Goal: Contribute content: Contribute content

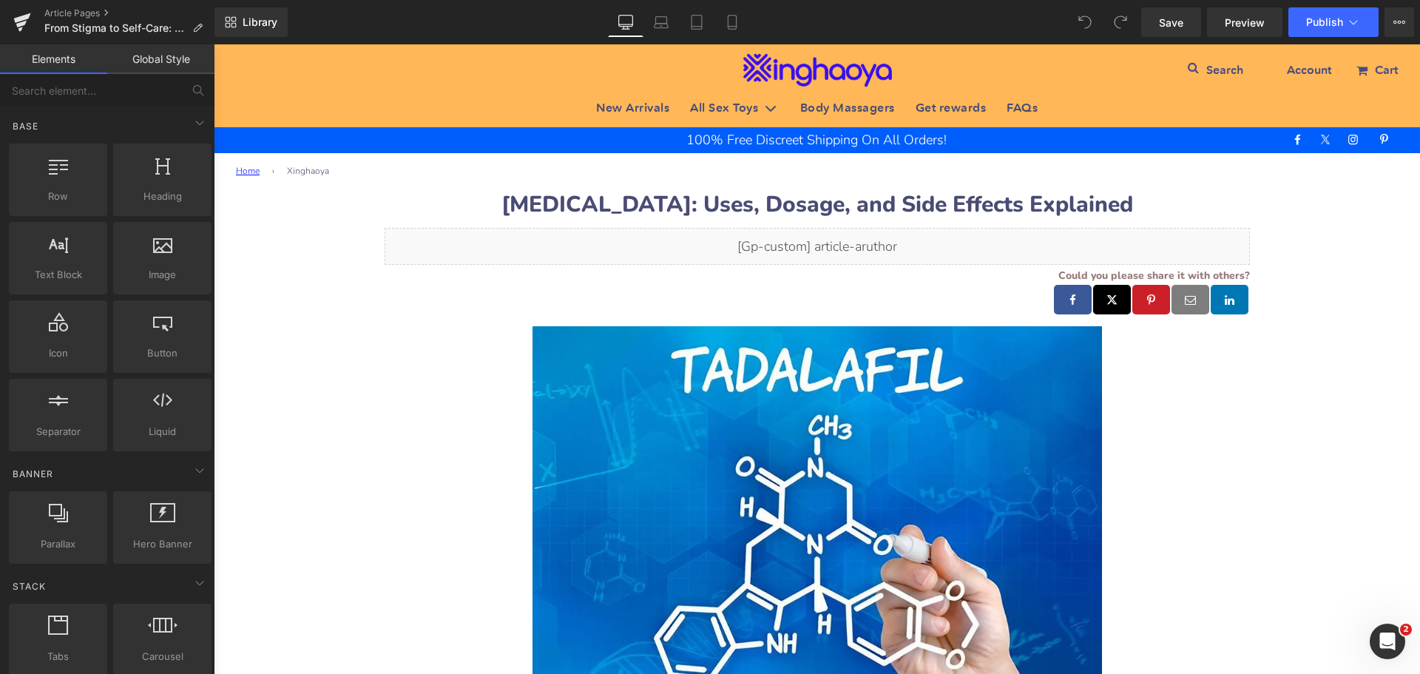
click at [573, 213] on b "[MEDICAL_DATA]: Uses, Dosage, and Side Effects Explained" at bounding box center [816, 204] width 631 height 30
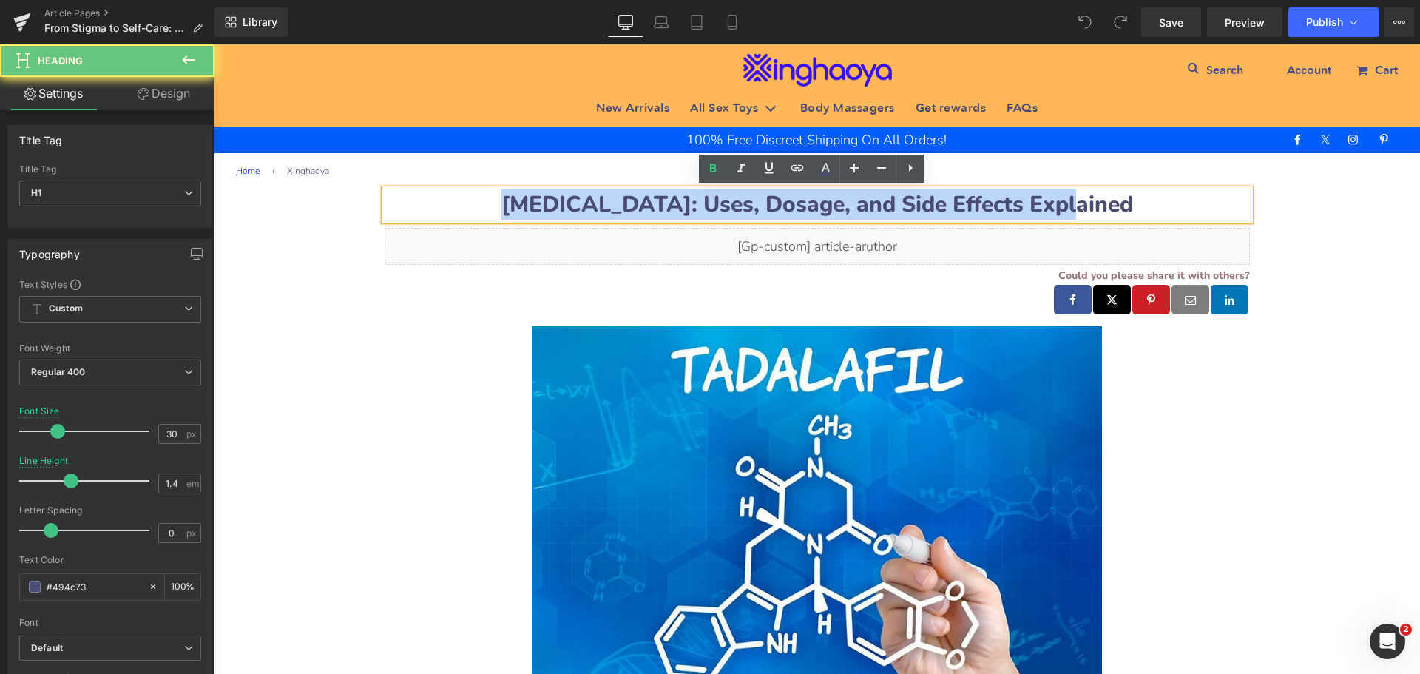
drag, startPoint x: 536, startPoint y: 204, endPoint x: 1159, endPoint y: 208, distance: 622.6
click at [1159, 208] on h1 "[MEDICAL_DATA]: Uses, Dosage, and Side Effects Explained" at bounding box center [816, 204] width 865 height 31
paste div
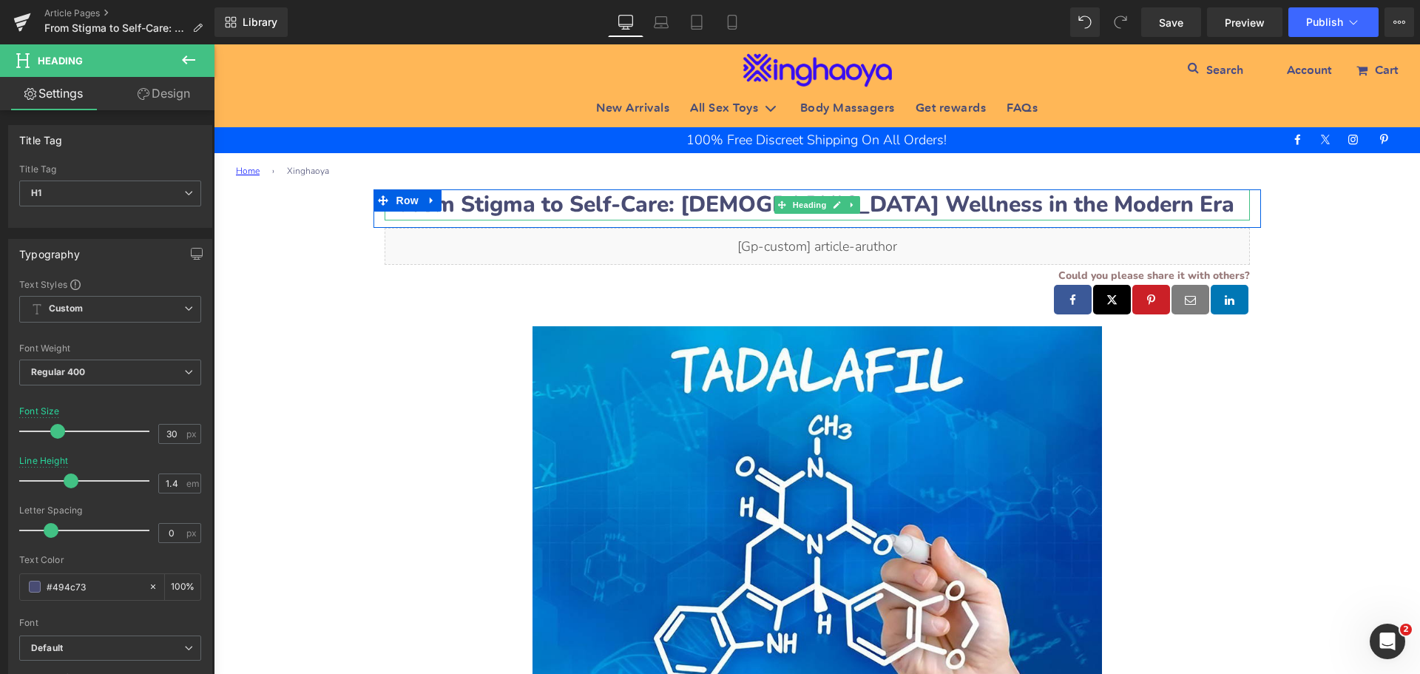
click at [875, 198] on b "From Stigma to Self-Care: [DEMOGRAPHIC_DATA] Wellness in the Modern Era" at bounding box center [817, 204] width 834 height 30
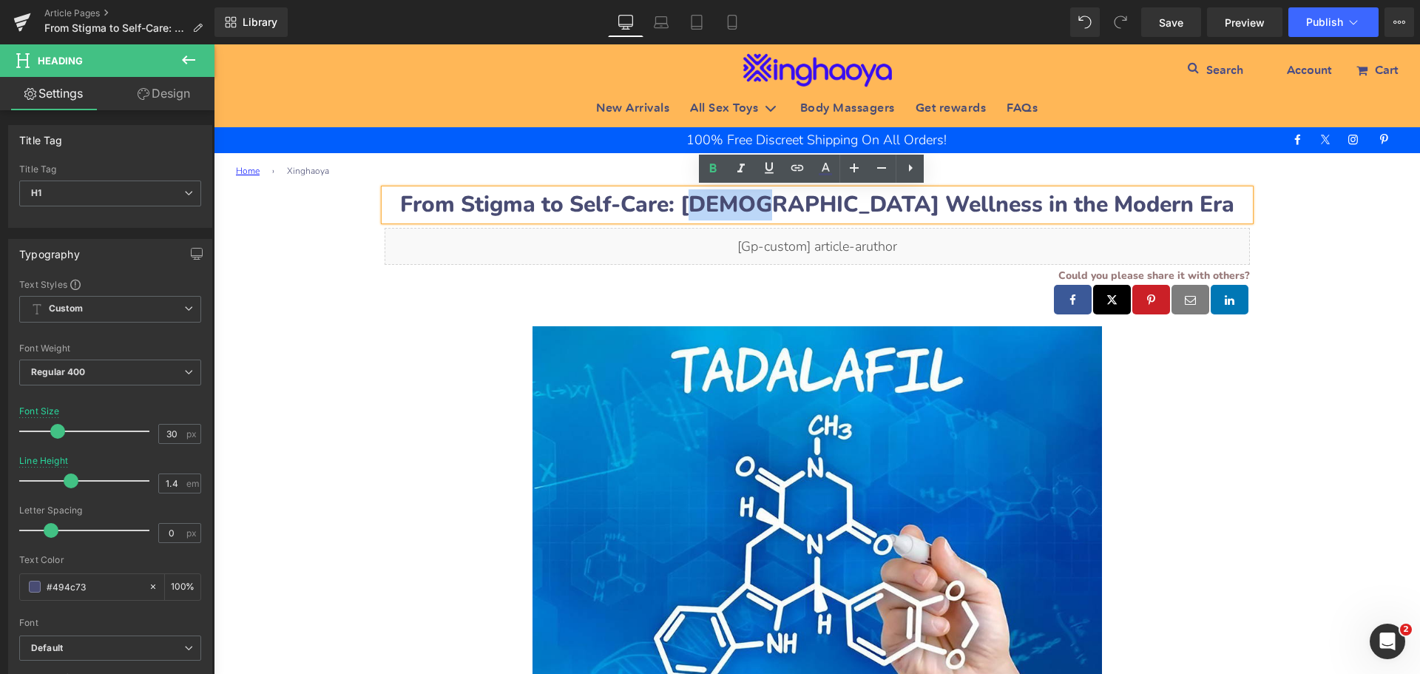
drag, startPoint x: 789, startPoint y: 200, endPoint x: 847, endPoint y: 198, distance: 57.7
click at [847, 198] on b "From Stigma to Self-Care: [DEMOGRAPHIC_DATA] Wellness in the Modern Era" at bounding box center [817, 204] width 834 height 30
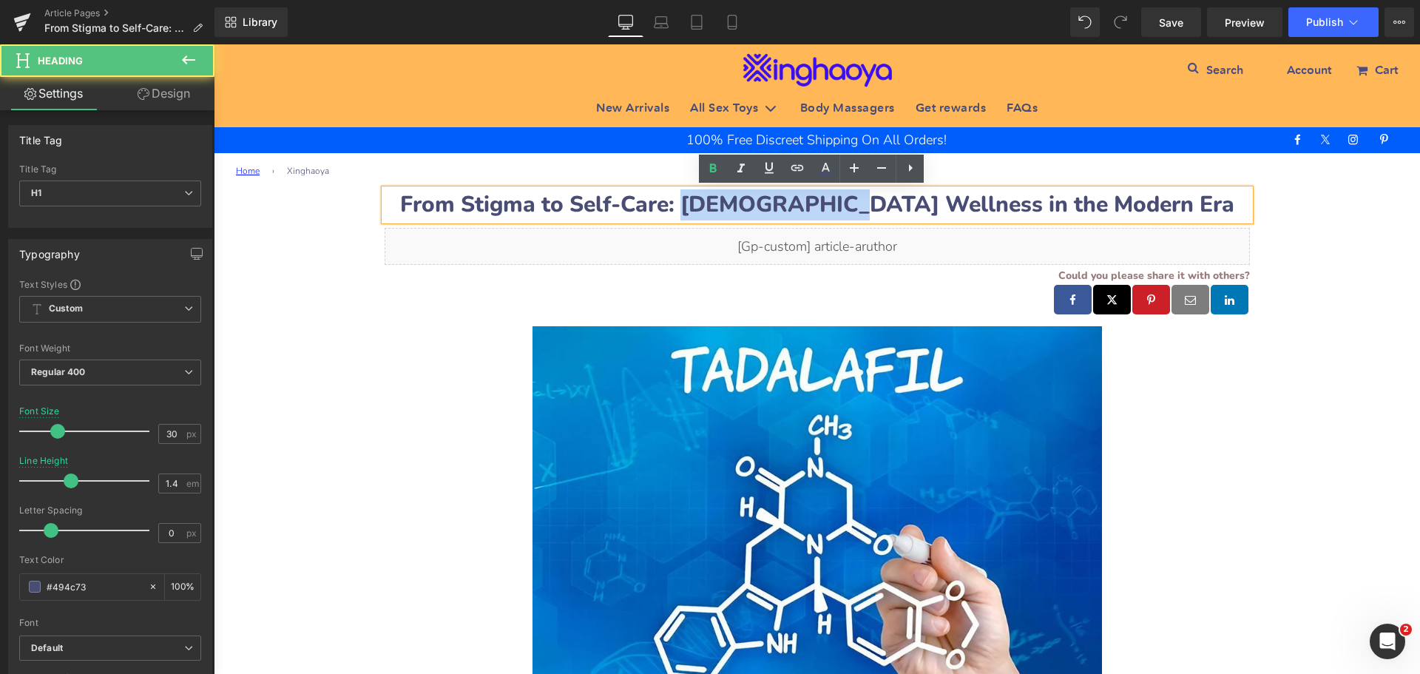
drag, startPoint x: 783, startPoint y: 205, endPoint x: 925, endPoint y: 205, distance: 142.0
click at [925, 205] on b "From Stigma to Self-Care: [DEMOGRAPHIC_DATA] Wellness in the Modern Era" at bounding box center [817, 204] width 834 height 30
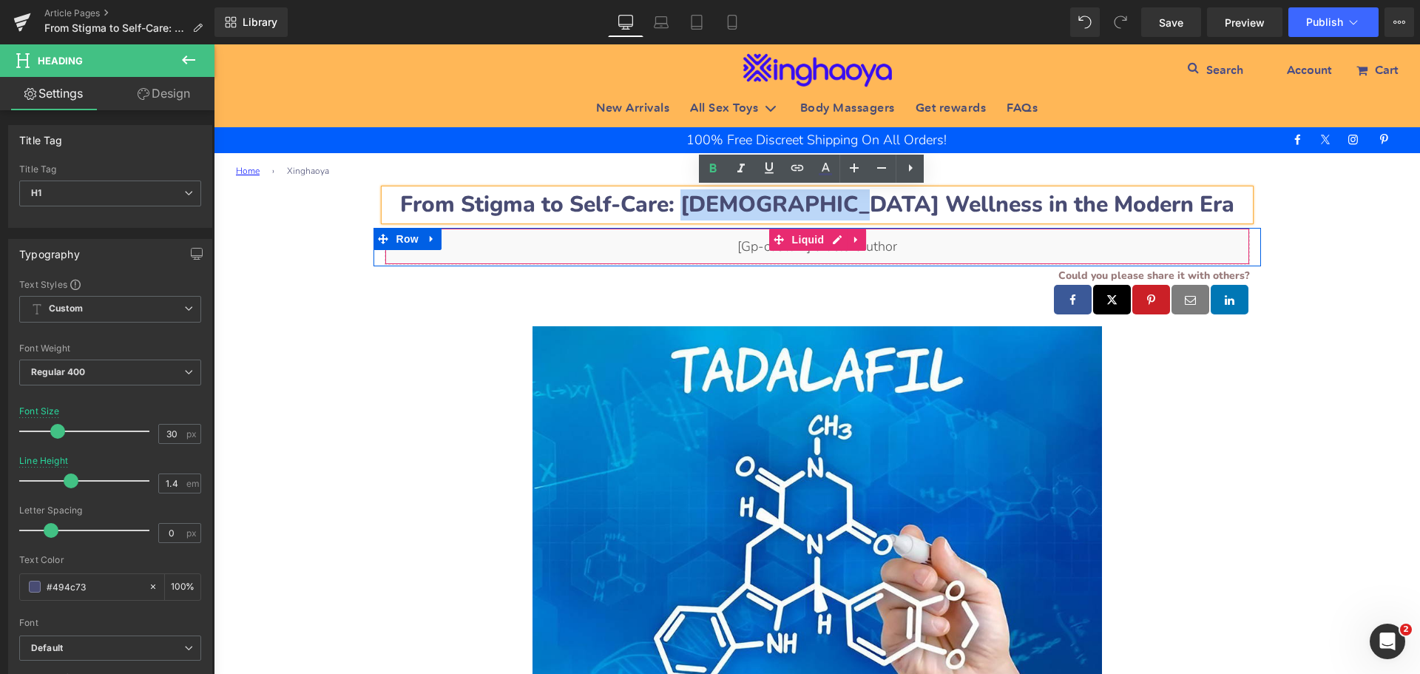
copy b "[DEMOGRAPHIC_DATA] Wellness"
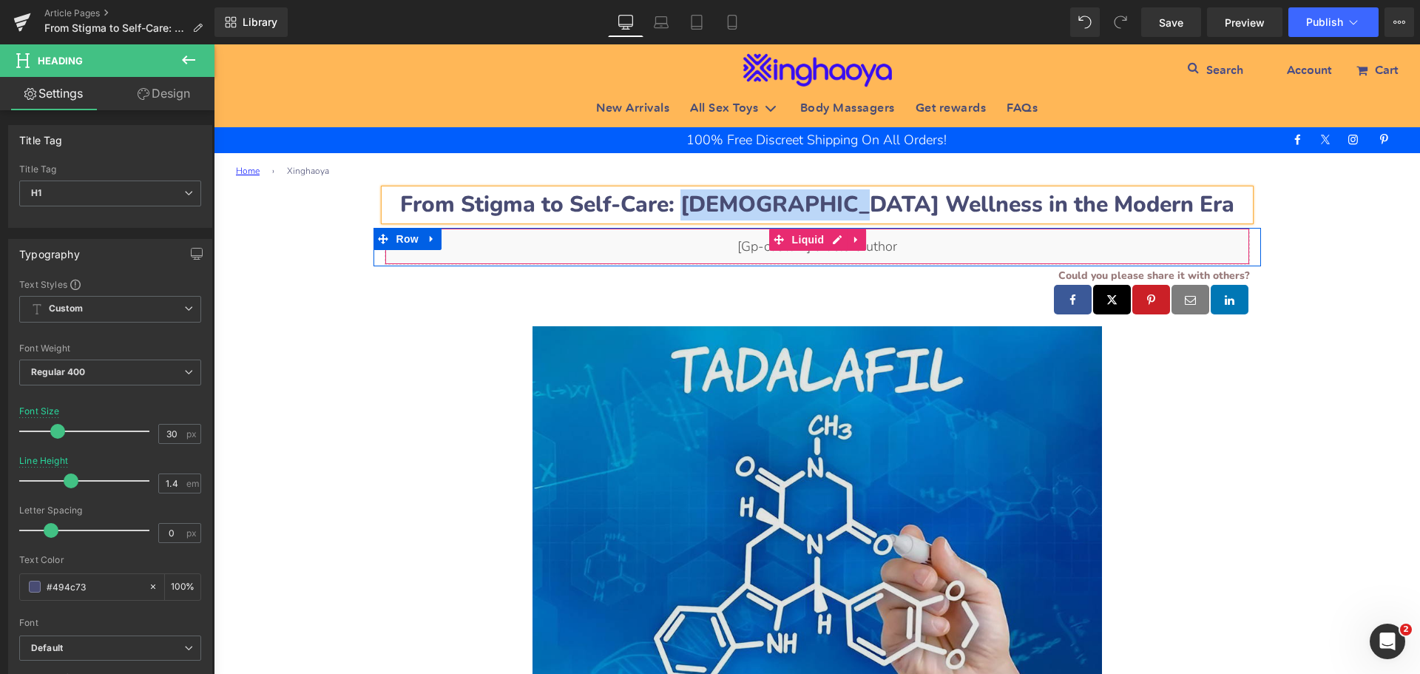
copy b "[DEMOGRAPHIC_DATA] Wellness"
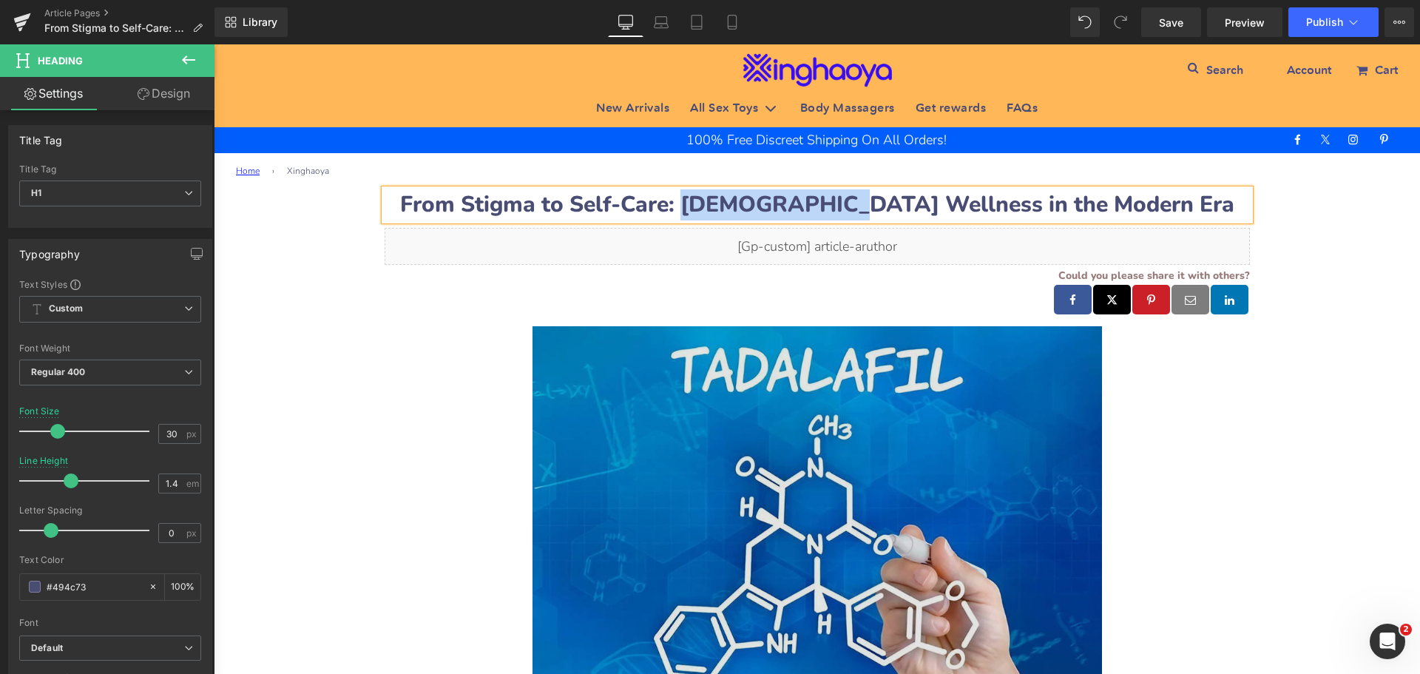
click at [728, 465] on img at bounding box center [816, 511] width 569 height 370
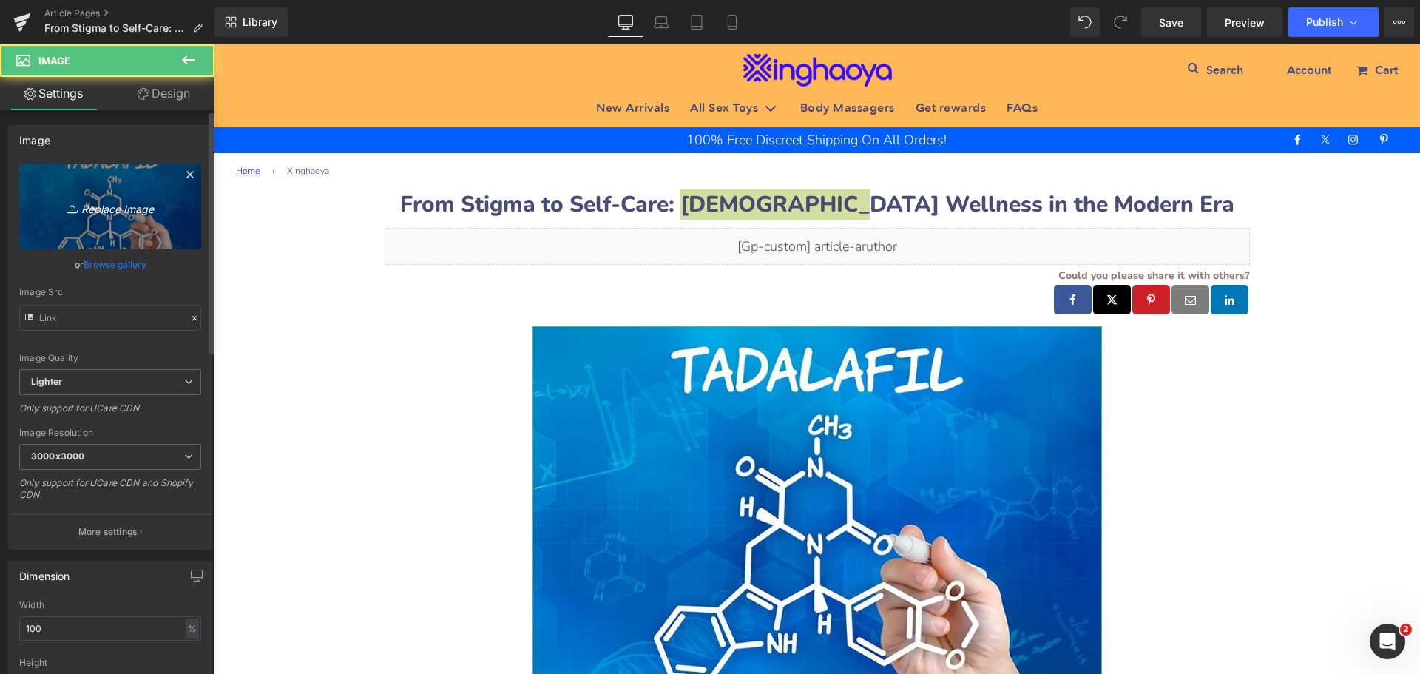
click at [122, 180] on link "Replace Image" at bounding box center [110, 206] width 182 height 85
type input "C:\fakepath\[DEMOGRAPHIC_DATA]-Wellness.jpeg"
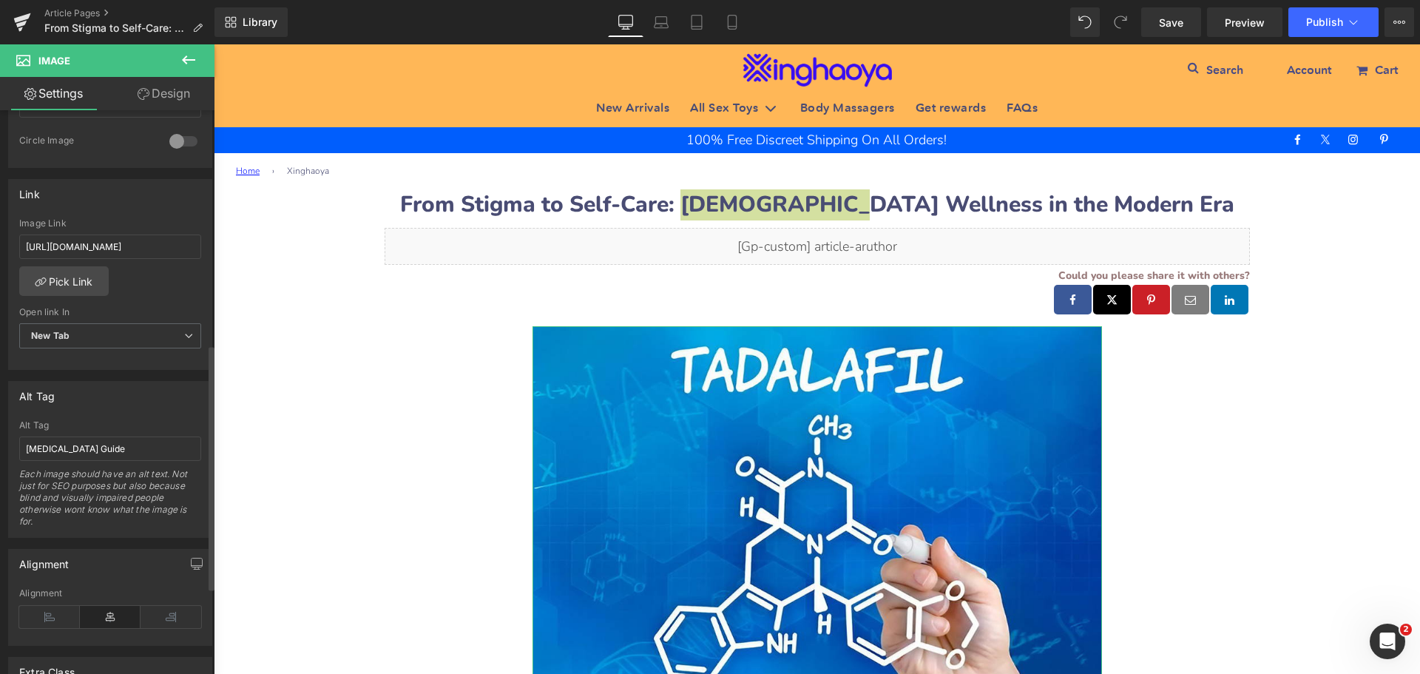
scroll to position [665, 0]
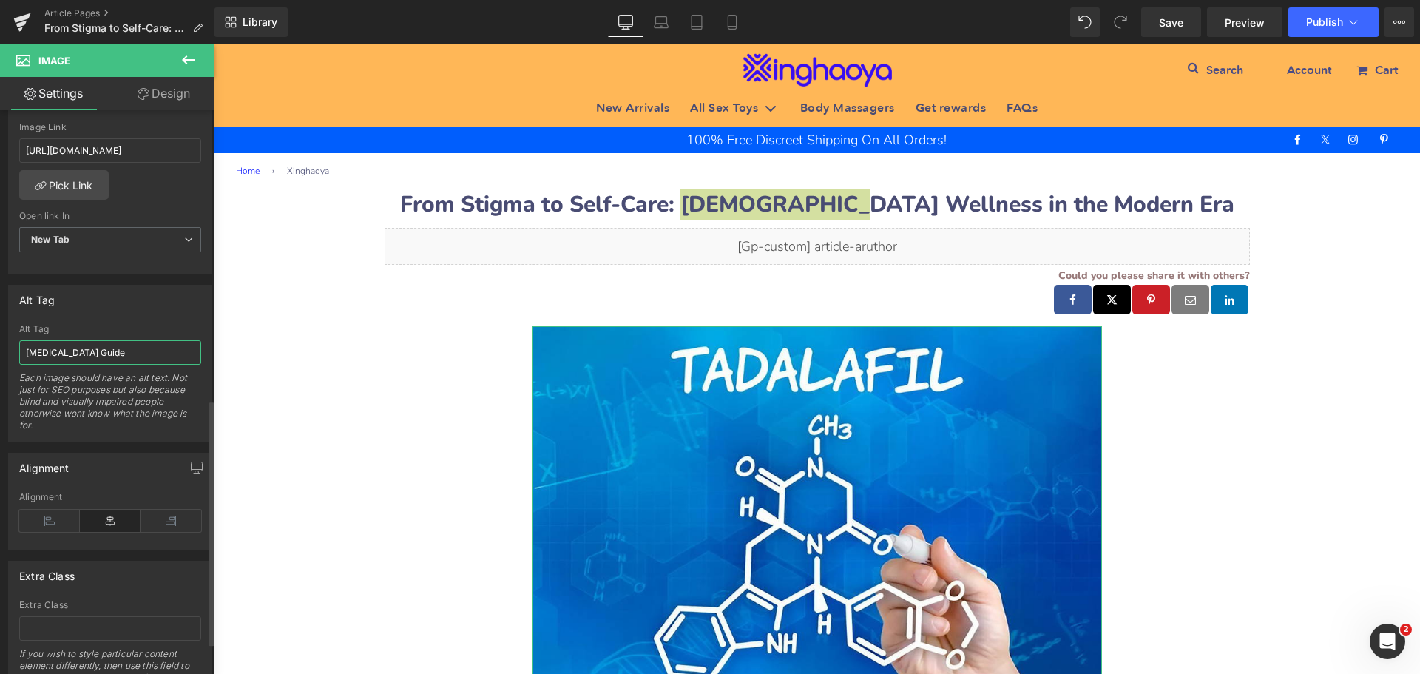
drag, startPoint x: 99, startPoint y: 361, endPoint x: 0, endPoint y: 362, distance: 99.1
click at [0, 362] on div "Alt Tag [MEDICAL_DATA] Guide Alt Tag [MEDICAL_DATA] Guide Each image should hav…" at bounding box center [110, 358] width 221 height 168
paste input "[DEMOGRAPHIC_DATA] Wellness"
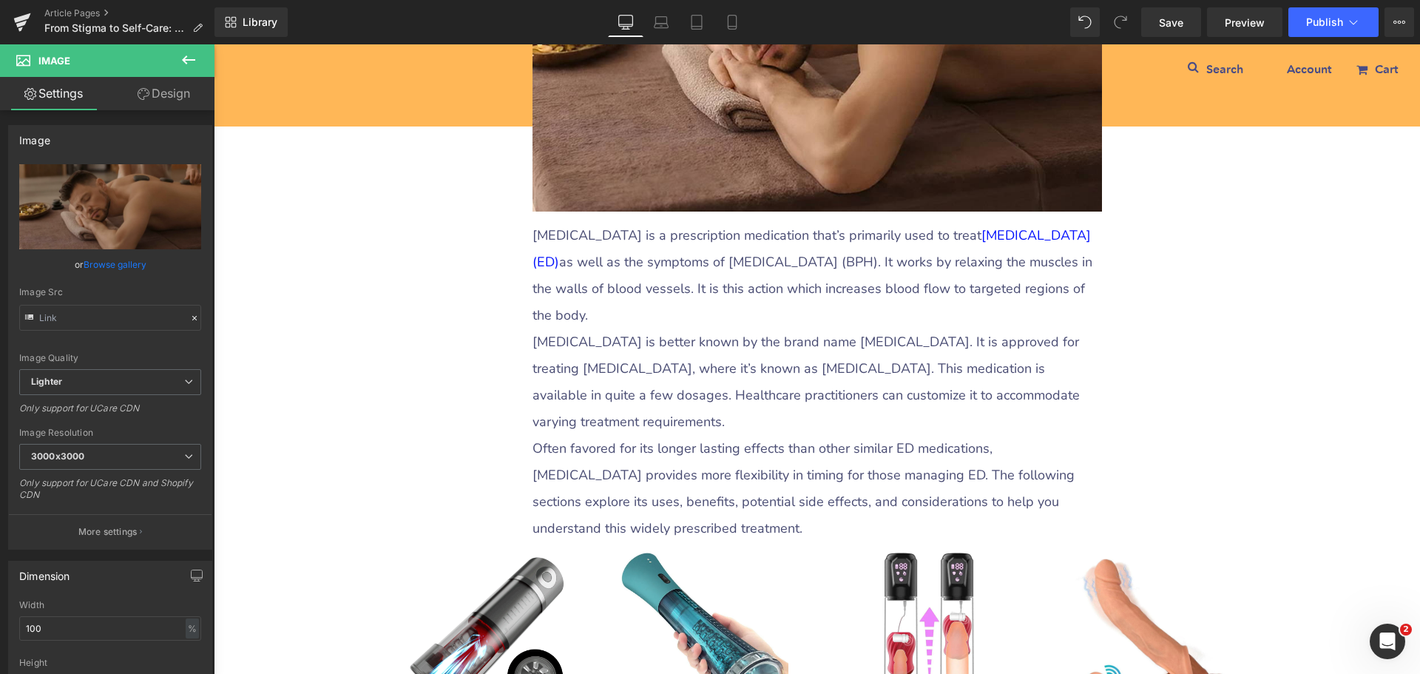
scroll to position [592, 0]
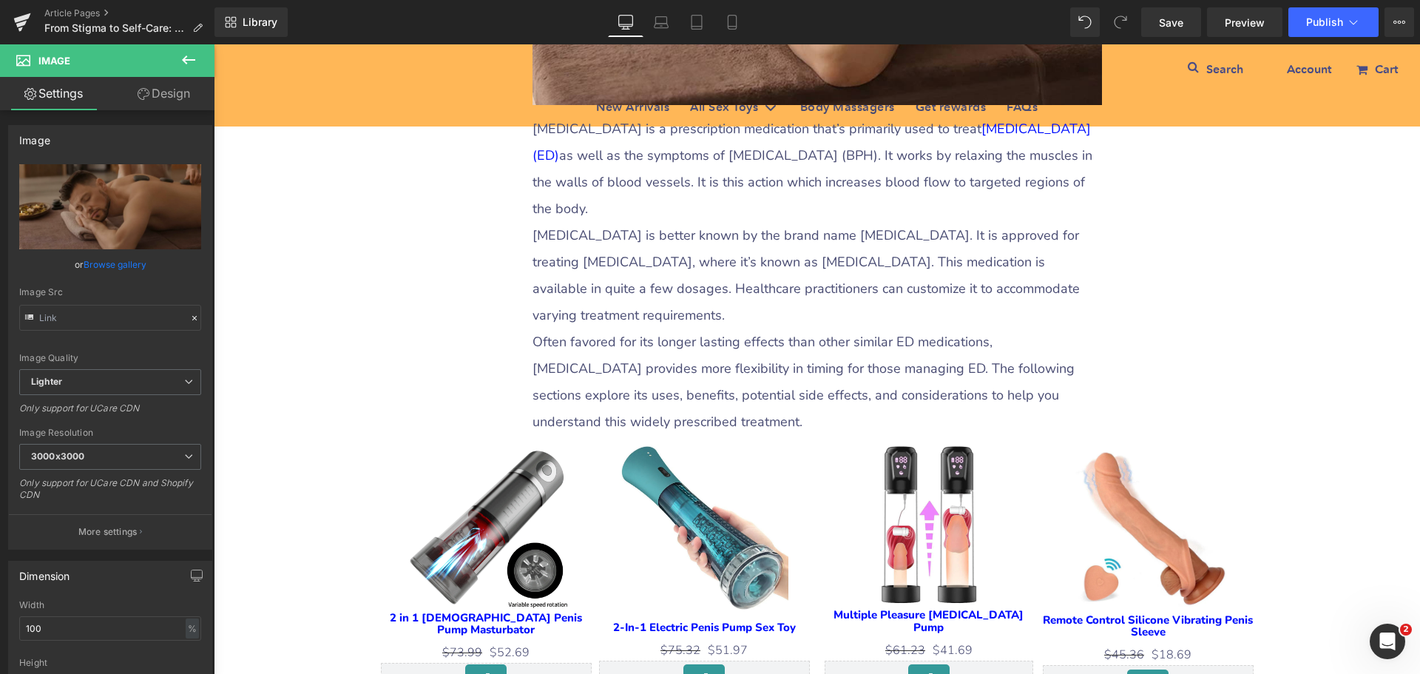
type input "[DEMOGRAPHIC_DATA] Wellness"
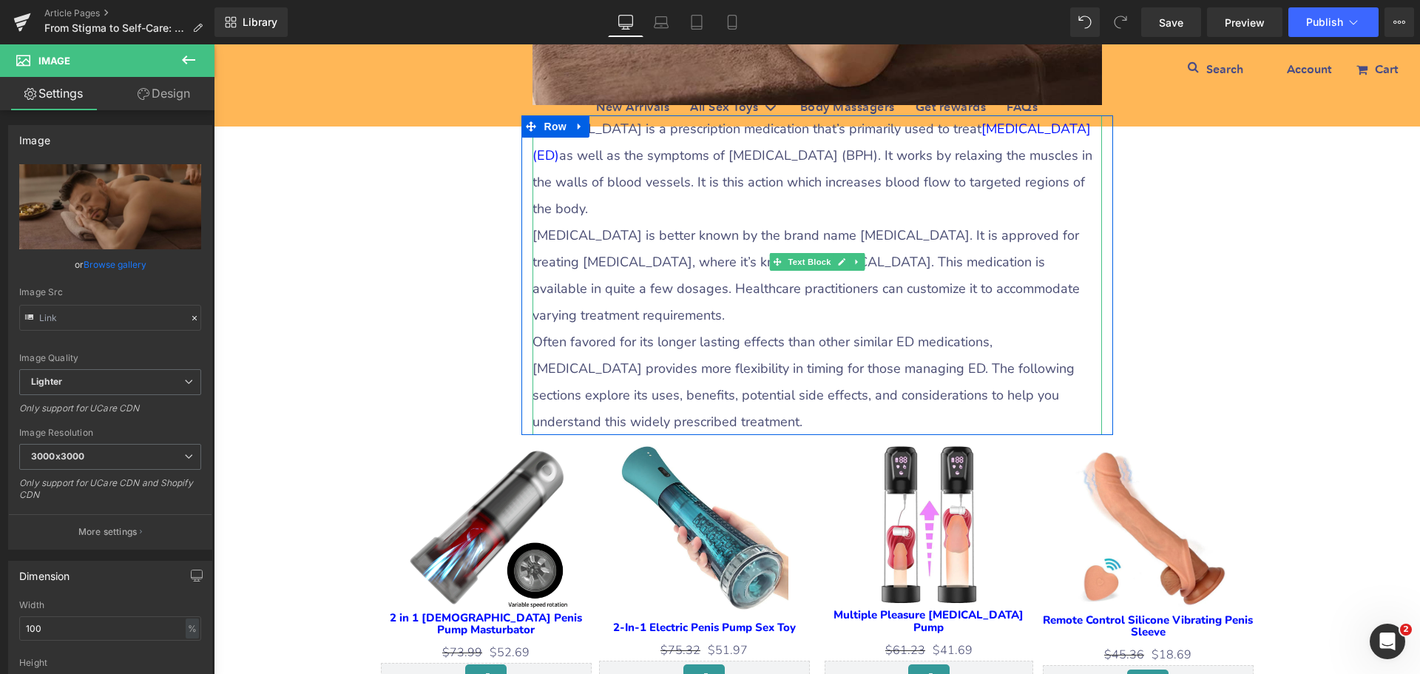
scroll to position [370, 0]
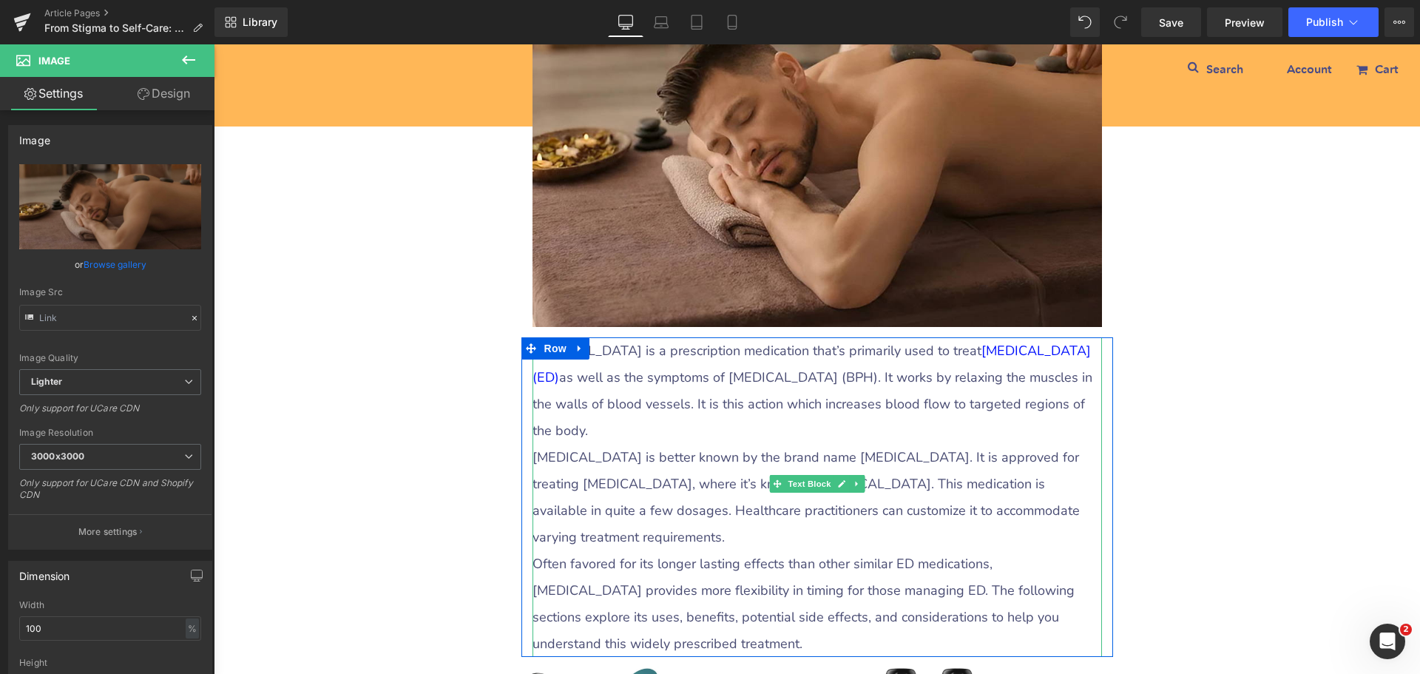
click at [578, 396] on p "[MEDICAL_DATA] is a prescription medication that’s primarily used to treat [MED…" at bounding box center [816, 390] width 569 height 106
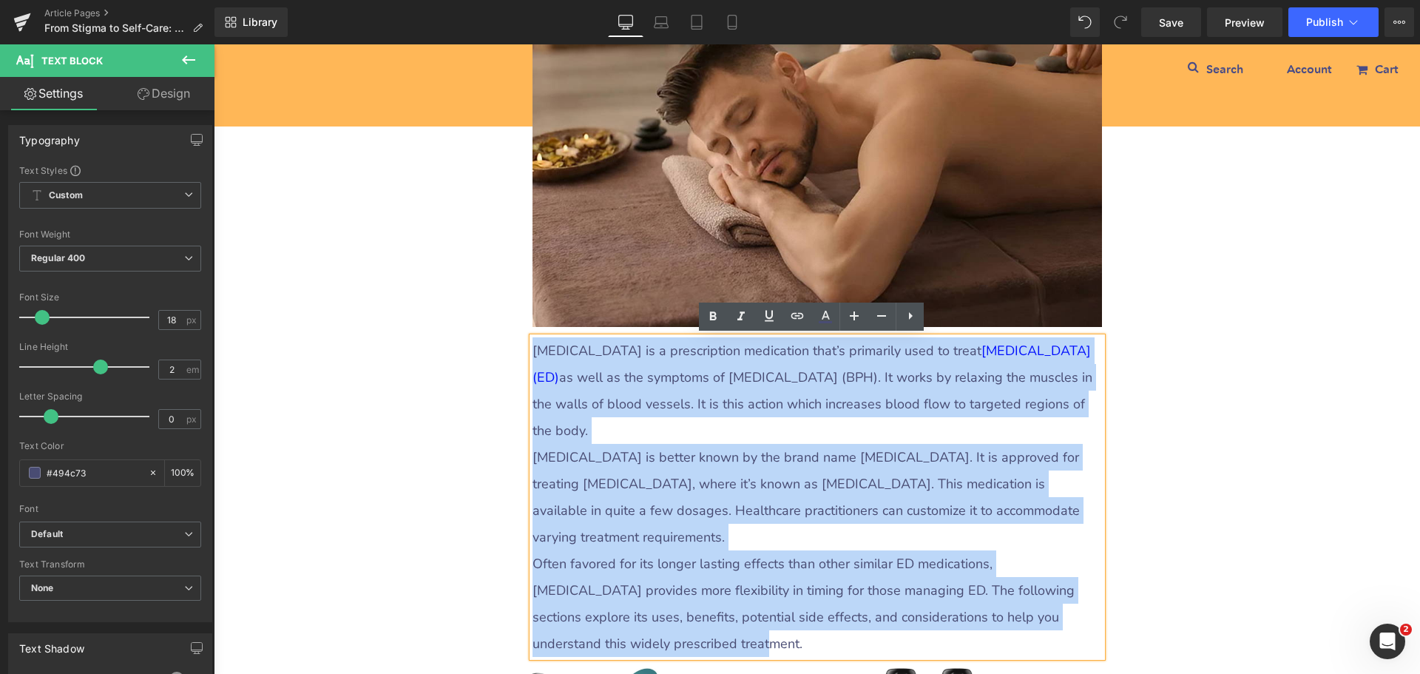
drag, startPoint x: 529, startPoint y: 345, endPoint x: 603, endPoint y: 616, distance: 281.3
click at [603, 616] on div "[MEDICAL_DATA] is a prescription medication that’s primarily used to treat [MED…" at bounding box center [816, 496] width 569 height 319
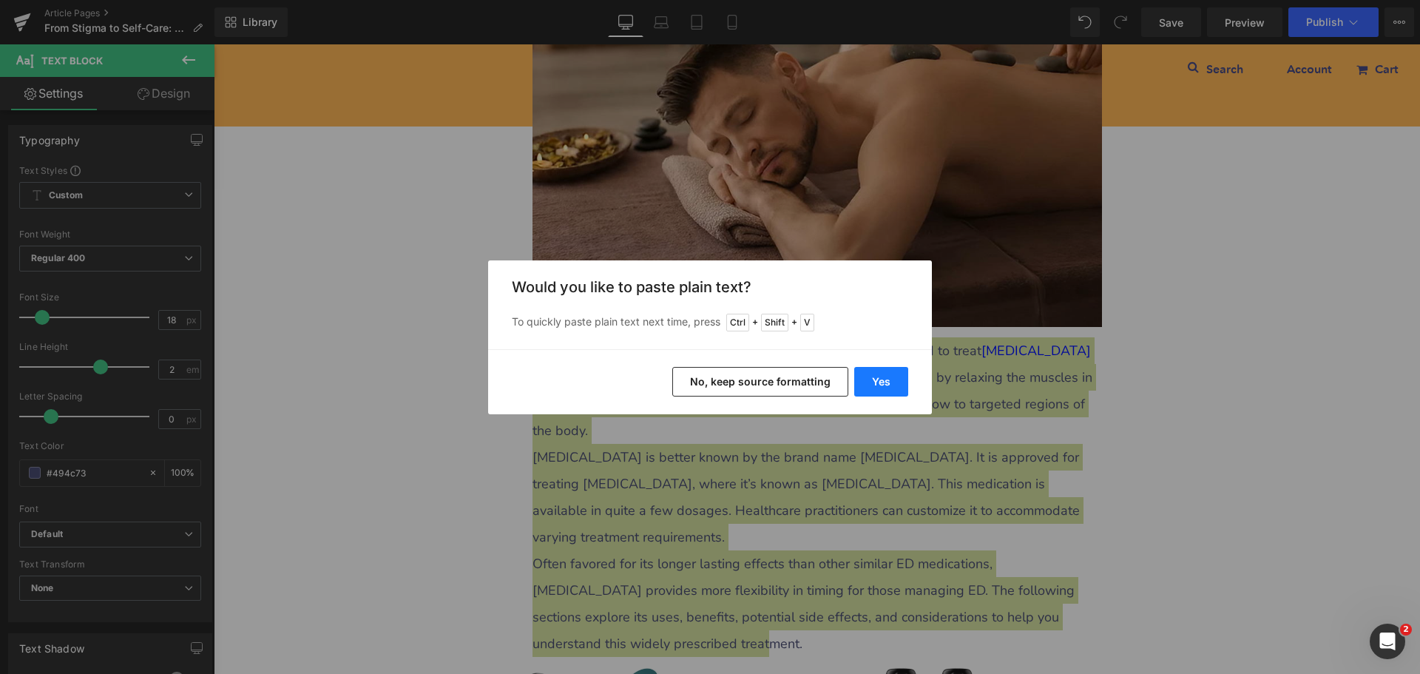
click at [876, 382] on button "Yes" at bounding box center [881, 382] width 54 height 30
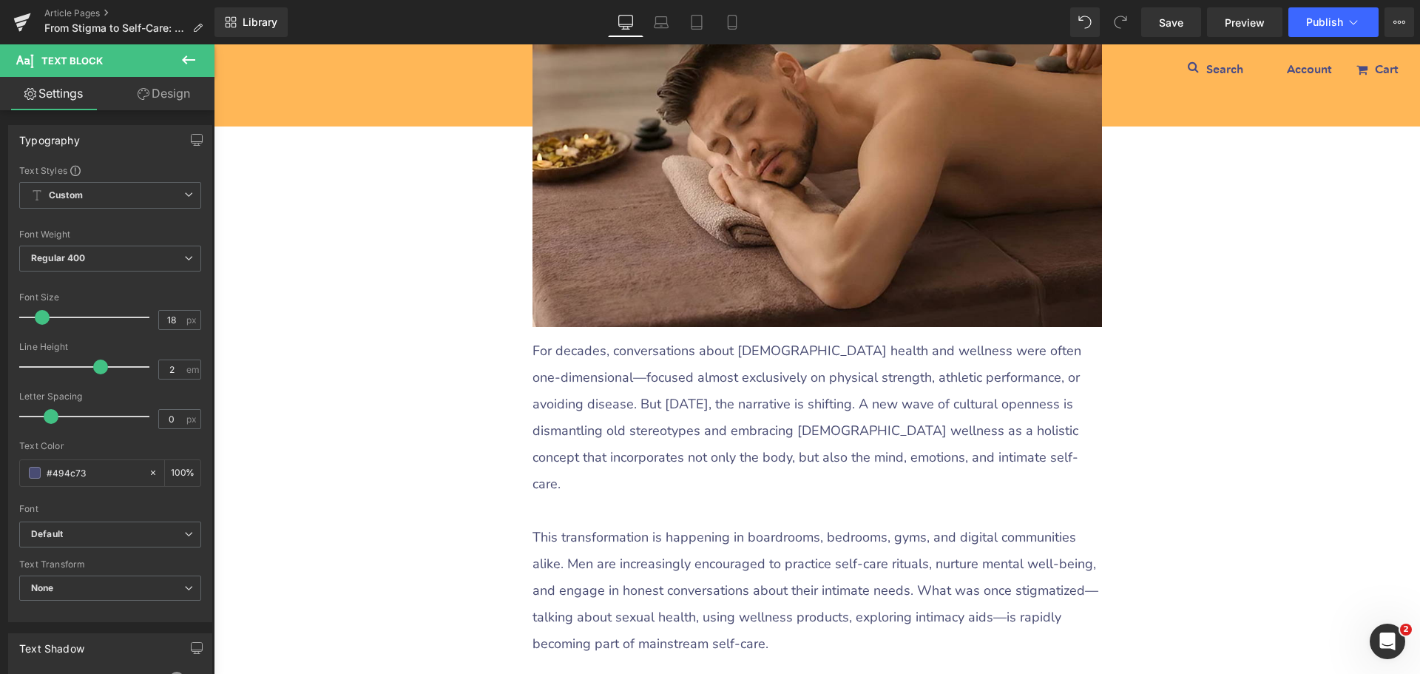
scroll to position [592, 0]
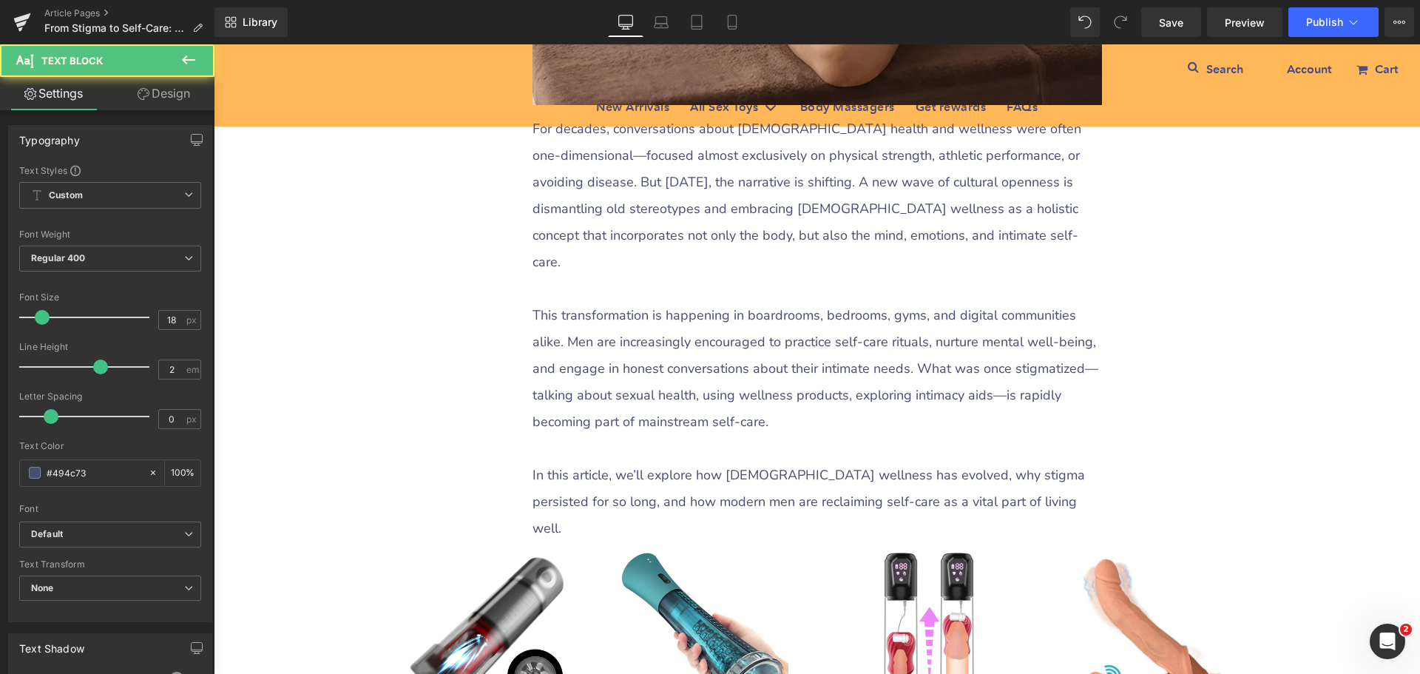
click at [593, 275] on p at bounding box center [816, 288] width 569 height 27
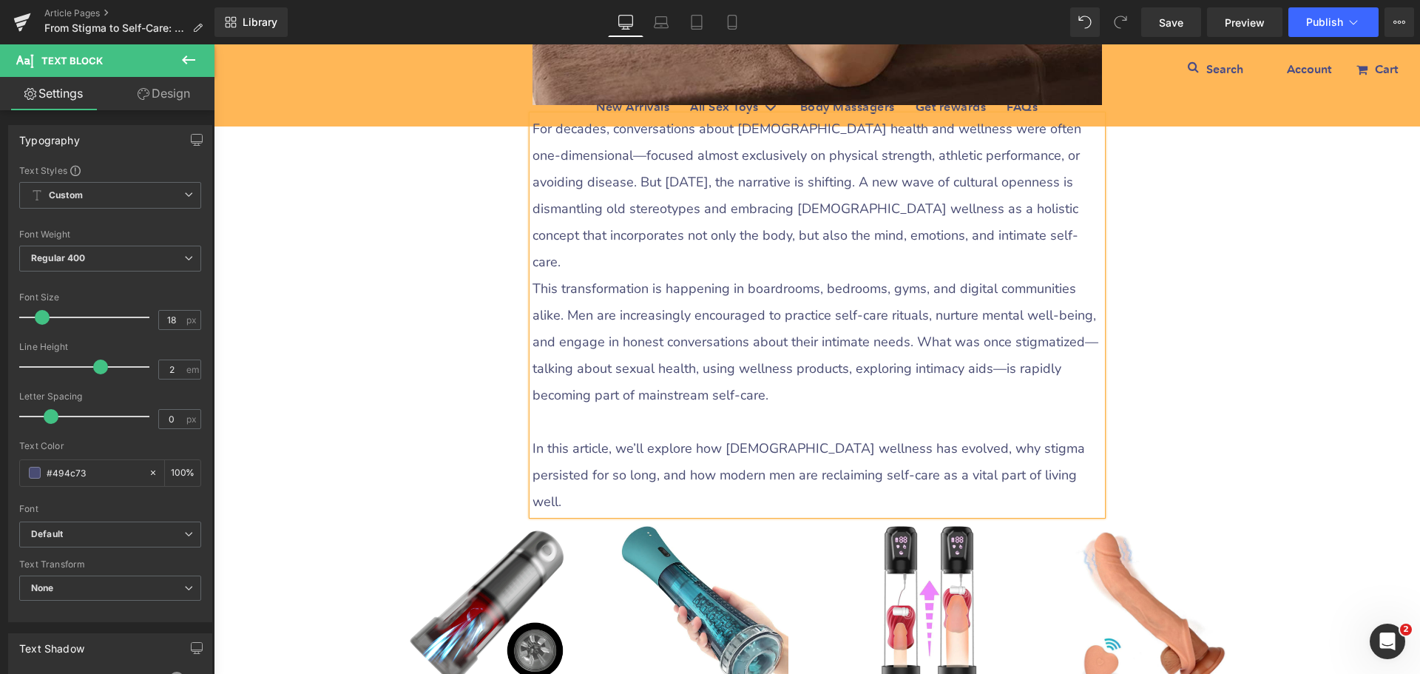
click at [585, 408] on p at bounding box center [816, 421] width 569 height 27
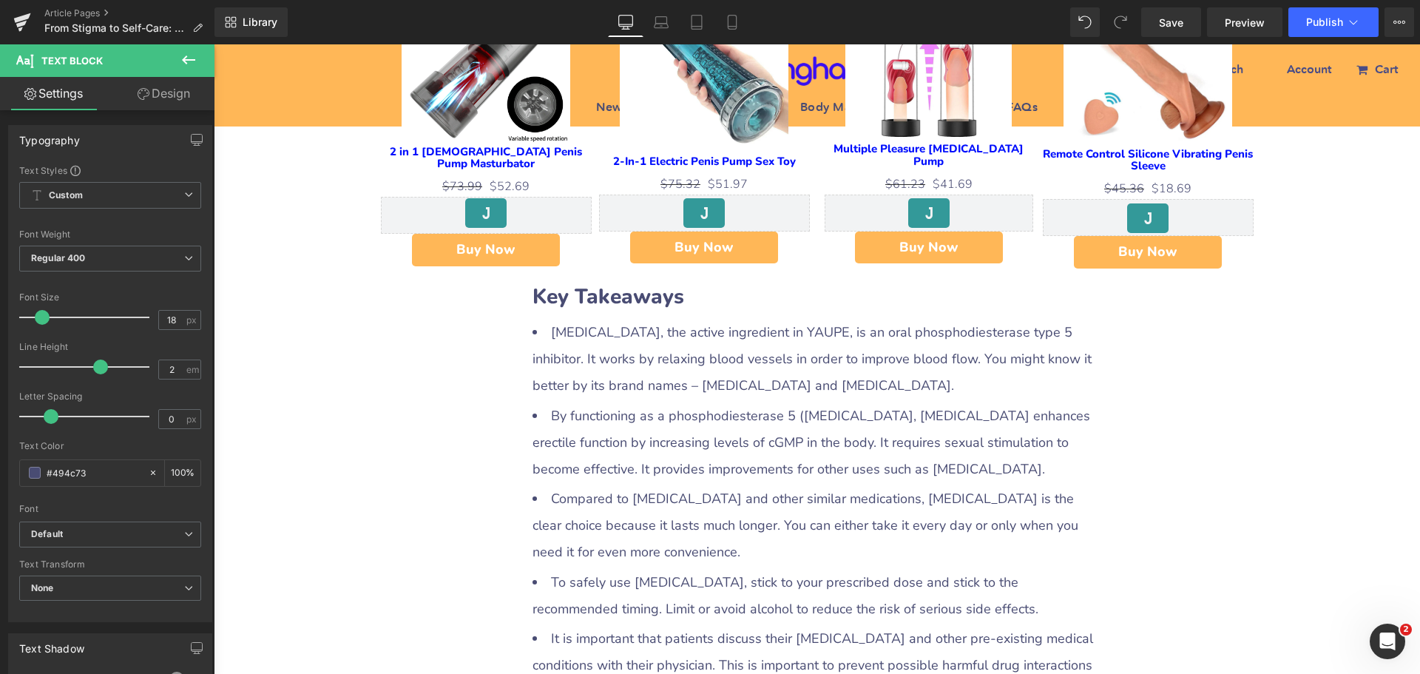
scroll to position [1109, 0]
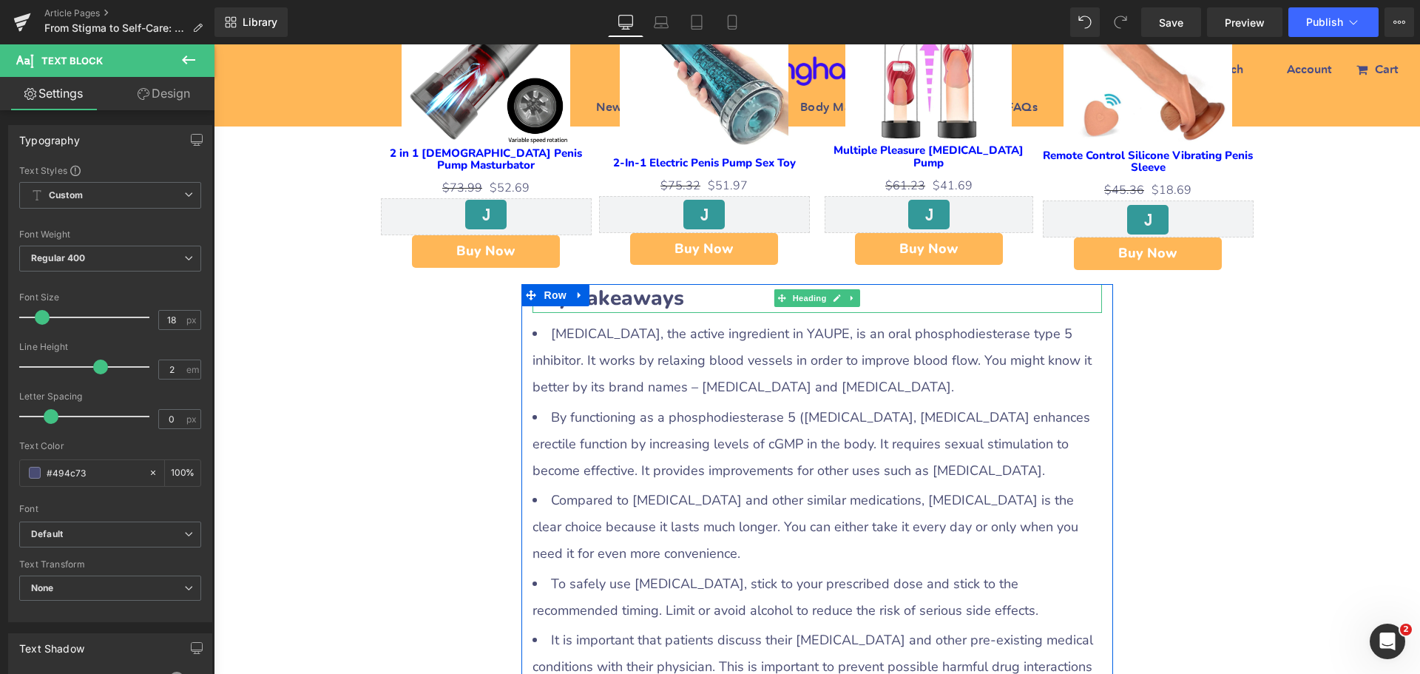
click at [624, 284] on b "Key Takeaways" at bounding box center [608, 298] width 152 height 28
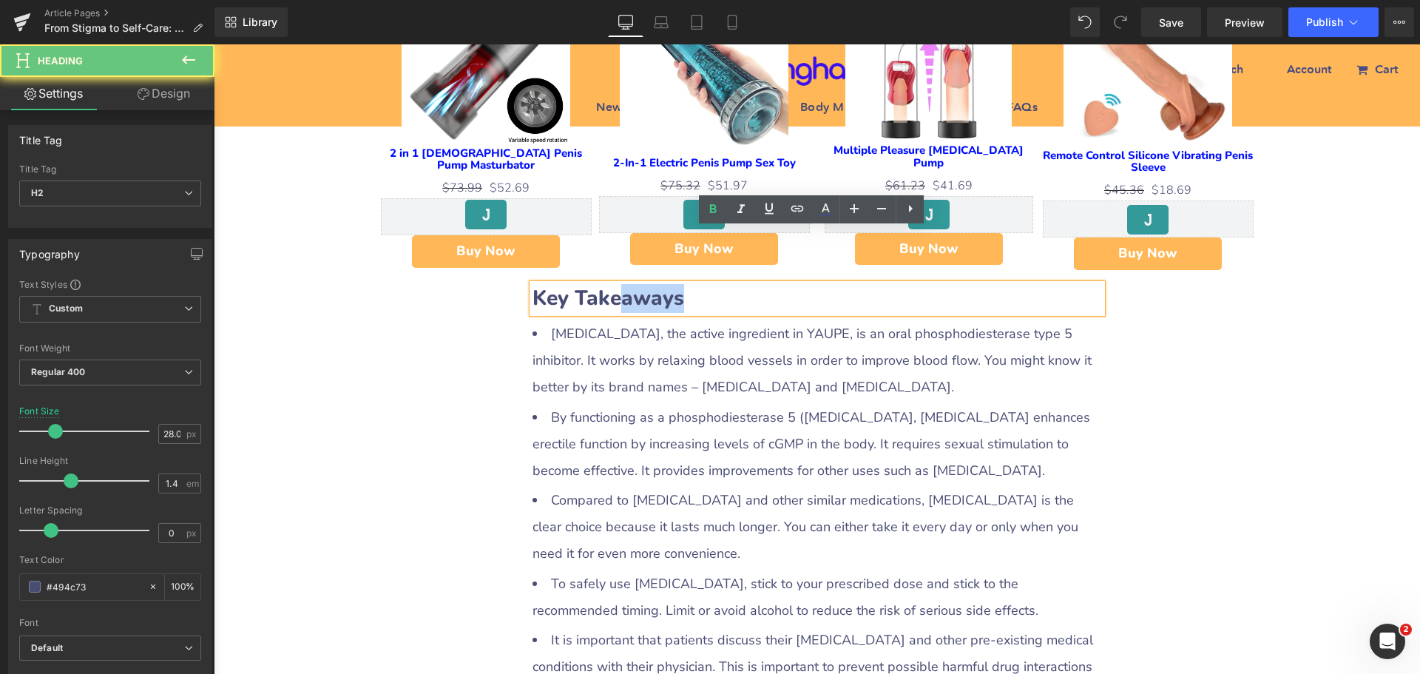
drag, startPoint x: 624, startPoint y: 244, endPoint x: 773, endPoint y: 252, distance: 148.8
click at [773, 284] on h2 "Key Takeaways" at bounding box center [816, 298] width 569 height 29
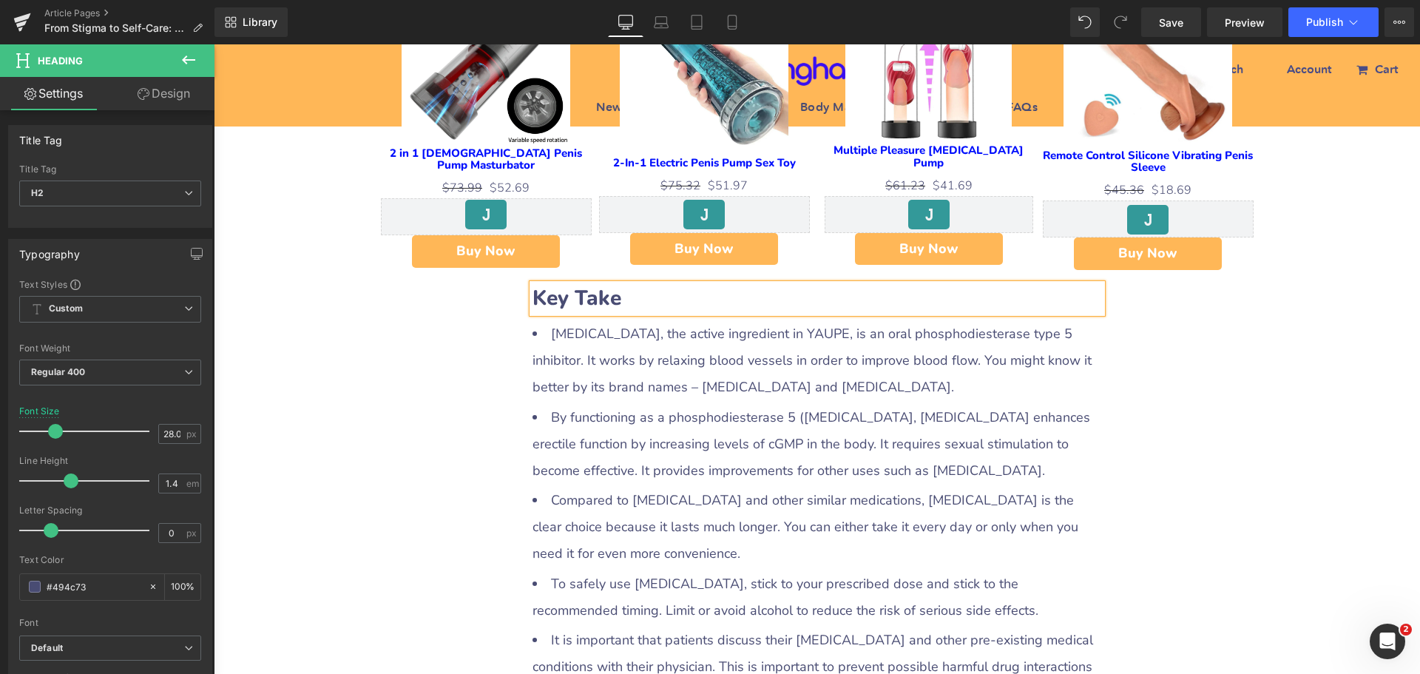
click at [591, 320] on li "[MEDICAL_DATA], the active ingredient in YAUPE, is an oral phosphodiesterase ty…" at bounding box center [816, 360] width 569 height 80
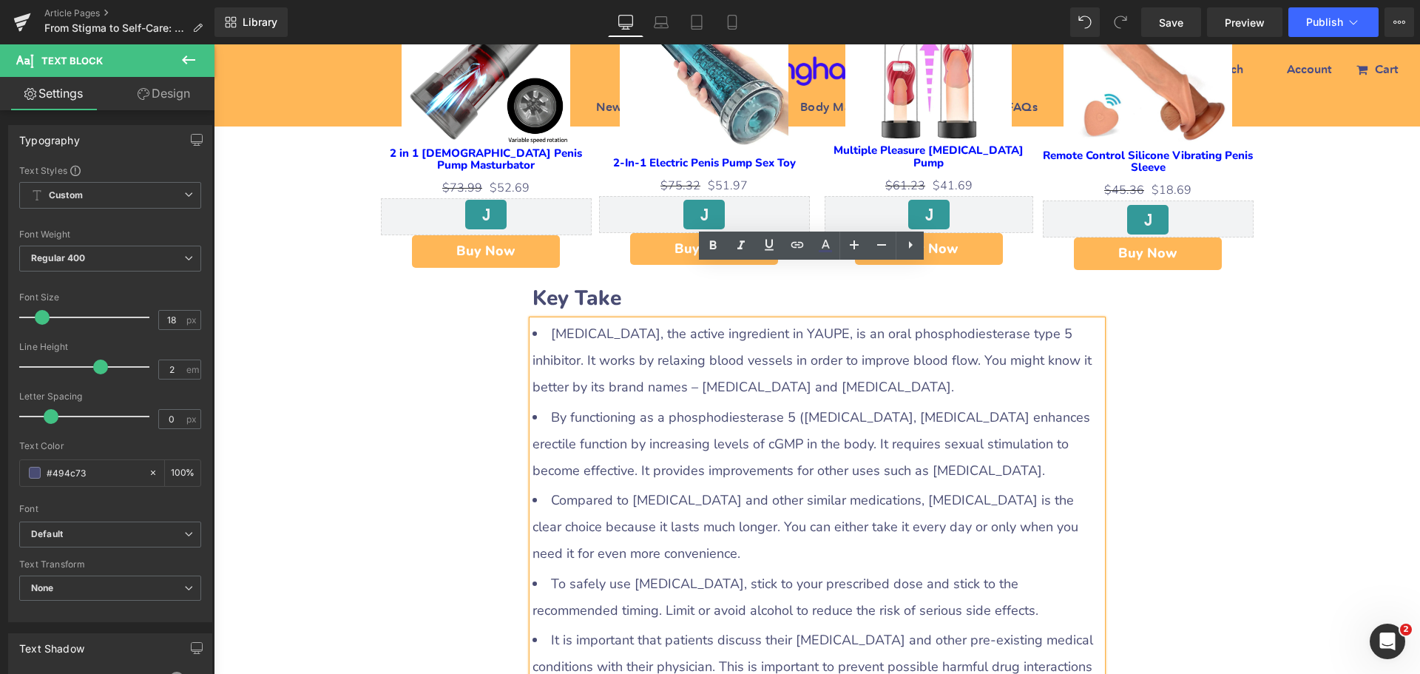
click at [544, 320] on li "[MEDICAL_DATA], the active ingredient in YAUPE, is an oral phosphodiesterase ty…" at bounding box center [816, 360] width 569 height 80
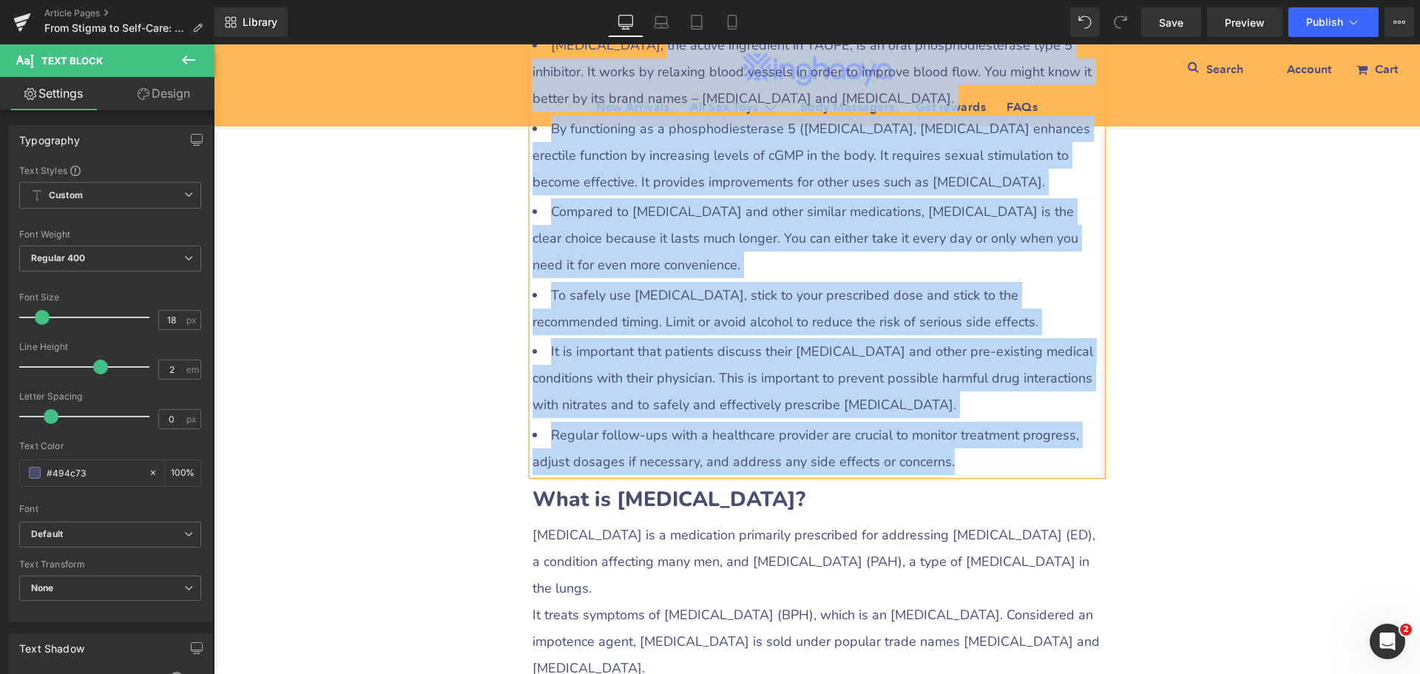
drag, startPoint x: 632, startPoint y: 282, endPoint x: 961, endPoint y: 418, distance: 355.8
click at [961, 418] on ul "[MEDICAL_DATA], the active ingredient in YAUPE, is an oral phosphodiesterase ty…" at bounding box center [816, 253] width 569 height 443
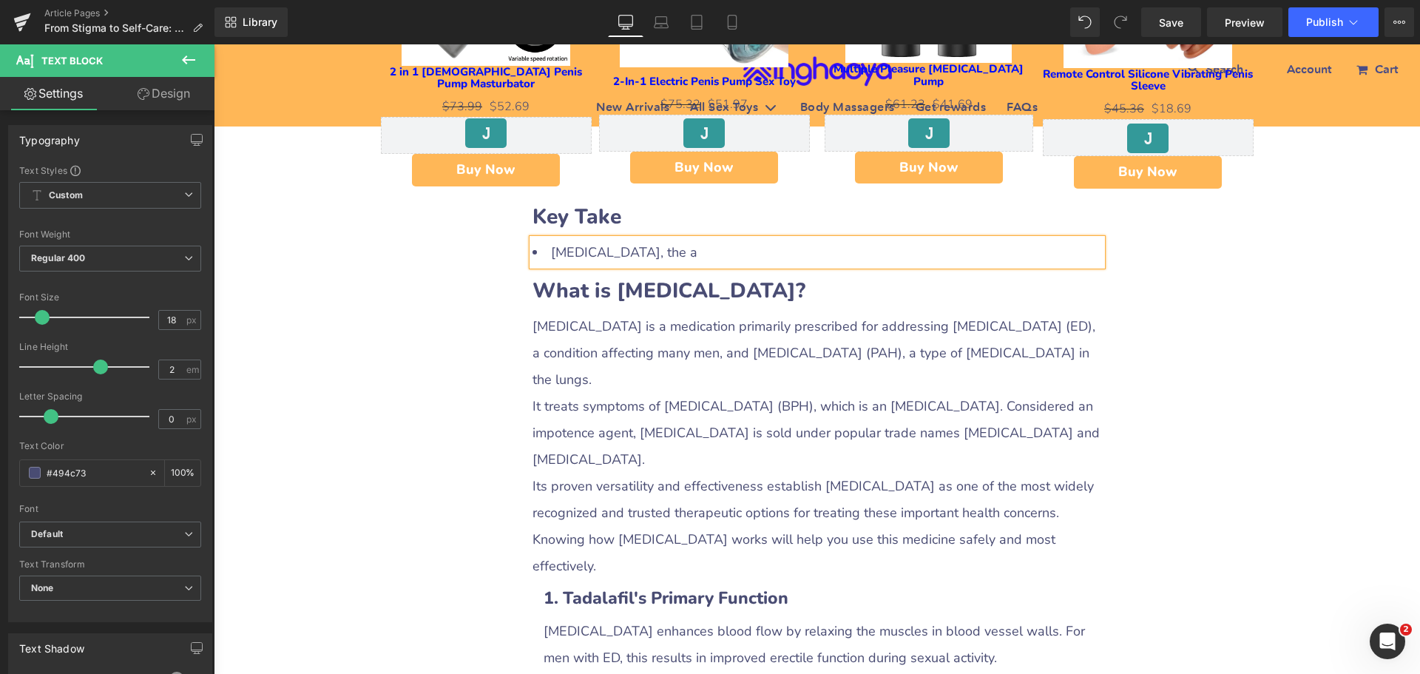
scroll to position [1040, 0]
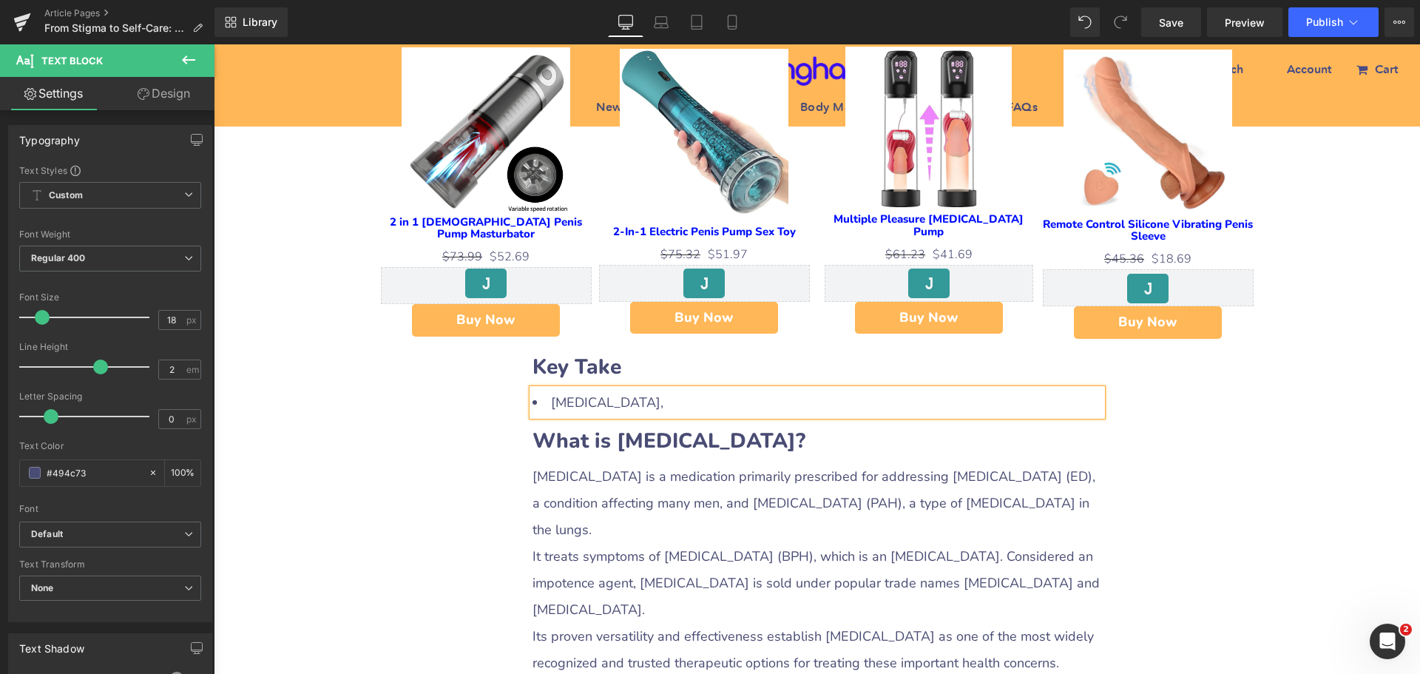
click at [547, 389] on li "[MEDICAL_DATA]," at bounding box center [816, 402] width 569 height 27
click at [607, 389] on li "[MEDICAL_DATA]," at bounding box center [816, 402] width 569 height 27
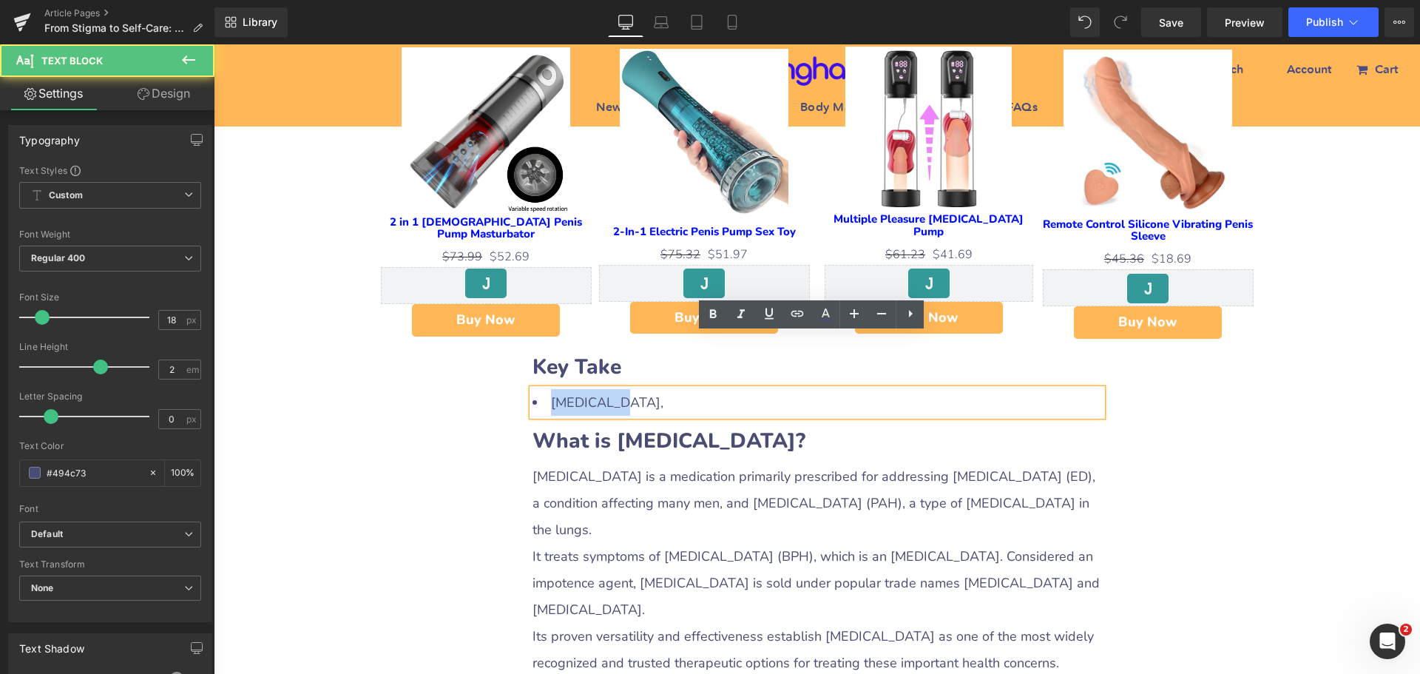
drag, startPoint x: 498, startPoint y: 359, endPoint x: 484, endPoint y: 359, distance: 14.1
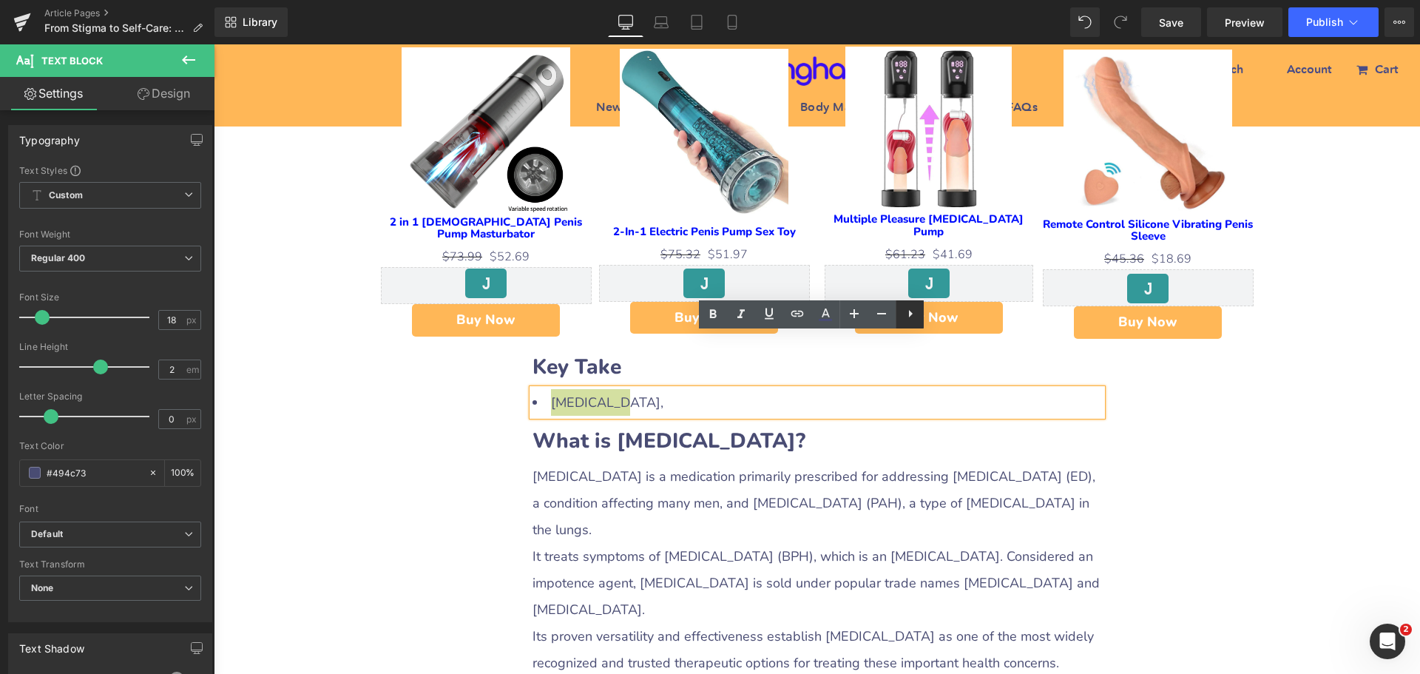
click at [905, 317] on icon at bounding box center [910, 314] width 18 height 18
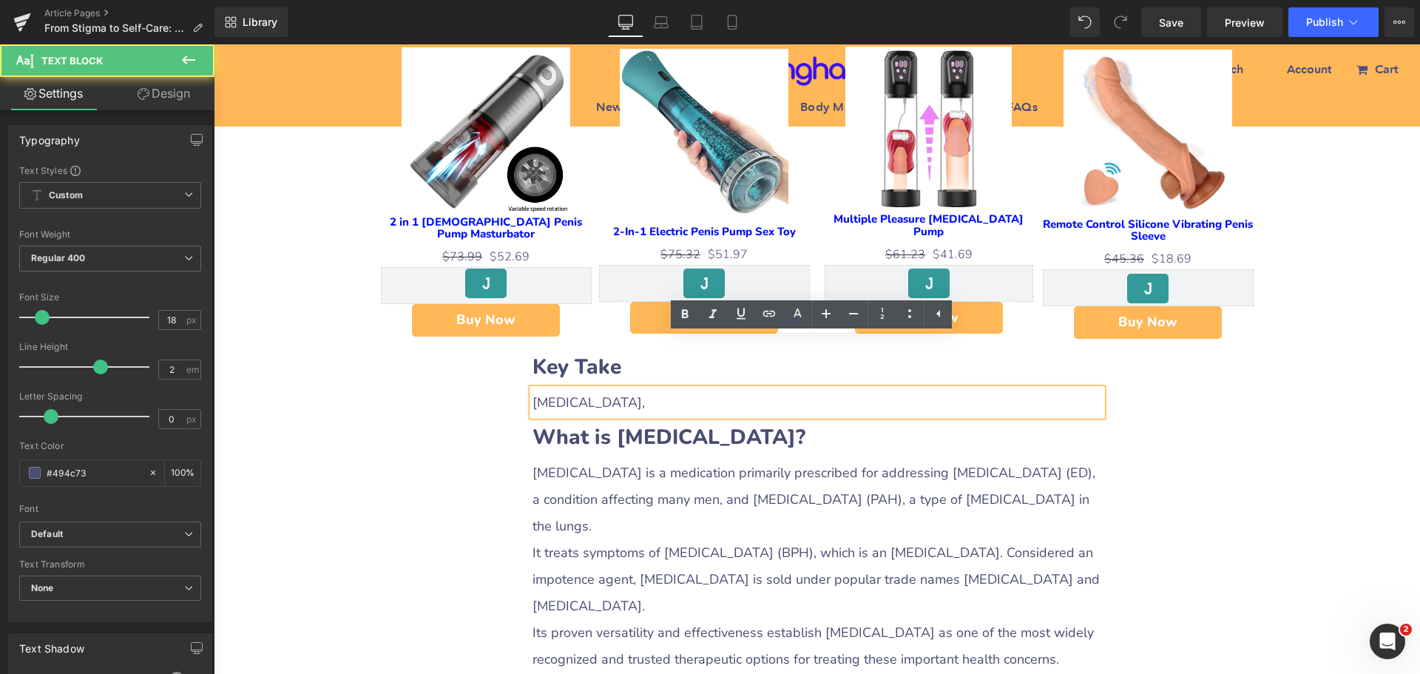
click at [595, 389] on div "[MEDICAL_DATA]," at bounding box center [816, 402] width 569 height 27
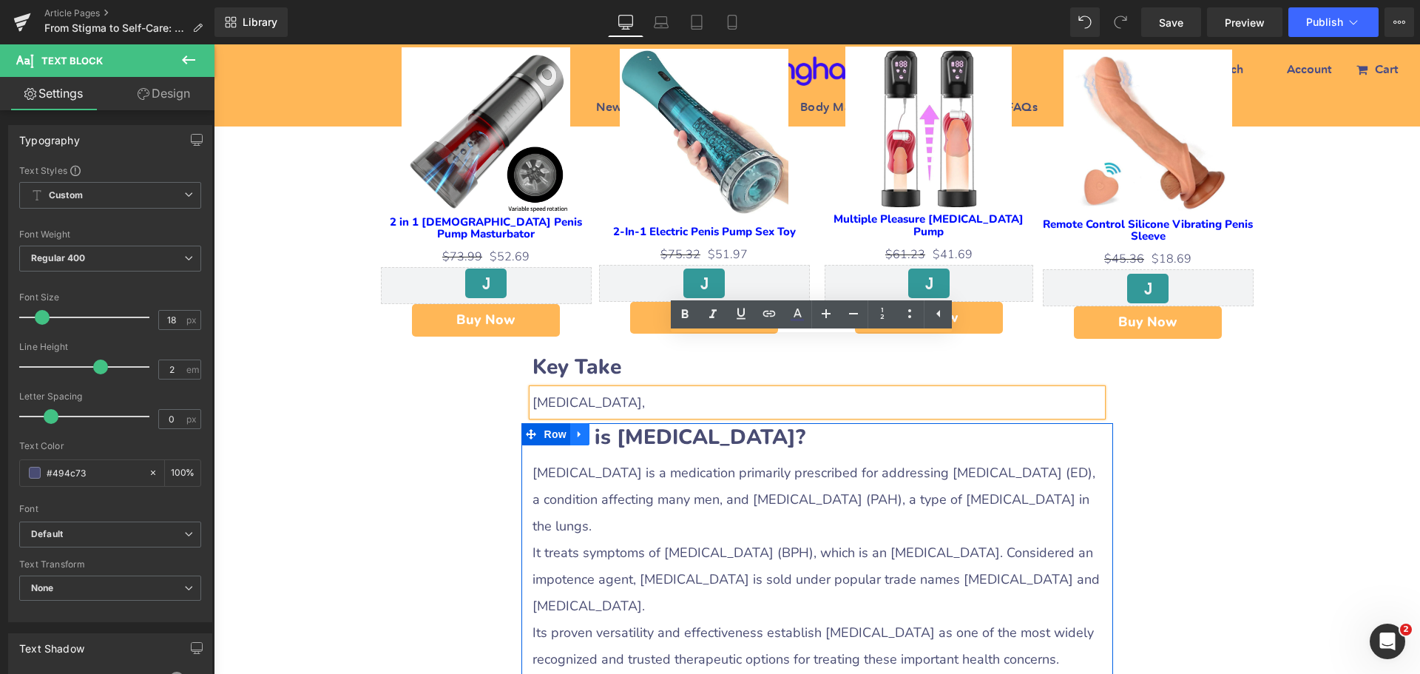
click at [575, 429] on icon at bounding box center [580, 434] width 10 height 11
click at [613, 429] on icon at bounding box center [618, 434] width 10 height 10
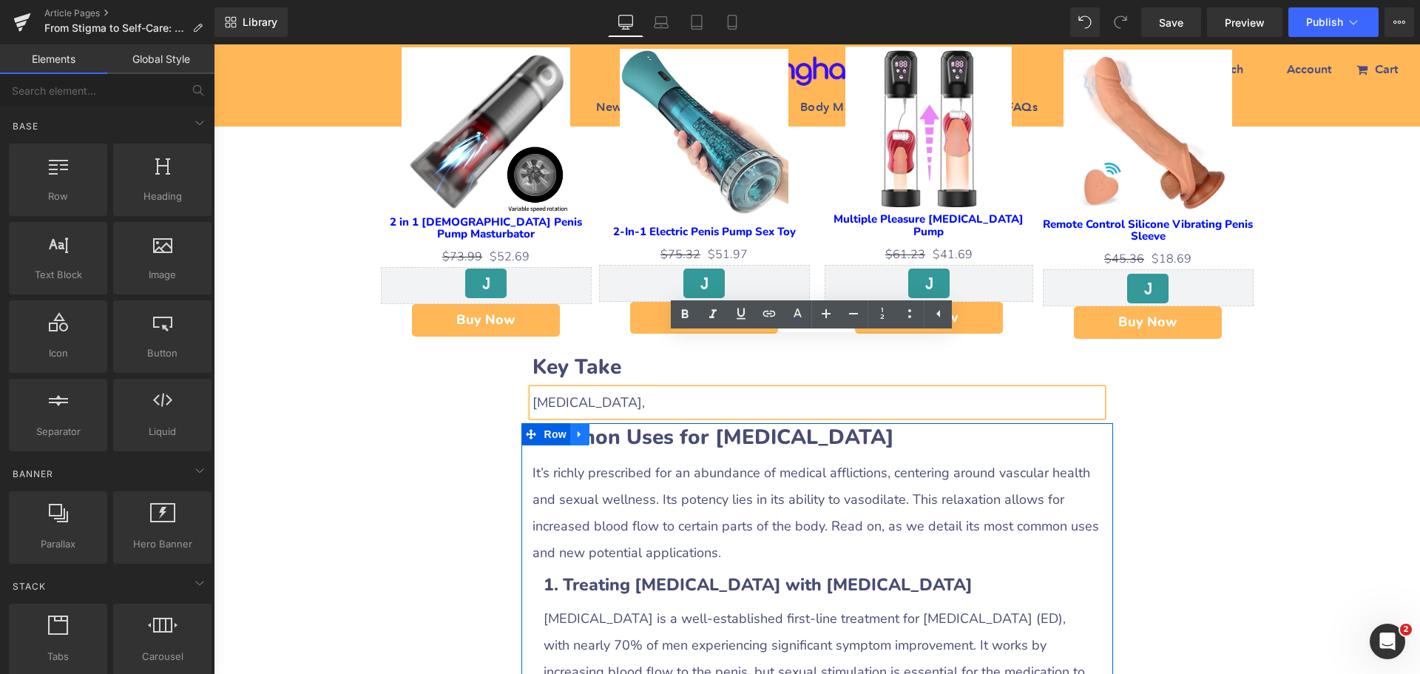
click at [577, 429] on icon at bounding box center [580, 434] width 10 height 11
click at [613, 429] on icon at bounding box center [618, 434] width 10 height 10
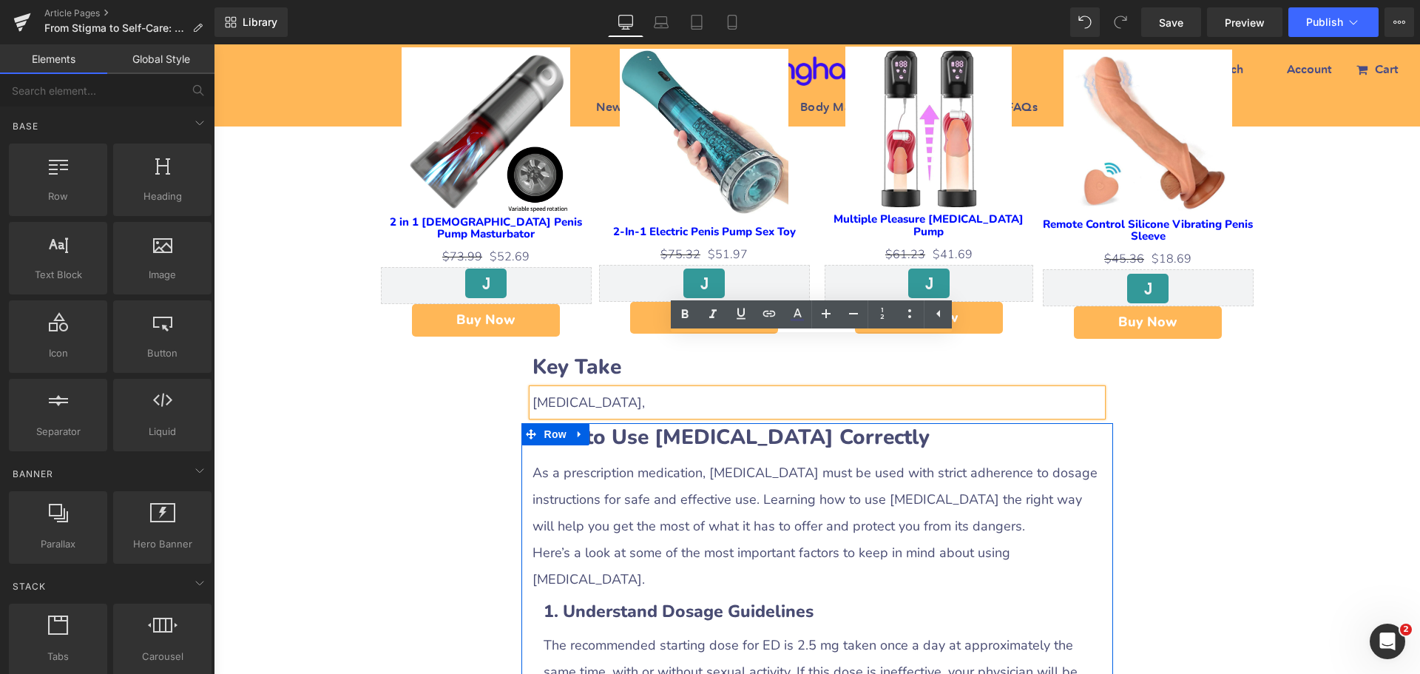
click at [580, 423] on link at bounding box center [579, 434] width 19 height 22
click at [613, 429] on icon at bounding box center [618, 434] width 10 height 10
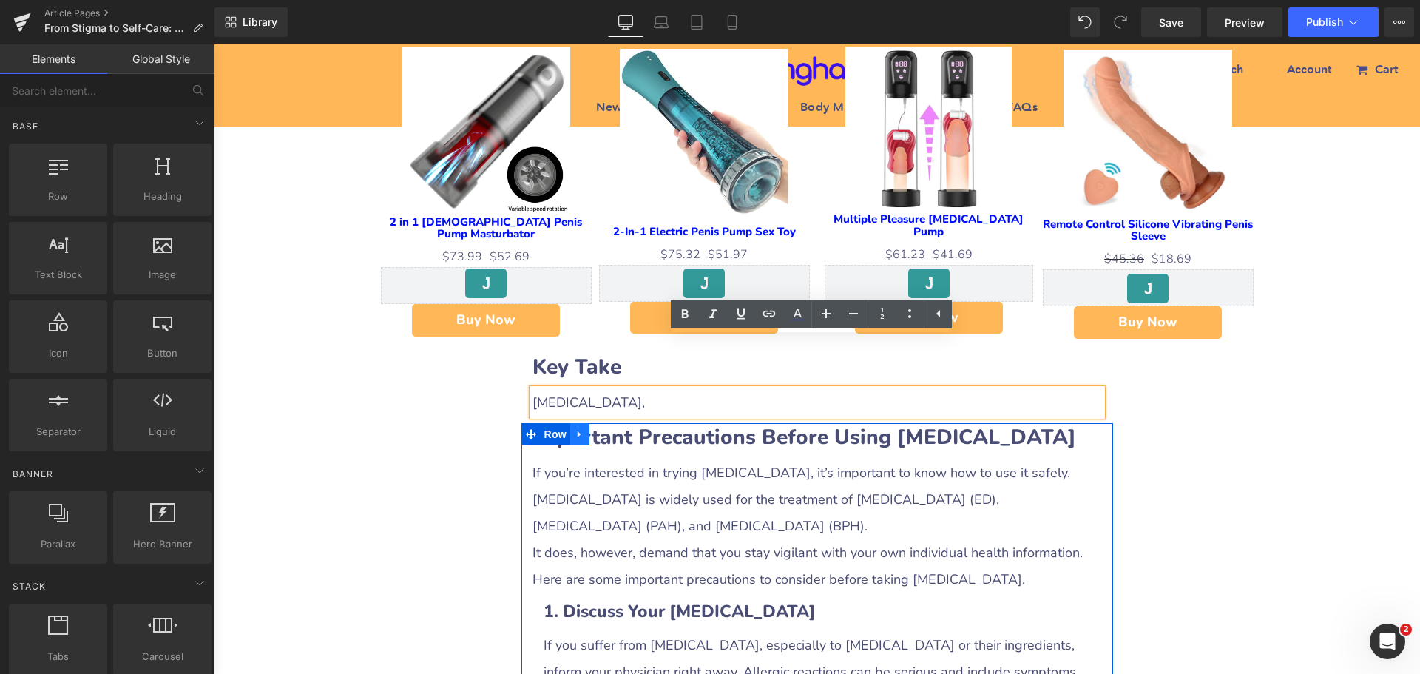
click at [575, 429] on icon at bounding box center [580, 434] width 10 height 11
click at [613, 429] on icon at bounding box center [618, 434] width 10 height 10
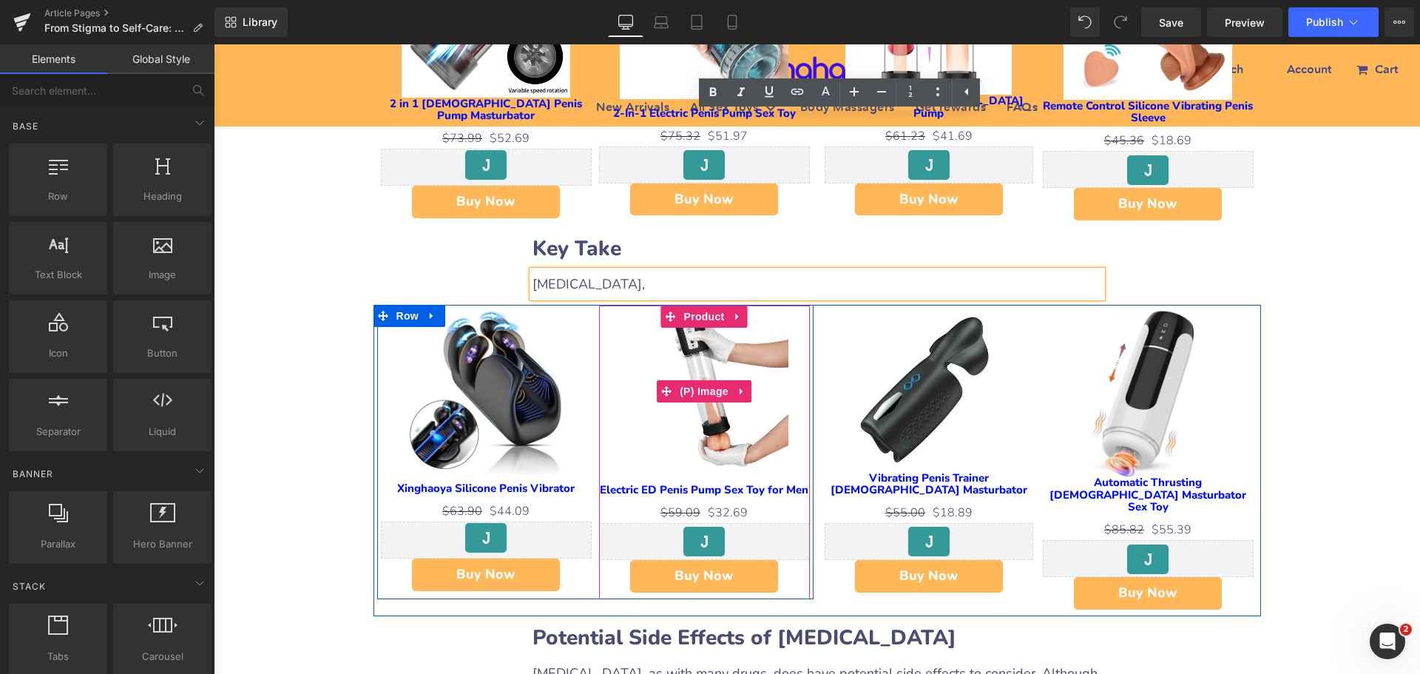
scroll to position [1262, 0]
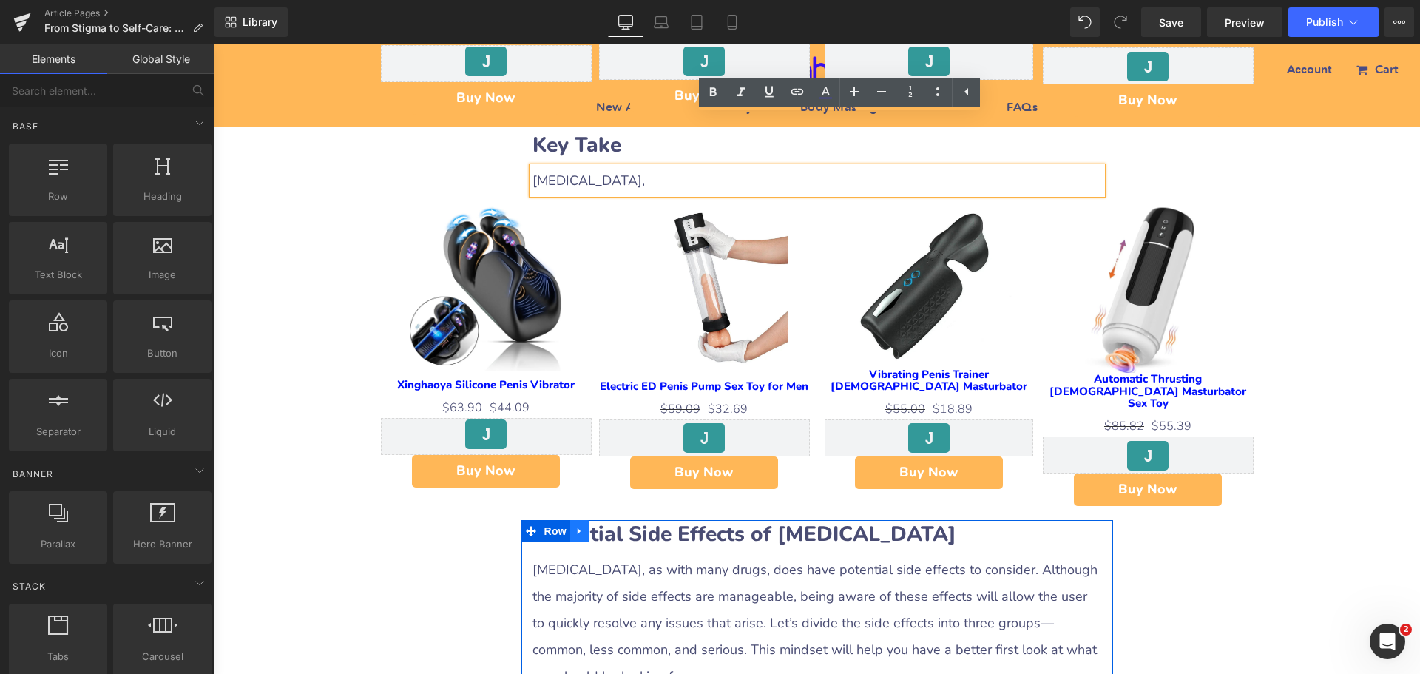
click at [577, 527] on icon at bounding box center [578, 530] width 3 height 7
click at [618, 520] on link at bounding box center [618, 531] width 19 height 22
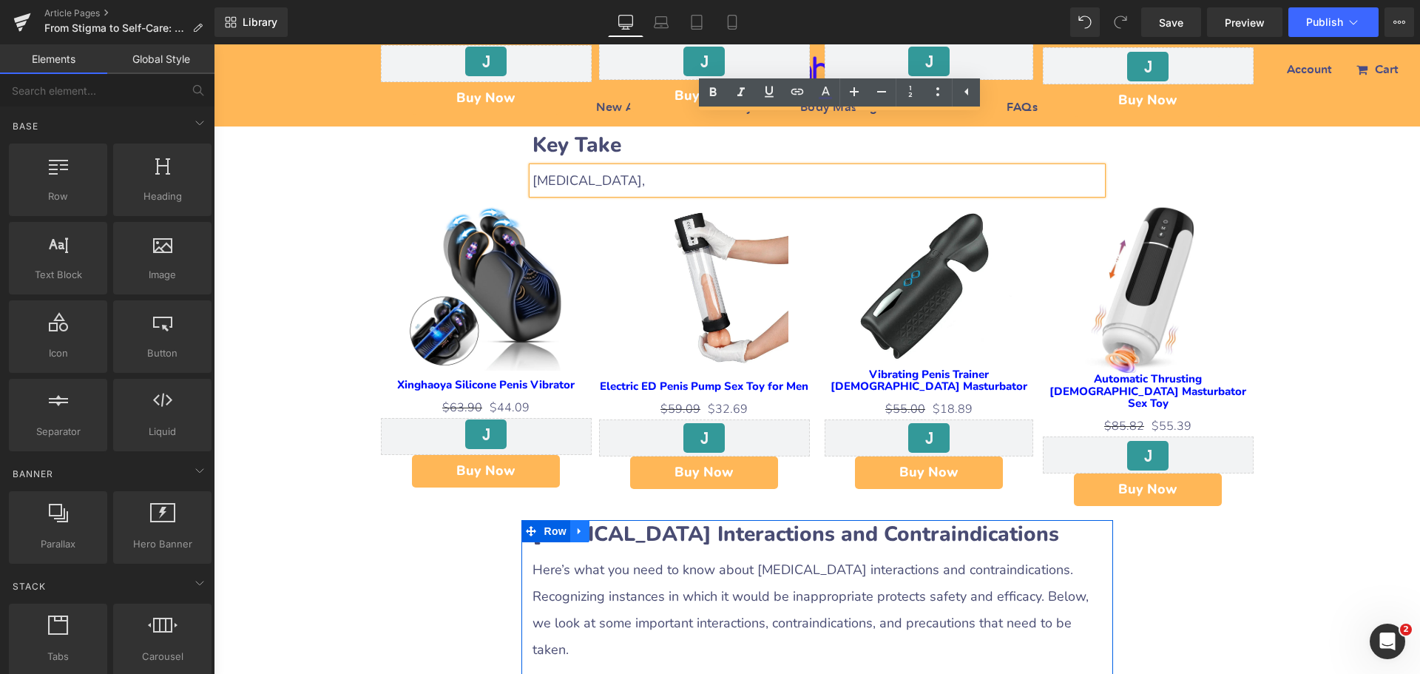
click at [575, 525] on icon at bounding box center [580, 530] width 10 height 11
click at [613, 526] on icon at bounding box center [618, 531] width 10 height 10
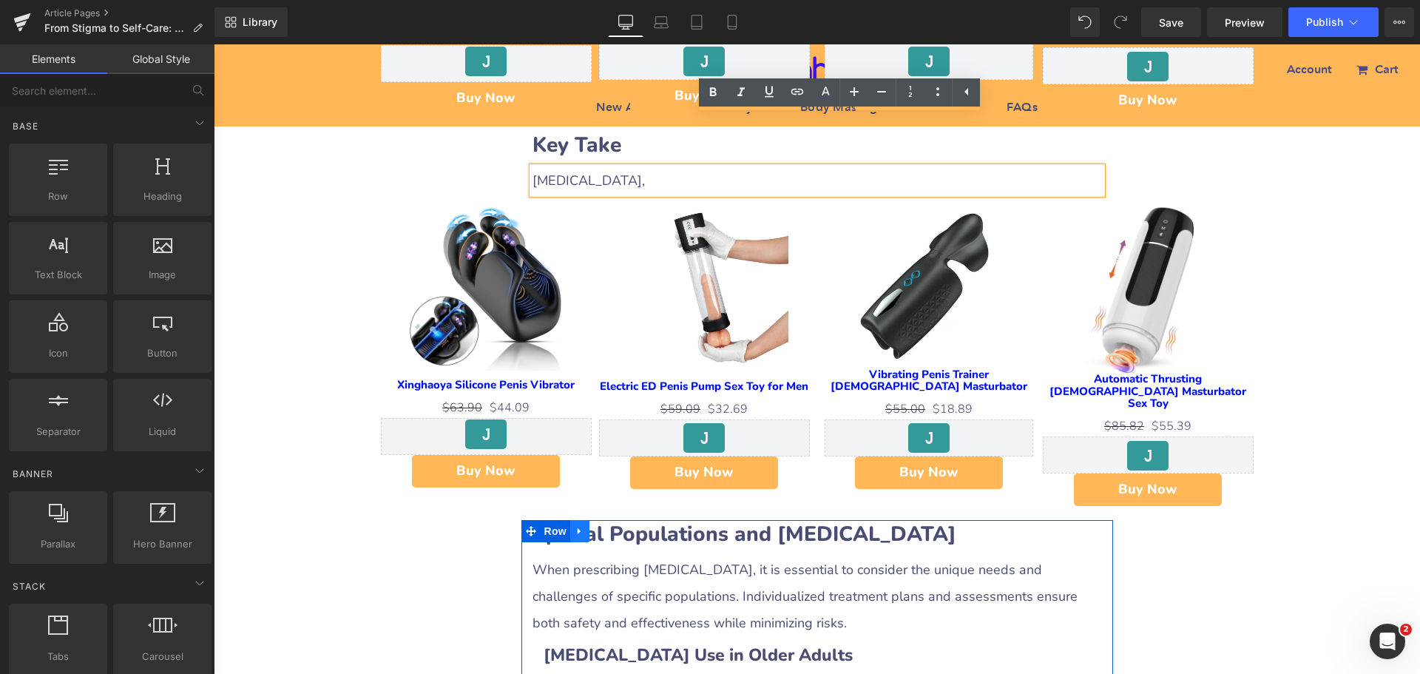
click at [575, 525] on icon at bounding box center [580, 530] width 10 height 11
click at [613, 526] on icon at bounding box center [618, 531] width 10 height 10
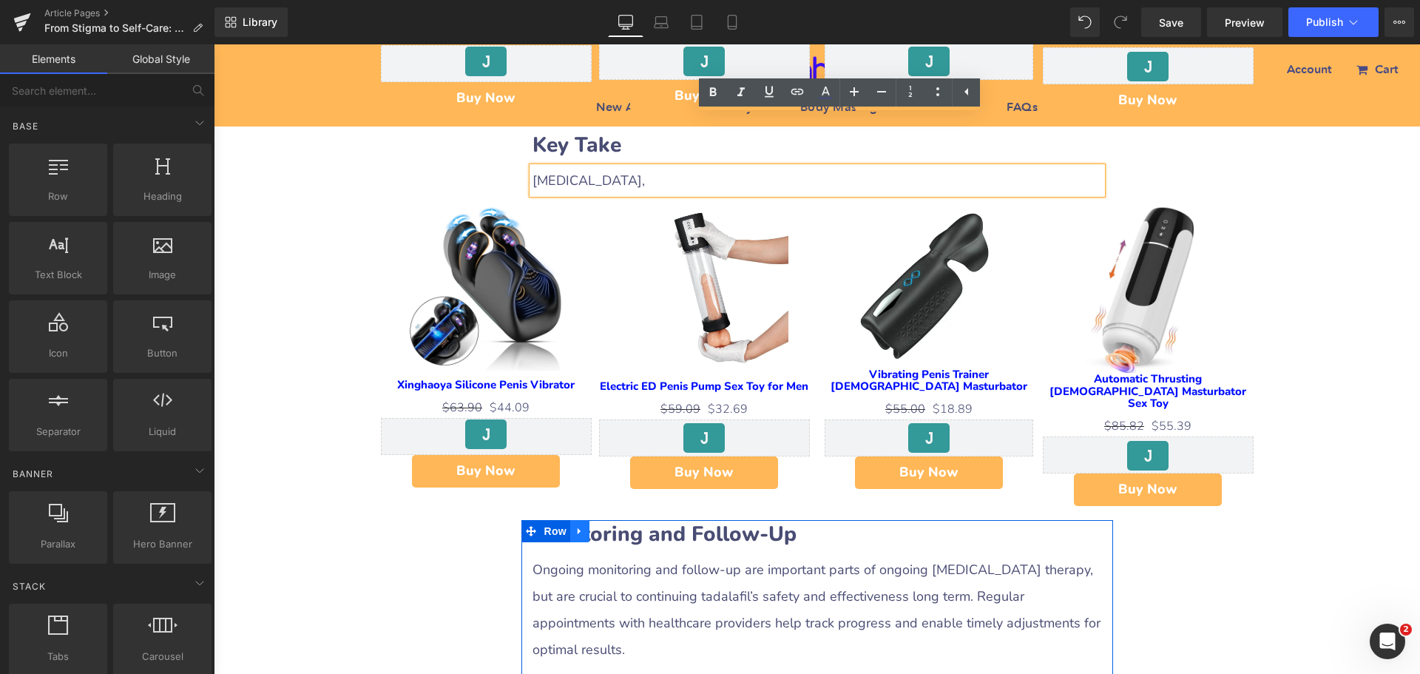
click at [580, 520] on link at bounding box center [579, 531] width 19 height 22
click at [613, 525] on icon at bounding box center [618, 530] width 10 height 11
click at [577, 527] on icon at bounding box center [578, 530] width 3 height 7
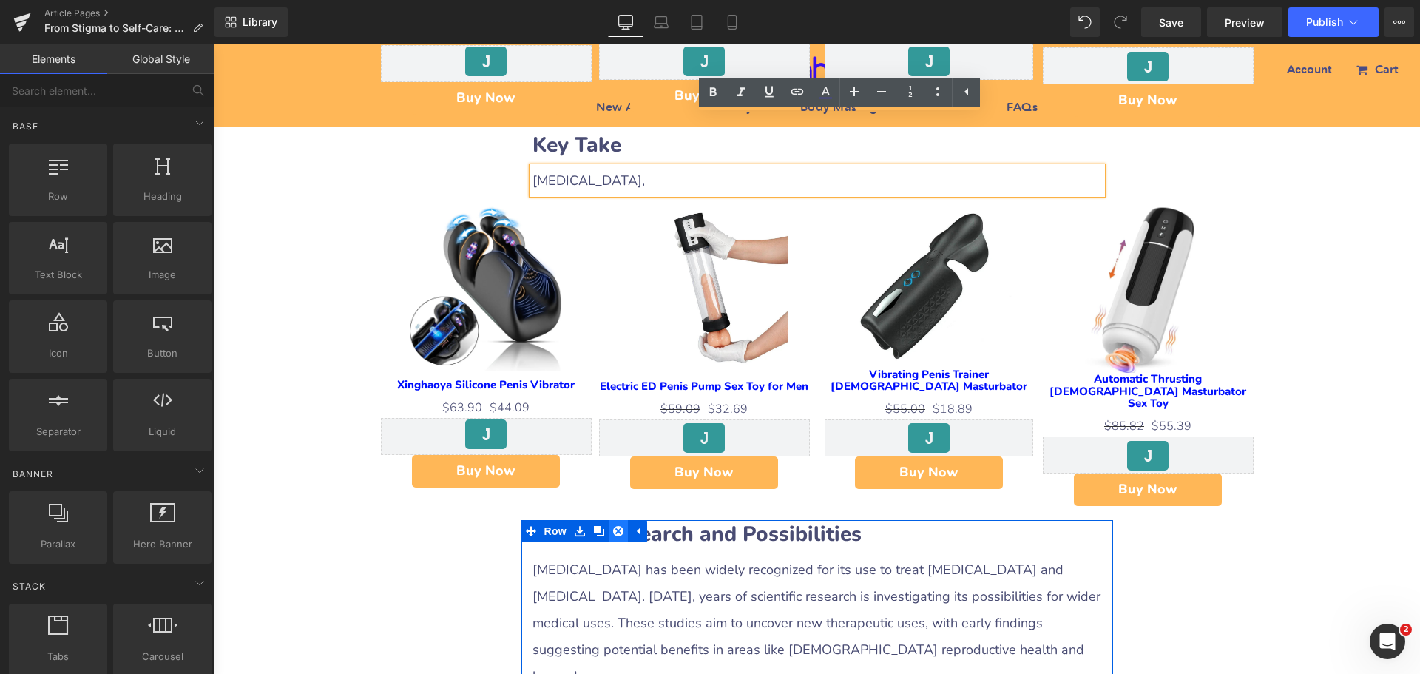
click at [613, 526] on icon at bounding box center [618, 531] width 10 height 10
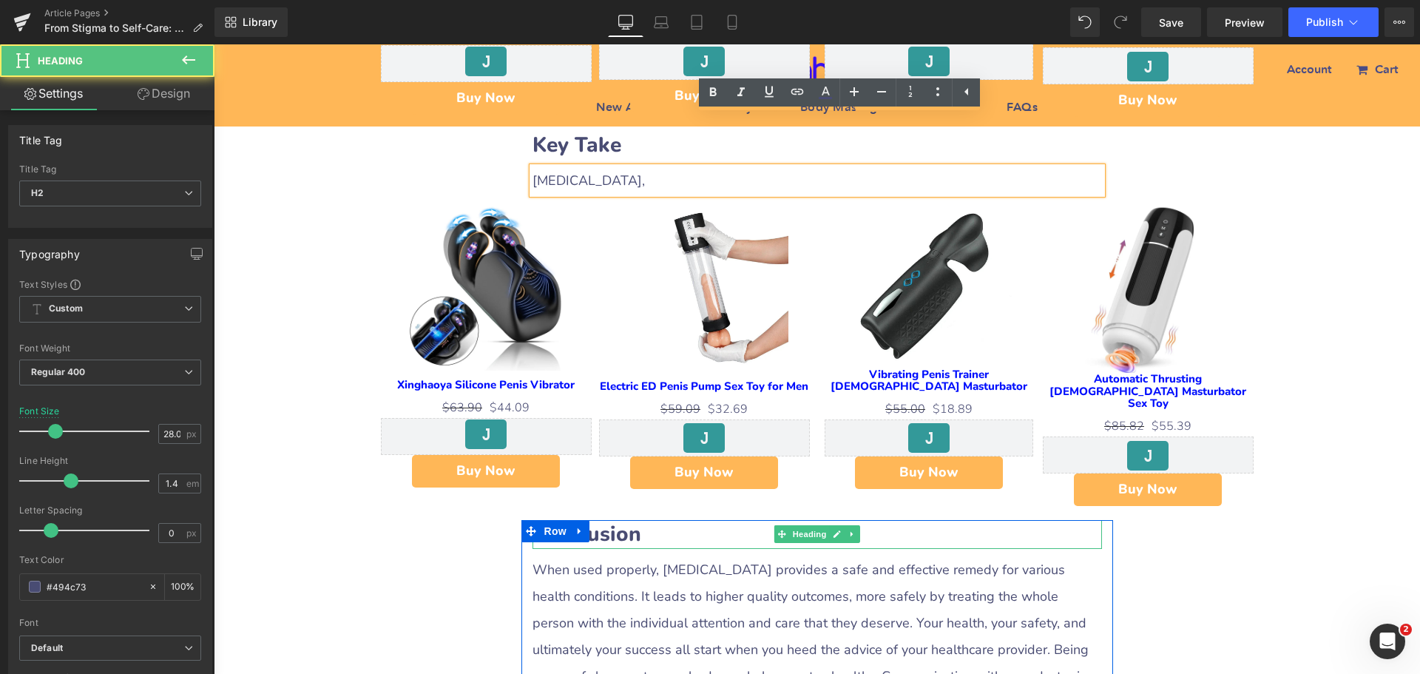
click at [585, 520] on b "Conclusion" at bounding box center [586, 534] width 109 height 28
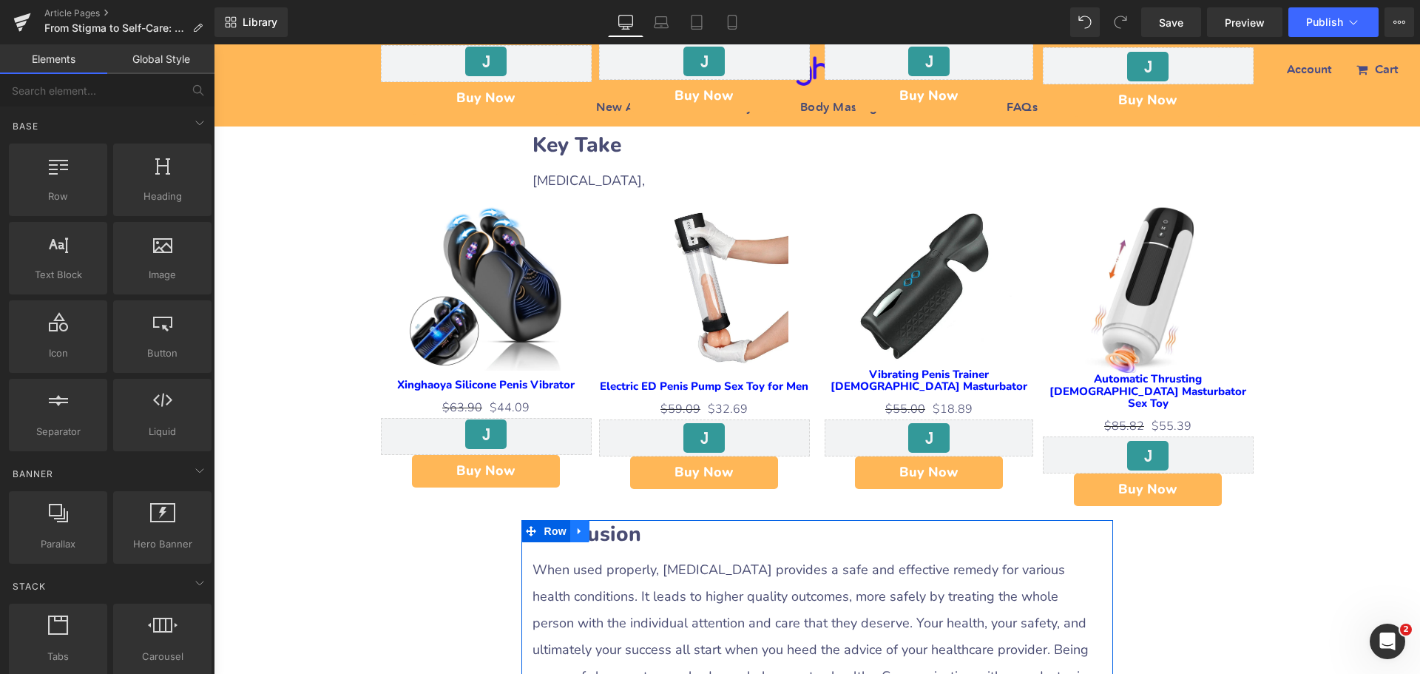
click at [575, 520] on link at bounding box center [579, 531] width 19 height 22
click at [613, 526] on icon at bounding box center [618, 531] width 10 height 10
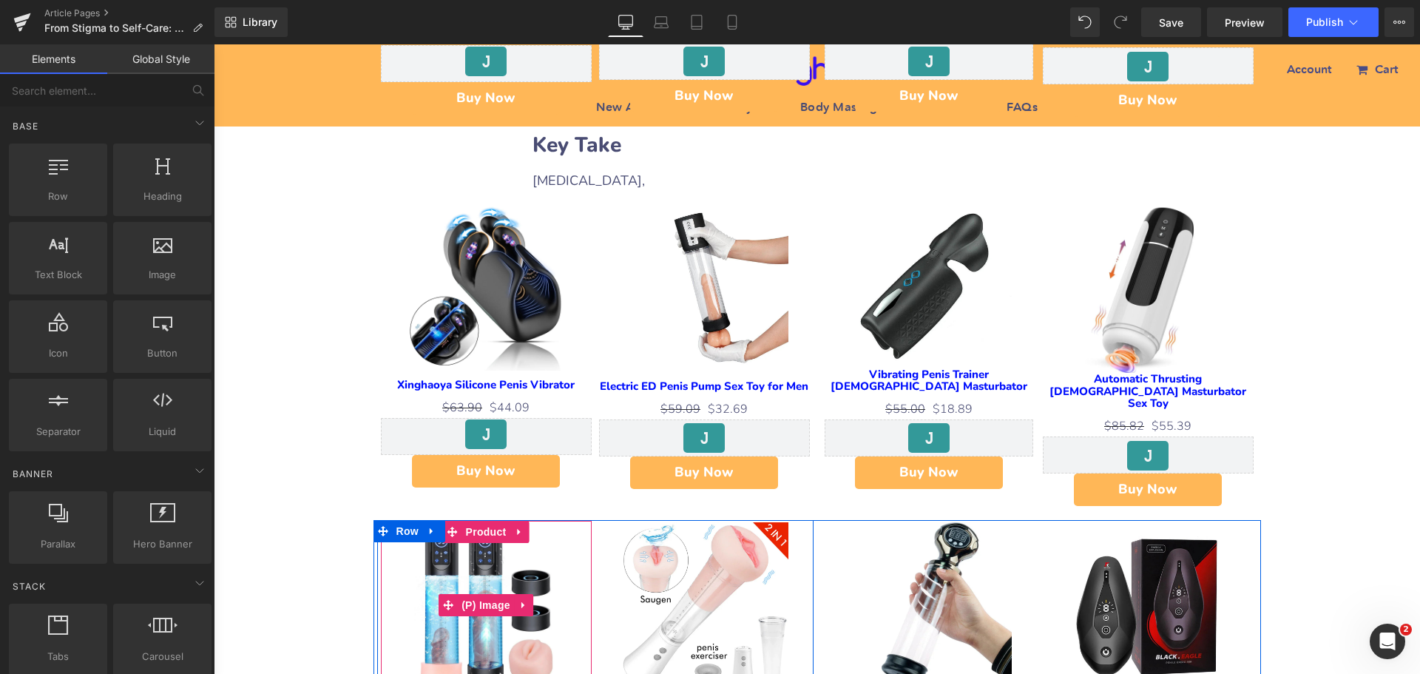
scroll to position [1558, 0]
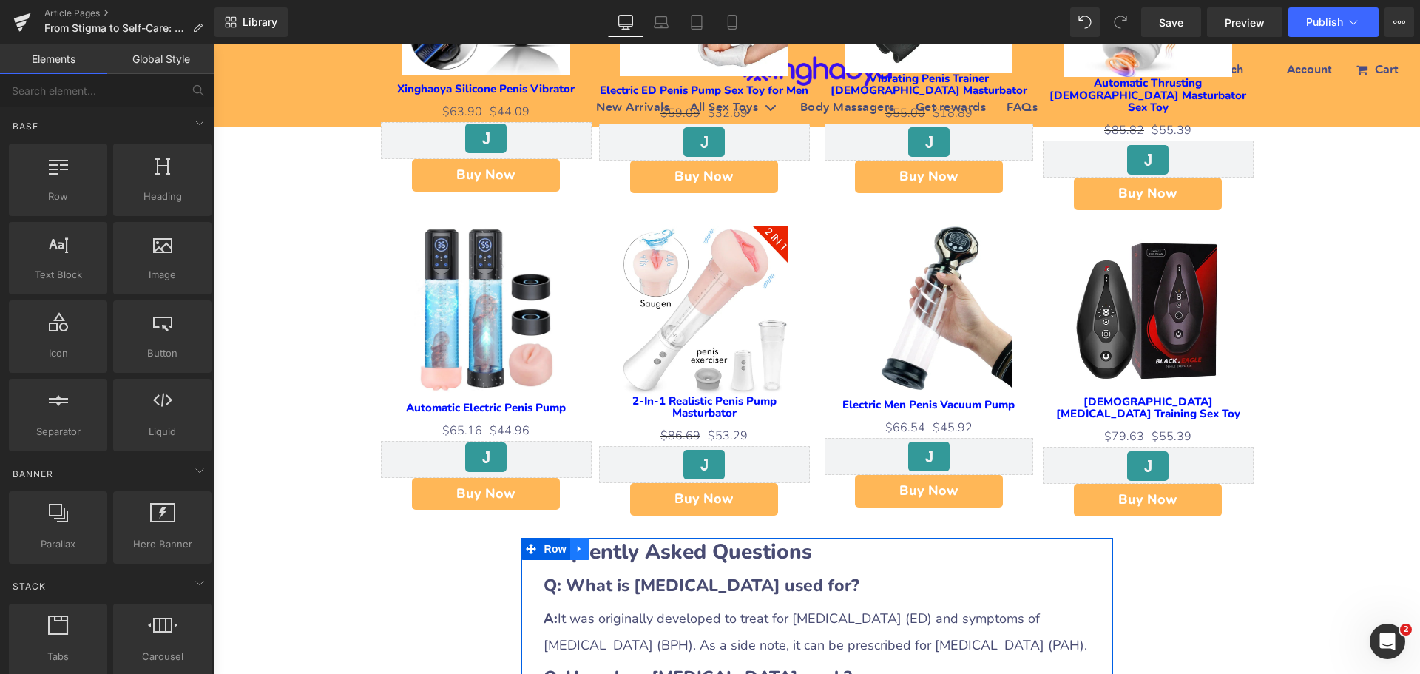
click at [577, 543] on icon at bounding box center [580, 548] width 10 height 11
click at [613, 543] on icon at bounding box center [618, 548] width 10 height 10
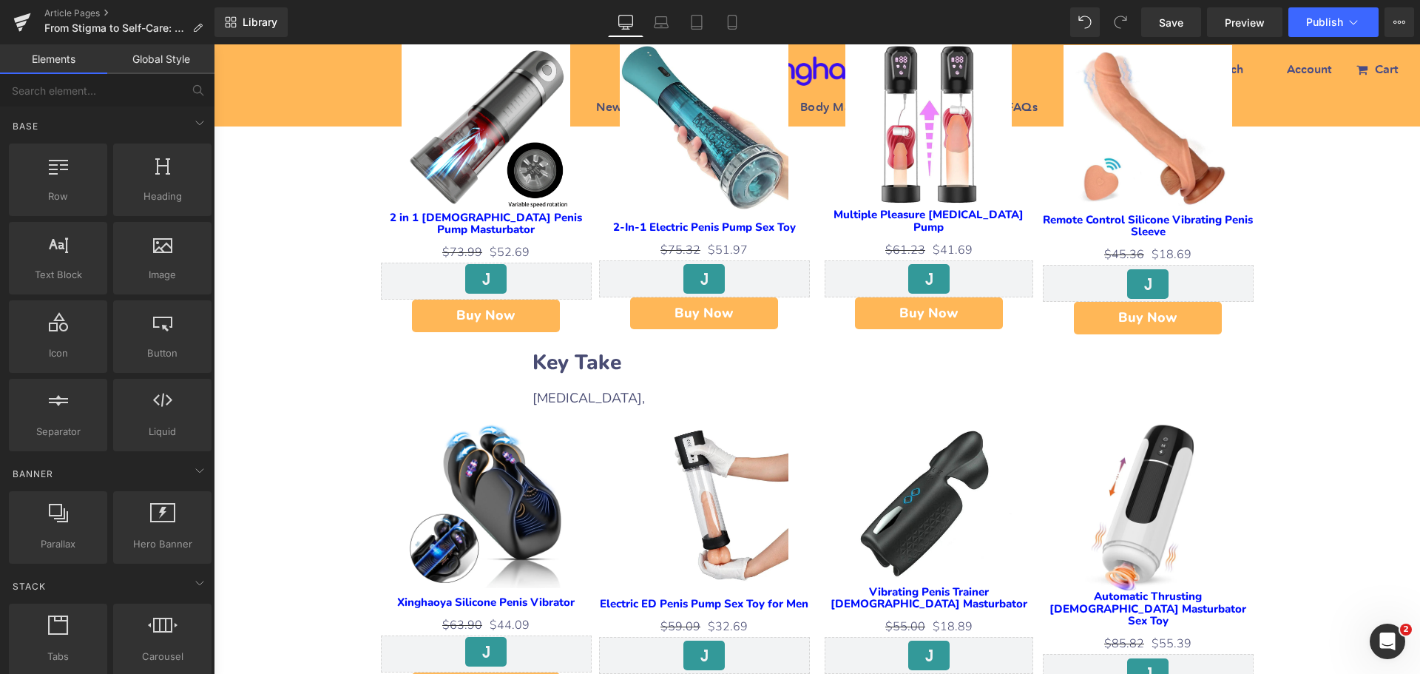
scroll to position [1040, 0]
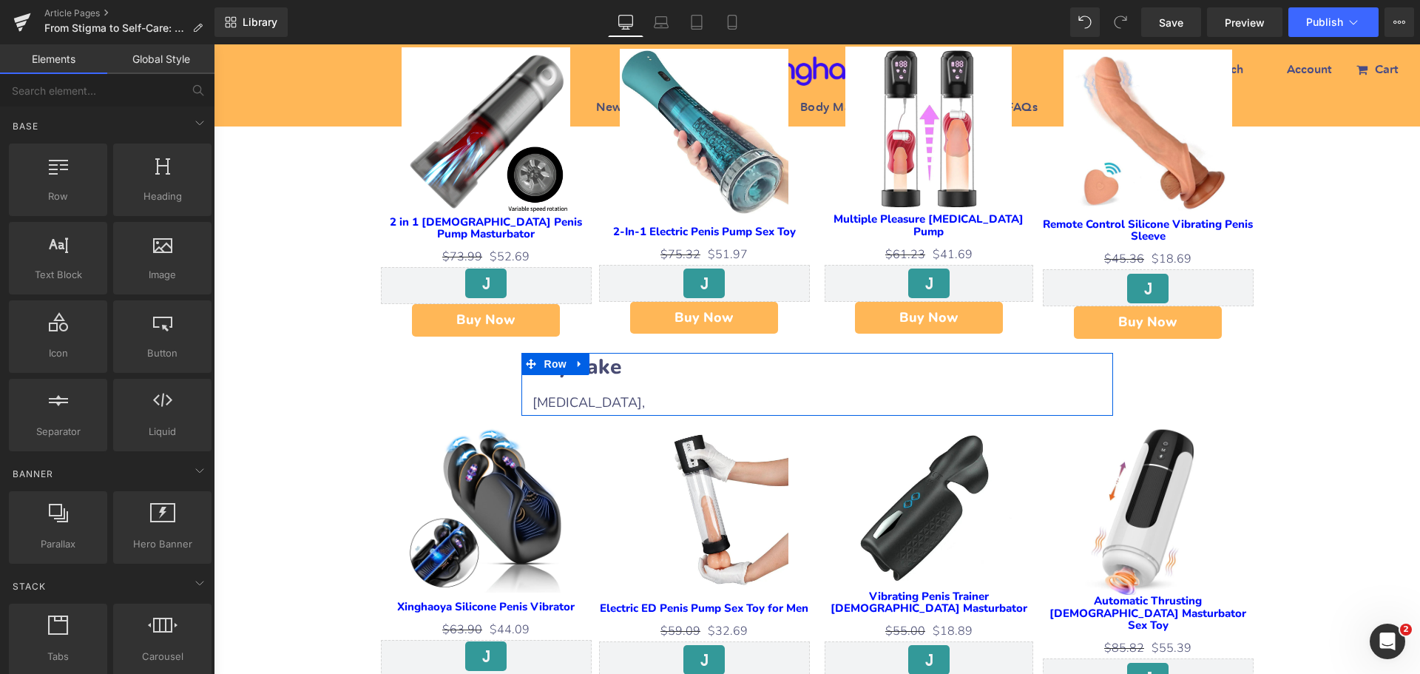
click at [597, 353] on b "Key Take" at bounding box center [576, 367] width 89 height 28
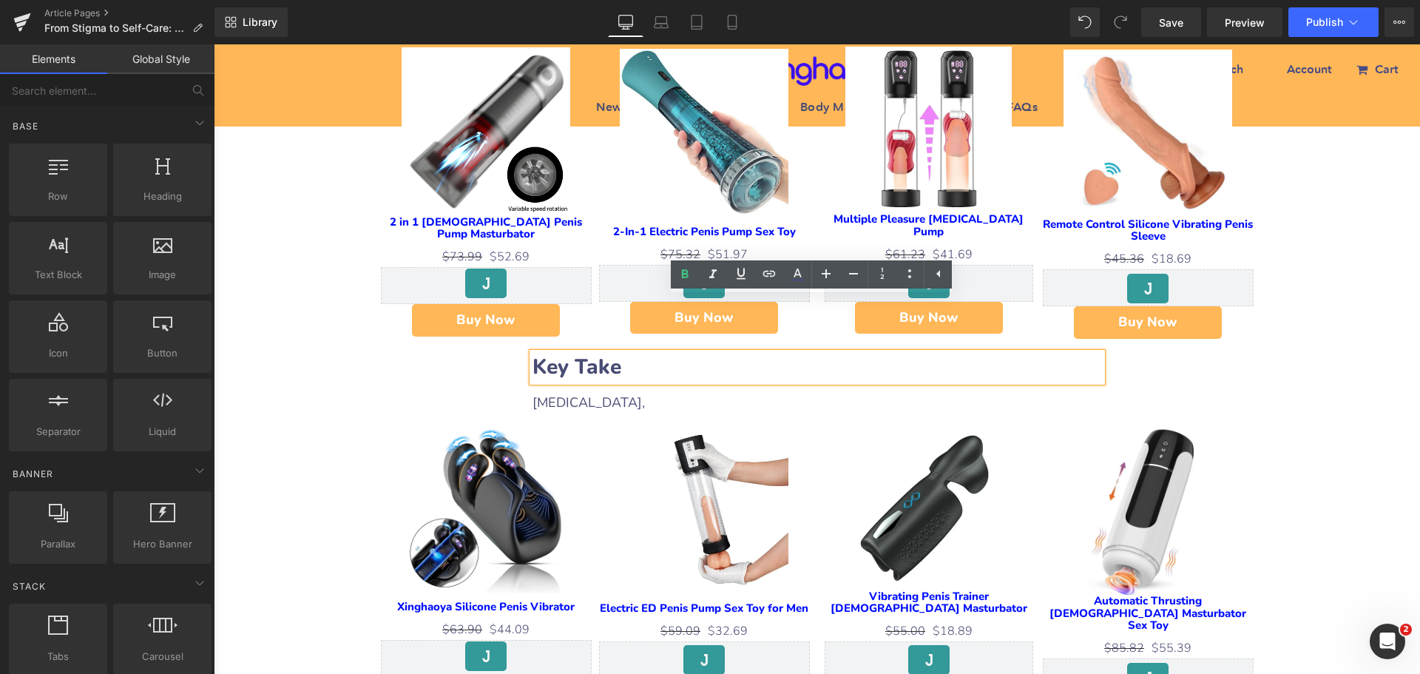
click at [408, 344] on div "From Stigma to Self-Care: [DEMOGRAPHIC_DATA] Wellness in the Modern Era Heading…" at bounding box center [817, 459] width 1206 height 2620
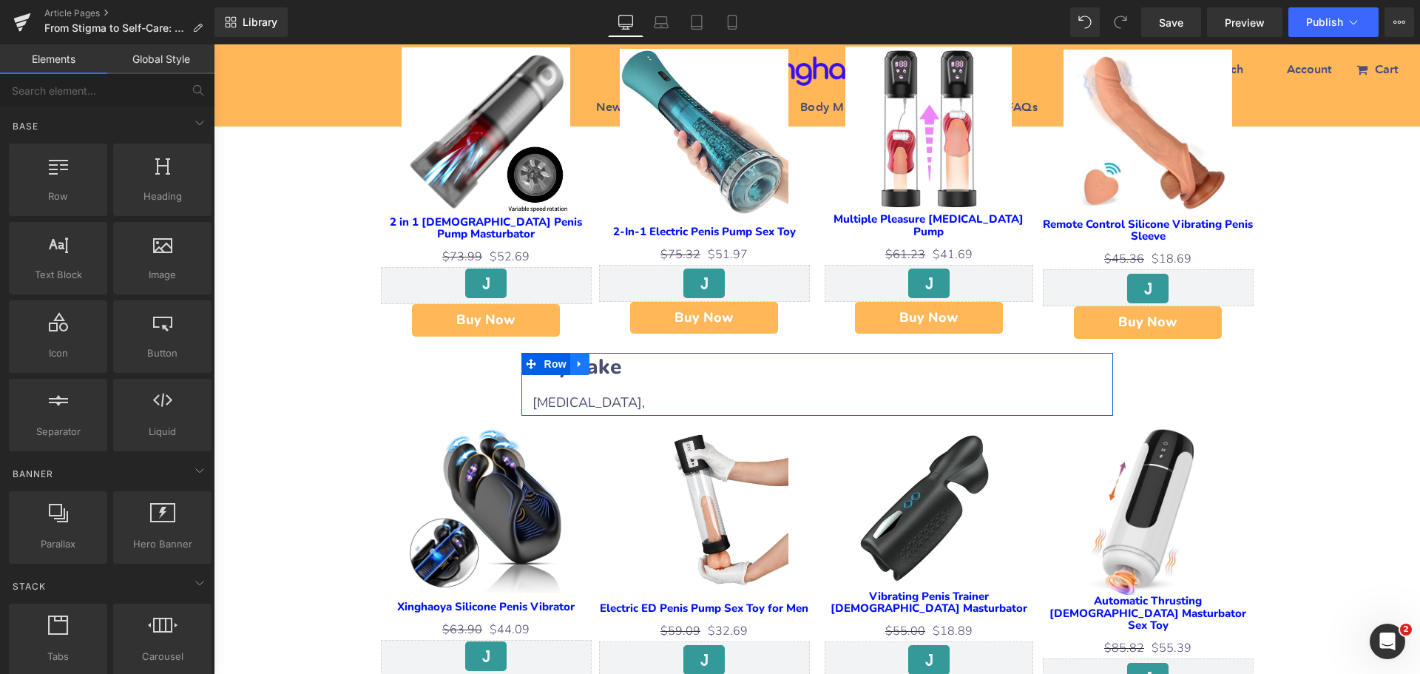
click at [577, 361] on icon at bounding box center [578, 364] width 3 height 7
click at [594, 359] on icon at bounding box center [599, 364] width 10 height 10
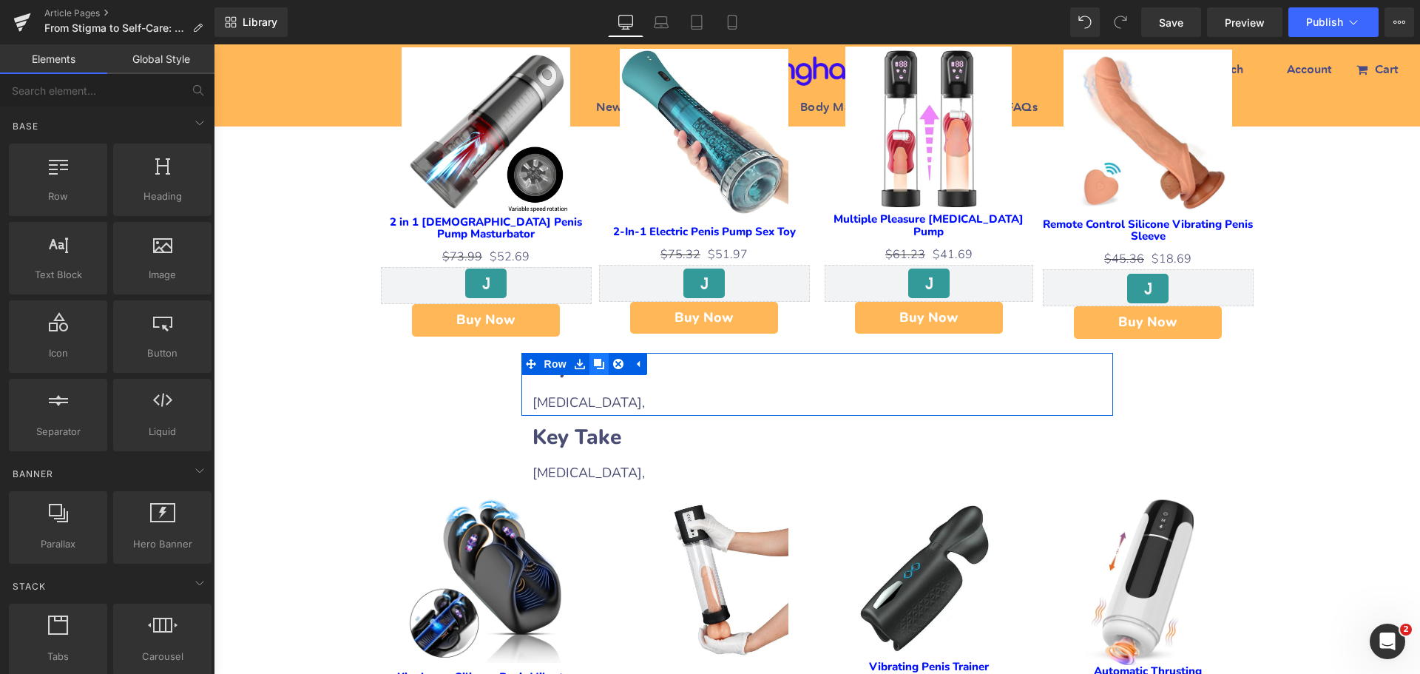
click at [594, 359] on icon at bounding box center [599, 364] width 10 height 10
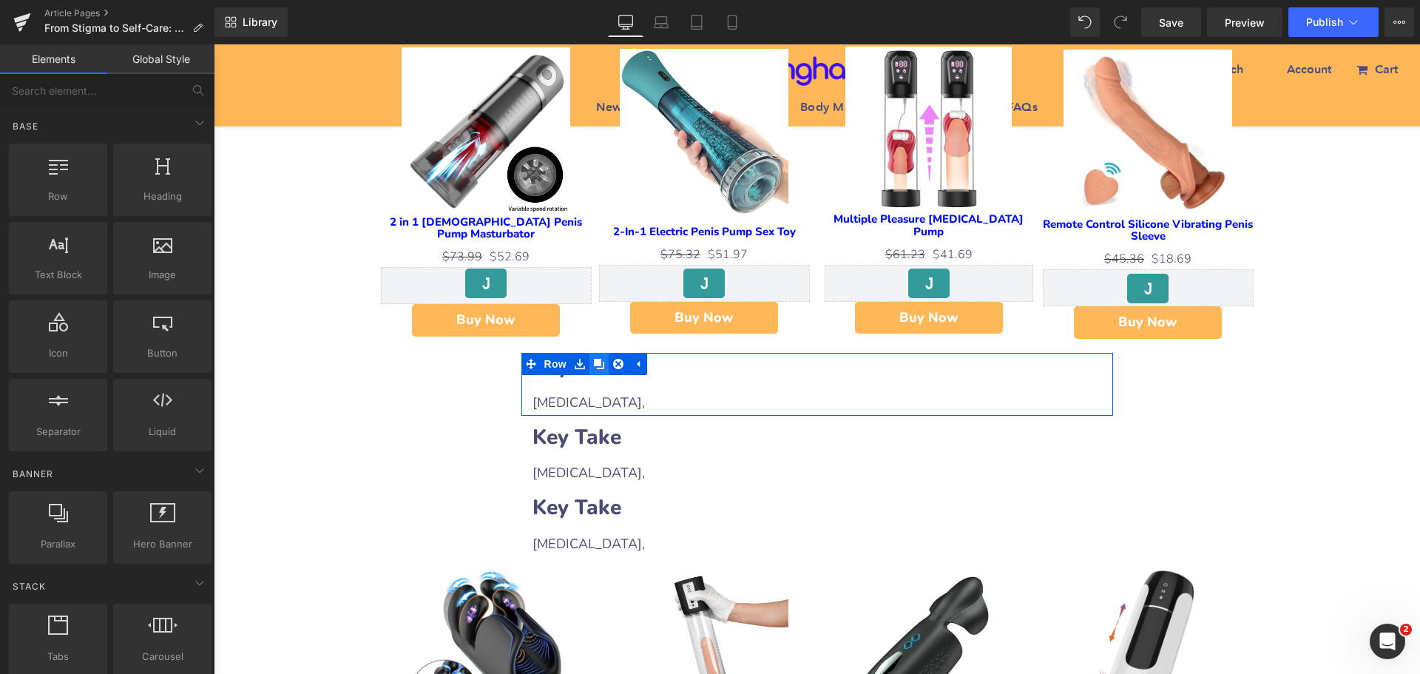
click at [594, 359] on icon at bounding box center [599, 364] width 10 height 10
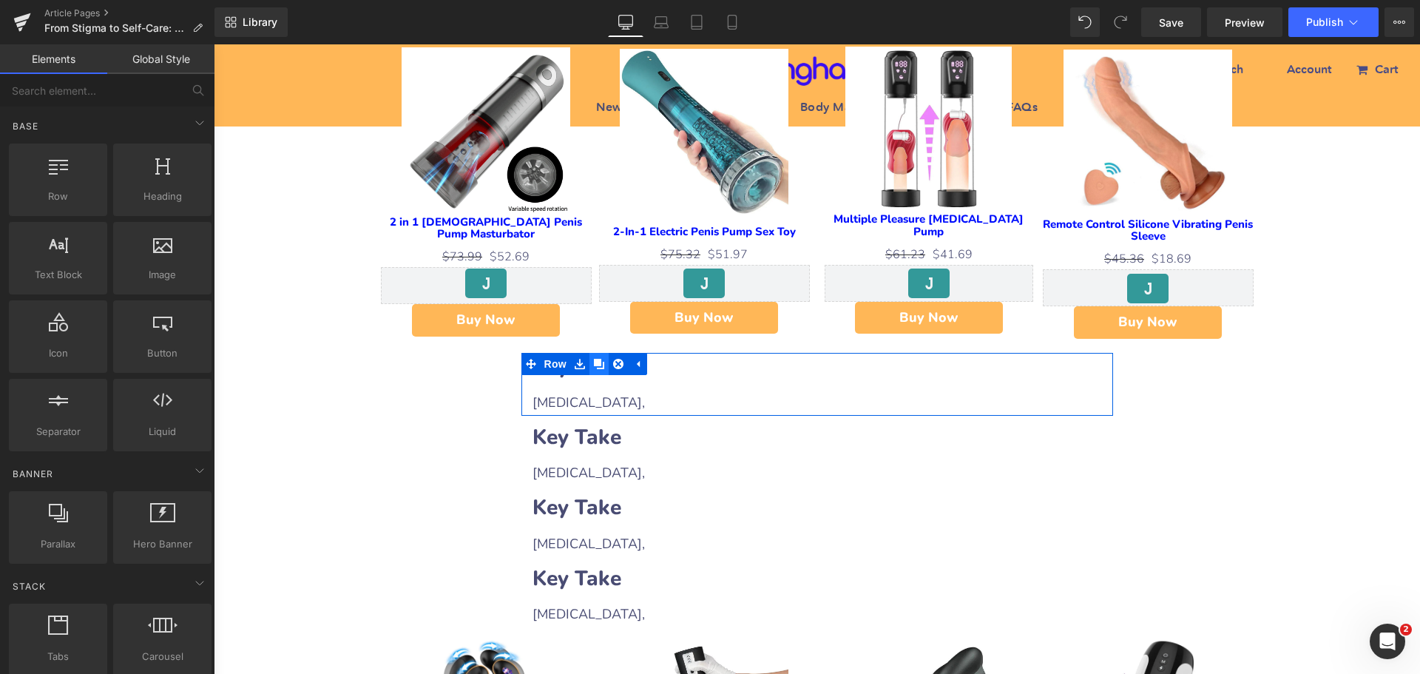
click at [594, 359] on icon at bounding box center [599, 364] width 10 height 10
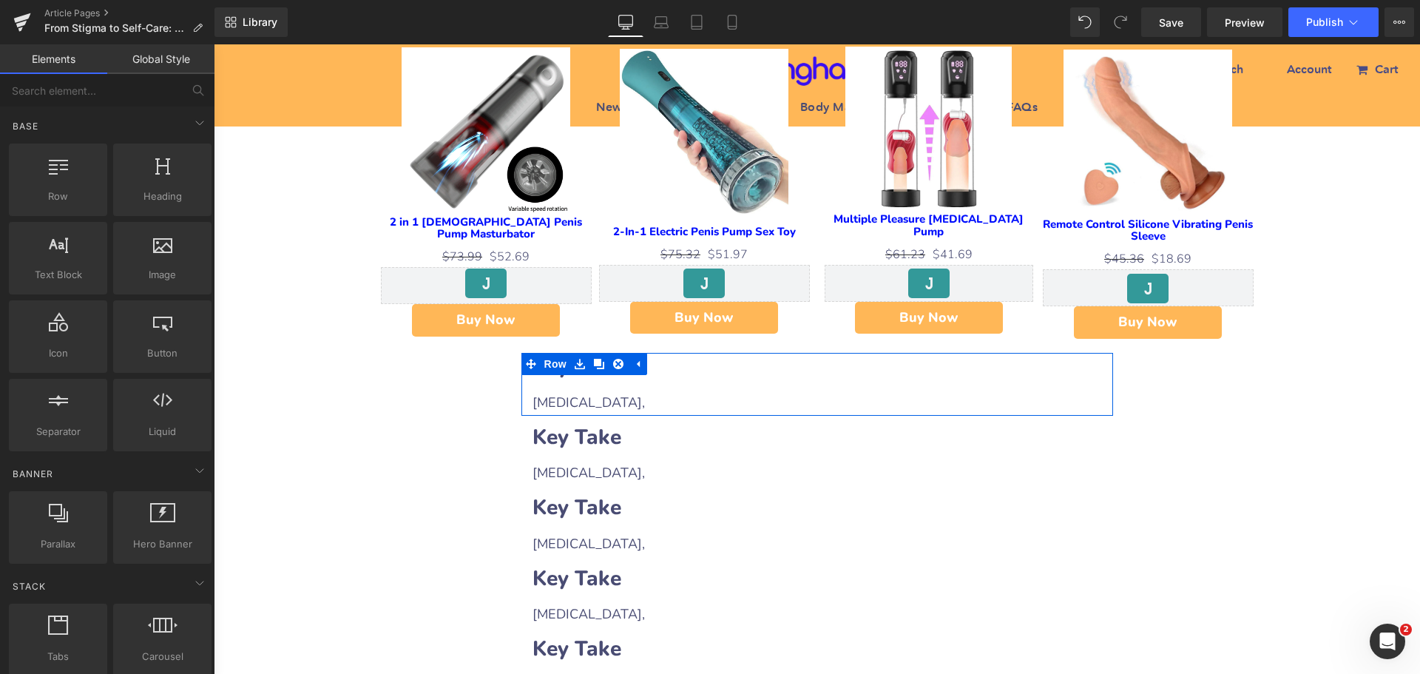
click at [664, 353] on h2 "Key Take" at bounding box center [816, 367] width 569 height 29
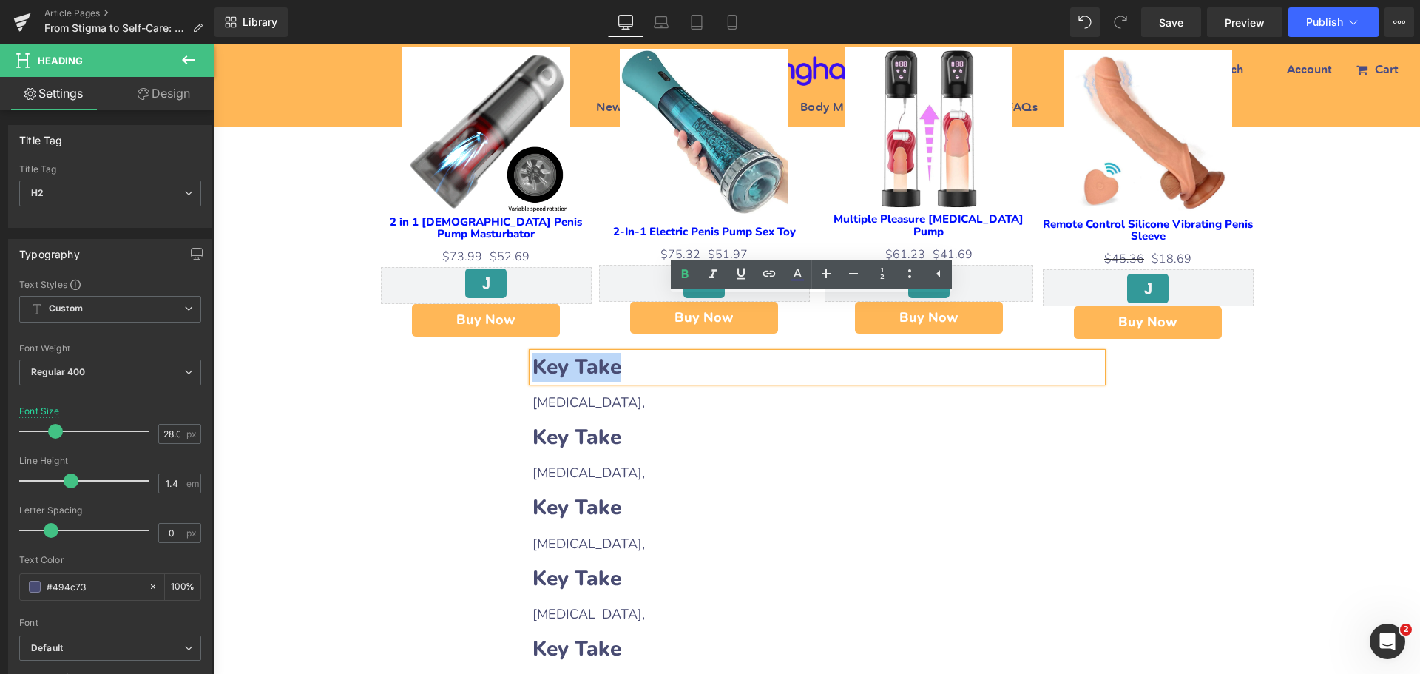
drag, startPoint x: 527, startPoint y: 307, endPoint x: 674, endPoint y: 310, distance: 146.4
click at [674, 353] on h2 "Key Take" at bounding box center [816, 367] width 569 height 29
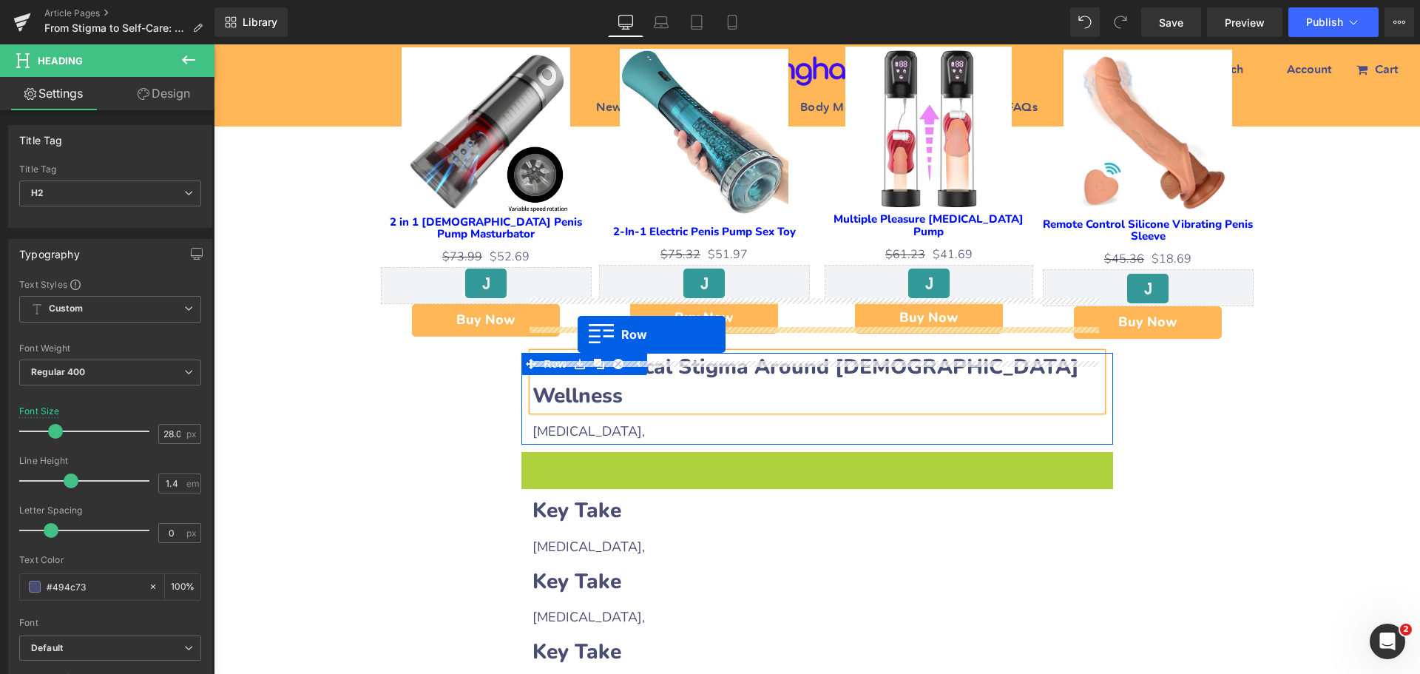
drag, startPoint x: 523, startPoint y: 379, endPoint x: 577, endPoint y: 334, distance: 70.9
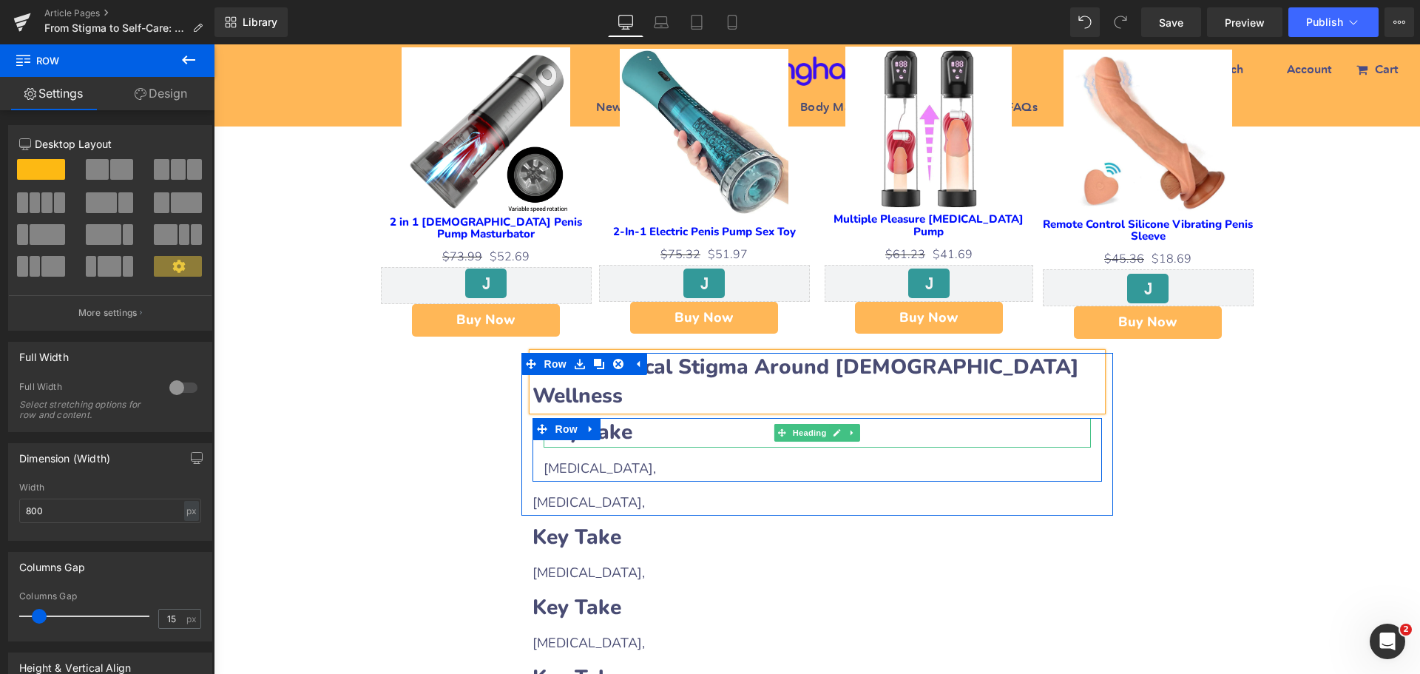
click at [620, 418] on b "Key Take" at bounding box center [587, 432] width 89 height 28
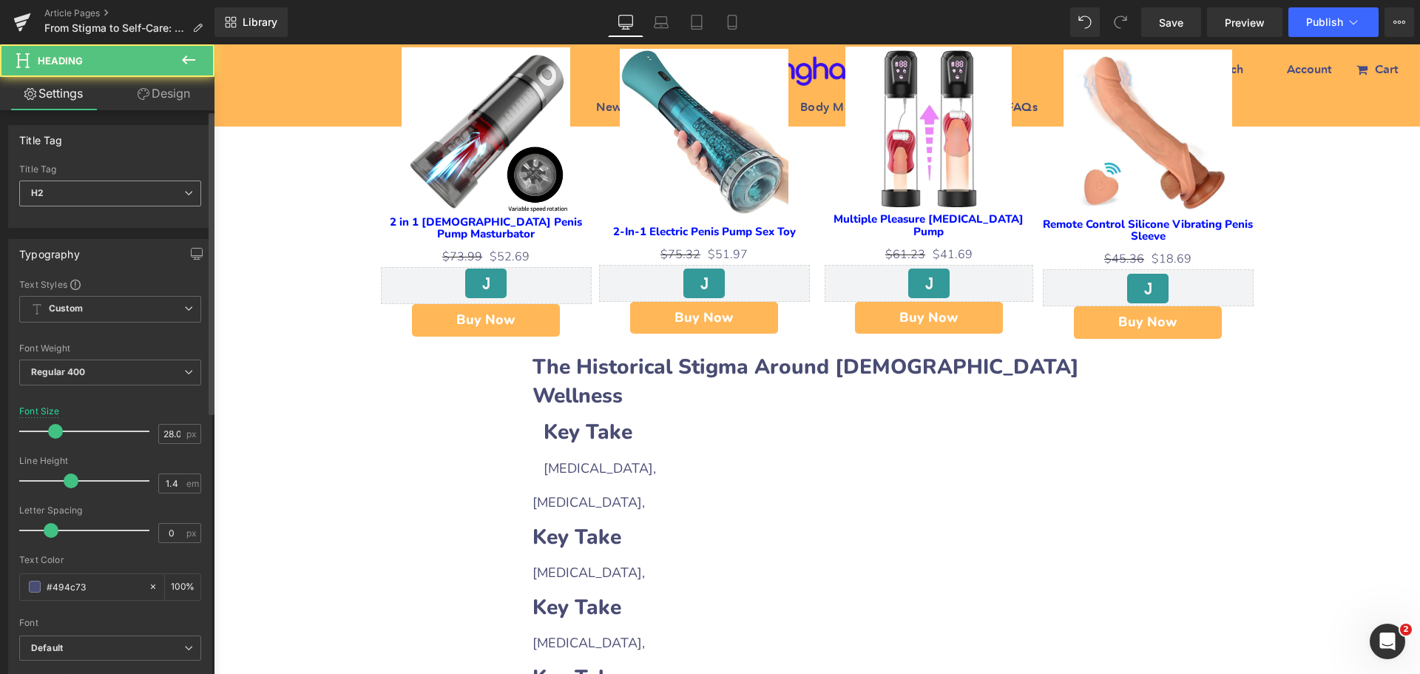
click at [106, 196] on span "H2" at bounding box center [110, 193] width 182 height 26
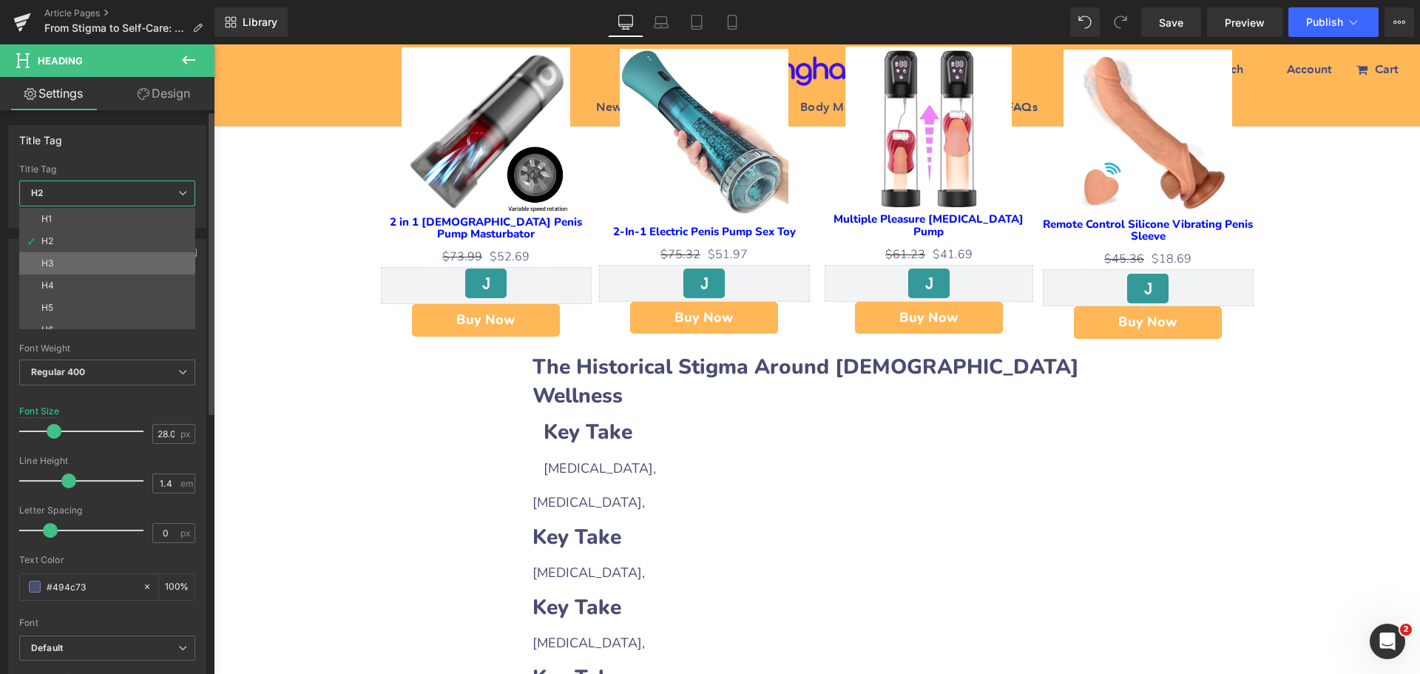
click at [71, 254] on li "H3" at bounding box center [110, 263] width 183 height 22
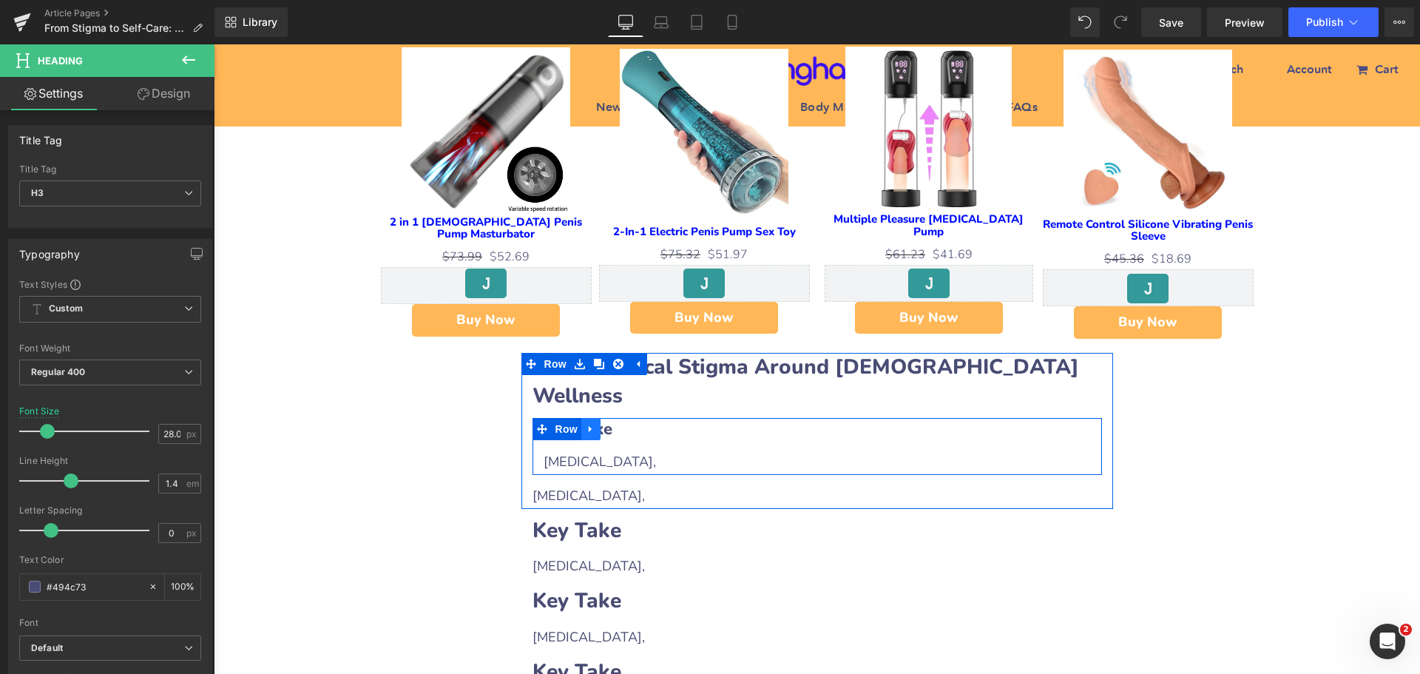
click at [589, 426] on icon at bounding box center [590, 429] width 3 height 7
click at [605, 424] on icon at bounding box center [610, 429] width 10 height 10
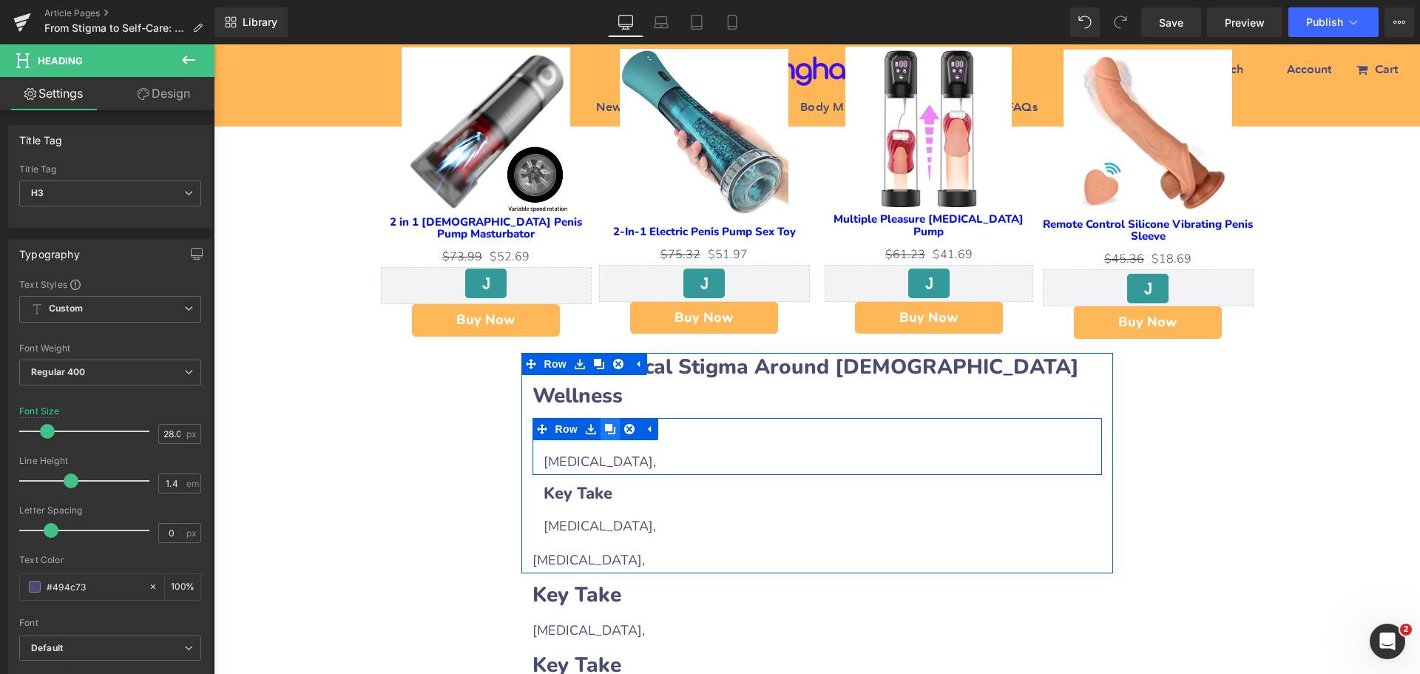
click at [605, 424] on icon at bounding box center [610, 429] width 10 height 10
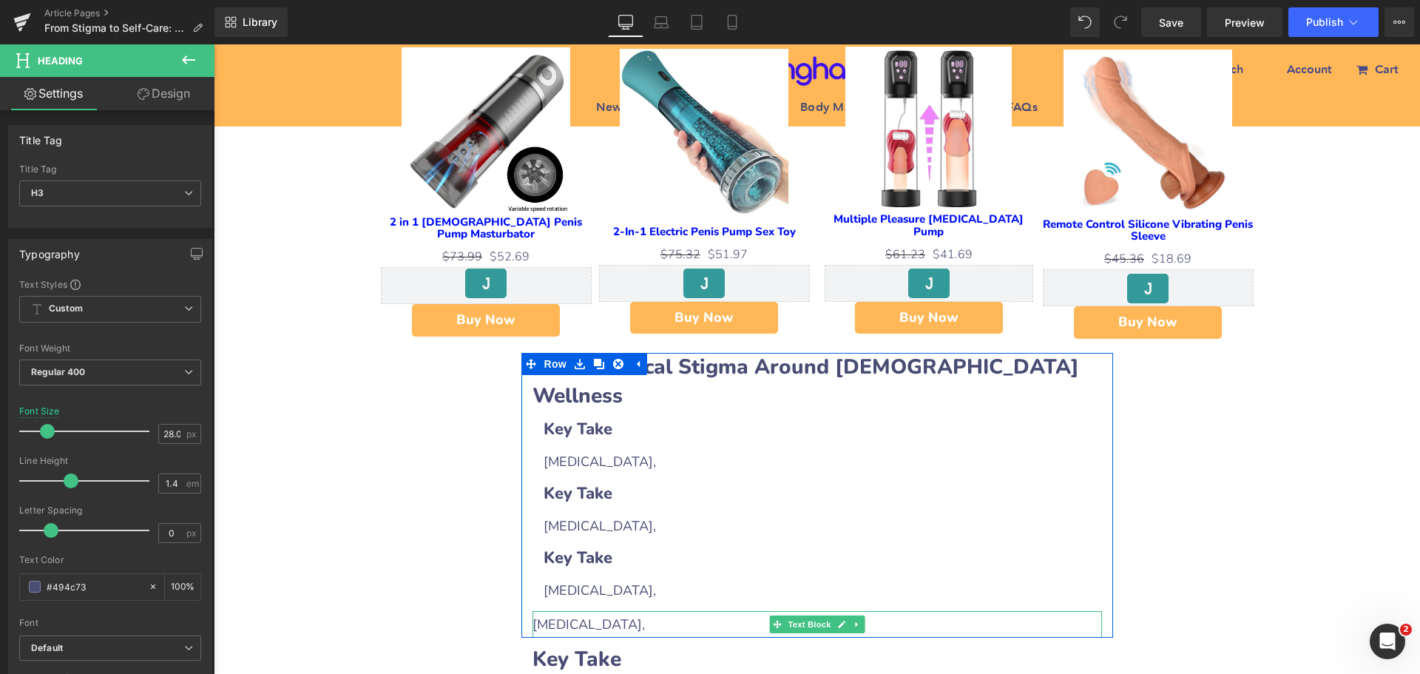
click at [853, 620] on icon at bounding box center [857, 624] width 8 height 9
click at [860, 620] on icon at bounding box center [864, 624] width 8 height 8
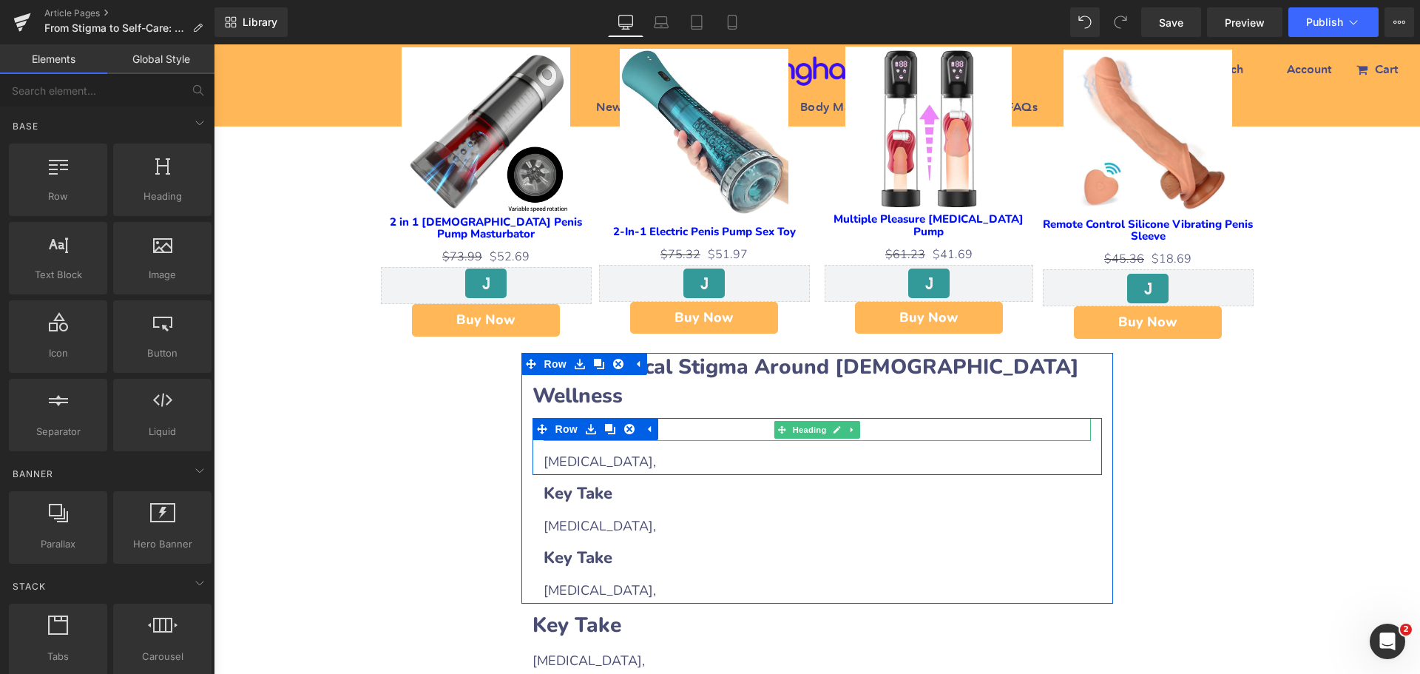
drag, startPoint x: 625, startPoint y: 345, endPoint x: 664, endPoint y: 347, distance: 39.2
click at [664, 418] on div "Key Take Heading [MEDICAL_DATA], Text Block Row" at bounding box center [816, 446] width 569 height 57
click at [683, 418] on h3 "Key Take" at bounding box center [816, 429] width 547 height 23
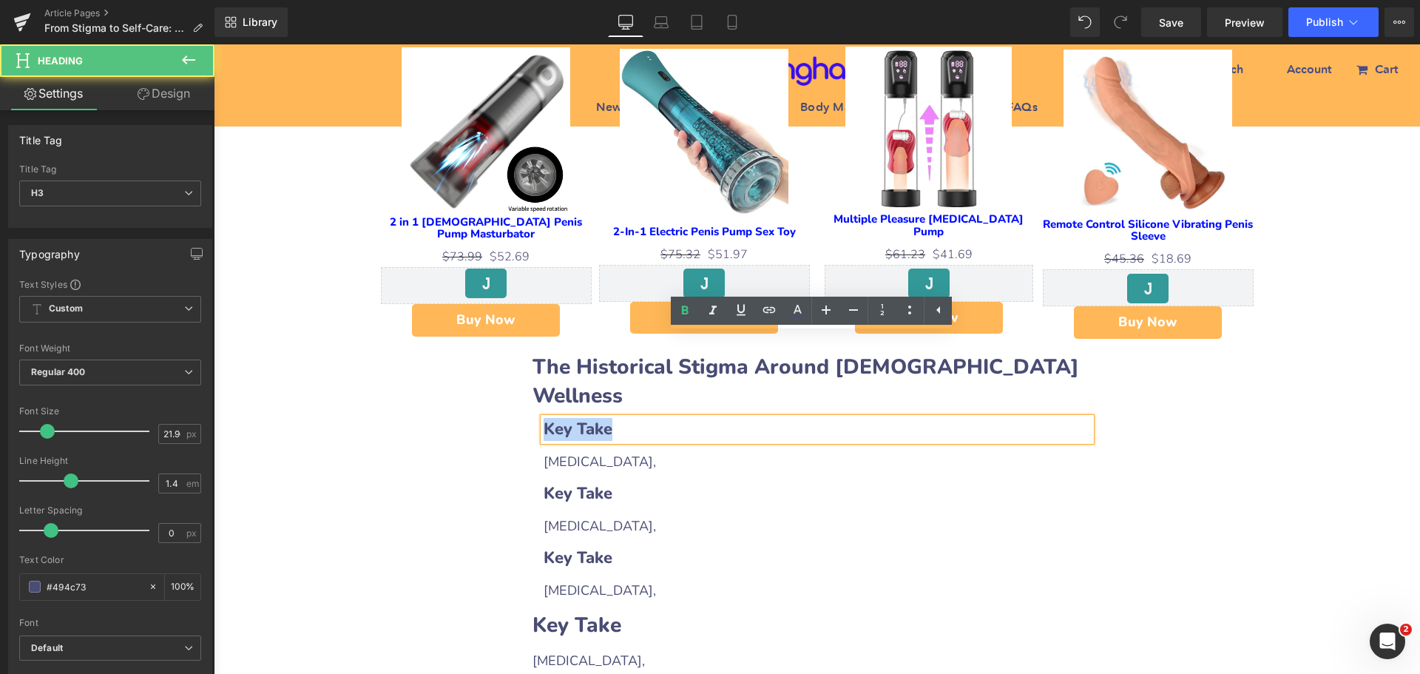
drag, startPoint x: 539, startPoint y: 343, endPoint x: 680, endPoint y: 349, distance: 141.4
click at [680, 418] on h3 "Key Take" at bounding box center [816, 429] width 547 height 23
paste div
drag, startPoint x: 554, startPoint y: 342, endPoint x: 629, endPoint y: 346, distance: 74.8
click at [629, 418] on h3 "Key Take" at bounding box center [816, 429] width 547 height 23
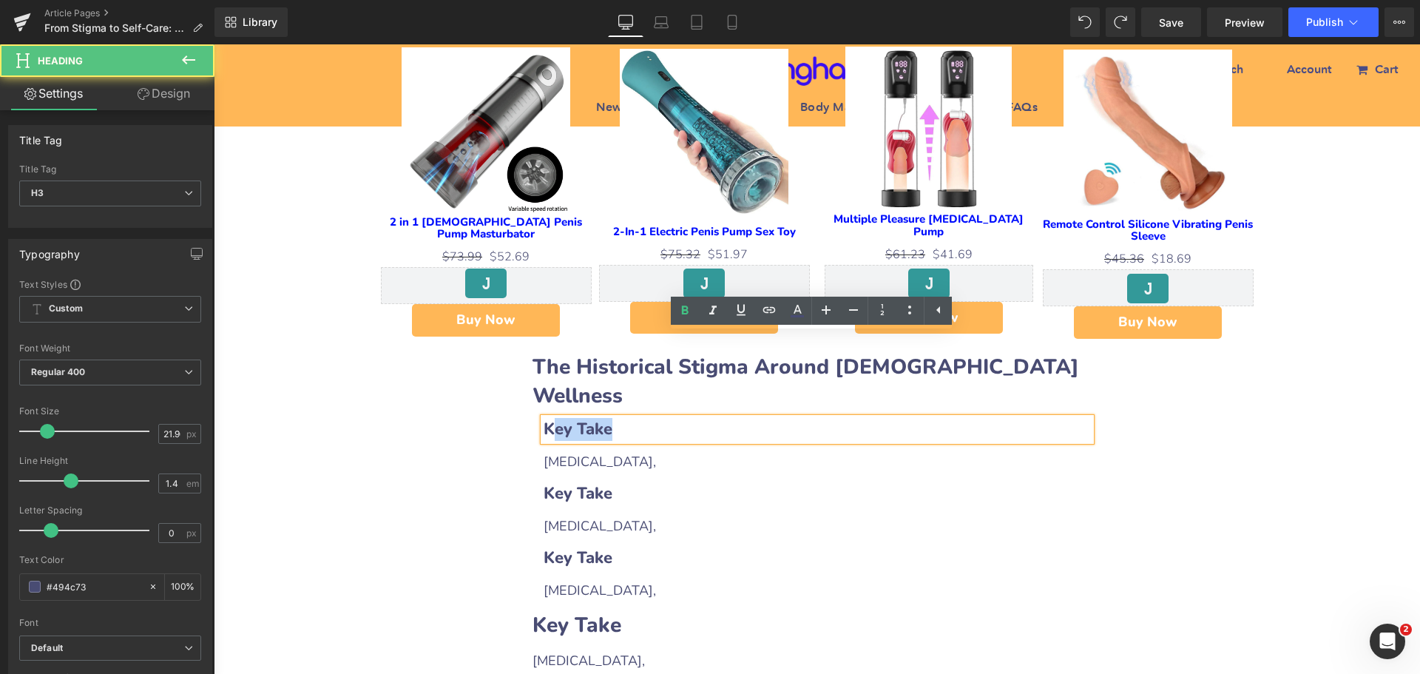
drag, startPoint x: 548, startPoint y: 349, endPoint x: 649, endPoint y: 350, distance: 101.3
click at [649, 418] on h3 "Key Take" at bounding box center [816, 429] width 547 height 23
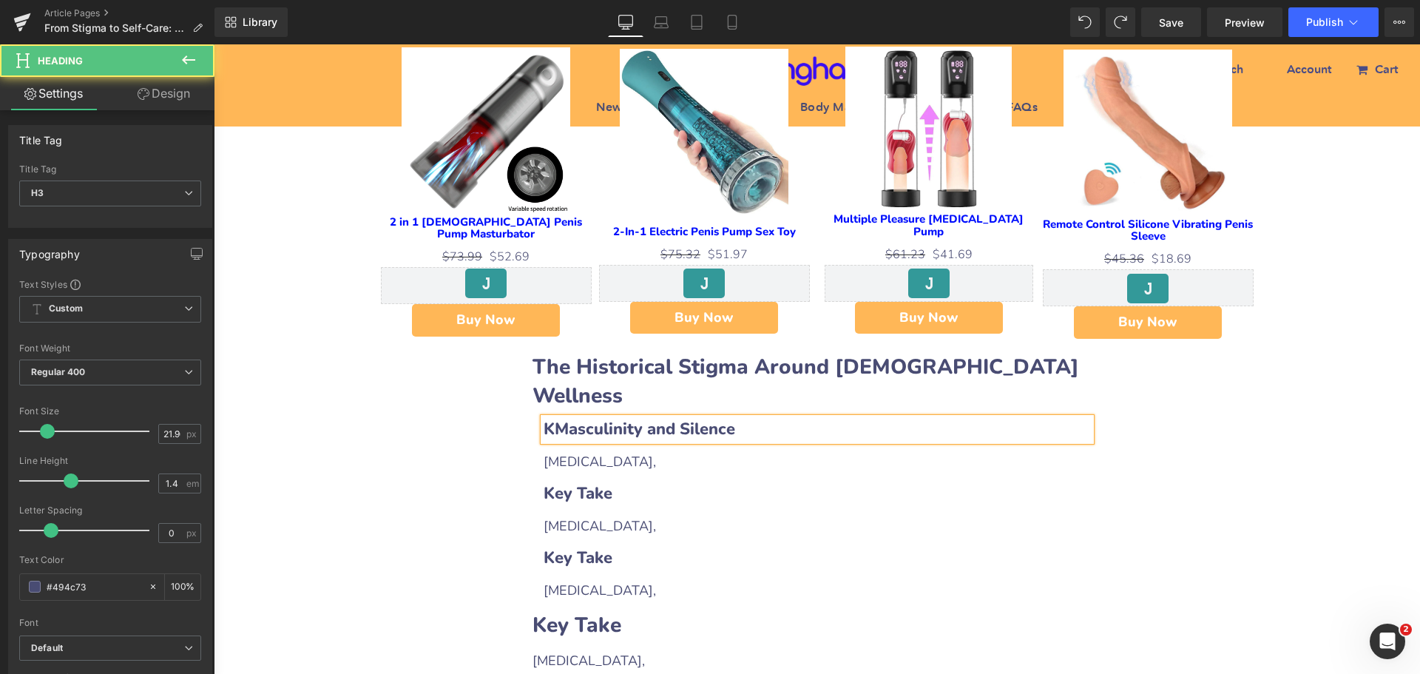
click at [546, 418] on b "KMasculinity and Silence" at bounding box center [639, 429] width 192 height 22
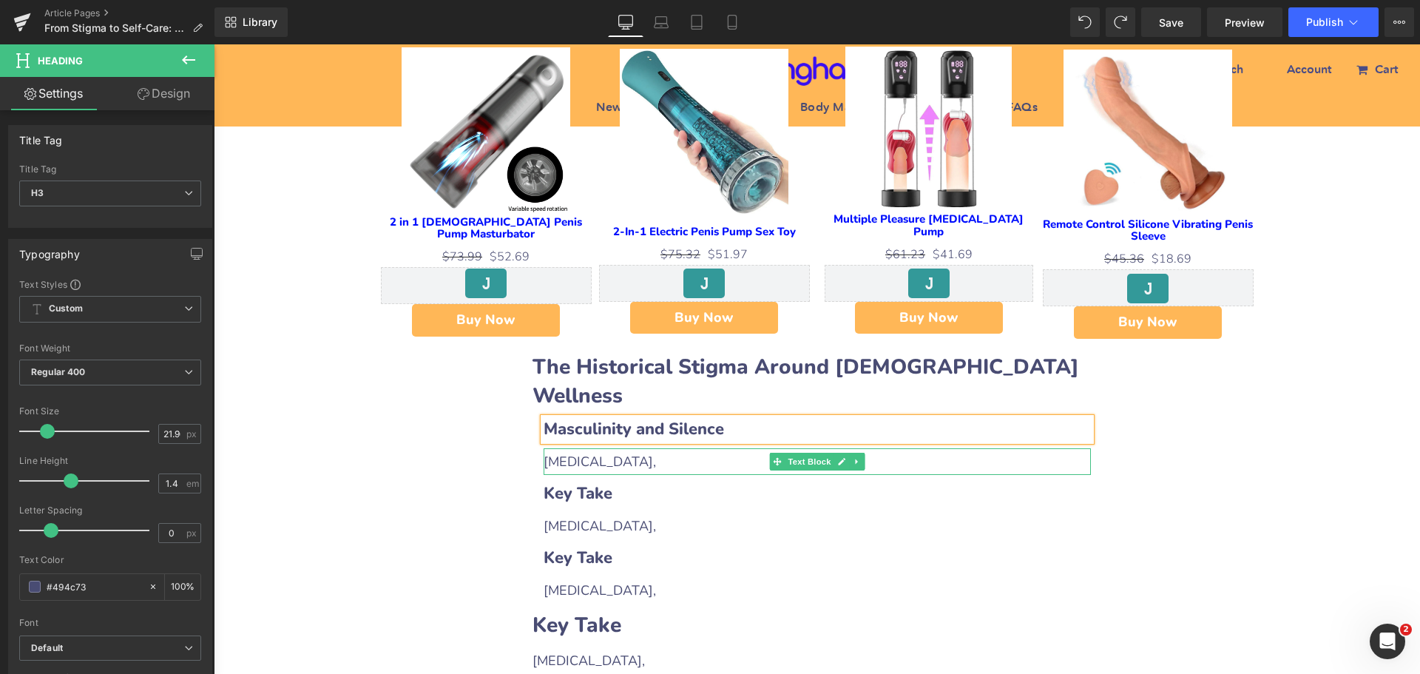
click at [577, 453] on span "[MEDICAL_DATA]," at bounding box center [599, 462] width 112 height 18
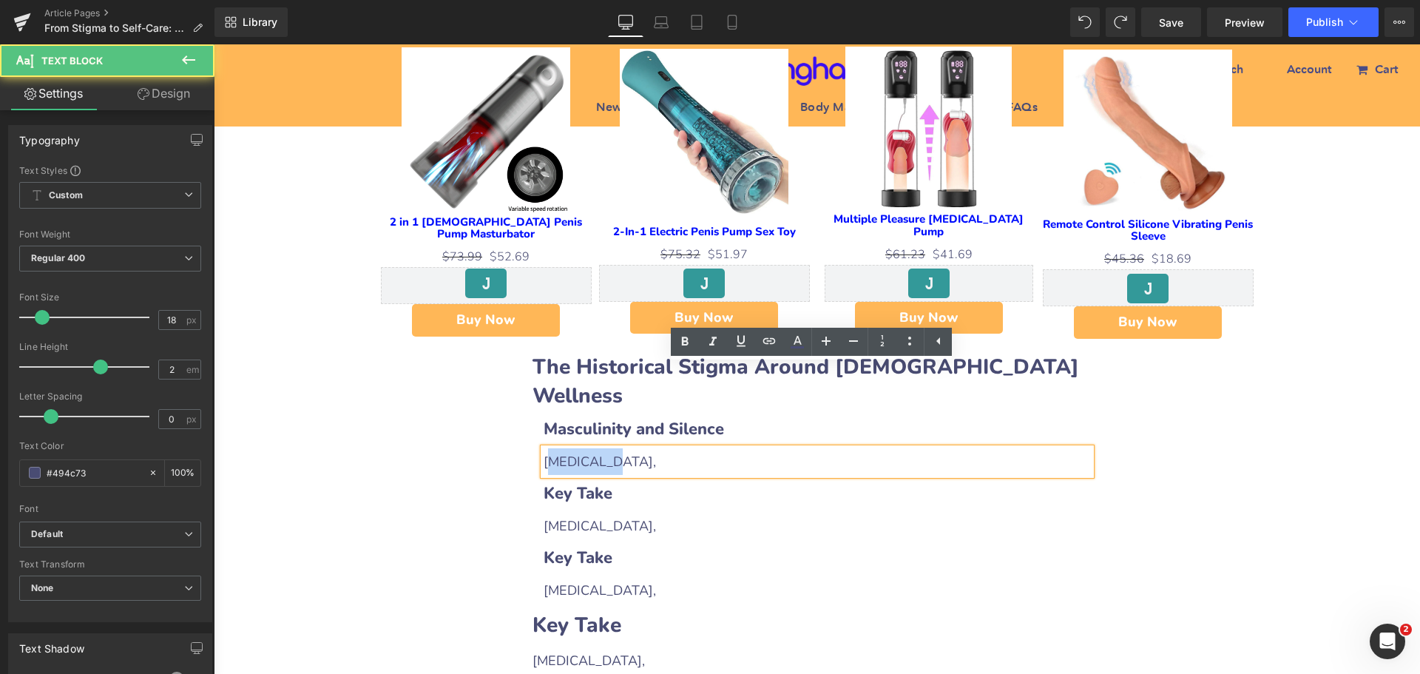
drag, startPoint x: 541, startPoint y: 376, endPoint x: 640, endPoint y: 379, distance: 99.2
click at [640, 448] on div "[MEDICAL_DATA]," at bounding box center [816, 461] width 547 height 27
drag, startPoint x: 540, startPoint y: 376, endPoint x: 641, endPoint y: 382, distance: 101.5
click at [641, 448] on div "[MEDICAL_DATA]," at bounding box center [816, 461] width 547 height 27
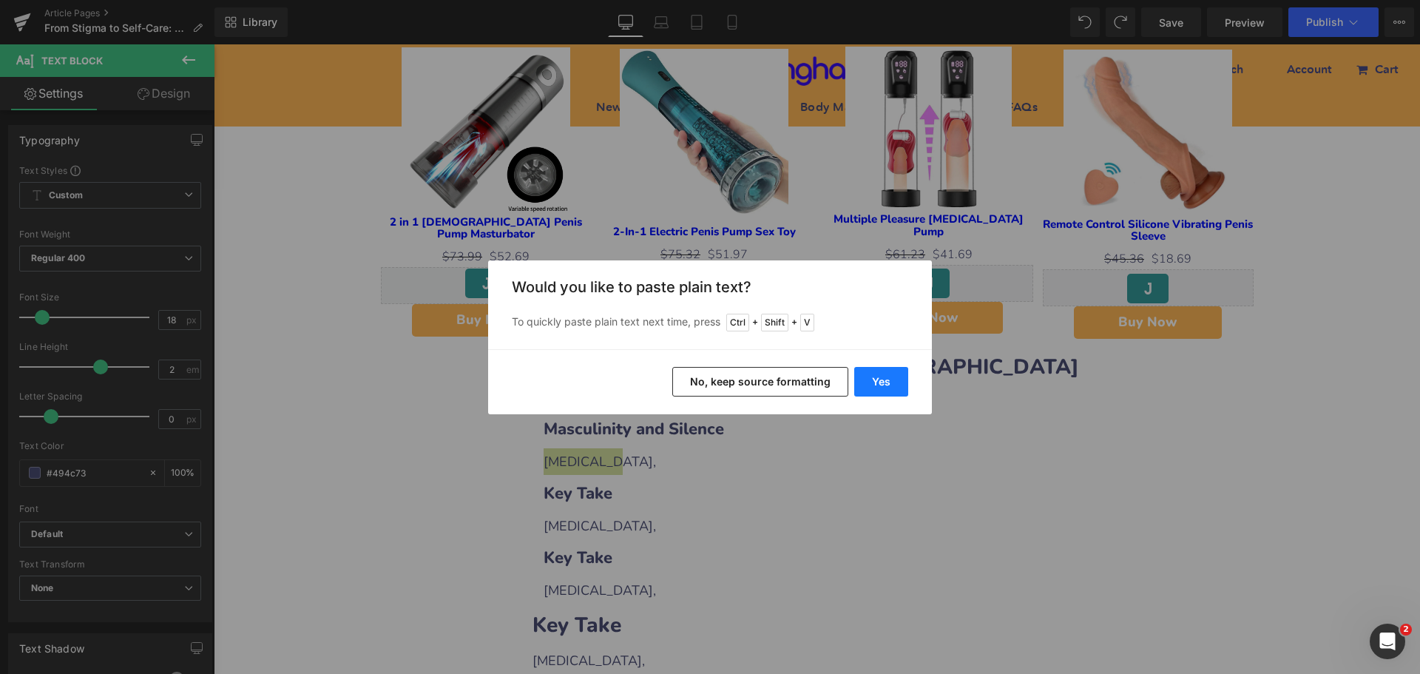
click at [873, 377] on button "Yes" at bounding box center [881, 382] width 54 height 30
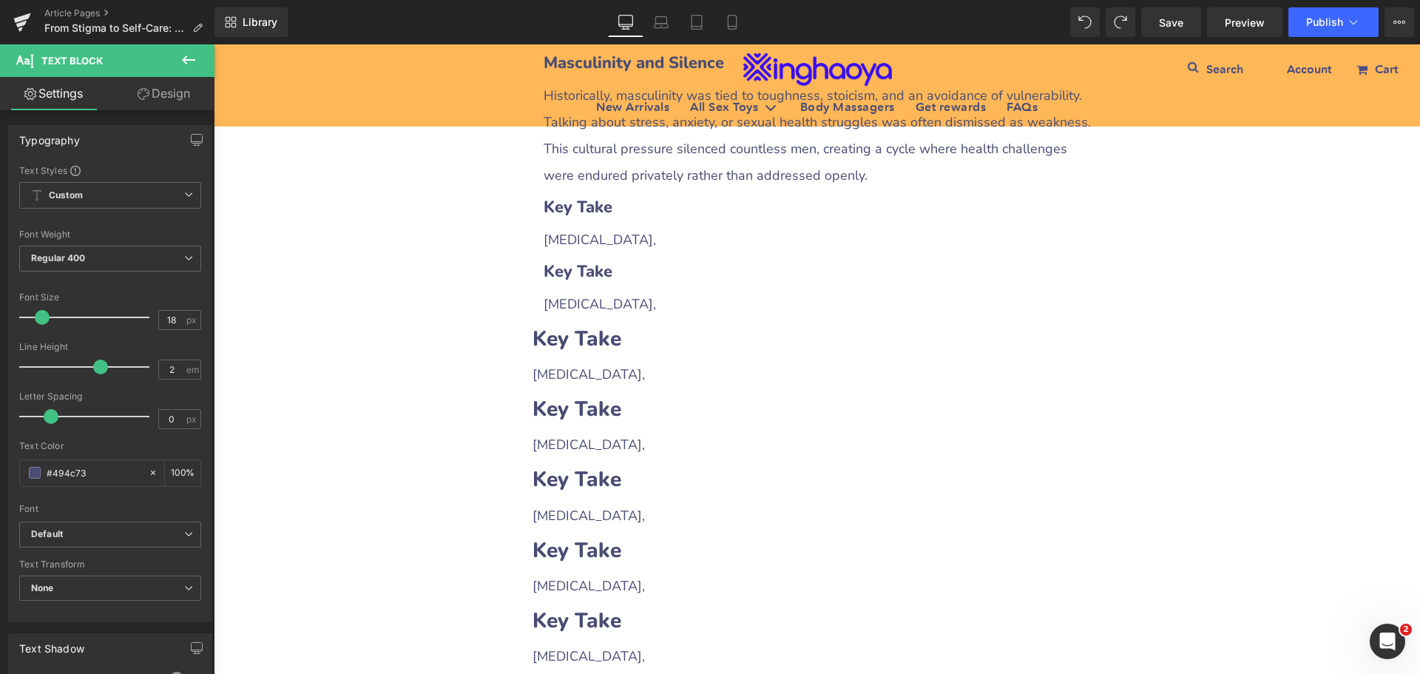
scroll to position [1410, 0]
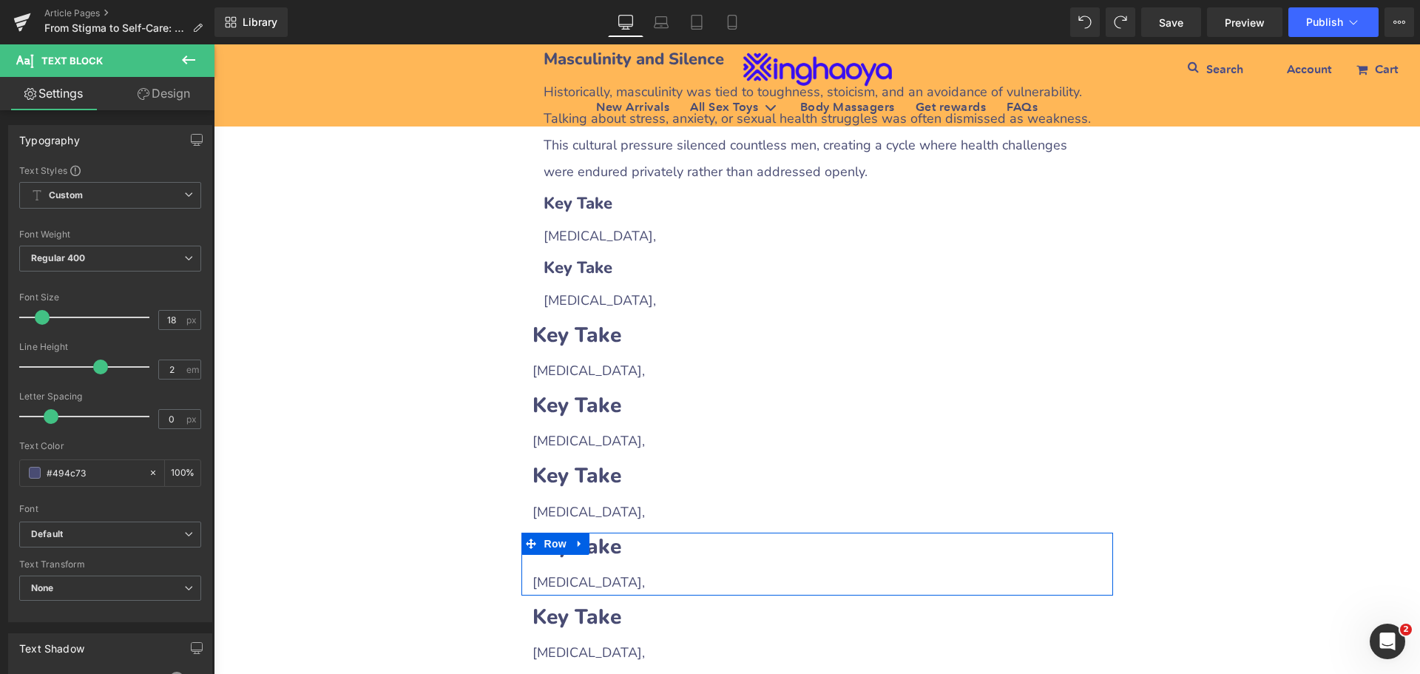
click at [592, 532] on div "Key Take Heading [MEDICAL_DATA], Text Block" at bounding box center [817, 563] width 592 height 63
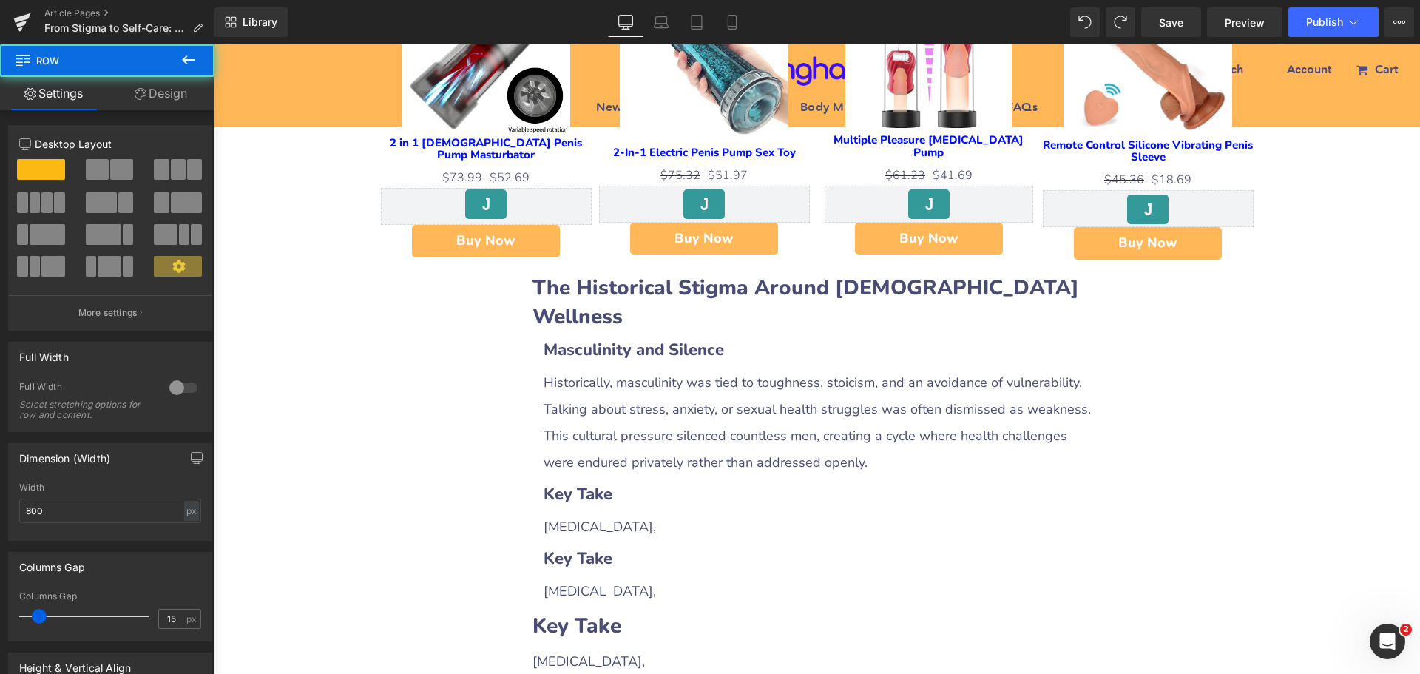
scroll to position [1114, 0]
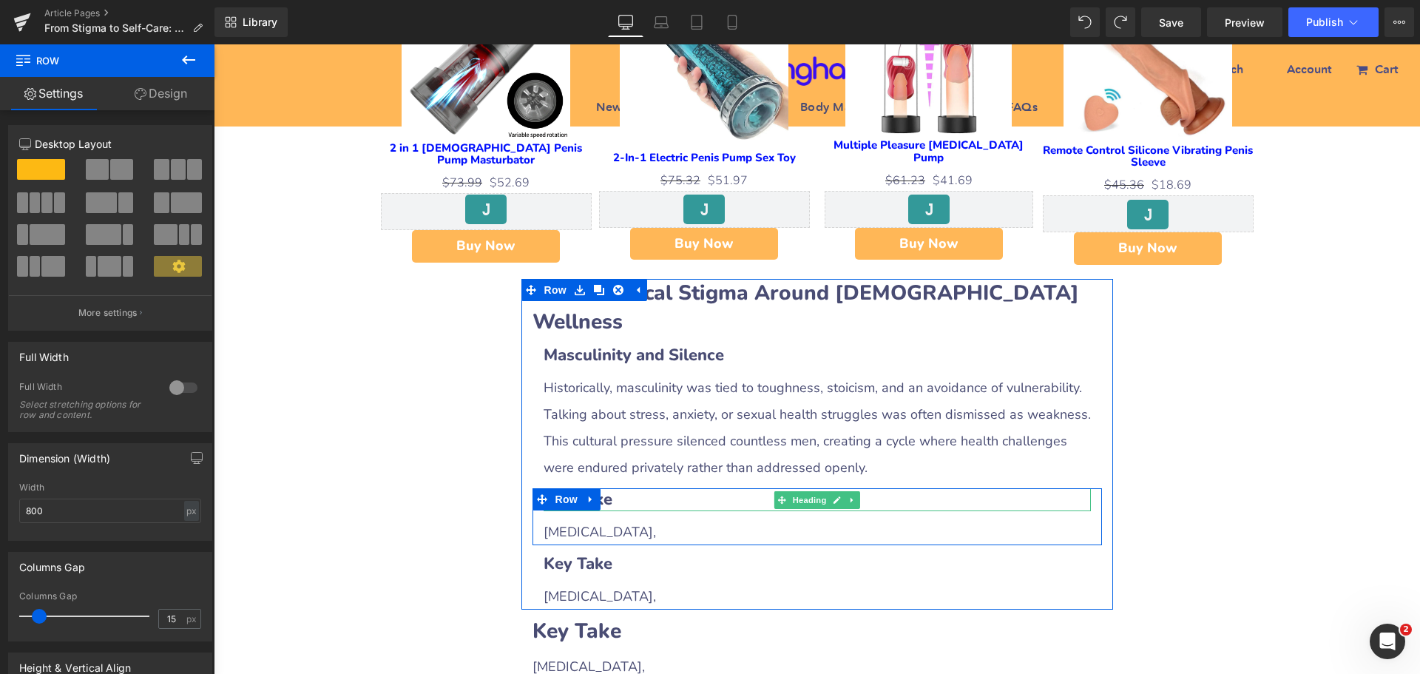
click at [602, 488] on b "Key Take" at bounding box center [577, 499] width 69 height 22
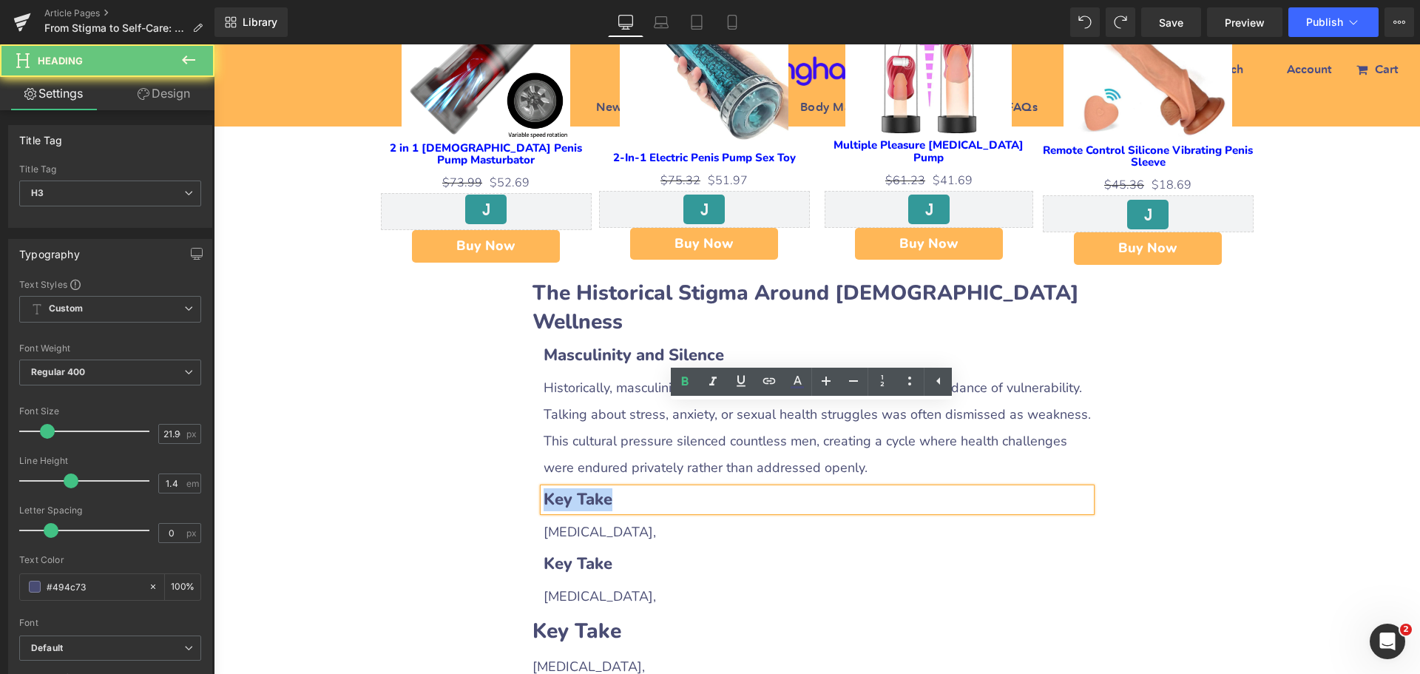
drag, startPoint x: 540, startPoint y: 416, endPoint x: 659, endPoint y: 419, distance: 119.1
click at [659, 488] on h3 "Key Take" at bounding box center [816, 499] width 547 height 23
paste div
drag, startPoint x: 582, startPoint y: 414, endPoint x: 686, endPoint y: 418, distance: 104.3
click at [686, 488] on h3 "Key Take" at bounding box center [816, 499] width 547 height 23
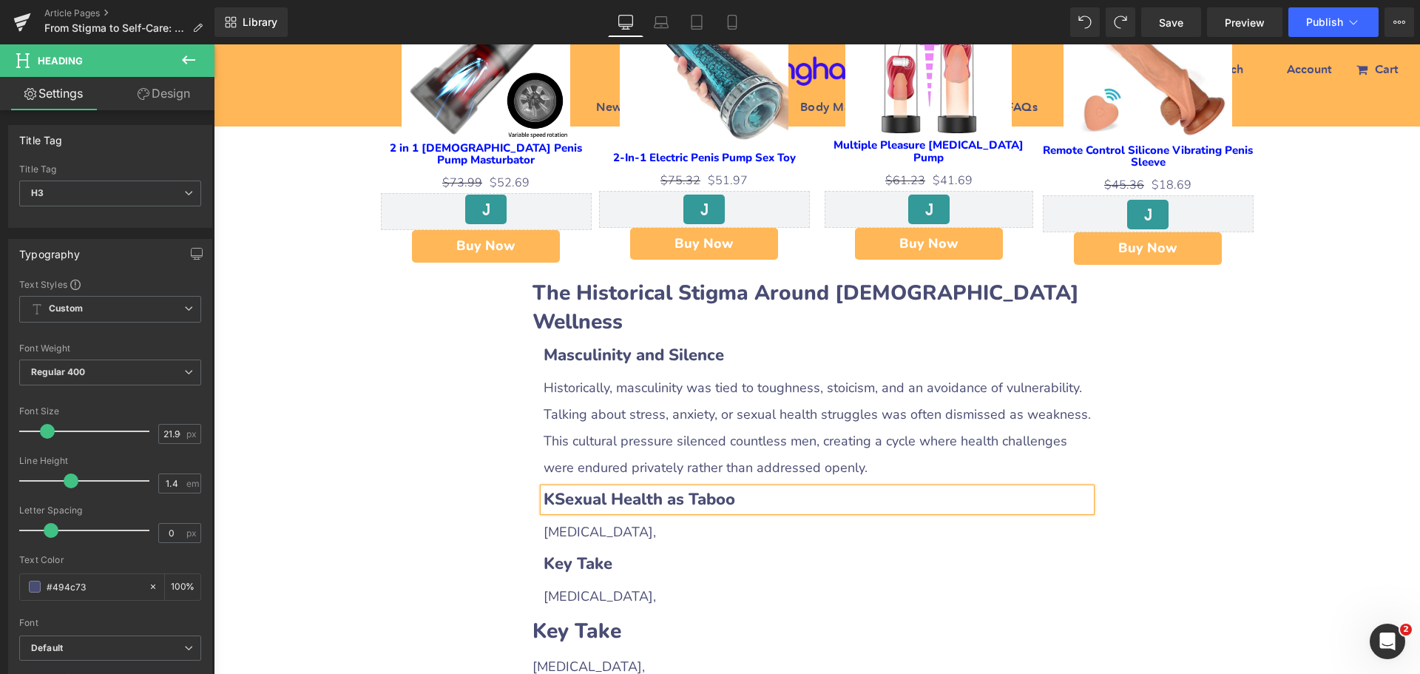
click at [544, 488] on b "KSexual Health as Taboo" at bounding box center [639, 499] width 192 height 22
click at [560, 523] on span "[MEDICAL_DATA]," at bounding box center [599, 532] width 112 height 18
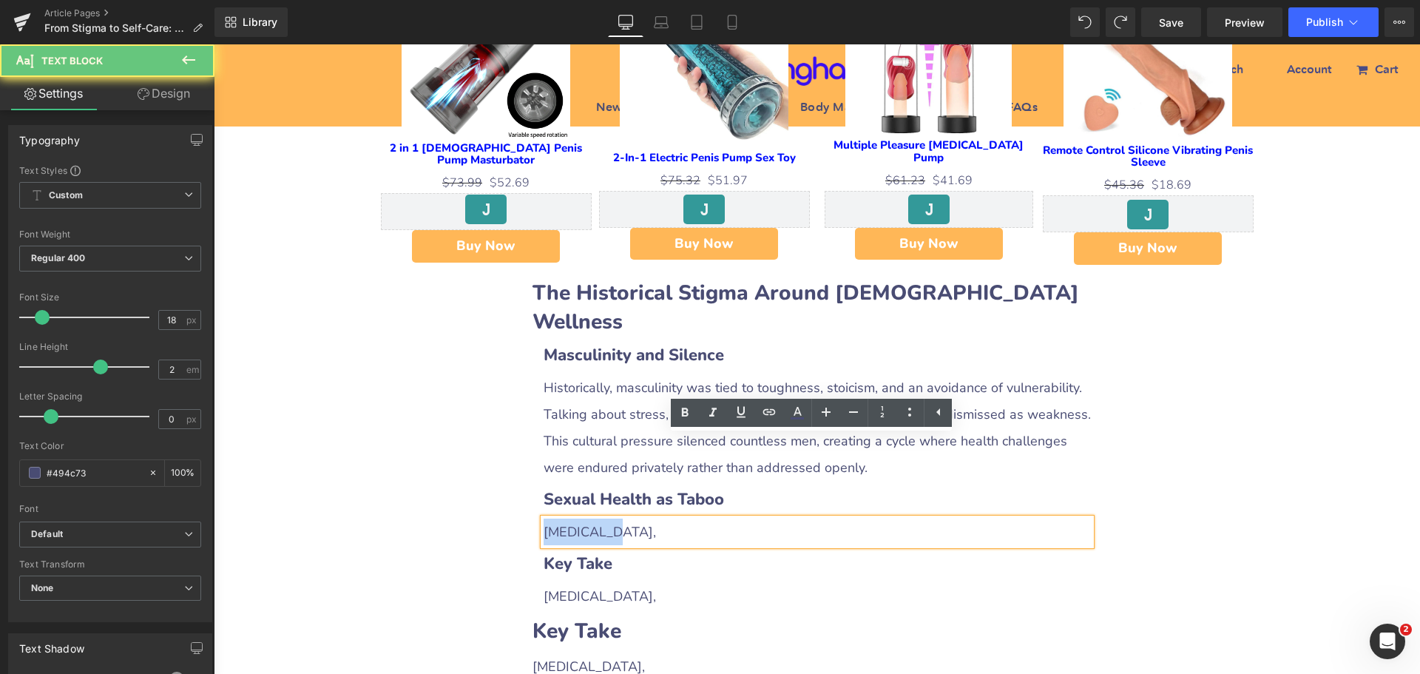
drag, startPoint x: 540, startPoint y: 450, endPoint x: 634, endPoint y: 444, distance: 94.1
click at [634, 518] on div "[MEDICAL_DATA]," at bounding box center [816, 531] width 547 height 27
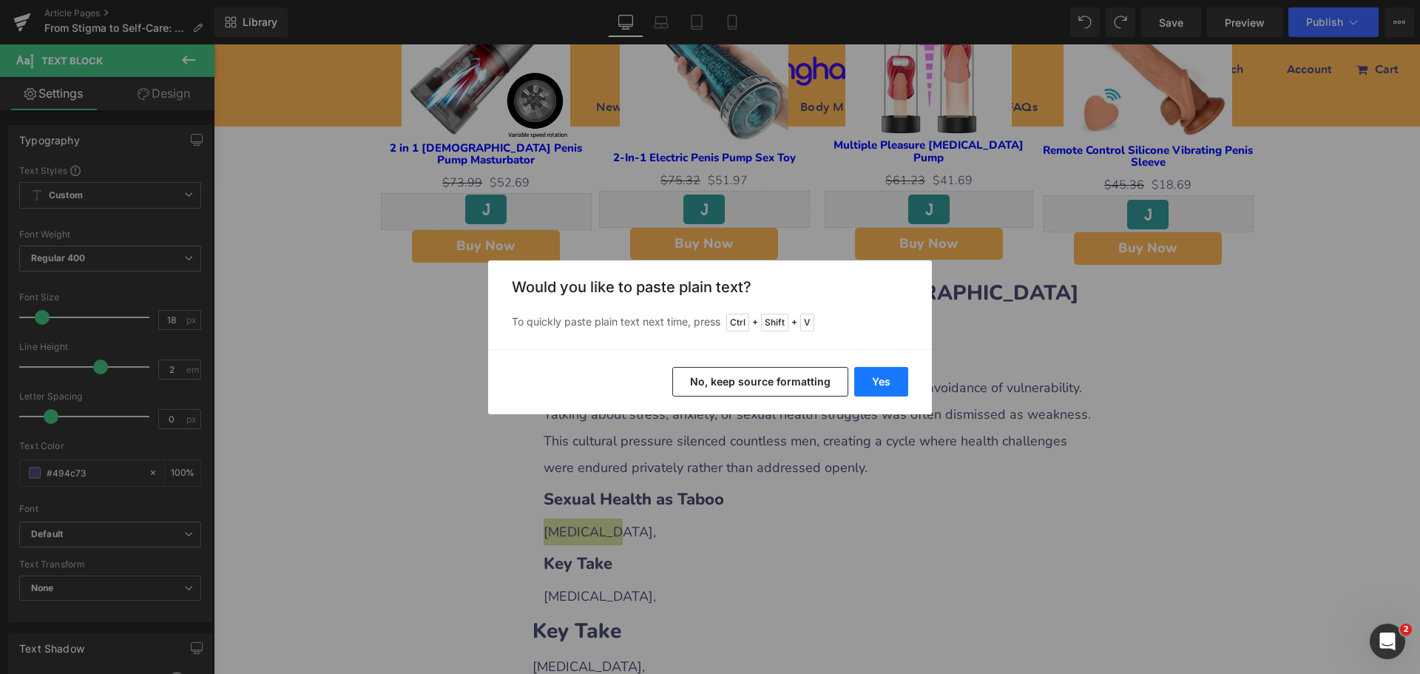
click at [888, 390] on button "Yes" at bounding box center [881, 382] width 54 height 30
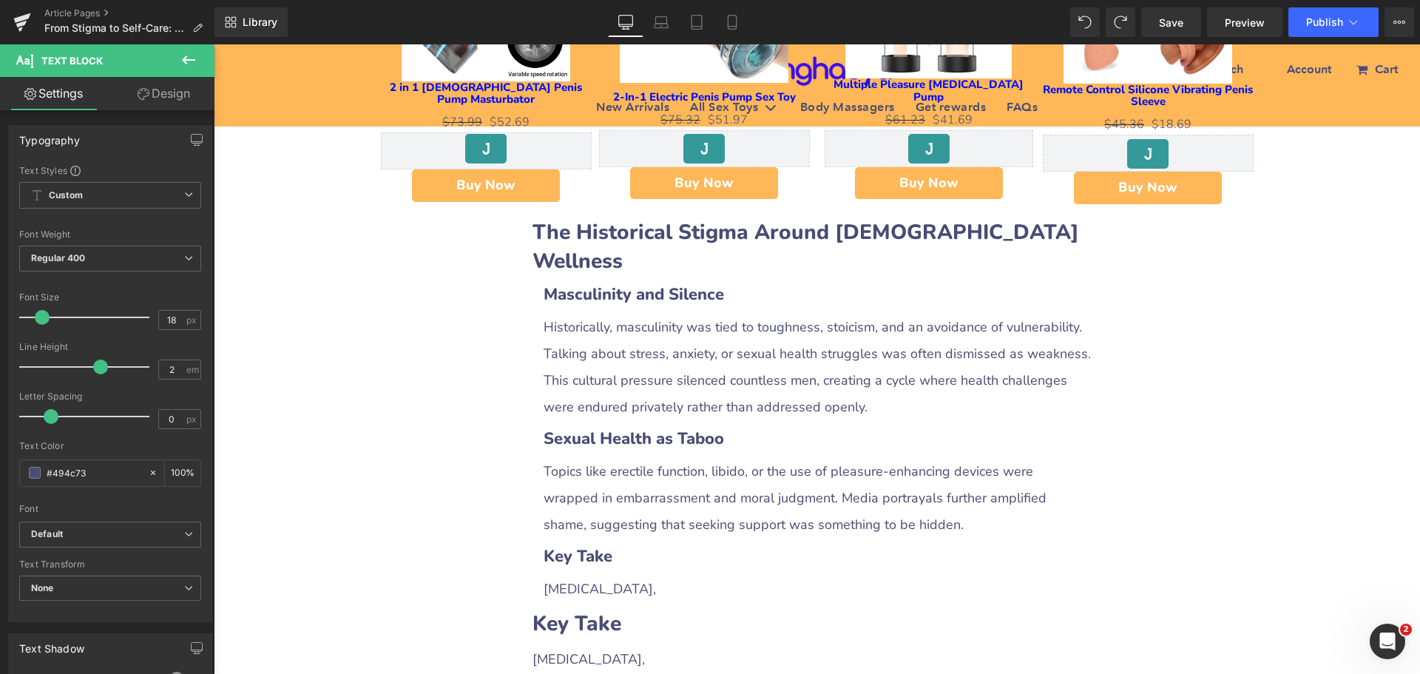
scroll to position [1262, 0]
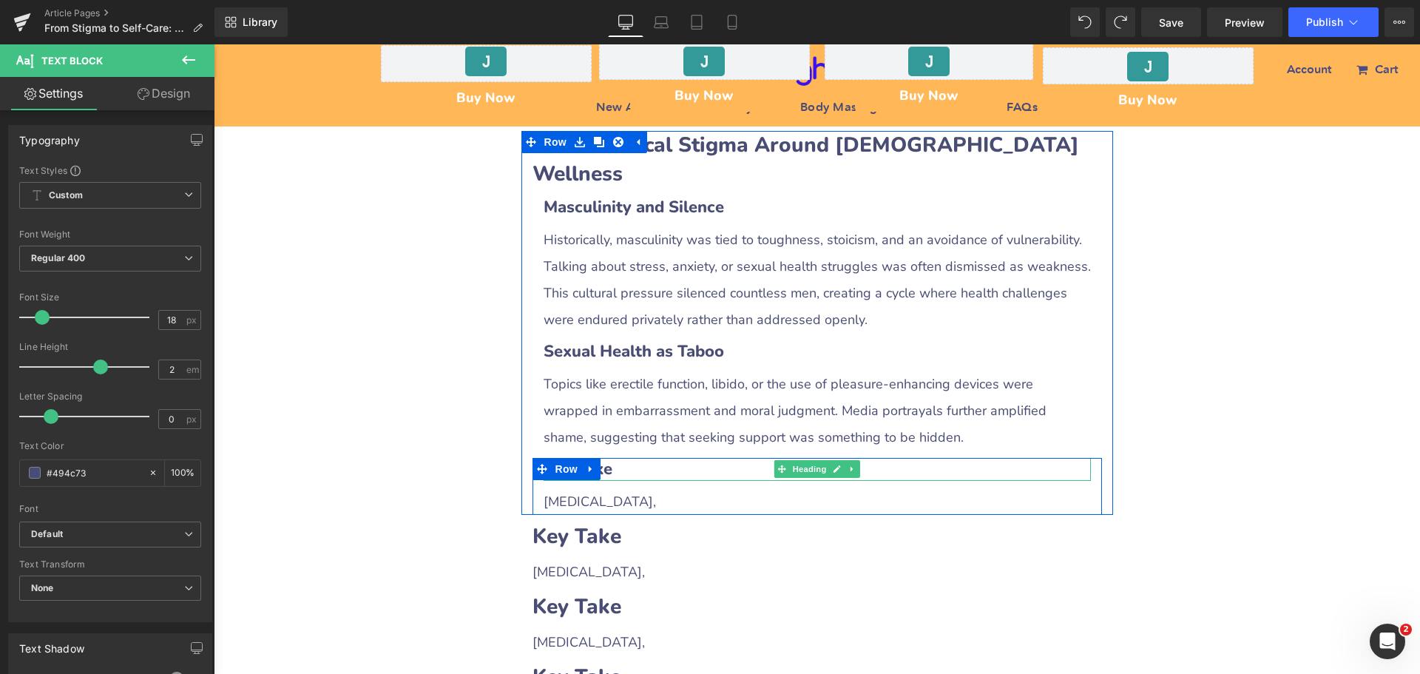
click at [600, 458] on b "Key Take" at bounding box center [577, 469] width 69 height 22
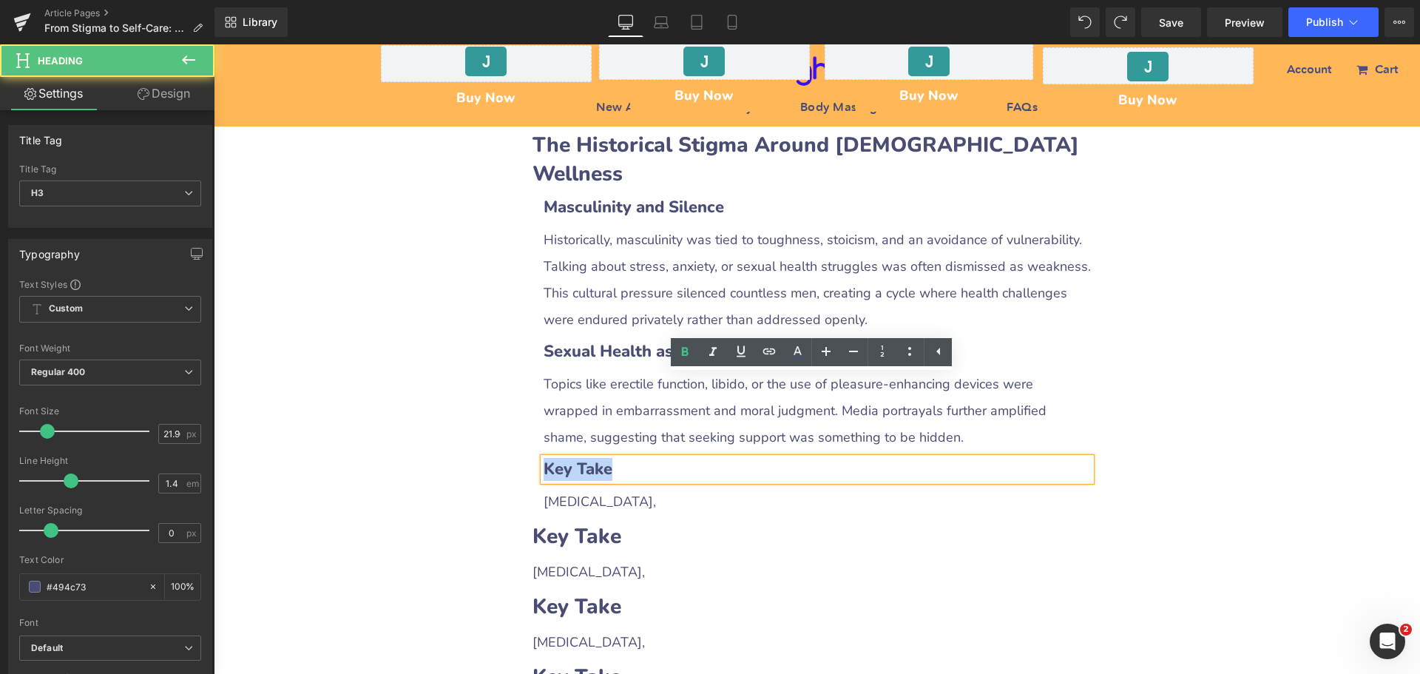
drag, startPoint x: 540, startPoint y: 381, endPoint x: 621, endPoint y: 379, distance: 81.3
click at [621, 458] on h3 "Key Take" at bounding box center [816, 469] width 547 height 23
paste div
drag, startPoint x: 550, startPoint y: 388, endPoint x: 639, endPoint y: 385, distance: 88.8
click at [639, 458] on h3 "Key Take" at bounding box center [816, 469] width 547 height 23
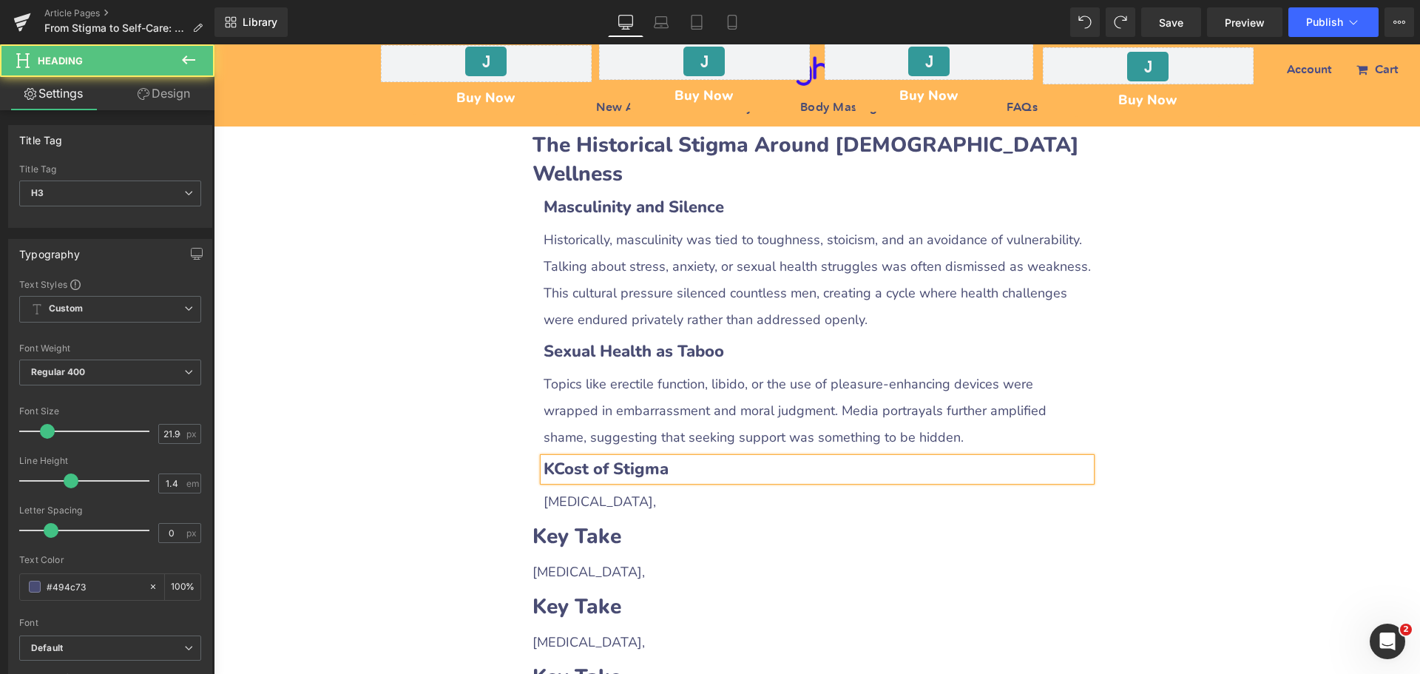
click at [549, 458] on b "KCost of Stigma" at bounding box center [605, 469] width 125 height 22
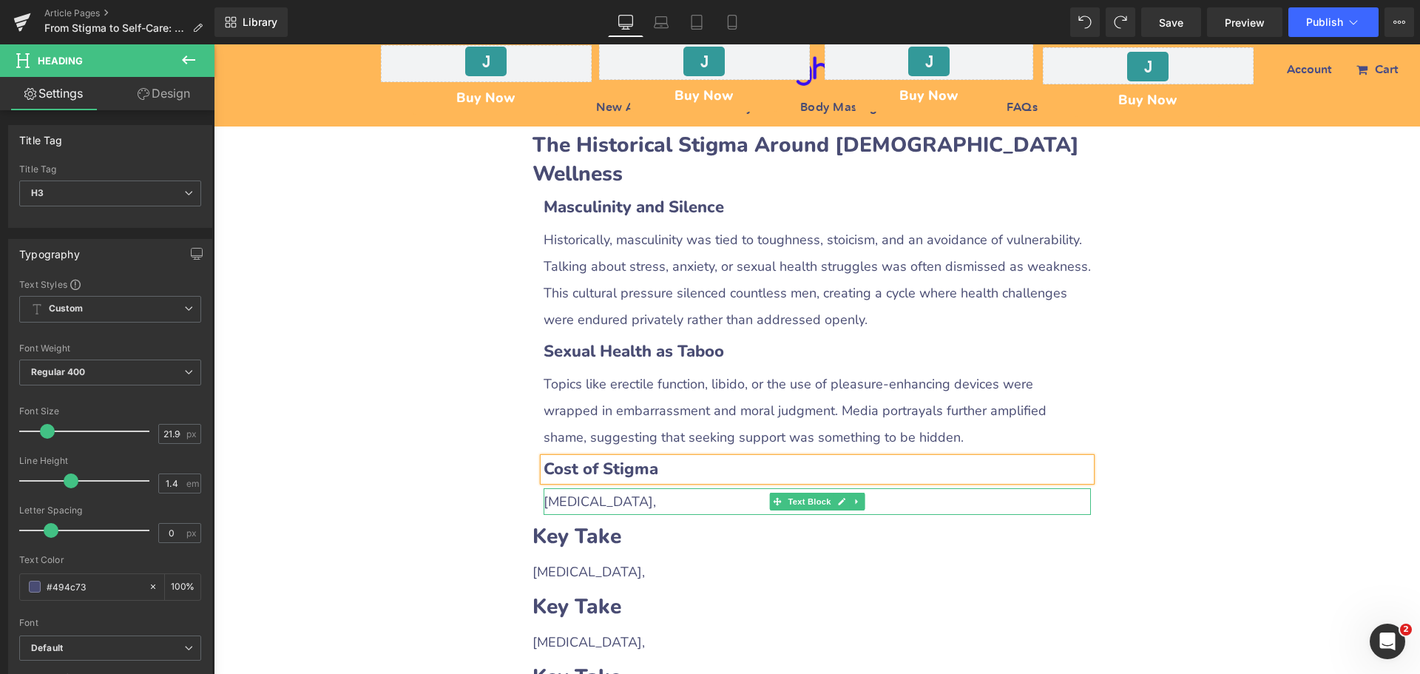
click at [563, 492] on span "[MEDICAL_DATA]," at bounding box center [599, 501] width 112 height 18
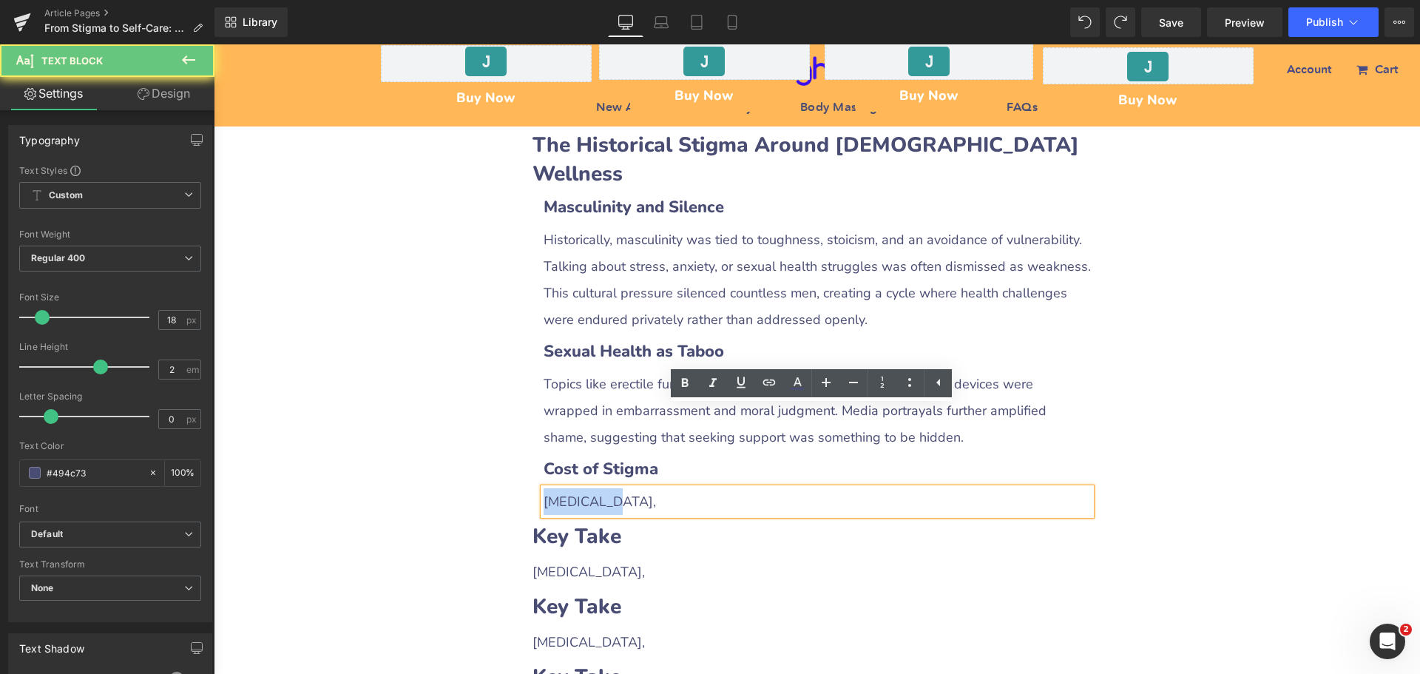
drag, startPoint x: 539, startPoint y: 415, endPoint x: 620, endPoint y: 419, distance: 80.7
click at [620, 488] on div "[MEDICAL_DATA]," at bounding box center [816, 501] width 547 height 27
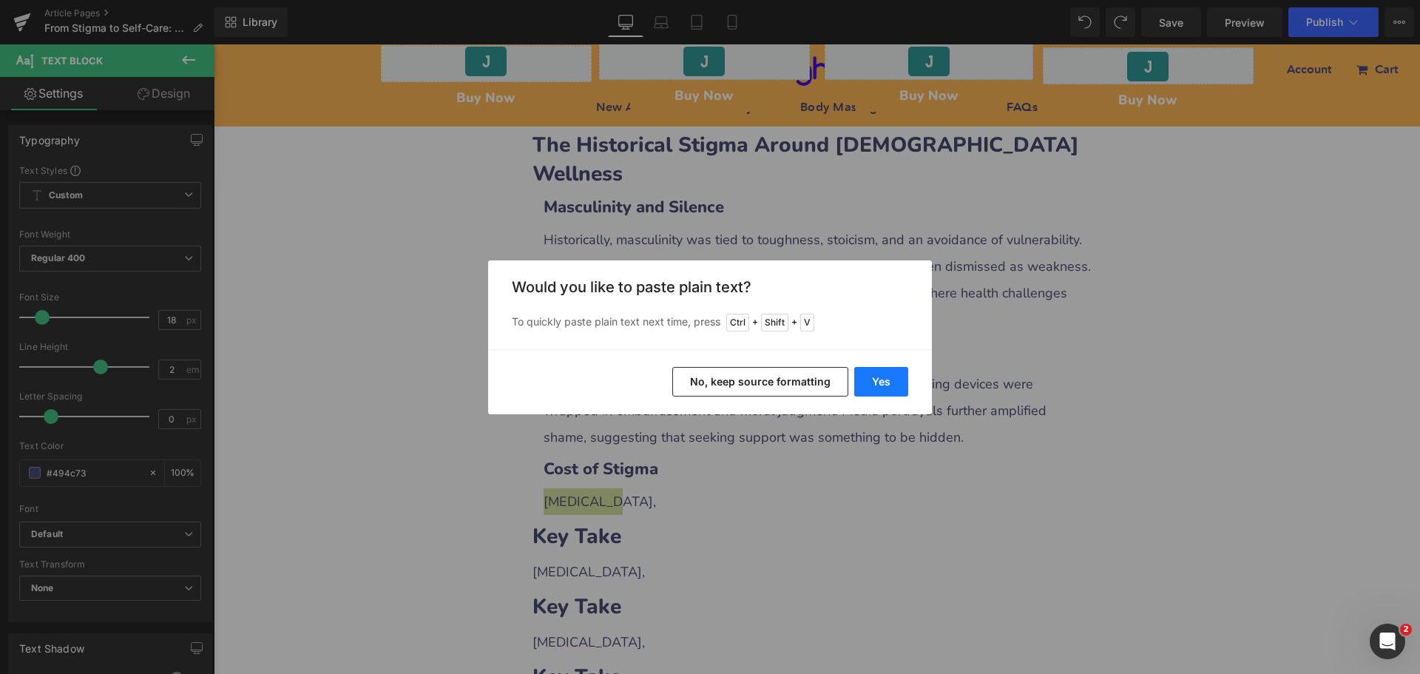
click at [868, 384] on button "Yes" at bounding box center [881, 382] width 54 height 30
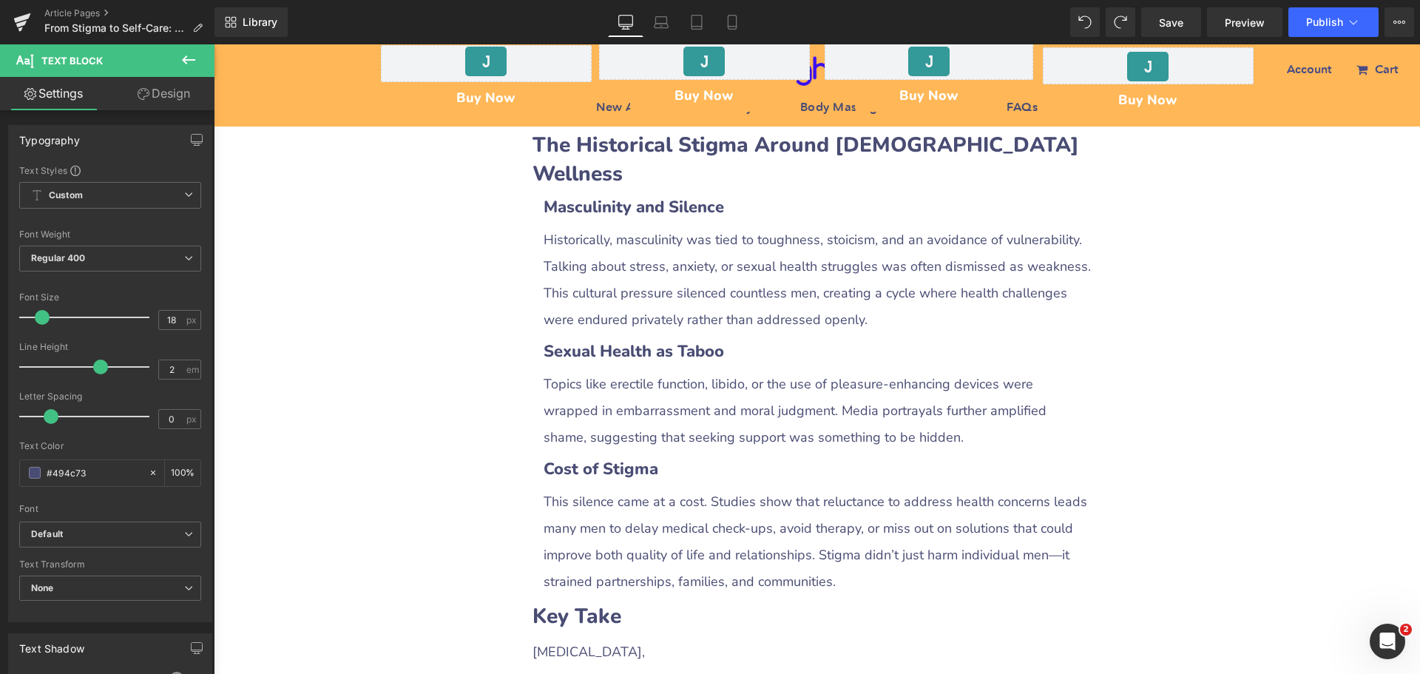
scroll to position [1484, 0]
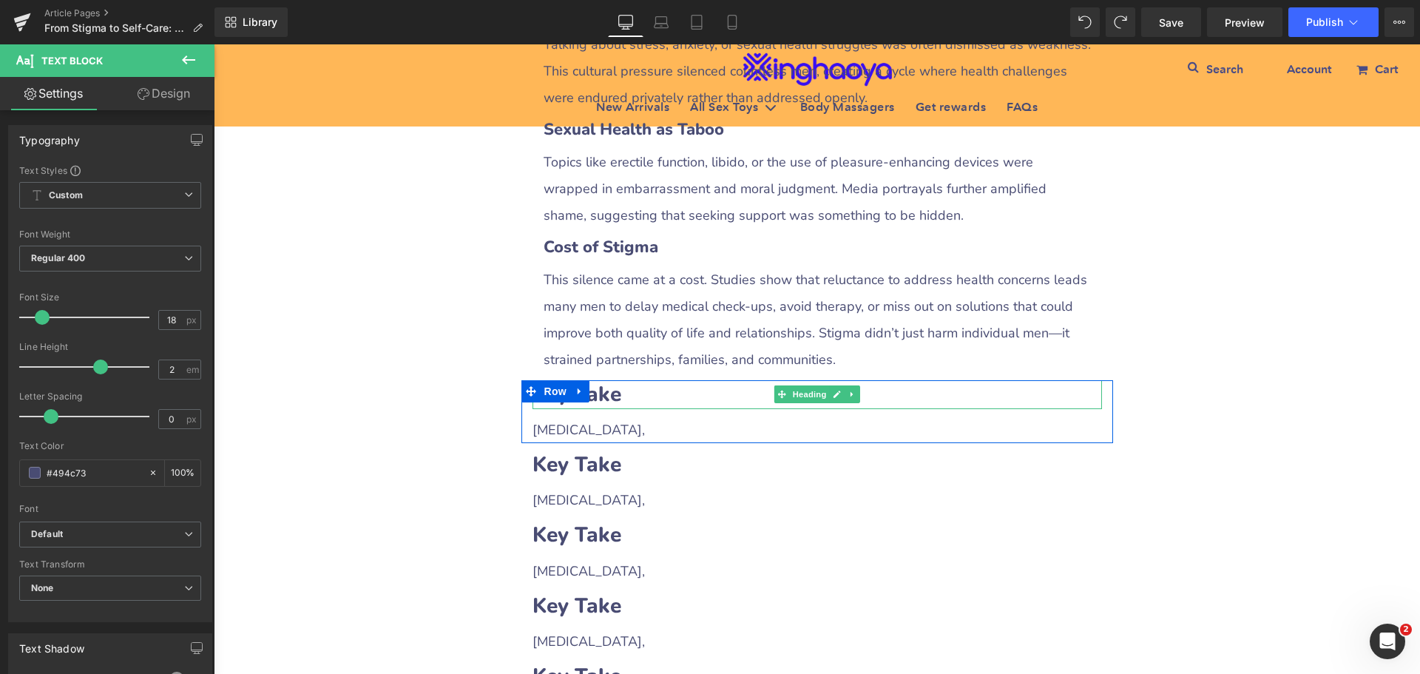
click at [608, 380] on b "Key Take" at bounding box center [576, 394] width 89 height 28
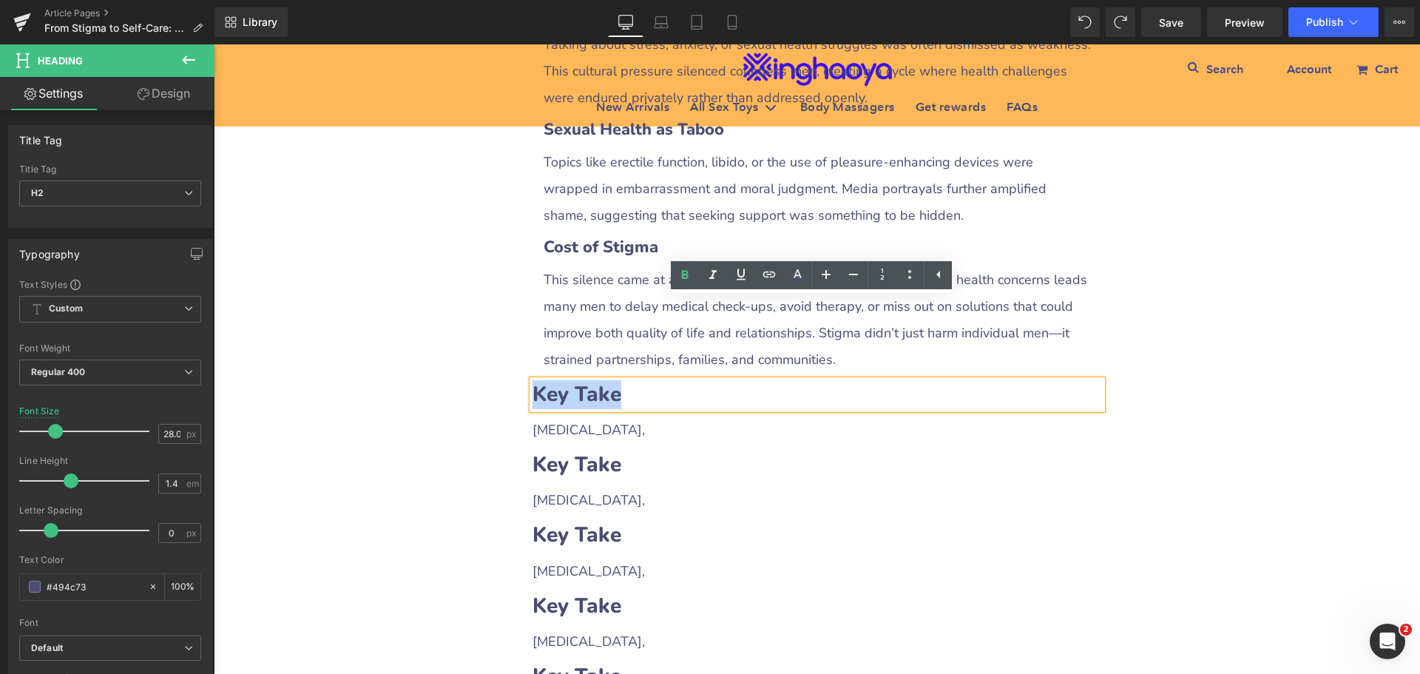
drag, startPoint x: 532, startPoint y: 307, endPoint x: 649, endPoint y: 308, distance: 116.8
click at [649, 380] on h2 "Key Take" at bounding box center [816, 394] width 569 height 29
paste div
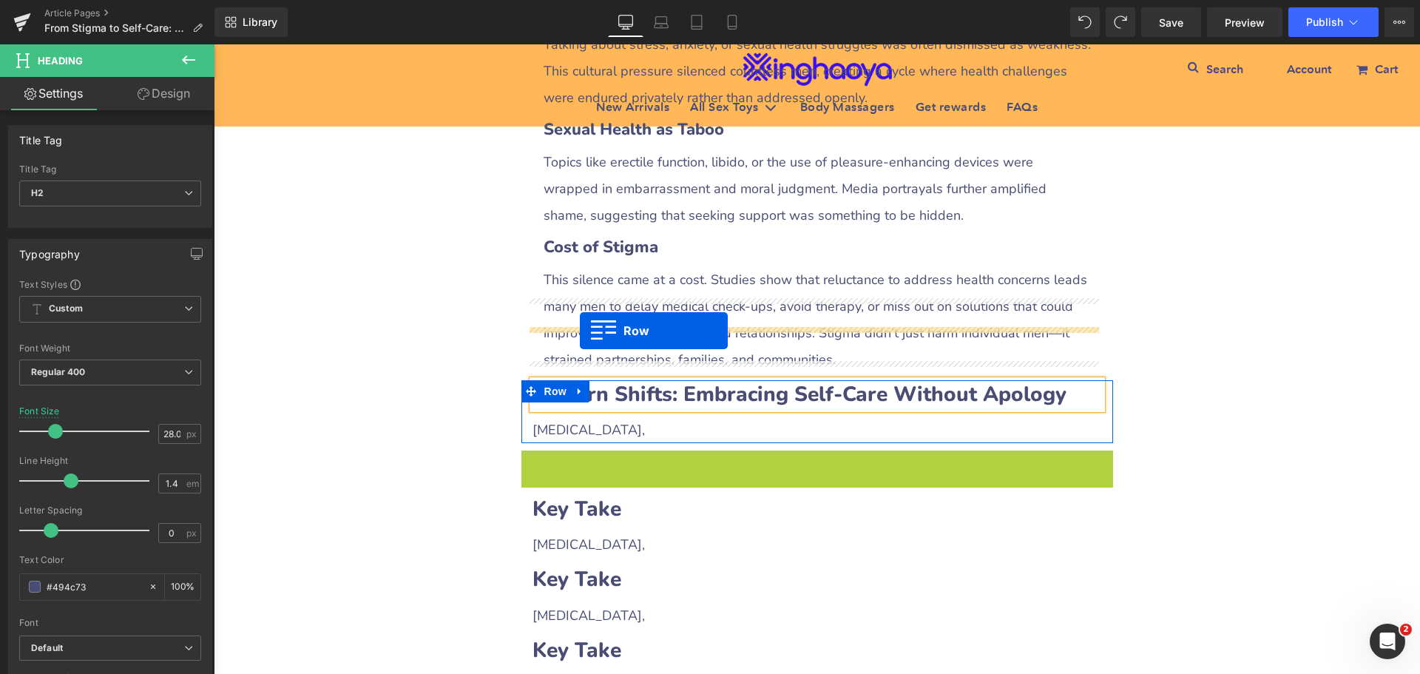
drag, startPoint x: 524, startPoint y: 378, endPoint x: 580, endPoint y: 331, distance: 73.5
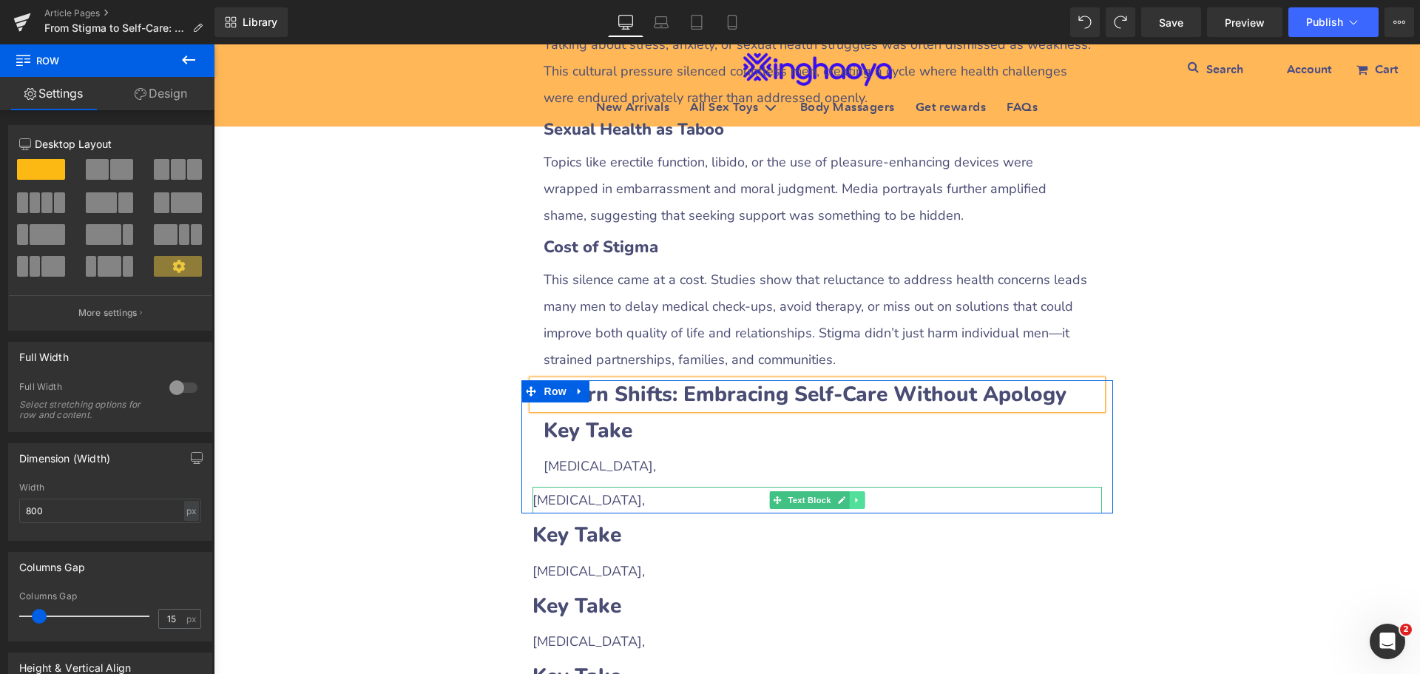
click at [850, 491] on link at bounding box center [857, 500] width 16 height 18
click at [860, 495] on icon at bounding box center [864, 499] width 8 height 9
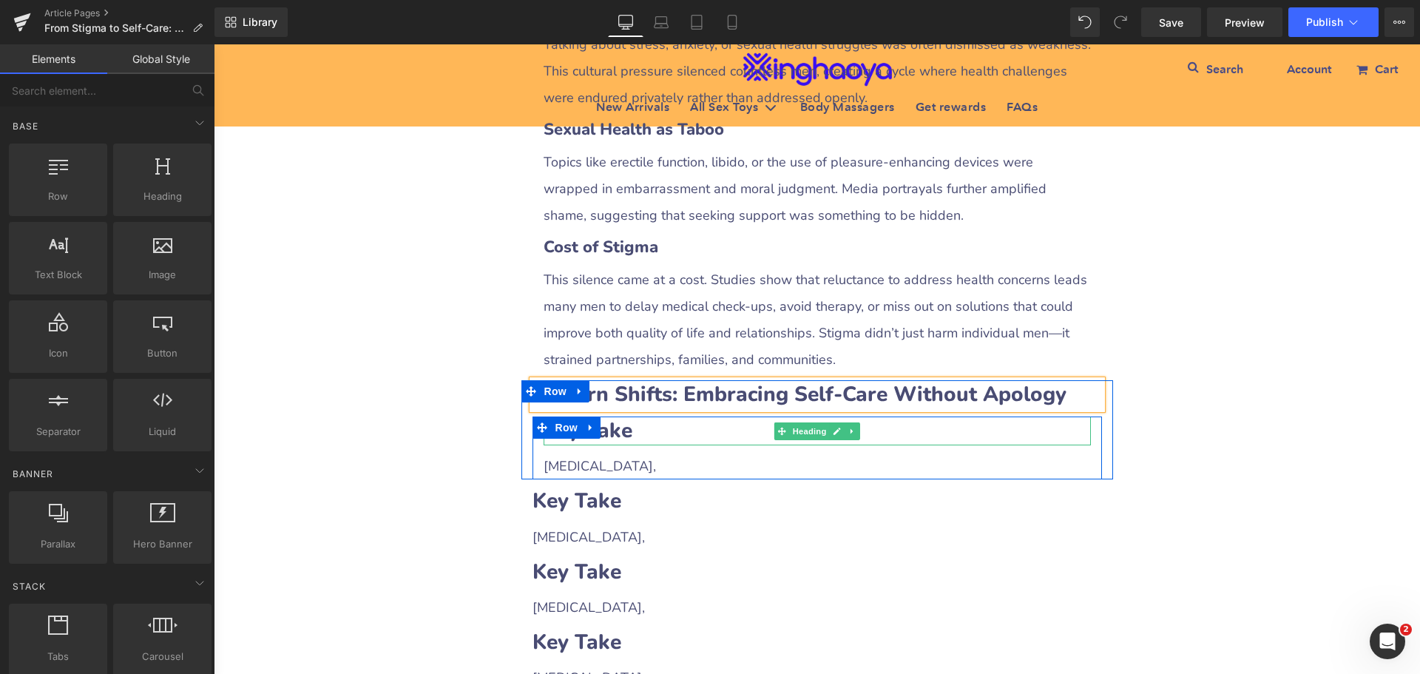
click at [613, 416] on b "Key Take" at bounding box center [587, 430] width 89 height 28
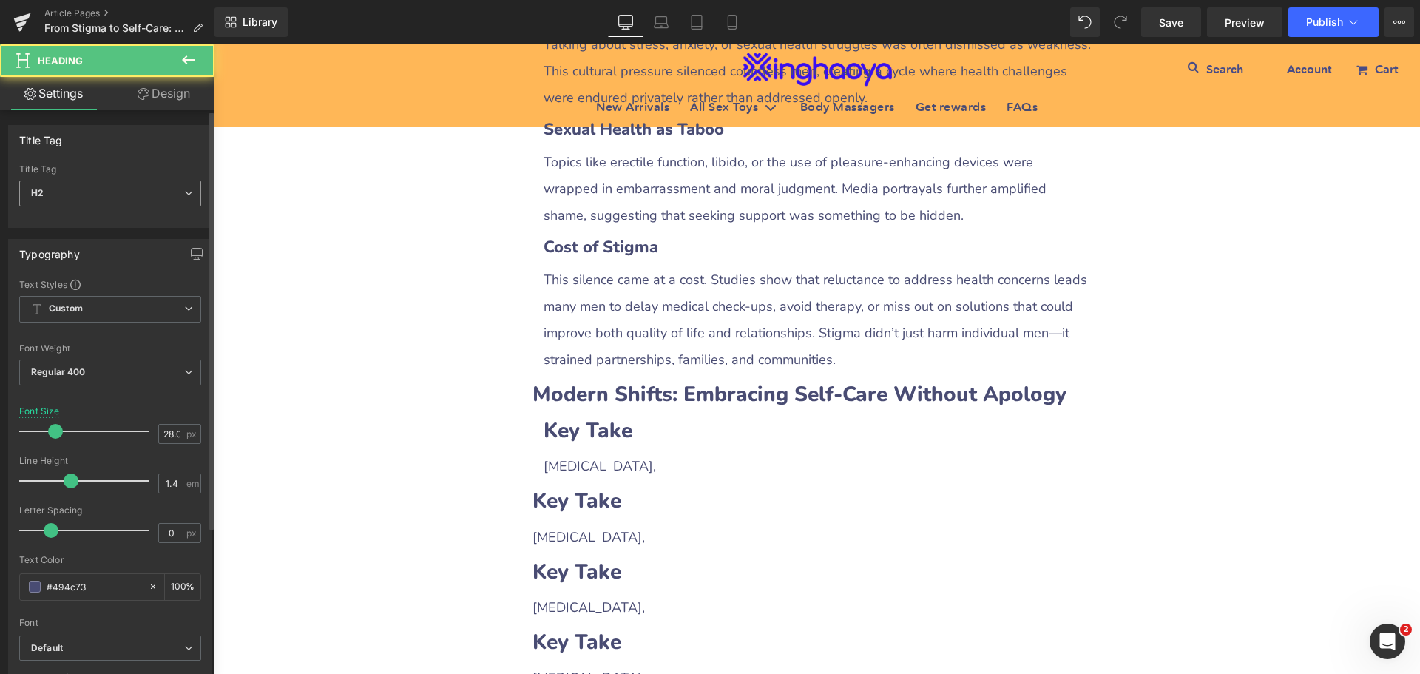
click at [154, 191] on span "H2" at bounding box center [110, 193] width 182 height 26
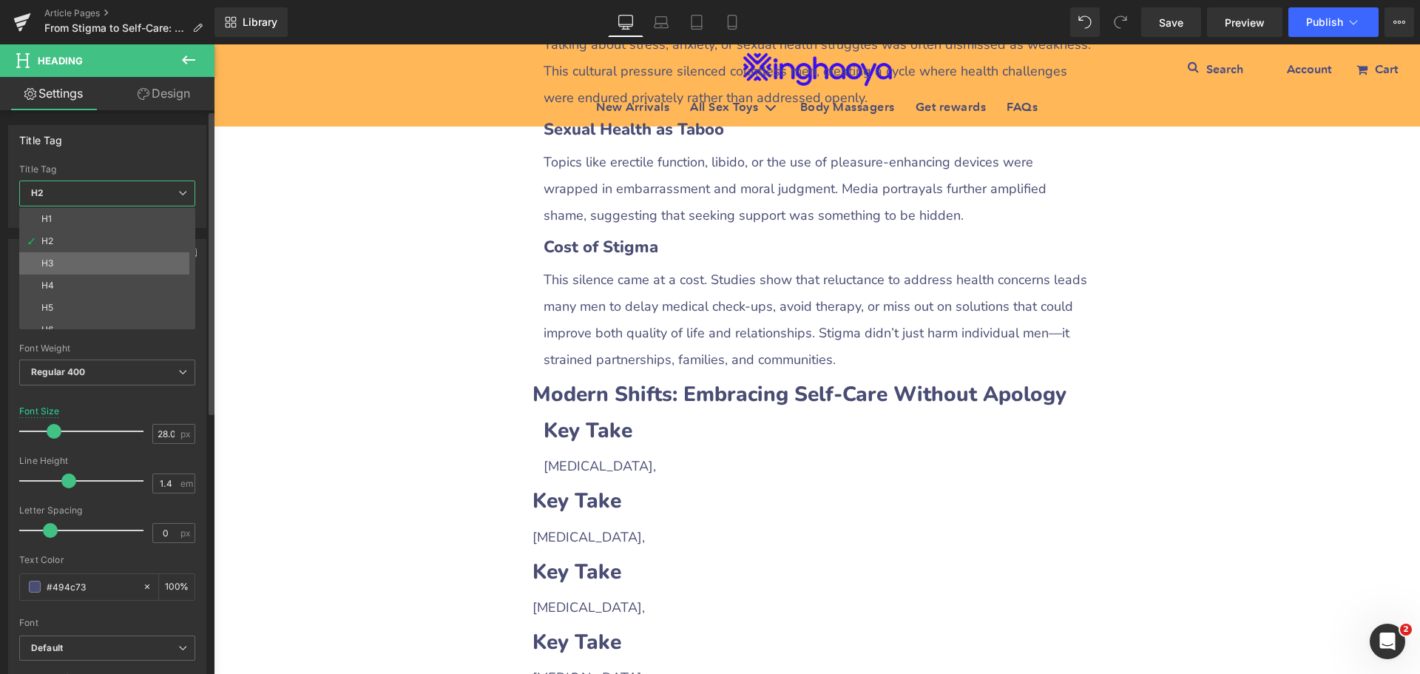
click at [110, 256] on li "H3" at bounding box center [110, 263] width 183 height 22
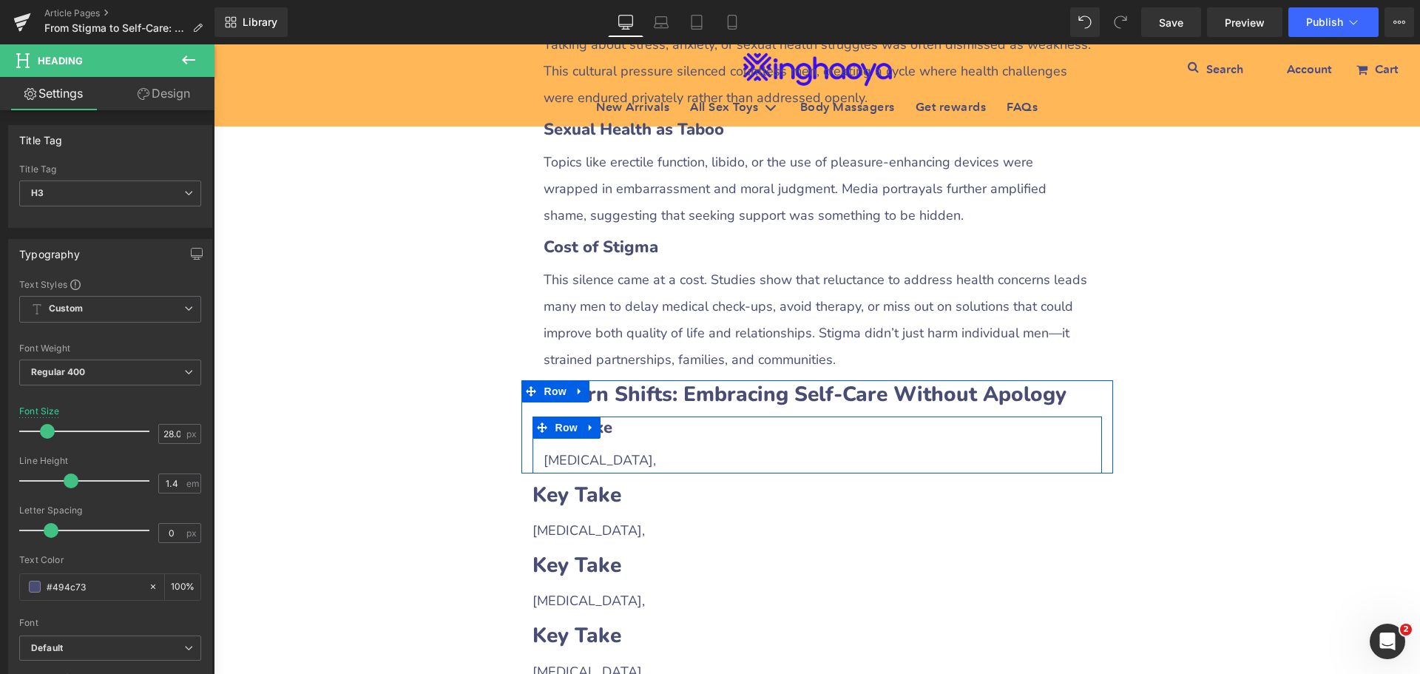
click at [586, 421] on icon at bounding box center [591, 426] width 10 height 11
click at [605, 422] on icon at bounding box center [610, 427] width 10 height 10
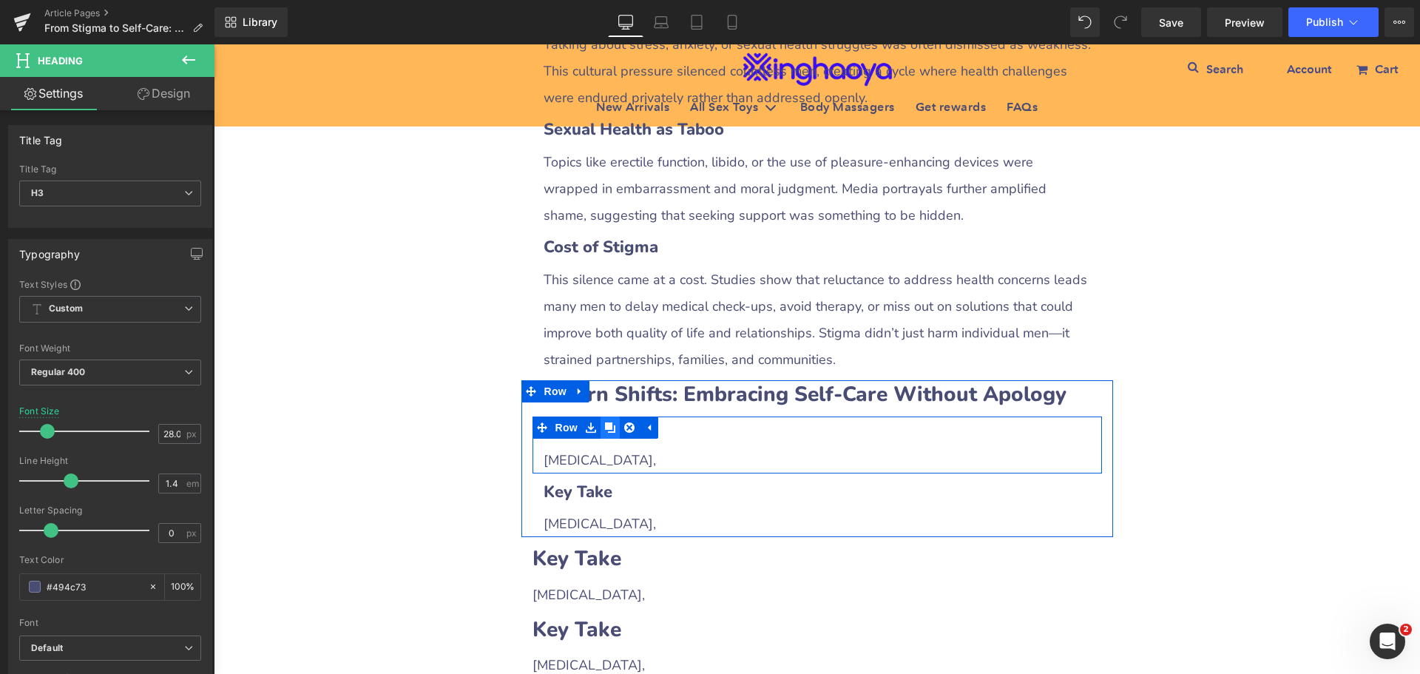
click at [605, 422] on icon at bounding box center [610, 427] width 10 height 10
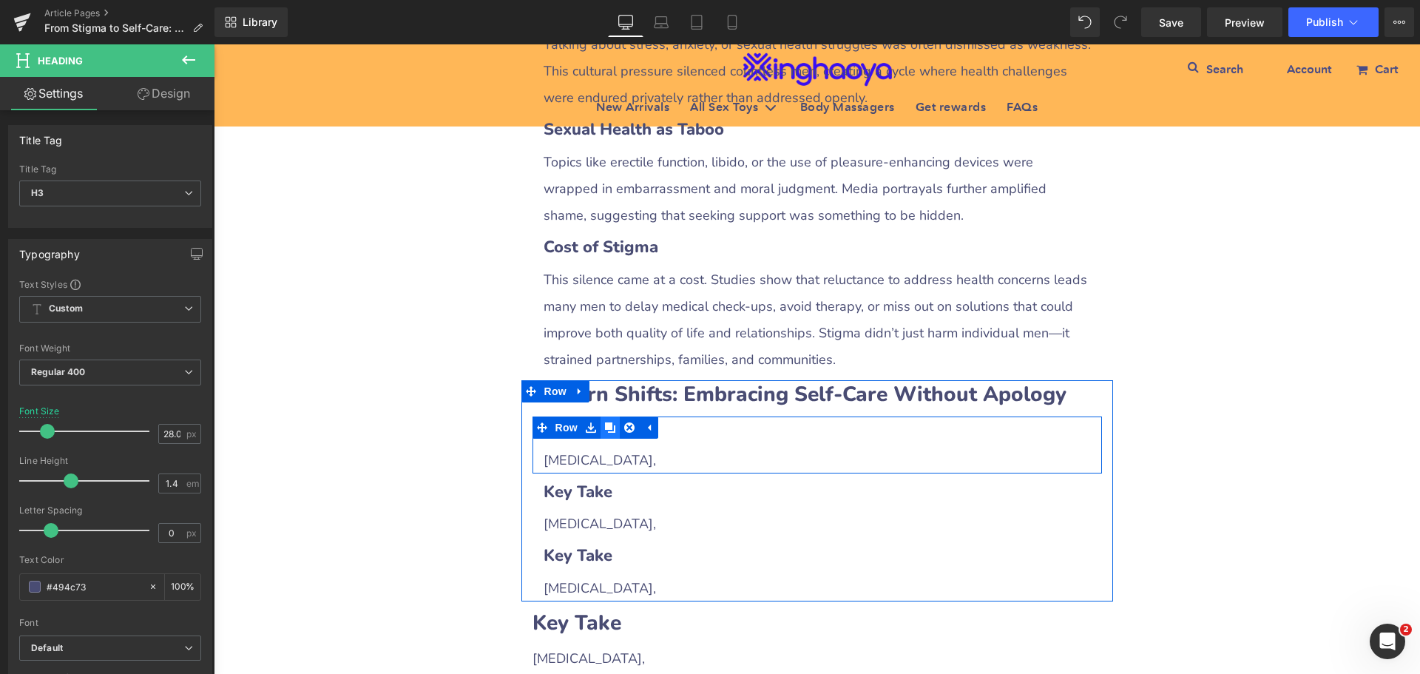
click at [605, 422] on icon at bounding box center [610, 427] width 10 height 10
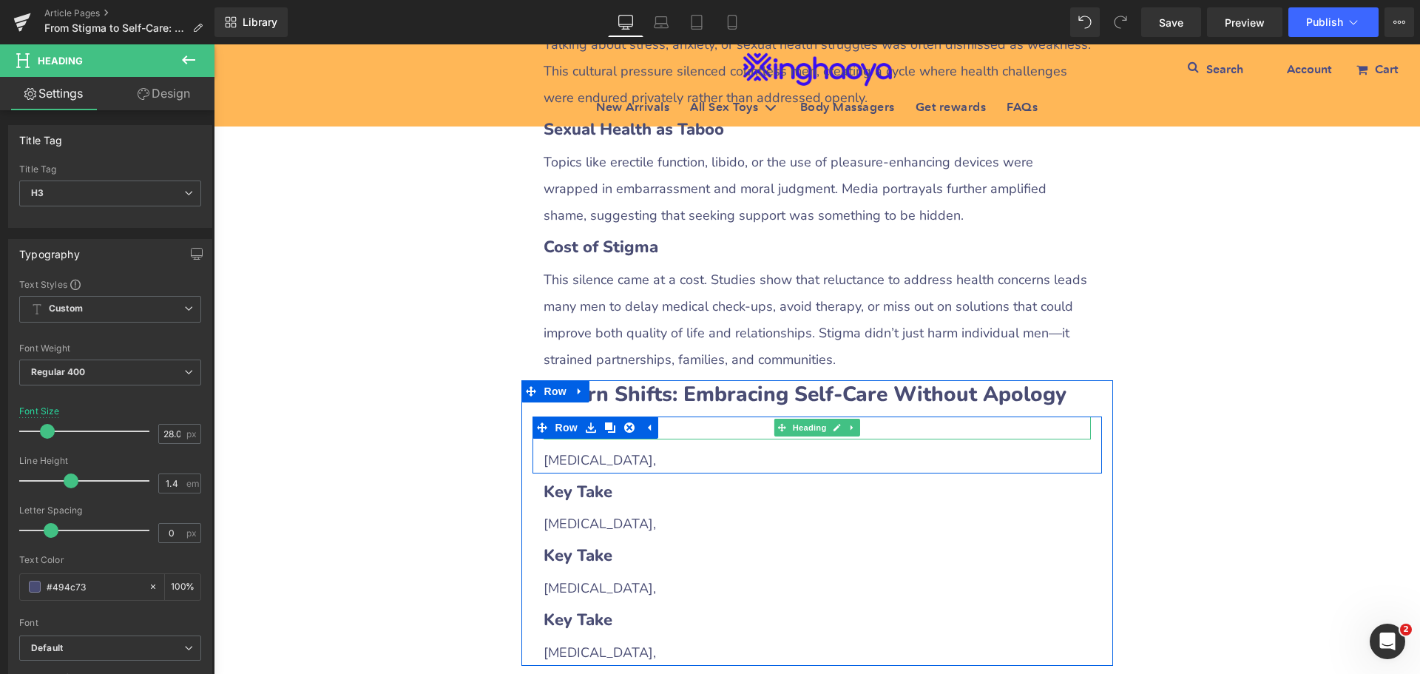
click at [719, 416] on h3 "Key Take" at bounding box center [816, 427] width 547 height 23
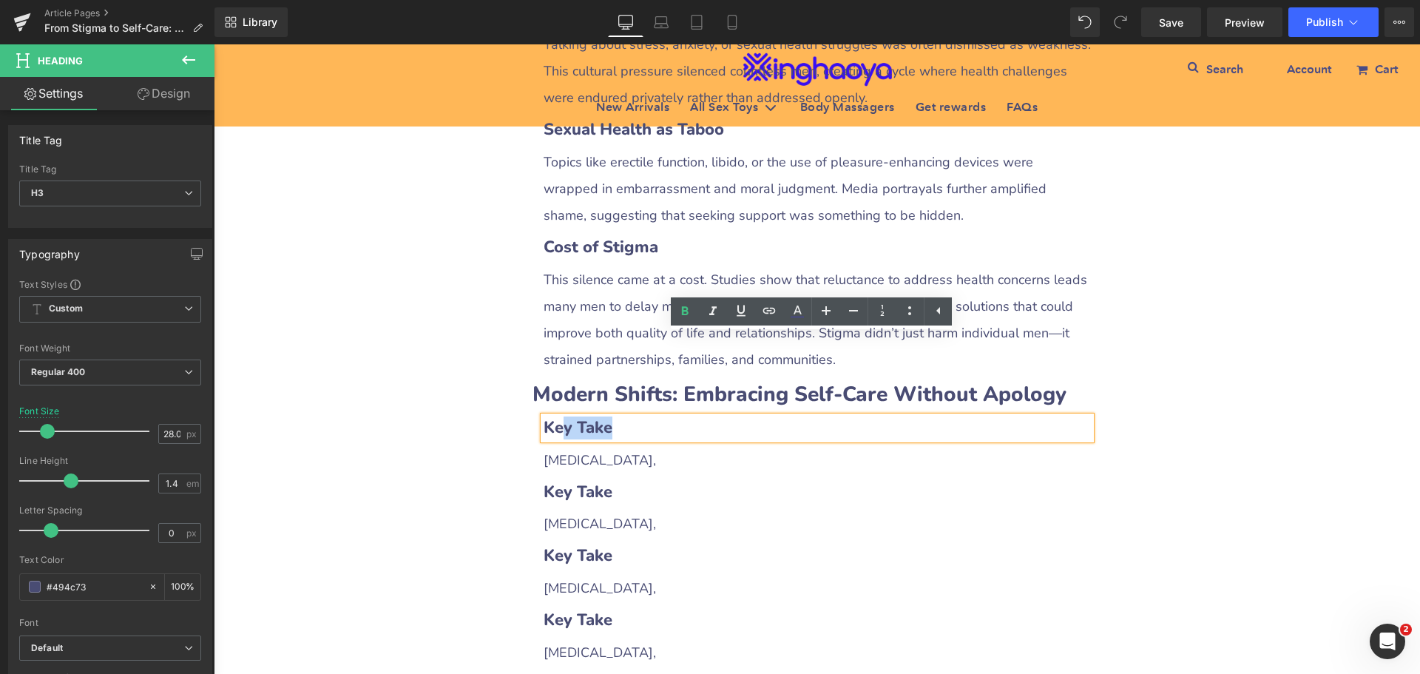
drag, startPoint x: 555, startPoint y: 347, endPoint x: 724, endPoint y: 353, distance: 169.4
click at [724, 416] on h3 "Key Take" at bounding box center [816, 427] width 547 height 23
paste div
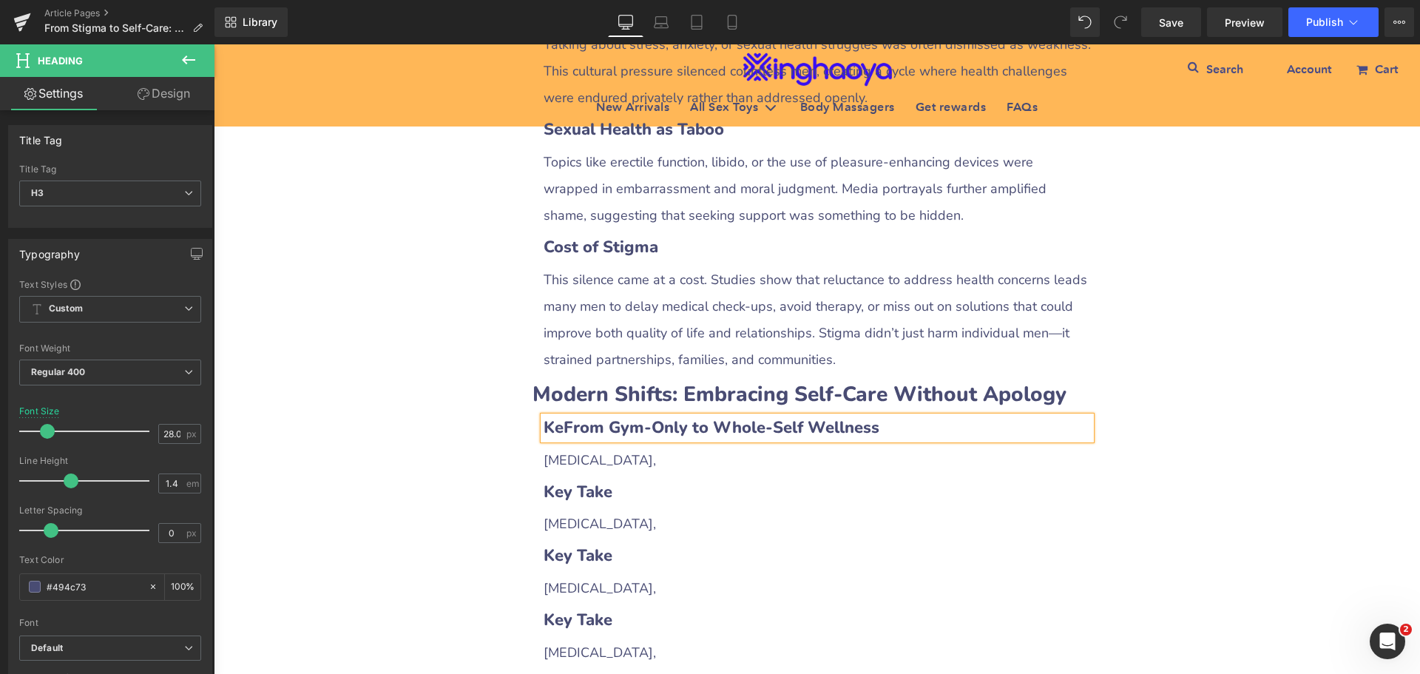
click at [559, 416] on b "KeFrom Gym-Only to Whole-Self Wellness" at bounding box center [711, 427] width 336 height 22
click at [574, 451] on span "[MEDICAL_DATA]," at bounding box center [599, 460] width 112 height 18
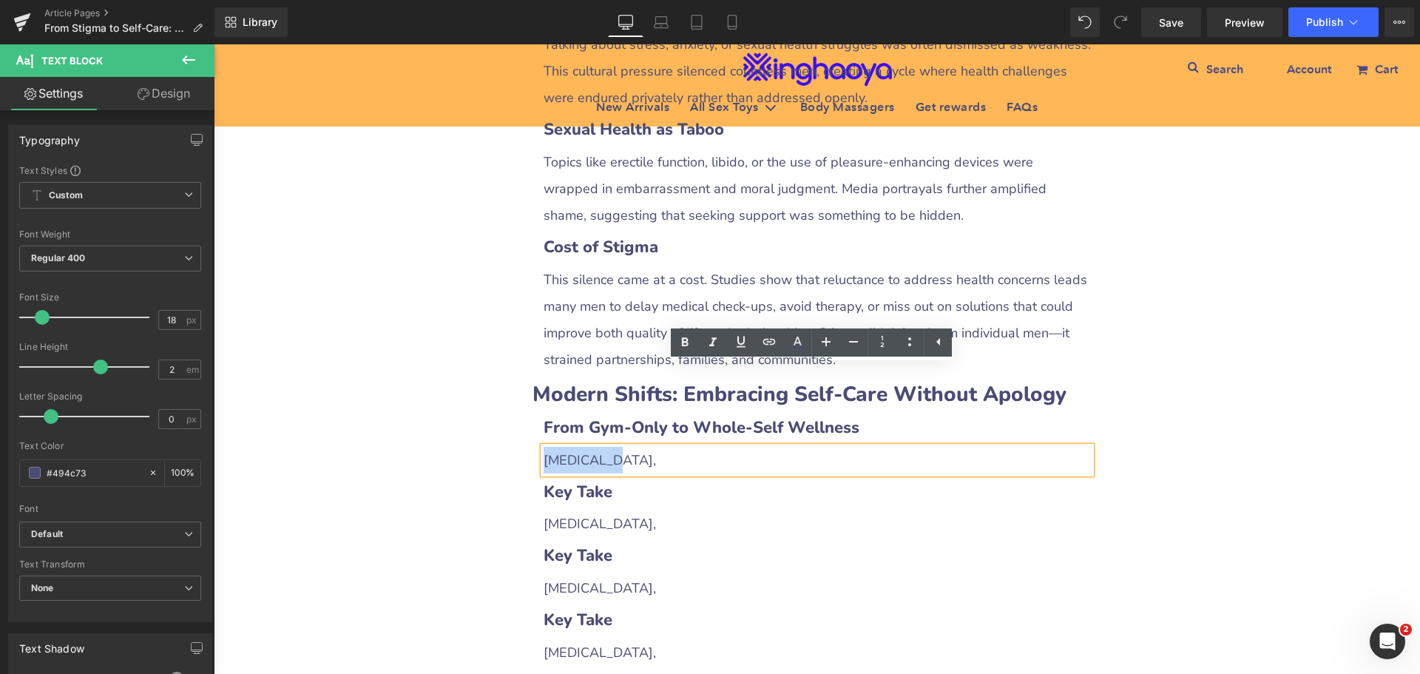
drag, startPoint x: 539, startPoint y: 371, endPoint x: 646, endPoint y: 376, distance: 107.3
click at [646, 447] on div "[MEDICAL_DATA]," at bounding box center [816, 460] width 547 height 27
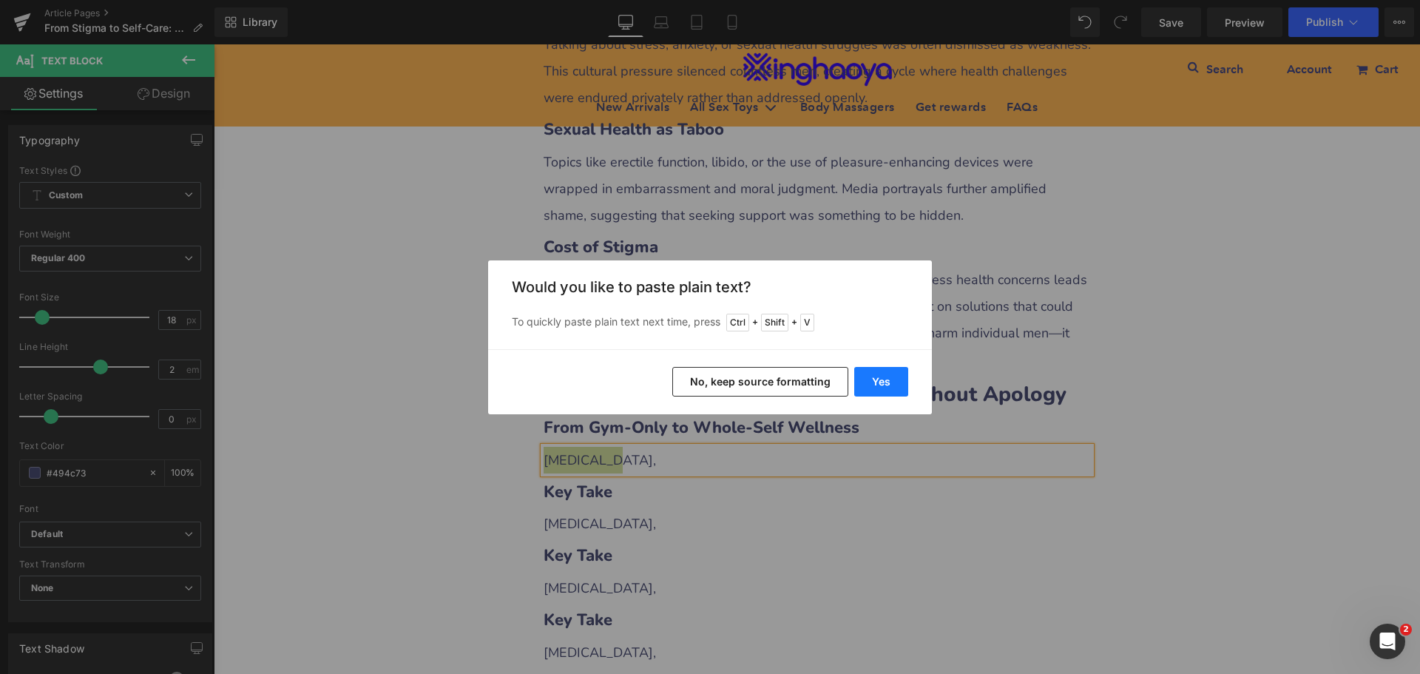
click at [875, 381] on button "Yes" at bounding box center [881, 382] width 54 height 30
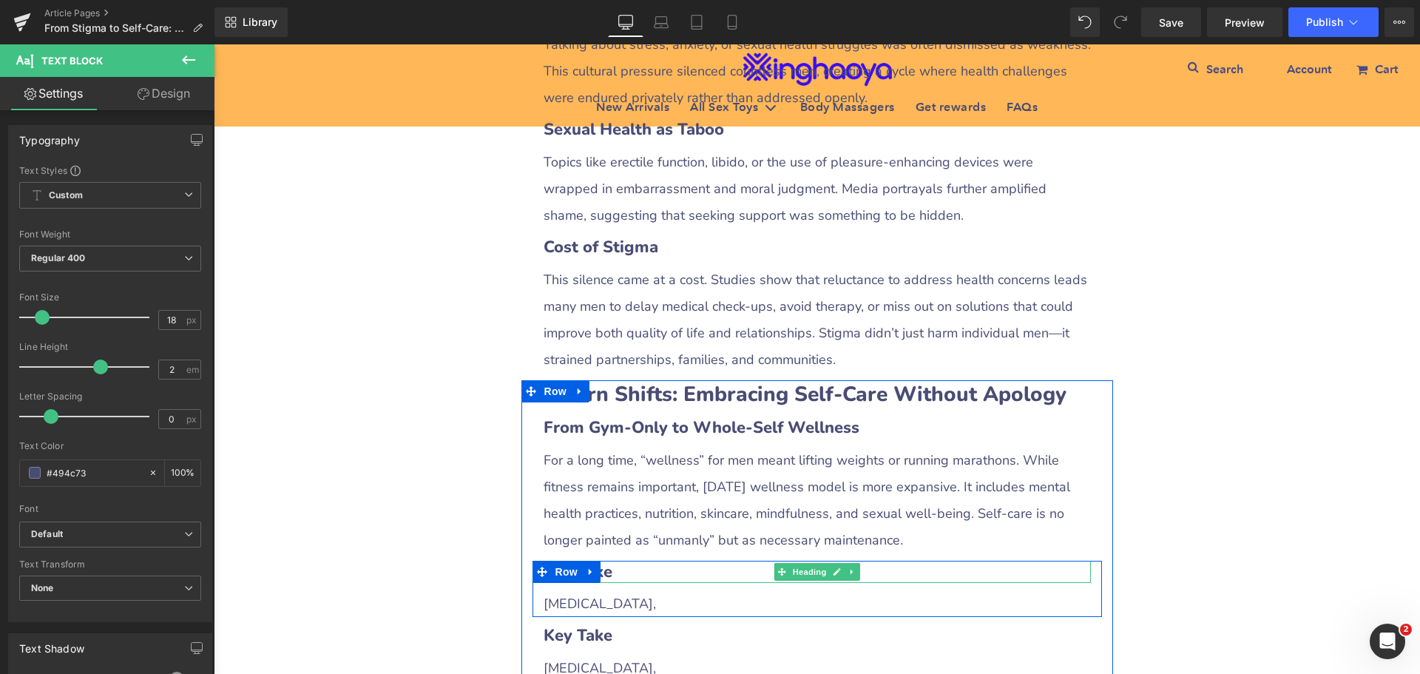
click at [603, 560] on b "Key Take" at bounding box center [577, 571] width 69 height 22
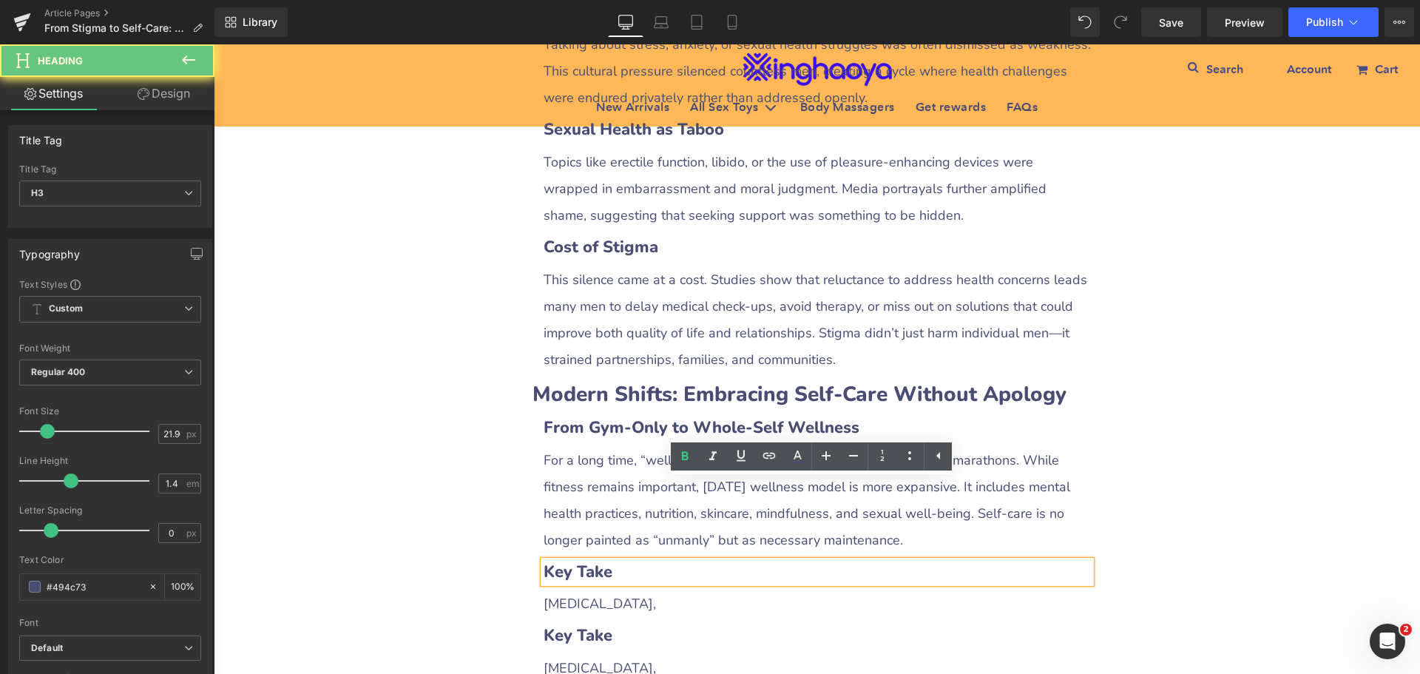
click at [543, 560] on b "Key Take" at bounding box center [577, 571] width 69 height 22
drag, startPoint x: 551, startPoint y: 490, endPoint x: 674, endPoint y: 496, distance: 123.6
click at [674, 560] on h3 "Key Take" at bounding box center [816, 571] width 547 height 23
paste div
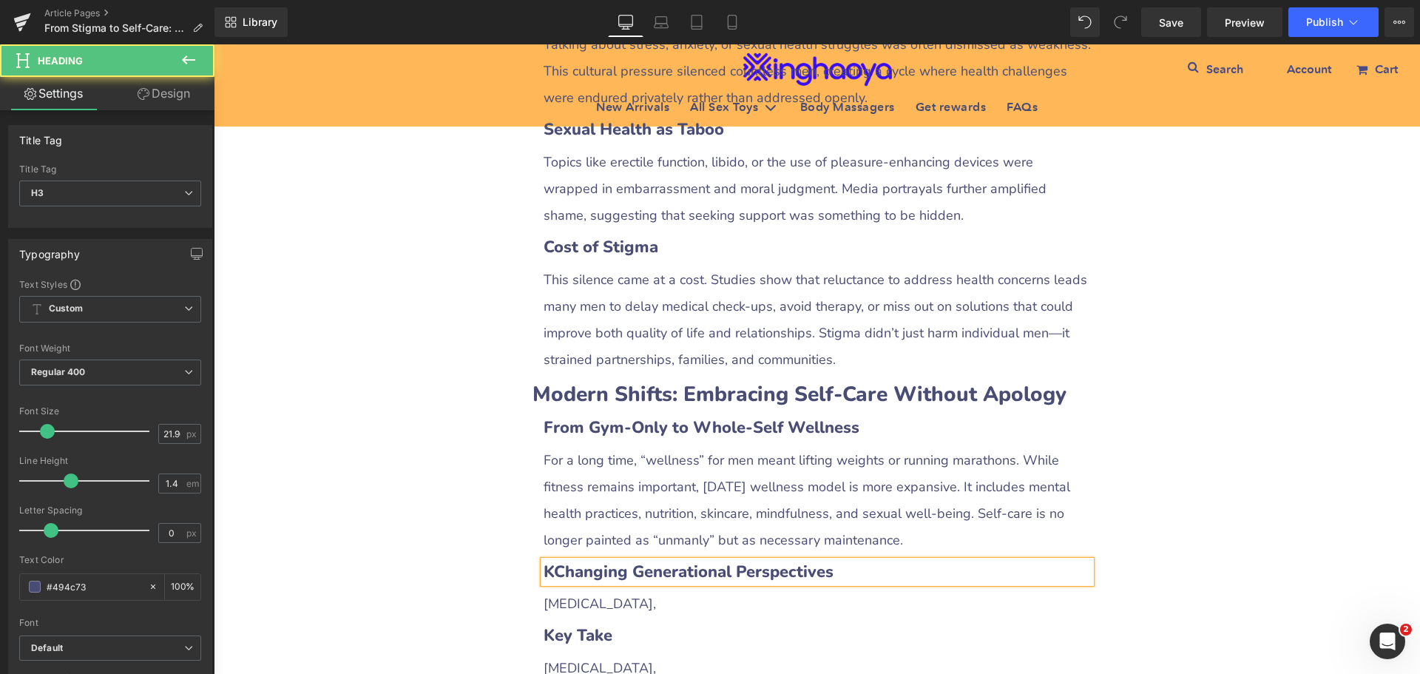
click at [543, 560] on b "KChanging Generational Perspectives" at bounding box center [688, 571] width 290 height 22
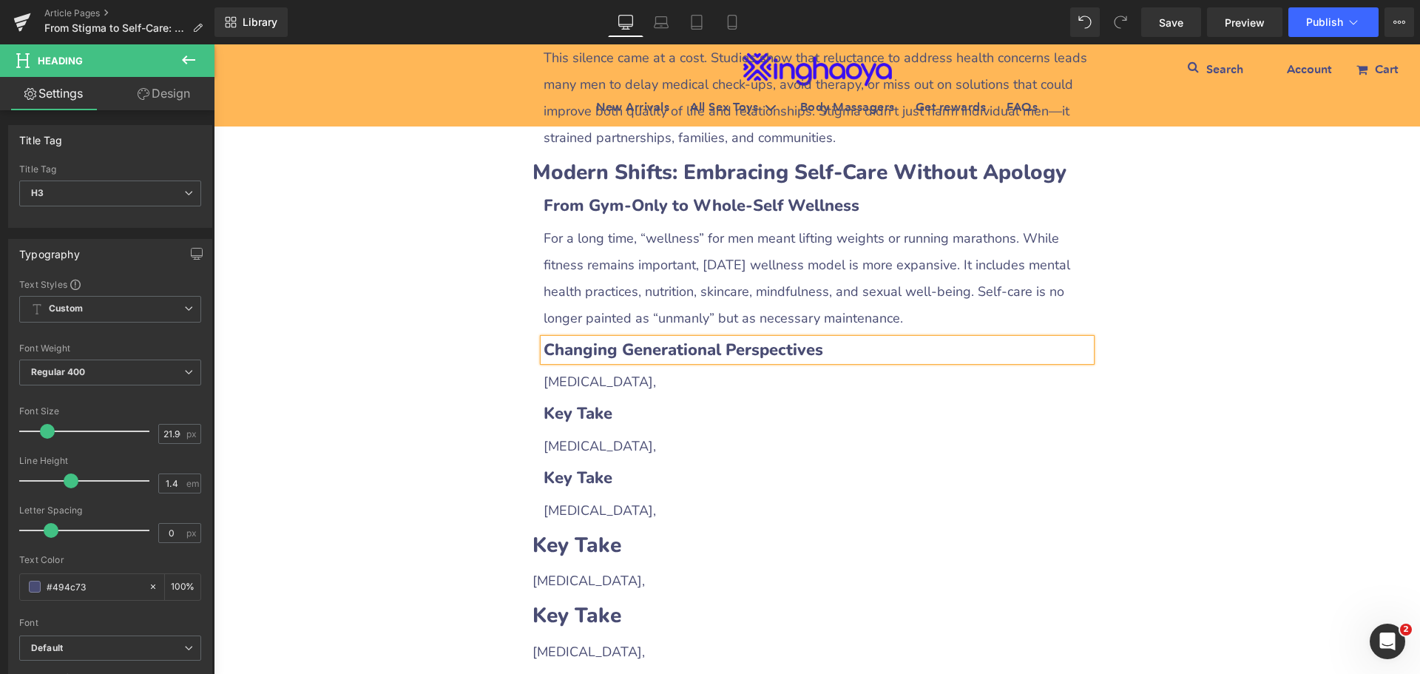
click at [565, 373] on span "[MEDICAL_DATA]," at bounding box center [599, 382] width 112 height 18
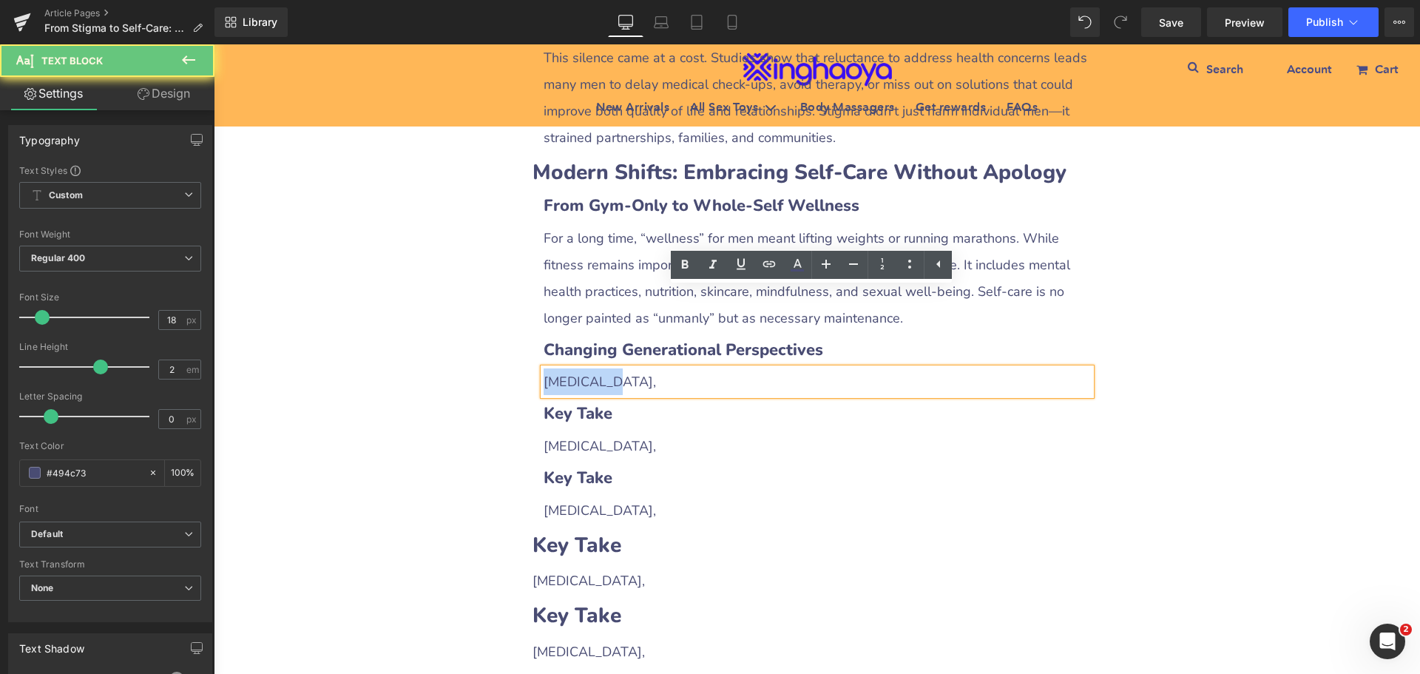
drag, startPoint x: 539, startPoint y: 301, endPoint x: 648, endPoint y: 300, distance: 109.4
click at [648, 368] on div "[MEDICAL_DATA]," at bounding box center [816, 381] width 547 height 27
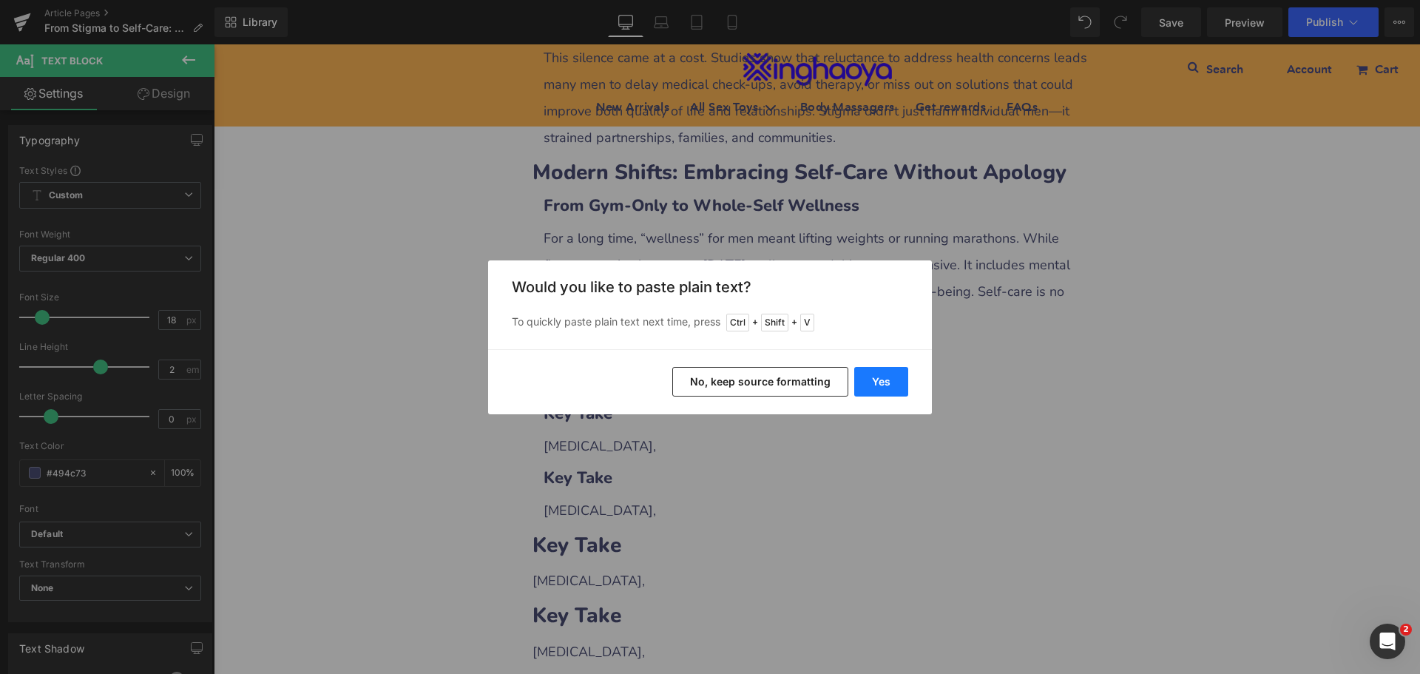
click at [871, 379] on button "Yes" at bounding box center [881, 382] width 54 height 30
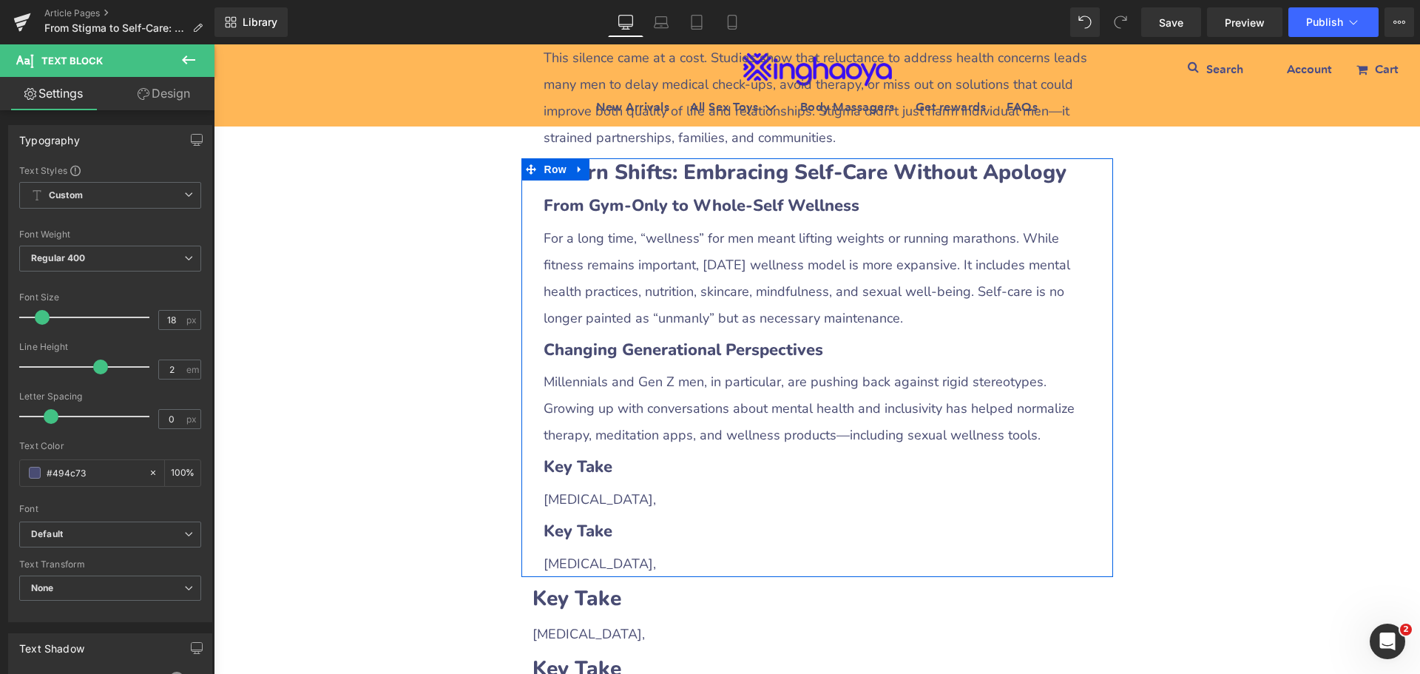
scroll to position [1854, 0]
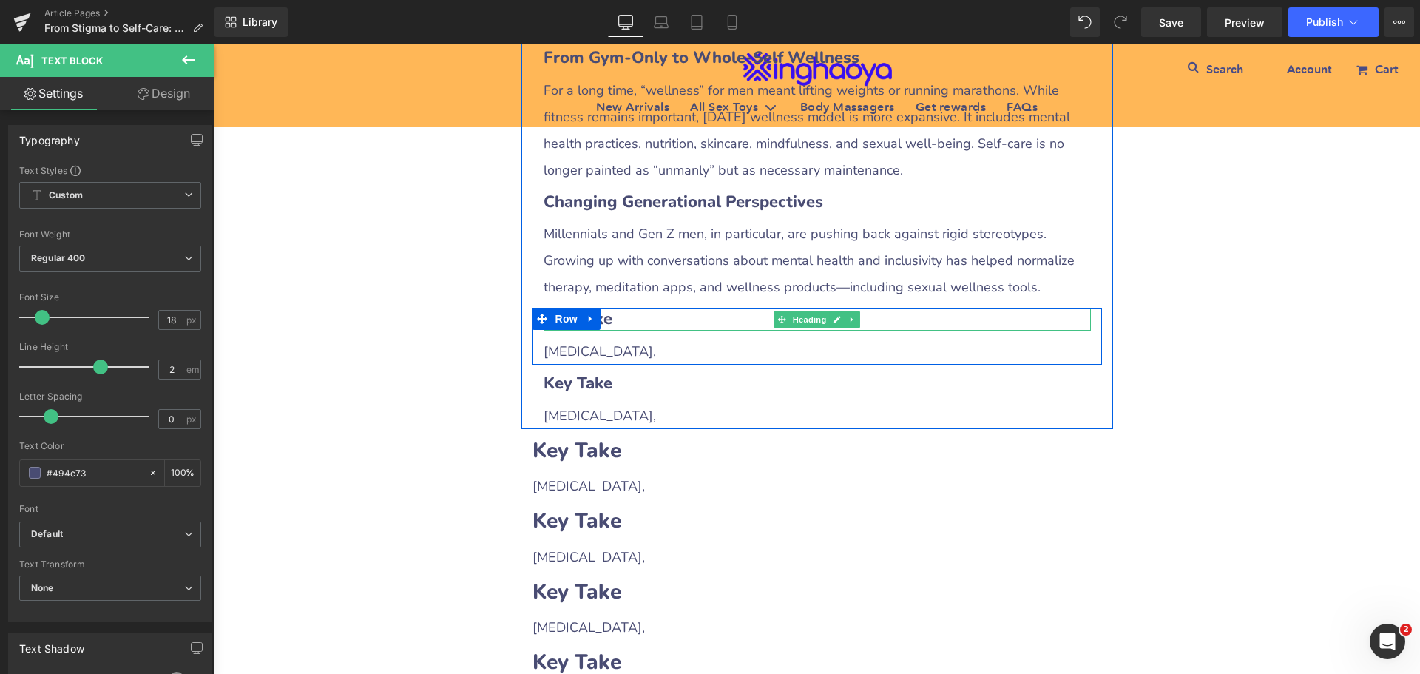
click at [612, 308] on h3 "Key Take" at bounding box center [816, 319] width 547 height 23
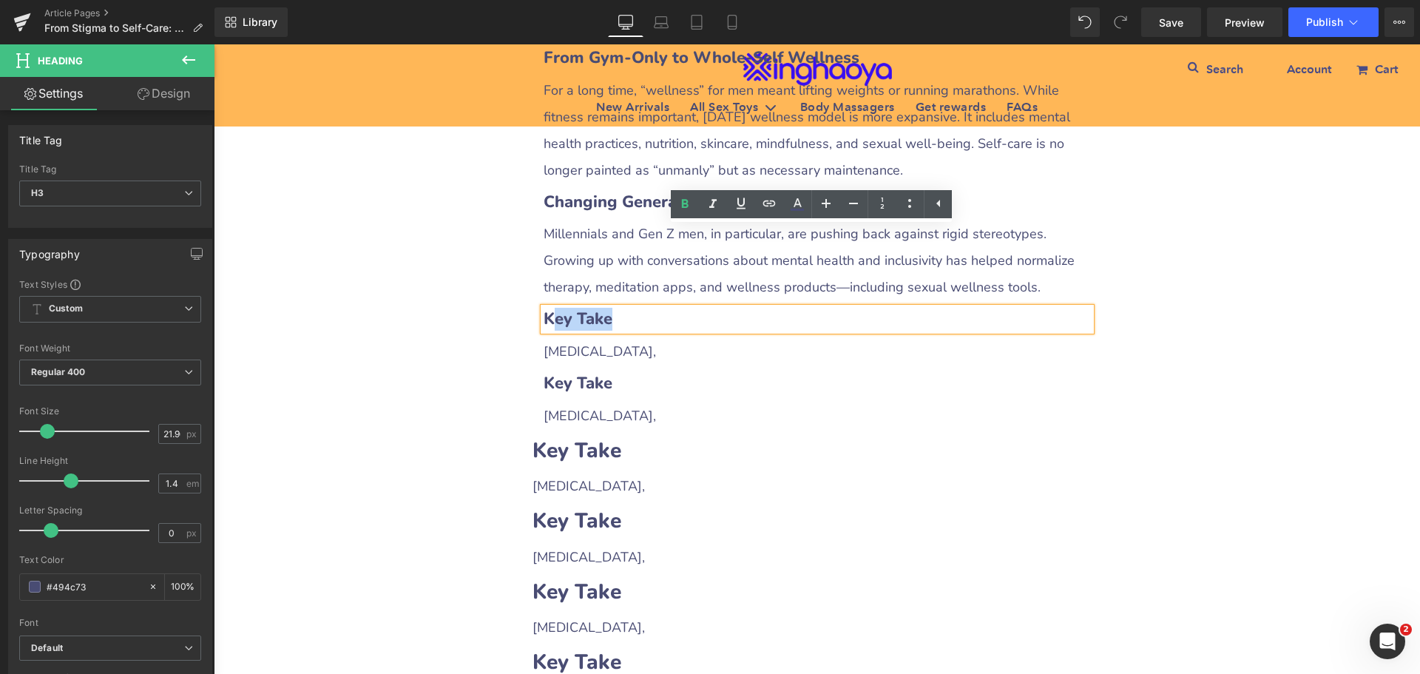
drag, startPoint x: 549, startPoint y: 239, endPoint x: 729, endPoint y: 260, distance: 180.9
click at [729, 308] on div "Key Take Heading [MEDICAL_DATA], Text Block" at bounding box center [816, 336] width 569 height 57
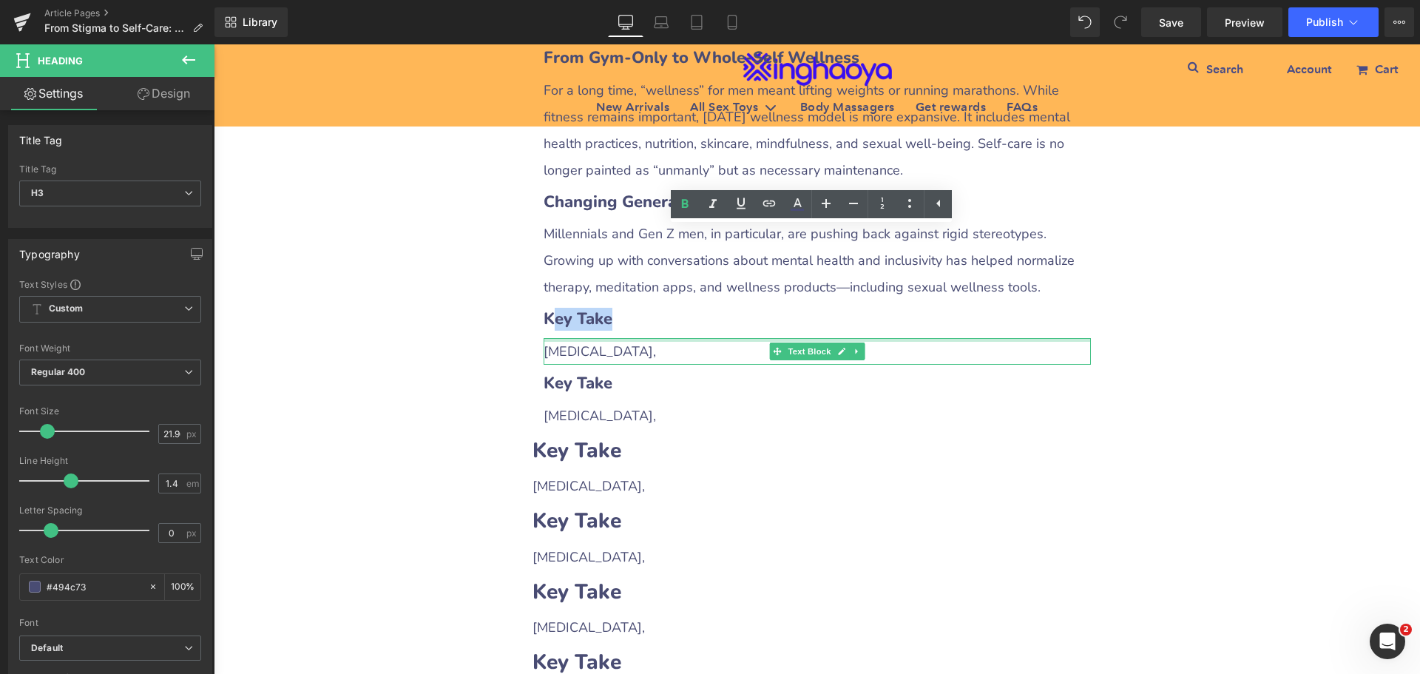
paste div
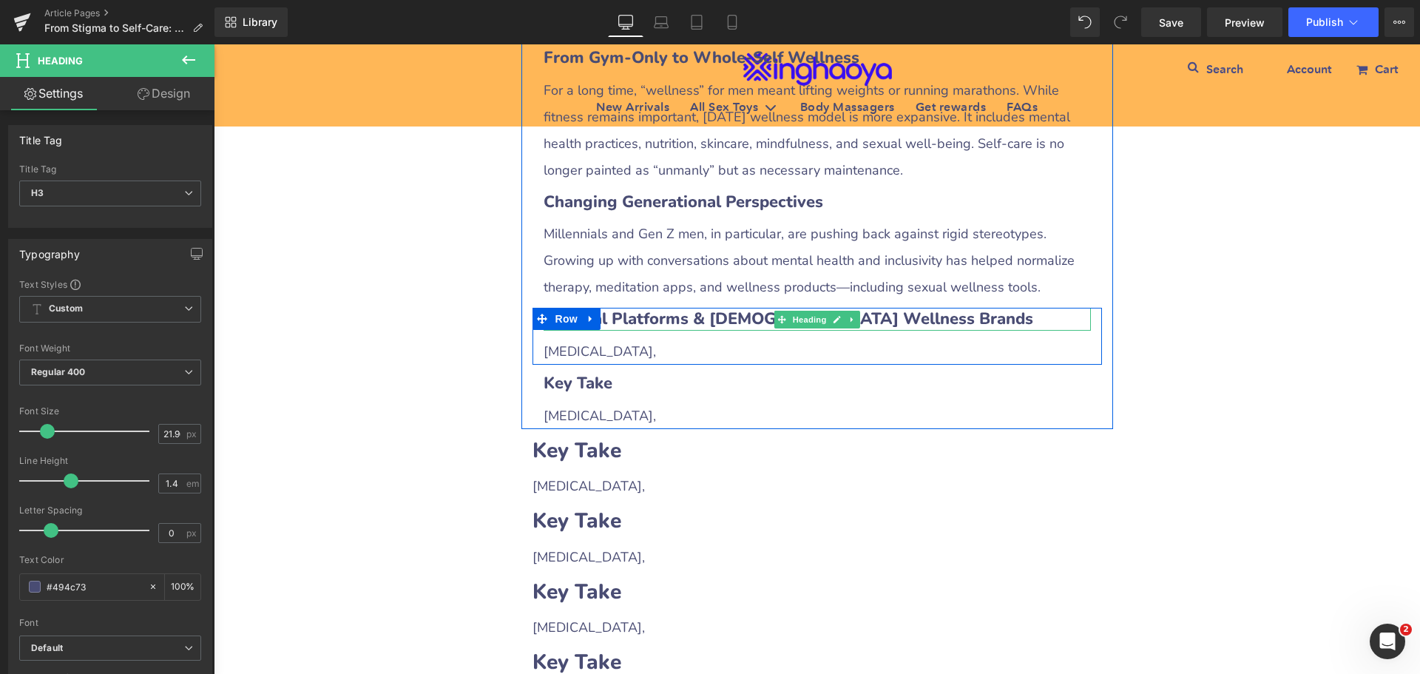
click at [620, 308] on b "KDigital Platforms & [DEMOGRAPHIC_DATA] Wellness Brands" at bounding box center [787, 319] width 489 height 22
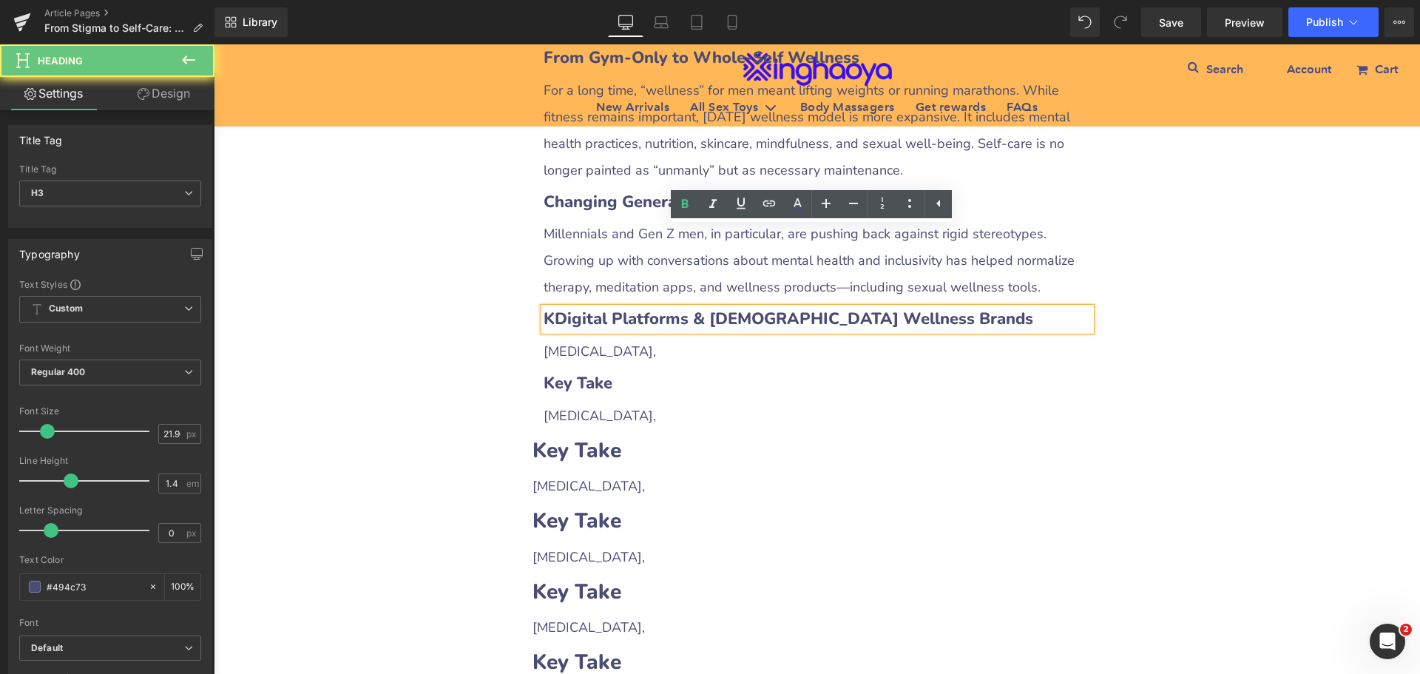
click at [547, 308] on b "KDigital Platforms & [DEMOGRAPHIC_DATA] Wellness Brands" at bounding box center [787, 319] width 489 height 22
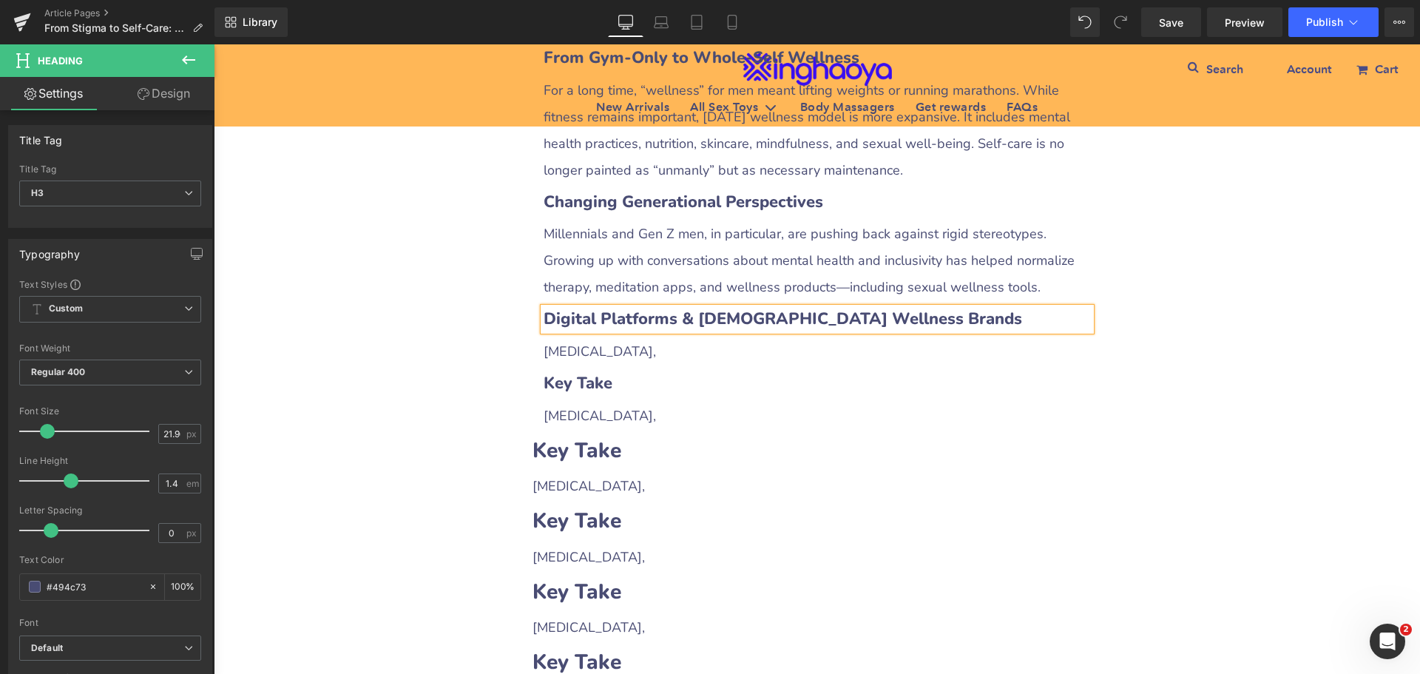
click at [569, 342] on span "[MEDICAL_DATA]," at bounding box center [599, 351] width 112 height 18
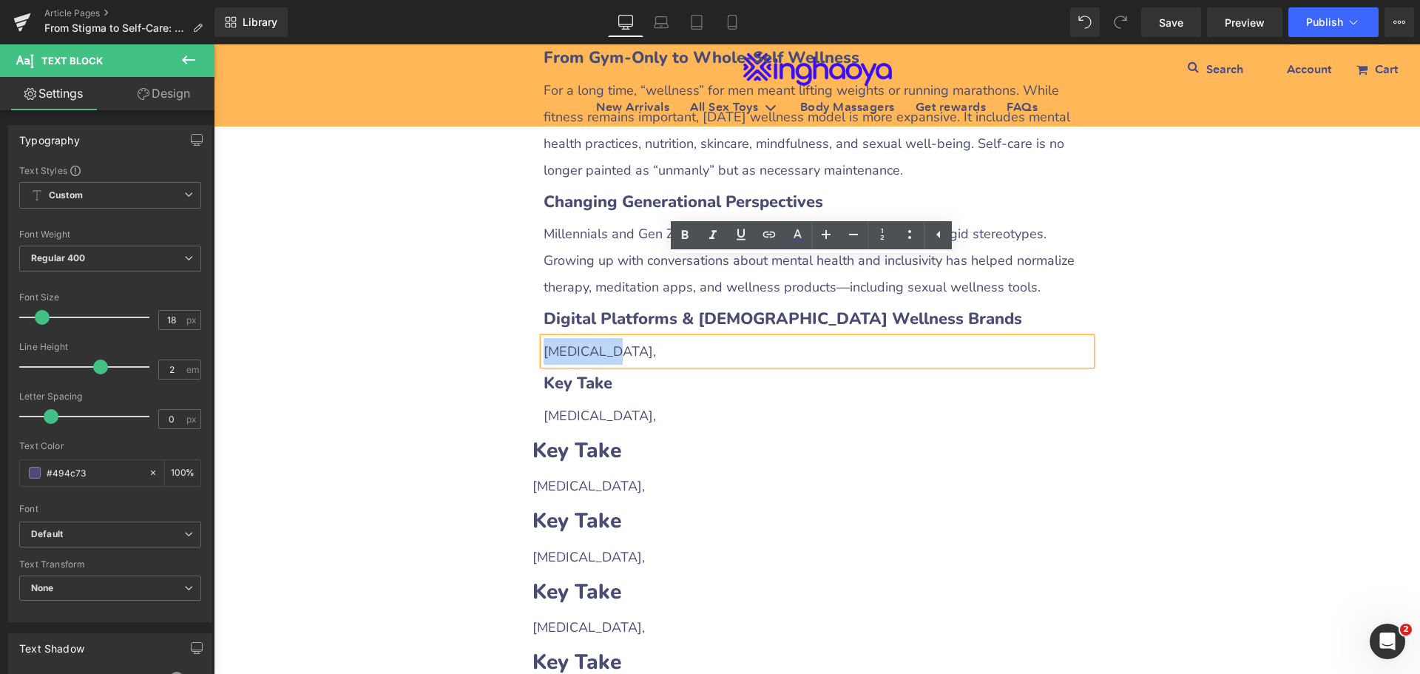
drag, startPoint x: 540, startPoint y: 270, endPoint x: 623, endPoint y: 268, distance: 82.8
click at [623, 338] on div "[MEDICAL_DATA]," at bounding box center [816, 351] width 547 height 27
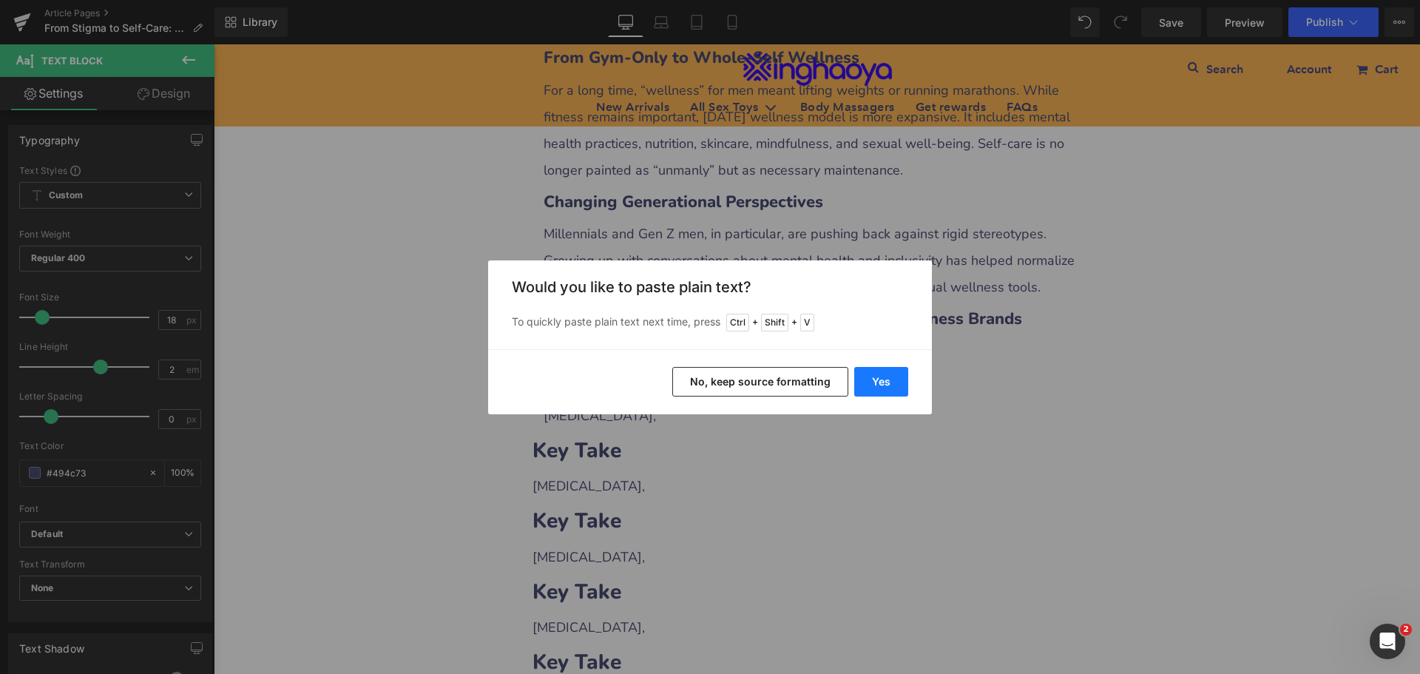
click at [886, 388] on button "Yes" at bounding box center [881, 382] width 54 height 30
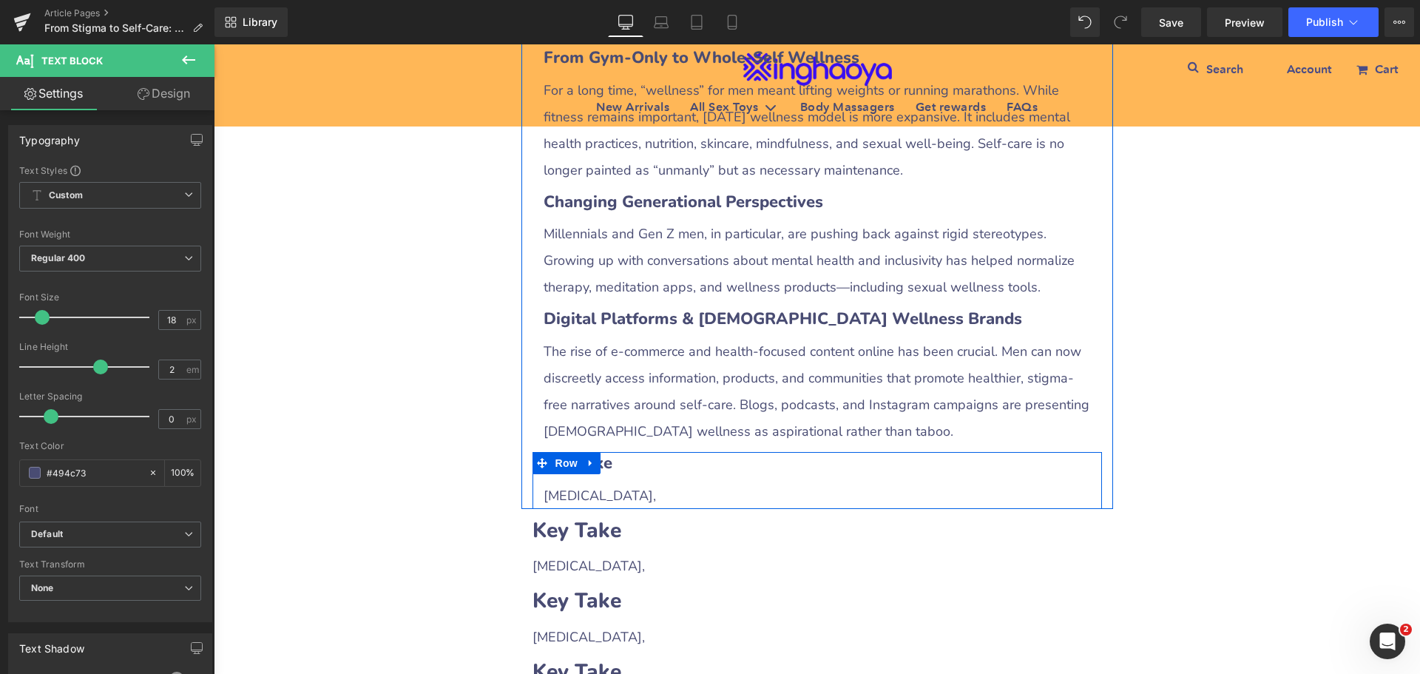
drag, startPoint x: 583, startPoint y: 390, endPoint x: 624, endPoint y: 390, distance: 40.7
click at [583, 452] on link at bounding box center [590, 463] width 19 height 22
click at [625, 458] on icon at bounding box center [629, 463] width 10 height 11
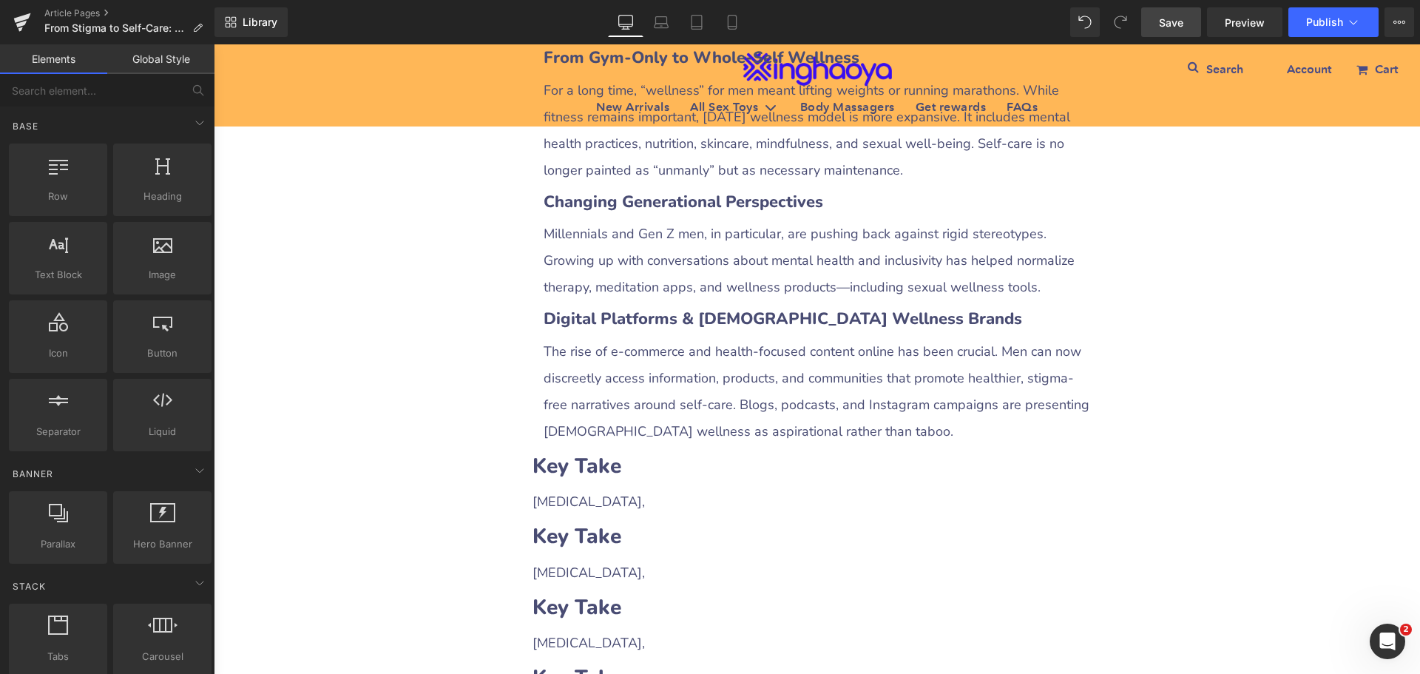
click at [1165, 23] on span "Save" at bounding box center [1171, 23] width 24 height 16
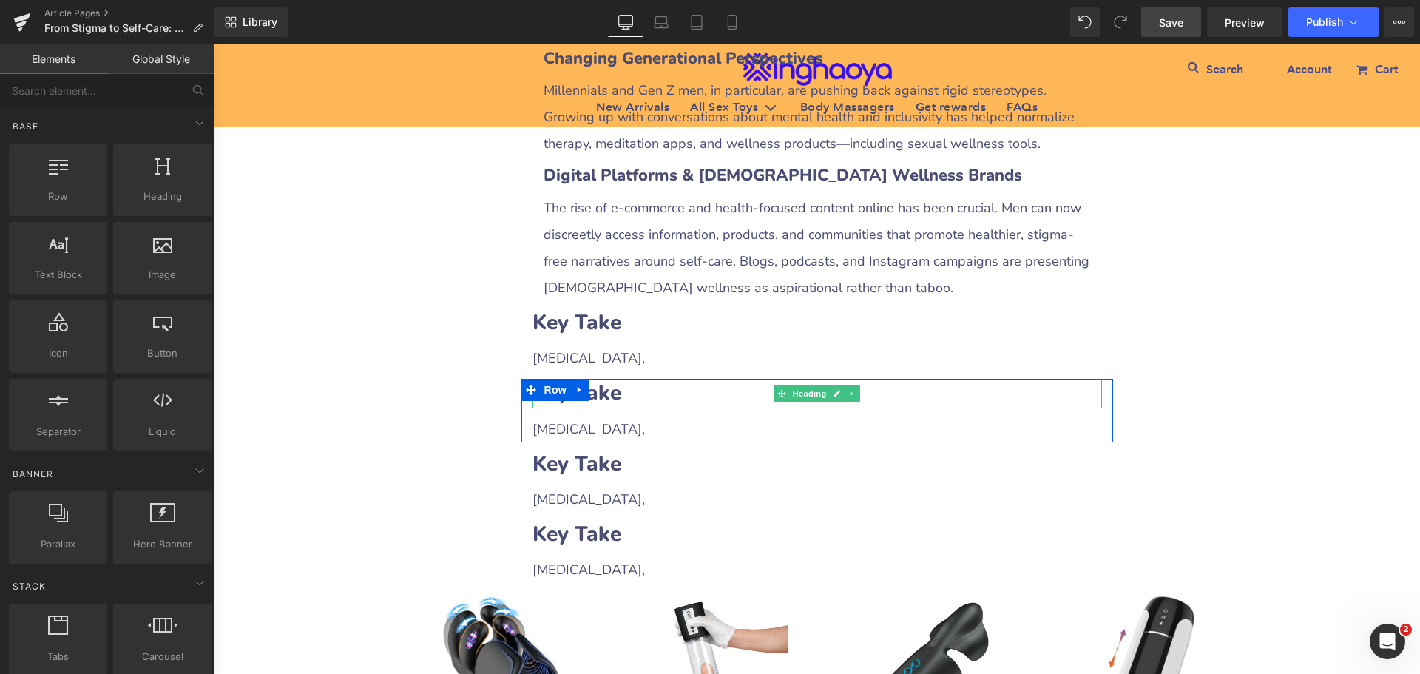
scroll to position [2002, 0]
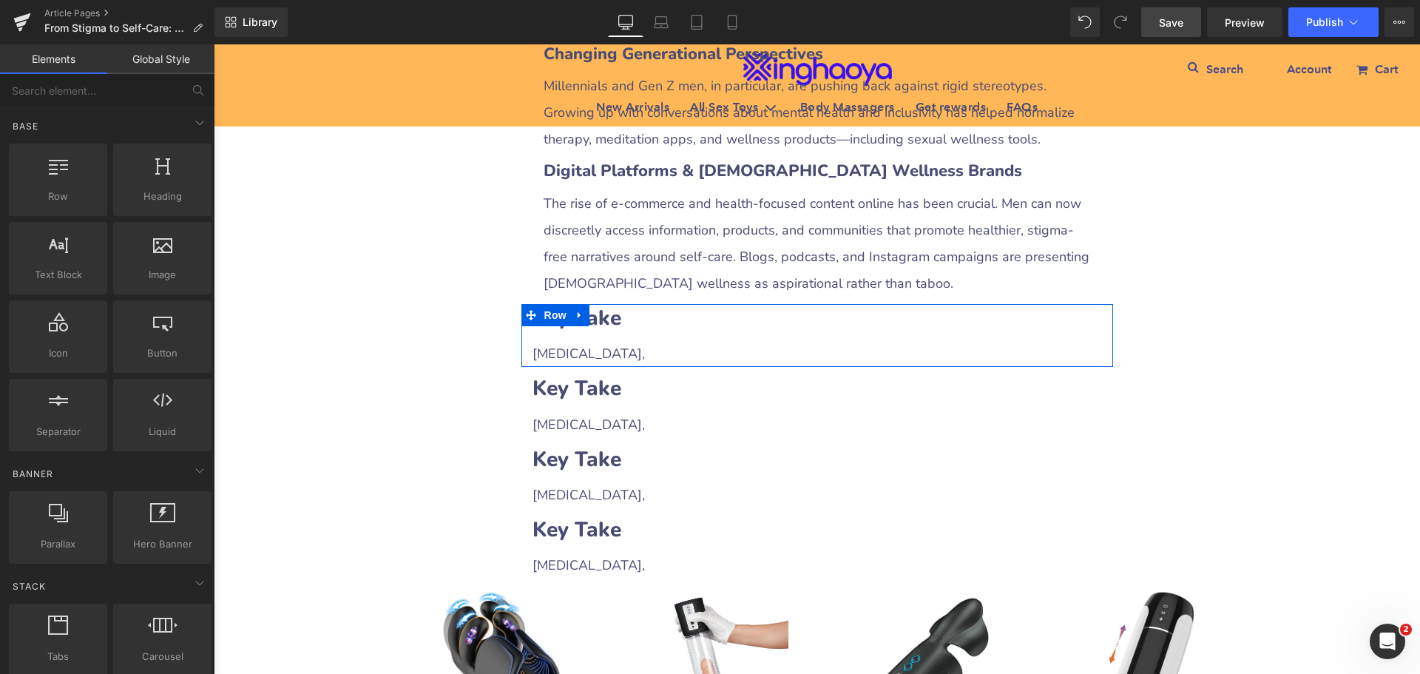
click at [624, 304] on h2 "Key Take" at bounding box center [816, 318] width 569 height 29
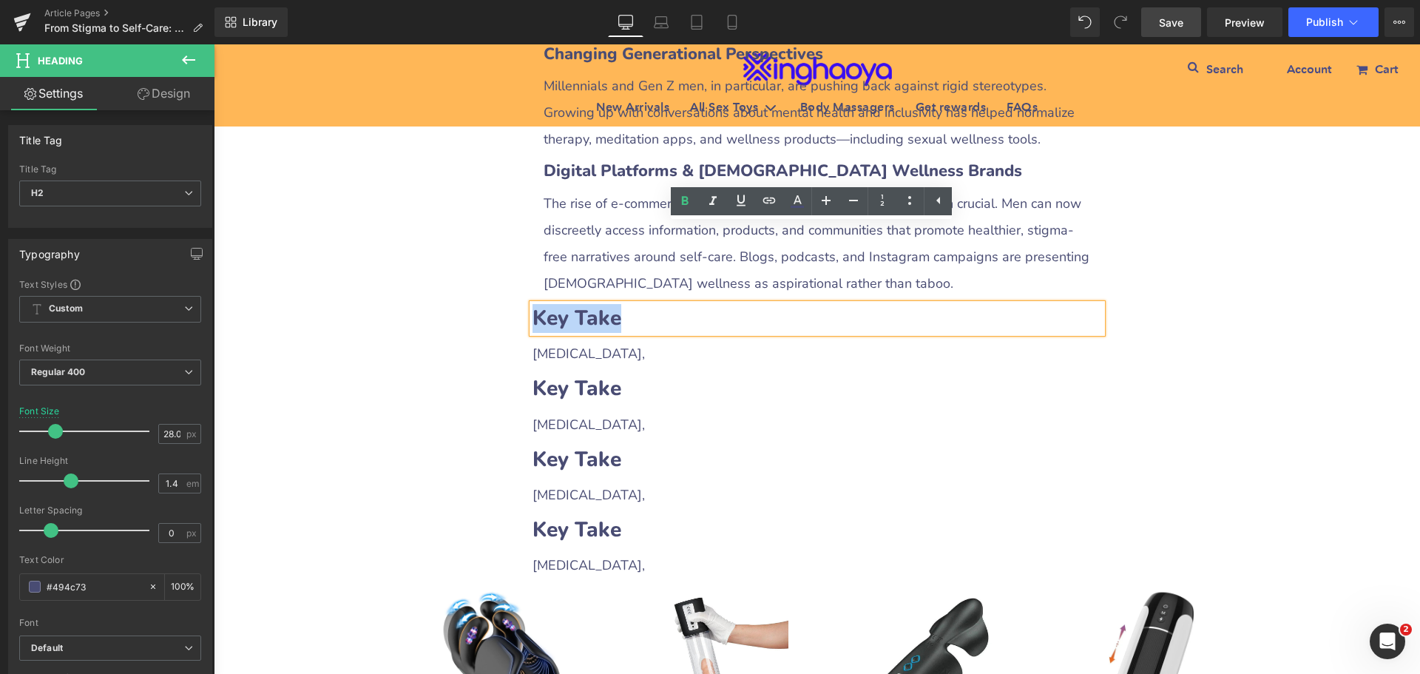
drag, startPoint x: 533, startPoint y: 234, endPoint x: 617, endPoint y: 235, distance: 84.3
click at [617, 304] on h2 "Key Take" at bounding box center [816, 318] width 569 height 29
paste div
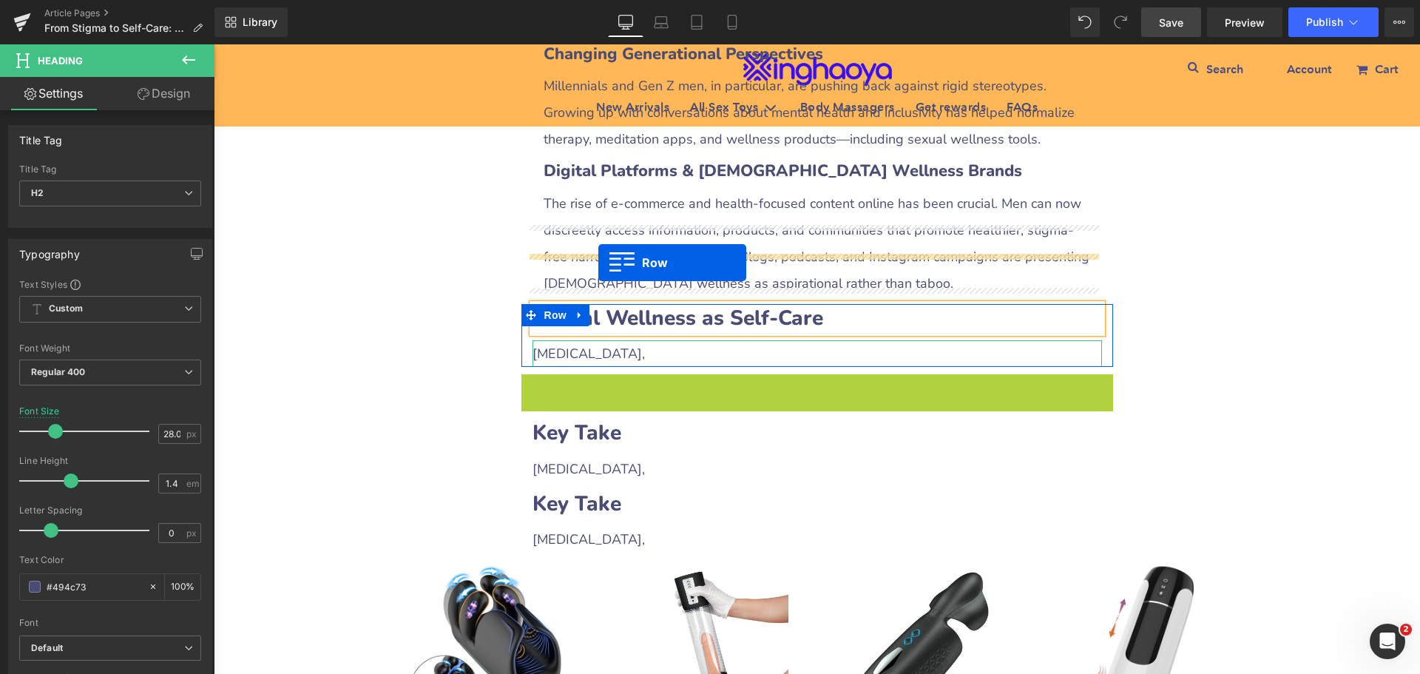
drag, startPoint x: 524, startPoint y: 307, endPoint x: 598, endPoint y: 262, distance: 86.2
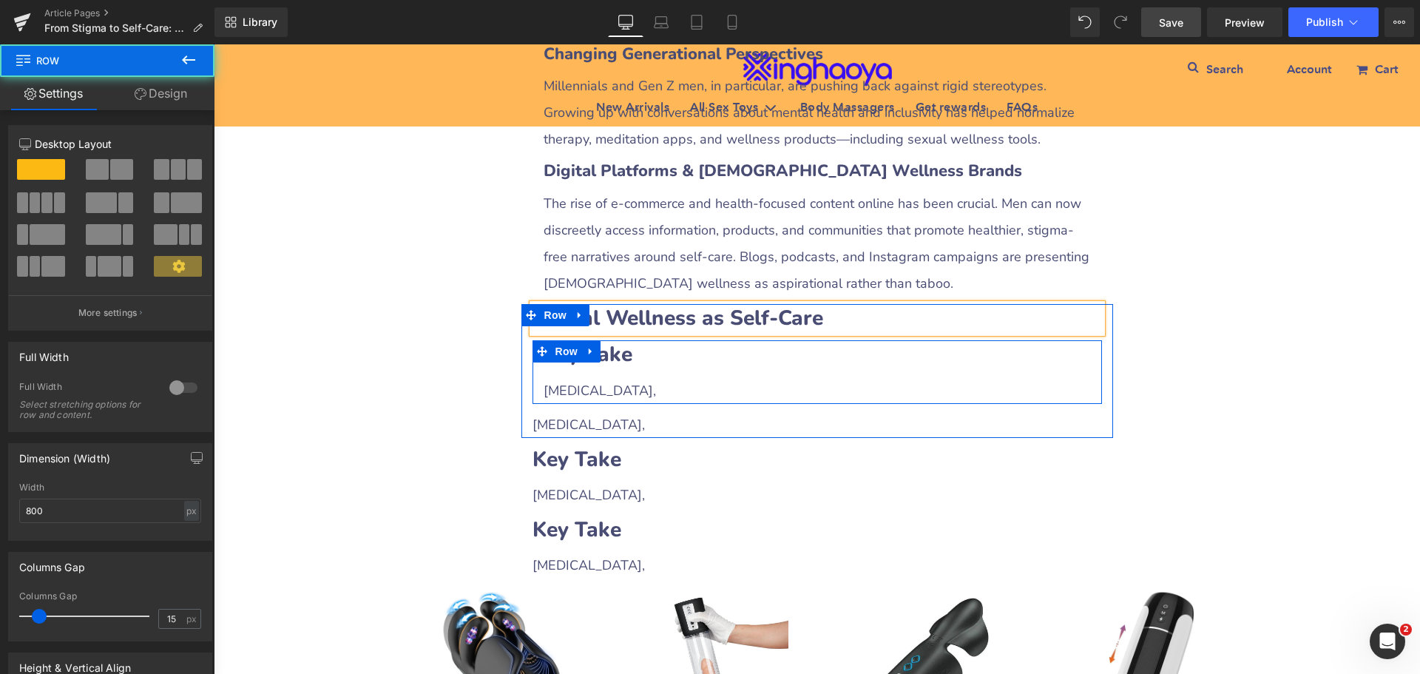
click at [608, 340] on b "Key Take" at bounding box center [587, 354] width 89 height 28
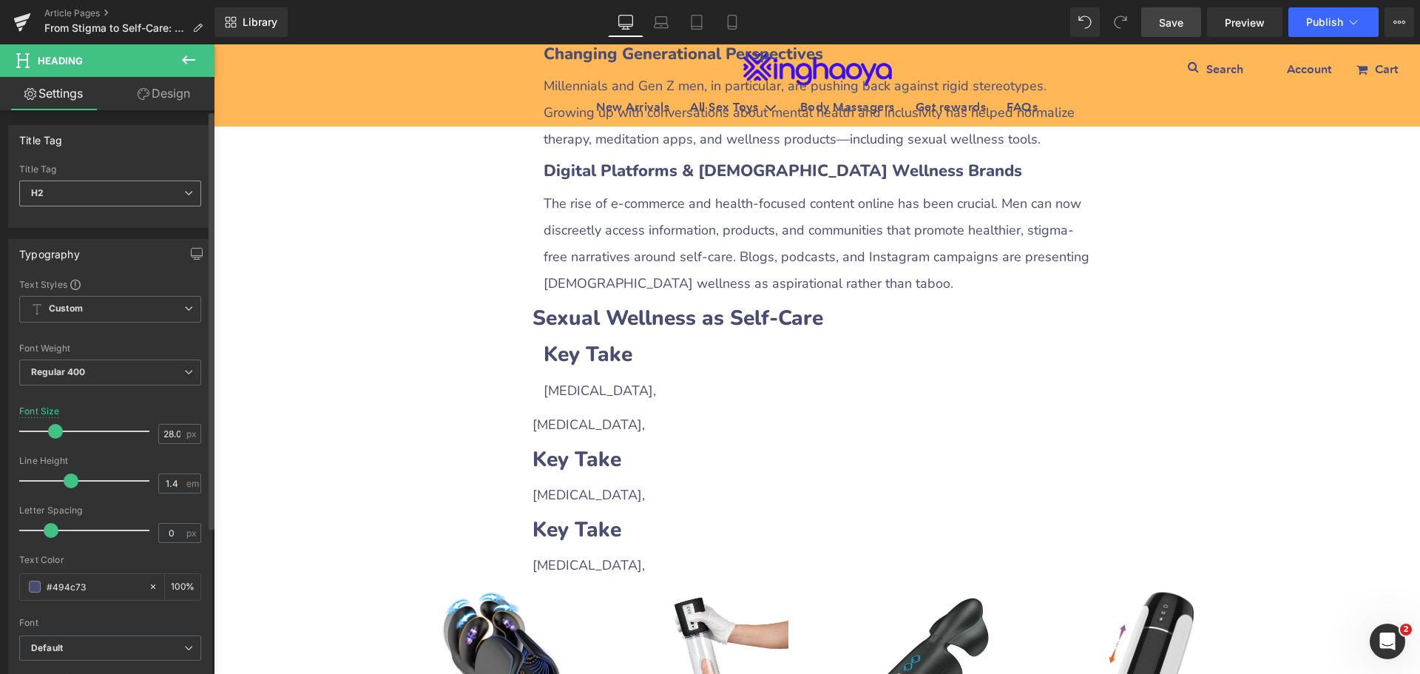
click at [131, 197] on span "H2" at bounding box center [110, 193] width 182 height 26
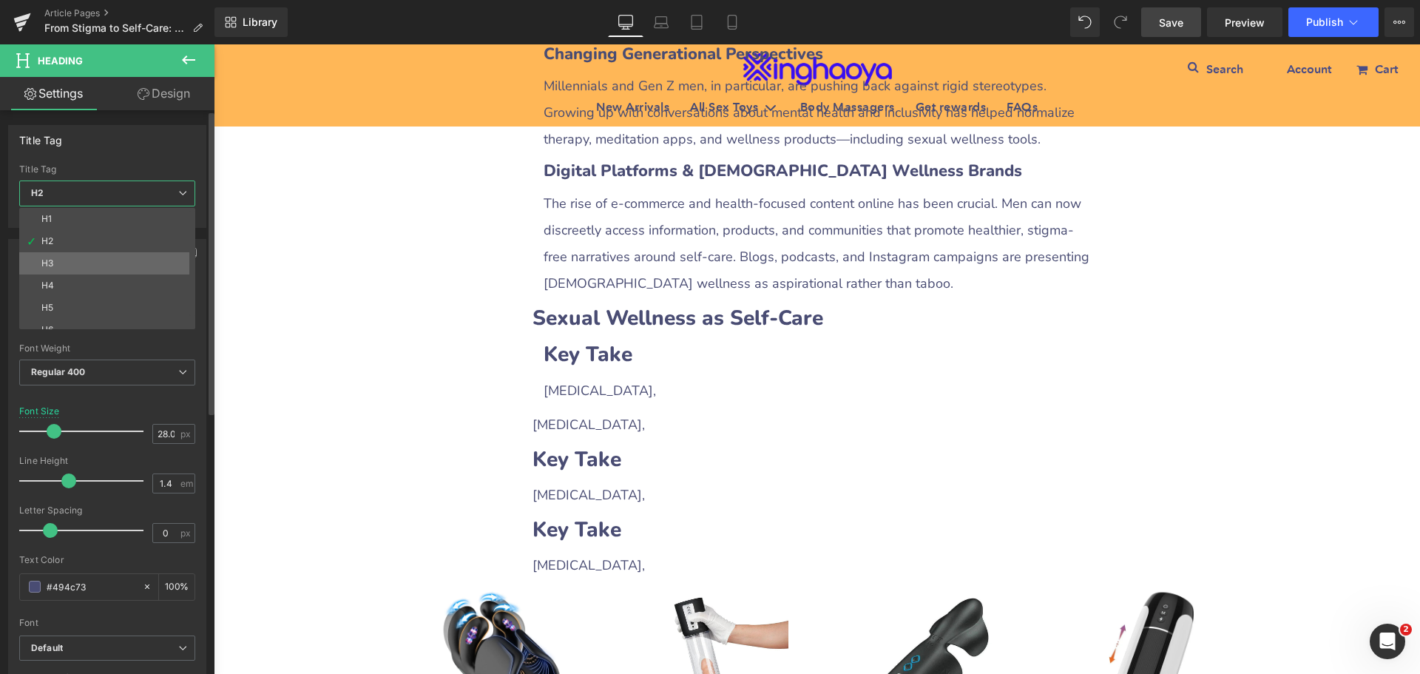
click at [102, 252] on li "H3" at bounding box center [110, 263] width 183 height 22
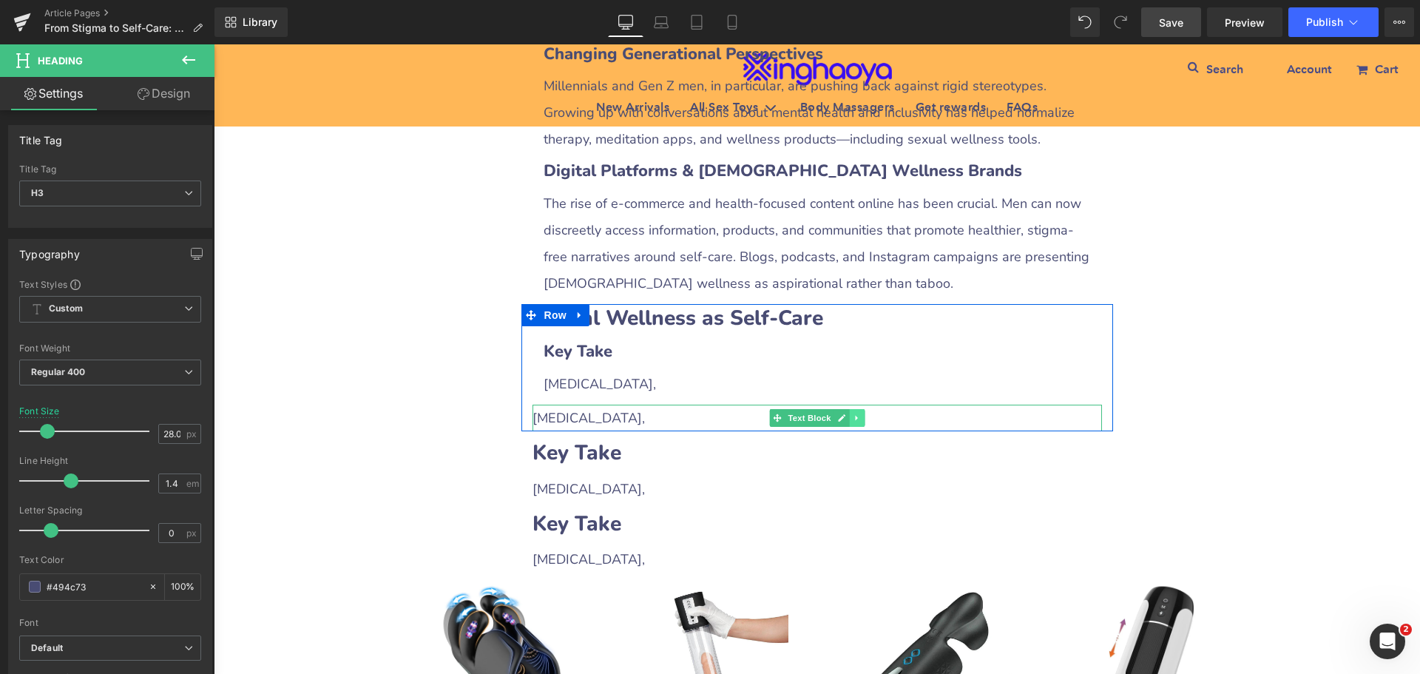
click at [853, 413] on icon at bounding box center [857, 417] width 8 height 9
click at [862, 414] on icon at bounding box center [864, 418] width 8 height 8
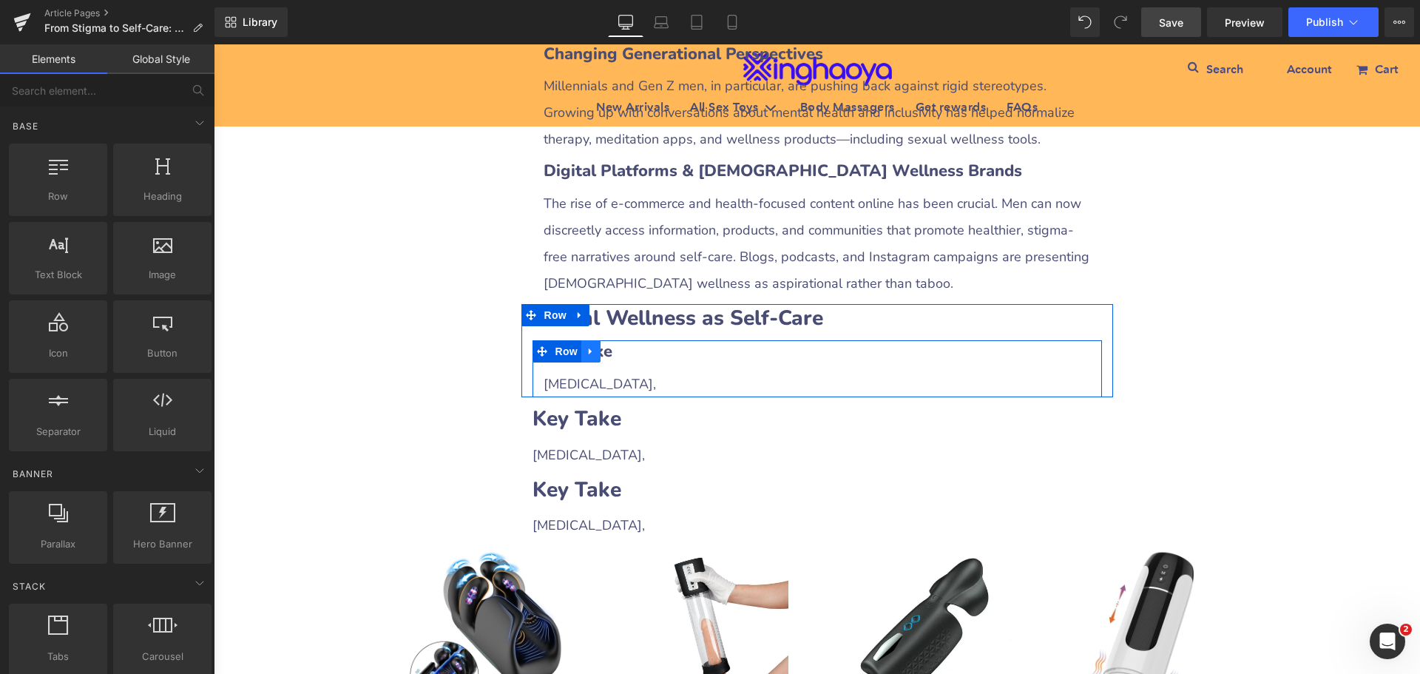
click at [584, 340] on link at bounding box center [590, 351] width 19 height 22
click at [606, 346] on icon at bounding box center [610, 351] width 10 height 10
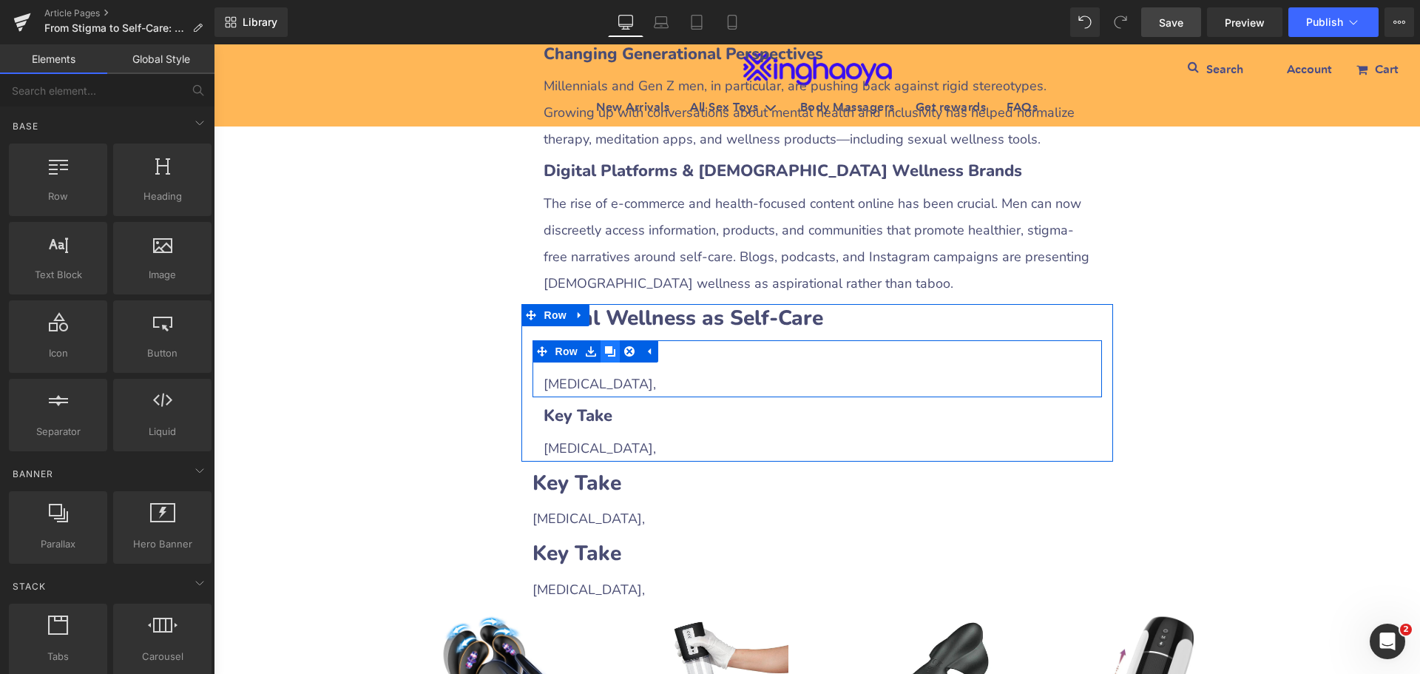
click at [606, 346] on icon at bounding box center [610, 351] width 10 height 10
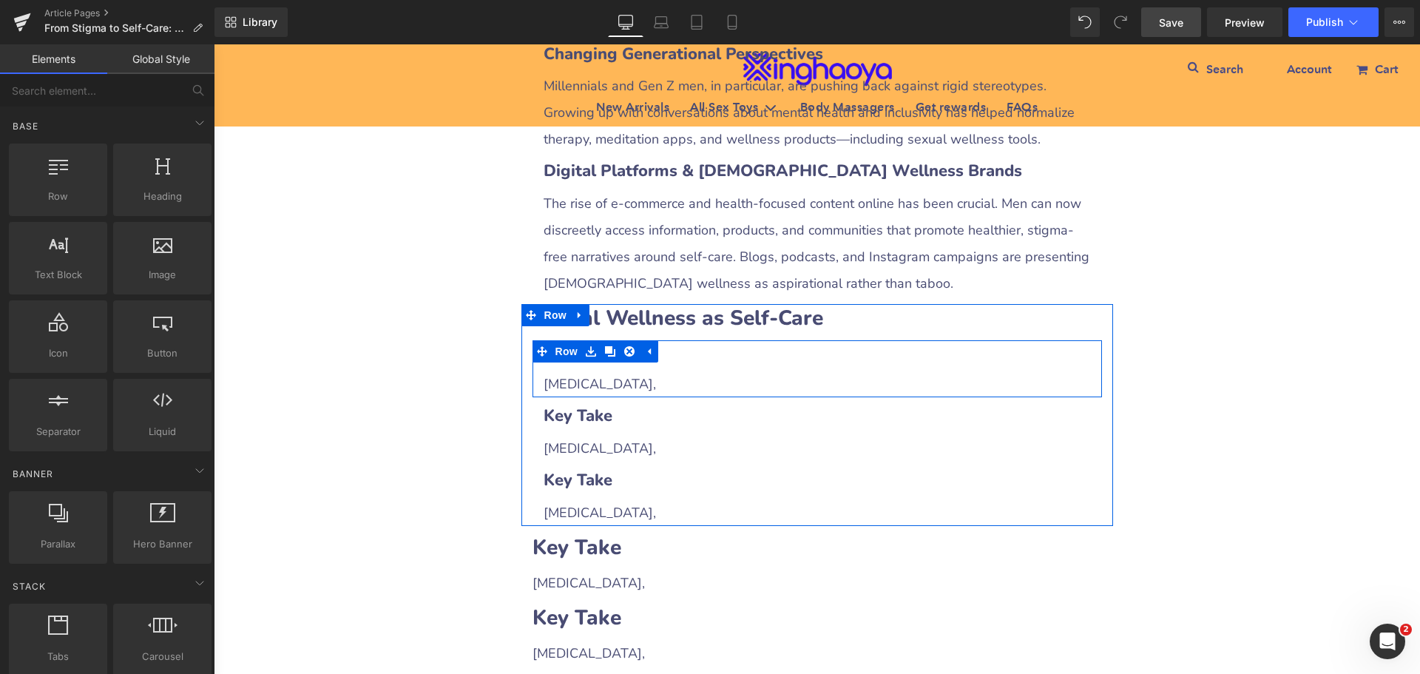
click at [681, 340] on h3 "Key Take" at bounding box center [816, 351] width 547 height 23
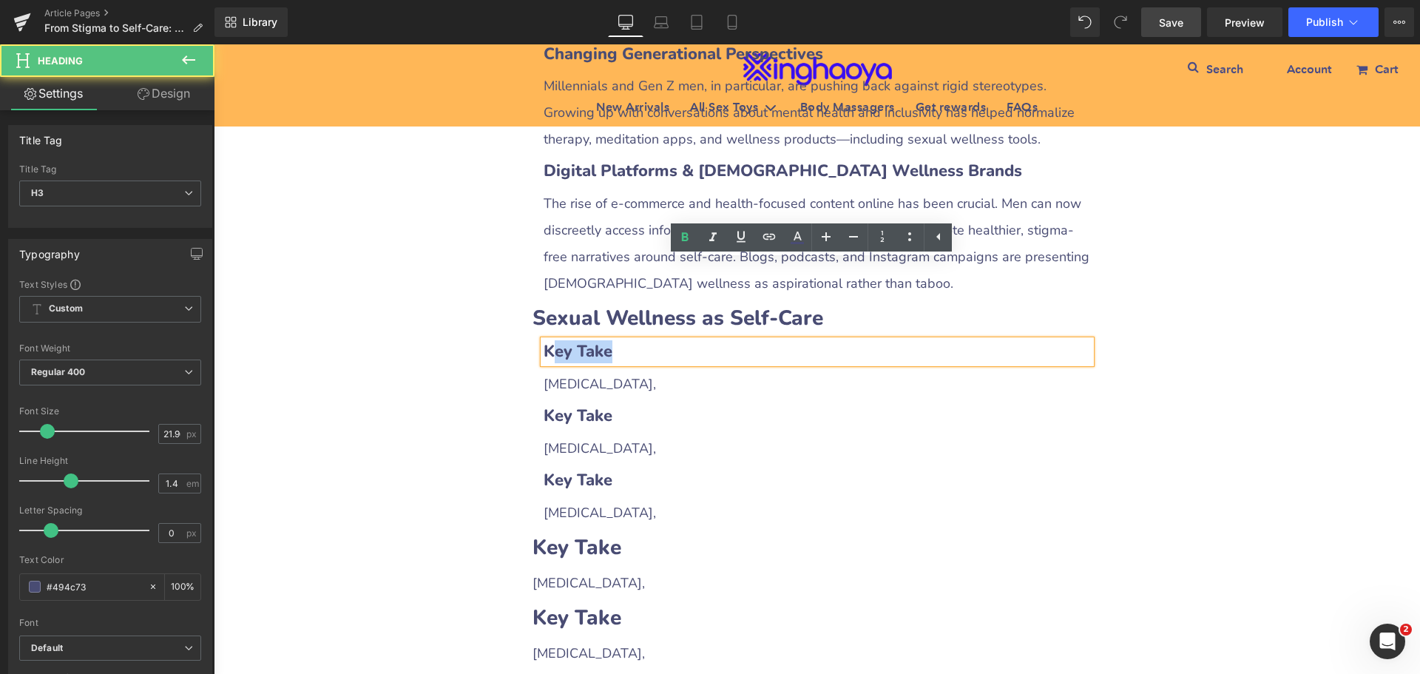
drag, startPoint x: 545, startPoint y: 274, endPoint x: 646, endPoint y: 271, distance: 101.4
click at [646, 340] on h3 "Key Take" at bounding box center [816, 351] width 547 height 23
paste div
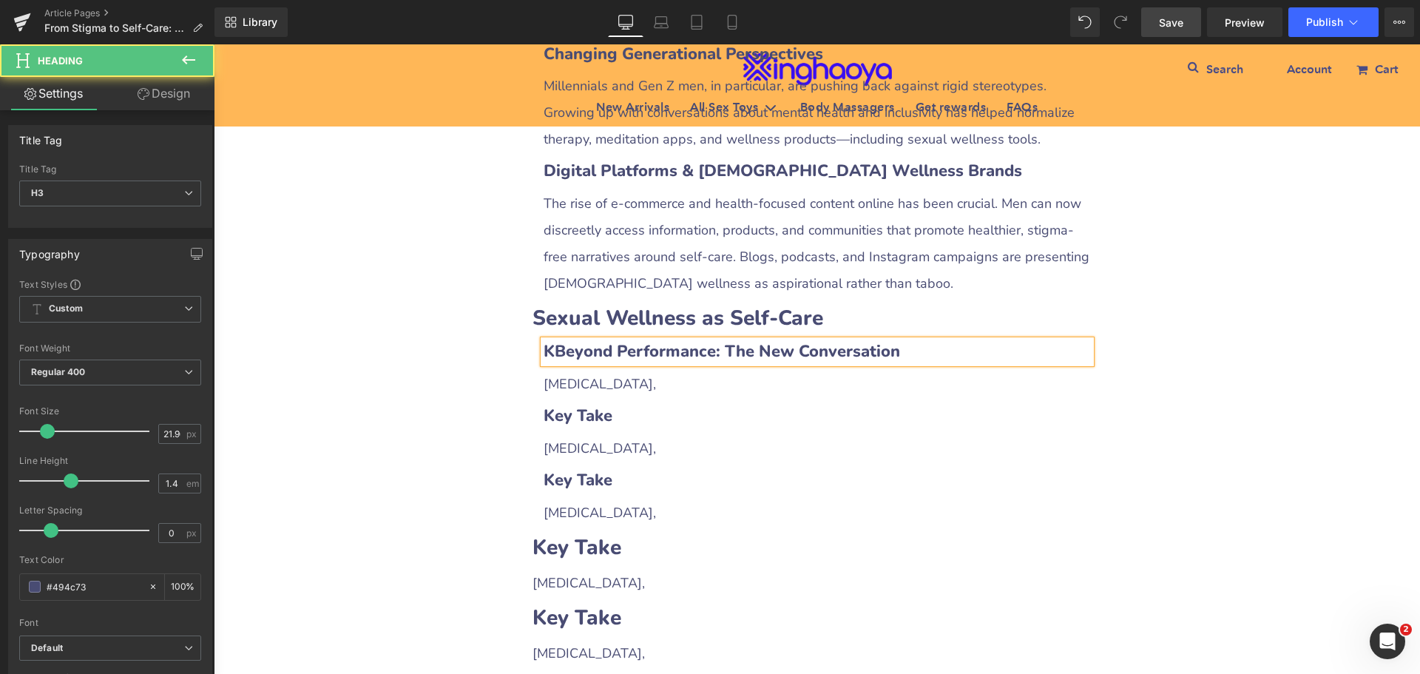
click at [552, 340] on b "KBeyond Performance: The New Conversation" at bounding box center [721, 351] width 356 height 22
click at [572, 375] on span "[MEDICAL_DATA]," at bounding box center [599, 384] width 112 height 18
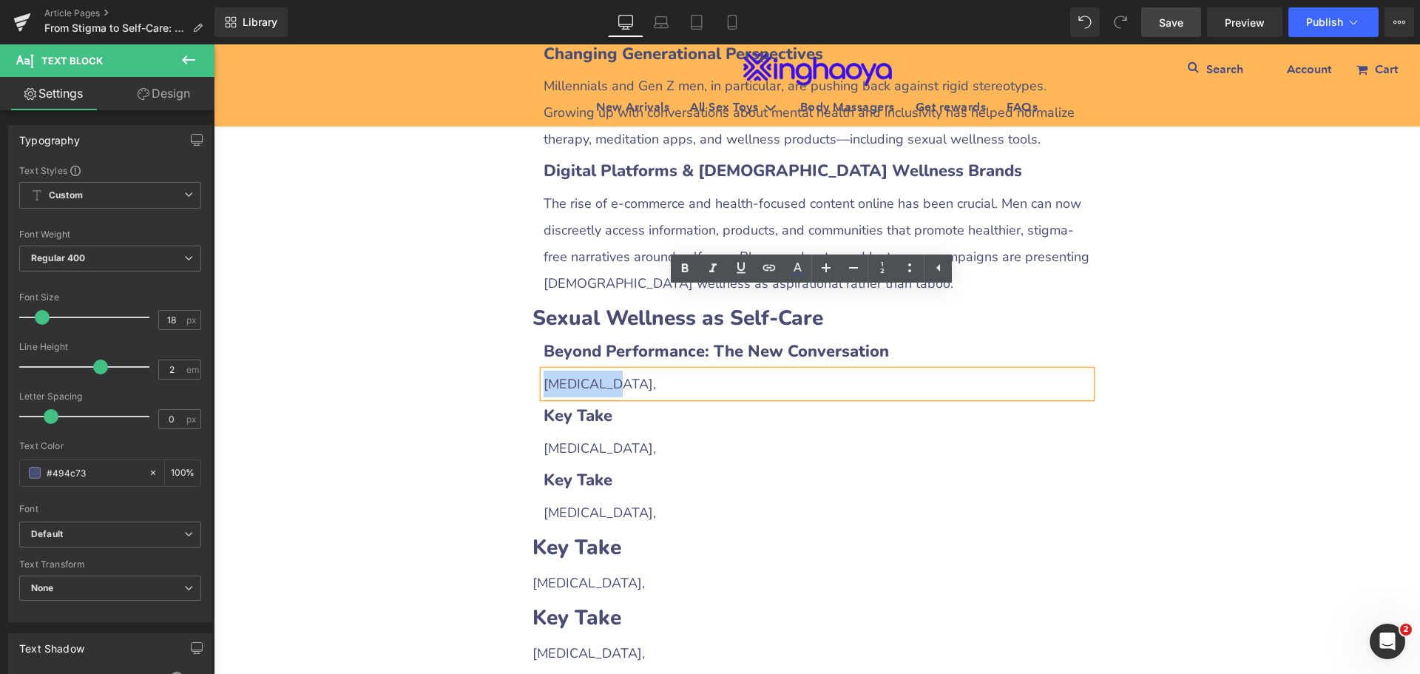
drag, startPoint x: 540, startPoint y: 299, endPoint x: 623, endPoint y: 301, distance: 82.8
click at [623, 370] on div "[MEDICAL_DATA]," at bounding box center [816, 383] width 547 height 27
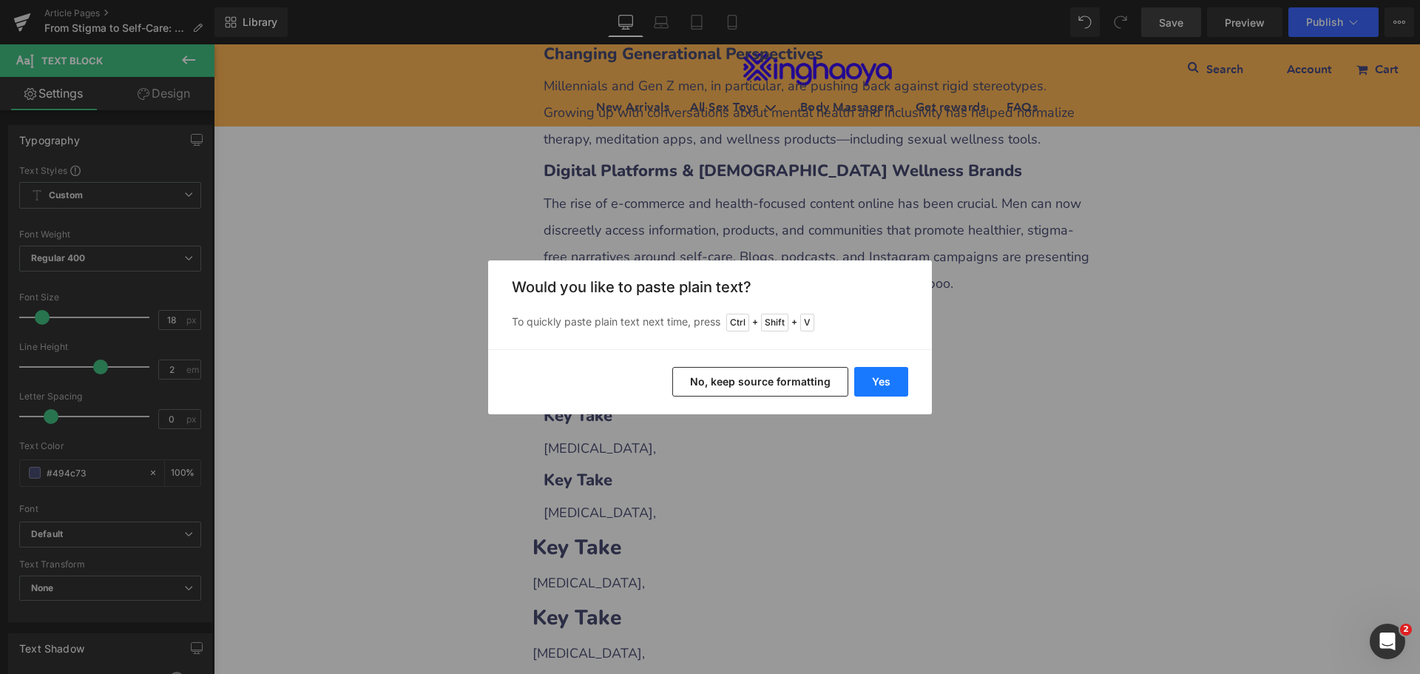
click at [874, 384] on button "Yes" at bounding box center [881, 382] width 54 height 30
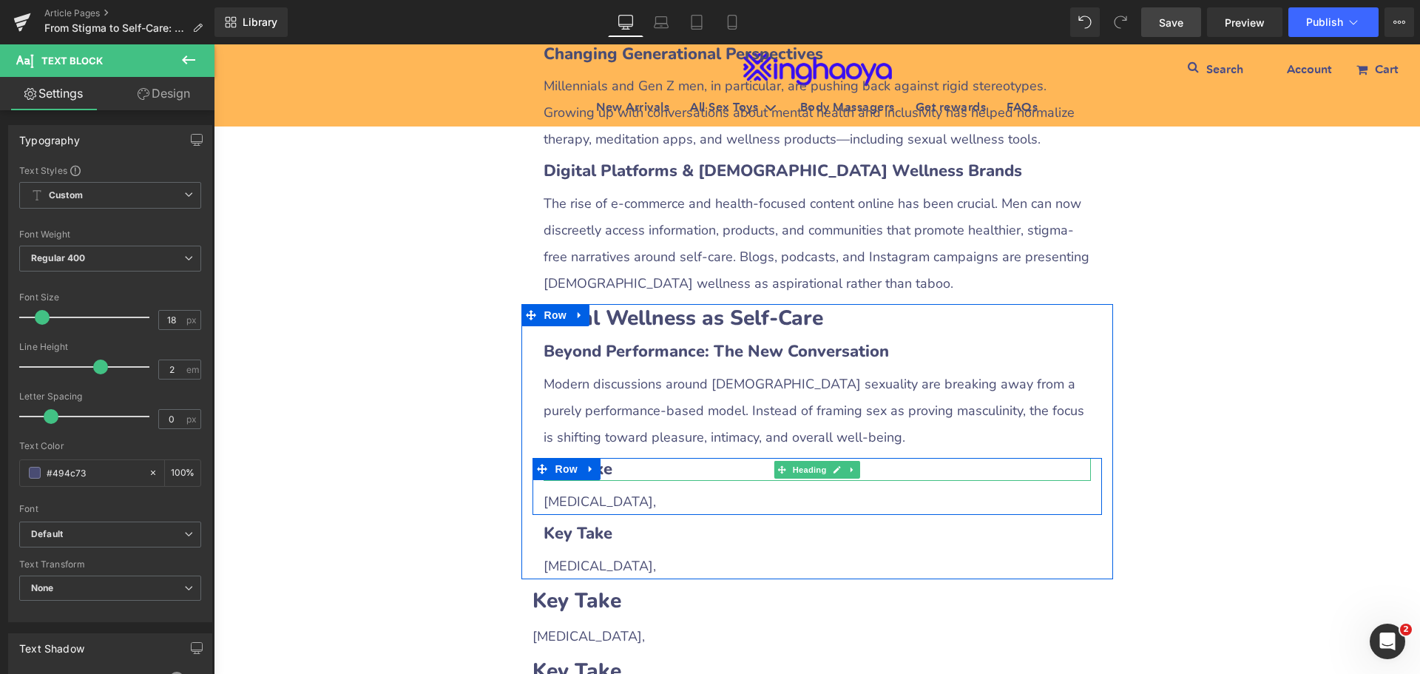
click at [630, 458] on h3 "Key Take" at bounding box center [816, 469] width 547 height 23
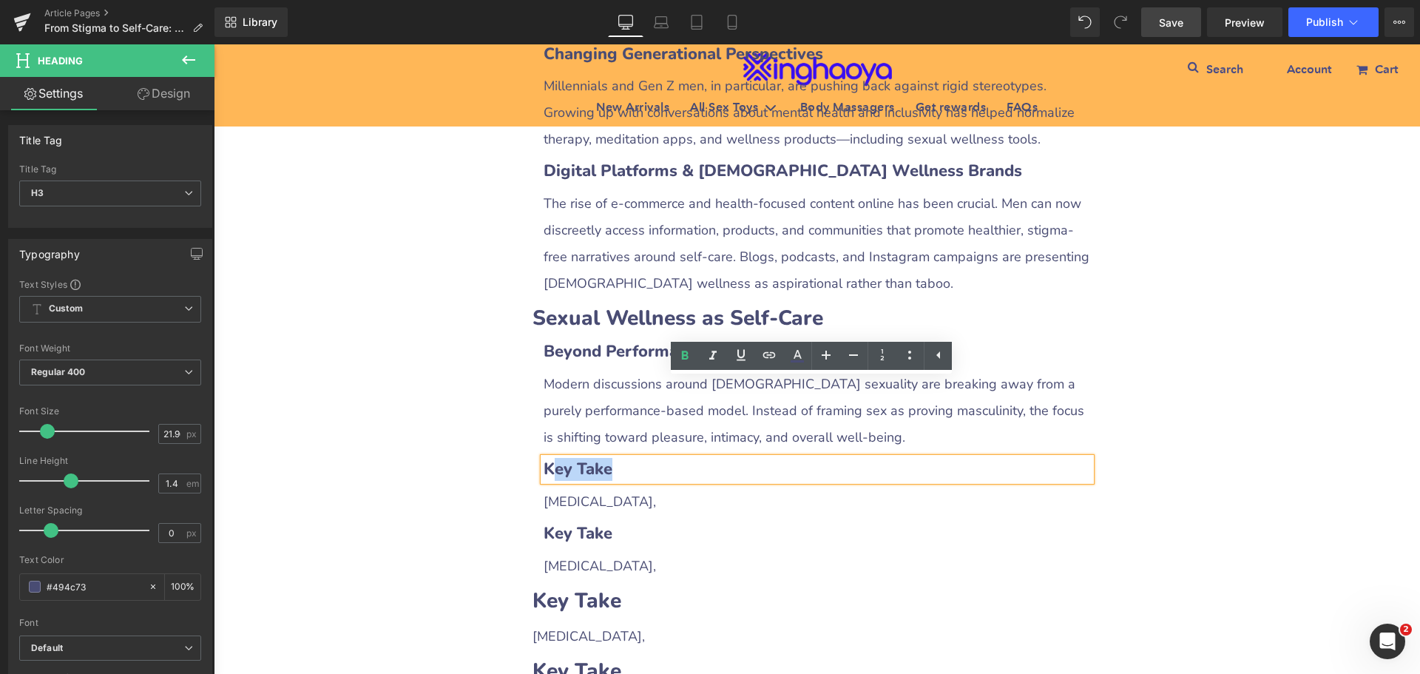
drag, startPoint x: 546, startPoint y: 389, endPoint x: 691, endPoint y: 390, distance: 144.2
click at [691, 458] on h3 "Key Take" at bounding box center [816, 469] width 547 height 23
paste div
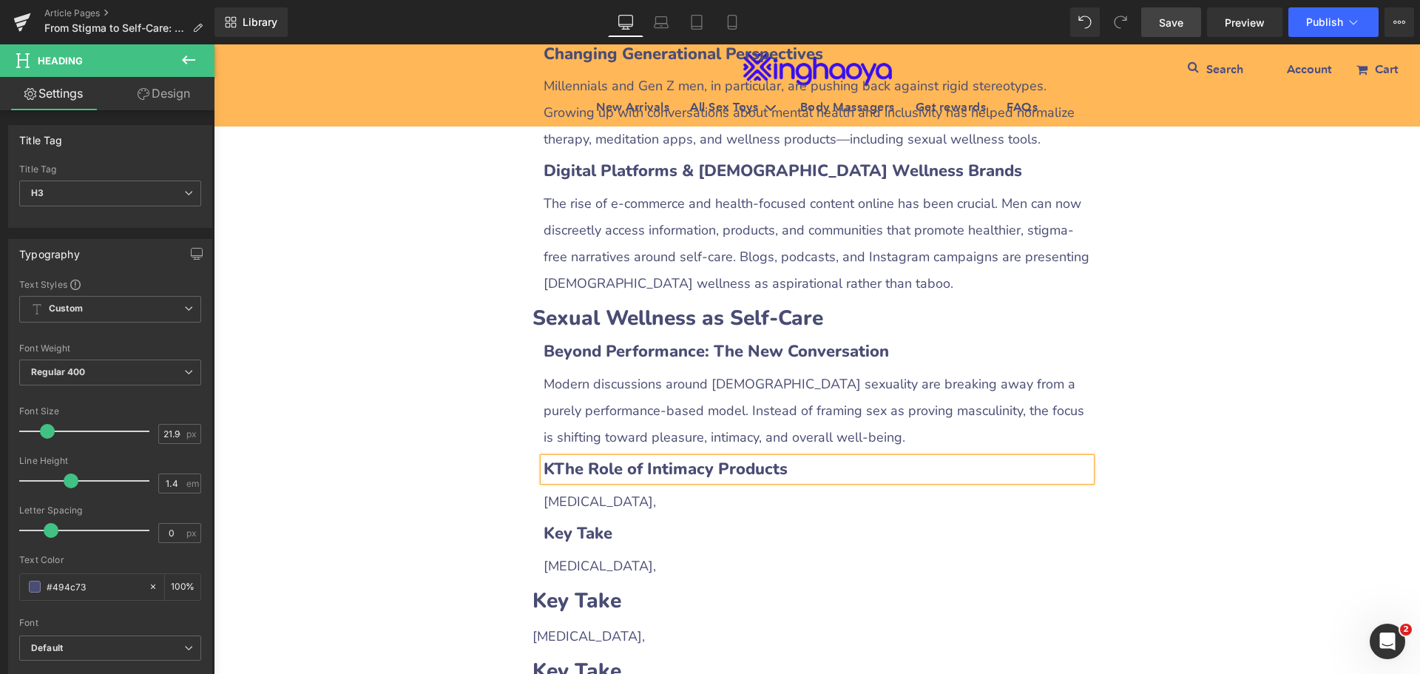
click at [549, 458] on b "KThe Role of Intimacy Products" at bounding box center [665, 469] width 244 height 22
click at [578, 492] on span "[MEDICAL_DATA]," at bounding box center [599, 501] width 112 height 18
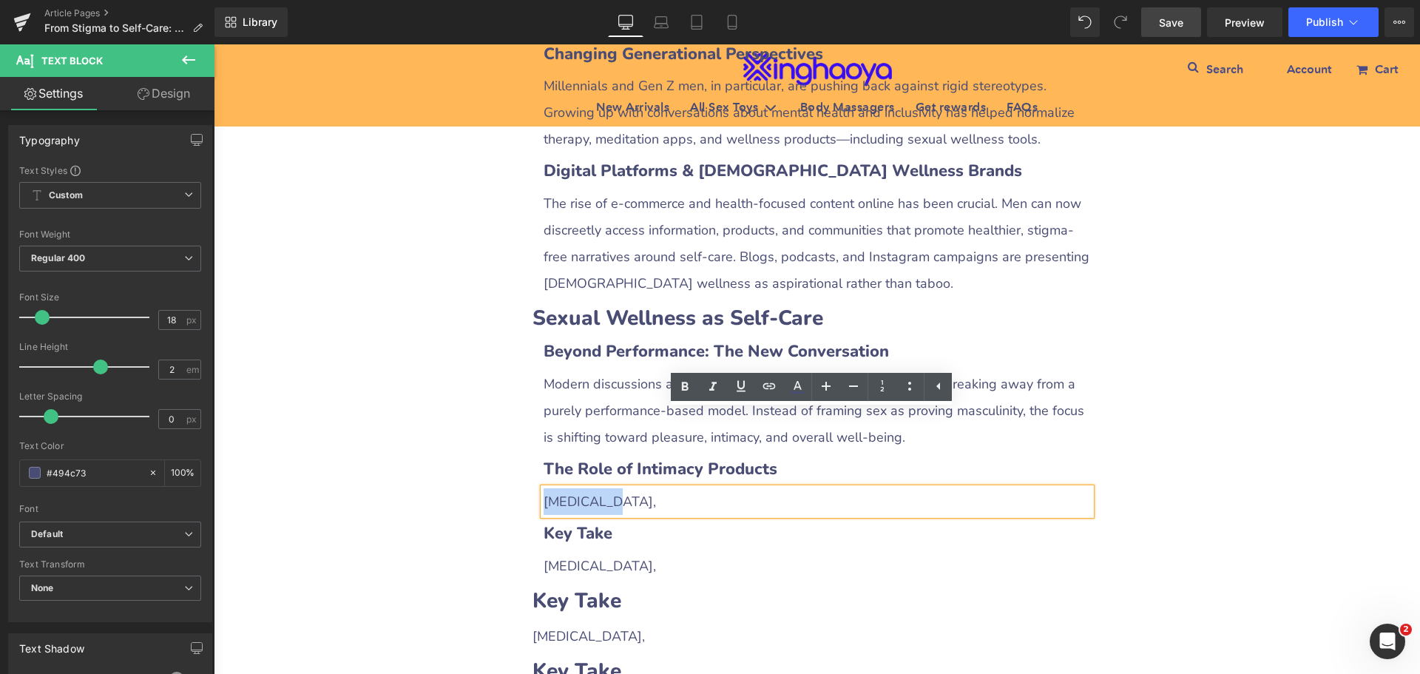
drag, startPoint x: 539, startPoint y: 416, endPoint x: 593, endPoint y: 418, distance: 54.0
click at [593, 488] on div "[MEDICAL_DATA]," at bounding box center [816, 501] width 547 height 27
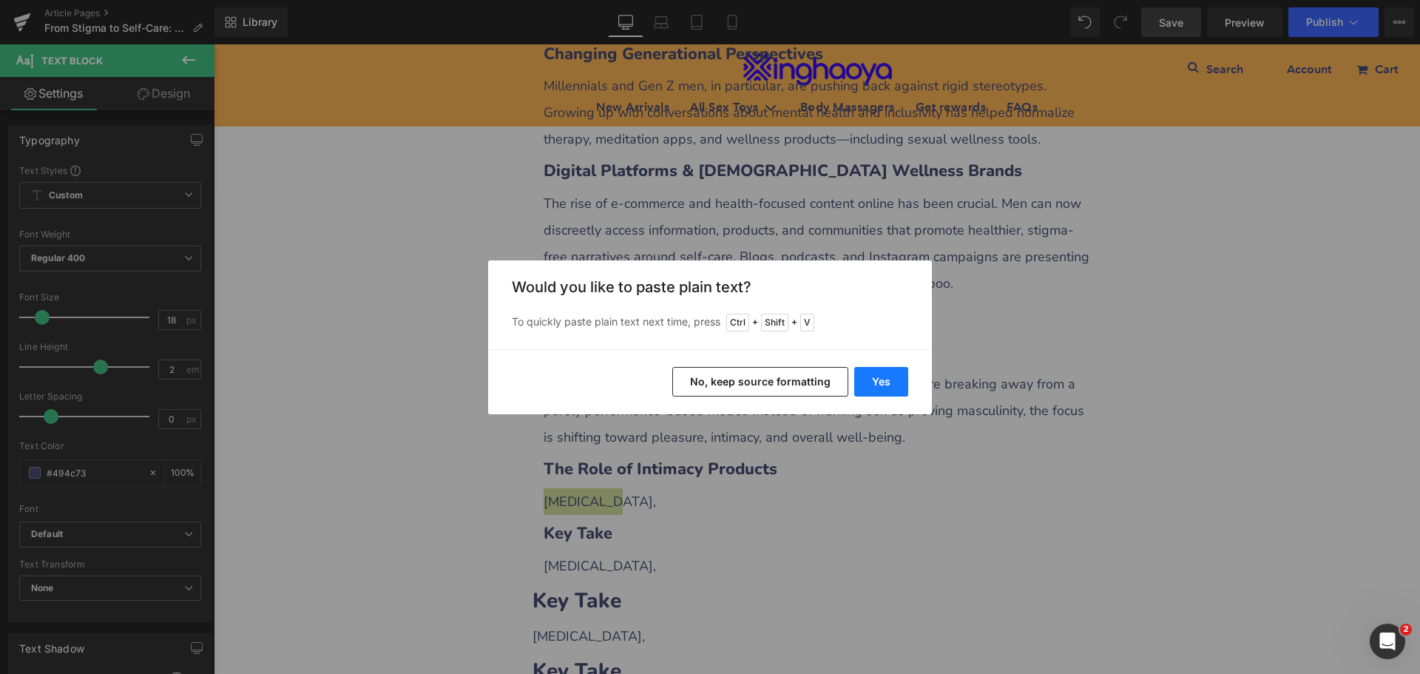
click at [868, 387] on button "Yes" at bounding box center [881, 382] width 54 height 30
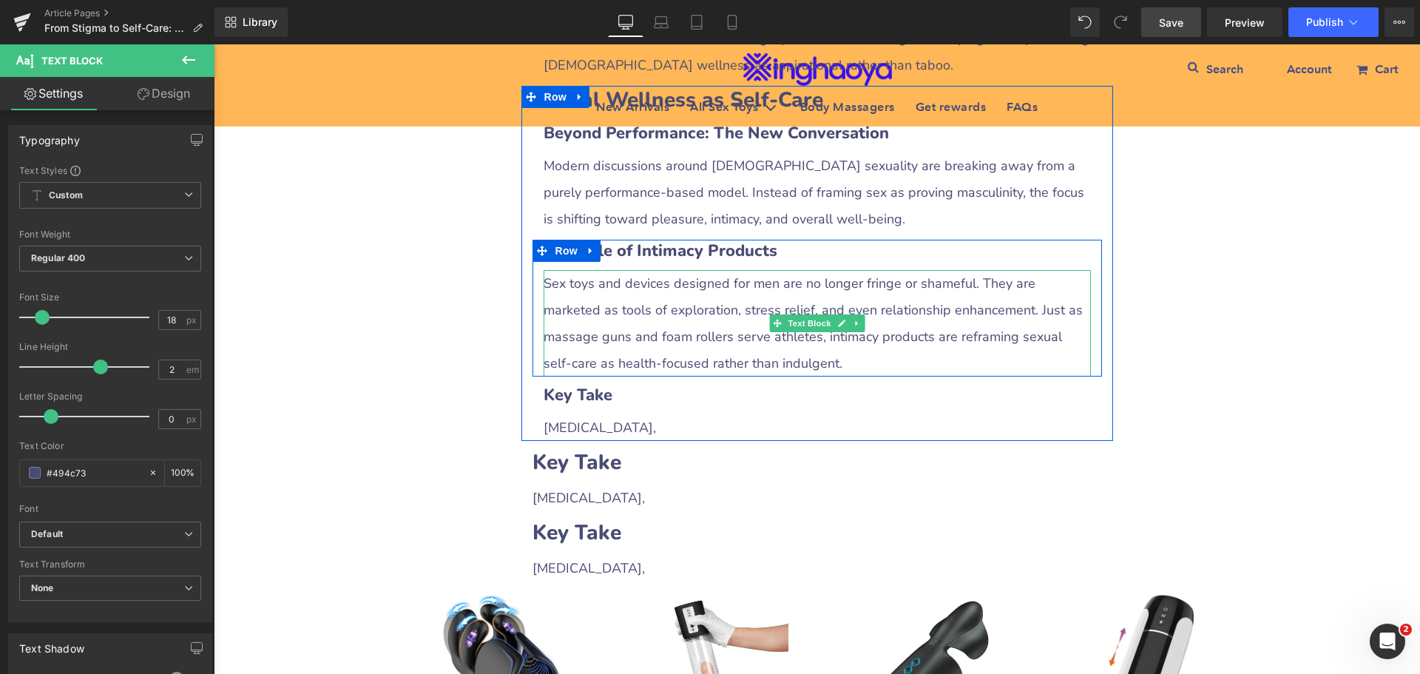
scroll to position [2223, 0]
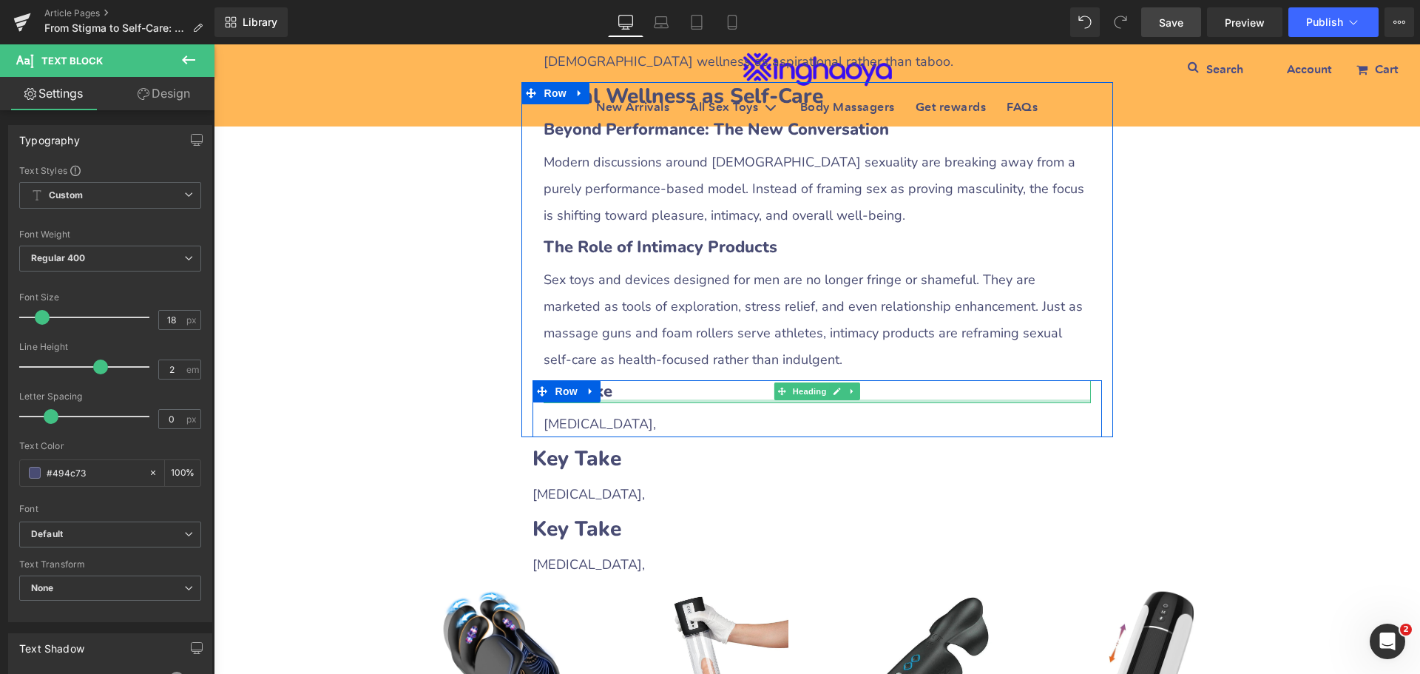
drag, startPoint x: 663, startPoint y: 322, endPoint x: 559, endPoint y: 318, distance: 104.4
click at [664, 380] on div "Key Take Heading" at bounding box center [816, 391] width 547 height 23
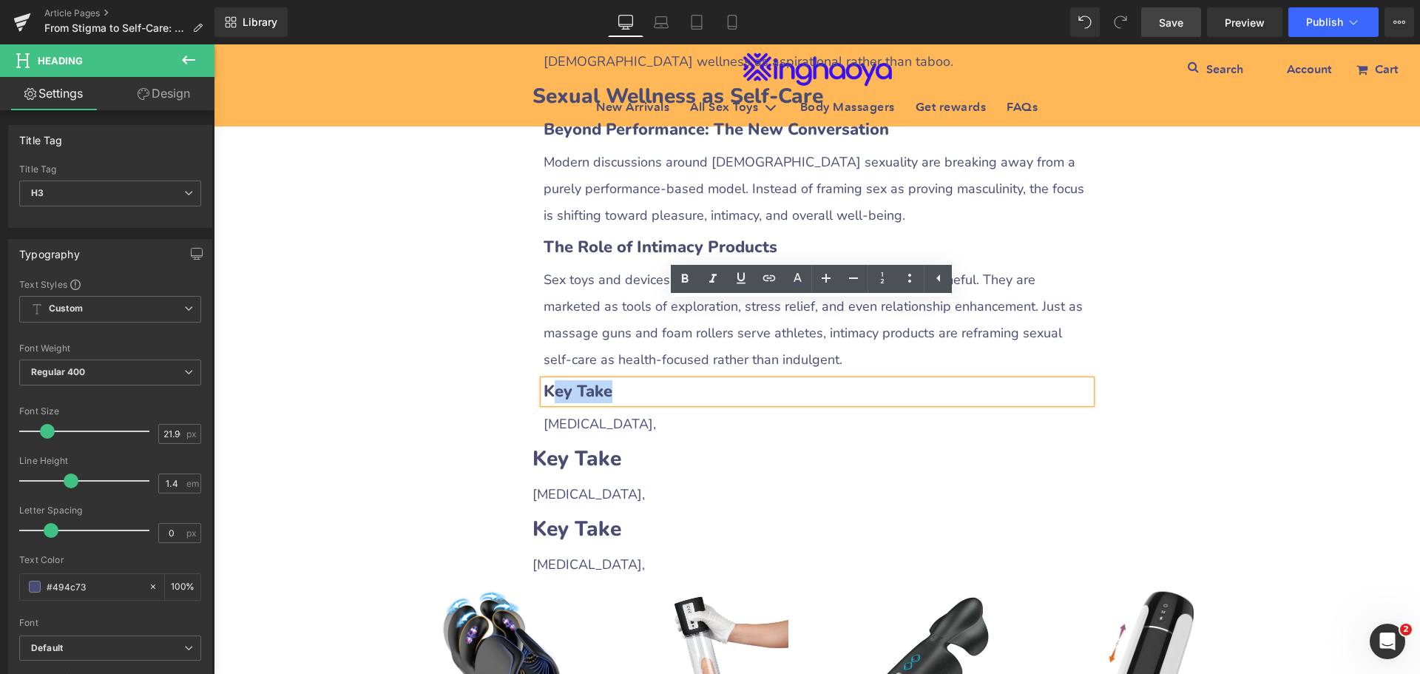
drag, startPoint x: 543, startPoint y: 317, endPoint x: 671, endPoint y: 314, distance: 128.0
click at [671, 380] on h3 "Key Take" at bounding box center [816, 391] width 547 height 23
paste div
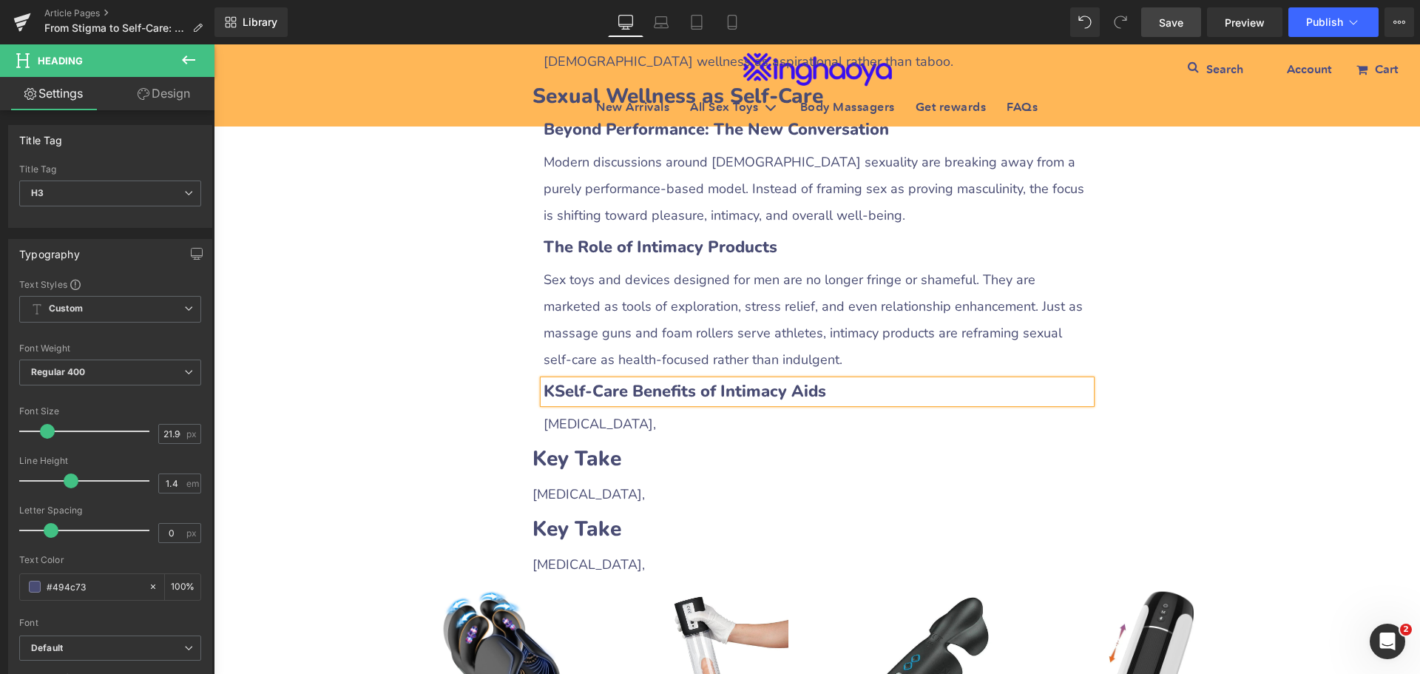
drag, startPoint x: 549, startPoint y: 316, endPoint x: 657, endPoint y: 371, distance: 121.4
click at [549, 380] on b "KSelf-Care Benefits of Intimacy Aids" at bounding box center [684, 391] width 282 height 22
click at [563, 415] on span "[MEDICAL_DATA]," at bounding box center [599, 424] width 112 height 18
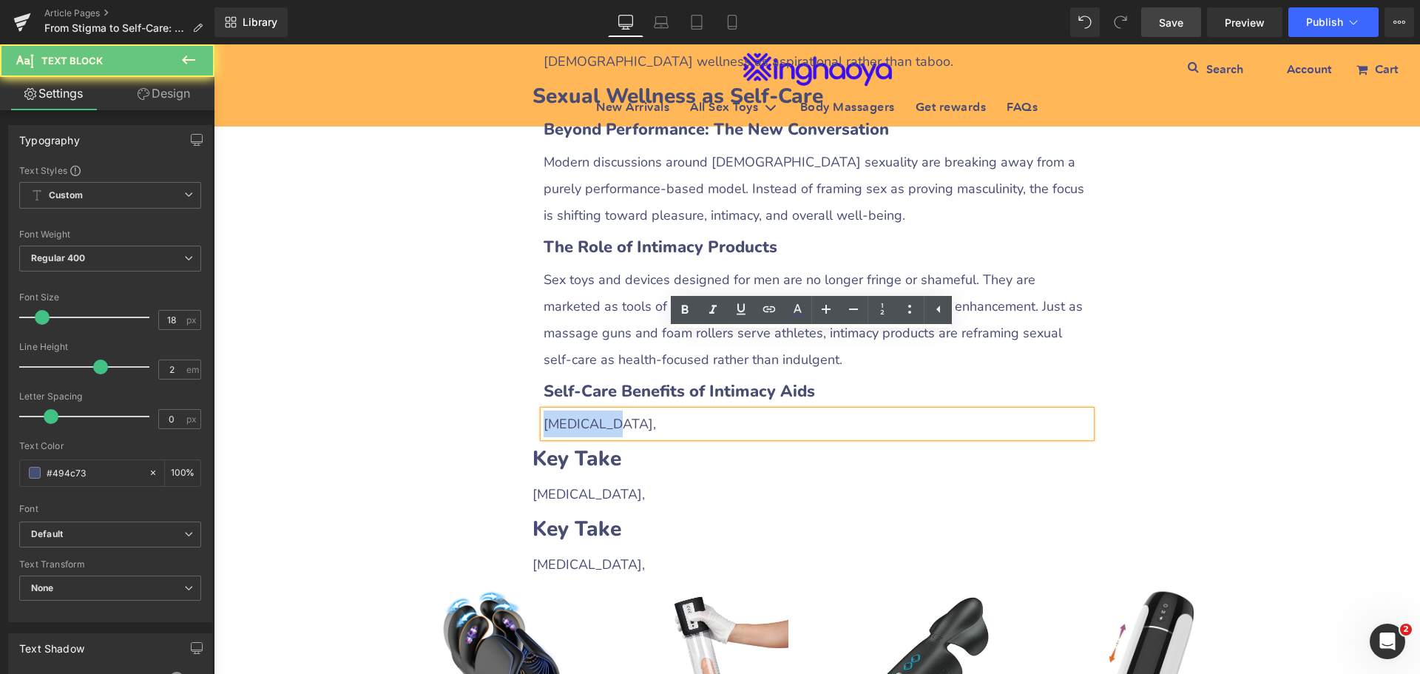
drag, startPoint x: 539, startPoint y: 342, endPoint x: 647, endPoint y: 347, distance: 108.0
click at [647, 410] on div "[MEDICAL_DATA]," at bounding box center [816, 423] width 547 height 27
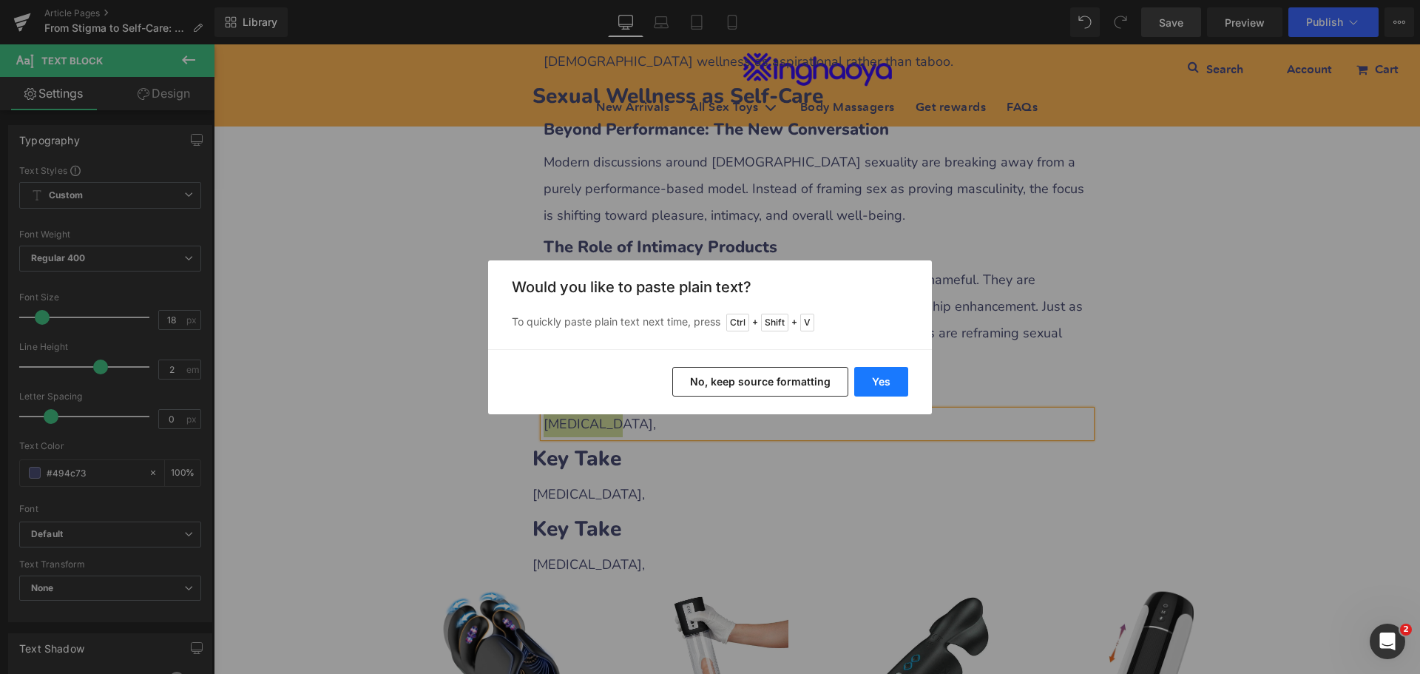
click at [870, 383] on button "Yes" at bounding box center [881, 382] width 54 height 30
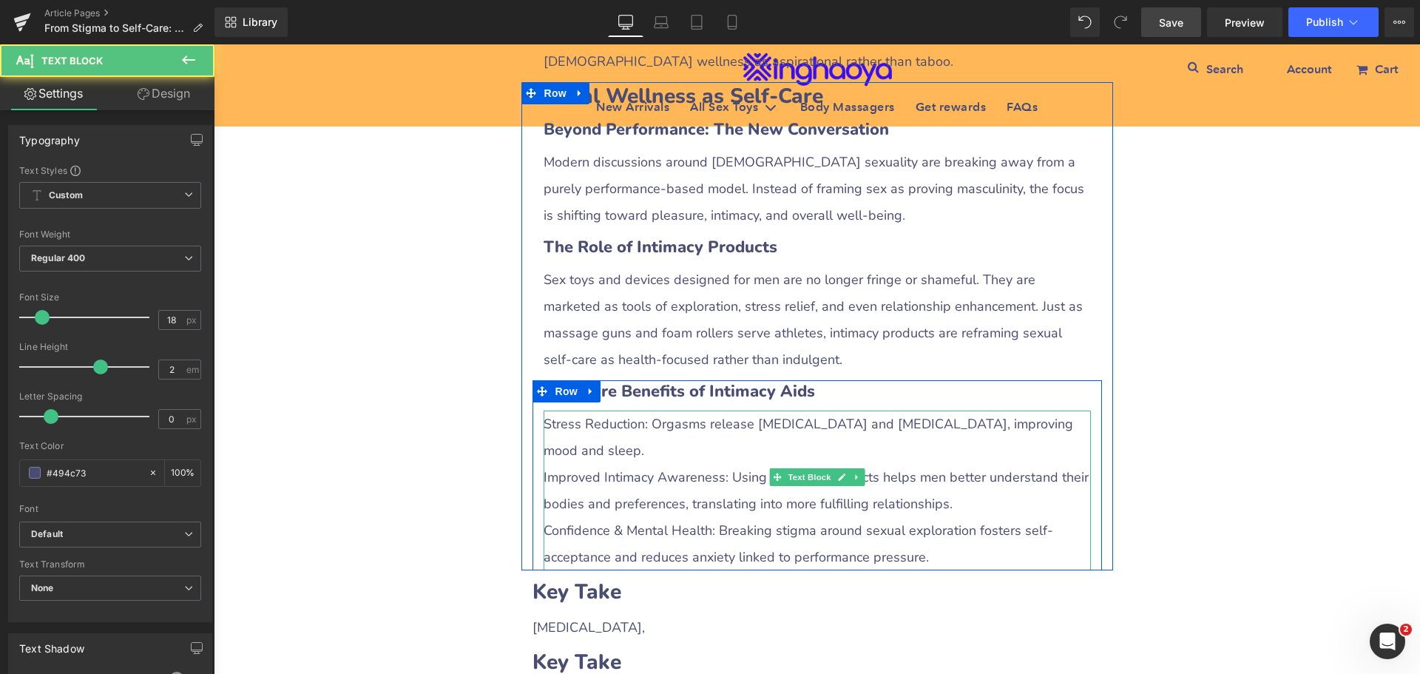
click at [611, 464] on div "Improved Intimacy Awareness: Using pleasure products helps men better understan…" at bounding box center [816, 490] width 547 height 53
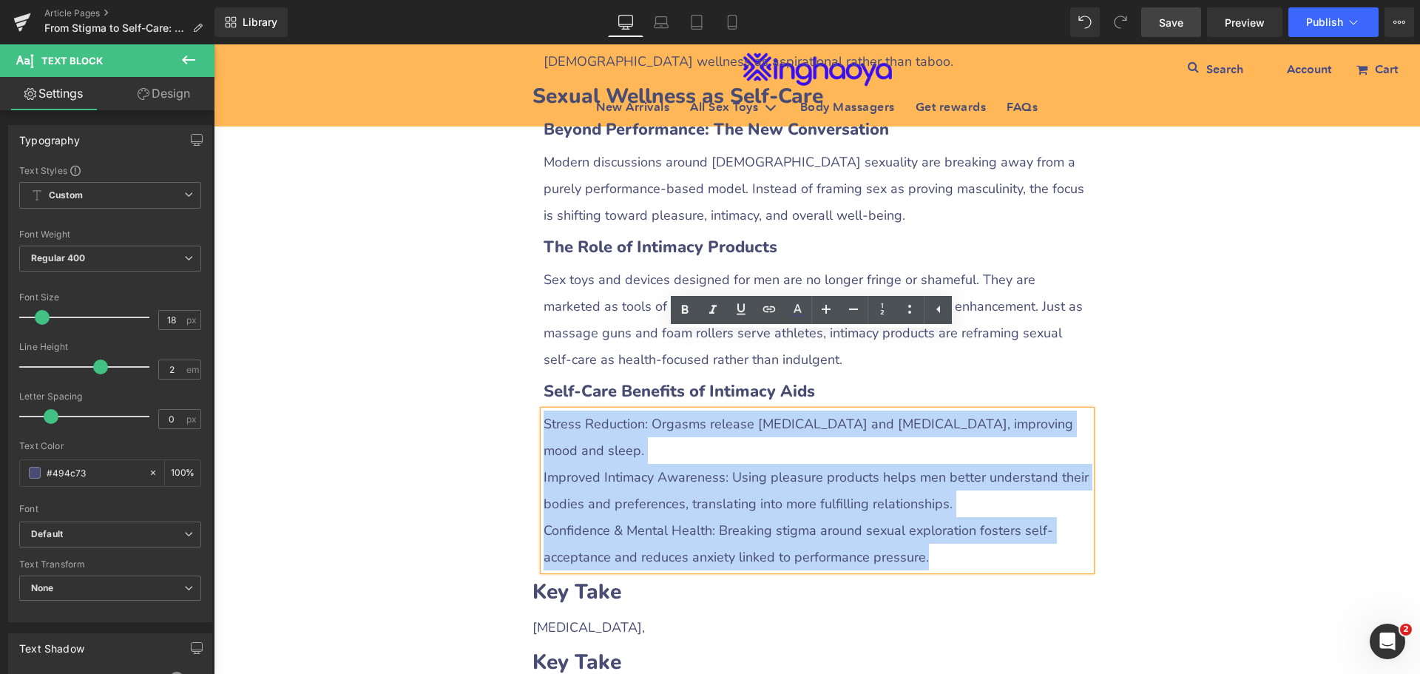
drag, startPoint x: 538, startPoint y: 348, endPoint x: 976, endPoint y: 442, distance: 448.6
click at [976, 442] on div "Stress Reduction: Orgasms release [MEDICAL_DATA] and [MEDICAL_DATA], improving …" at bounding box center [816, 490] width 547 height 160
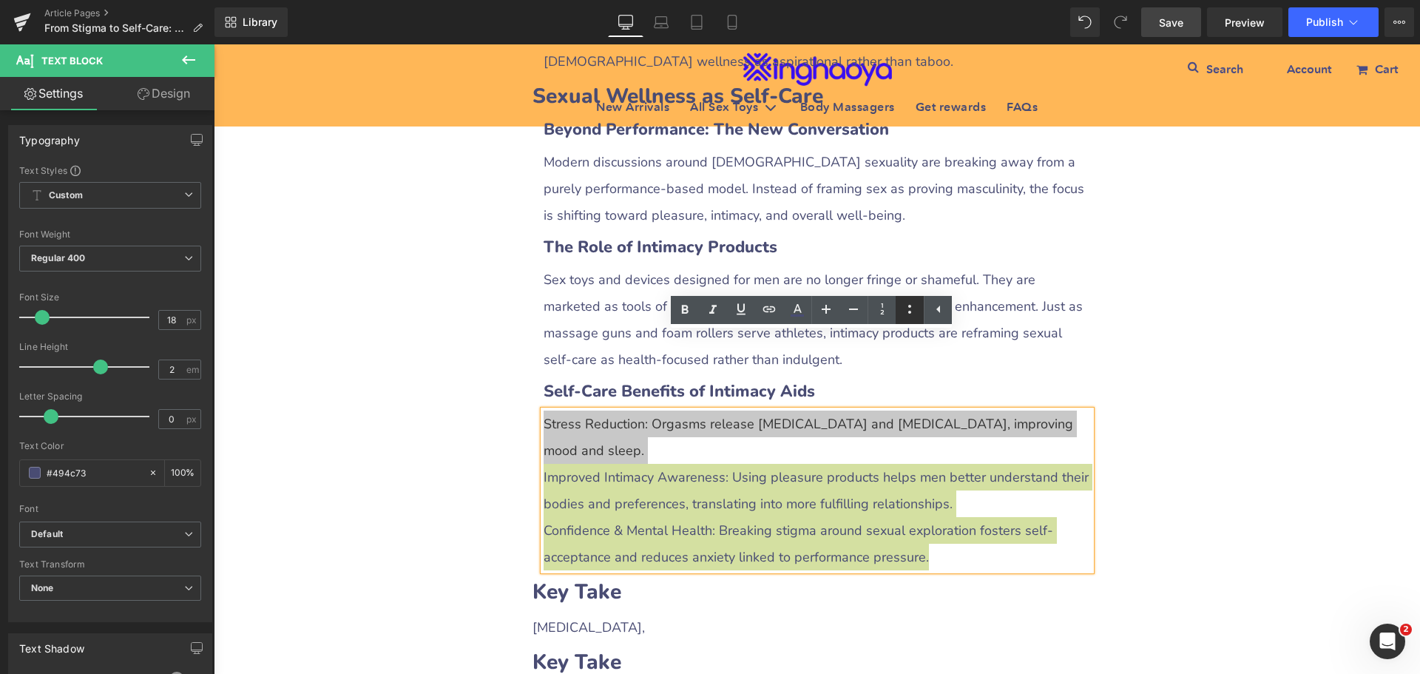
click at [907, 312] on icon at bounding box center [910, 309] width 18 height 18
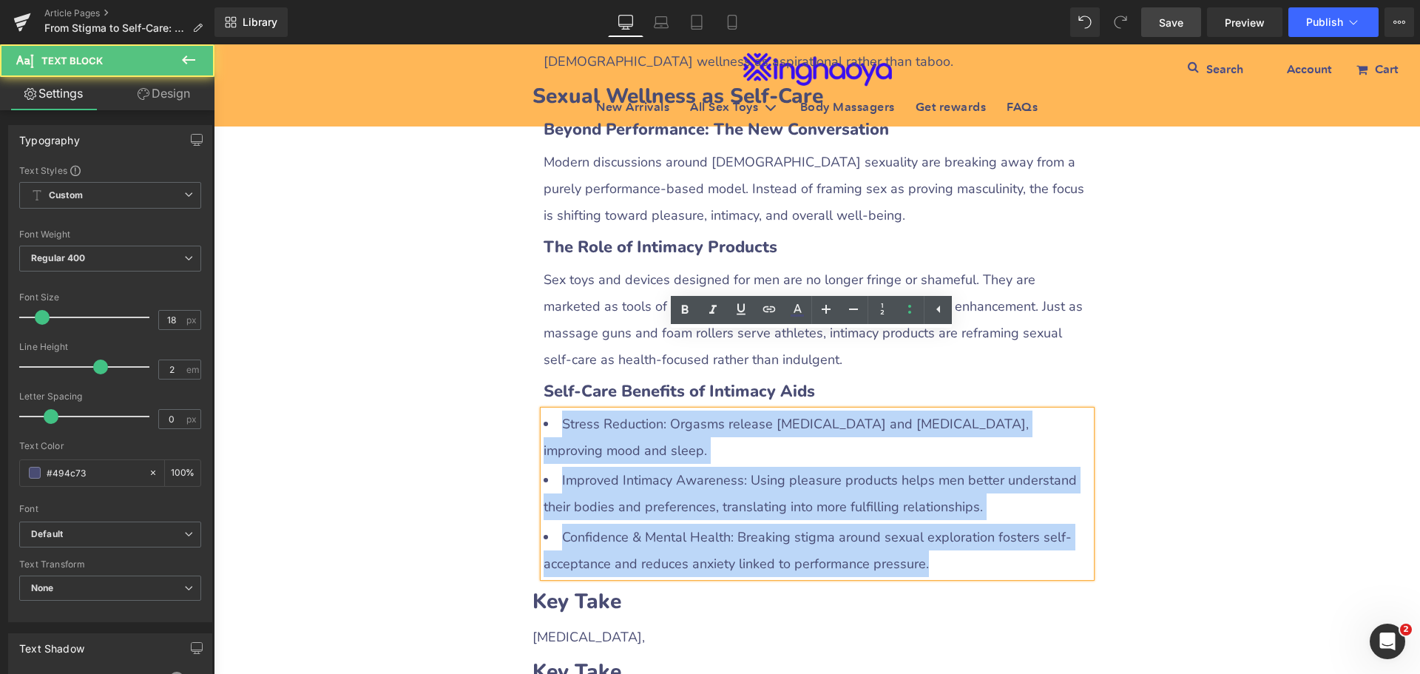
click at [635, 467] on li "Improved Intimacy Awareness: Using pleasure products helps men better understan…" at bounding box center [816, 493] width 547 height 53
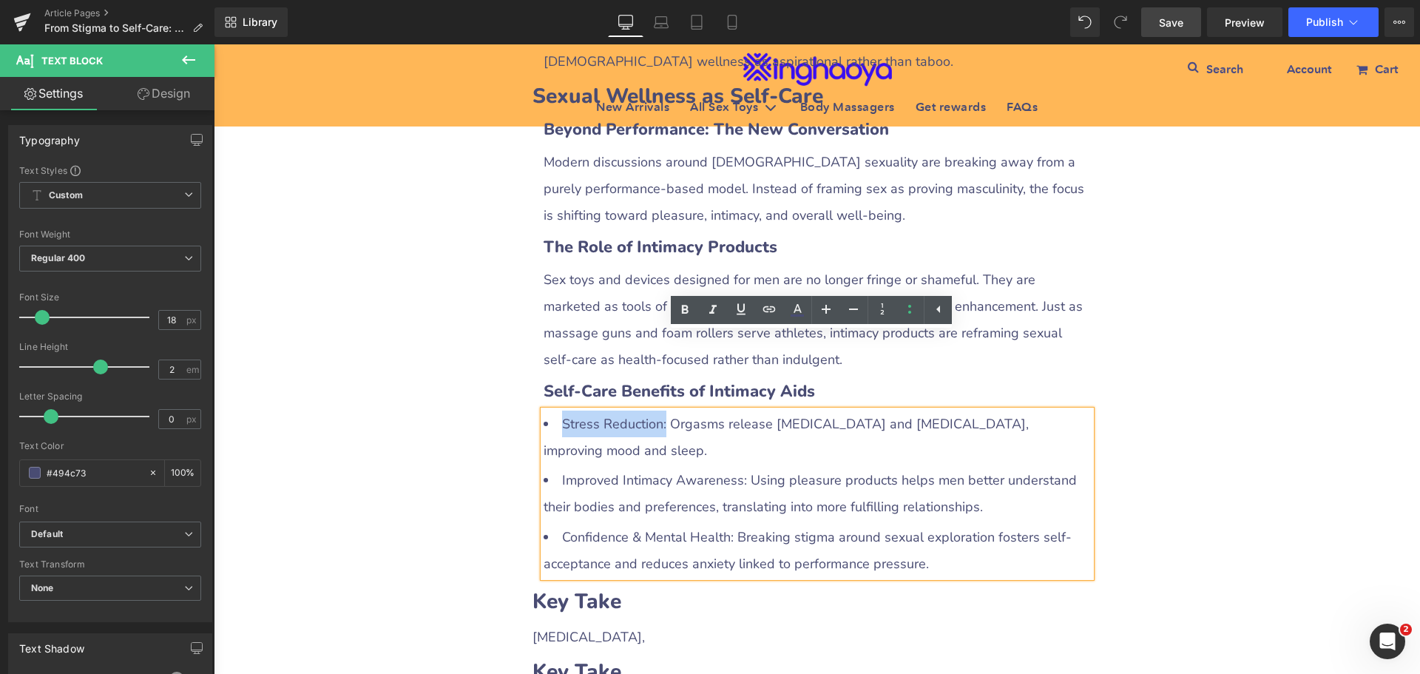
drag, startPoint x: 552, startPoint y: 341, endPoint x: 661, endPoint y: 345, distance: 108.8
click at [661, 410] on li "Stress Reduction: Orgasms release [MEDICAL_DATA] and [MEDICAL_DATA], improving …" at bounding box center [816, 436] width 547 height 53
click at [683, 322] on link at bounding box center [685, 310] width 28 height 28
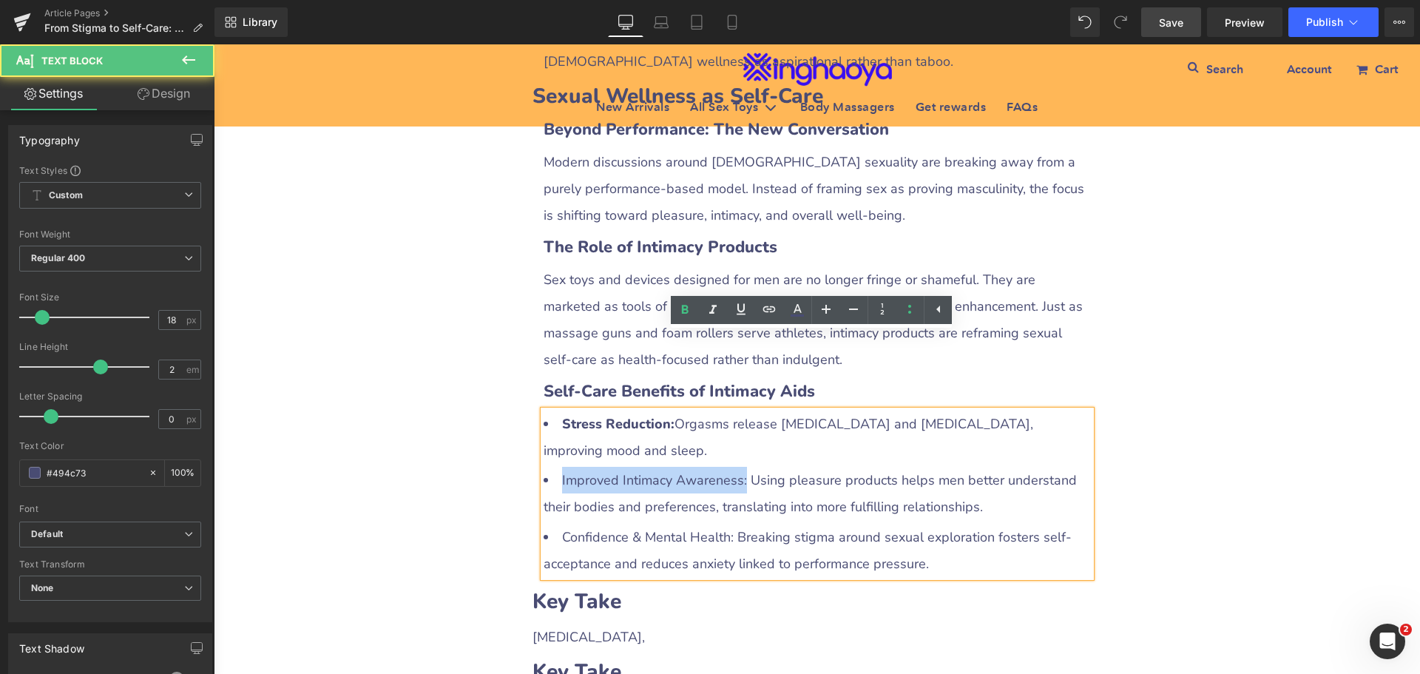
drag, startPoint x: 552, startPoint y: 403, endPoint x: 736, endPoint y: 400, distance: 183.4
click at [736, 467] on li "Improved Intimacy Awareness: Using pleasure products helps men better understan…" at bounding box center [816, 493] width 547 height 53
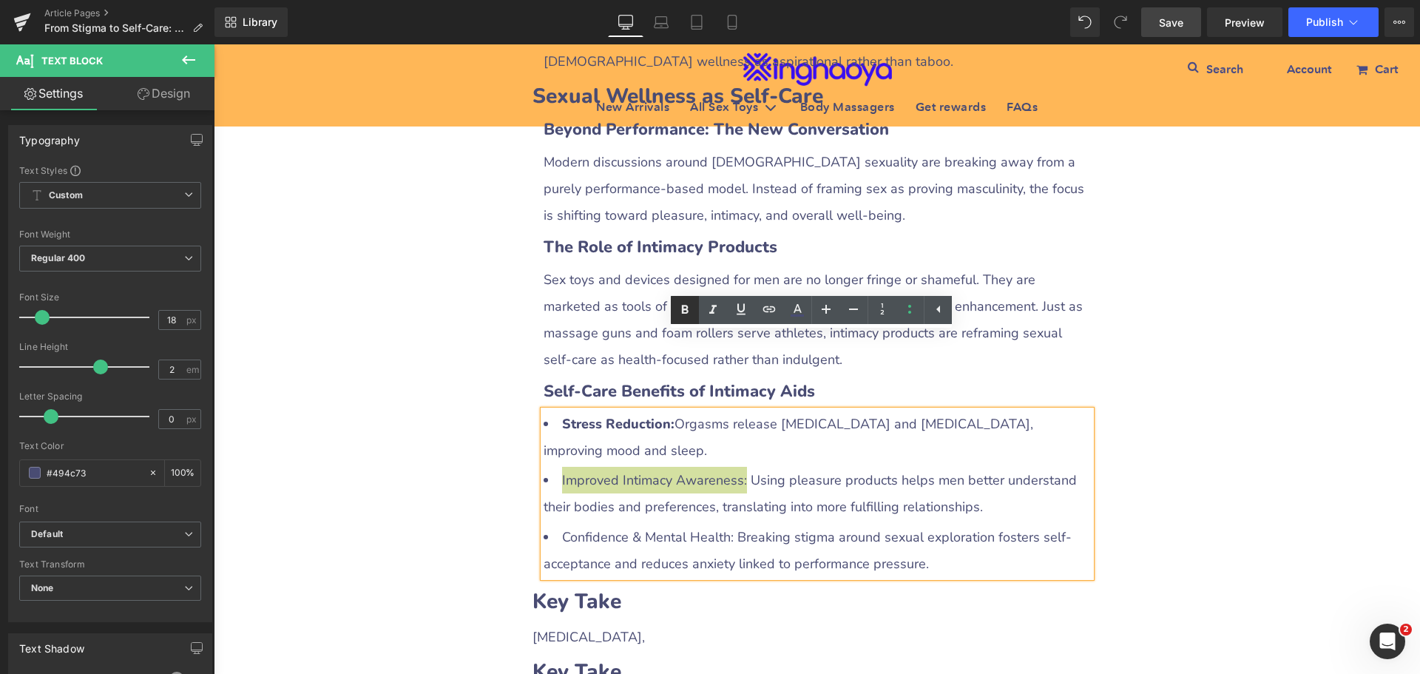
drag, startPoint x: 685, startPoint y: 314, endPoint x: 457, endPoint y: 290, distance: 229.7
click at [685, 314] on icon at bounding box center [685, 310] width 18 height 18
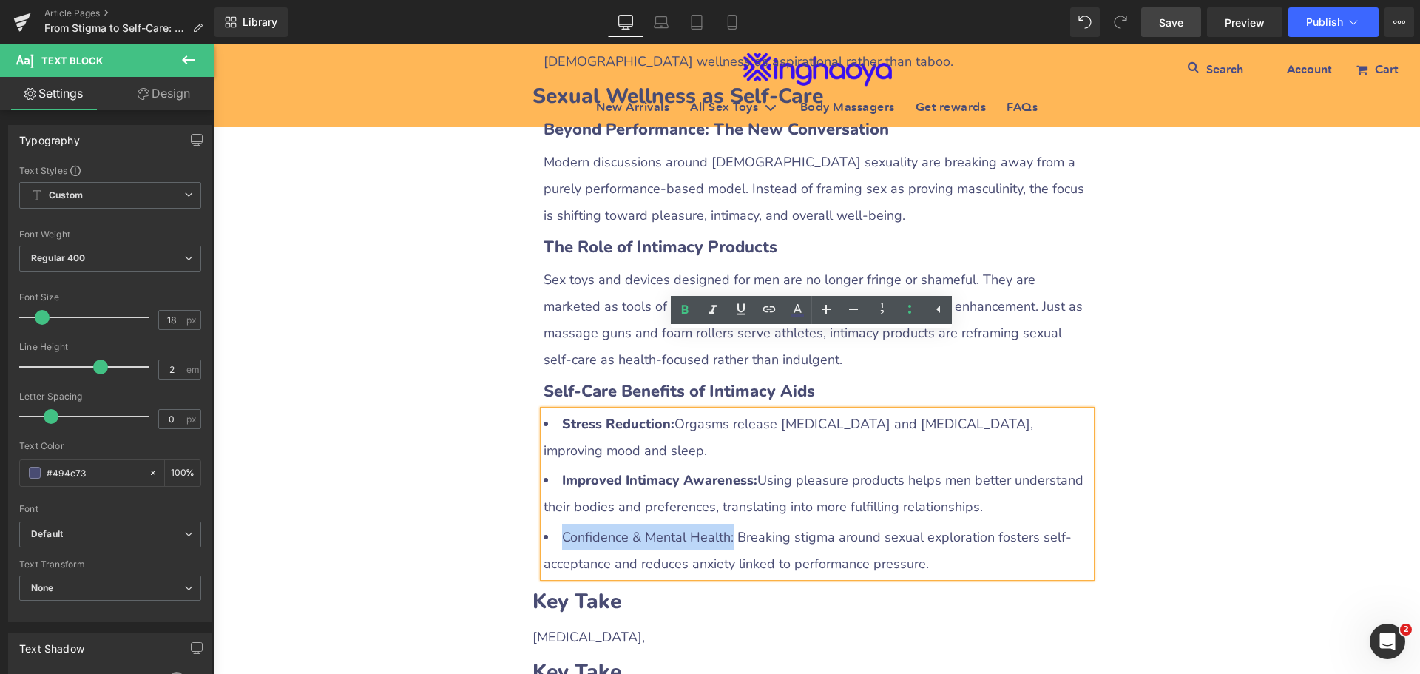
drag, startPoint x: 558, startPoint y: 459, endPoint x: 725, endPoint y: 457, distance: 167.9
click at [725, 524] on li "Confidence & Mental Health: Breaking stigma around sexual exploration fosters s…" at bounding box center [816, 550] width 547 height 53
click at [685, 308] on icon at bounding box center [685, 309] width 7 height 9
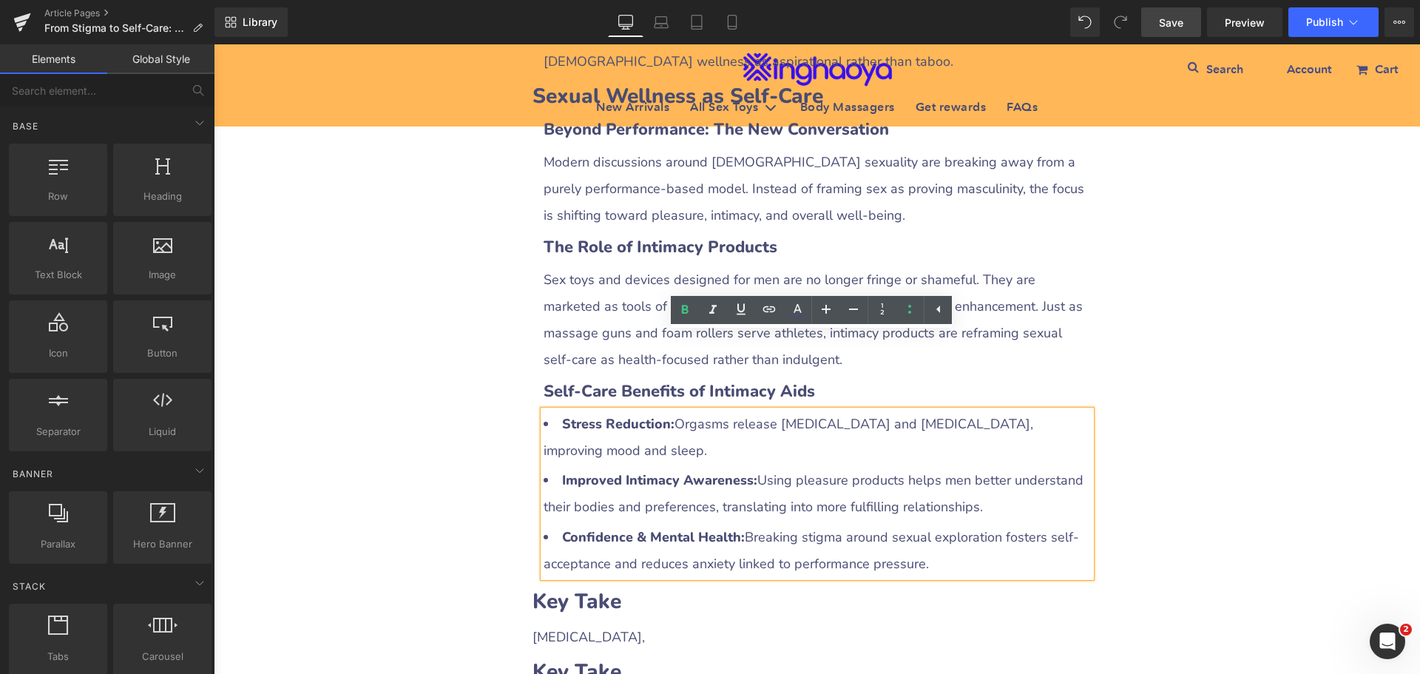
click at [462, 459] on div "From Stigma to Self-Care: [DEMOGRAPHIC_DATA] Wellness in the Modern Era Heading…" at bounding box center [817, 20] width 1206 height 4109
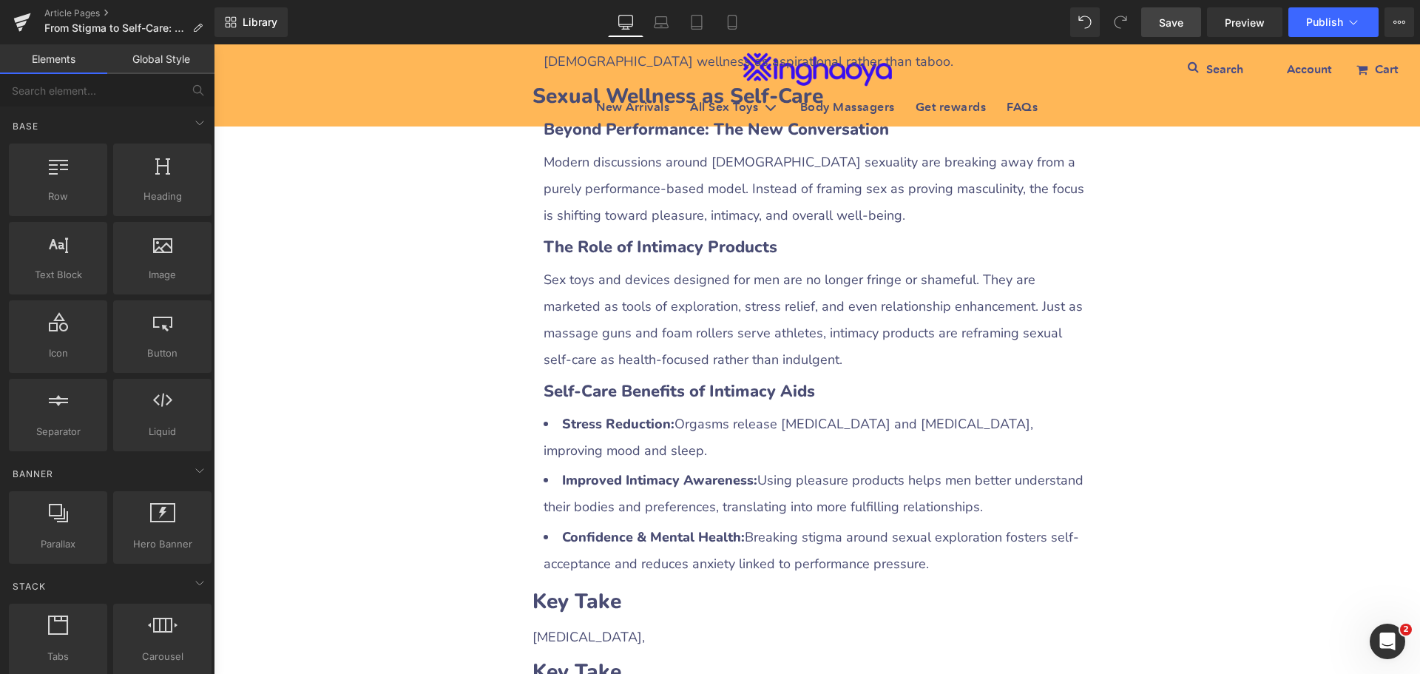
drag, startPoint x: 1172, startPoint y: 446, endPoint x: 1209, endPoint y: 385, distance: 71.0
click at [1173, 446] on div "From Stigma to Self-Care: [DEMOGRAPHIC_DATA] Wellness in the Modern Era Heading…" at bounding box center [817, 20] width 1206 height 4109
click at [1165, 24] on span "Save" at bounding box center [1171, 23] width 24 height 16
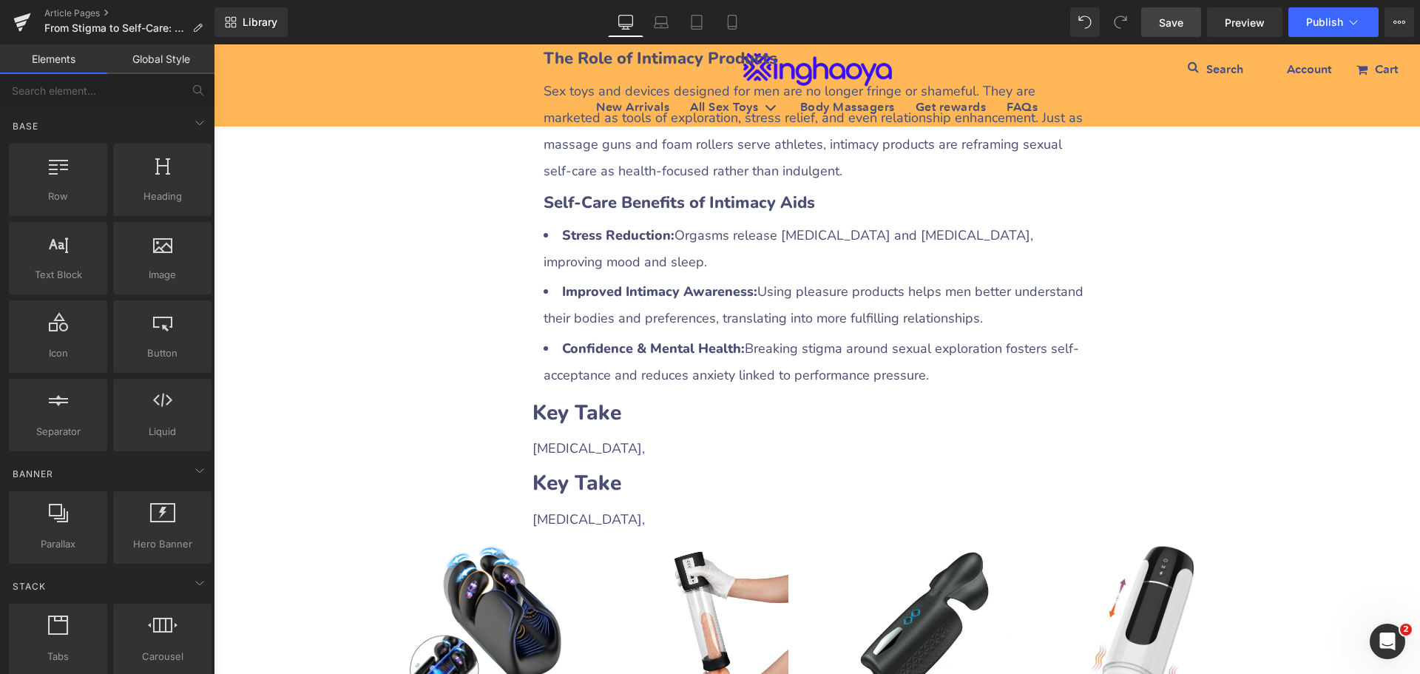
scroll to position [2445, 0]
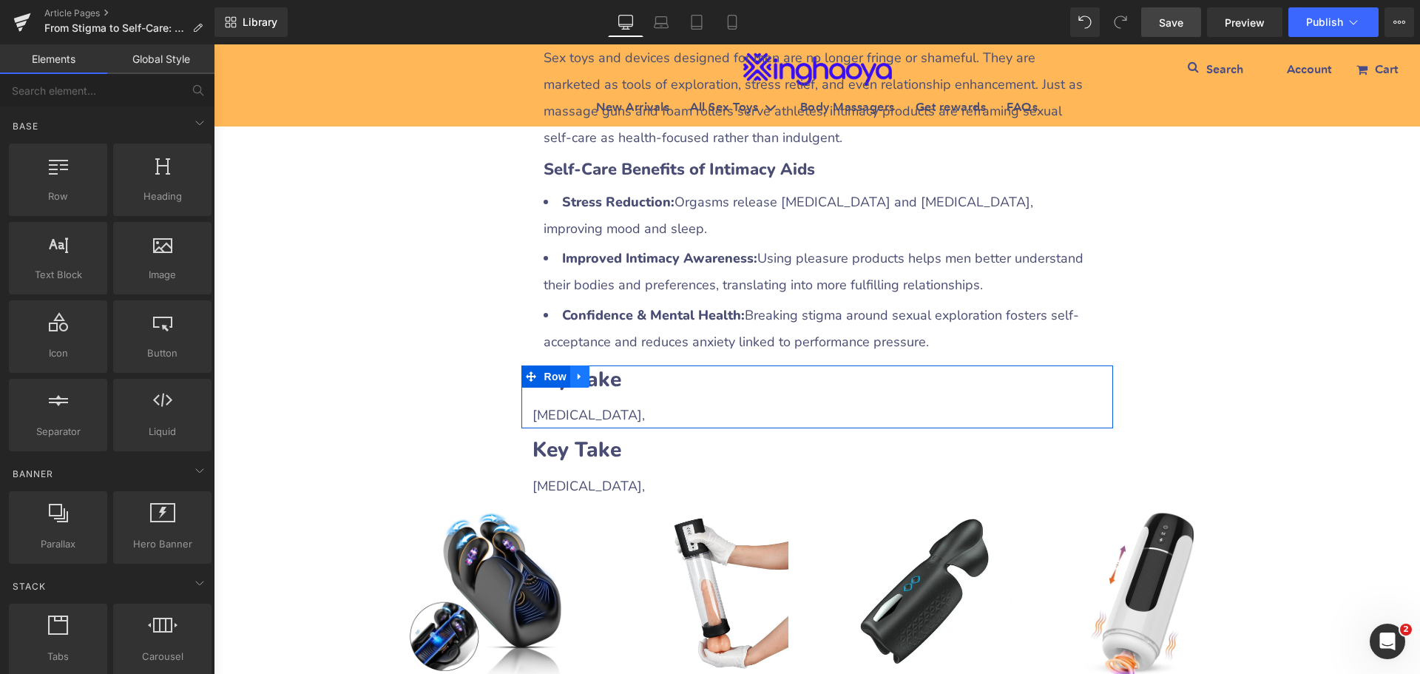
click at [570, 365] on link at bounding box center [579, 376] width 19 height 22
click at [594, 371] on icon at bounding box center [599, 376] width 10 height 10
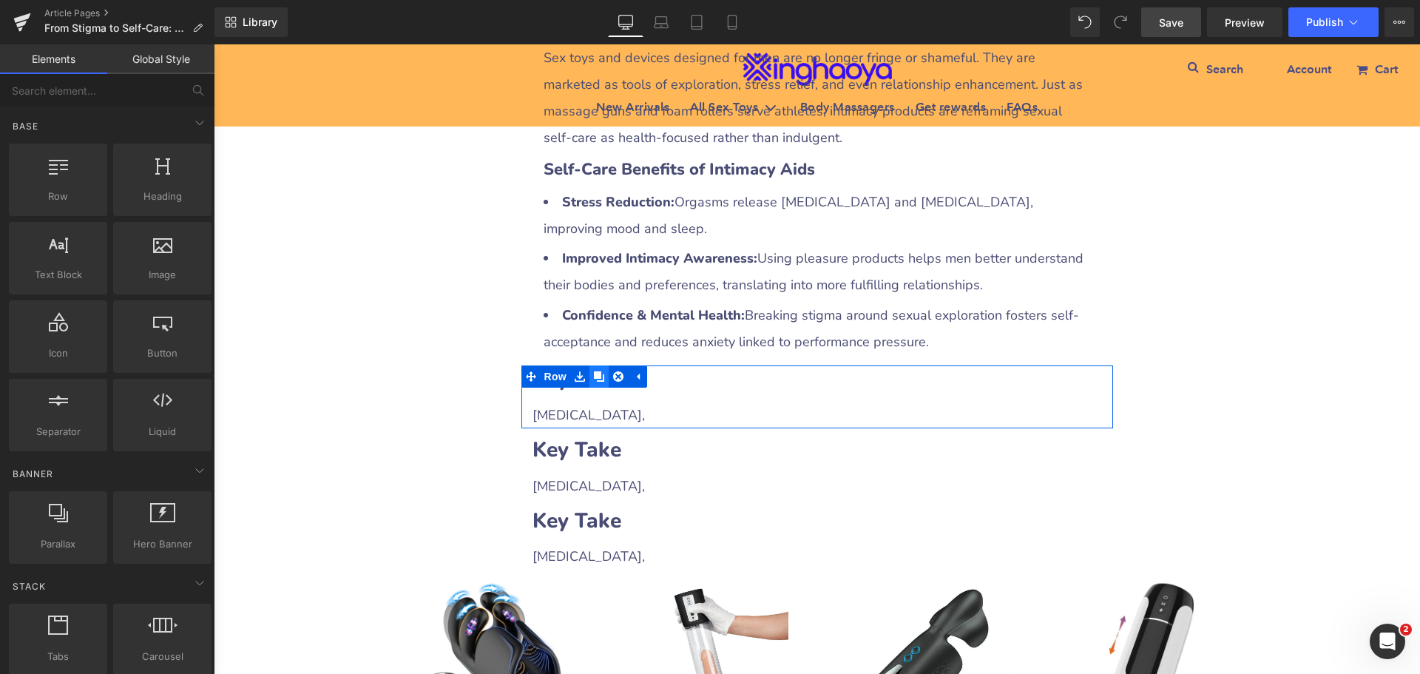
click at [594, 371] on icon at bounding box center [599, 376] width 10 height 10
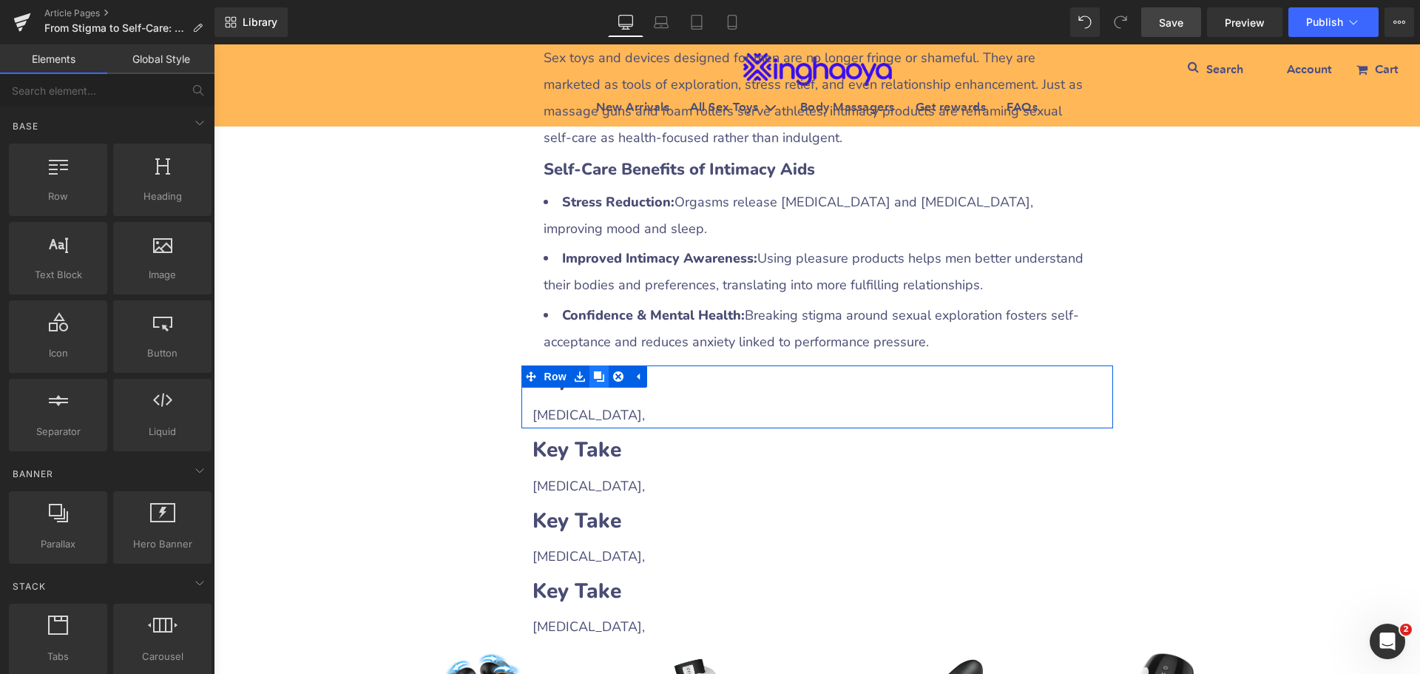
click at [594, 371] on icon at bounding box center [599, 376] width 10 height 10
click at [677, 365] on h2 "Key Take" at bounding box center [816, 379] width 569 height 29
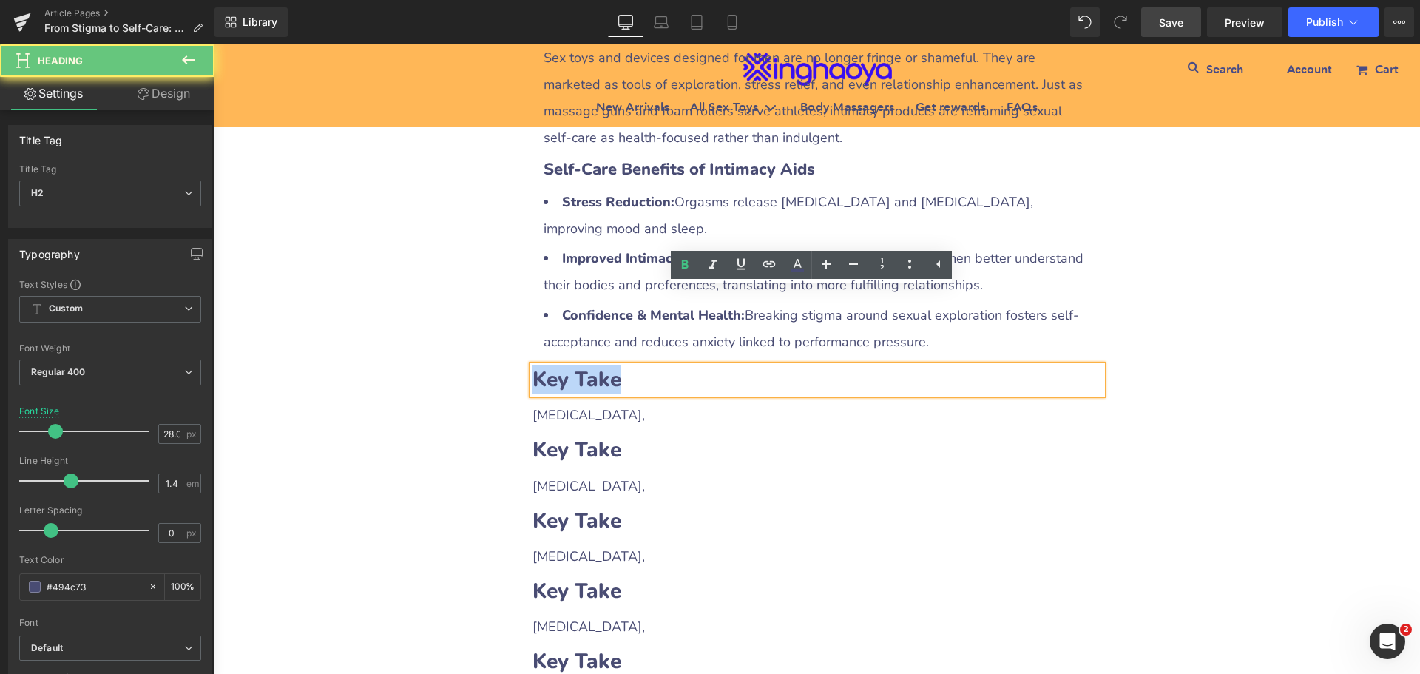
drag, startPoint x: 530, startPoint y: 304, endPoint x: 675, endPoint y: 306, distance: 144.9
click at [675, 365] on h2 "Key Take" at bounding box center [816, 379] width 569 height 29
paste div
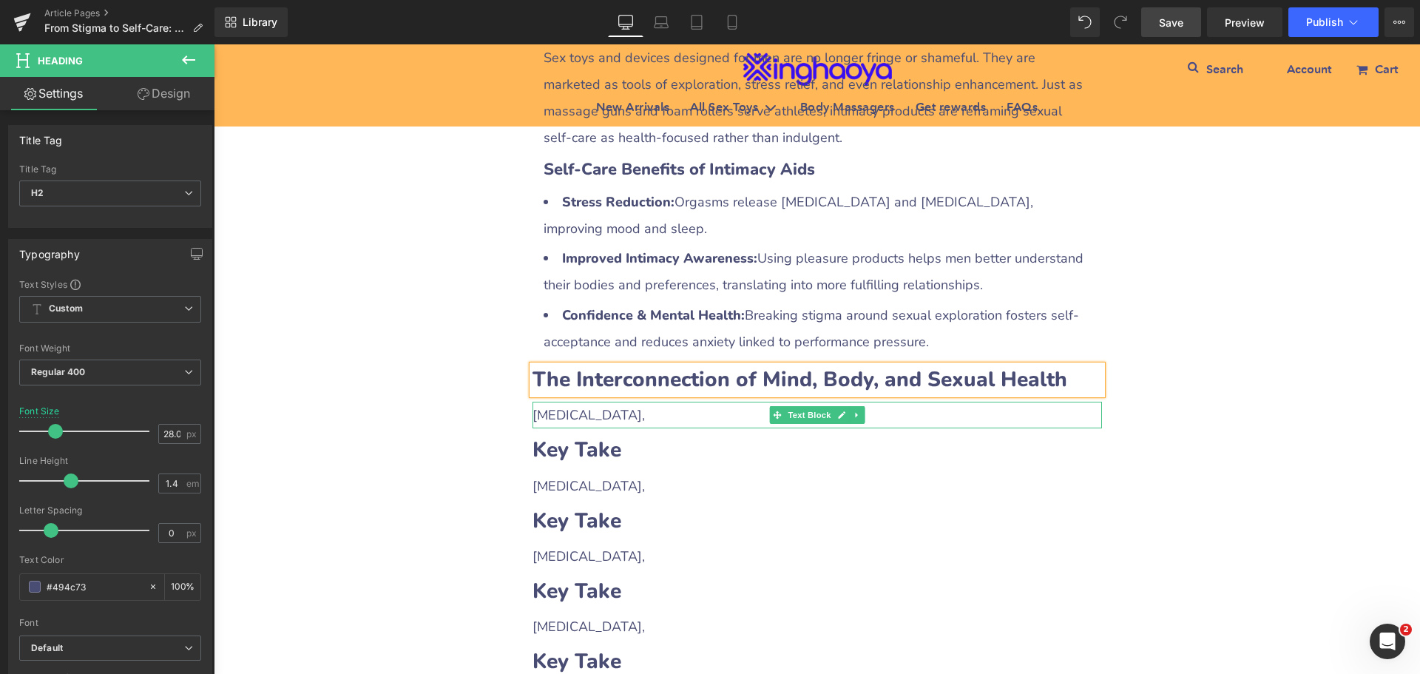
click at [564, 406] on span "[MEDICAL_DATA]," at bounding box center [588, 415] width 112 height 18
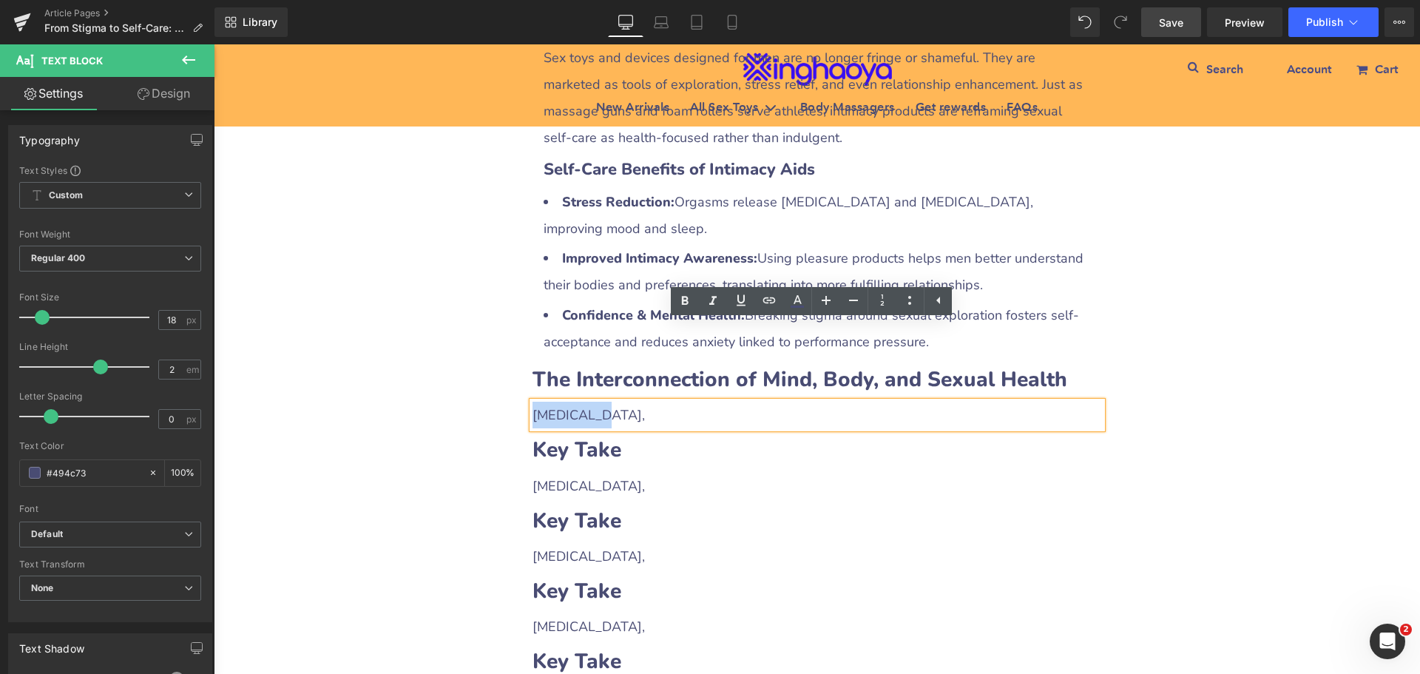
drag, startPoint x: 529, startPoint y: 334, endPoint x: 589, endPoint y: 333, distance: 60.6
click at [589, 402] on div "[MEDICAL_DATA]," at bounding box center [816, 415] width 569 height 27
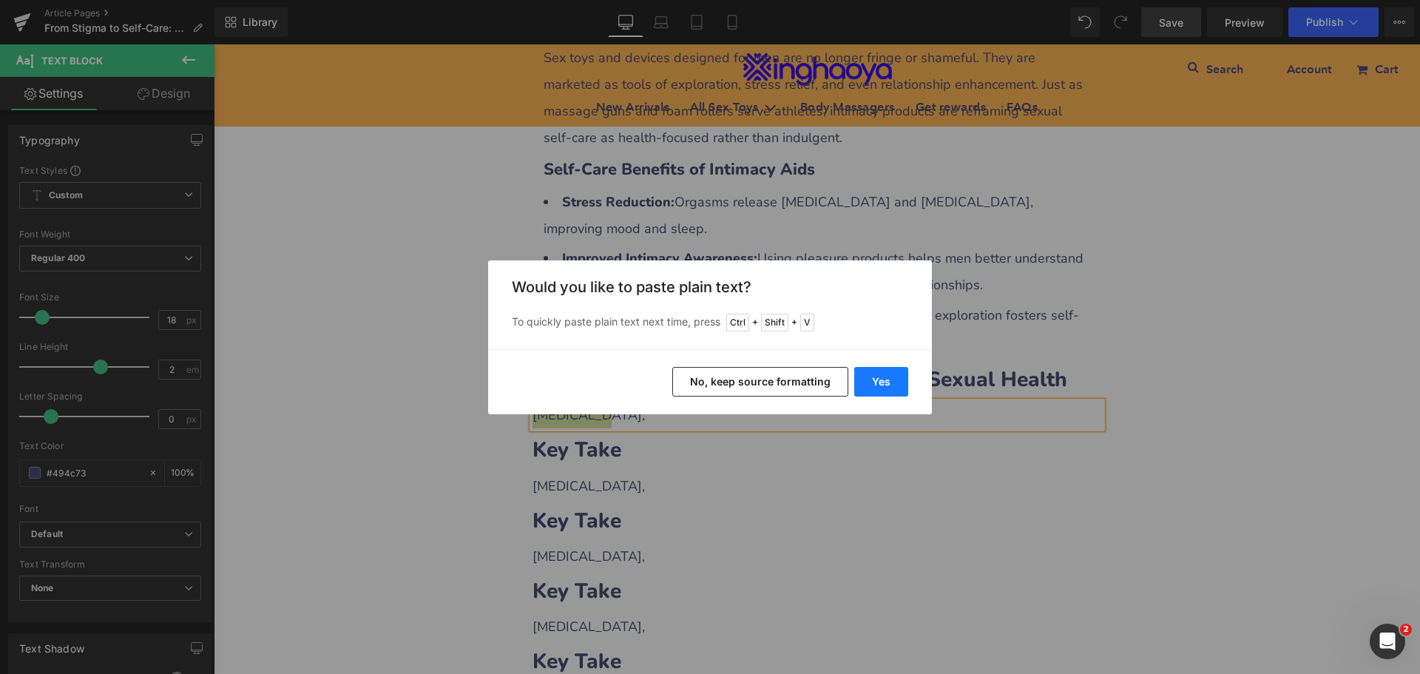
click at [869, 379] on button "Yes" at bounding box center [881, 382] width 54 height 30
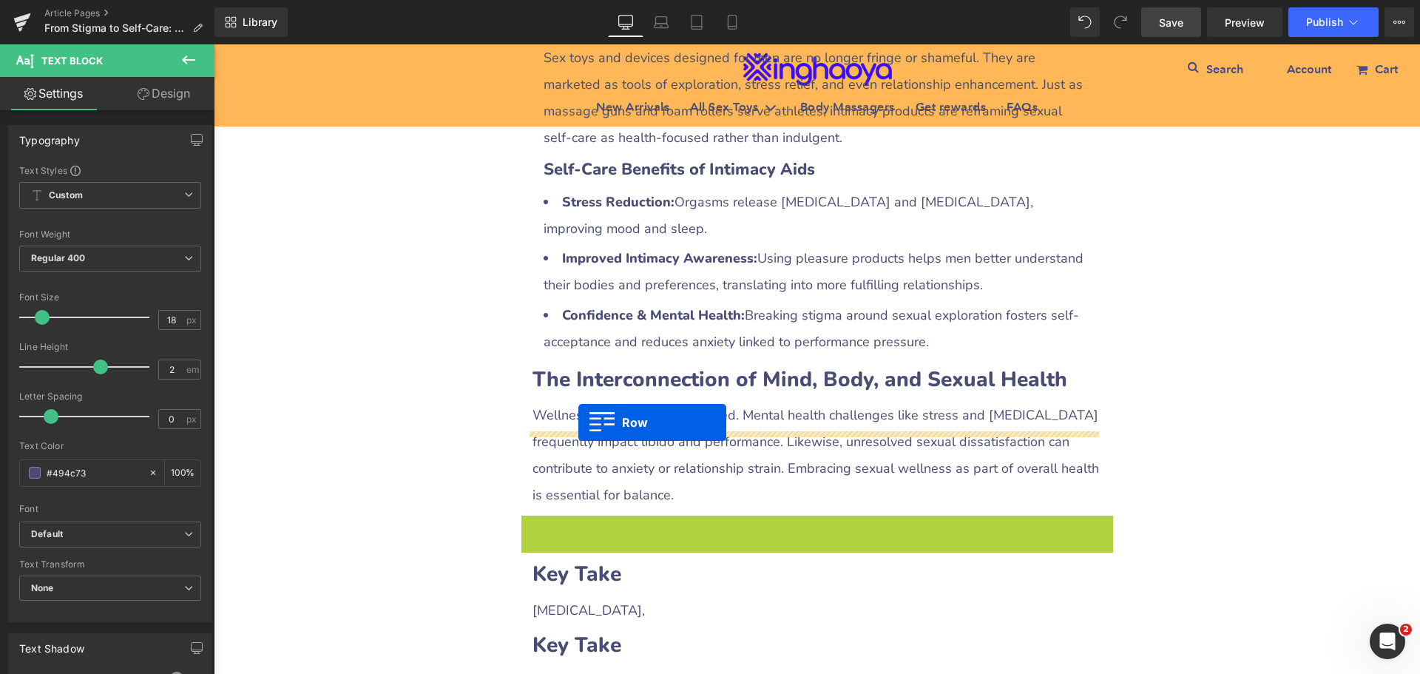
drag, startPoint x: 523, startPoint y: 448, endPoint x: 578, endPoint y: 422, distance: 61.2
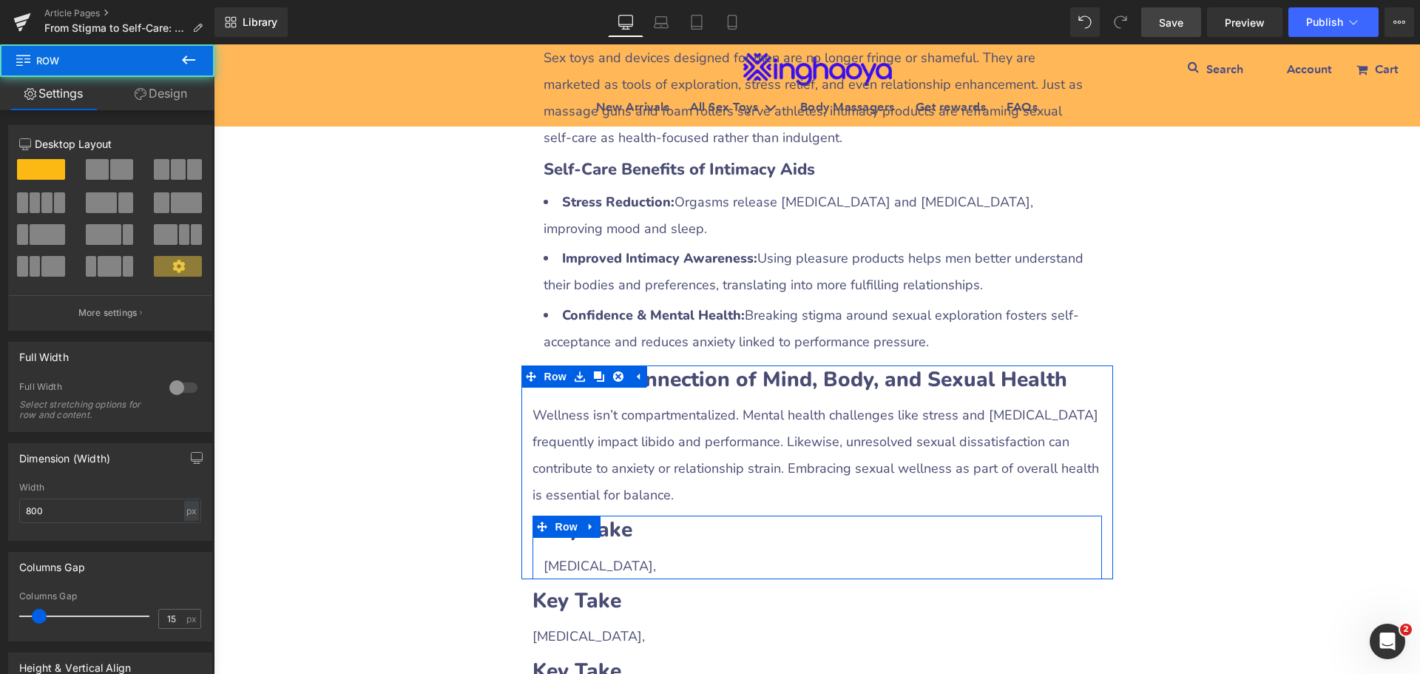
click at [619, 515] on b "Key Take" at bounding box center [587, 529] width 89 height 28
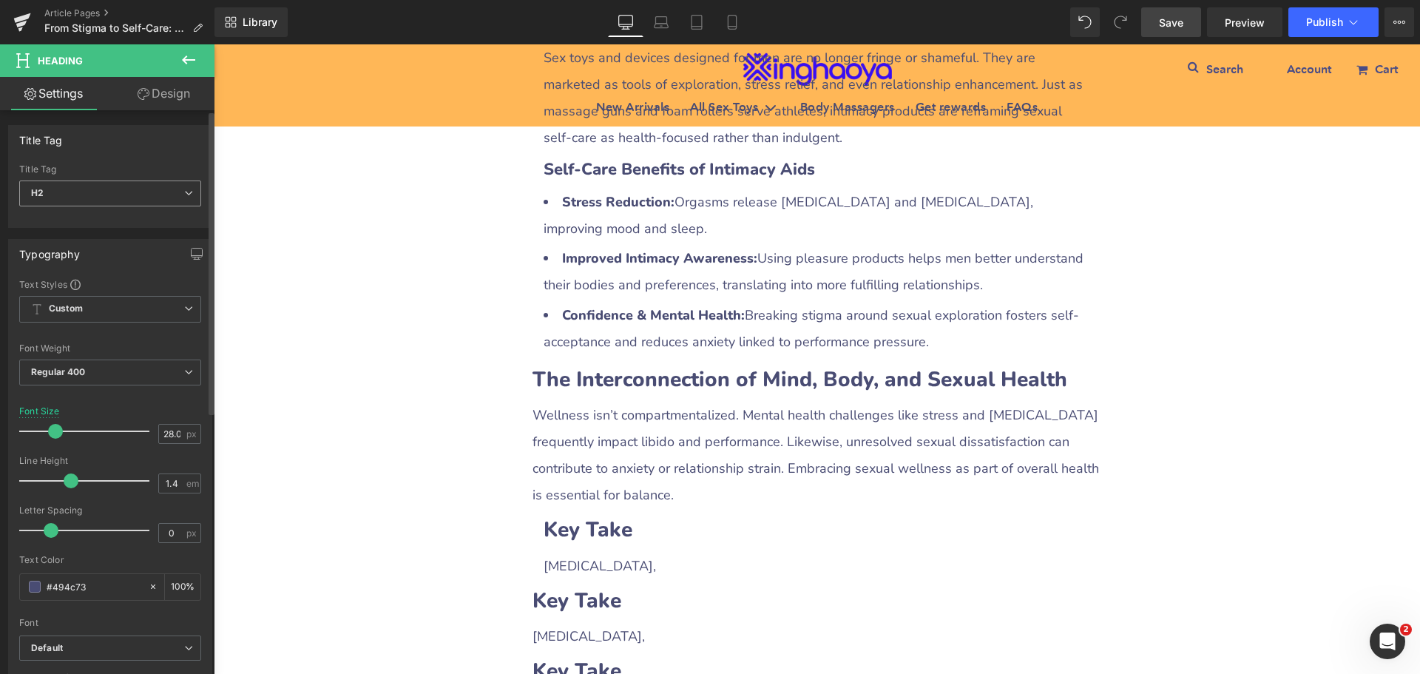
click at [126, 200] on span "H2" at bounding box center [110, 193] width 182 height 26
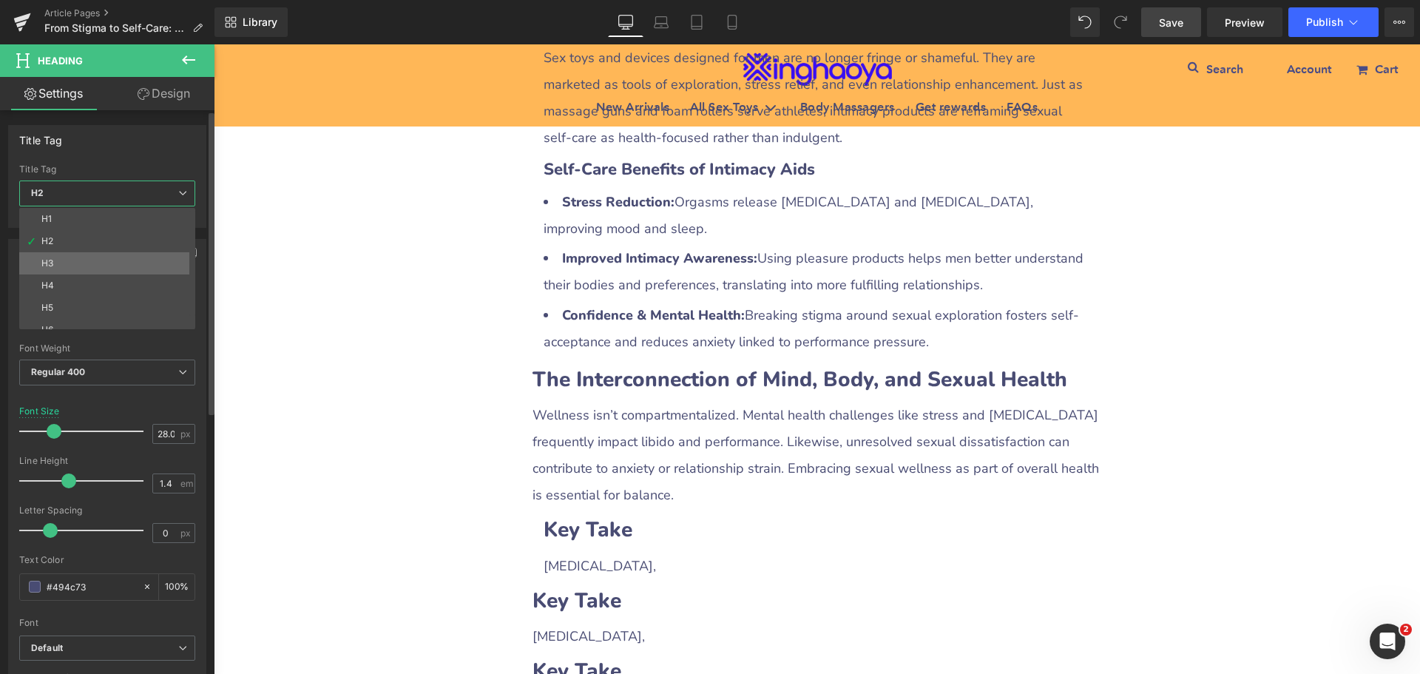
click at [88, 262] on li "H3" at bounding box center [110, 263] width 183 height 22
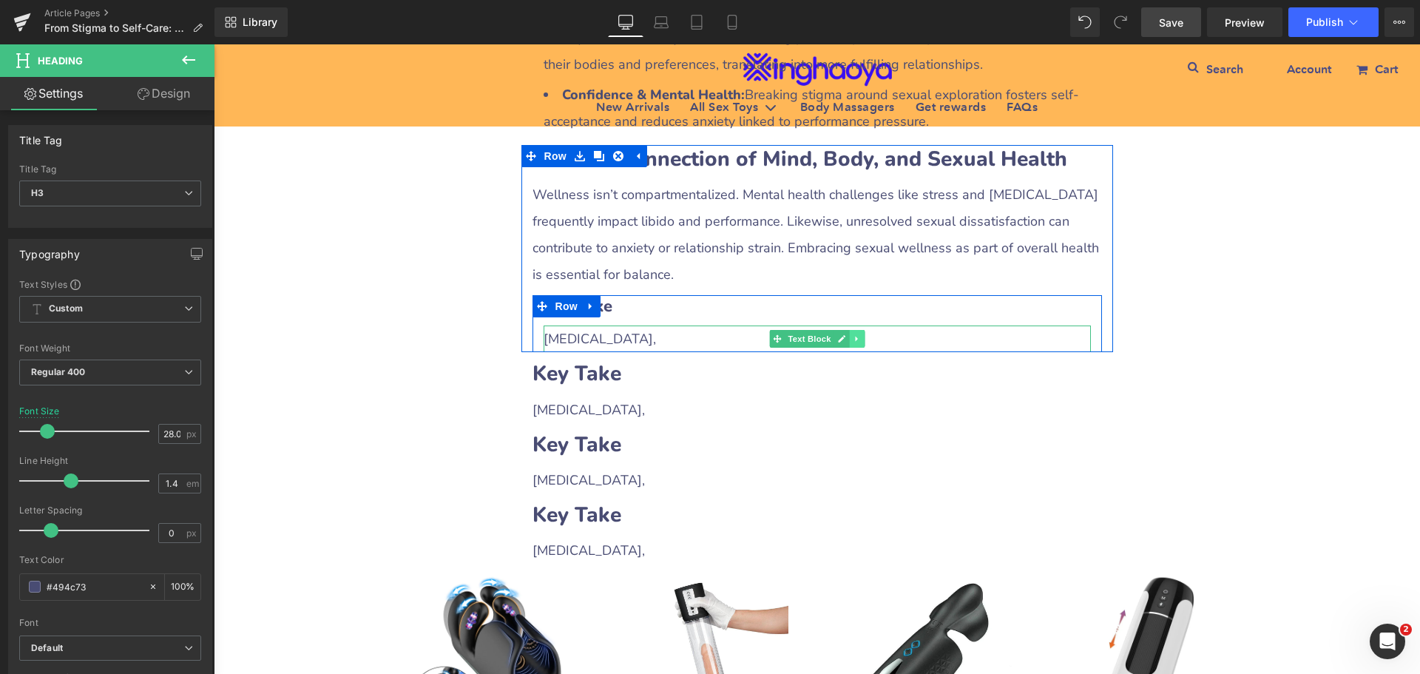
scroll to position [2667, 0]
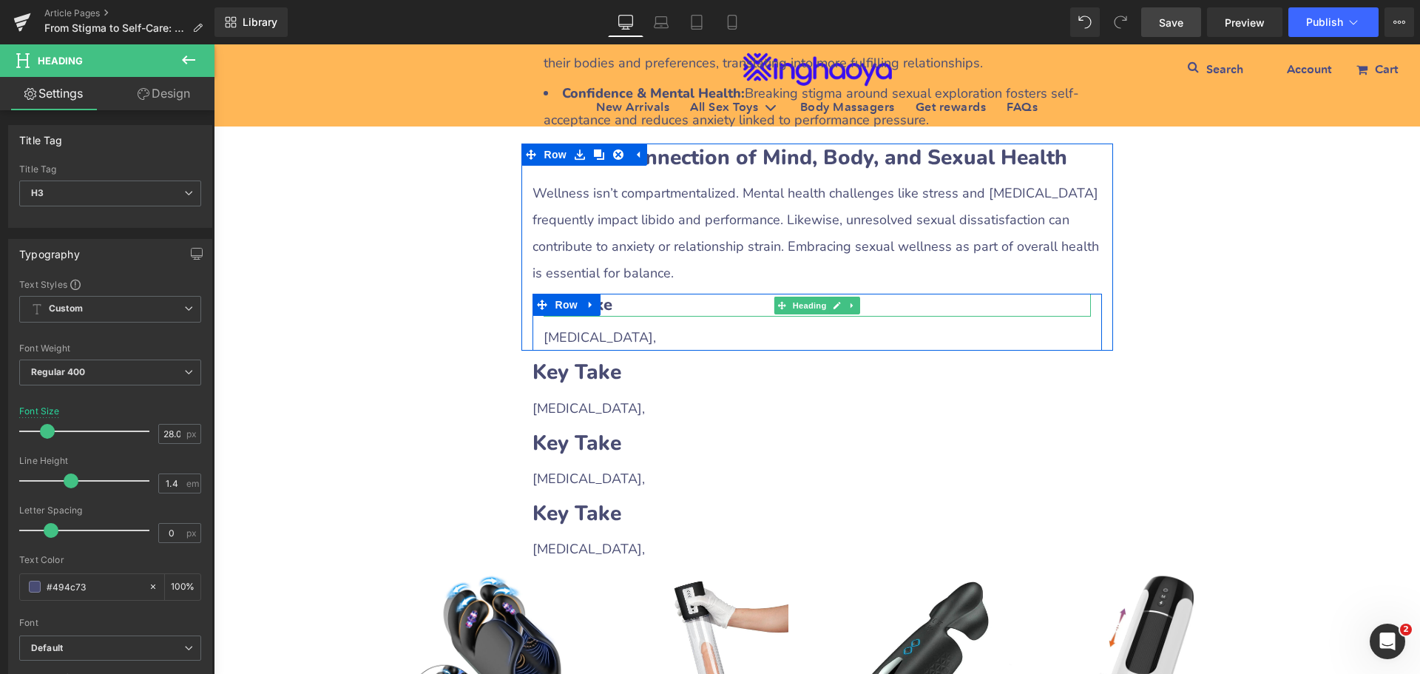
click at [626, 294] on h3 "Key Take" at bounding box center [816, 305] width 547 height 23
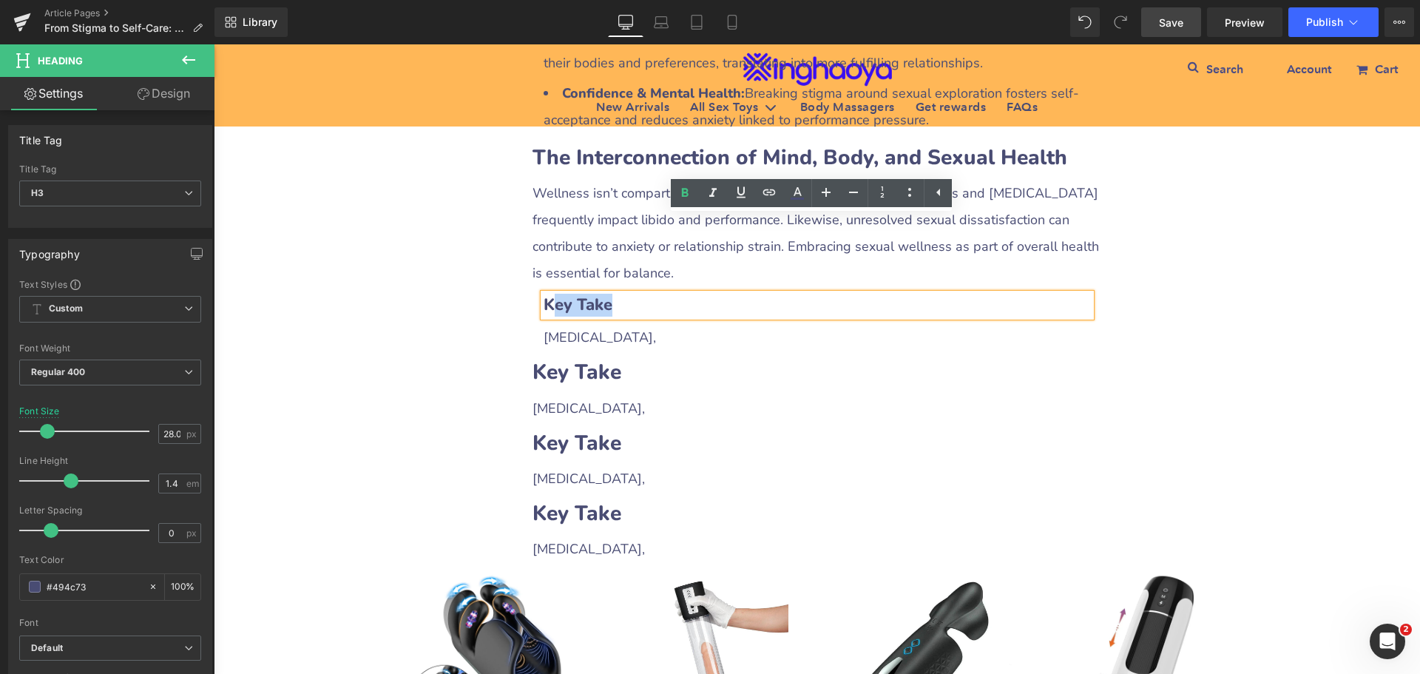
drag, startPoint x: 546, startPoint y: 230, endPoint x: 674, endPoint y: 225, distance: 128.0
click at [674, 294] on h3 "Key Take" at bounding box center [816, 305] width 547 height 23
paste div
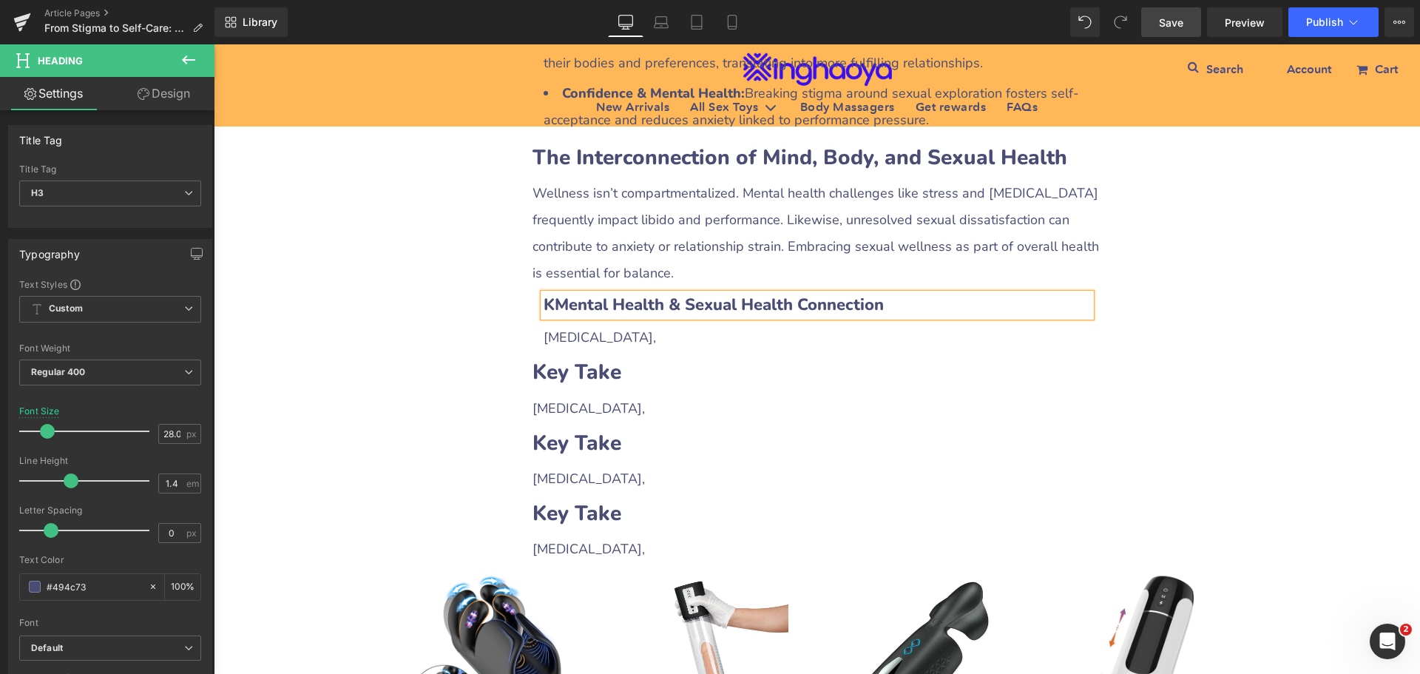
click at [548, 294] on b "KMental Health & Sexual Health Connection" at bounding box center [713, 305] width 340 height 22
click at [567, 328] on span "[MEDICAL_DATA]," at bounding box center [599, 337] width 112 height 18
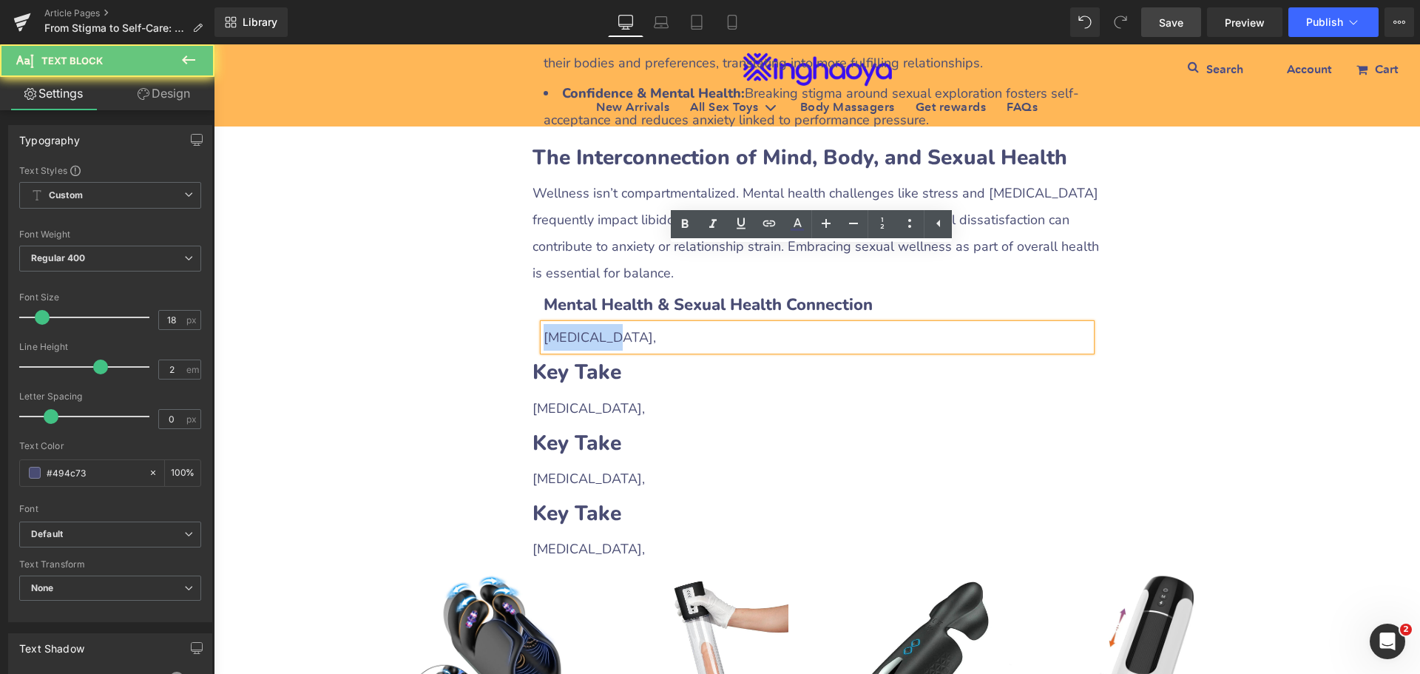
drag, startPoint x: 538, startPoint y: 254, endPoint x: 625, endPoint y: 256, distance: 86.5
click at [625, 324] on div "[MEDICAL_DATA]," at bounding box center [816, 337] width 547 height 27
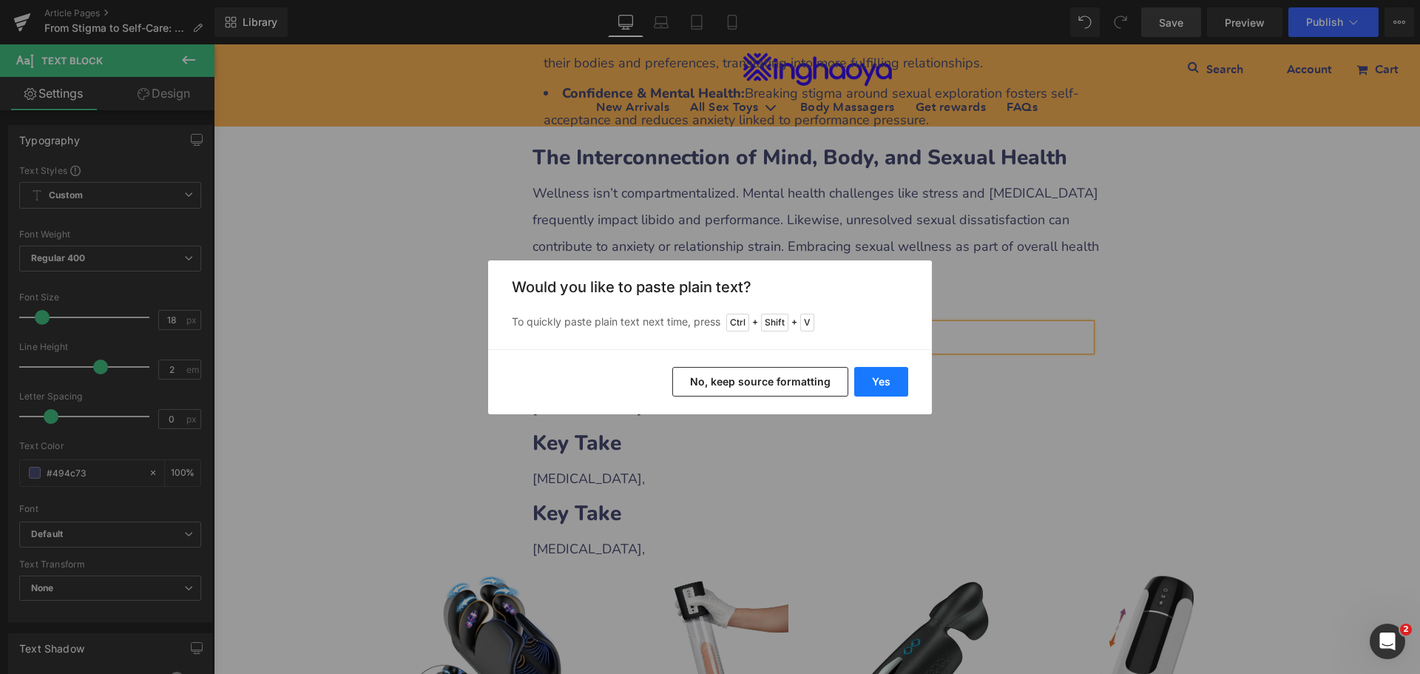
click at [878, 379] on button "Yes" at bounding box center [881, 382] width 54 height 30
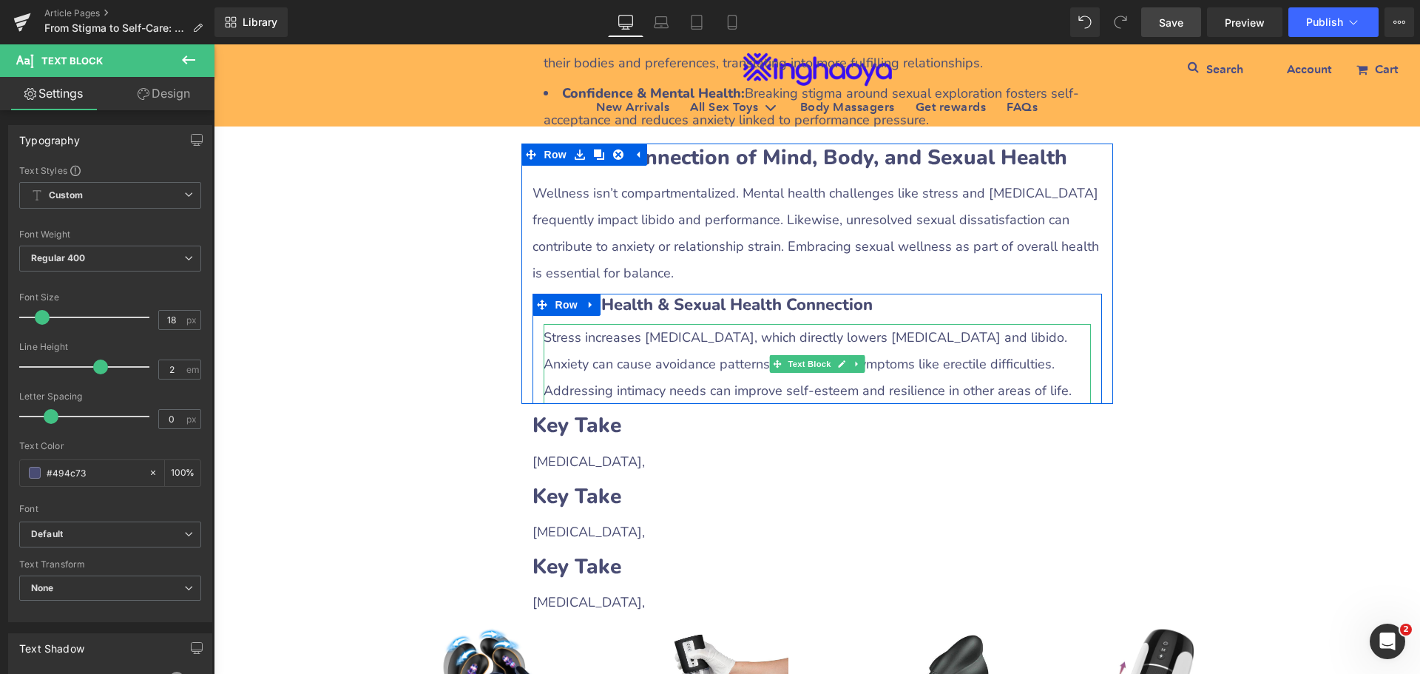
click at [626, 350] on div "Anxiety can cause avoidance patterns and physical symptoms like erectile diffic…" at bounding box center [816, 363] width 547 height 27
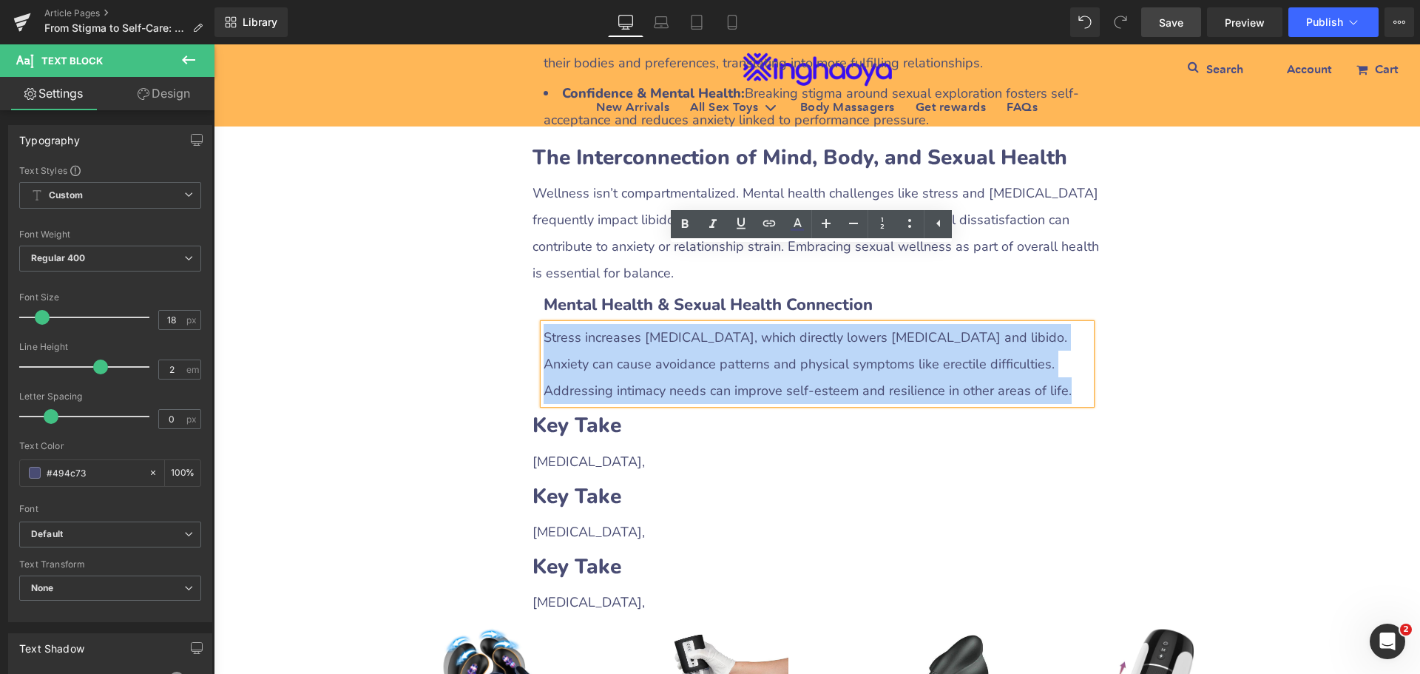
drag, startPoint x: 538, startPoint y: 263, endPoint x: 1082, endPoint y: 319, distance: 547.1
click at [1082, 324] on div "Stress increases [MEDICAL_DATA], which directly lowers [MEDICAL_DATA] and libid…" at bounding box center [816, 364] width 547 height 80
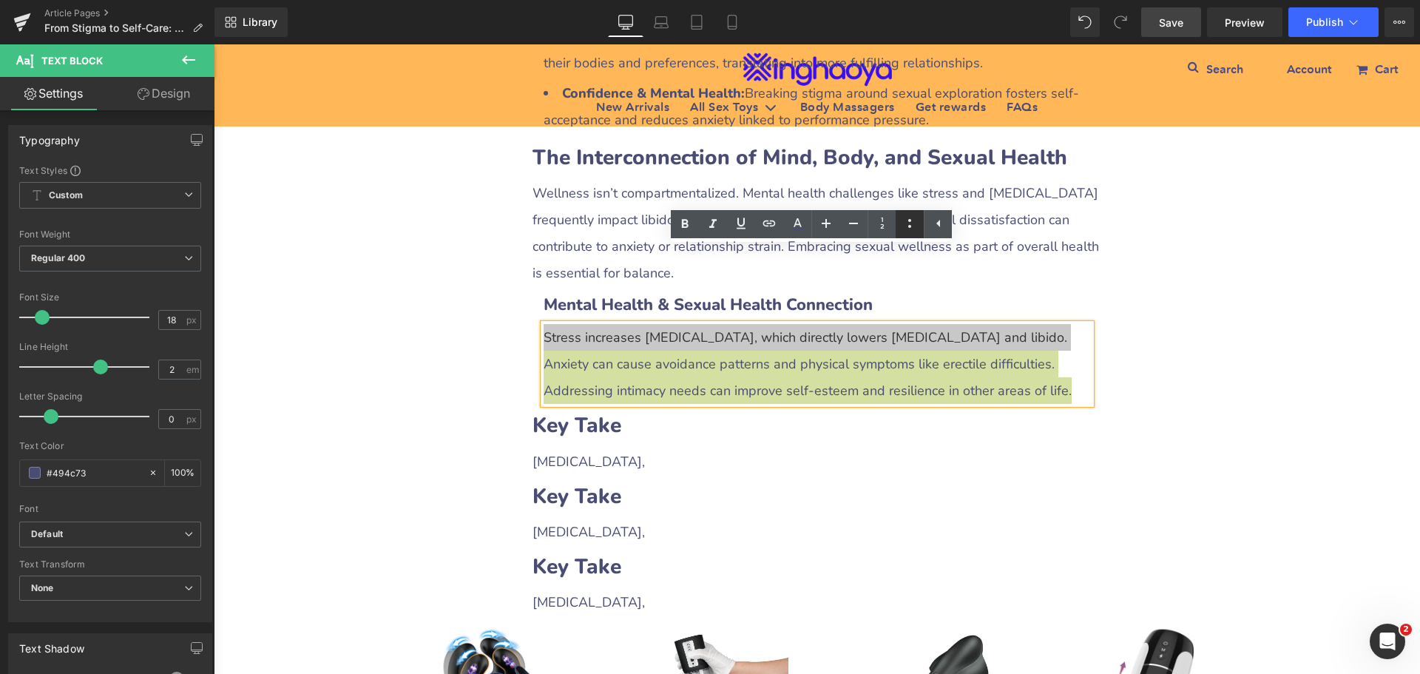
click at [905, 224] on icon at bounding box center [910, 223] width 18 height 18
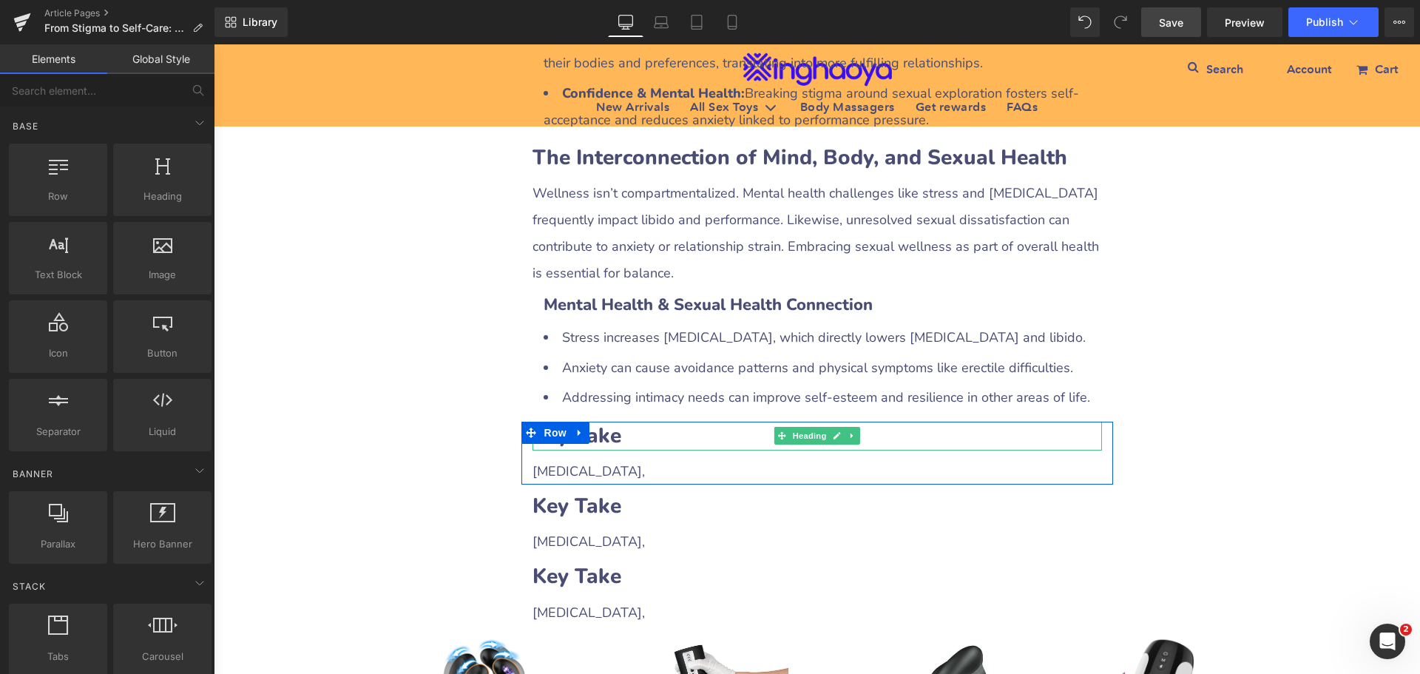
click at [644, 421] on h2 "Key Take" at bounding box center [816, 435] width 569 height 29
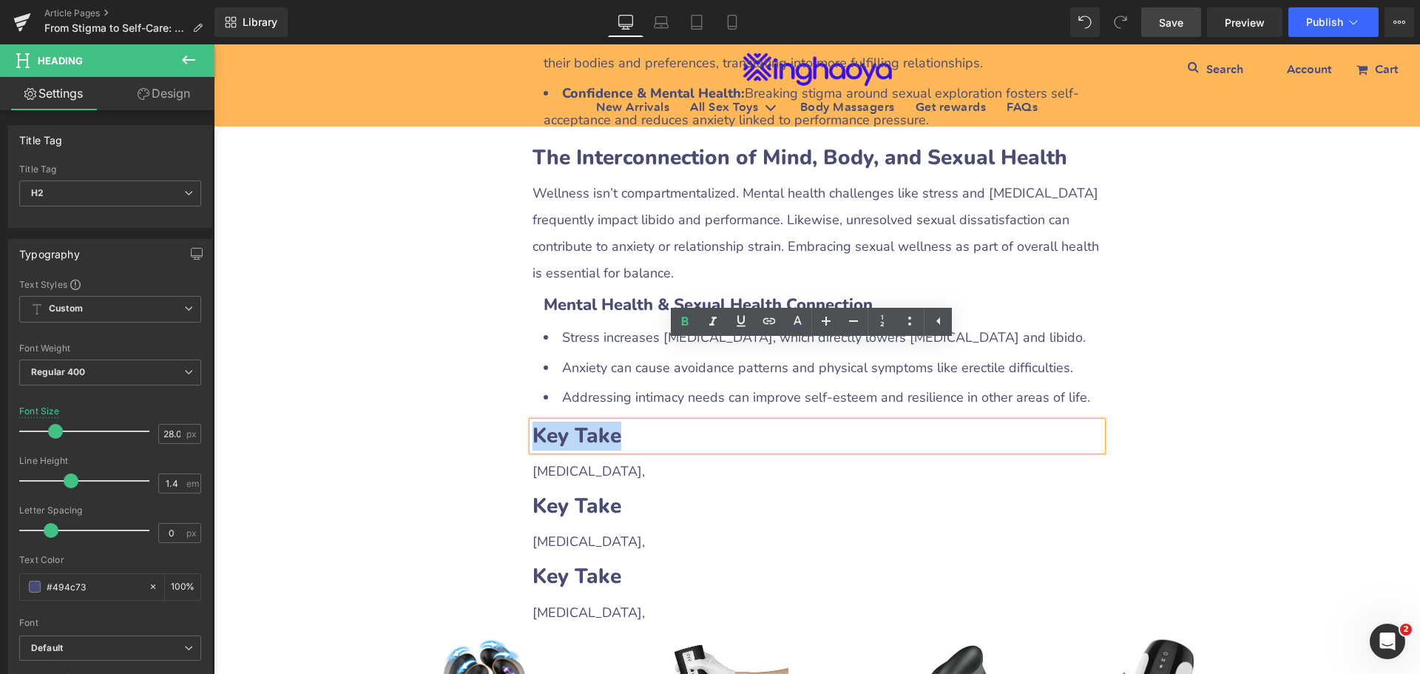
drag, startPoint x: 527, startPoint y: 357, endPoint x: 639, endPoint y: 358, distance: 111.7
click at [639, 421] on h2 "Key Take" at bounding box center [816, 435] width 569 height 29
paste div
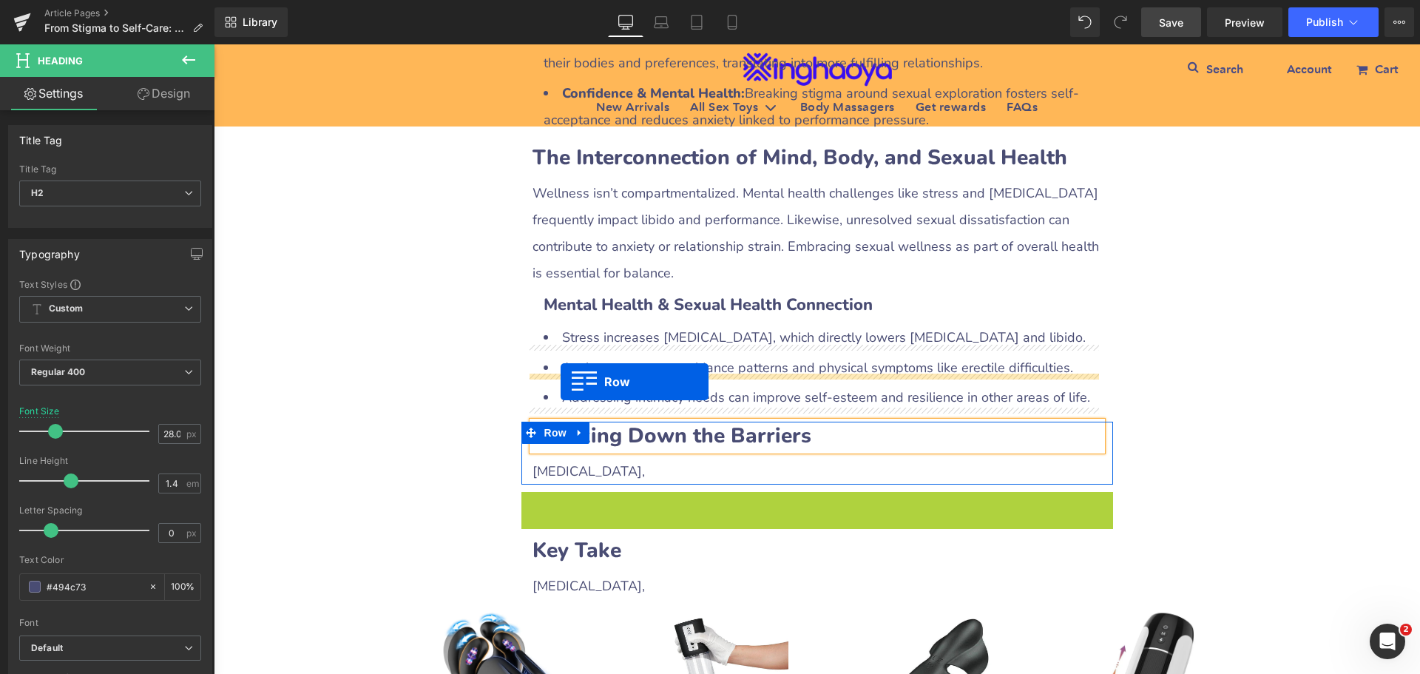
drag, startPoint x: 523, startPoint y: 430, endPoint x: 560, endPoint y: 382, distance: 61.7
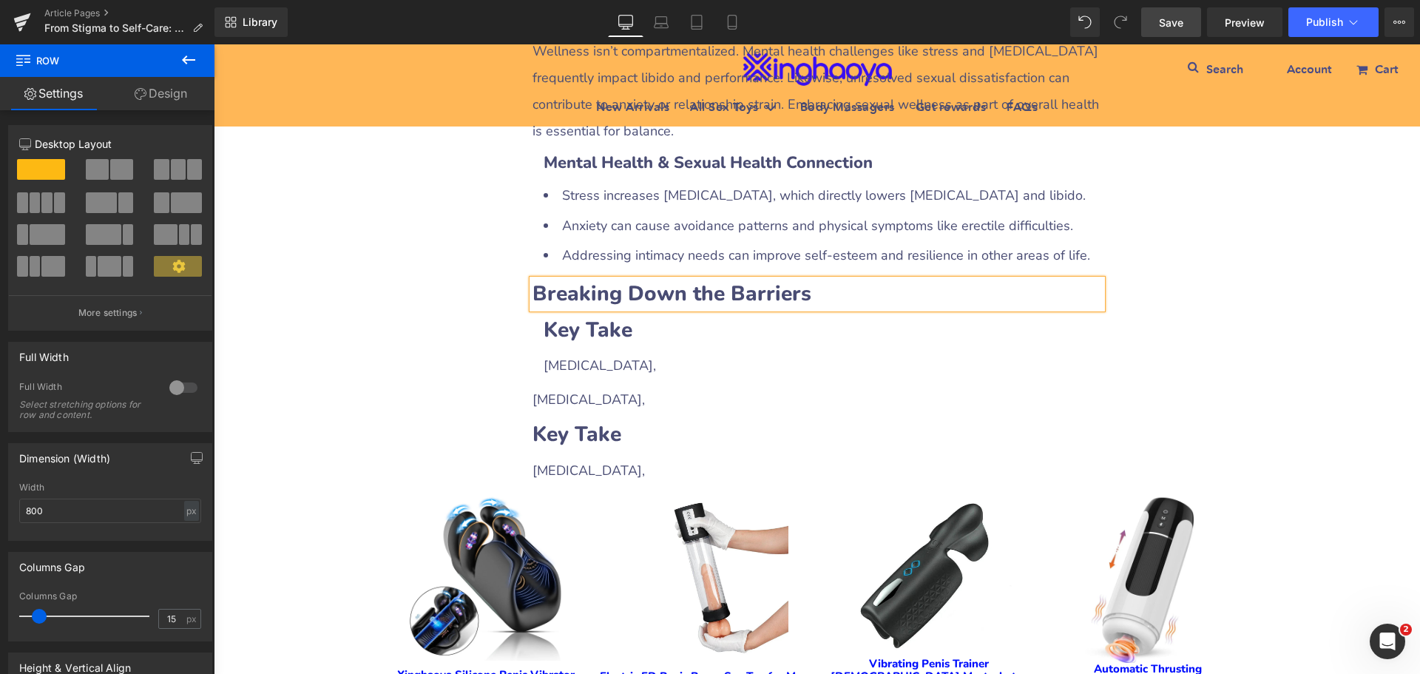
scroll to position [2815, 0]
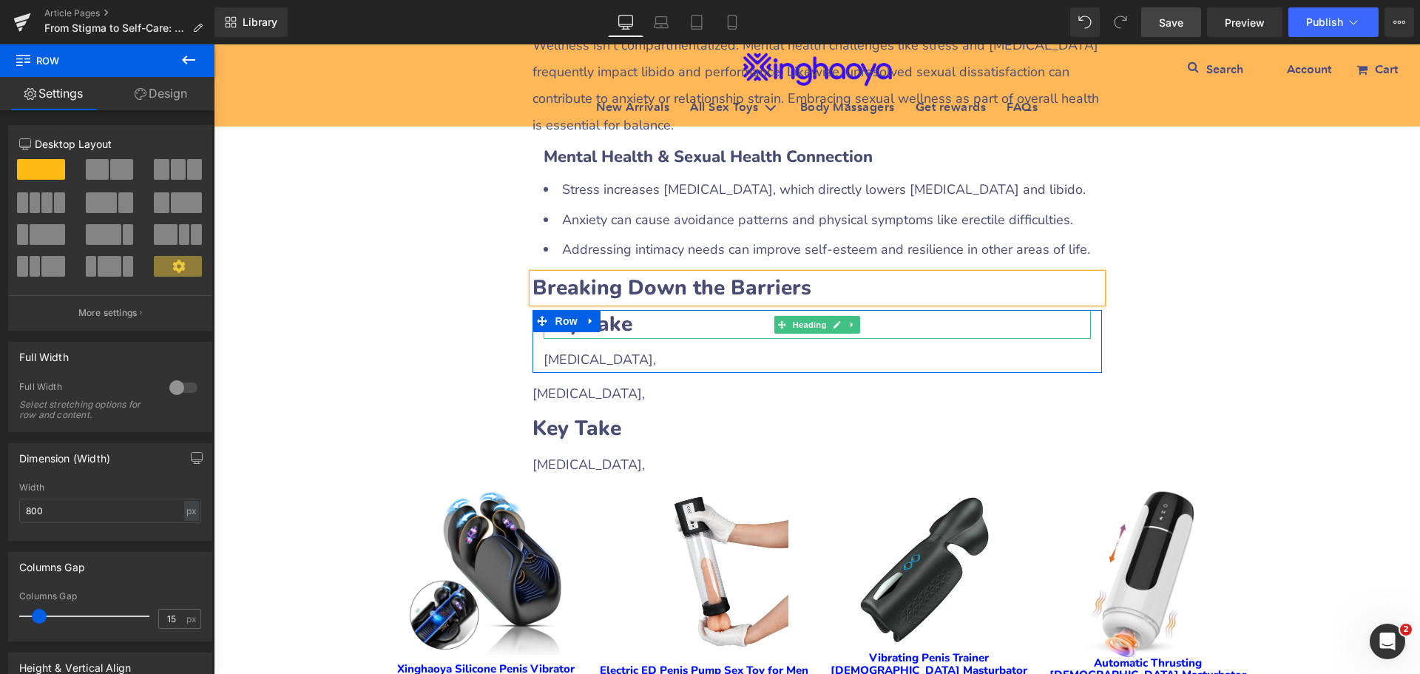
click at [612, 310] on b "Key Take" at bounding box center [587, 324] width 89 height 28
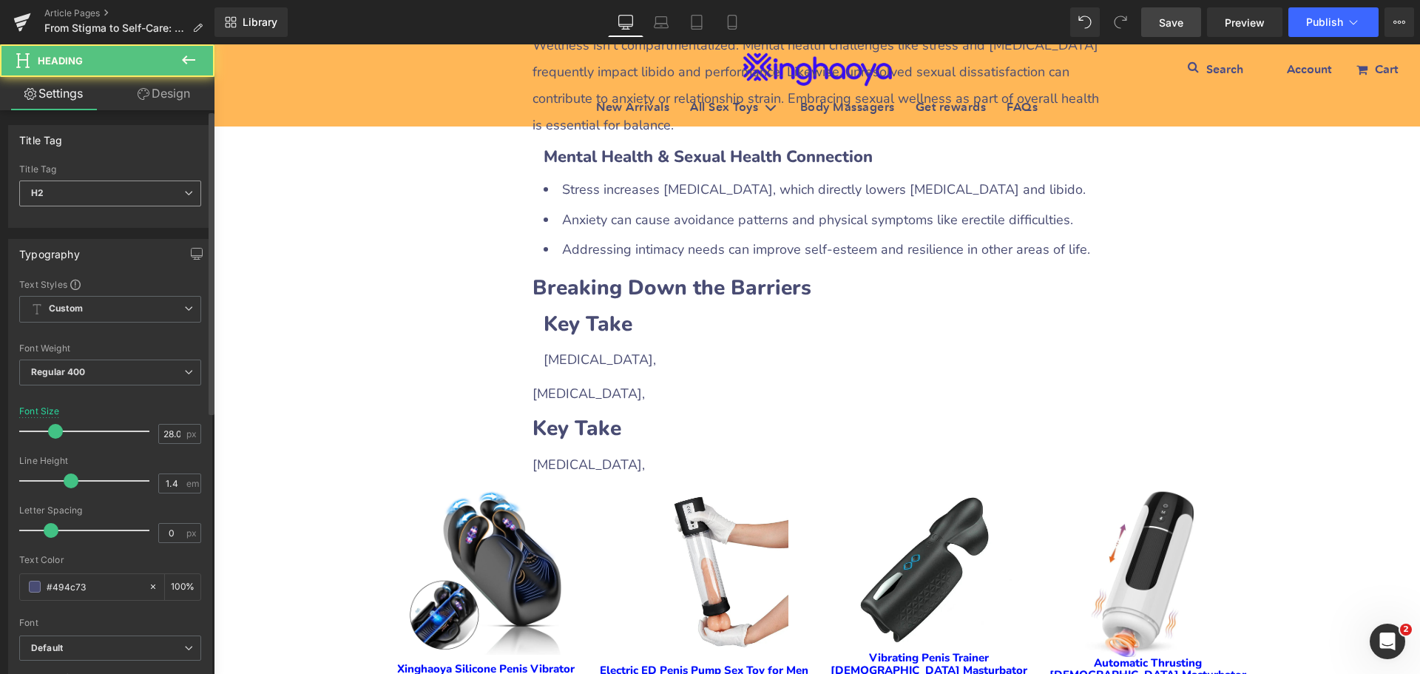
click at [89, 194] on span "H2" at bounding box center [110, 193] width 182 height 26
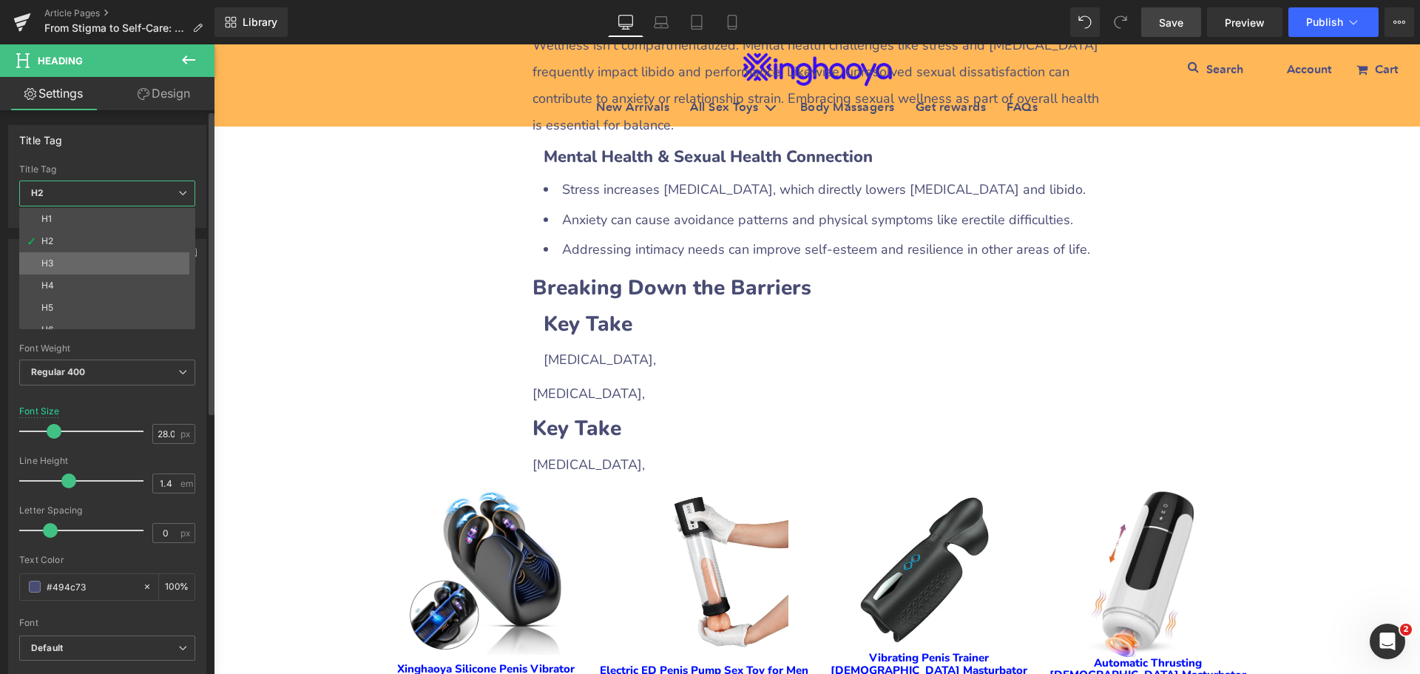
click at [60, 261] on li "H3" at bounding box center [110, 263] width 183 height 22
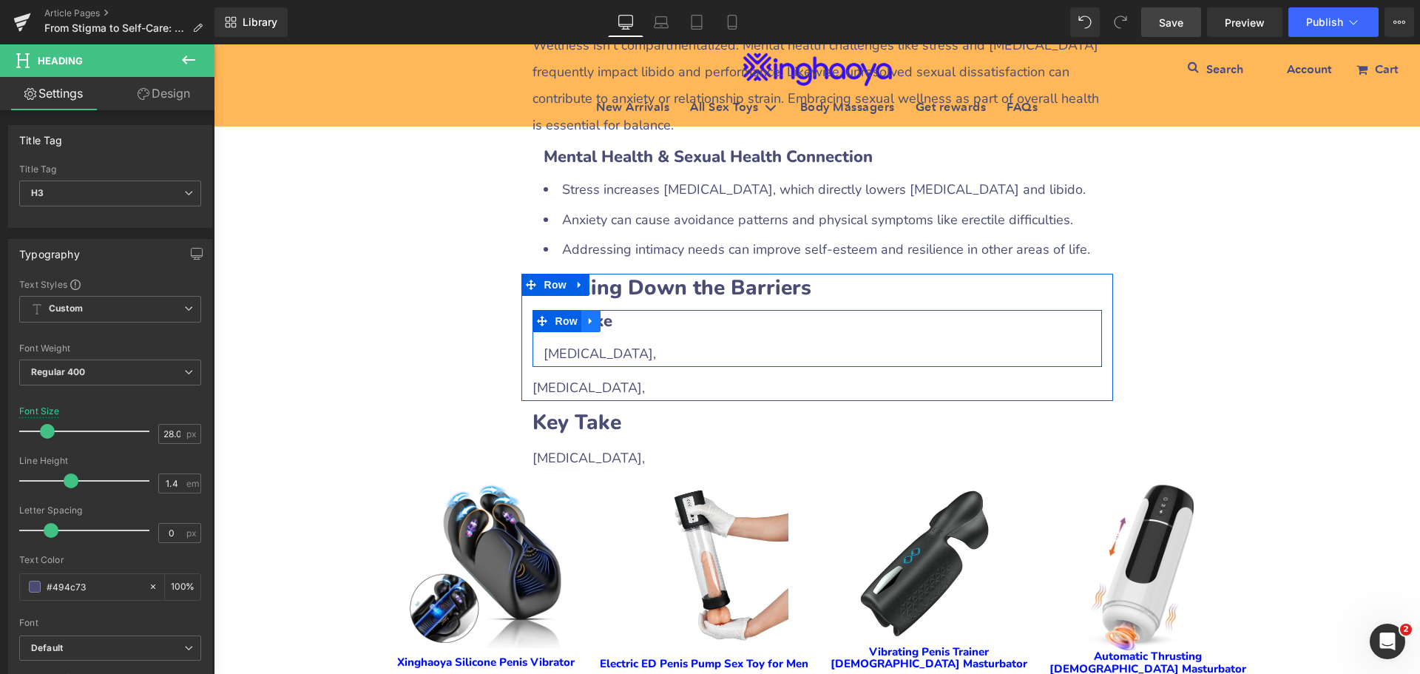
click at [583, 310] on link at bounding box center [590, 321] width 19 height 22
click at [605, 316] on icon at bounding box center [610, 321] width 10 height 10
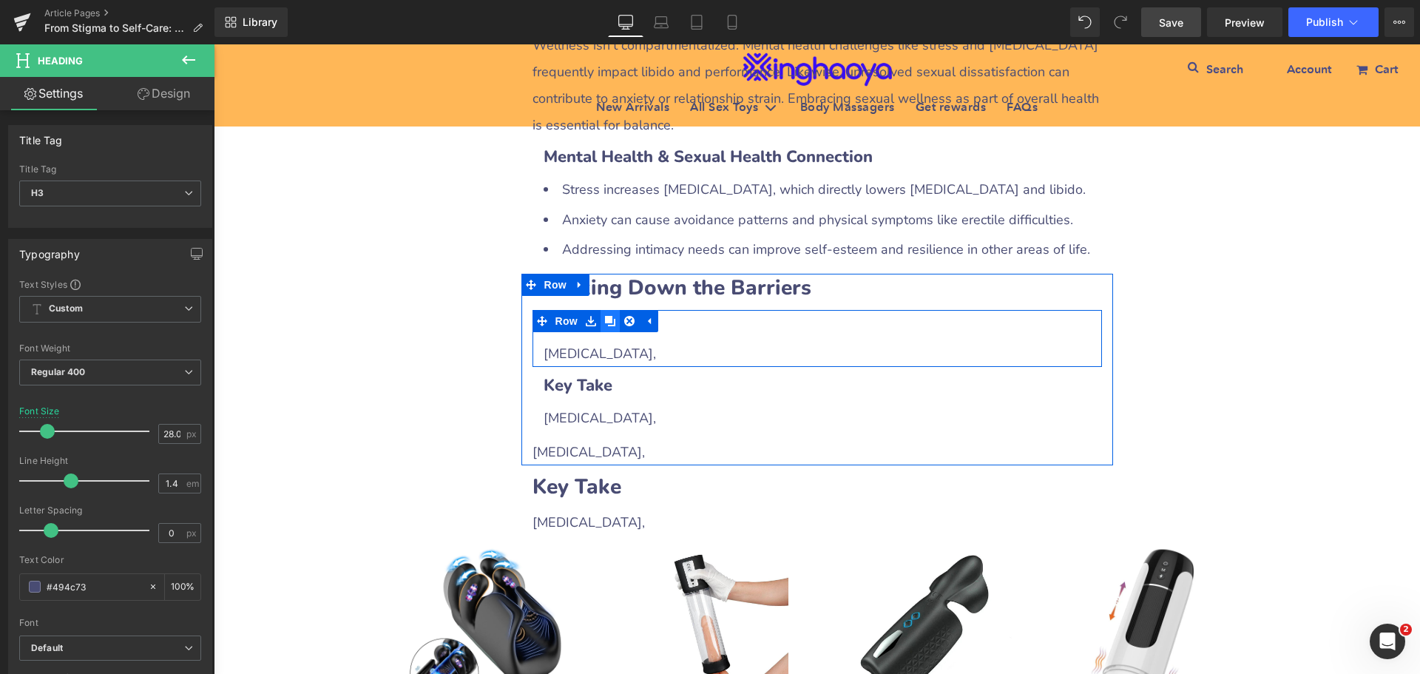
click at [605, 316] on icon at bounding box center [610, 321] width 10 height 10
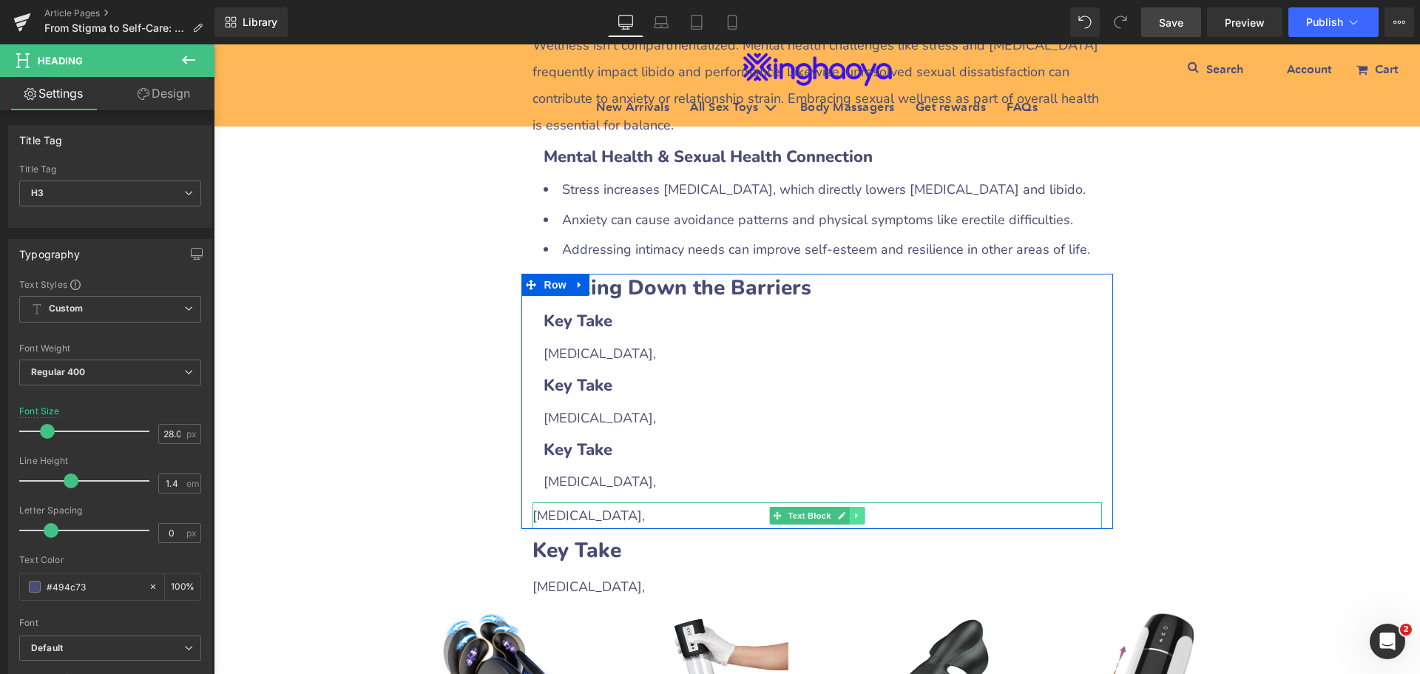
click at [853, 511] on icon at bounding box center [857, 515] width 8 height 9
click at [860, 512] on icon at bounding box center [864, 516] width 8 height 8
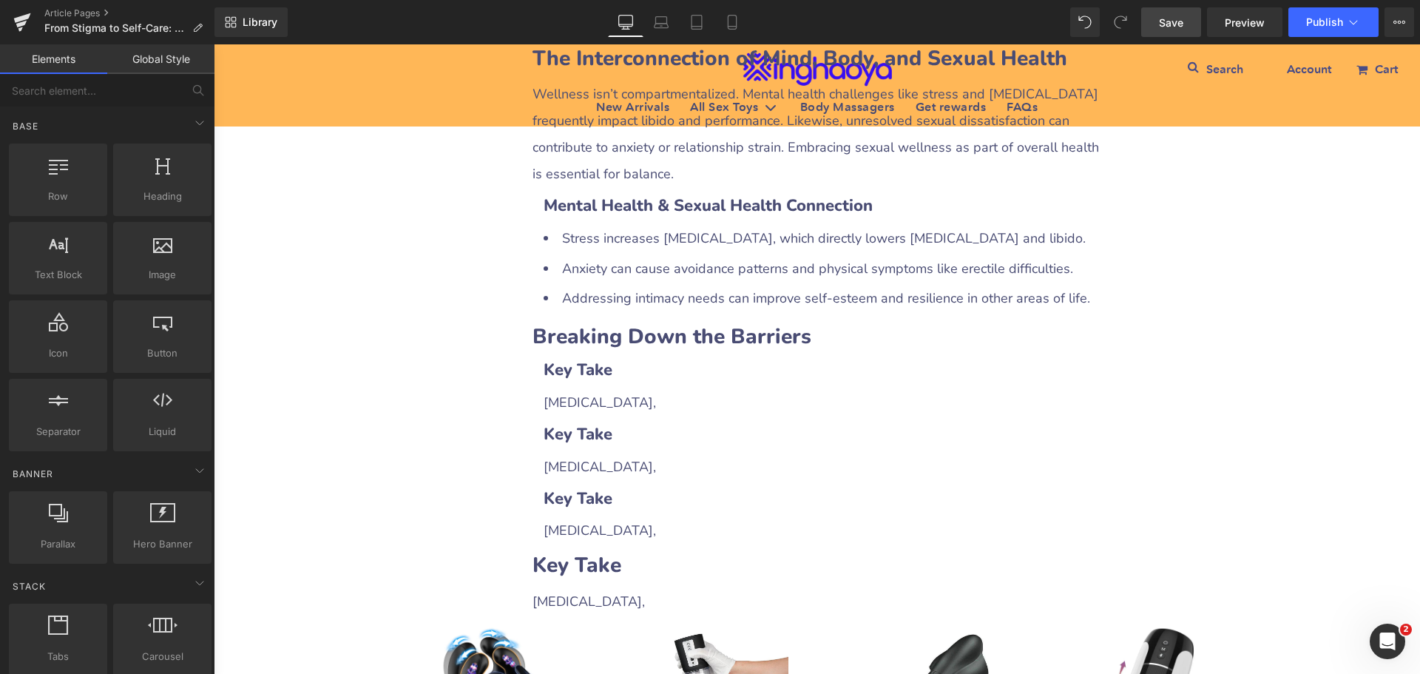
scroll to position [2741, 0]
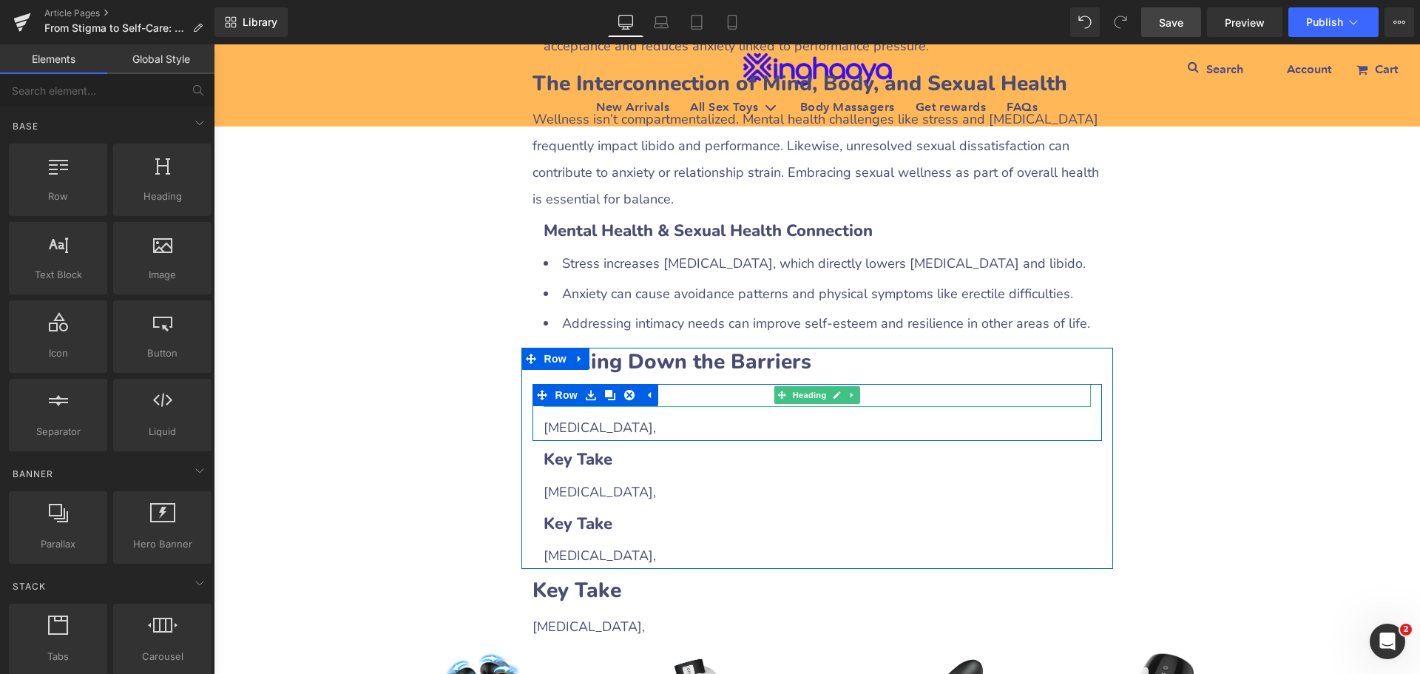
click at [672, 384] on h3 "Key Take" at bounding box center [816, 395] width 547 height 23
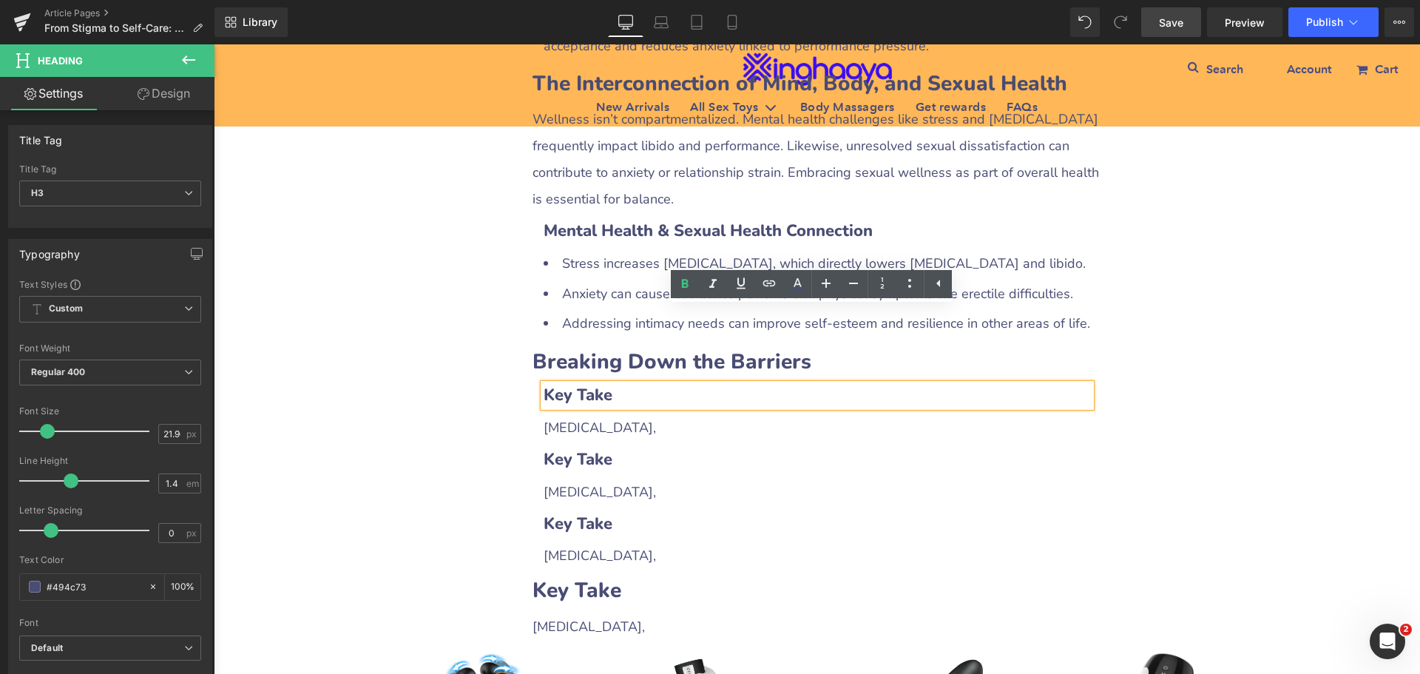
drag, startPoint x: 537, startPoint y: 316, endPoint x: 620, endPoint y: 317, distance: 83.6
click at [620, 384] on div "Key Take" at bounding box center [816, 395] width 547 height 23
click at [562, 384] on b "Key Take" at bounding box center [577, 395] width 69 height 22
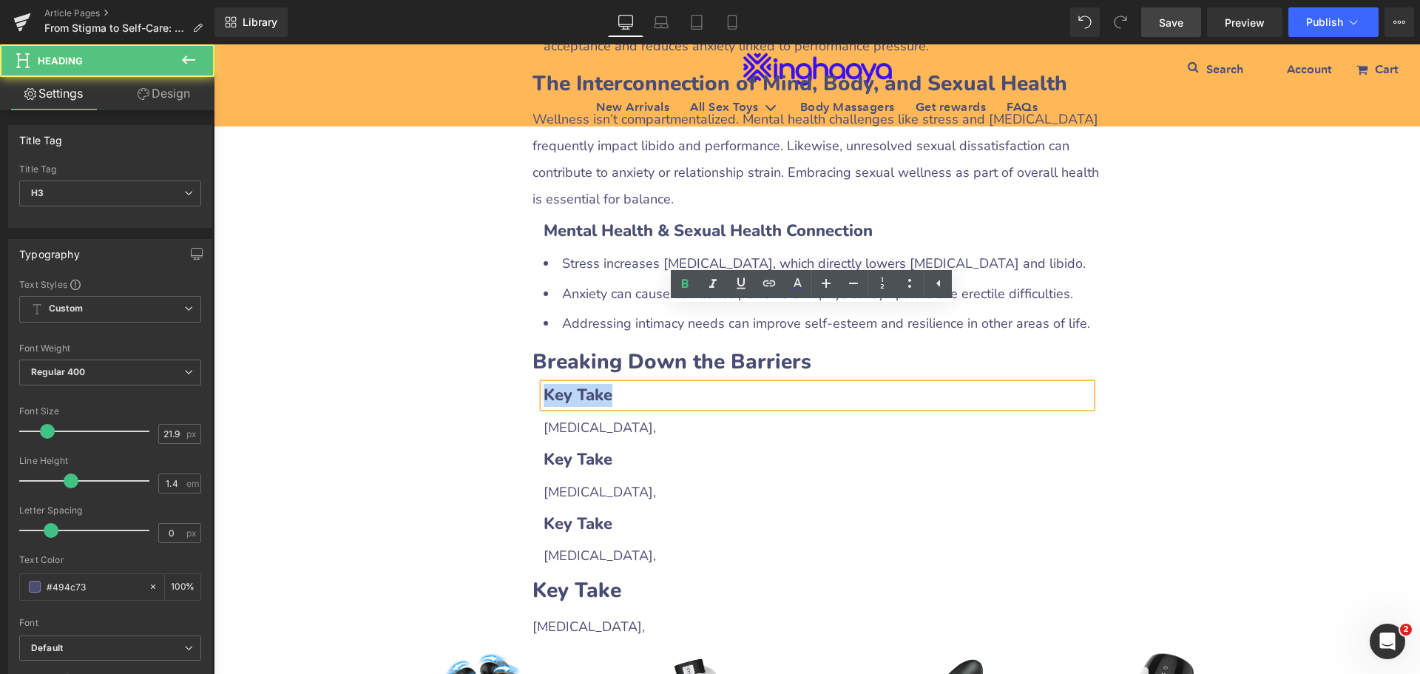
drag, startPoint x: 540, startPoint y: 321, endPoint x: 618, endPoint y: 317, distance: 78.5
click at [618, 384] on h3 "Key Take" at bounding box center [816, 395] width 547 height 23
paste div
click at [552, 384] on b "Key Take" at bounding box center [577, 395] width 69 height 22
drag, startPoint x: 552, startPoint y: 322, endPoint x: 629, endPoint y: 324, distance: 76.2
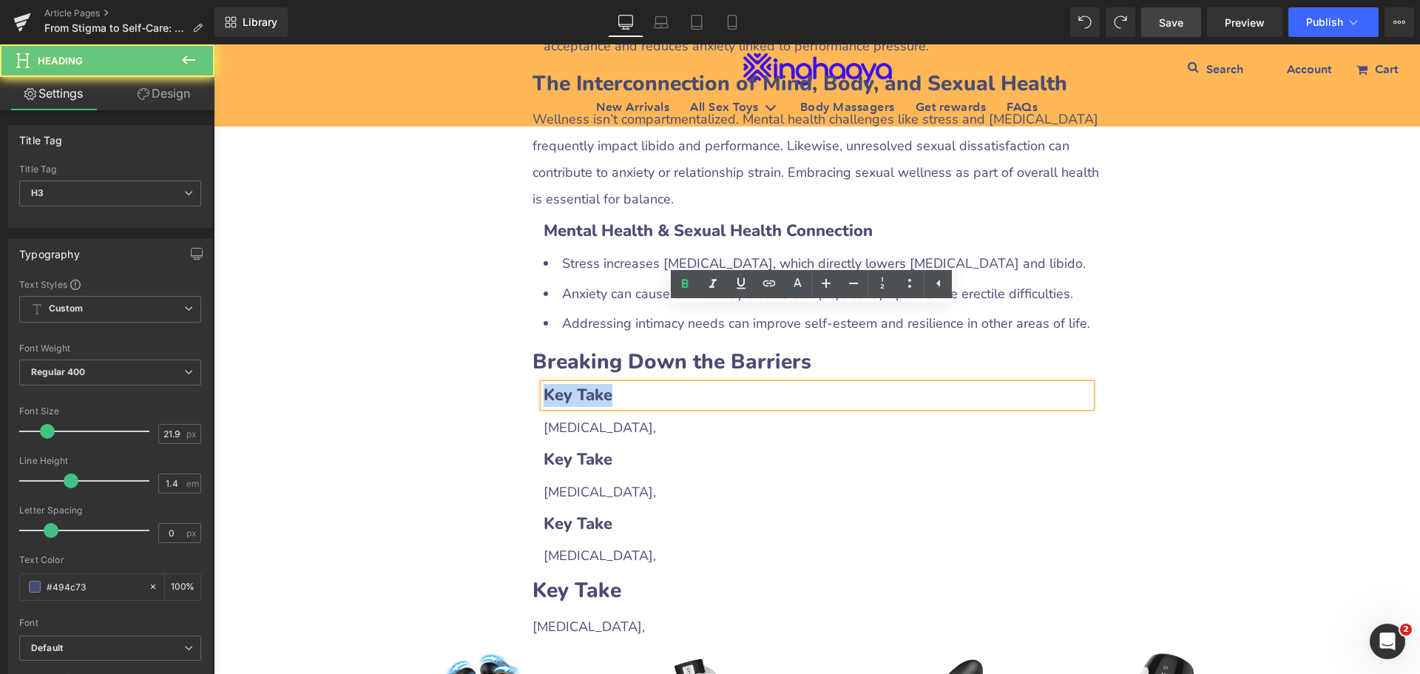
click at [629, 384] on h3 "Key Take" at bounding box center [816, 395] width 547 height 23
click at [617, 384] on h3 "Key Take" at bounding box center [816, 395] width 547 height 23
drag, startPoint x: 552, startPoint y: 318, endPoint x: 615, endPoint y: 320, distance: 62.9
click at [615, 384] on h3 "Key Take" at bounding box center [816, 395] width 547 height 23
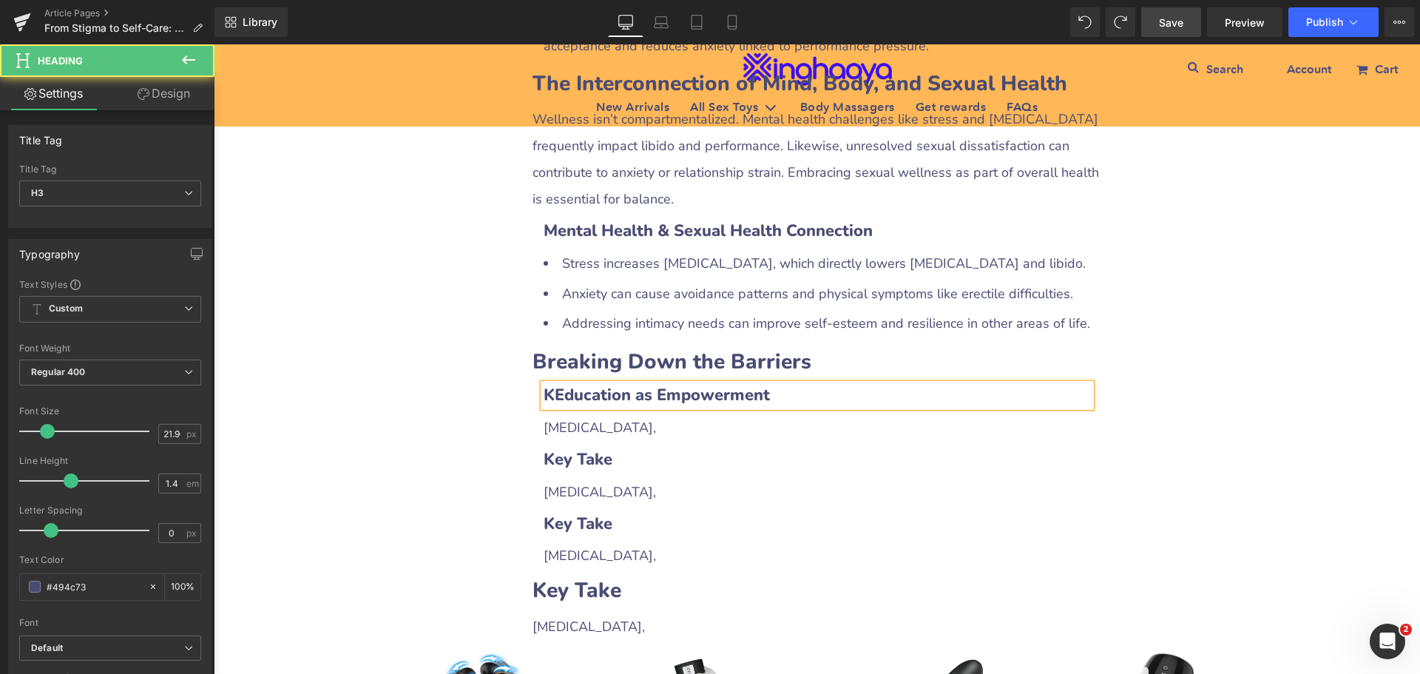
click at [543, 384] on b "KEducation as Empowerment" at bounding box center [656, 395] width 226 height 22
click at [575, 419] on span "[MEDICAL_DATA]," at bounding box center [599, 428] width 112 height 18
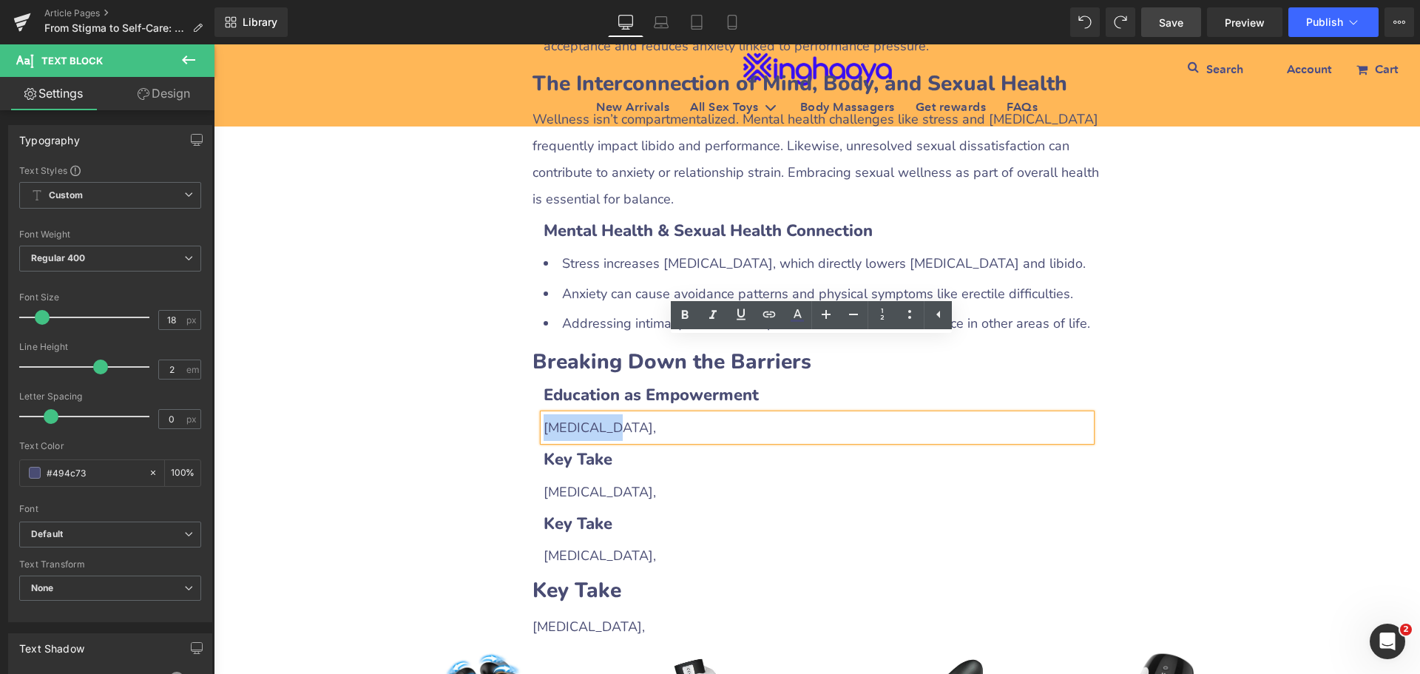
drag, startPoint x: 539, startPoint y: 345, endPoint x: 622, endPoint y: 351, distance: 83.1
click at [622, 414] on div "[MEDICAL_DATA]," at bounding box center [816, 427] width 547 height 27
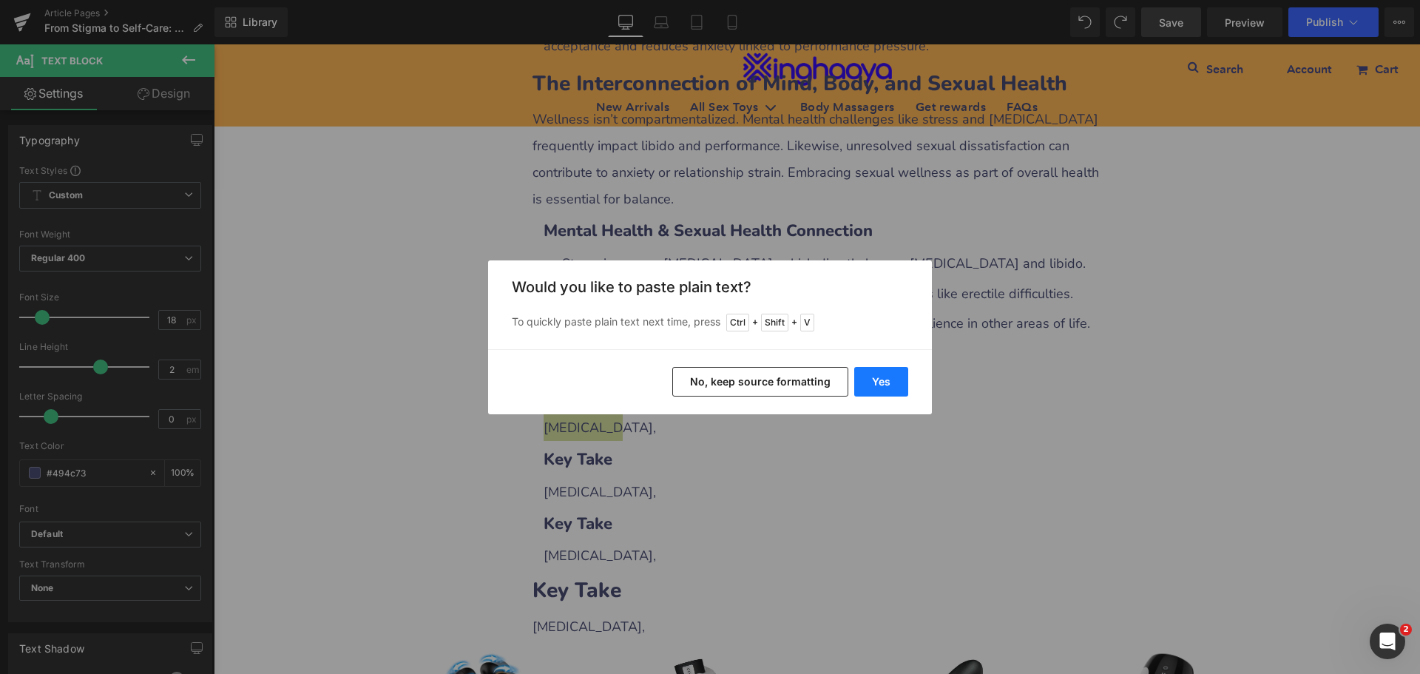
click at [875, 382] on button "Yes" at bounding box center [881, 382] width 54 height 30
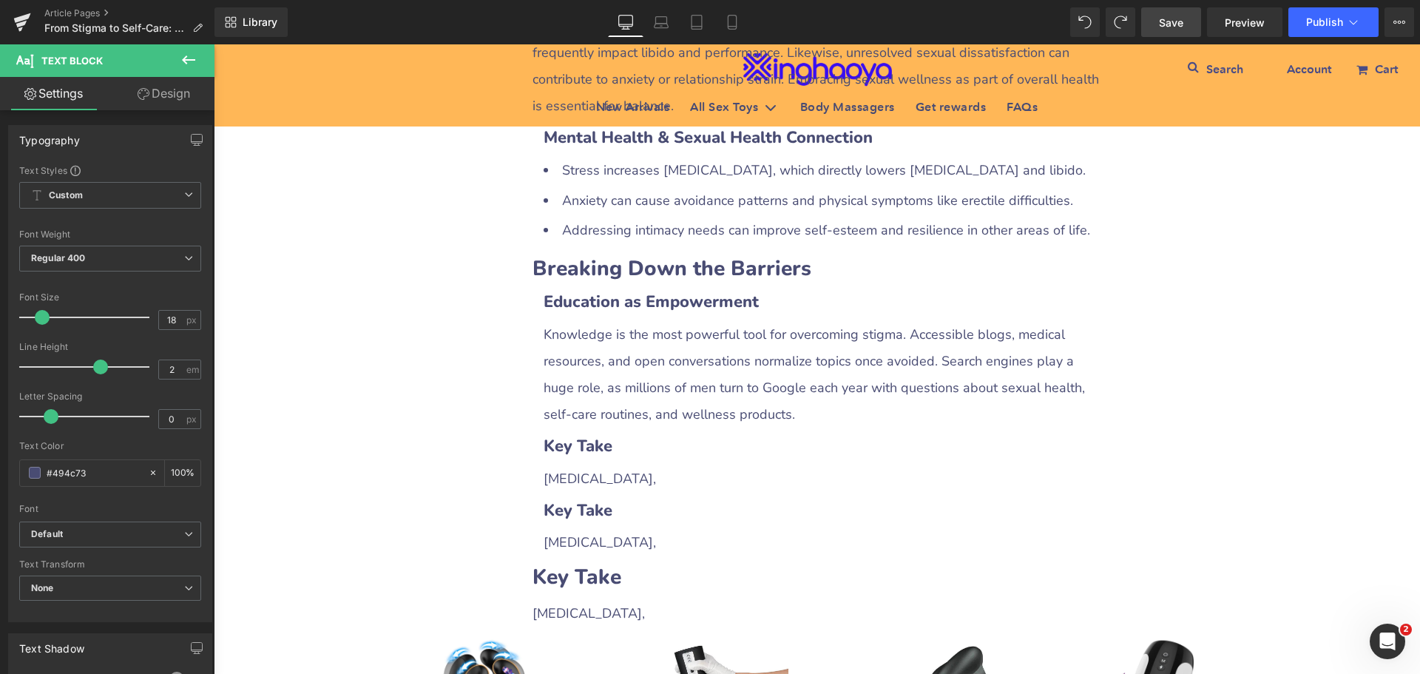
scroll to position [2889, 0]
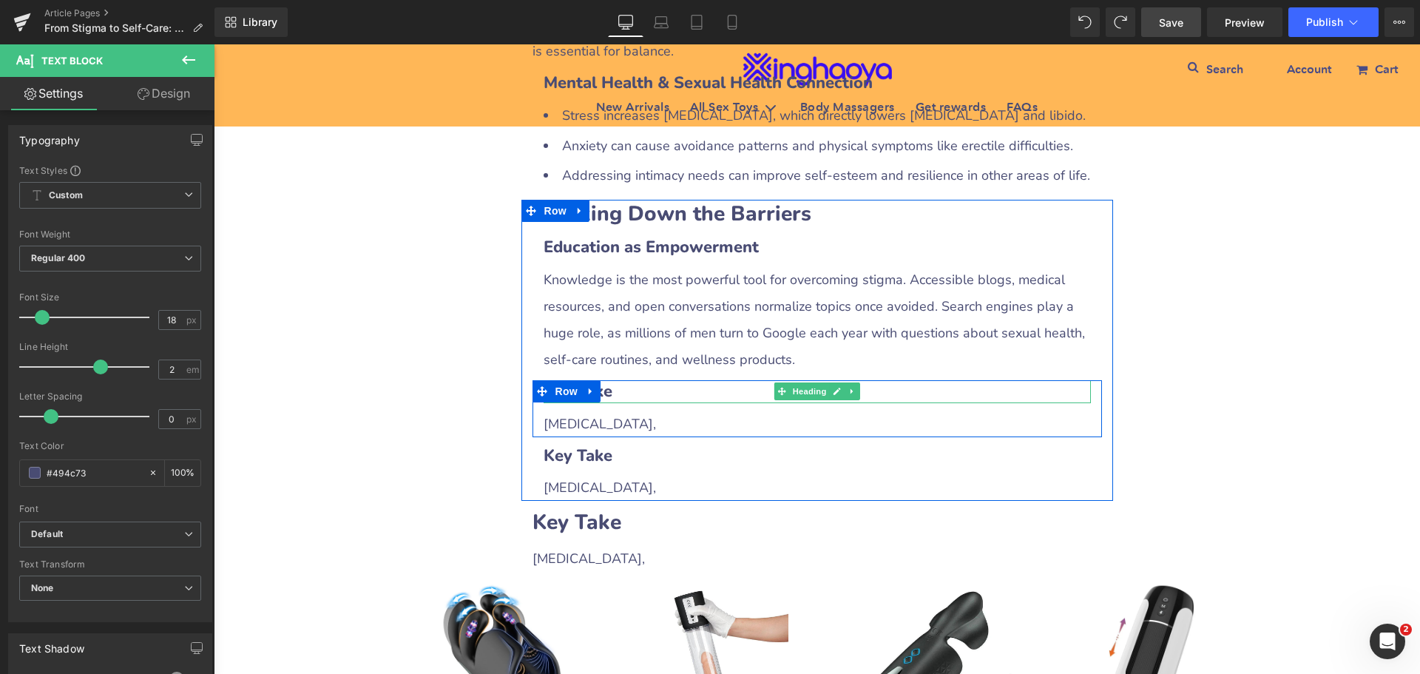
click at [603, 380] on b "Key Take" at bounding box center [577, 391] width 69 height 22
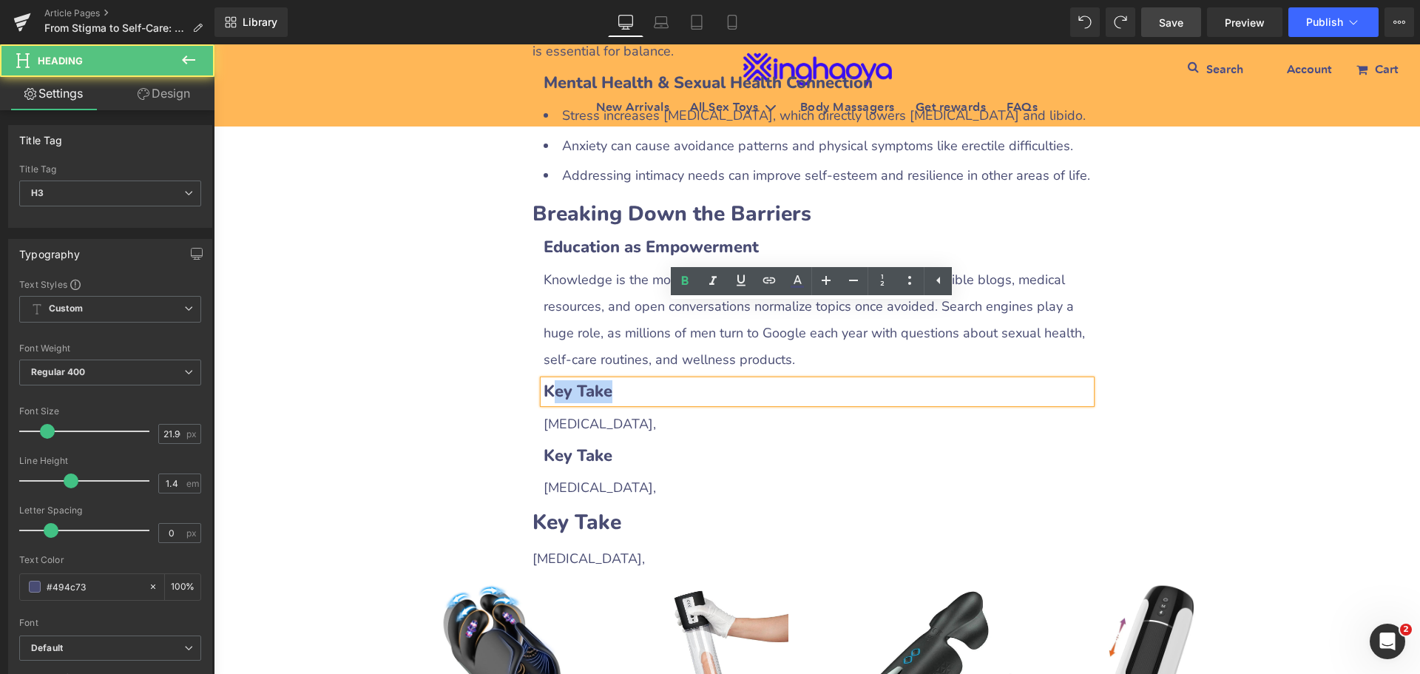
drag, startPoint x: 546, startPoint y: 312, endPoint x: 643, endPoint y: 316, distance: 96.9
click at [643, 380] on h3 "Key Take" at bounding box center [816, 391] width 547 height 23
paste div
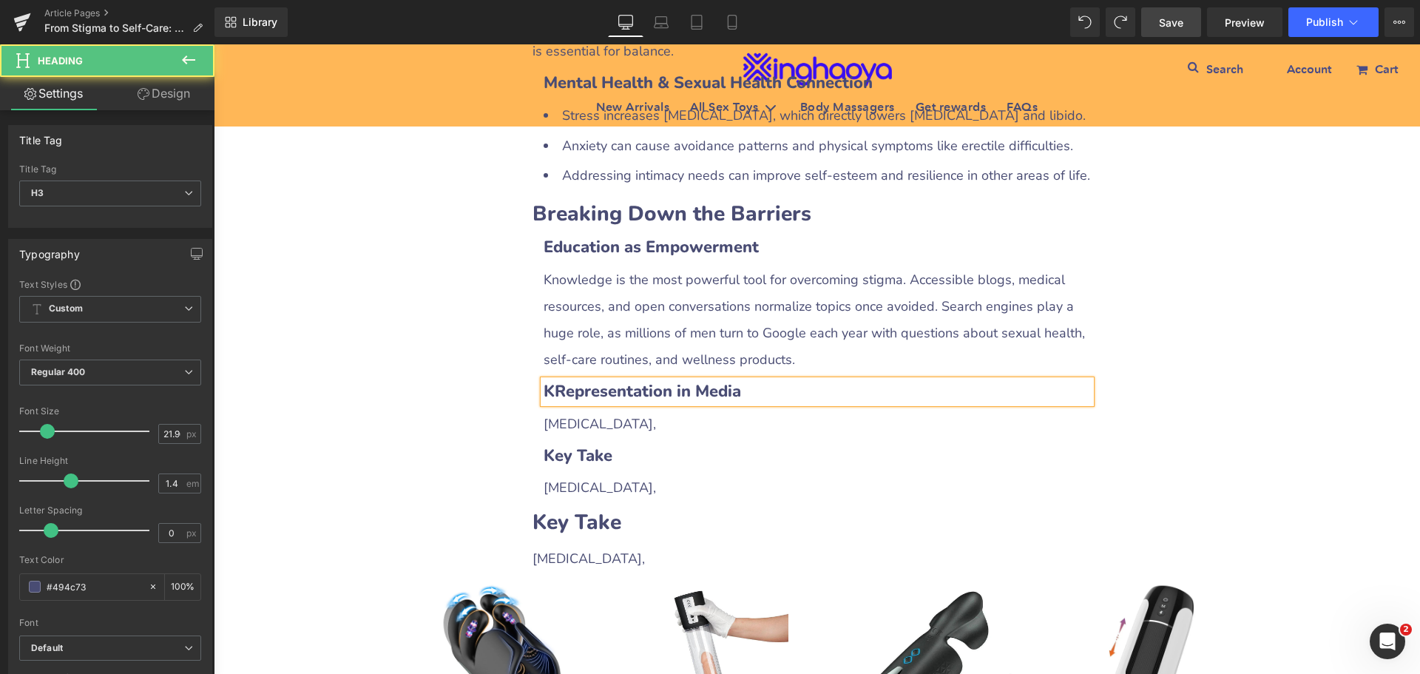
click at [552, 380] on b "KRepresentation in Media" at bounding box center [641, 391] width 197 height 22
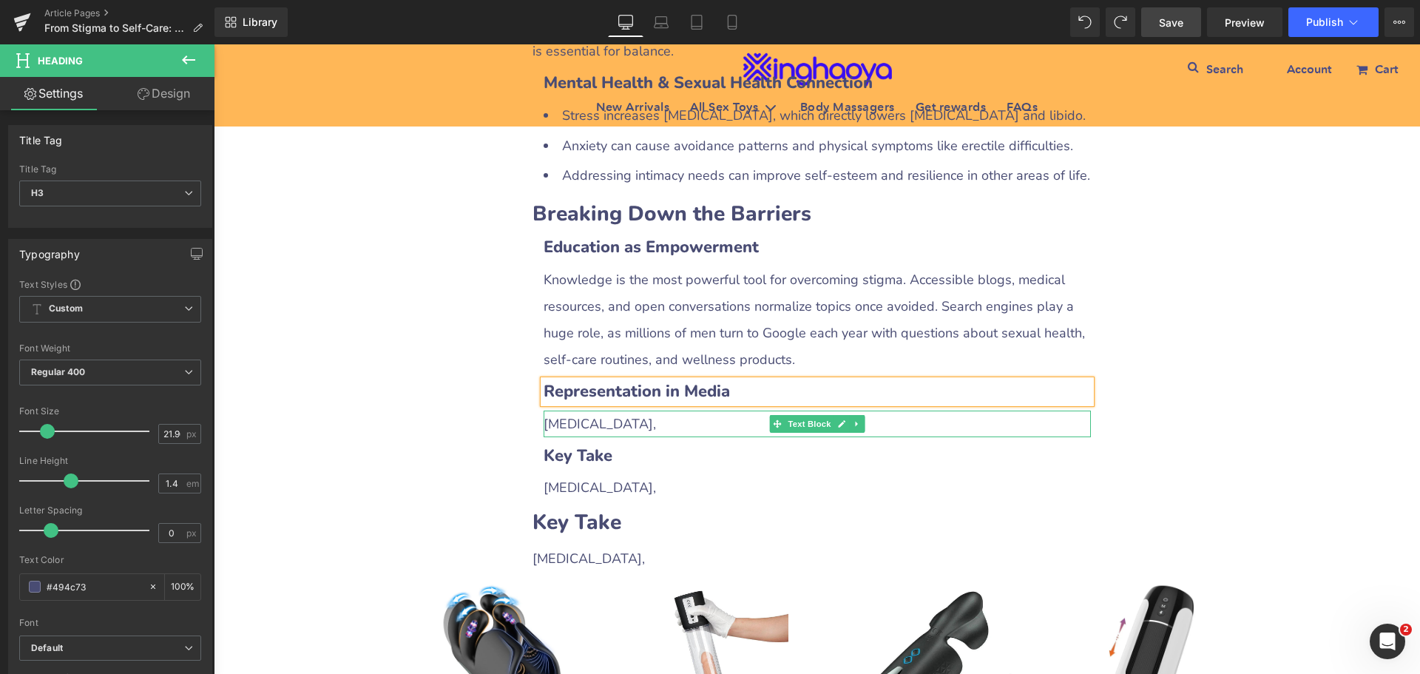
click at [558, 415] on span "[MEDICAL_DATA]," at bounding box center [599, 424] width 112 height 18
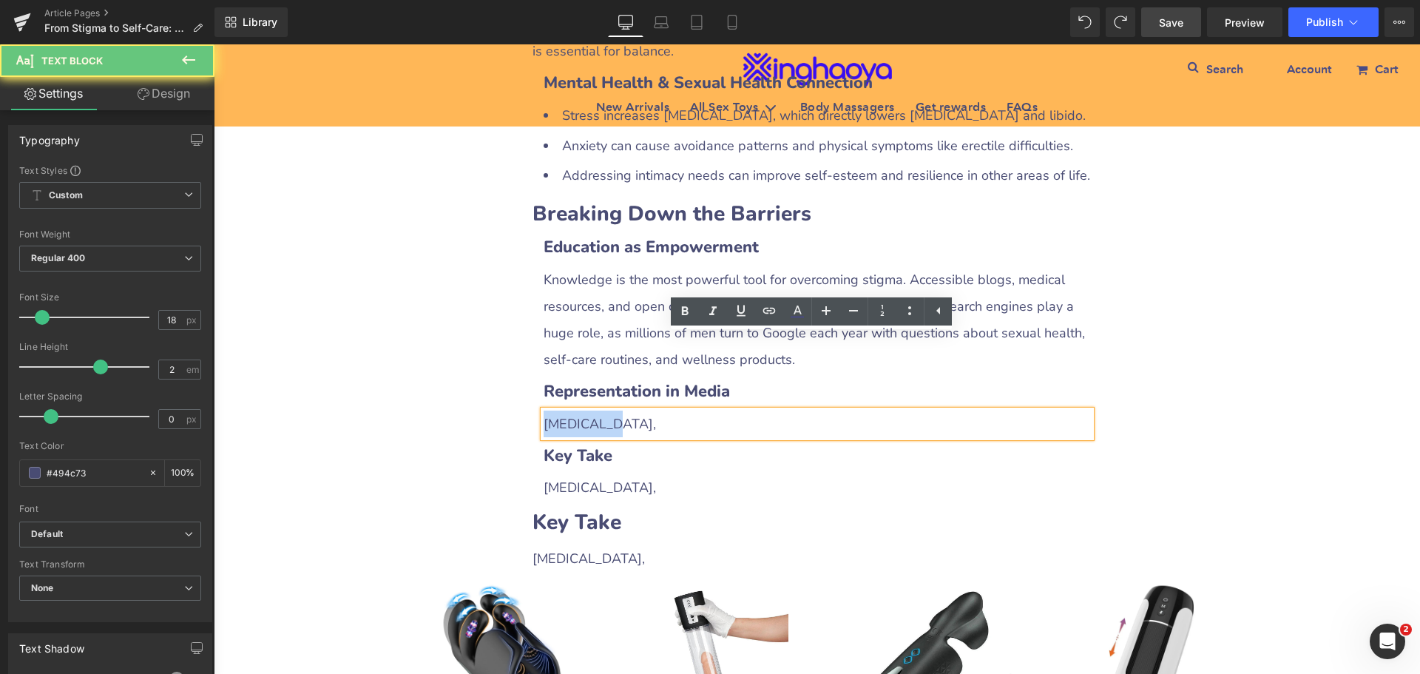
drag, startPoint x: 539, startPoint y: 342, endPoint x: 616, endPoint y: 341, distance: 76.9
click at [616, 410] on div "[MEDICAL_DATA]," at bounding box center [816, 423] width 547 height 27
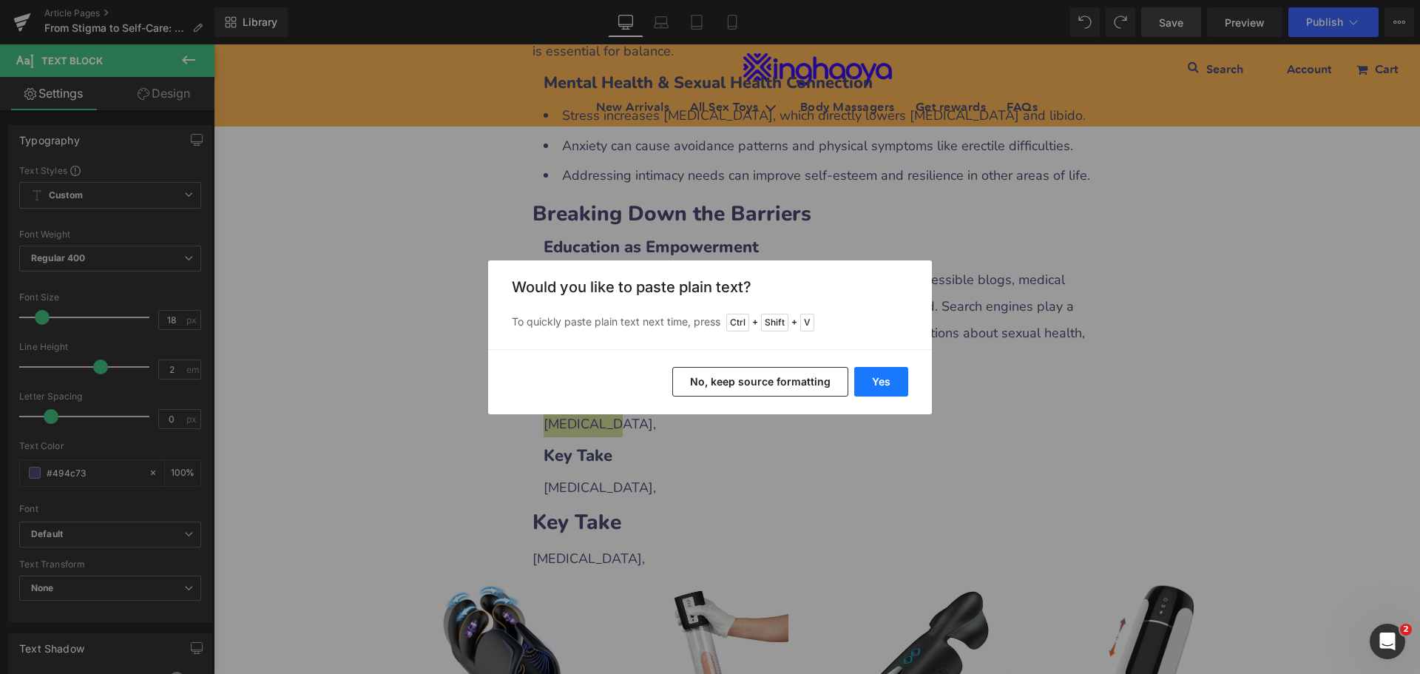
click at [872, 379] on button "Yes" at bounding box center [881, 382] width 54 height 30
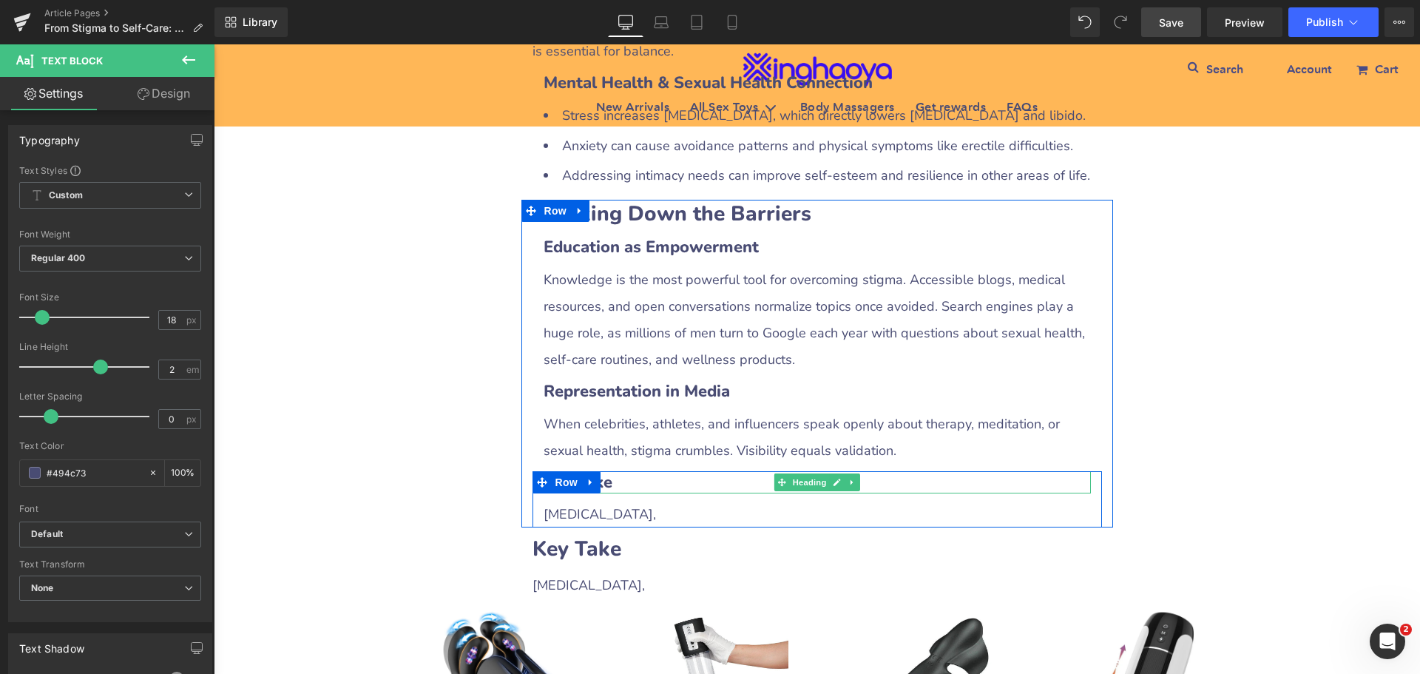
drag, startPoint x: 623, startPoint y: 410, endPoint x: 567, endPoint y: 416, distance: 55.8
click at [623, 471] on h3 "Key Take" at bounding box center [816, 482] width 547 height 23
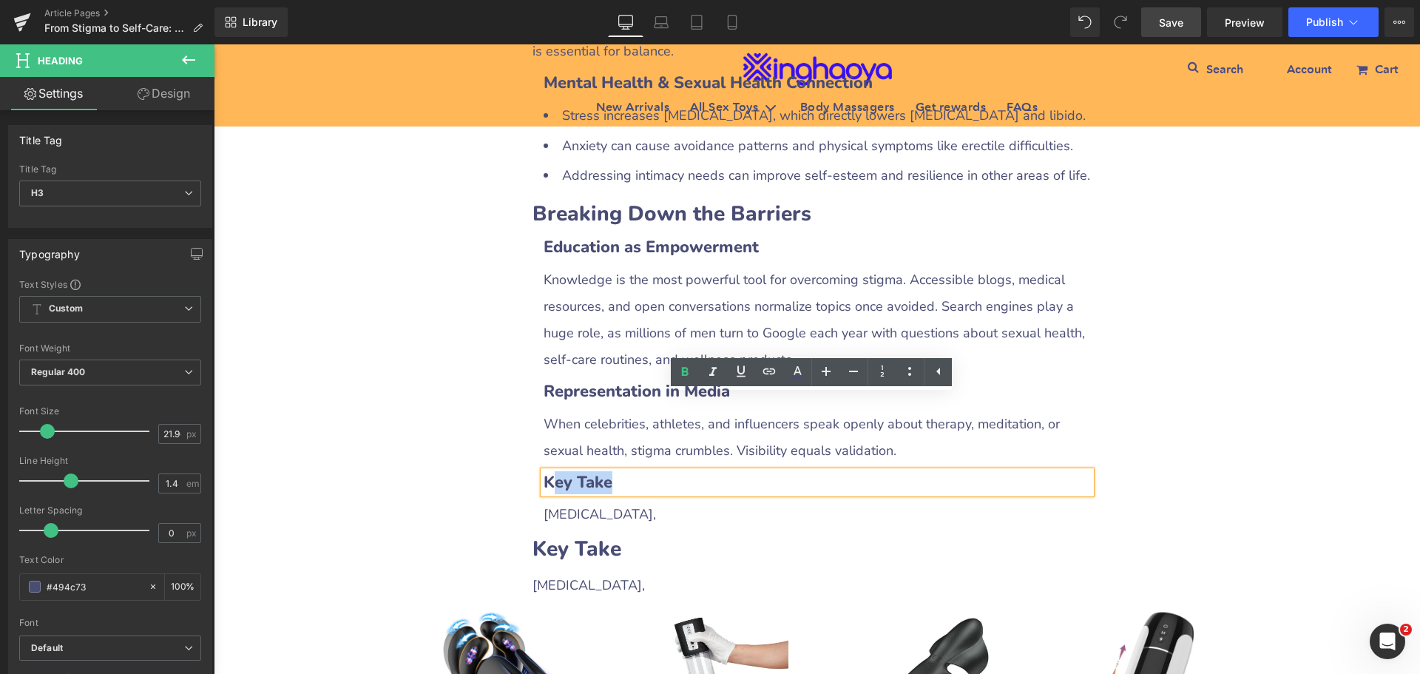
drag, startPoint x: 546, startPoint y: 402, endPoint x: 660, endPoint y: 406, distance: 114.7
click at [660, 471] on h3 "Key Take" at bounding box center [816, 482] width 547 height 23
paste div
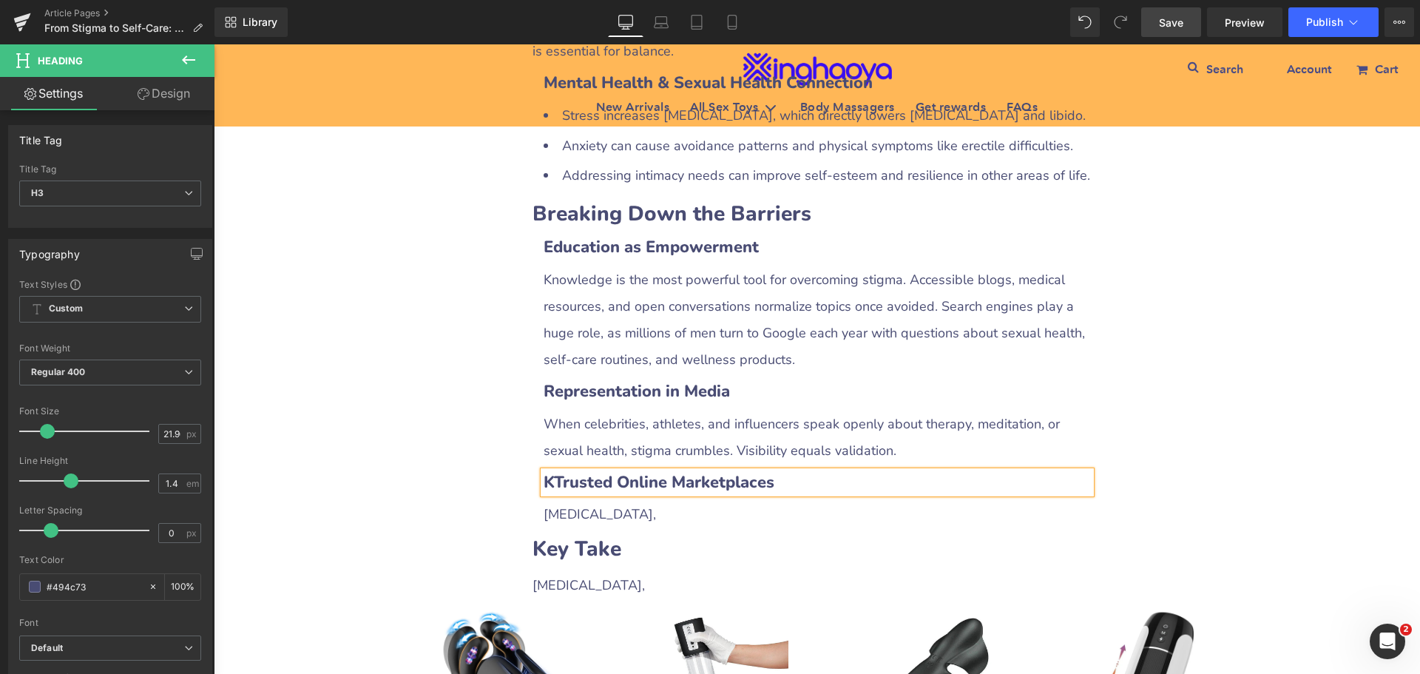
click at [551, 471] on b "KTrusted Online Marketplaces" at bounding box center [658, 482] width 231 height 22
click at [570, 505] on span "[MEDICAL_DATA]," at bounding box center [599, 514] width 112 height 18
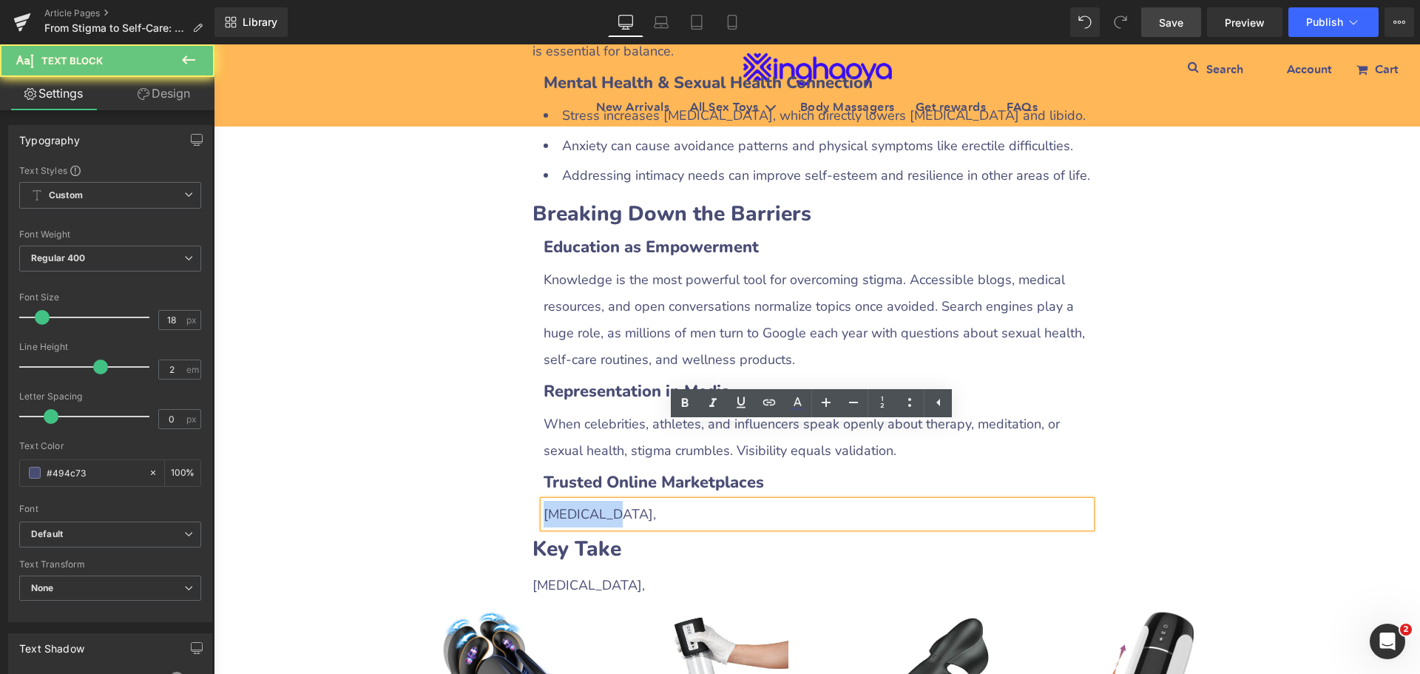
drag, startPoint x: 538, startPoint y: 439, endPoint x: 666, endPoint y: 443, distance: 128.0
click at [666, 501] on div "[MEDICAL_DATA]," at bounding box center [816, 514] width 547 height 27
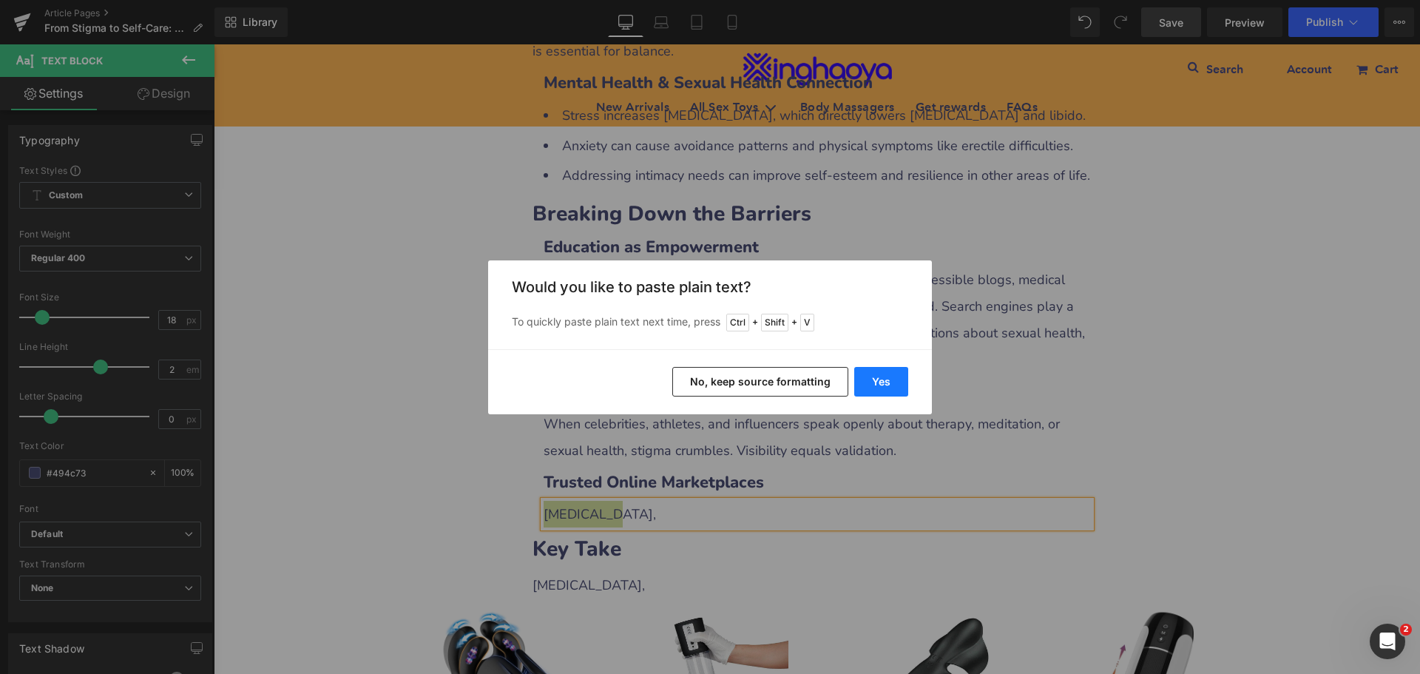
click at [873, 382] on button "Yes" at bounding box center [881, 382] width 54 height 30
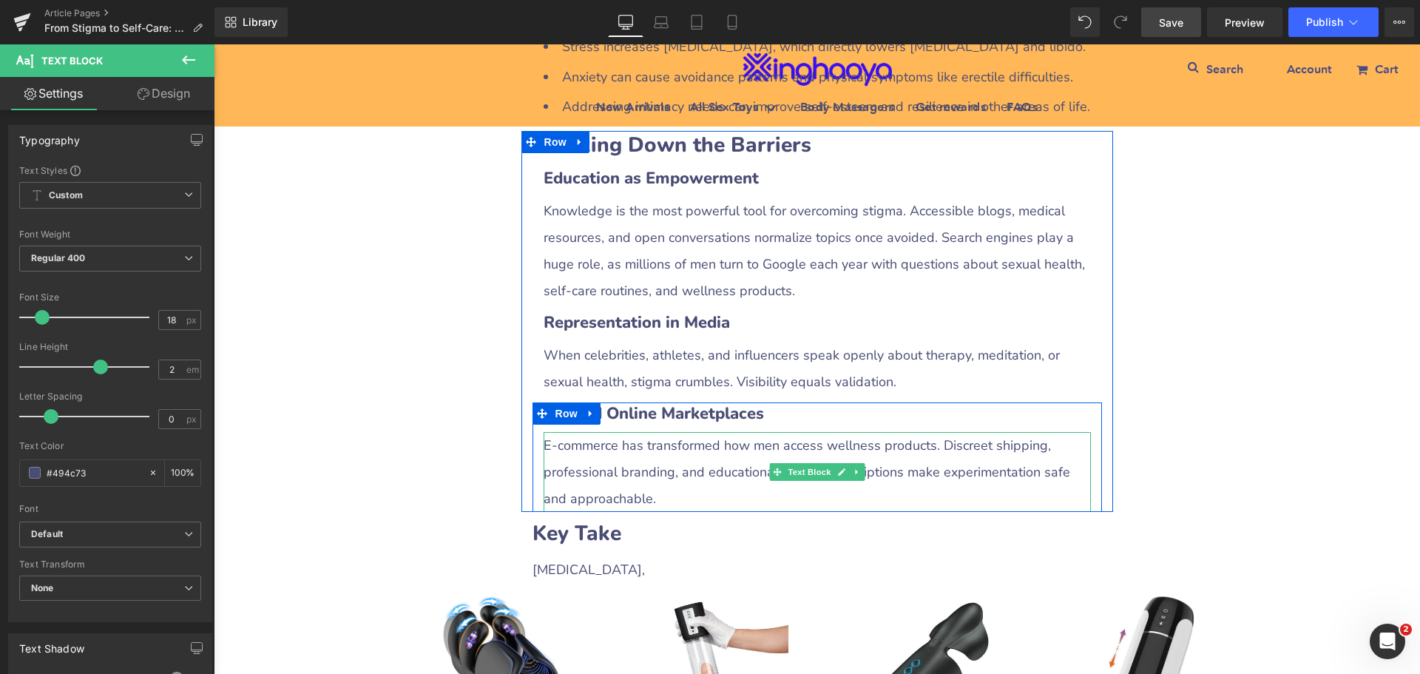
scroll to position [3111, 0]
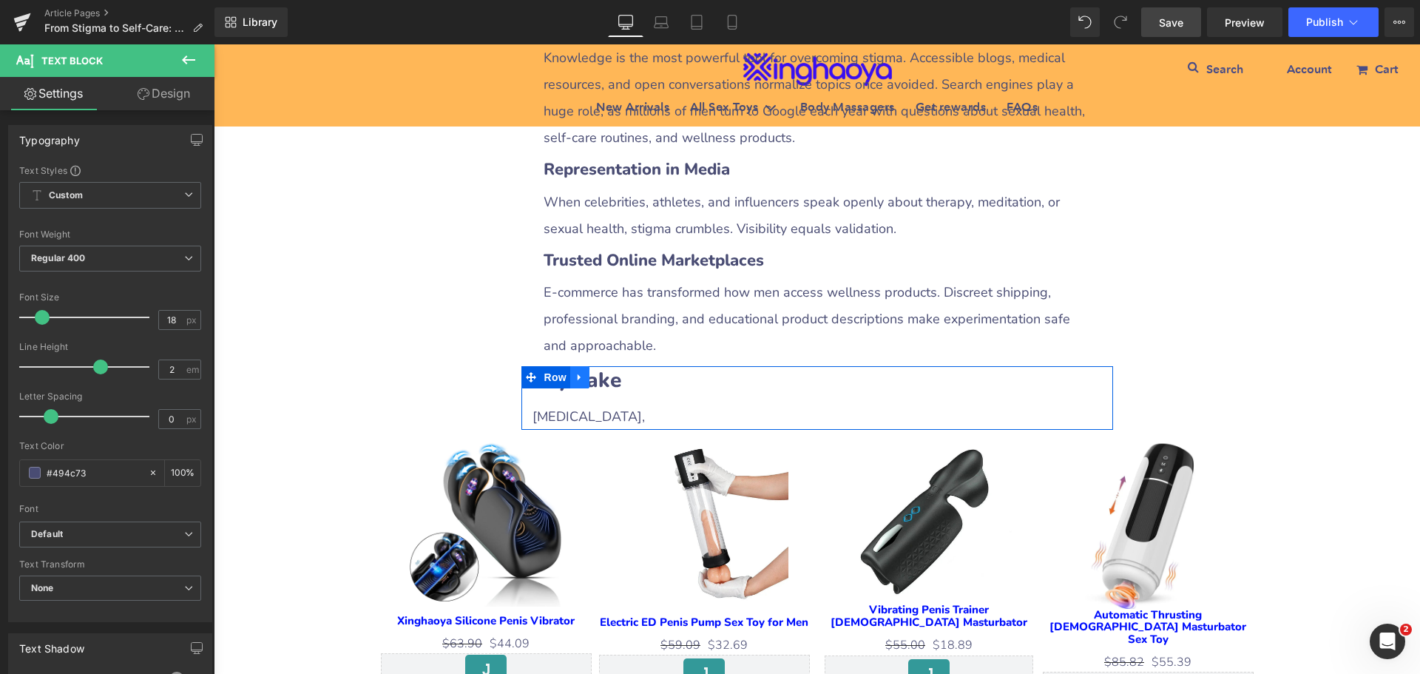
click at [575, 372] on icon at bounding box center [580, 377] width 10 height 11
click at [594, 372] on icon at bounding box center [599, 377] width 10 height 10
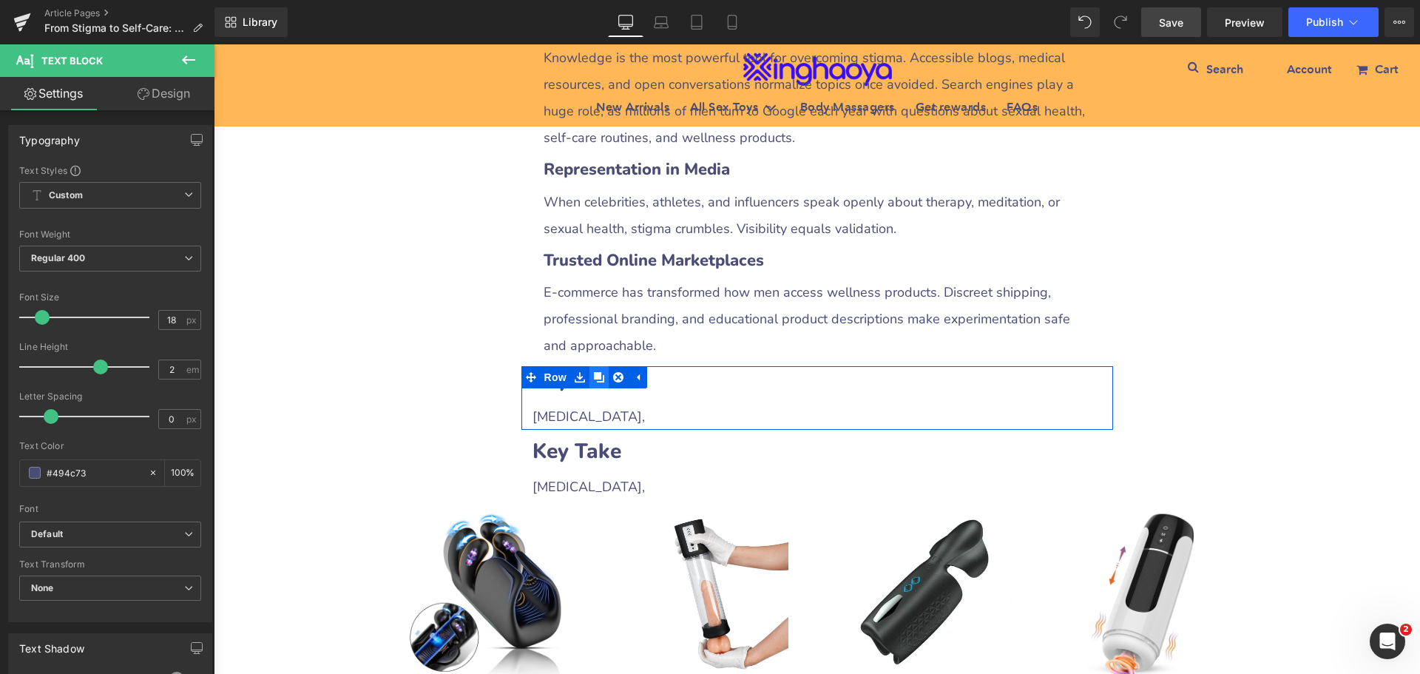
click at [594, 372] on icon at bounding box center [599, 377] width 10 height 10
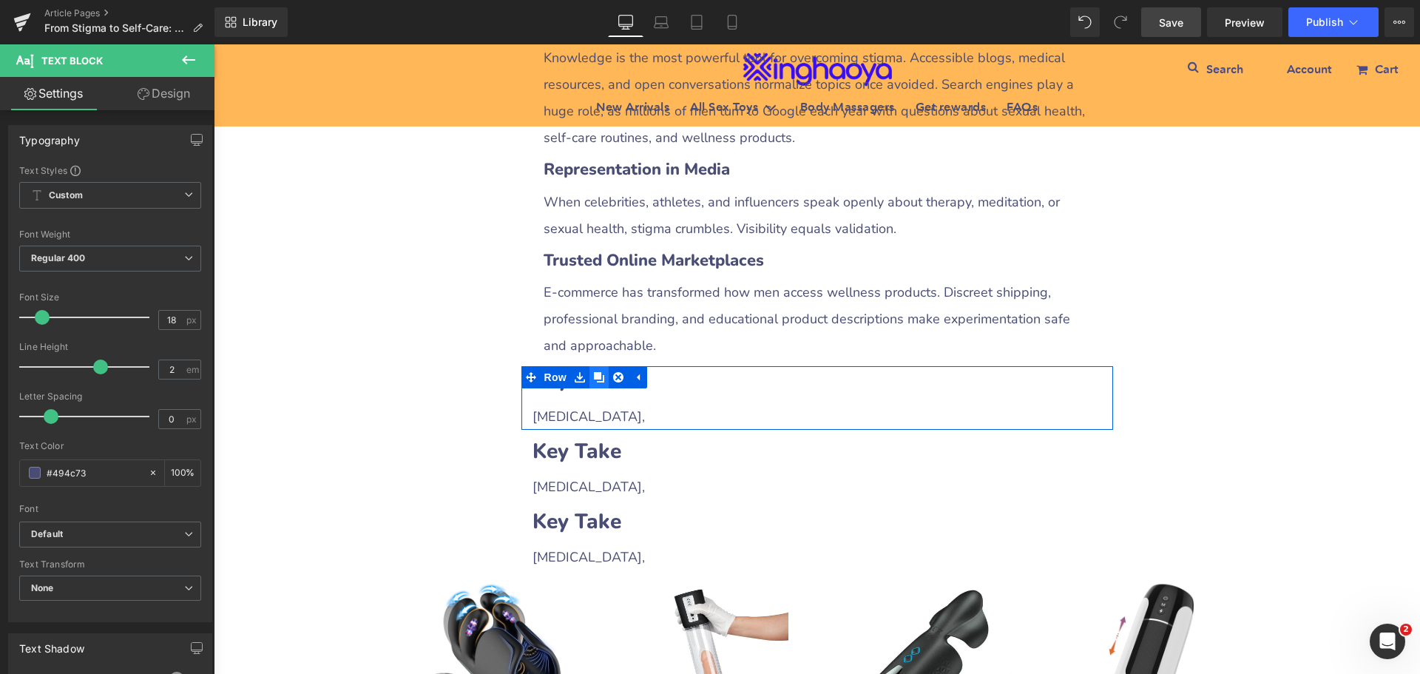
click at [594, 372] on icon at bounding box center [599, 377] width 10 height 10
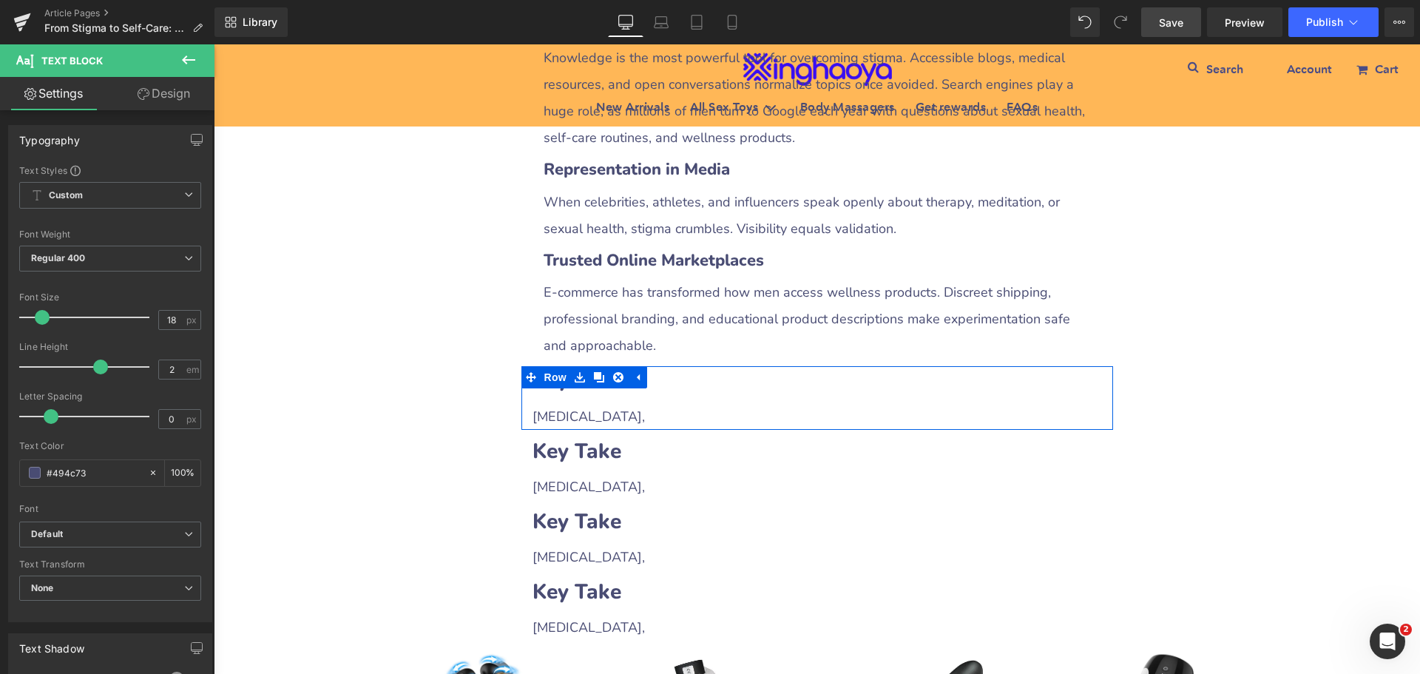
click at [679, 366] on h2 "Key Take" at bounding box center [816, 380] width 569 height 29
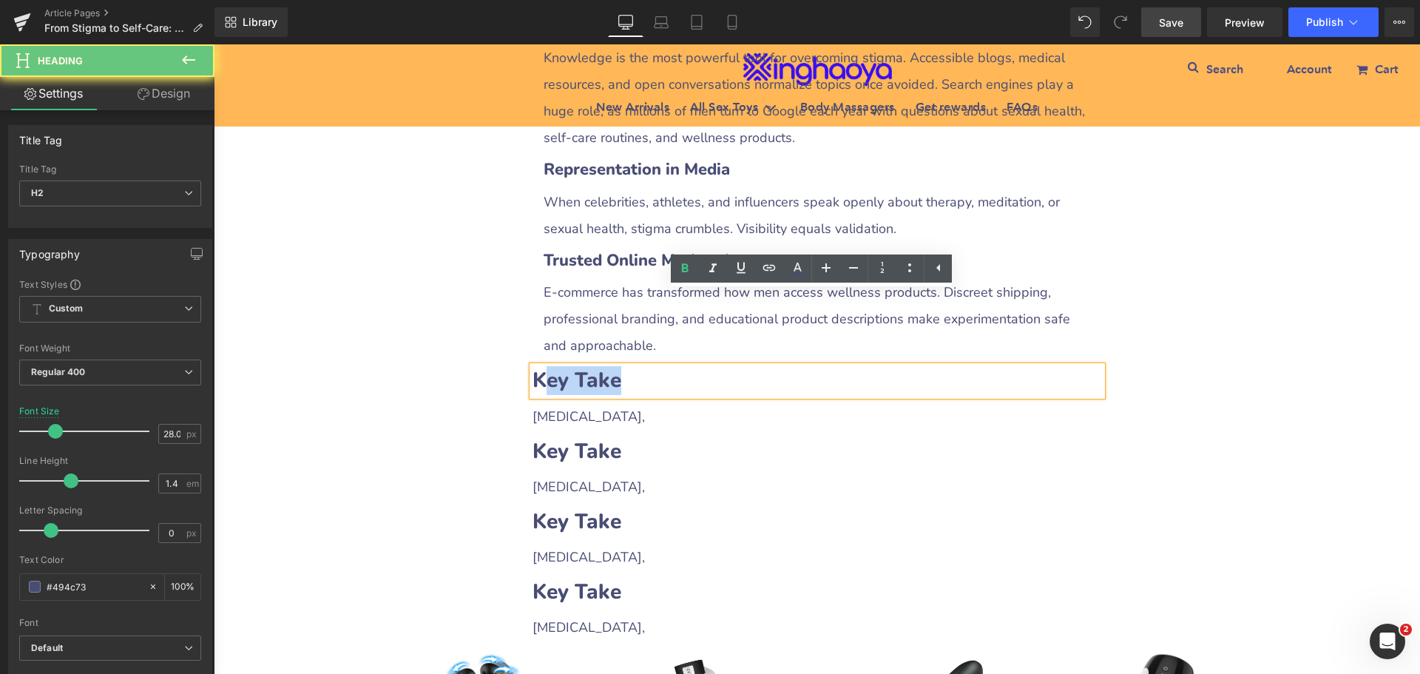
drag, startPoint x: 543, startPoint y: 311, endPoint x: 703, endPoint y: 311, distance: 159.7
click at [703, 366] on h2 "Key Take" at bounding box center [816, 380] width 569 height 29
paste div
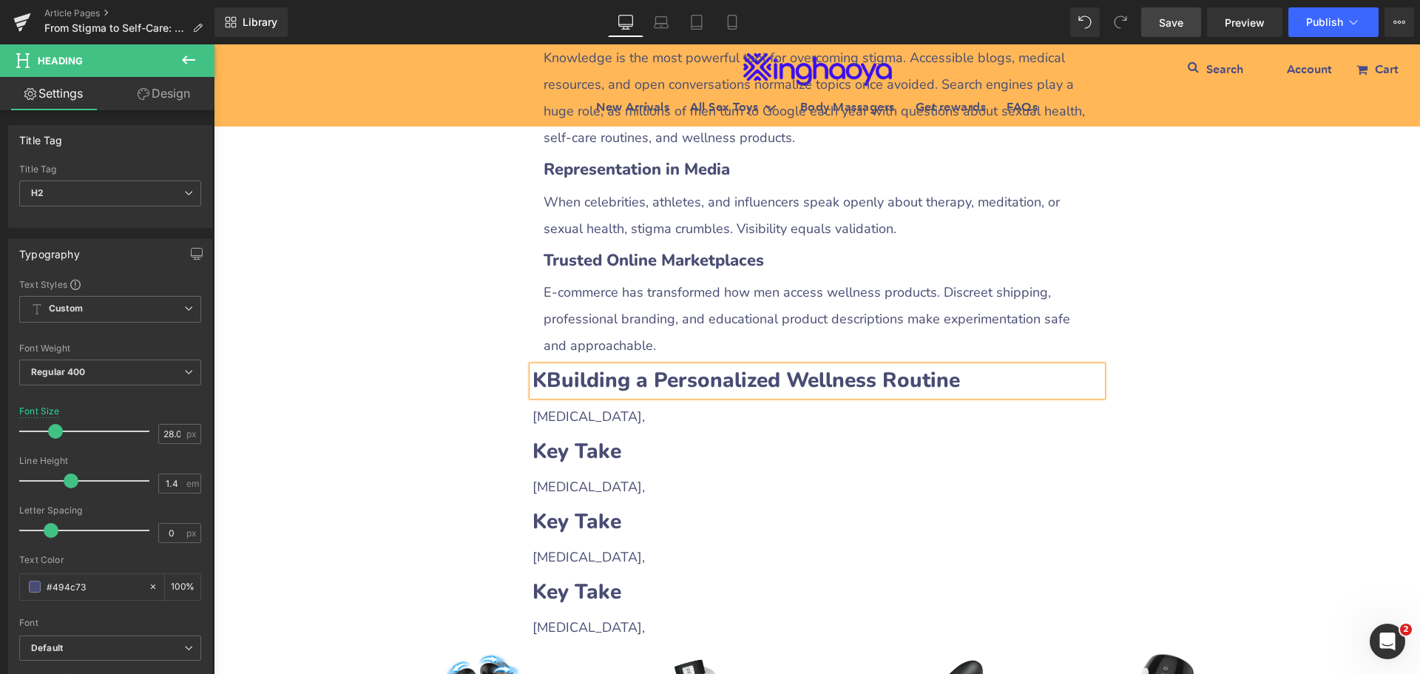
drag, startPoint x: 543, startPoint y: 311, endPoint x: 633, endPoint y: 357, distance: 101.2
click at [543, 366] on b "KBuilding a Personalized Wellness Routine" at bounding box center [745, 380] width 427 height 28
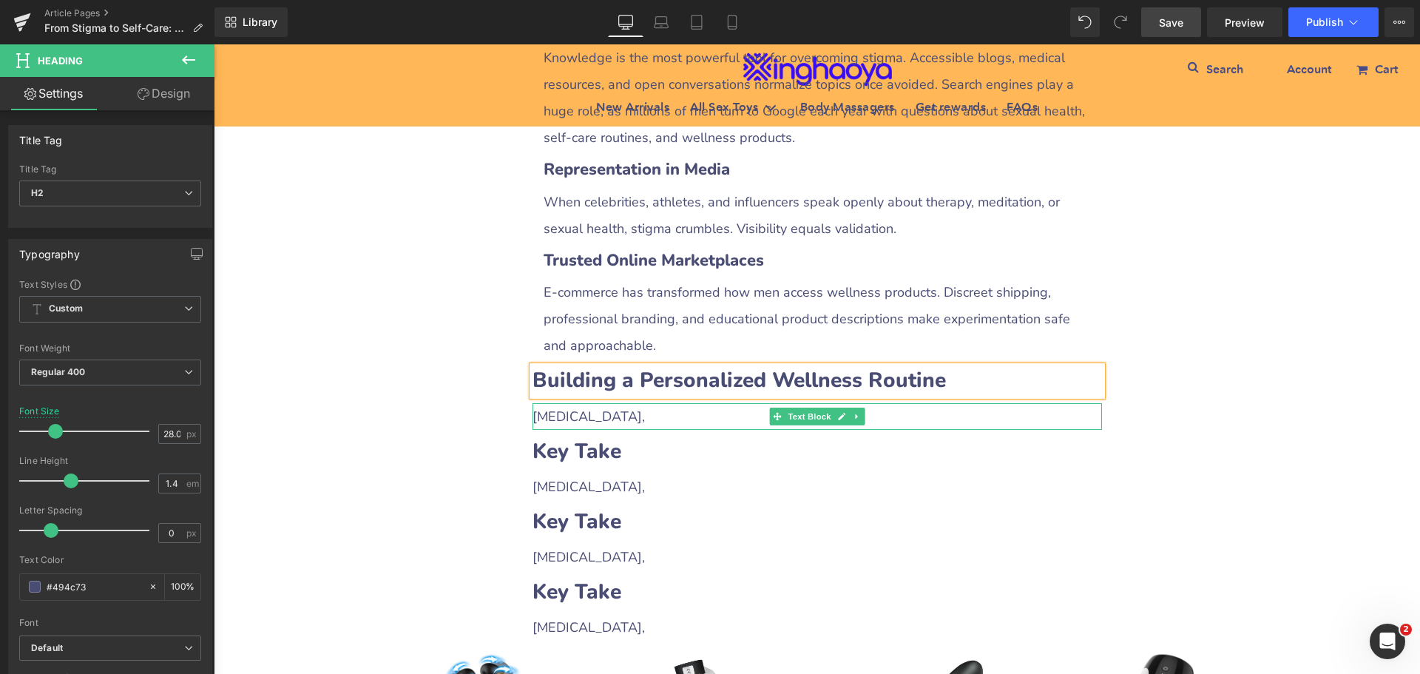
click at [562, 407] on span "[MEDICAL_DATA]," at bounding box center [588, 416] width 112 height 18
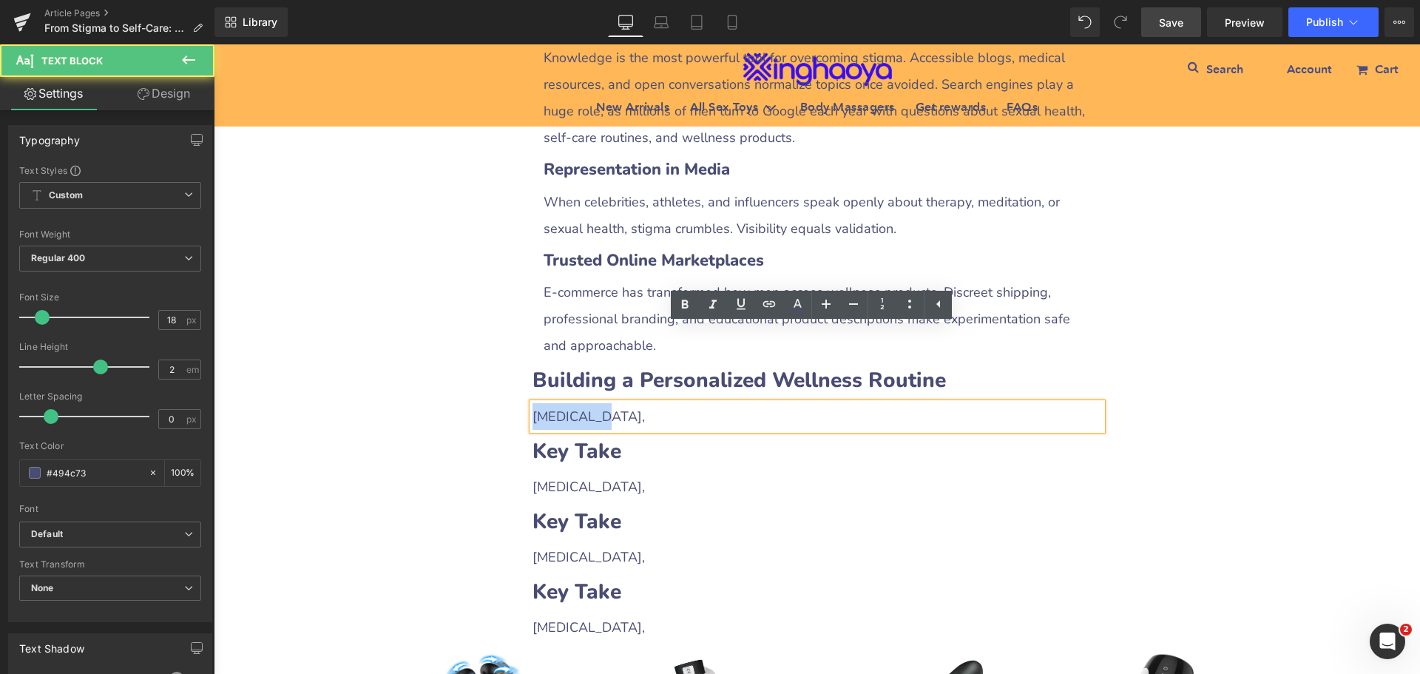
drag, startPoint x: 527, startPoint y: 332, endPoint x: 602, endPoint y: 336, distance: 74.8
click at [602, 403] on div "[MEDICAL_DATA]," at bounding box center [816, 416] width 569 height 27
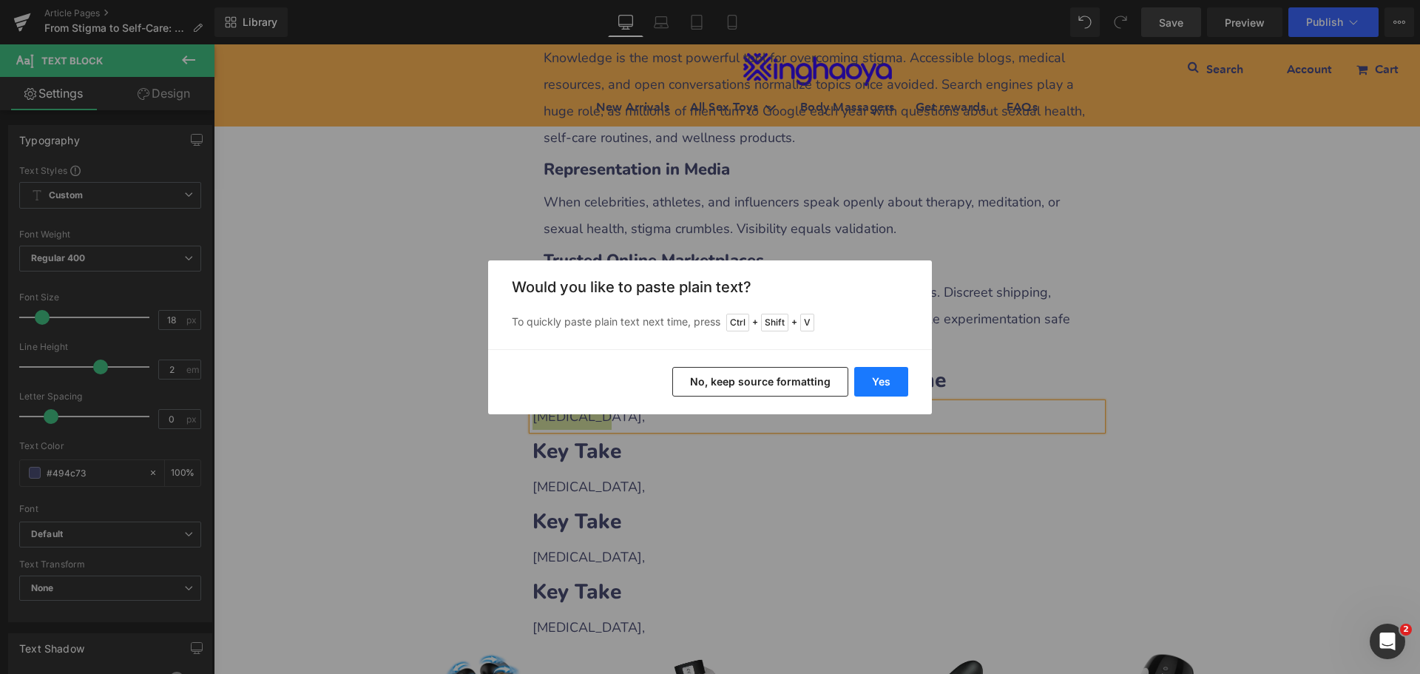
click at [883, 373] on button "Yes" at bounding box center [881, 382] width 54 height 30
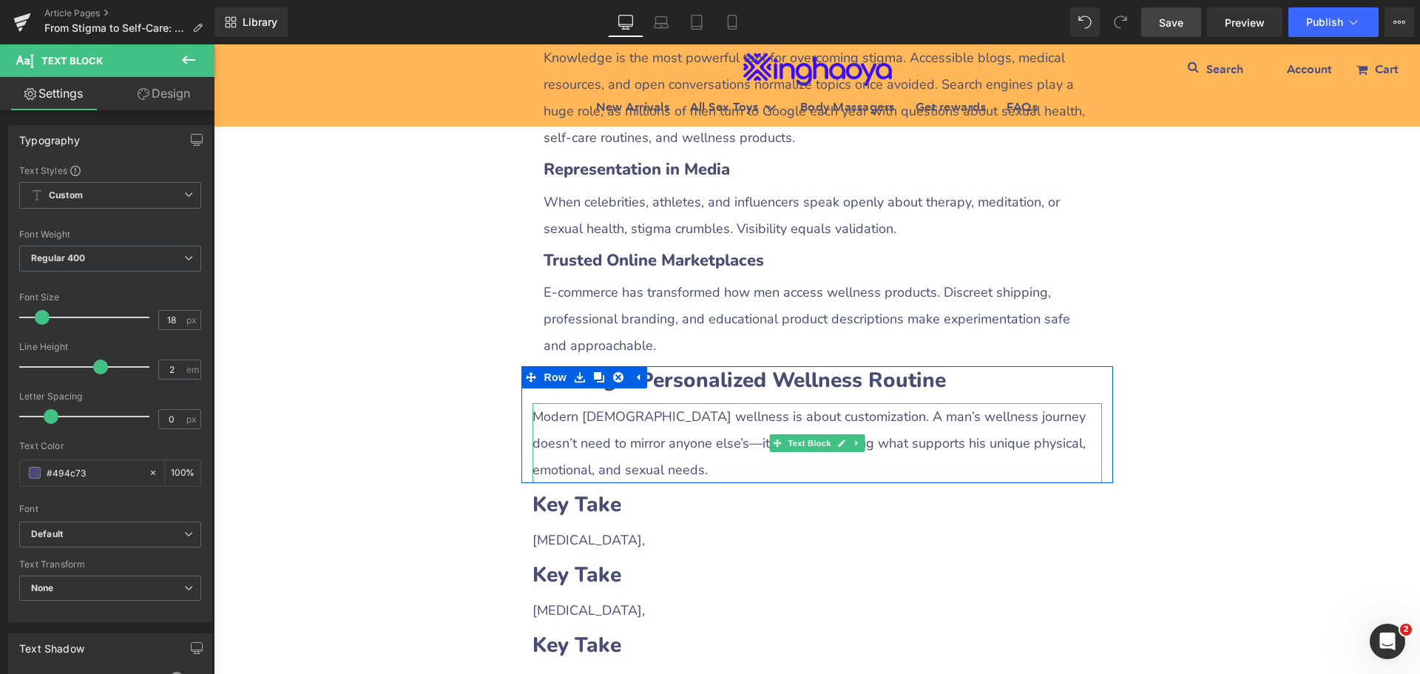
click at [630, 403] on div "Modern [DEMOGRAPHIC_DATA] wellness is about customization. A man’s wellness jou…" at bounding box center [816, 443] width 569 height 80
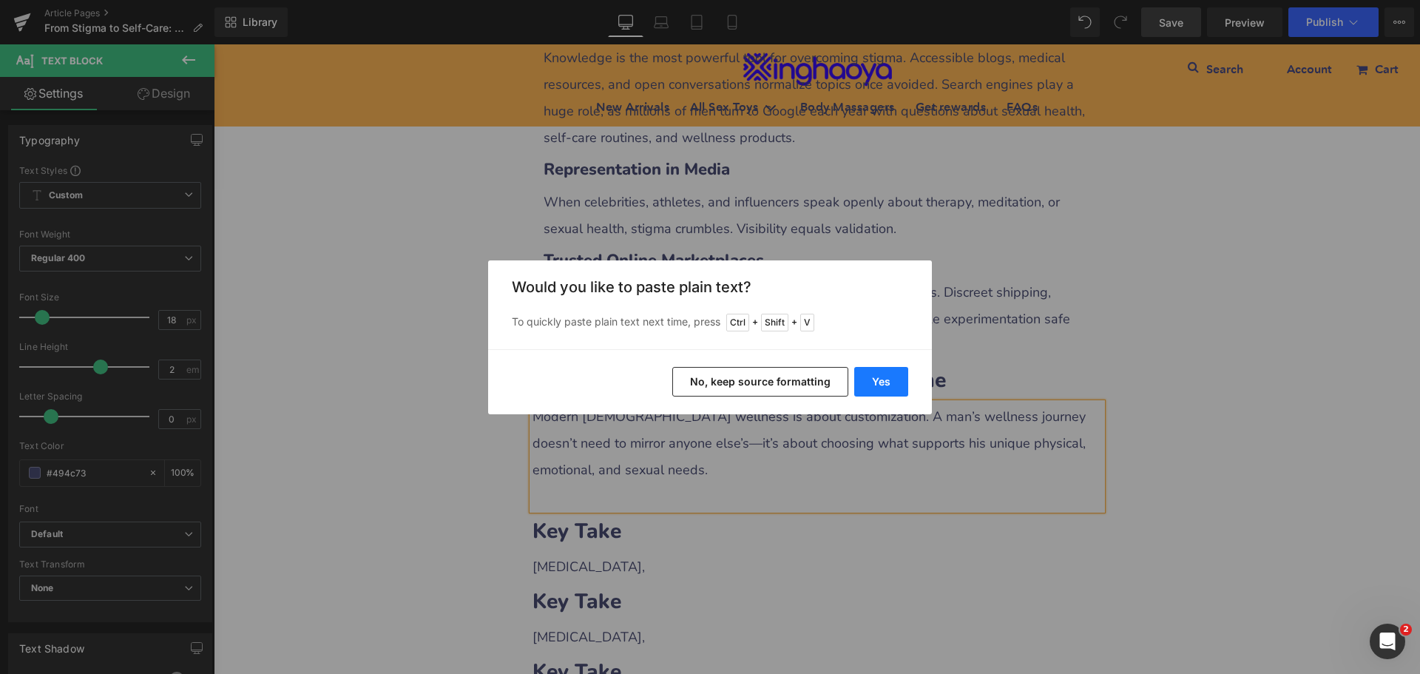
click at [877, 389] on button "Yes" at bounding box center [881, 382] width 54 height 30
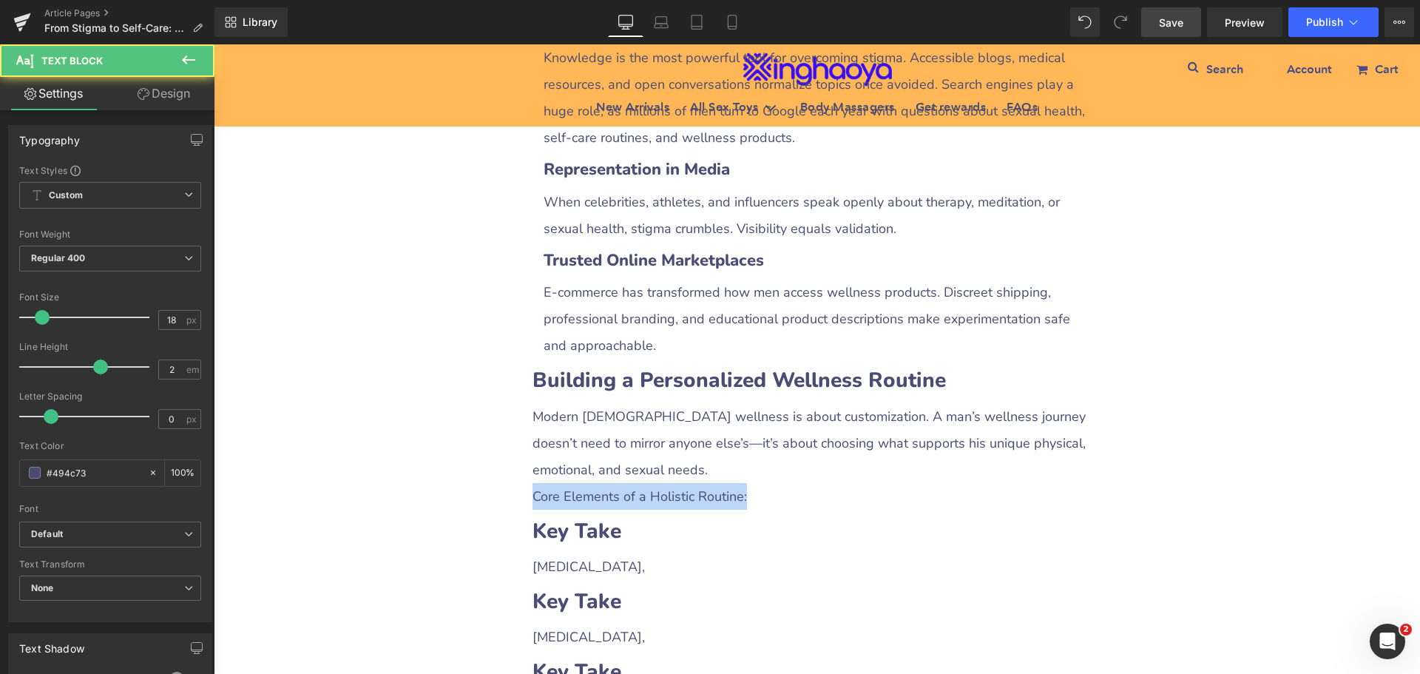
drag, startPoint x: 757, startPoint y: 423, endPoint x: 499, endPoint y: 391, distance: 260.0
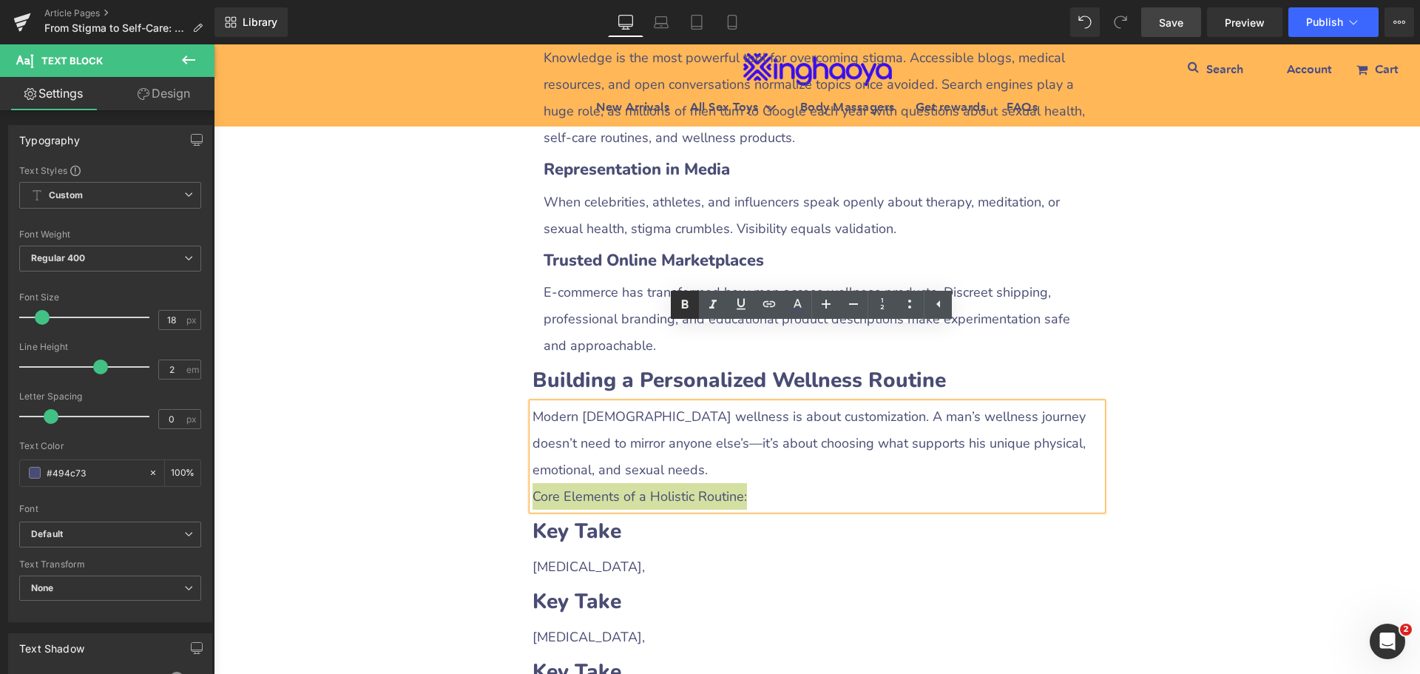
click at [687, 307] on icon at bounding box center [685, 304] width 7 height 9
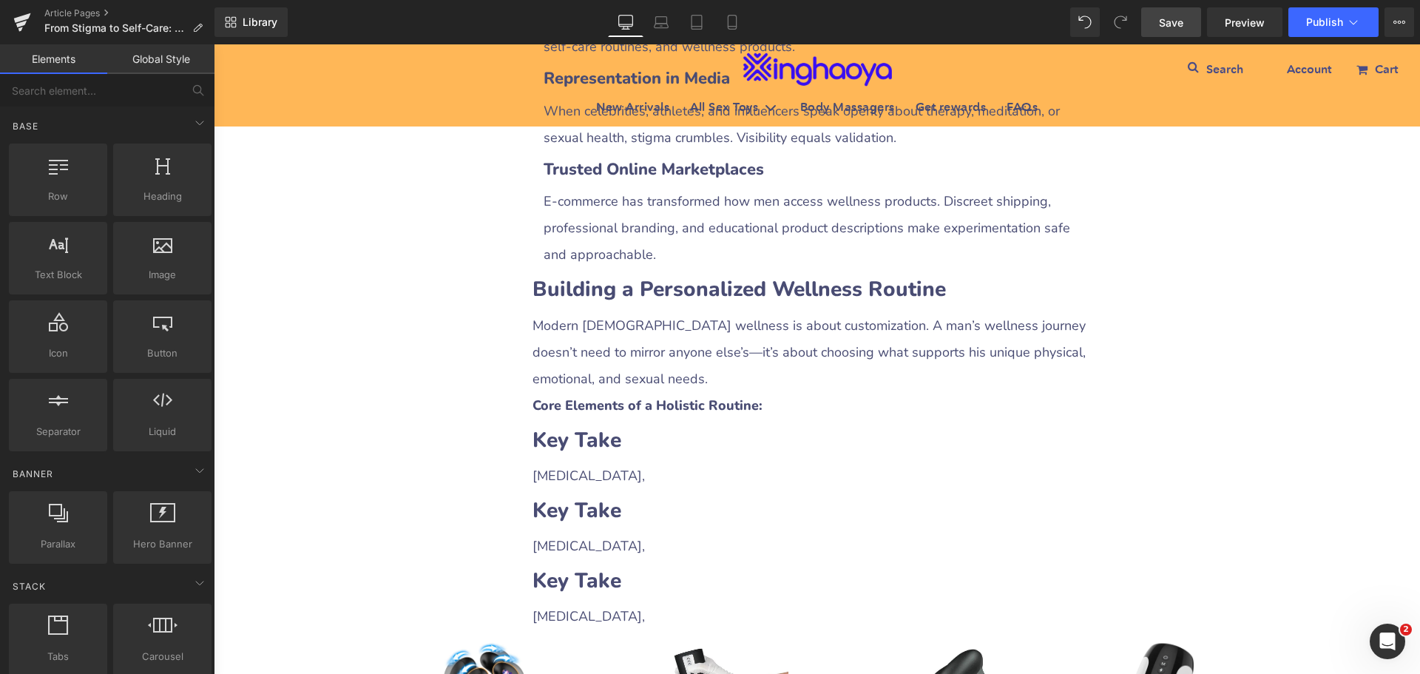
scroll to position [3185, 0]
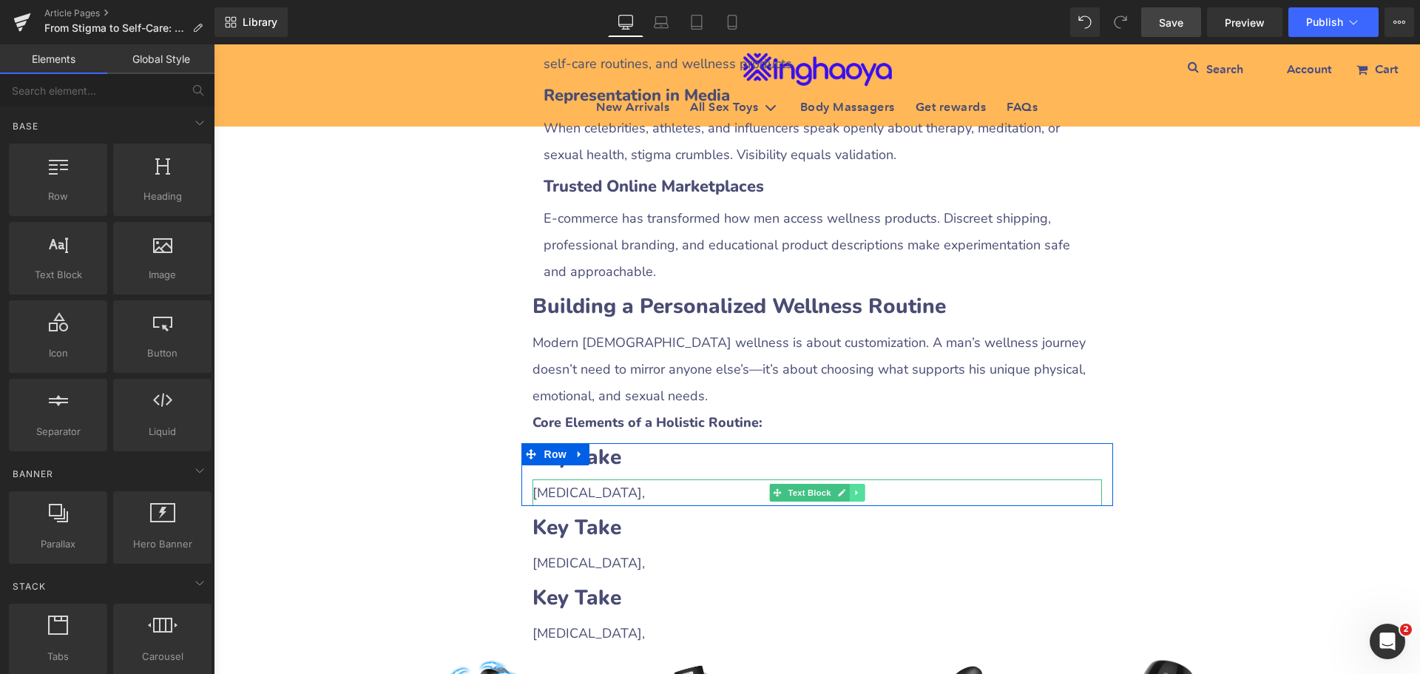
click at [855, 489] on icon at bounding box center [856, 491] width 2 height 5
click at [844, 488] on icon at bounding box center [848, 492] width 8 height 8
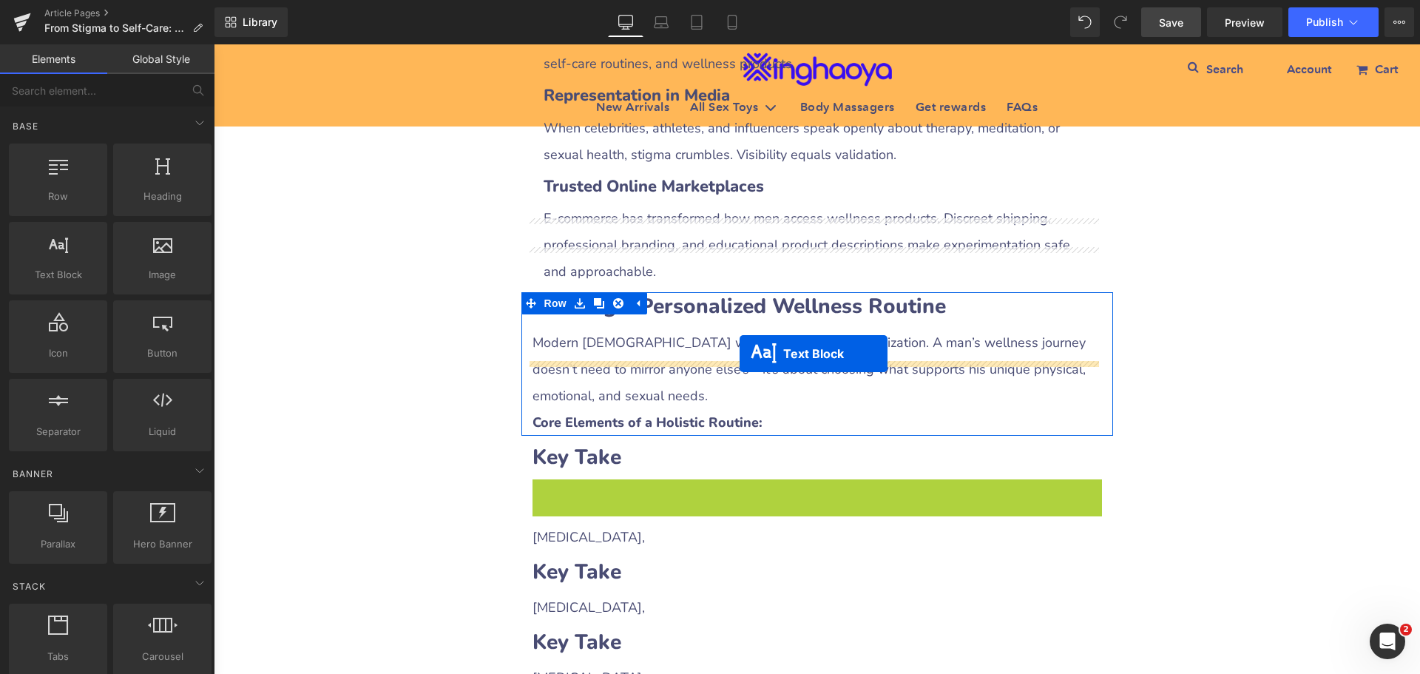
drag, startPoint x: 747, startPoint y: 413, endPoint x: 739, endPoint y: 353, distance: 60.3
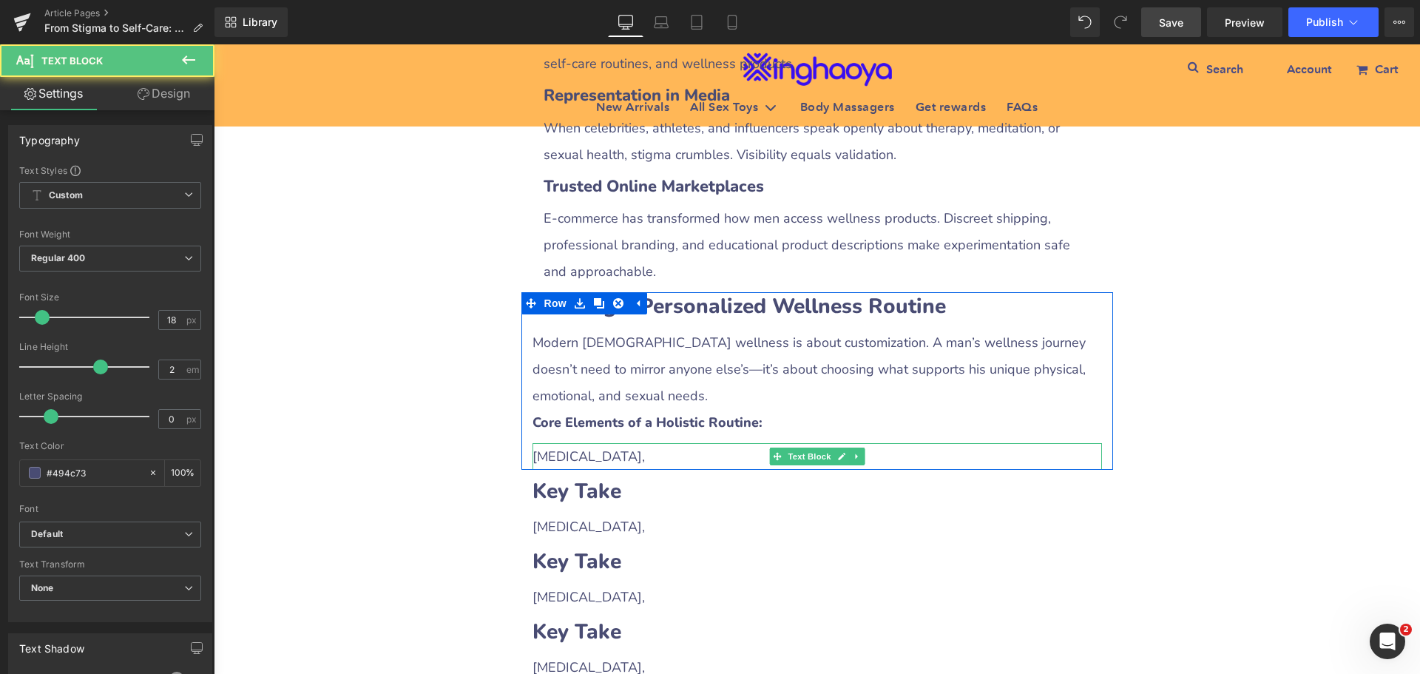
click at [626, 443] on div "[MEDICAL_DATA]," at bounding box center [816, 456] width 569 height 27
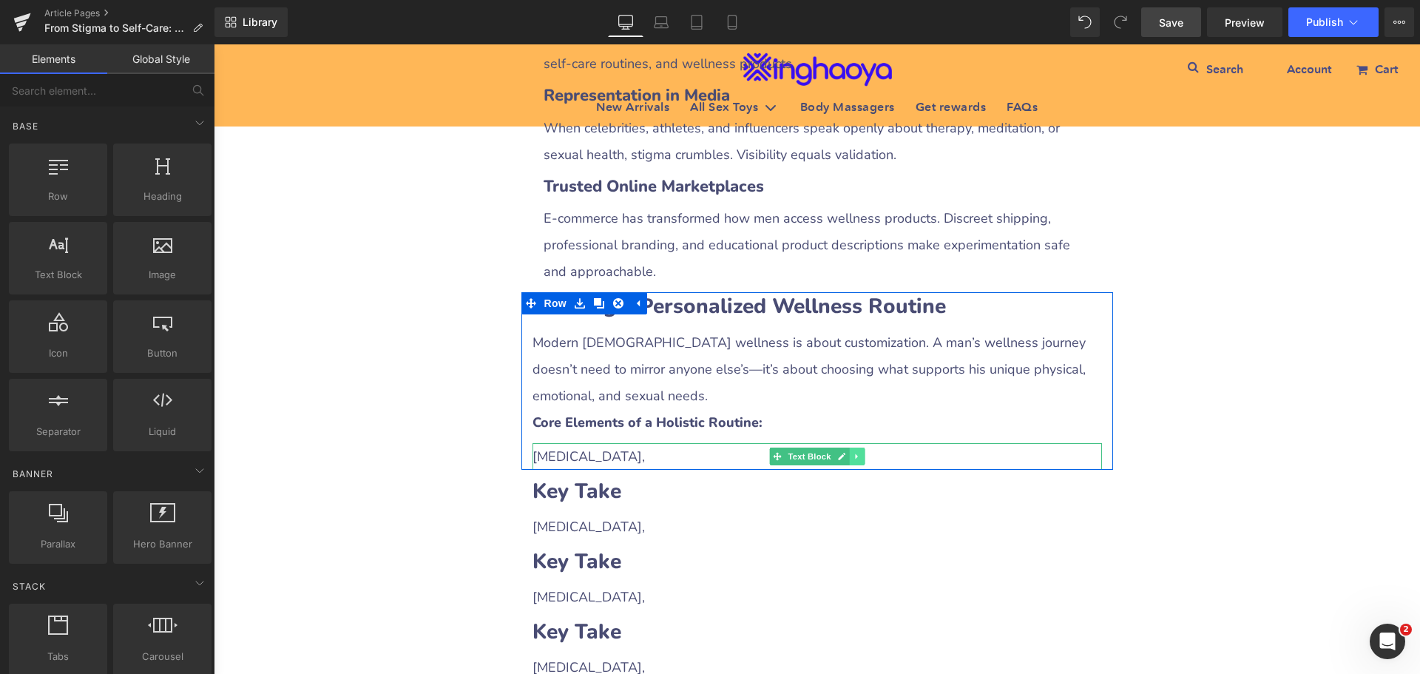
click at [849, 447] on link at bounding box center [857, 456] width 16 height 18
click at [846, 452] on icon at bounding box center [848, 456] width 8 height 9
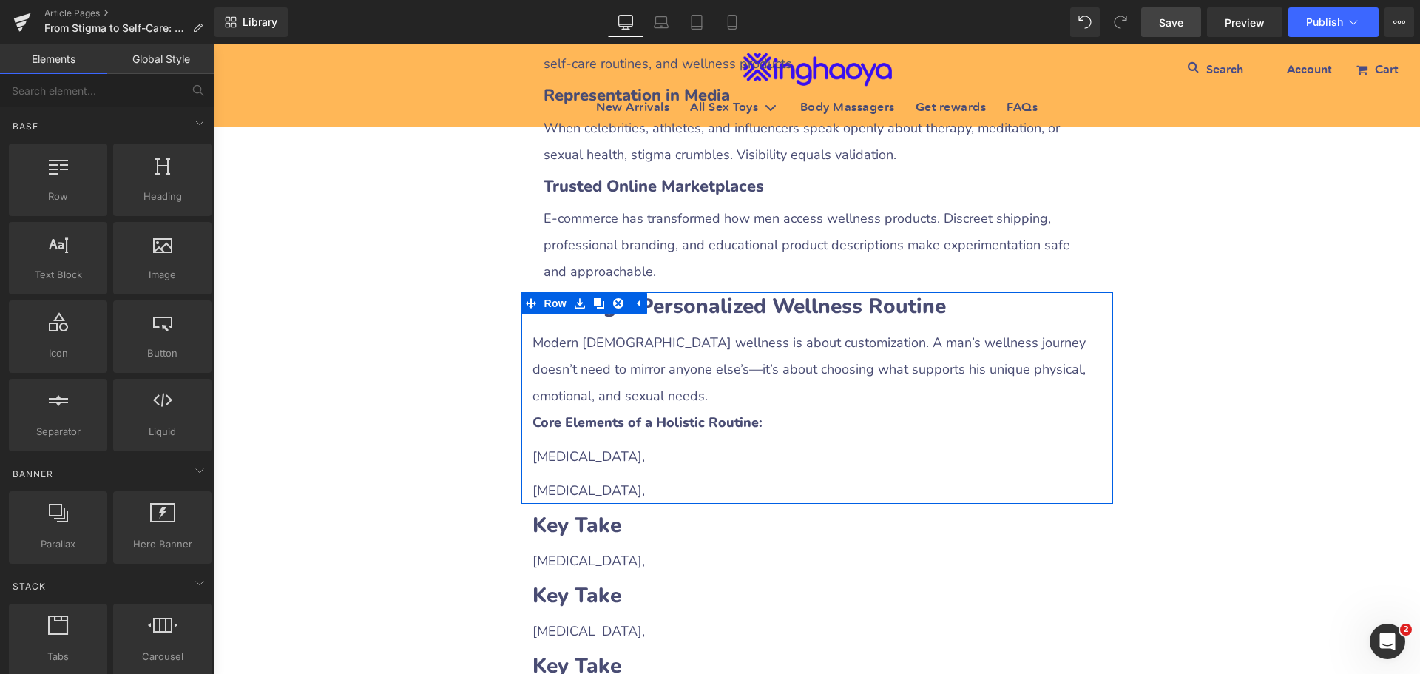
click at [214, 44] on div at bounding box center [214, 44] width 0 height 0
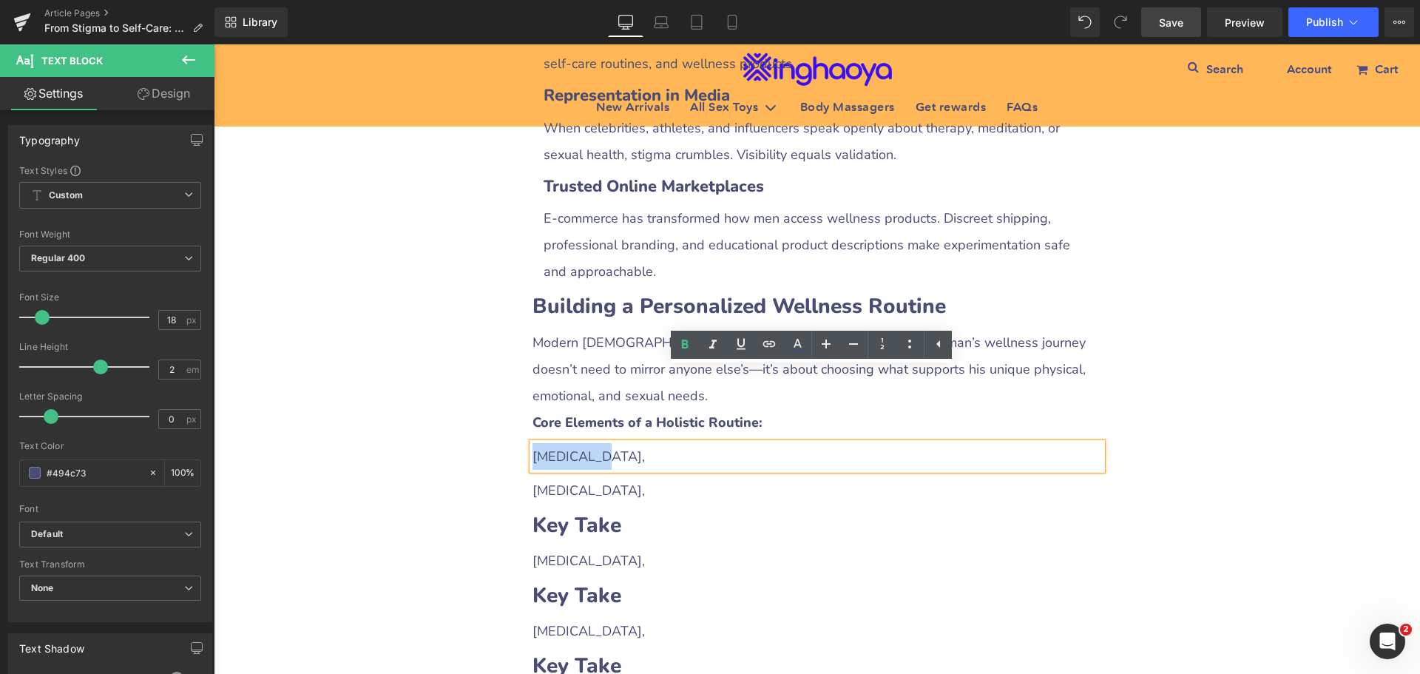
drag, startPoint x: 528, startPoint y: 379, endPoint x: 611, endPoint y: 379, distance: 83.6
click at [611, 443] on div "[MEDICAL_DATA]," at bounding box center [816, 456] width 569 height 27
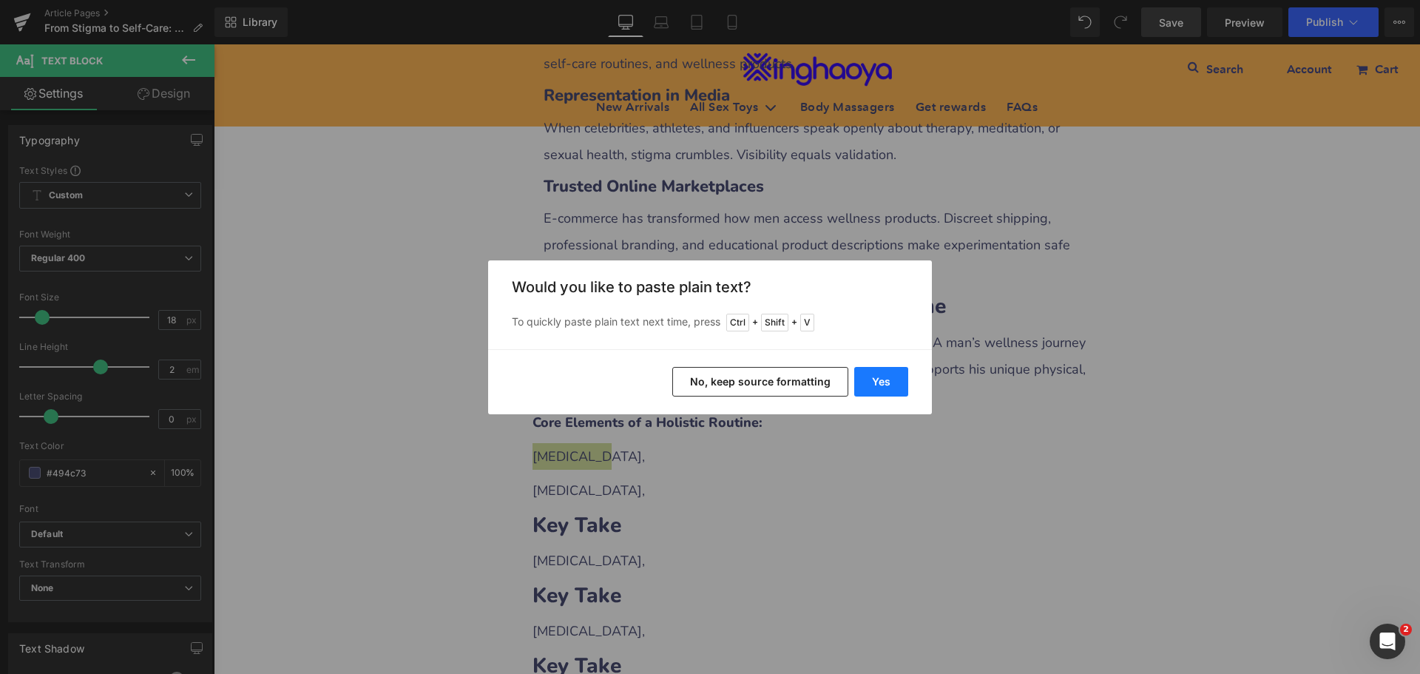
click at [875, 386] on button "Yes" at bounding box center [881, 382] width 54 height 30
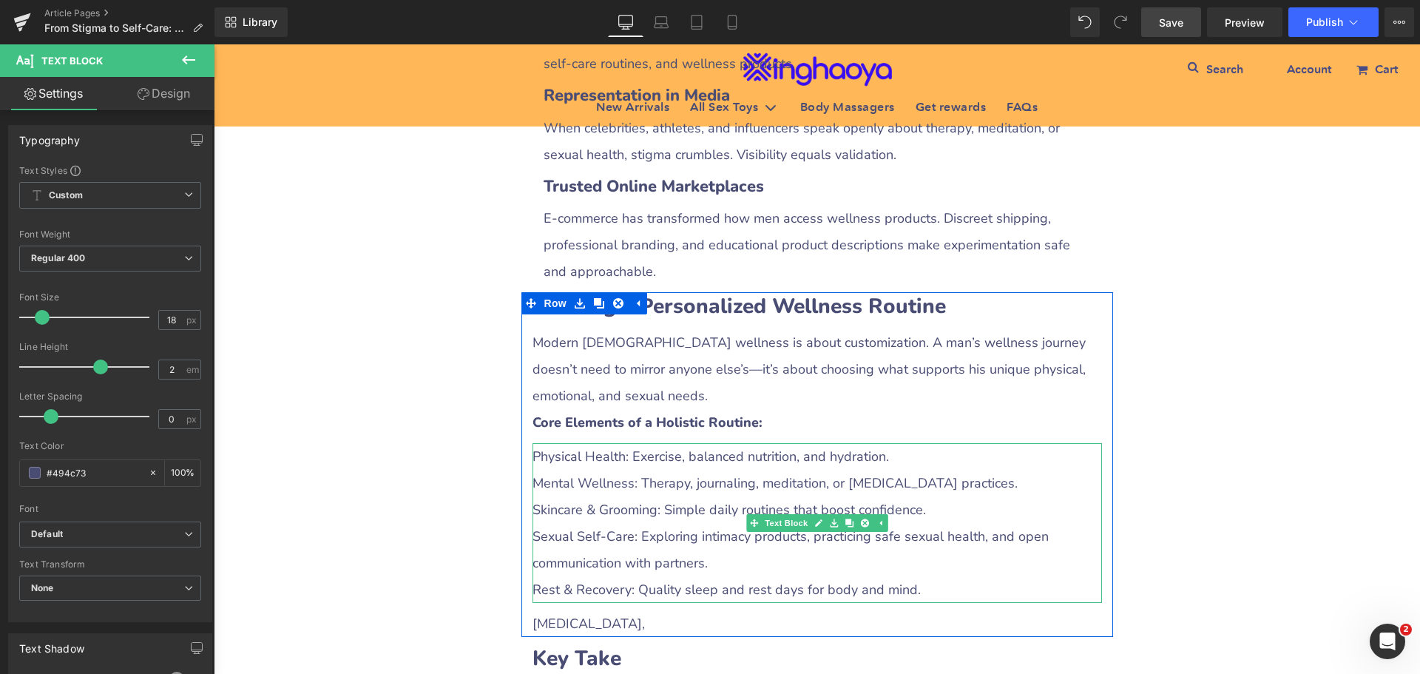
click at [532, 443] on div "Physical Health: Exercise, balanced nutrition, and hydration. Mental Wellness: …" at bounding box center [816, 523] width 569 height 160
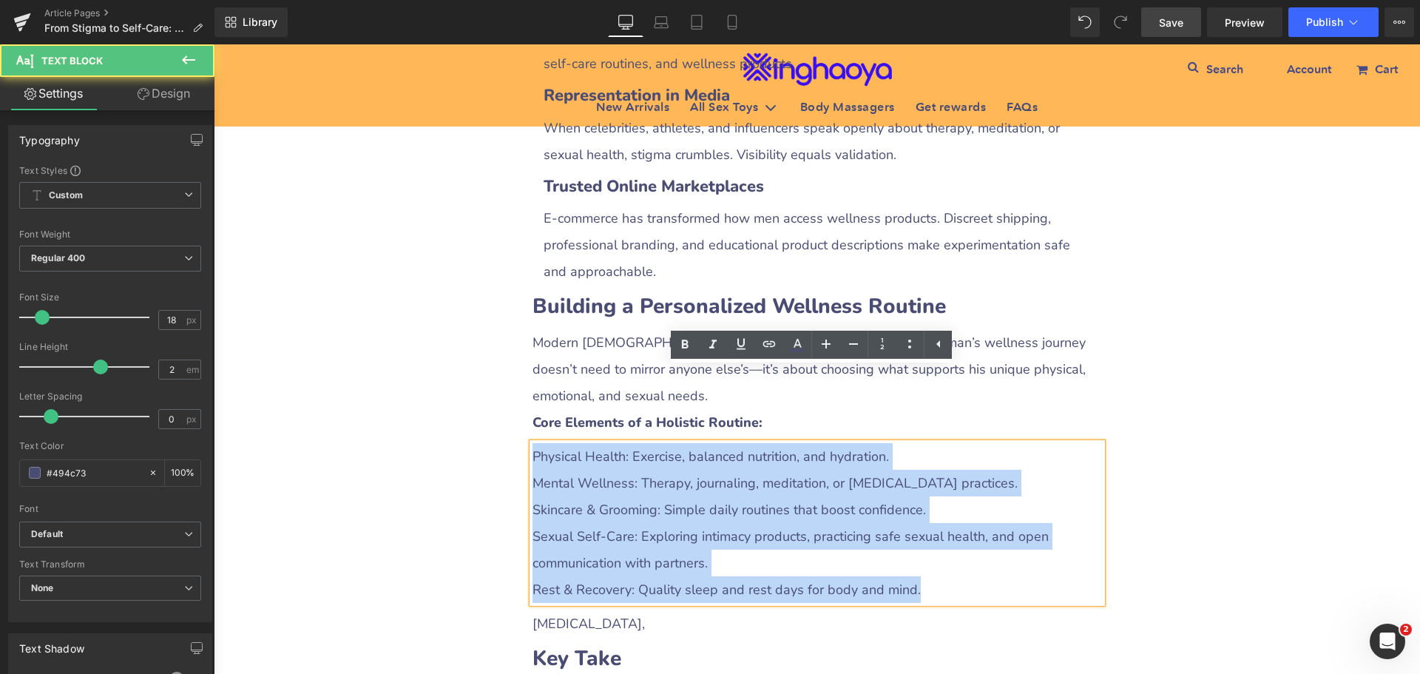
drag, startPoint x: 529, startPoint y: 378, endPoint x: 928, endPoint y: 509, distance: 420.4
click at [928, 509] on div "Physical Health: Exercise, balanced nutrition, and hydration. Mental Wellness: …" at bounding box center [816, 523] width 569 height 160
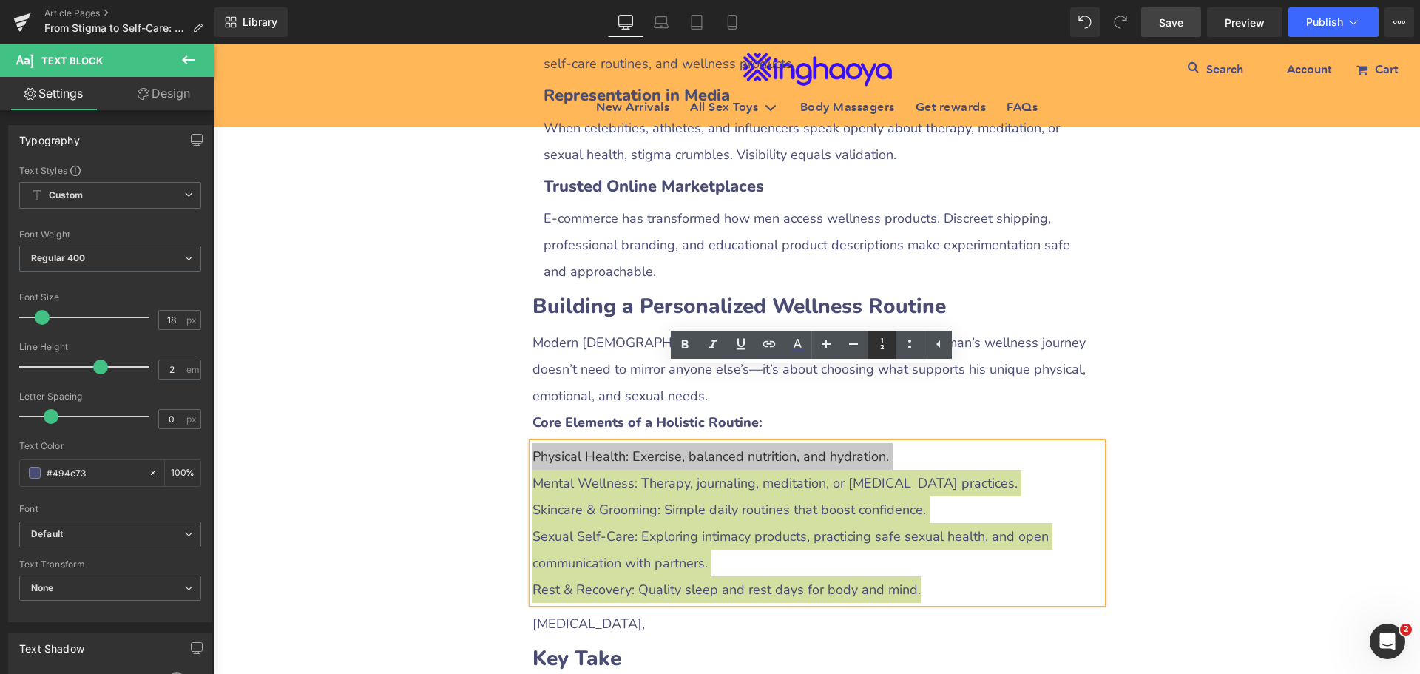
click at [881, 344] on icon at bounding box center [882, 344] width 18 height 18
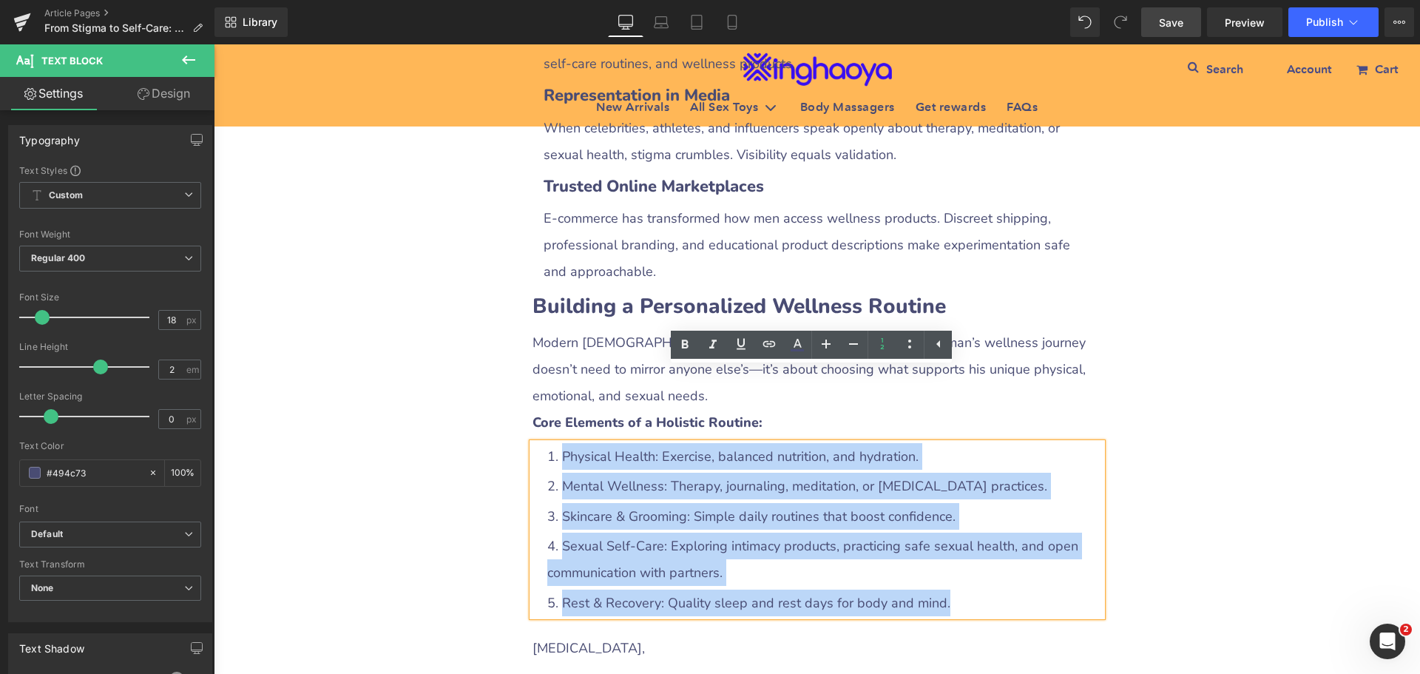
click at [651, 472] on li "Mental Wellness: Therapy, journaling, meditation, or [MEDICAL_DATA] practices." at bounding box center [824, 485] width 555 height 27
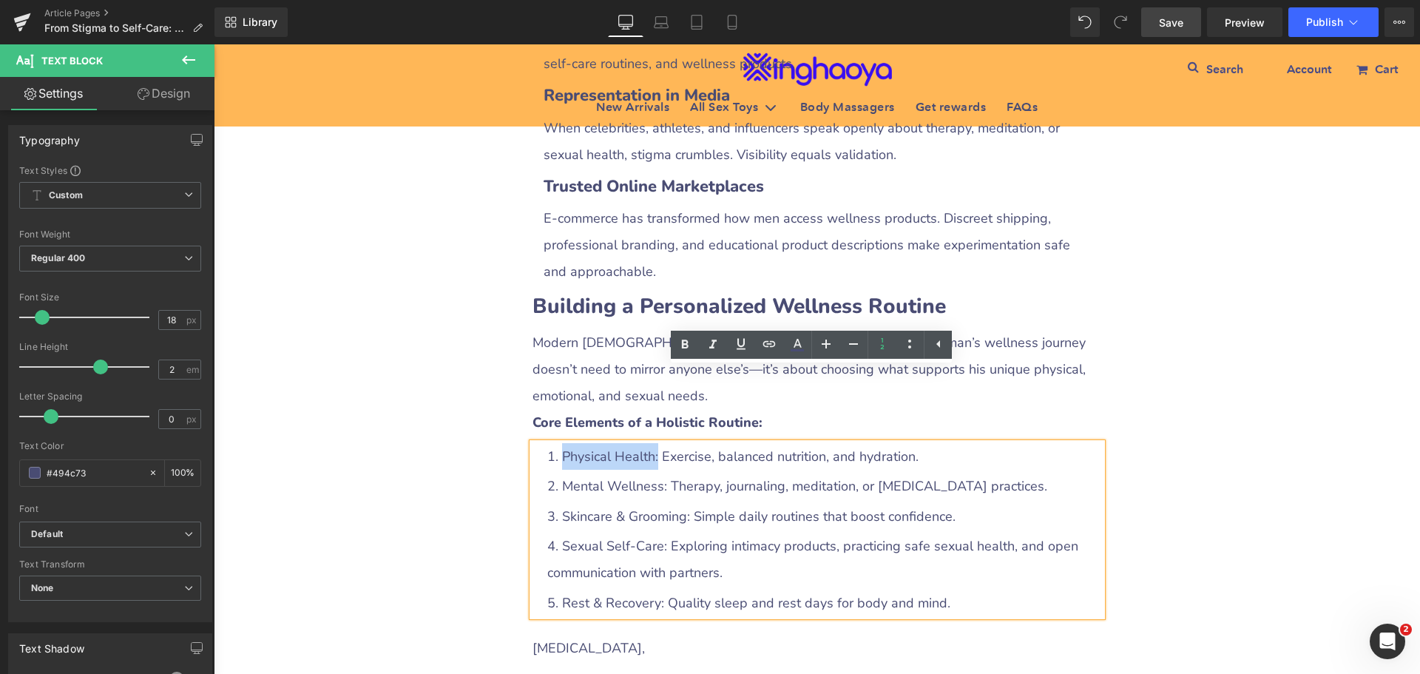
drag, startPoint x: 558, startPoint y: 376, endPoint x: 651, endPoint y: 375, distance: 93.9
click at [651, 443] on li "Physical Health: Exercise, balanced nutrition, and hydration." at bounding box center [824, 456] width 555 height 27
click at [685, 341] on icon at bounding box center [685, 344] width 7 height 9
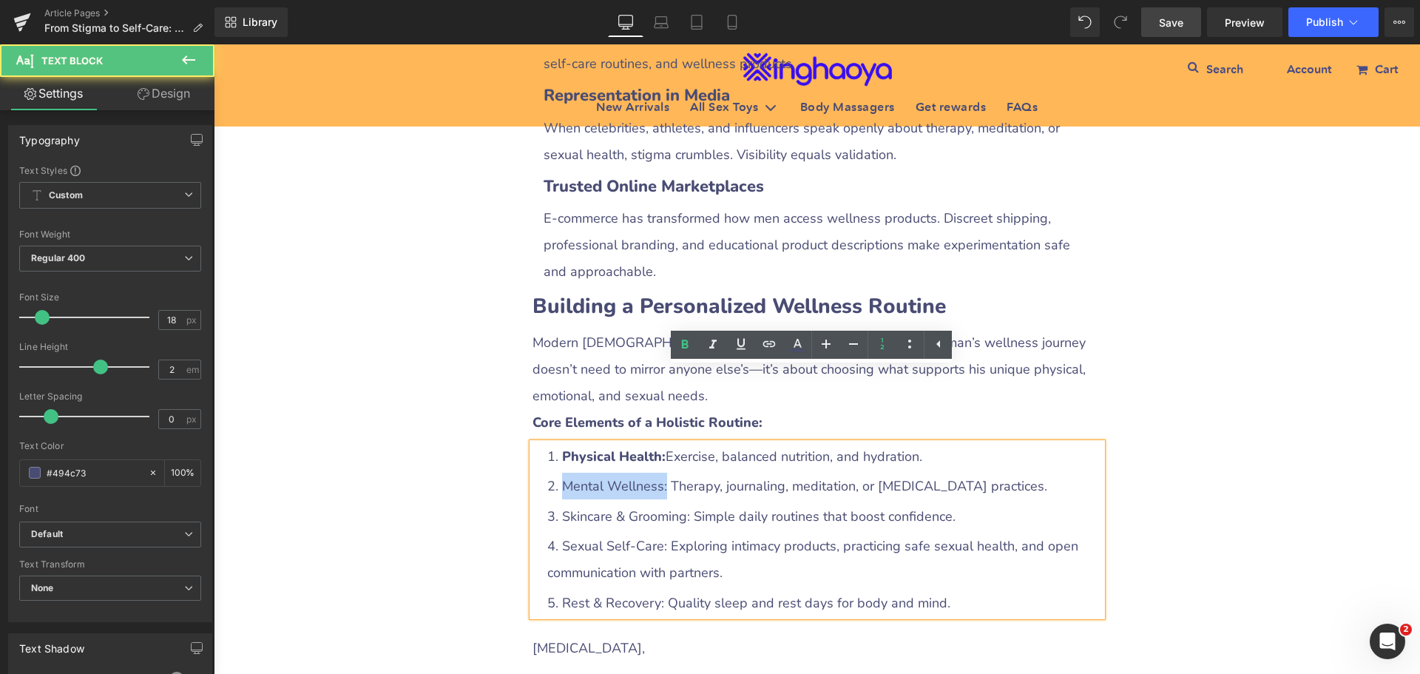
drag, startPoint x: 558, startPoint y: 413, endPoint x: 658, endPoint y: 407, distance: 100.0
click at [658, 472] on li "Mental Wellness: Therapy, journaling, meditation, or [MEDICAL_DATA] practices." at bounding box center [824, 485] width 555 height 27
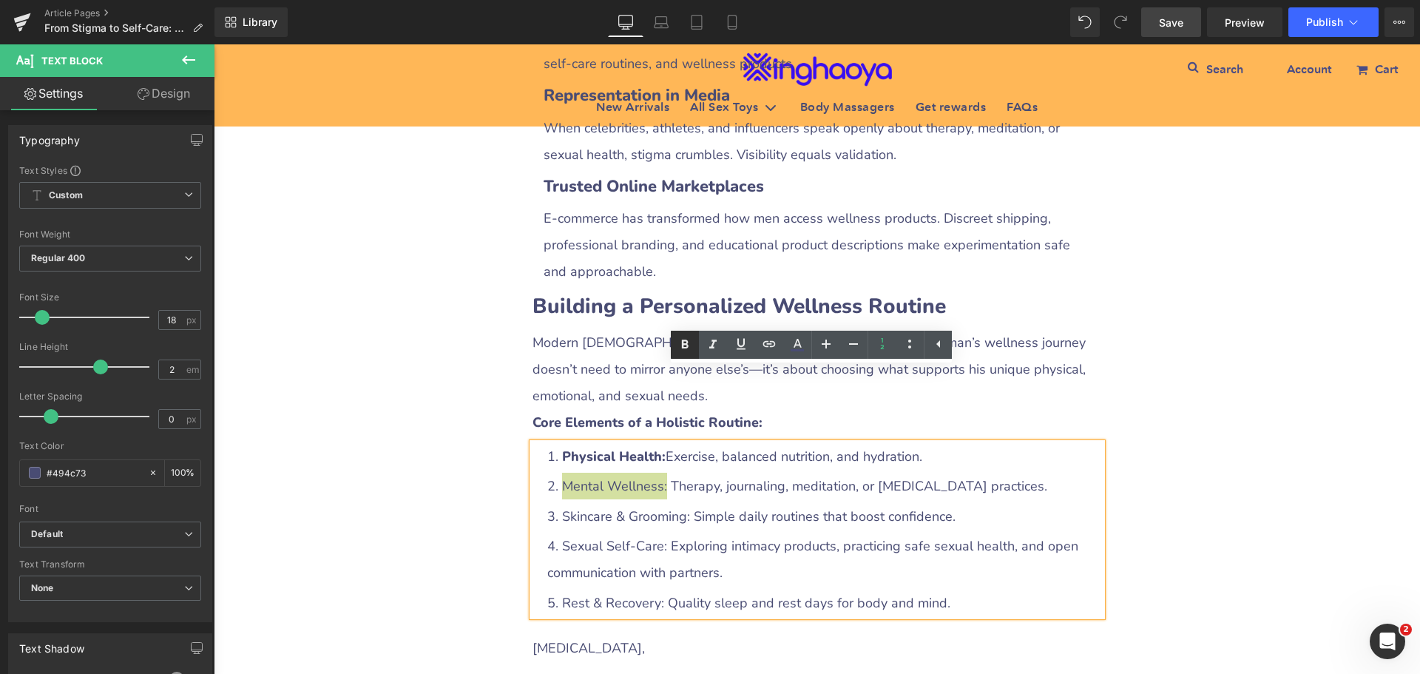
click at [689, 346] on icon at bounding box center [685, 345] width 18 height 18
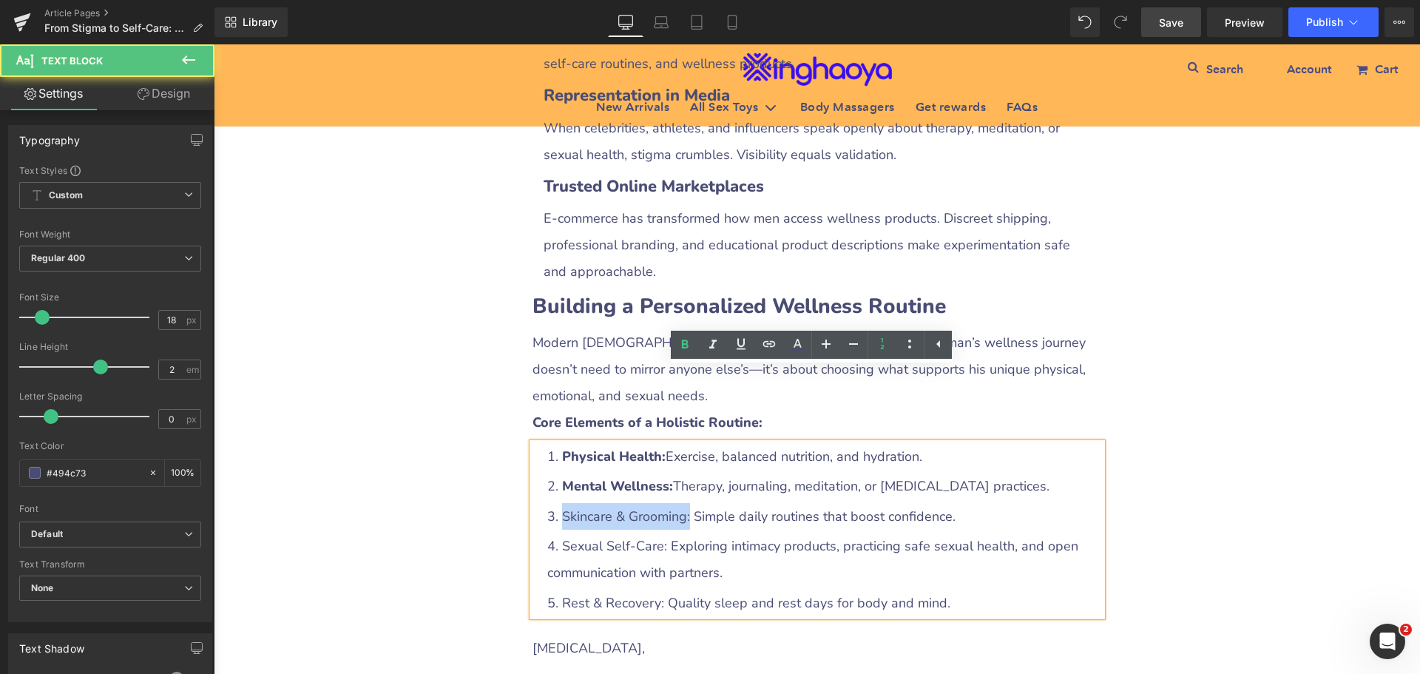
drag, startPoint x: 559, startPoint y: 439, endPoint x: 688, endPoint y: 438, distance: 128.7
click at [688, 503] on li "Skincare & Grooming: Simple daily routines that boost confidence." at bounding box center [824, 516] width 555 height 27
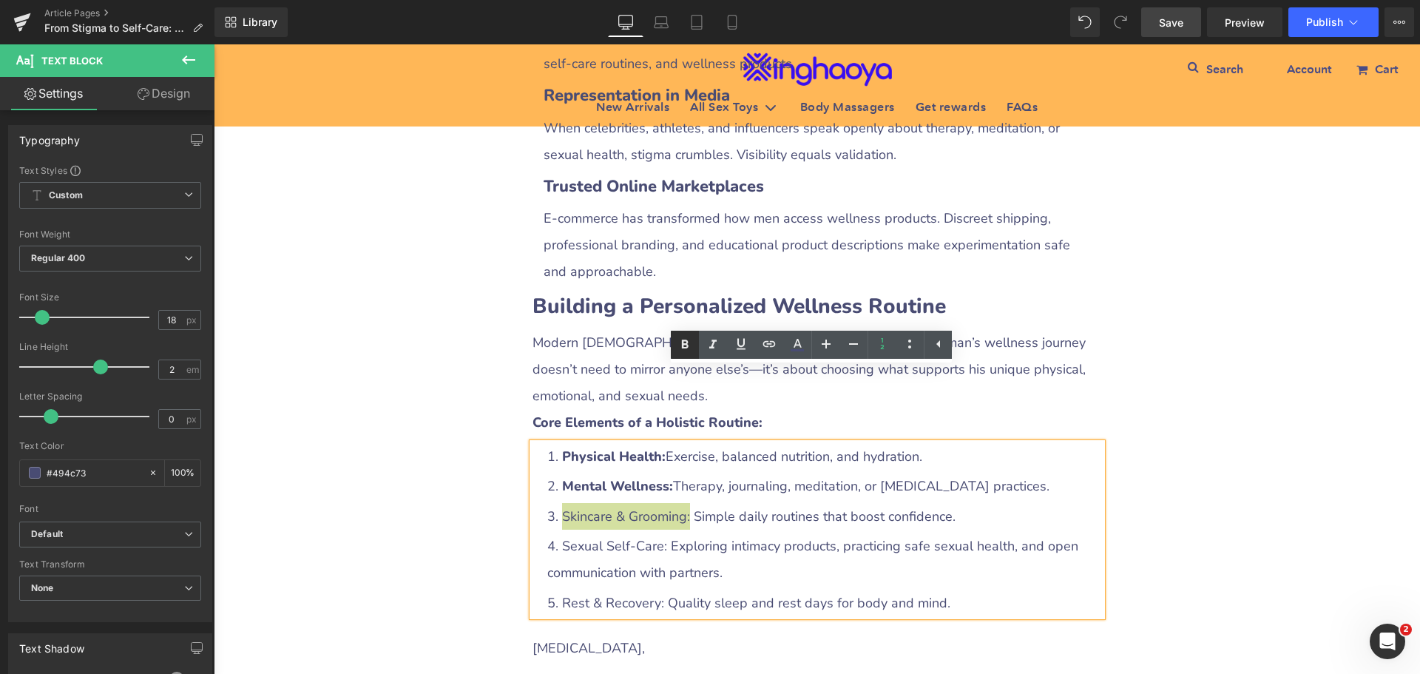
click at [687, 350] on icon at bounding box center [685, 345] width 18 height 18
drag, startPoint x: 554, startPoint y: 473, endPoint x: 660, endPoint y: 471, distance: 106.5
click at [660, 532] on li "Sexual Self-Care: Exploring intimacy products, practicing safe sexual health, a…" at bounding box center [824, 558] width 555 height 53
click at [686, 348] on icon at bounding box center [685, 344] width 7 height 9
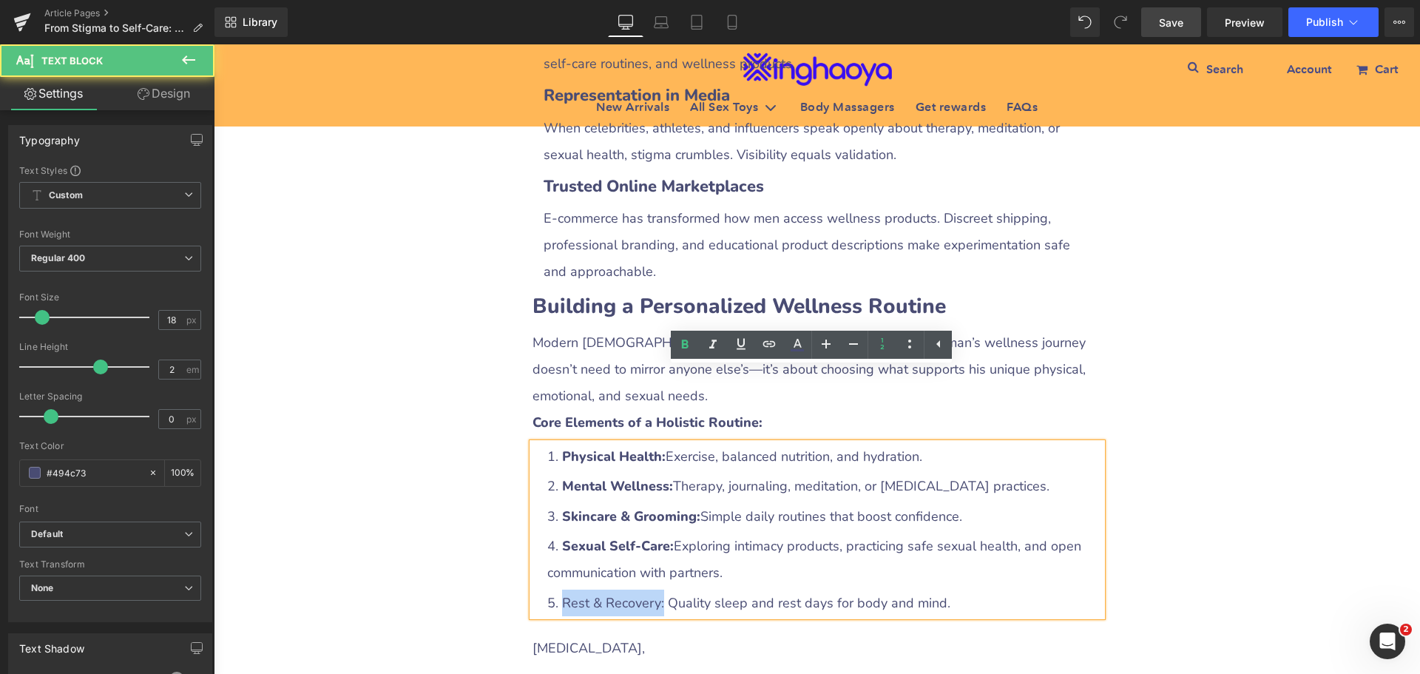
drag, startPoint x: 558, startPoint y: 524, endPoint x: 659, endPoint y: 528, distance: 101.4
click at [659, 589] on li "Rest & Recovery: Quality sleep and rest days for body and mind." at bounding box center [824, 602] width 555 height 27
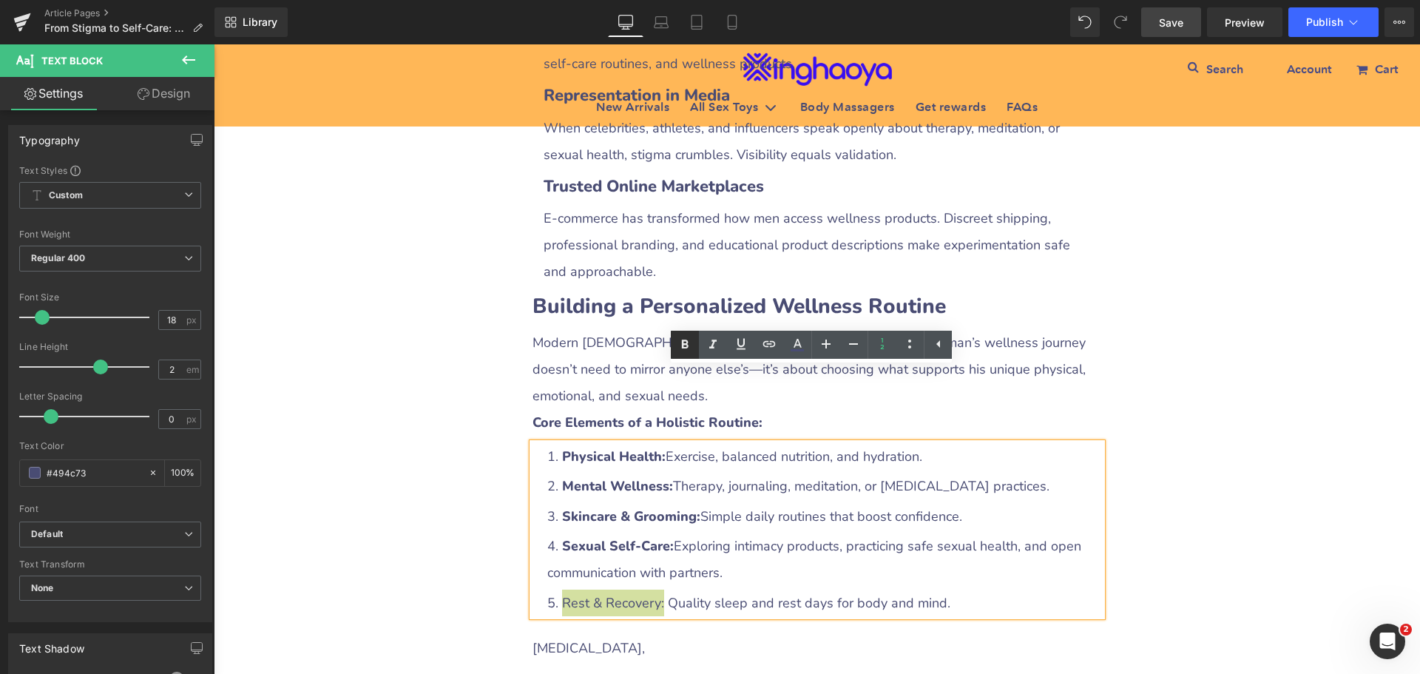
click at [676, 348] on icon at bounding box center [685, 345] width 18 height 18
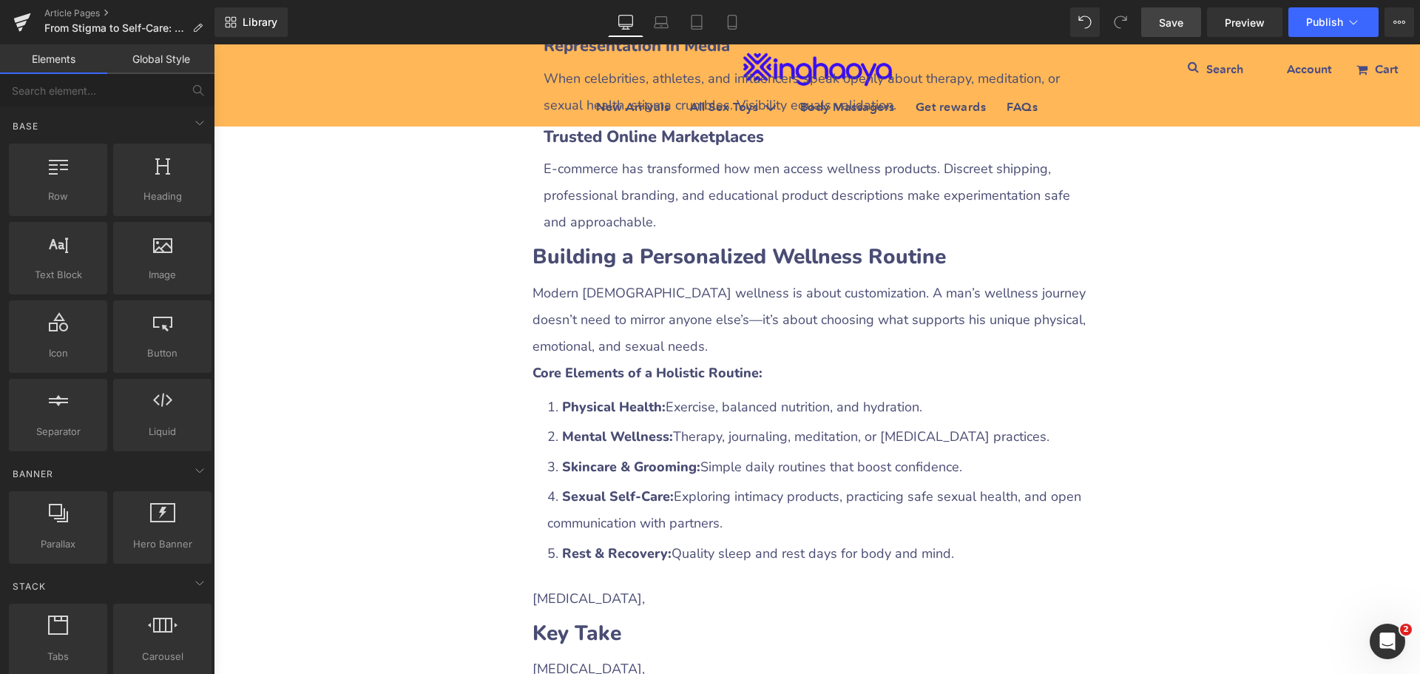
scroll to position [3333, 0]
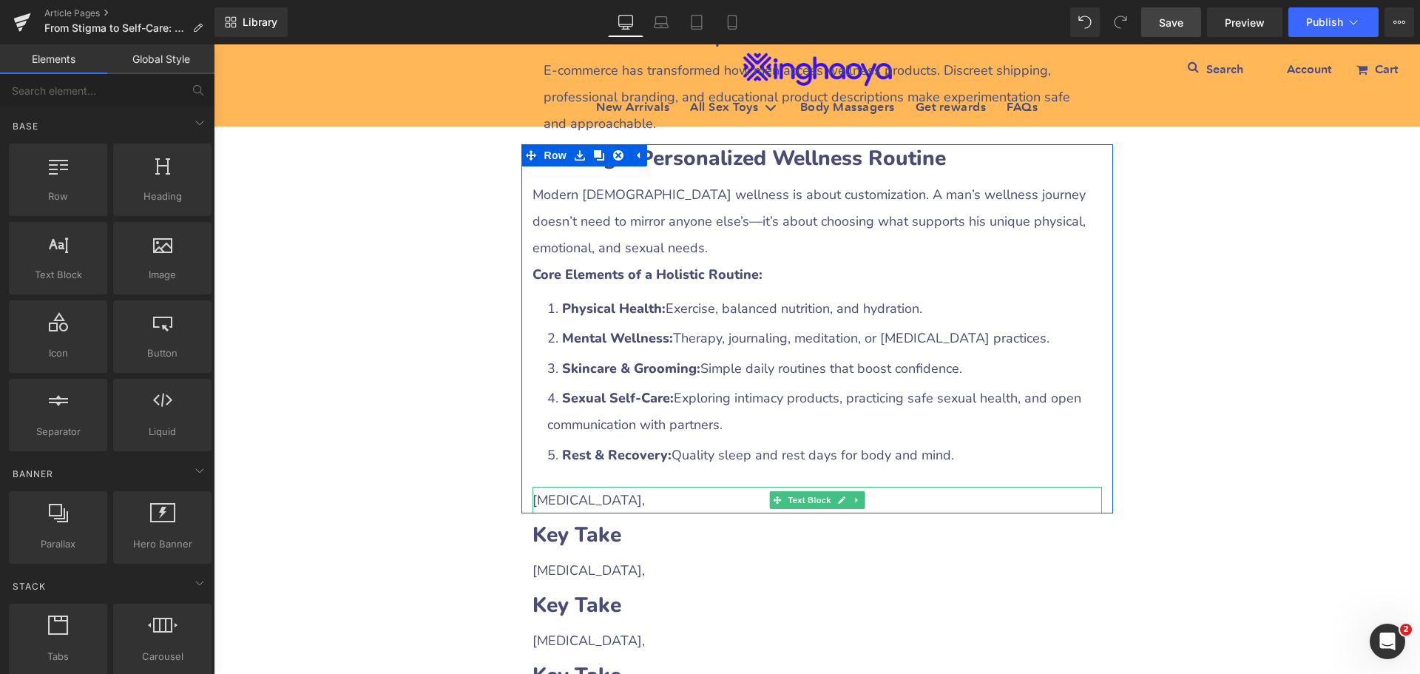
click at [566, 491] on span "[MEDICAL_DATA]," at bounding box center [588, 500] width 112 height 18
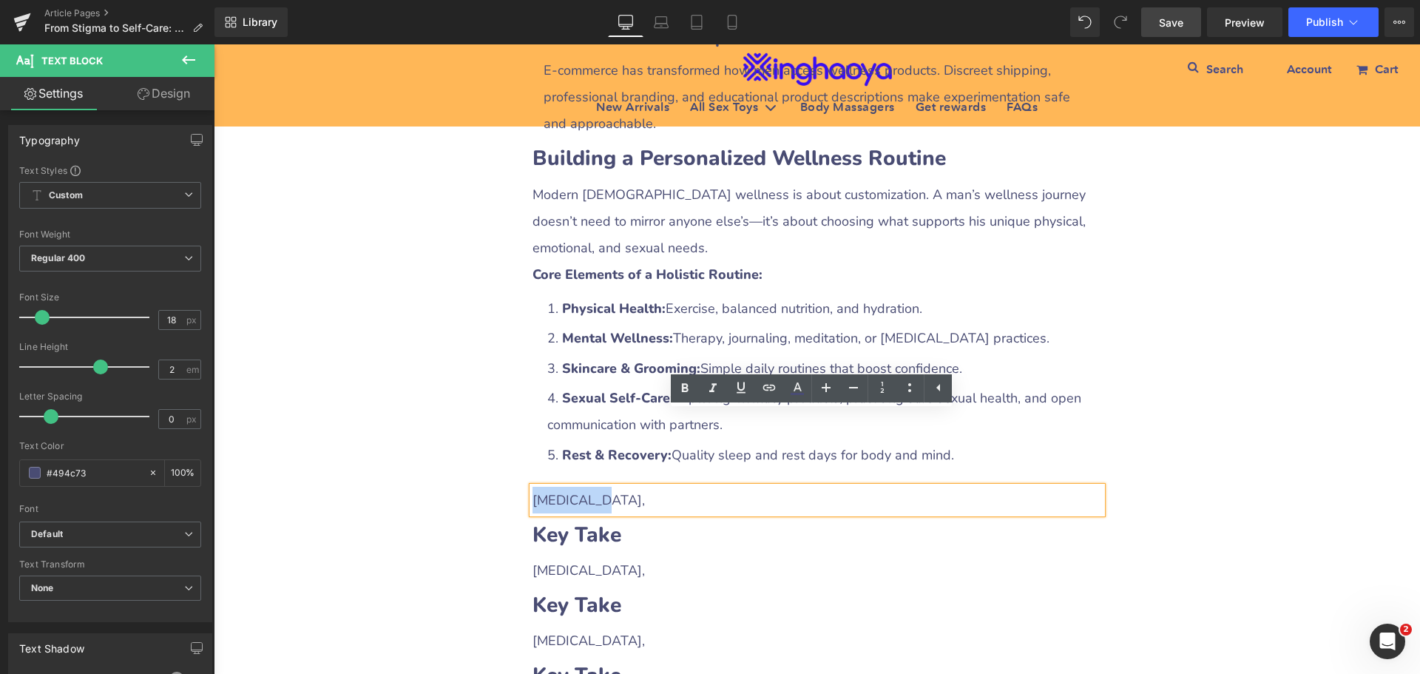
drag, startPoint x: 529, startPoint y: 420, endPoint x: 602, endPoint y: 419, distance: 73.2
click at [602, 487] on div "[MEDICAL_DATA]," at bounding box center [816, 500] width 569 height 27
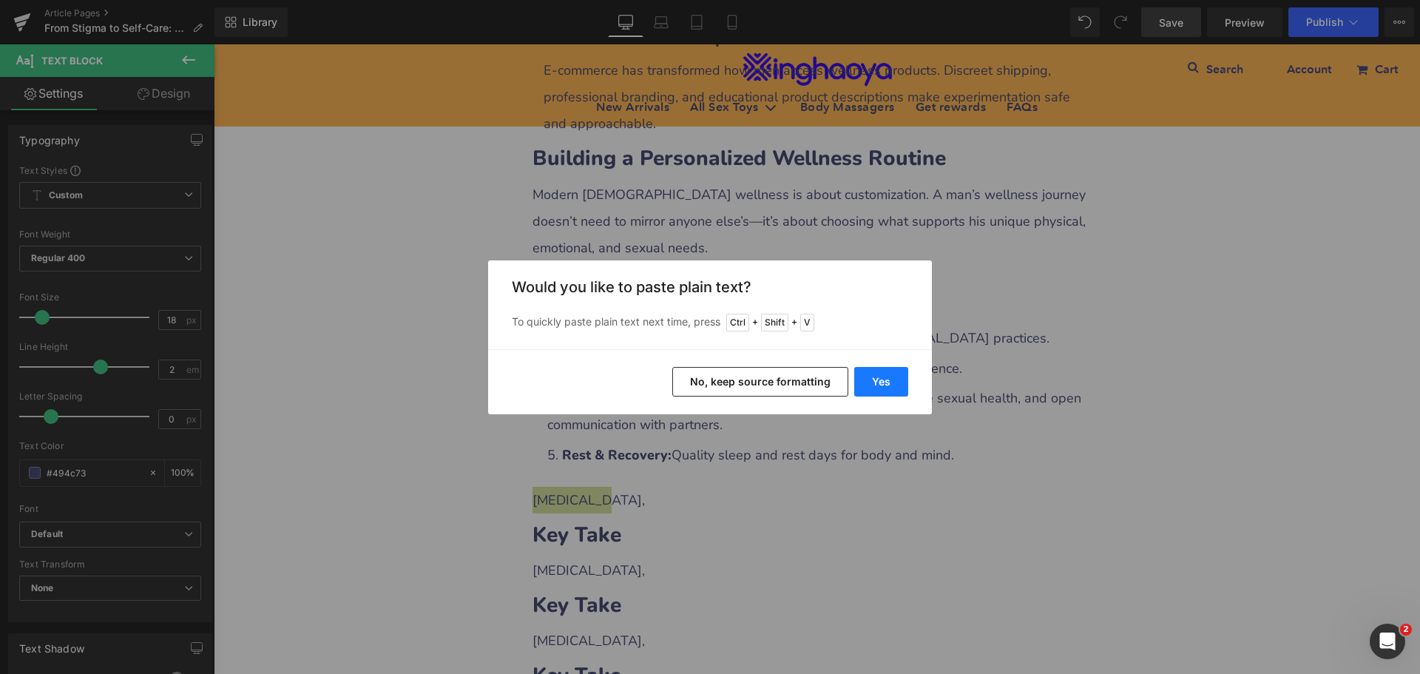
click at [875, 380] on button "Yes" at bounding box center [881, 382] width 54 height 30
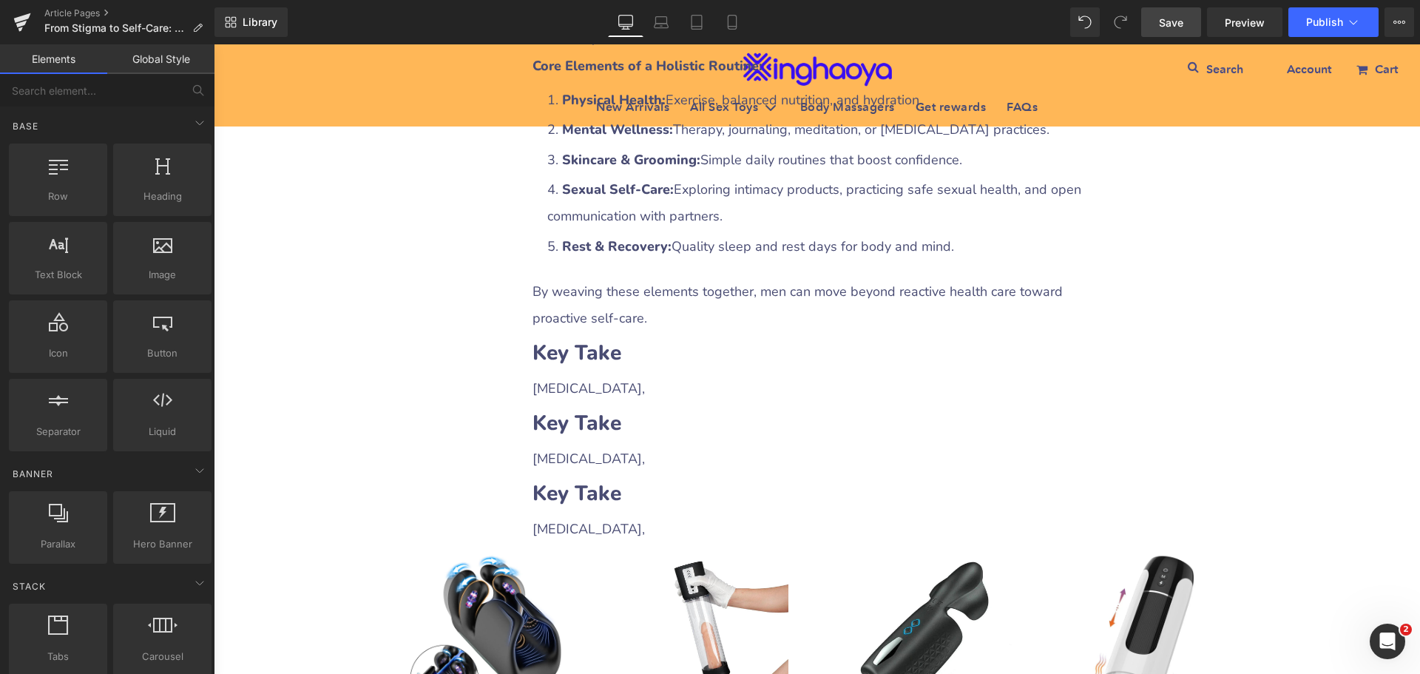
scroll to position [3554, 0]
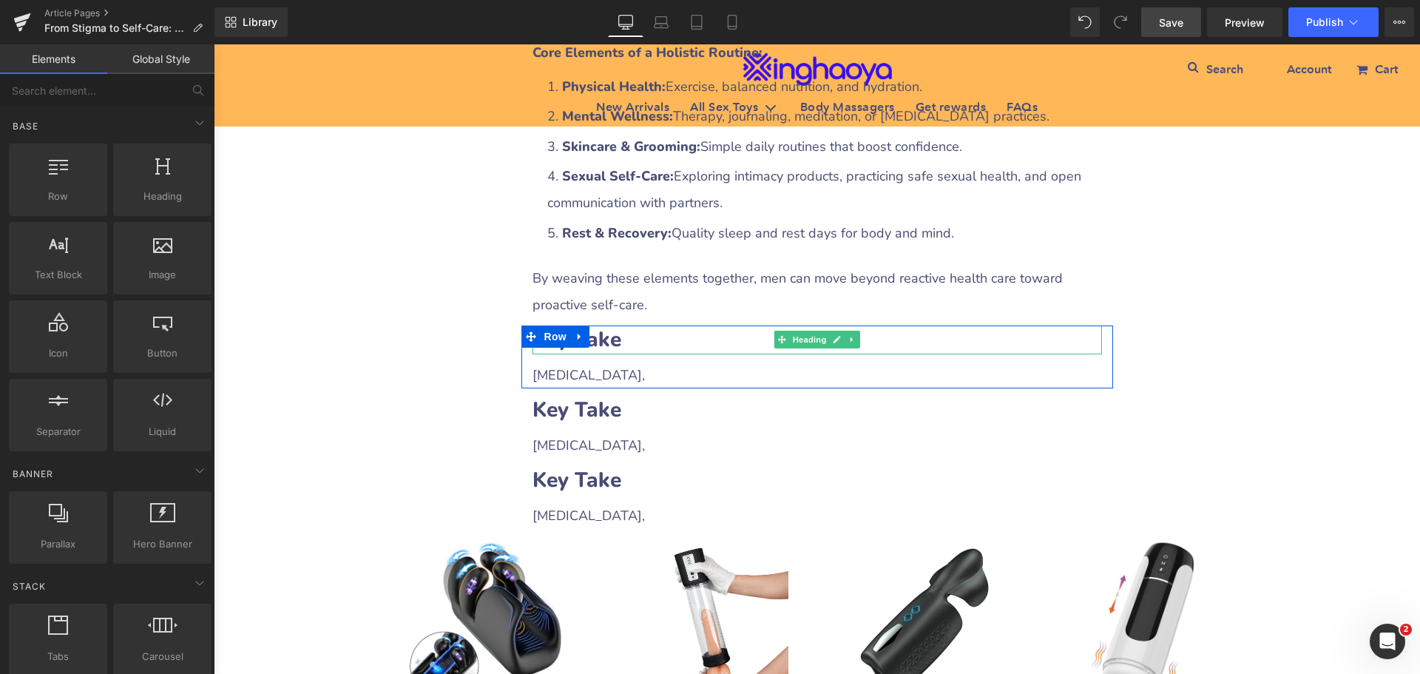
click at [616, 325] on b "Key Take" at bounding box center [576, 339] width 89 height 28
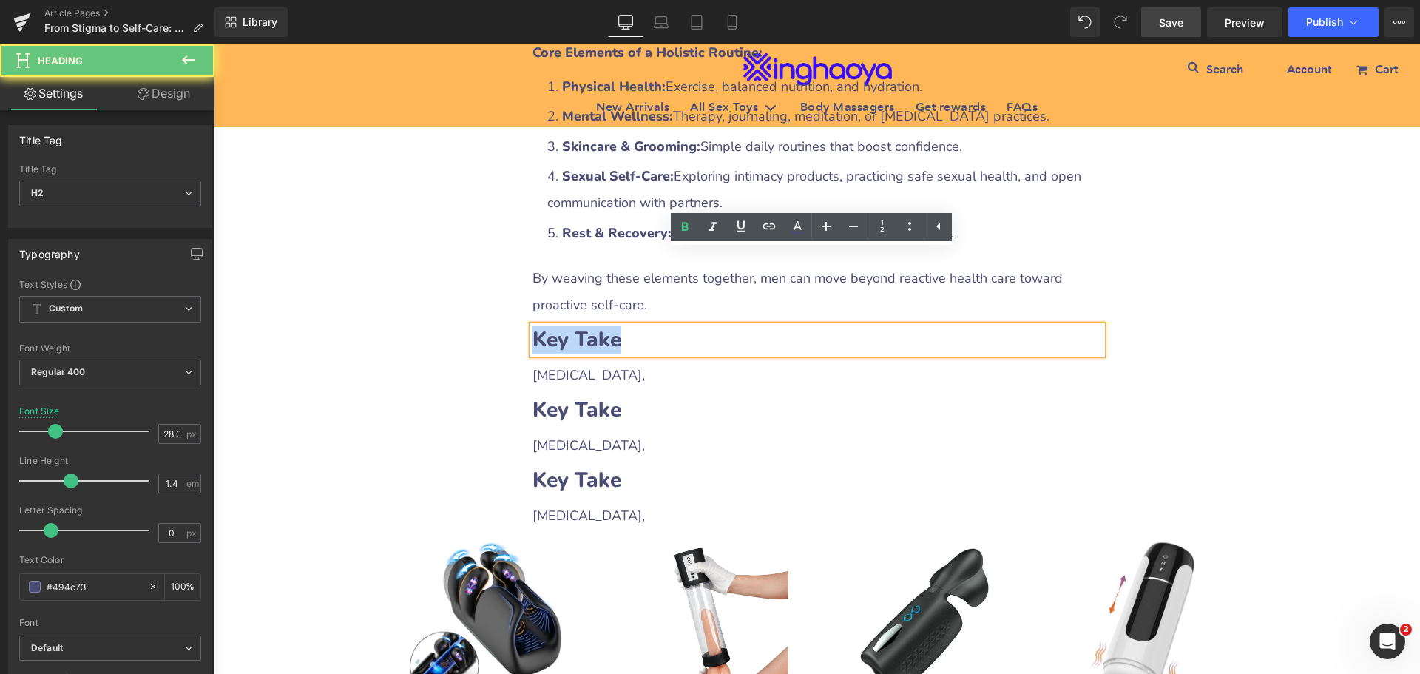
drag, startPoint x: 529, startPoint y: 261, endPoint x: 691, endPoint y: 263, distance: 161.2
click at [691, 325] on h2 "Key Take" at bounding box center [816, 339] width 569 height 29
paste div
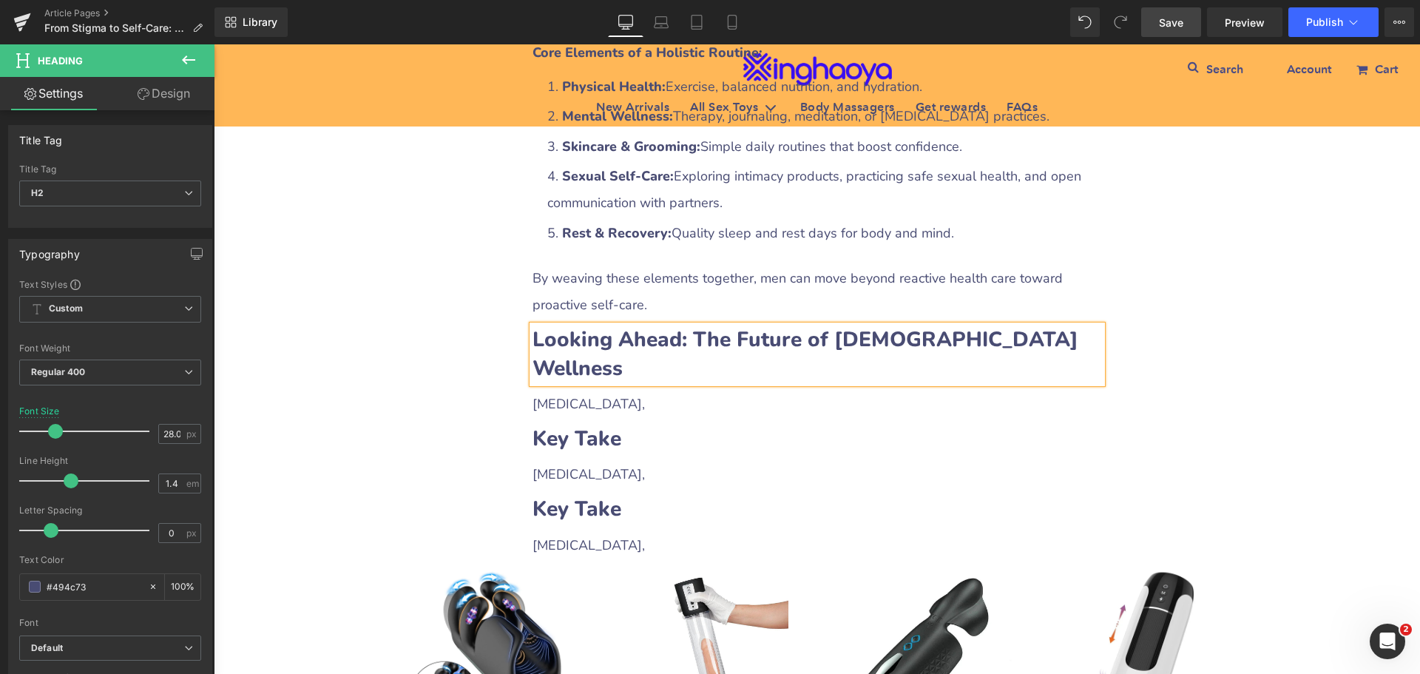
click at [560, 390] on div "[MEDICAL_DATA]," at bounding box center [816, 403] width 569 height 27
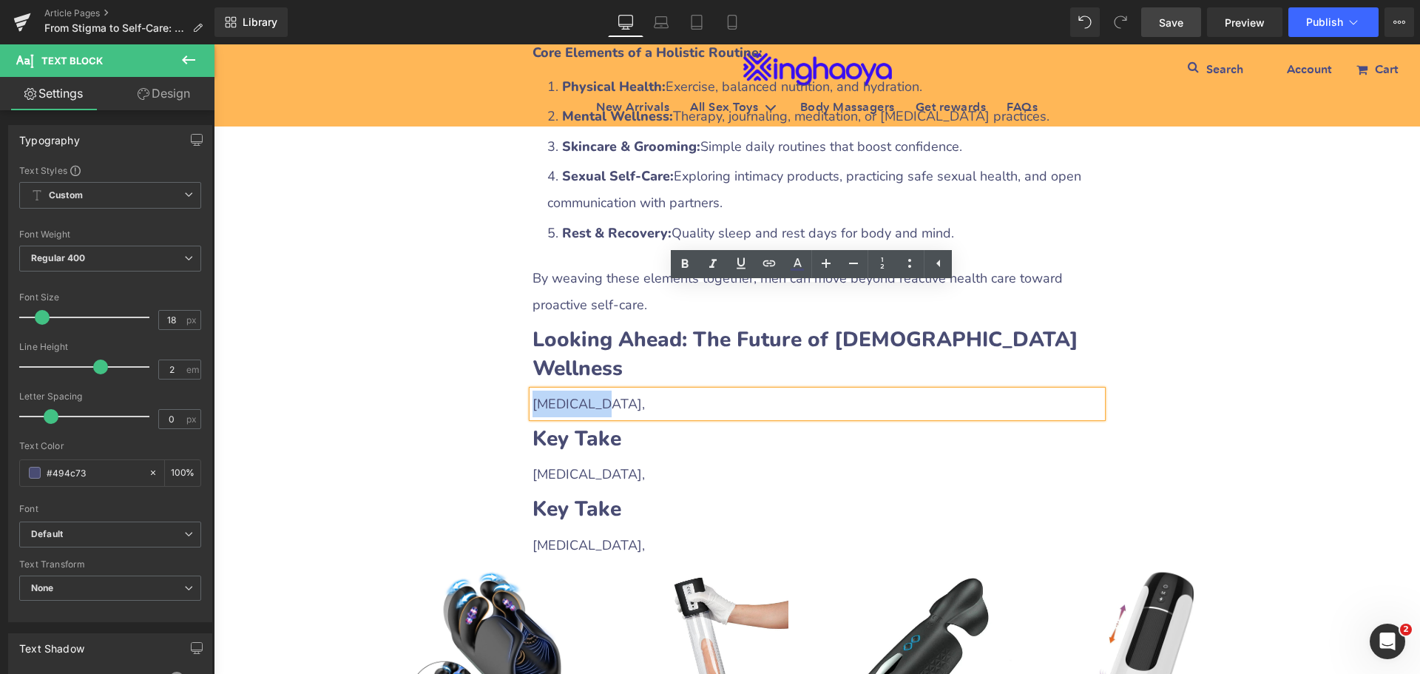
drag, startPoint x: 529, startPoint y: 294, endPoint x: 622, endPoint y: 296, distance: 93.2
click at [622, 390] on div "[MEDICAL_DATA]," at bounding box center [816, 403] width 569 height 27
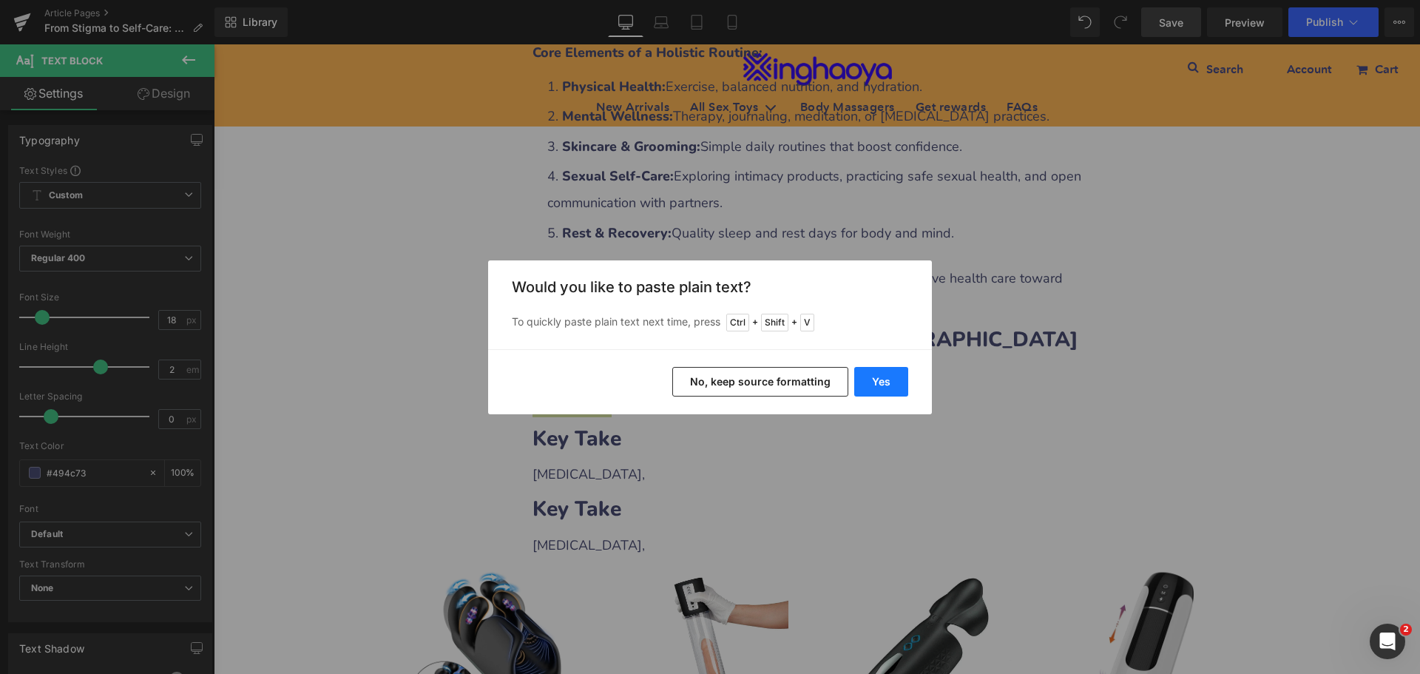
click at [880, 379] on button "Yes" at bounding box center [881, 382] width 54 height 30
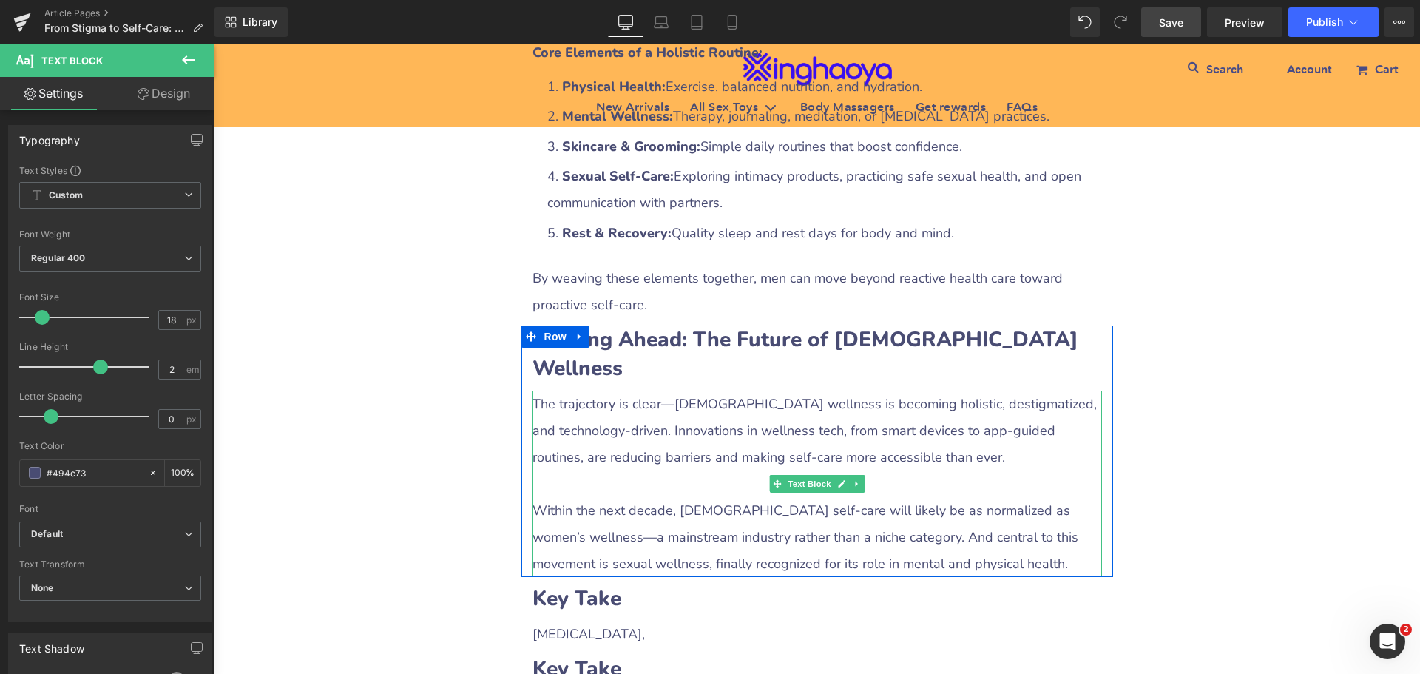
click at [637, 470] on div at bounding box center [816, 483] width 569 height 27
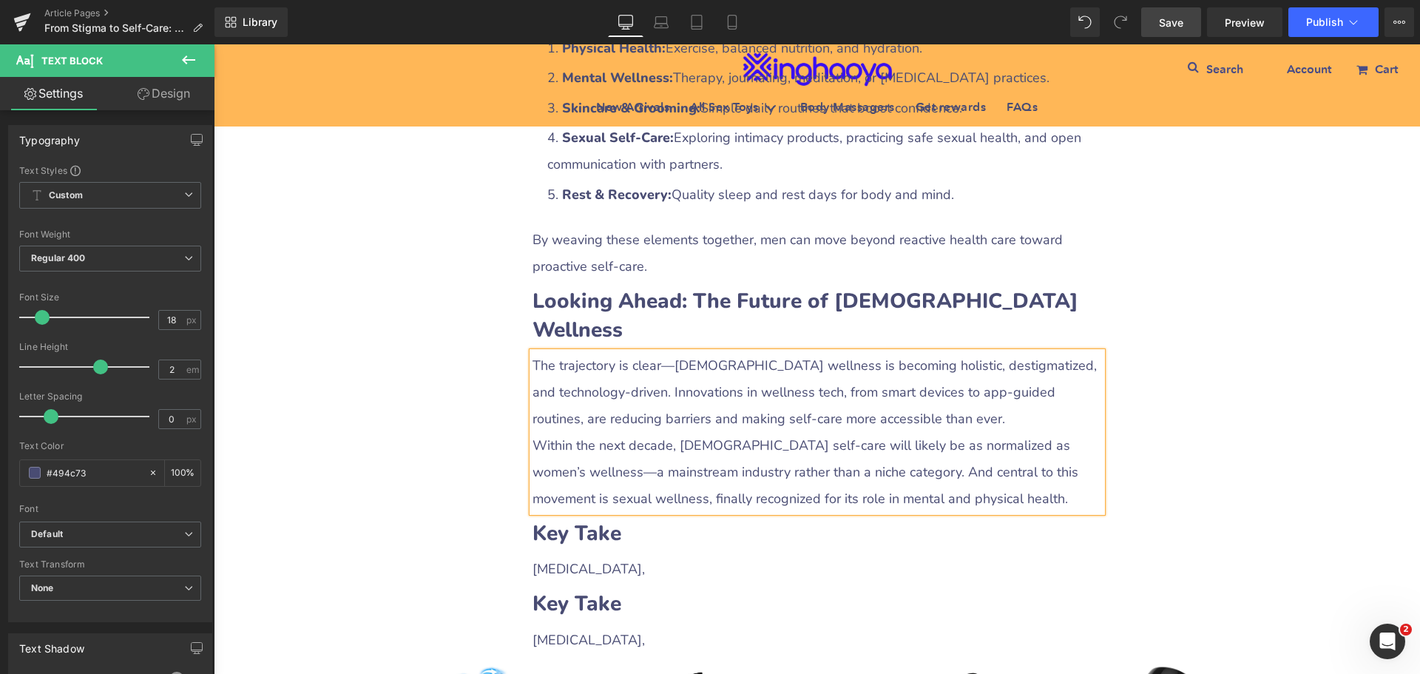
scroll to position [3628, 0]
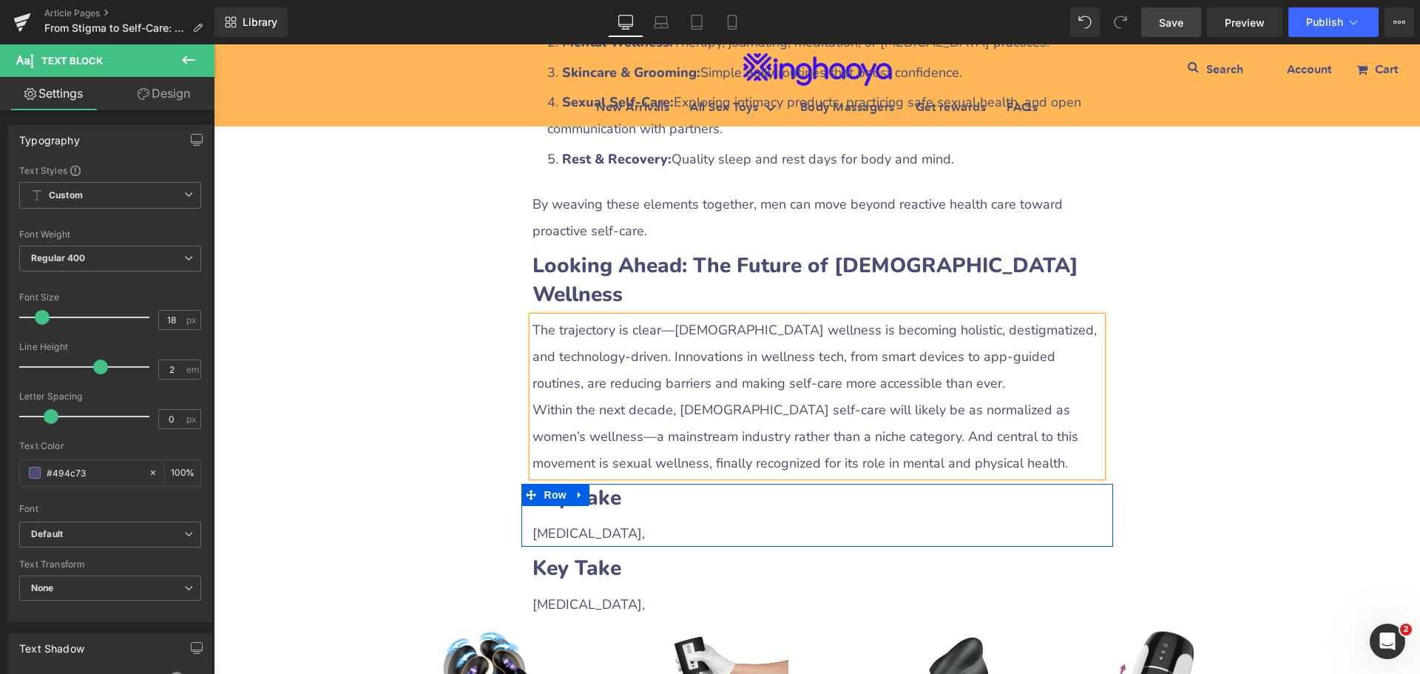
click at [603, 484] on b "Key Take" at bounding box center [576, 498] width 89 height 28
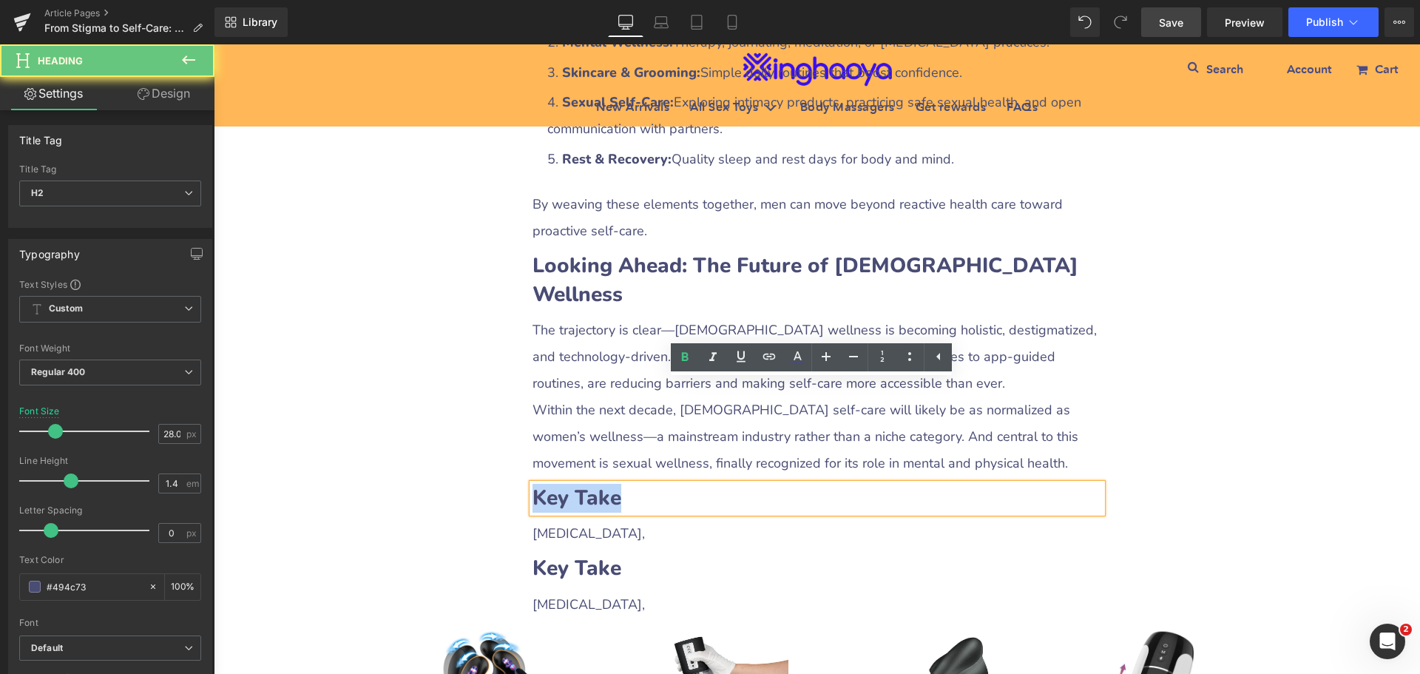
drag, startPoint x: 529, startPoint y: 397, endPoint x: 631, endPoint y: 397, distance: 102.0
click at [631, 484] on h2 "Key Take" at bounding box center [816, 498] width 569 height 29
paste div
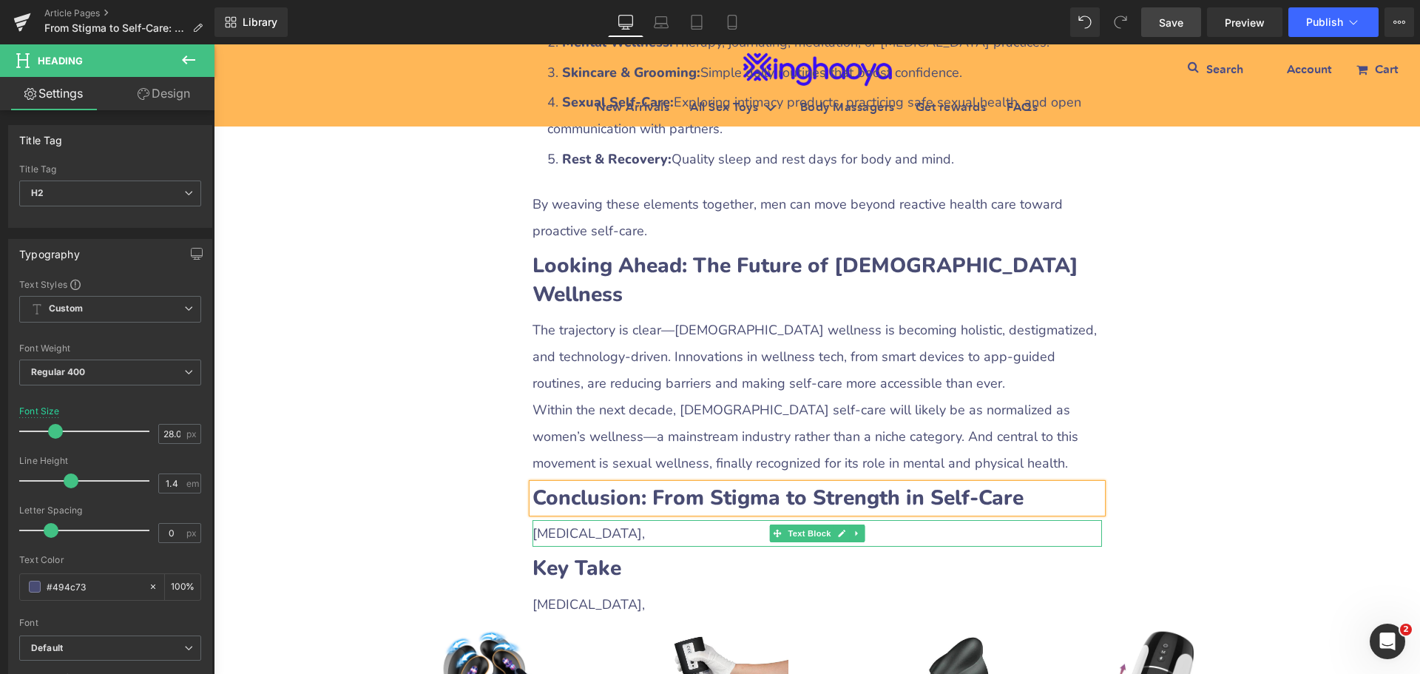
click at [552, 520] on div "[MEDICAL_DATA]," at bounding box center [816, 533] width 569 height 27
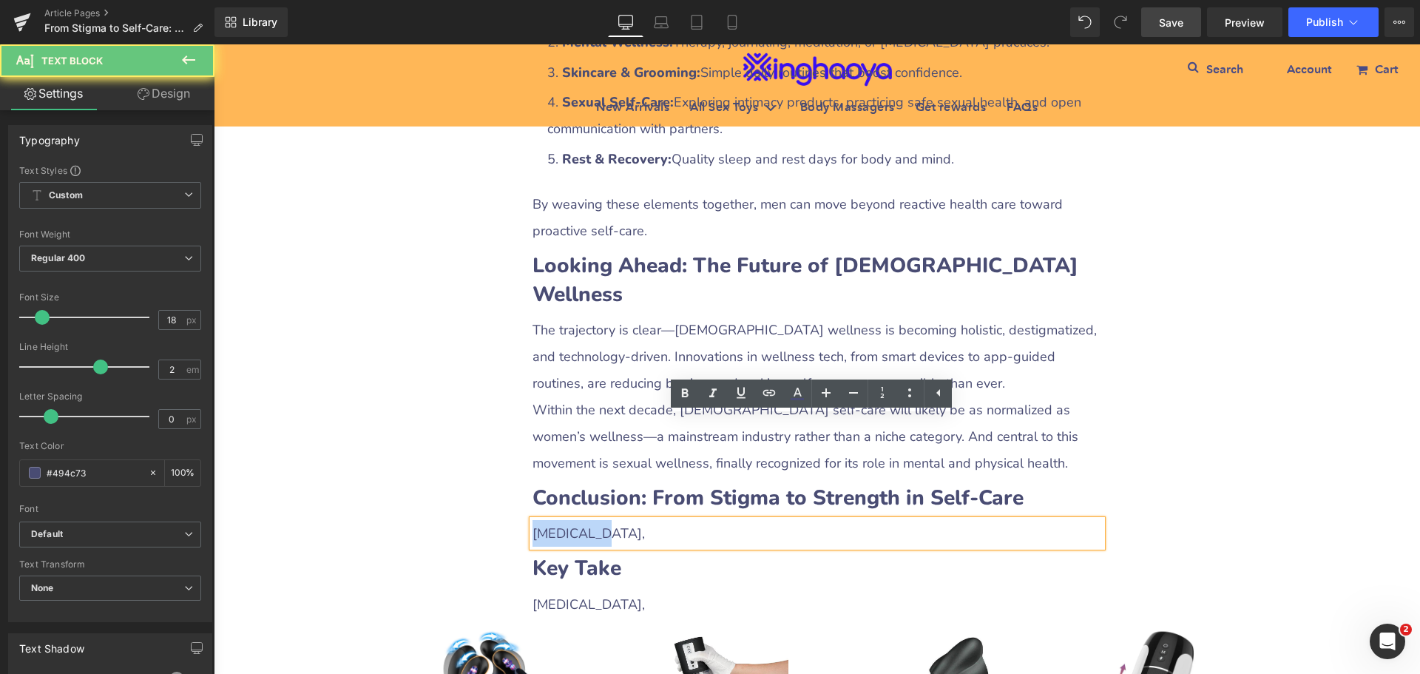
drag, startPoint x: 529, startPoint y: 430, endPoint x: 626, endPoint y: 427, distance: 96.9
click at [626, 520] on div "[MEDICAL_DATA]," at bounding box center [816, 533] width 569 height 27
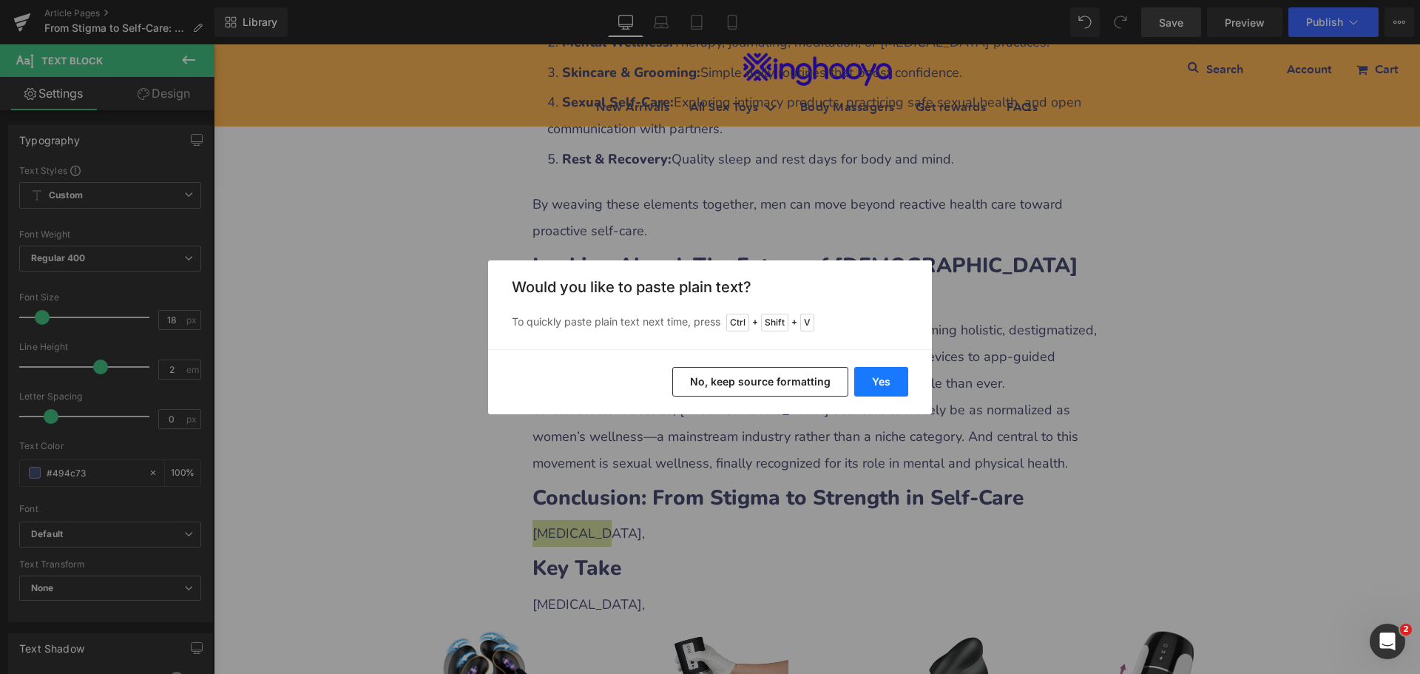
click at [890, 379] on button "Yes" at bounding box center [881, 382] width 54 height 30
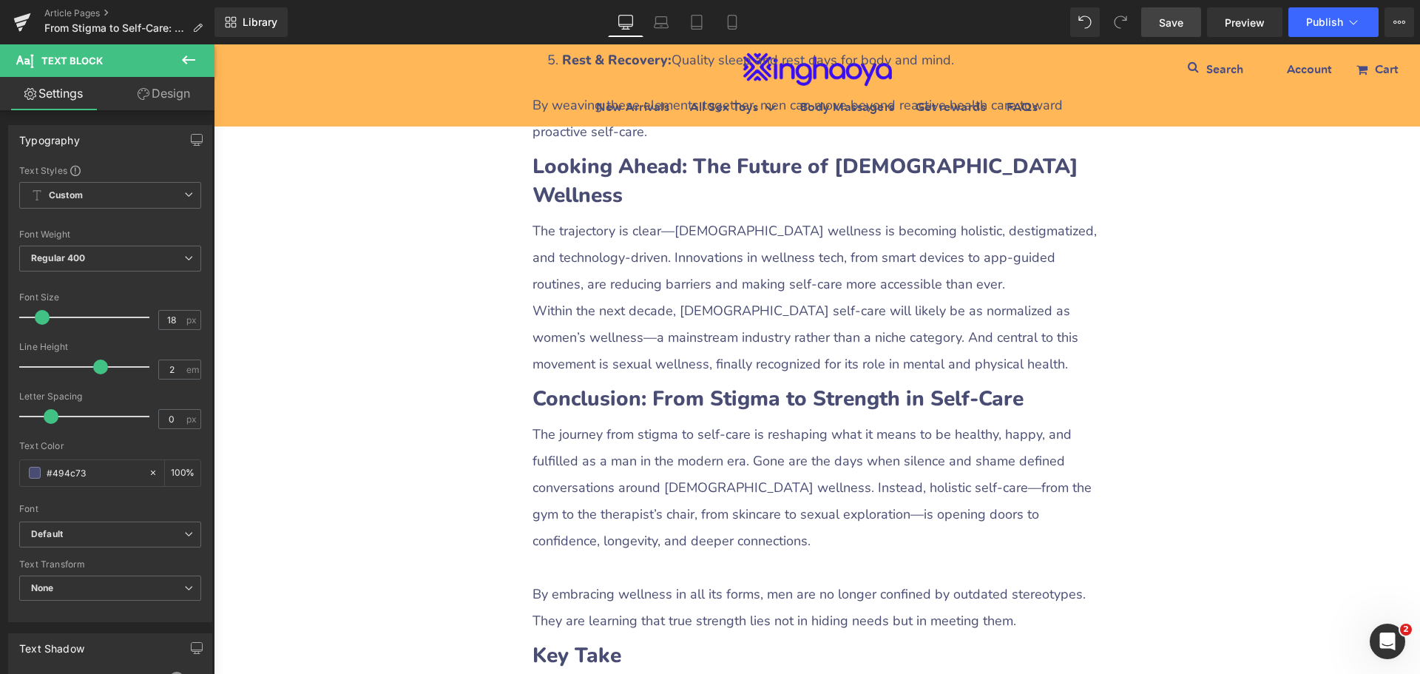
scroll to position [3850, 0]
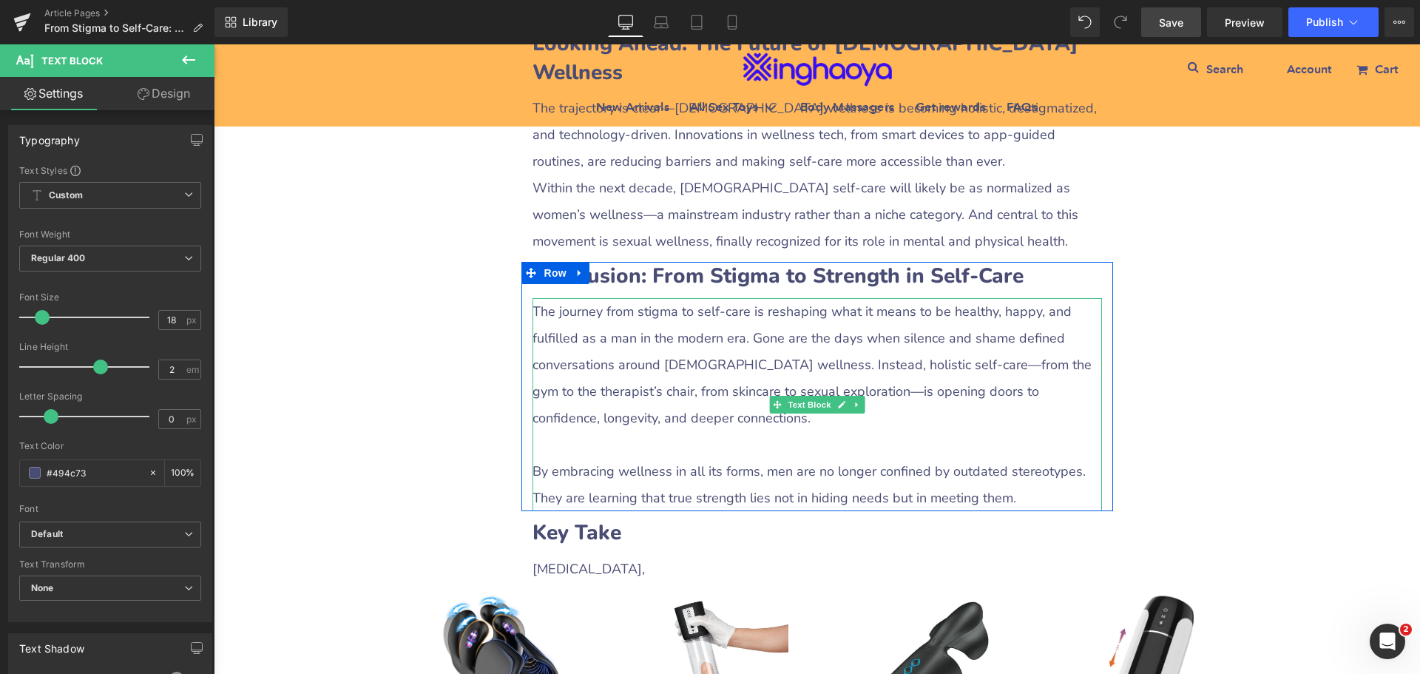
click at [580, 431] on div at bounding box center [816, 444] width 569 height 27
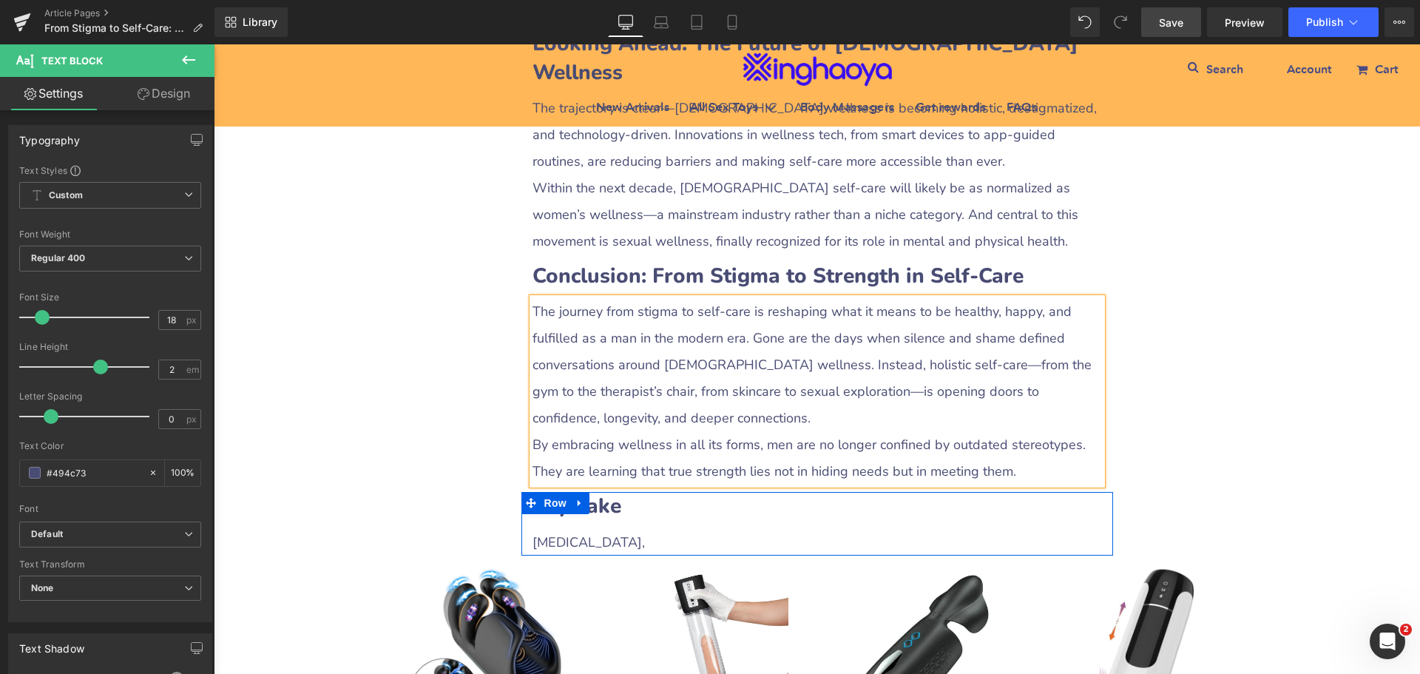
drag, startPoint x: 572, startPoint y: 399, endPoint x: 600, endPoint y: 404, distance: 28.0
click at [577, 500] on icon at bounding box center [578, 503] width 3 height 7
click at [609, 492] on link at bounding box center [618, 503] width 19 height 22
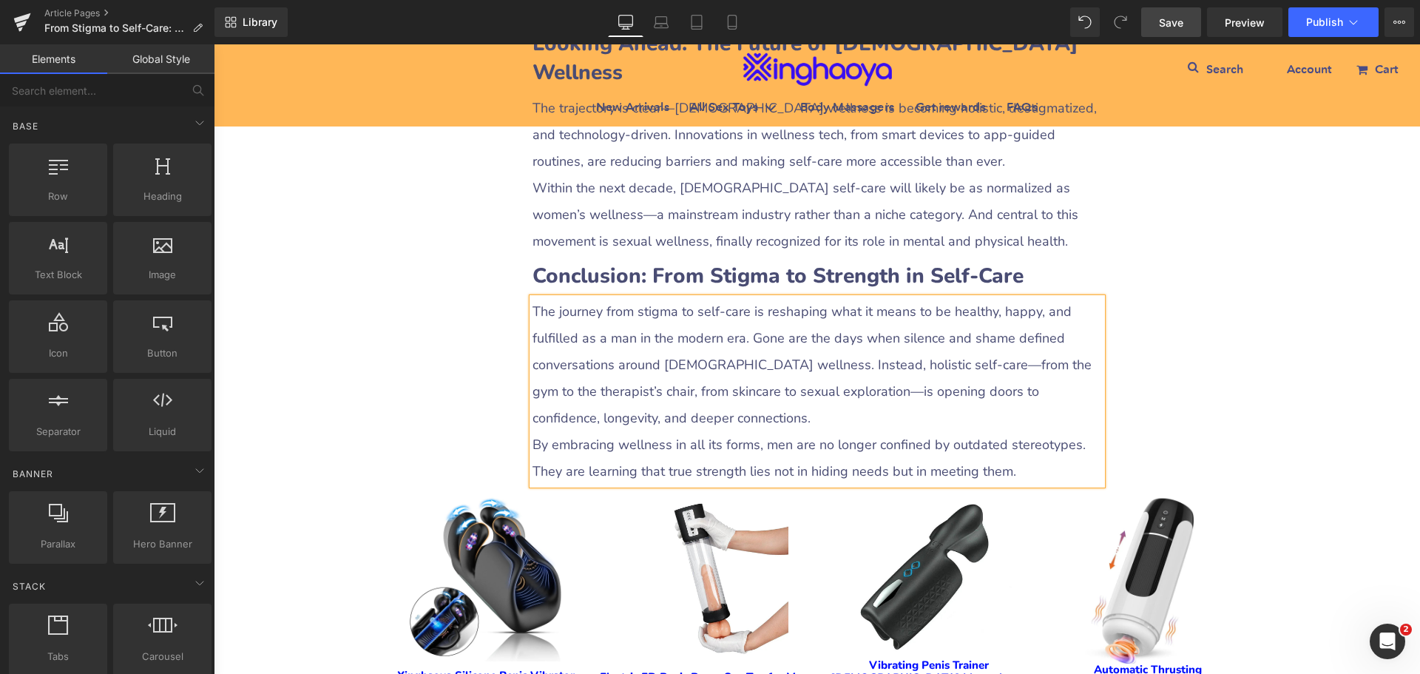
click at [1174, 28] on span "Save" at bounding box center [1171, 23] width 24 height 16
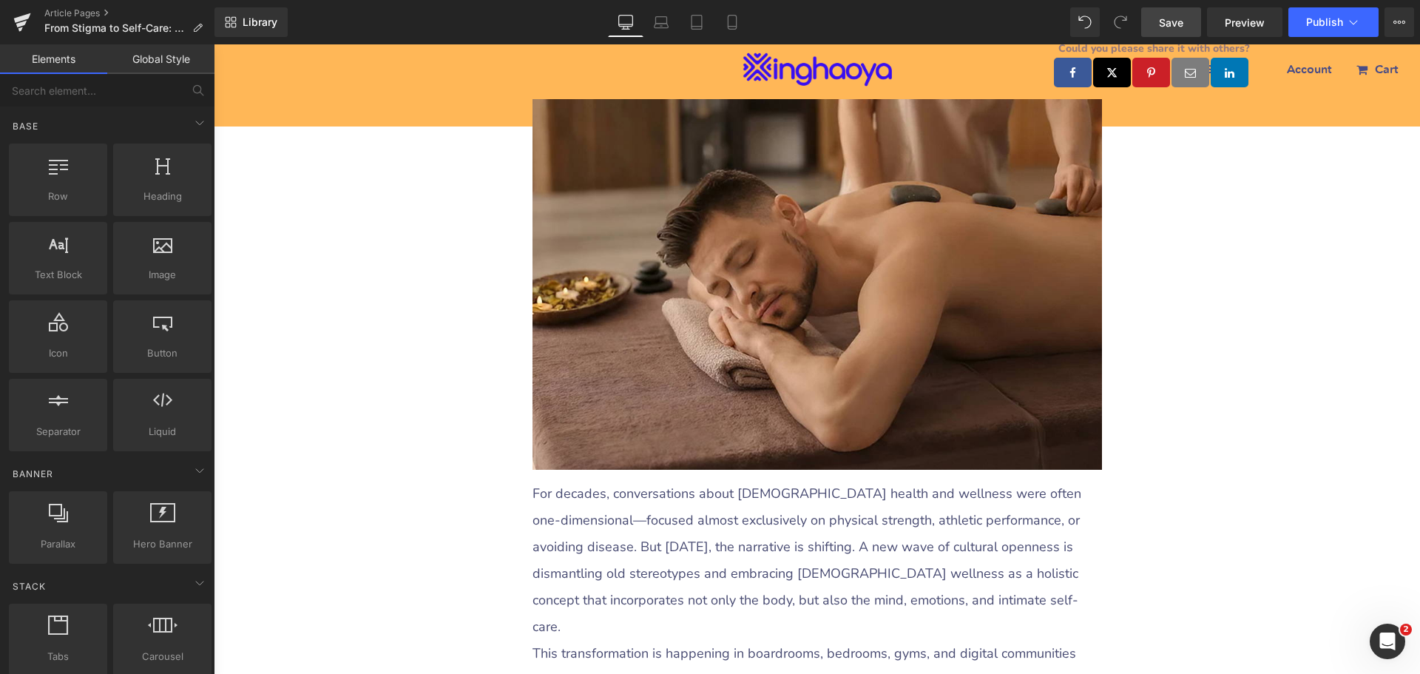
scroll to position [0, 0]
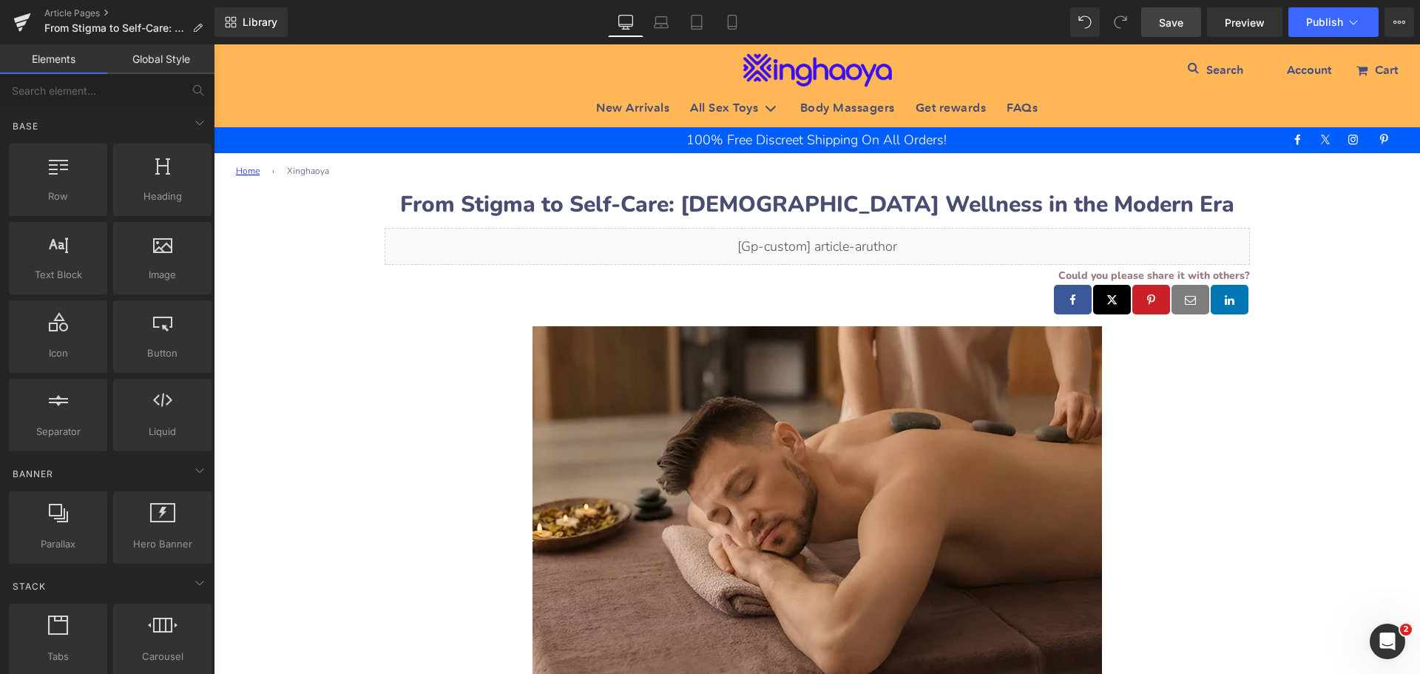
click at [1169, 22] on span "Save" at bounding box center [1171, 23] width 24 height 16
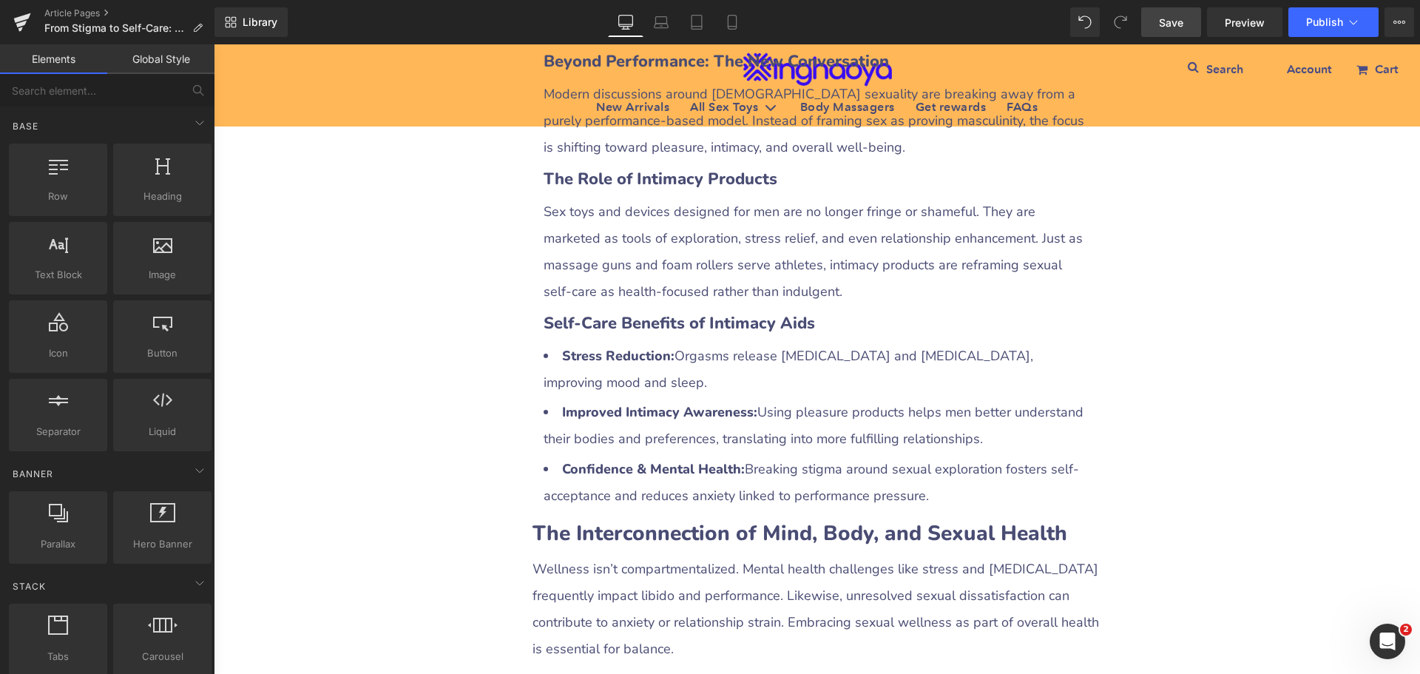
scroll to position [2292, 0]
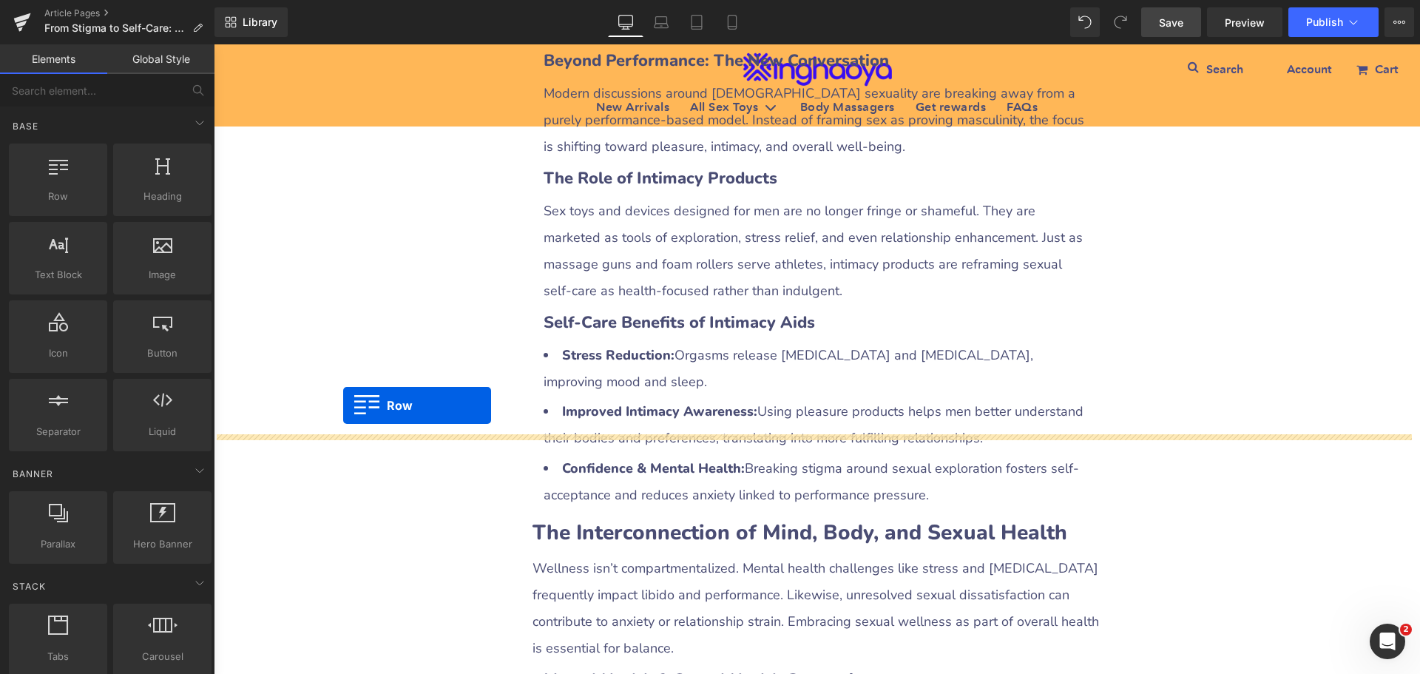
drag, startPoint x: 373, startPoint y: 417, endPoint x: 343, endPoint y: 405, distance: 32.5
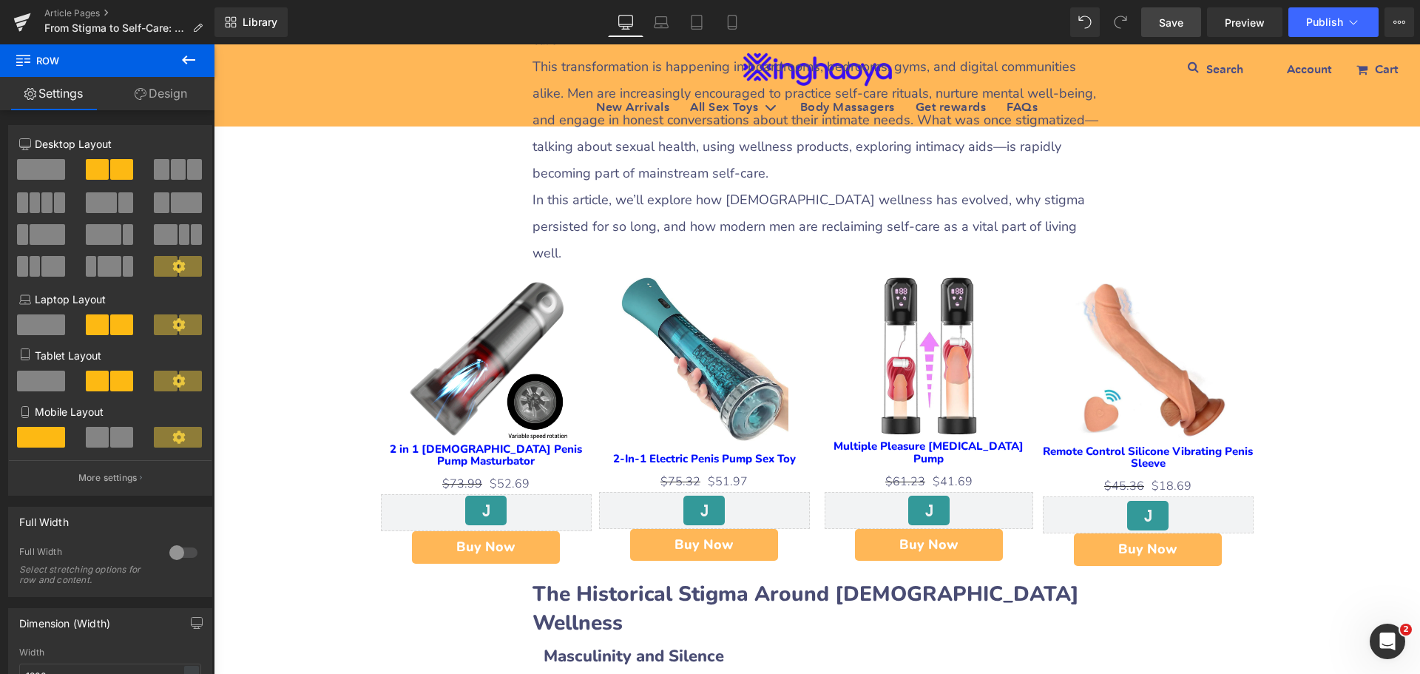
scroll to position [739, 0]
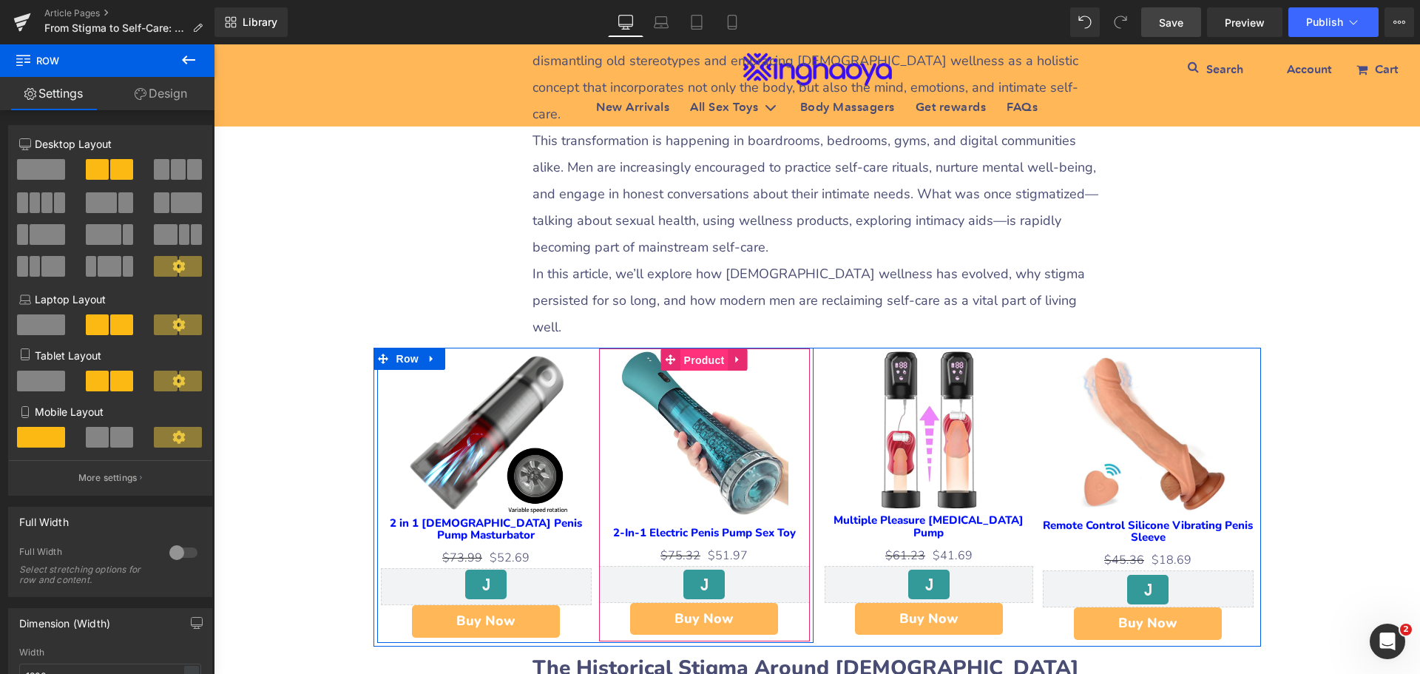
click at [704, 349] on span "Product" at bounding box center [704, 360] width 48 height 22
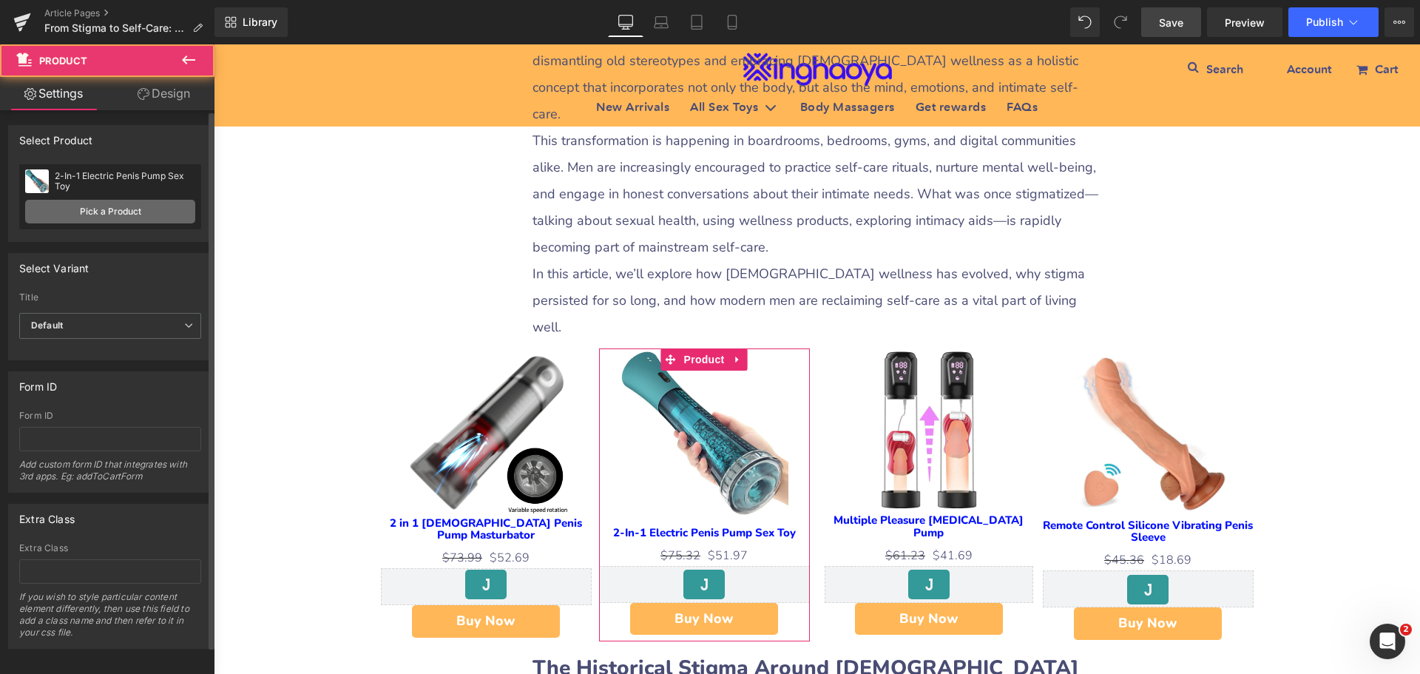
click at [126, 207] on link "Pick a Product" at bounding box center [110, 212] width 170 height 24
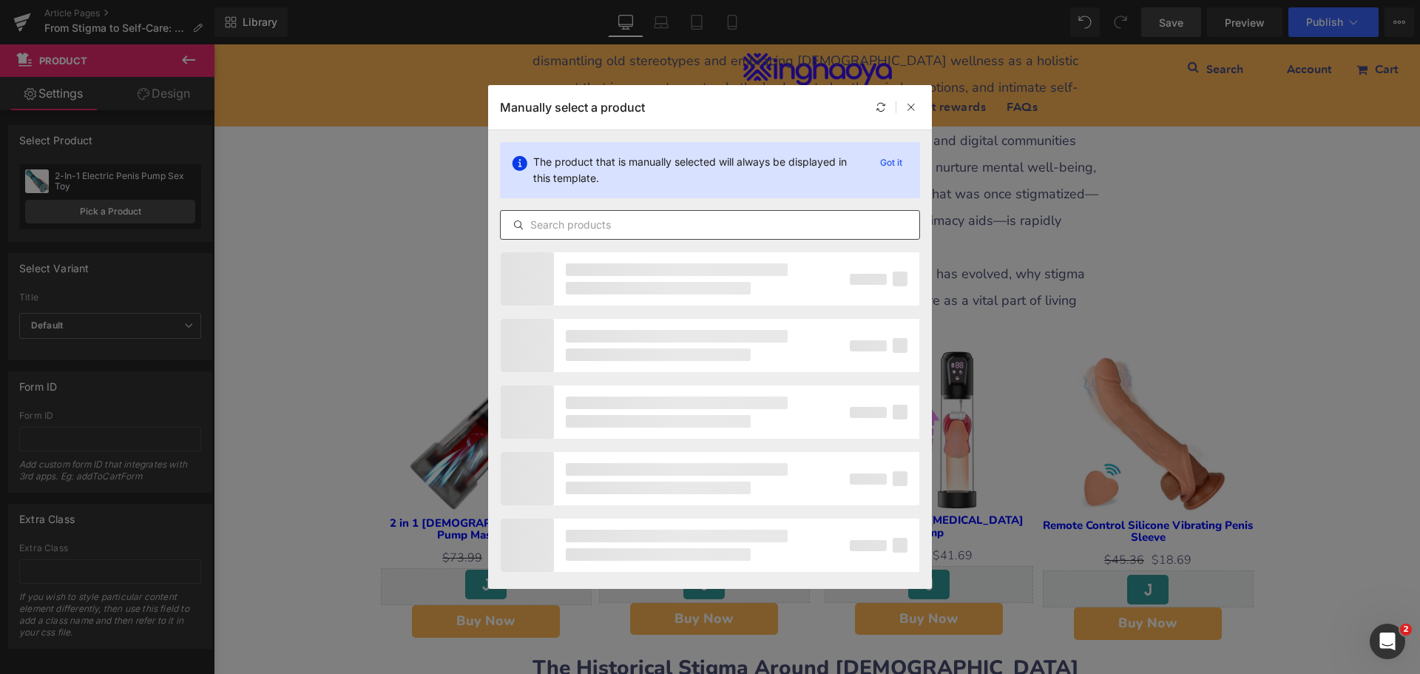
click at [558, 229] on input "text" at bounding box center [710, 225] width 419 height 18
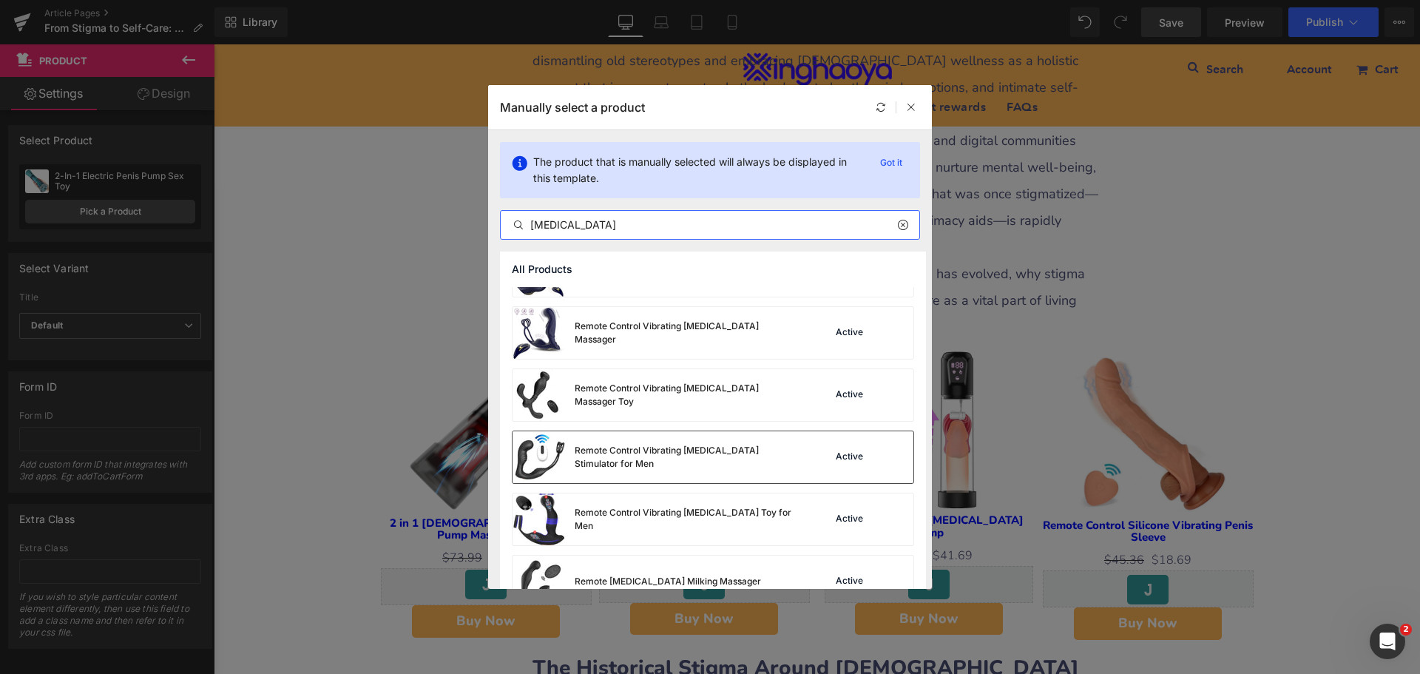
scroll to position [1894, 0]
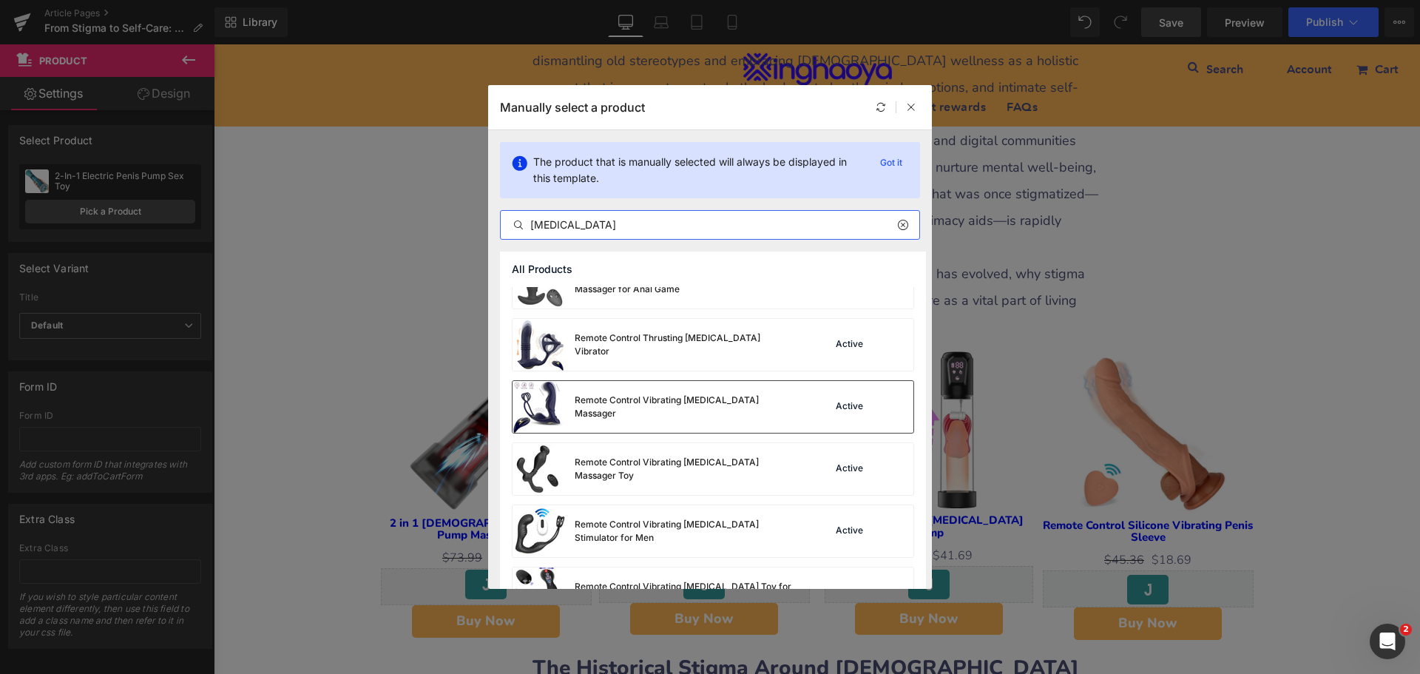
type input "[MEDICAL_DATA]"
click at [736, 418] on div "Remote Control Vibrating [MEDICAL_DATA] Massager" at bounding box center [654, 407] width 284 height 52
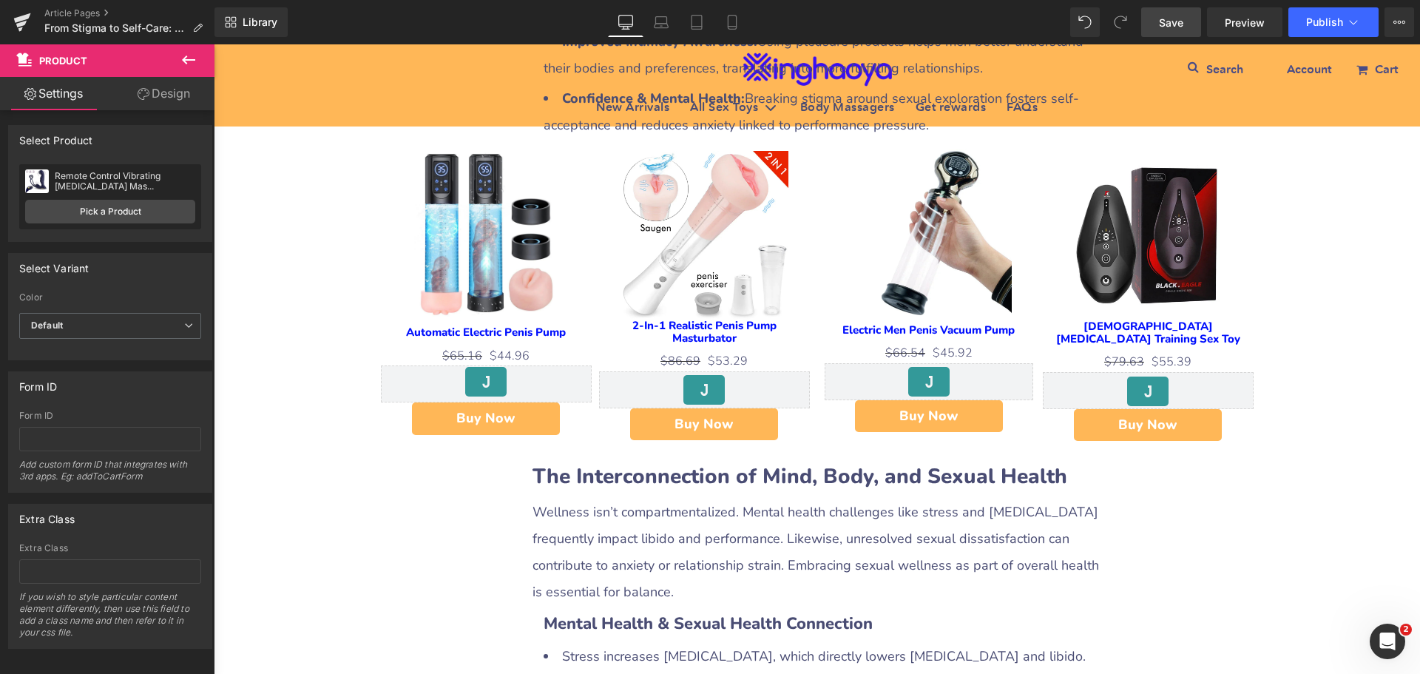
scroll to position [2514, 0]
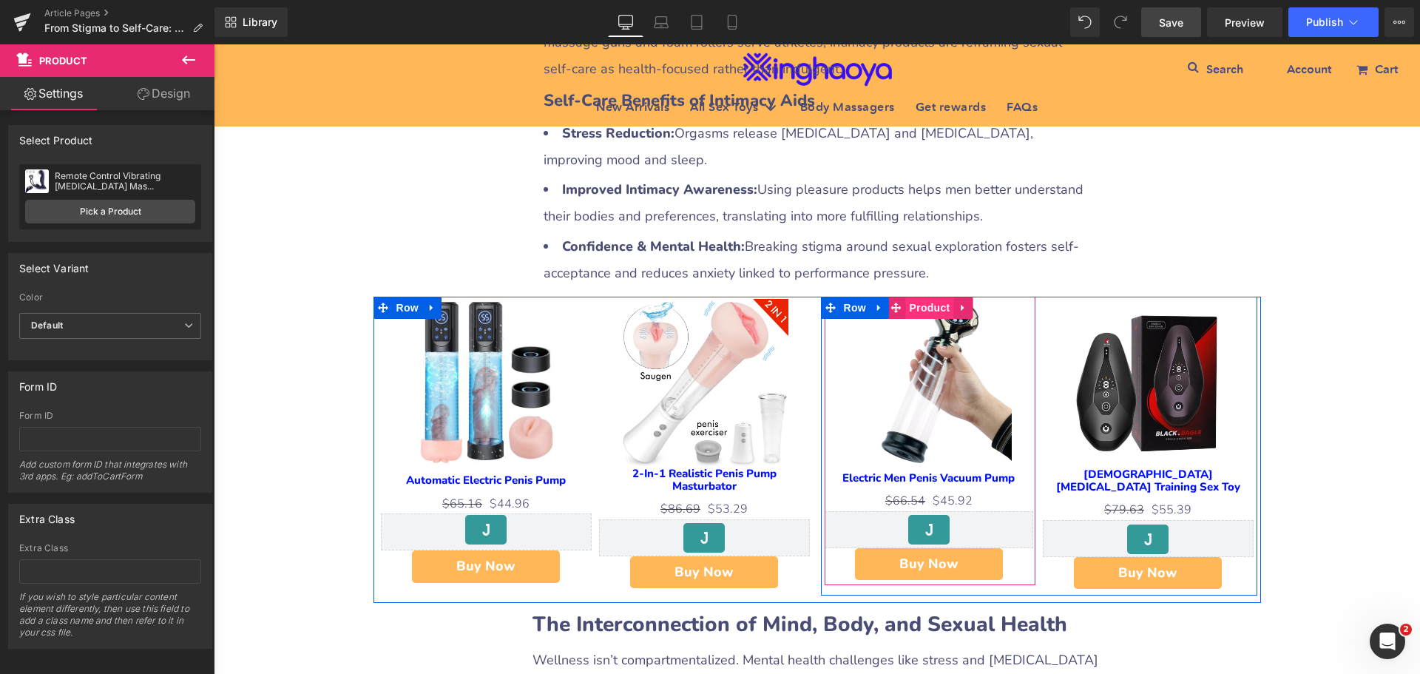
click at [919, 297] on span "Product" at bounding box center [930, 308] width 48 height 22
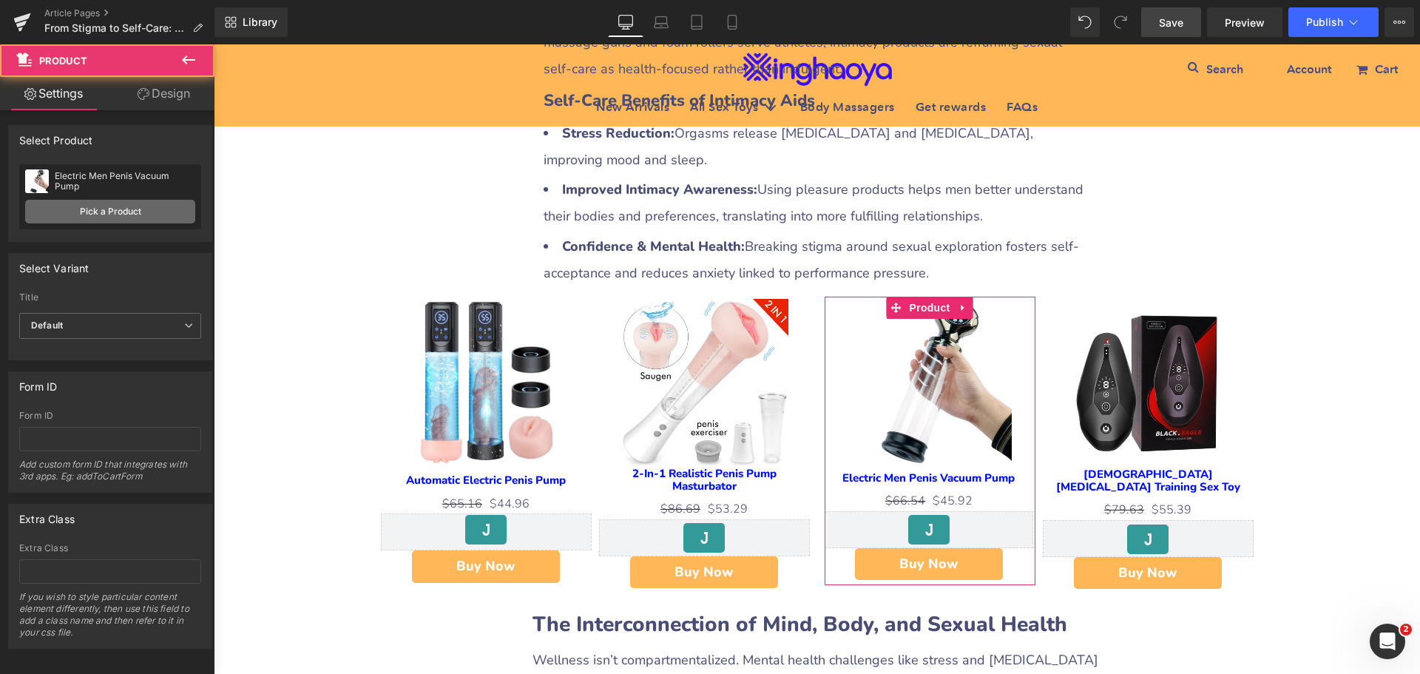
click at [129, 212] on link "Pick a Product" at bounding box center [110, 212] width 170 height 24
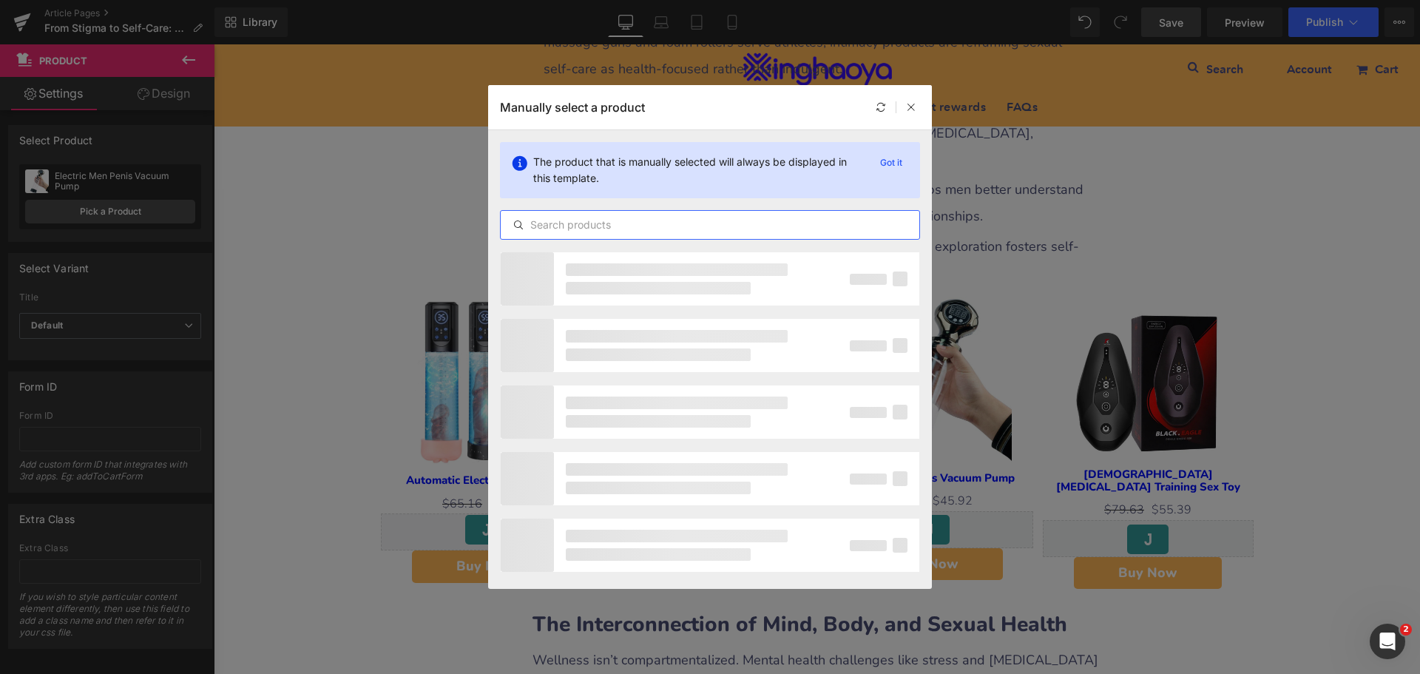
click at [580, 226] on input "text" at bounding box center [710, 225] width 419 height 18
type input "m"
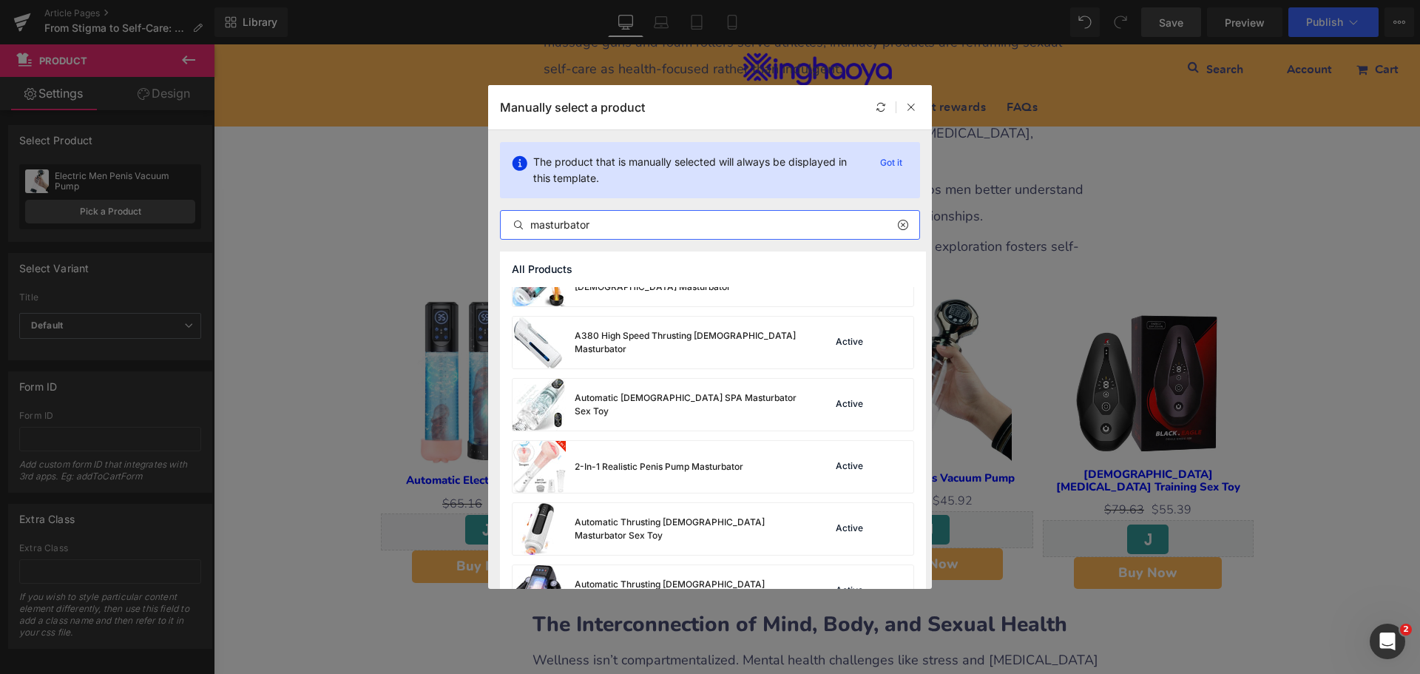
scroll to position [416, 0]
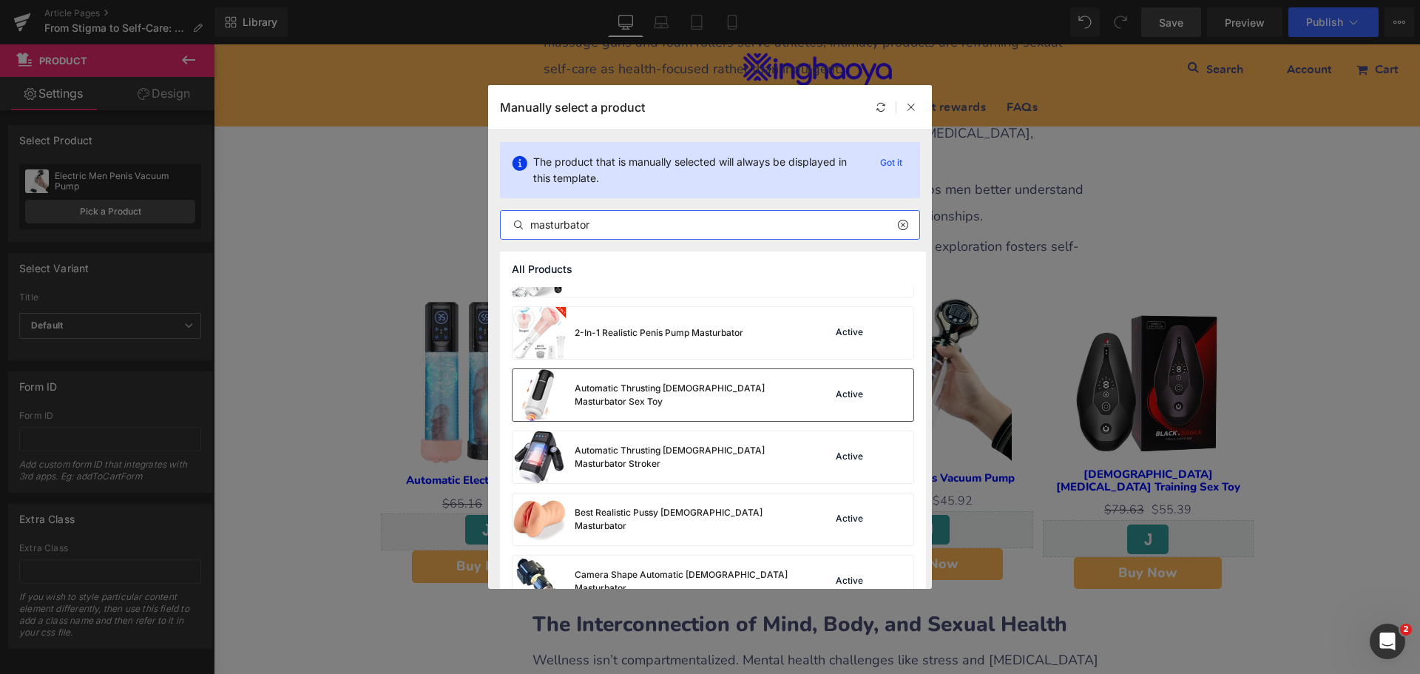
type input "masturbator"
click at [682, 392] on div "Automatic Thrusting [DEMOGRAPHIC_DATA] Masturbator Sex Toy" at bounding box center [686, 395] width 222 height 27
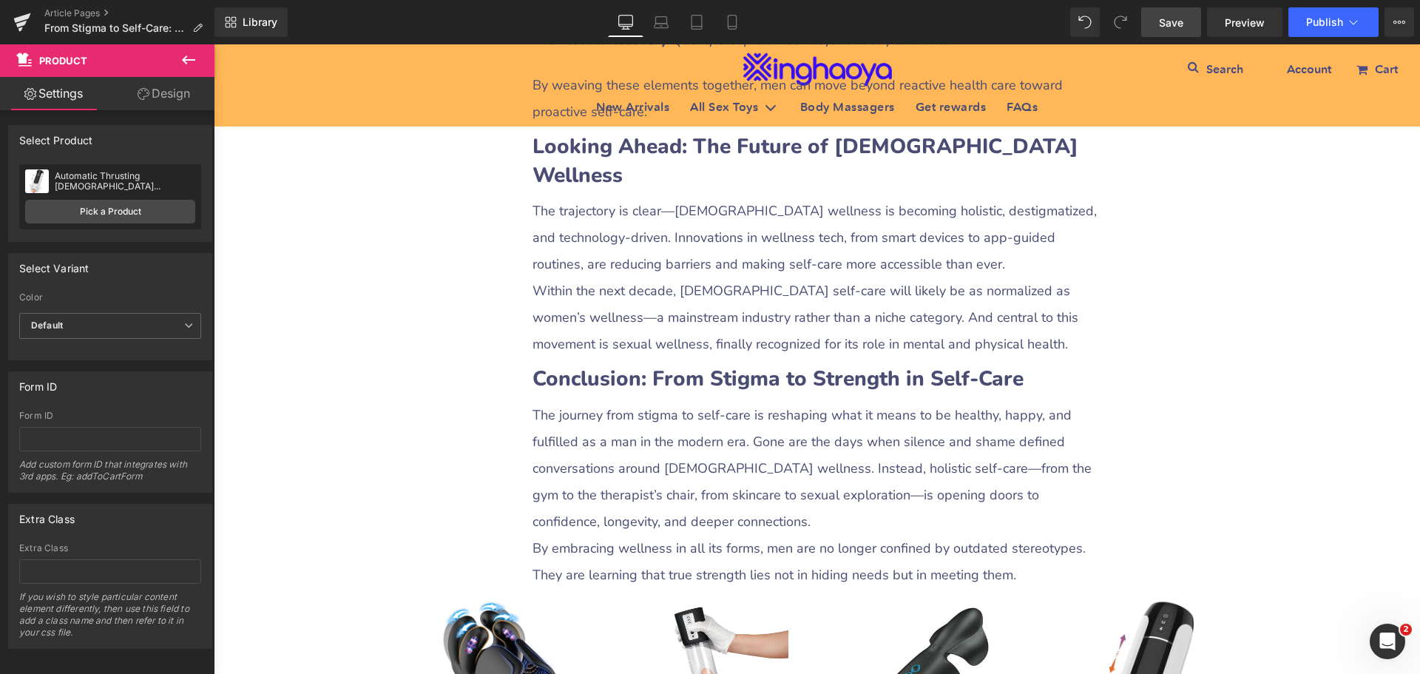
scroll to position [4363, 0]
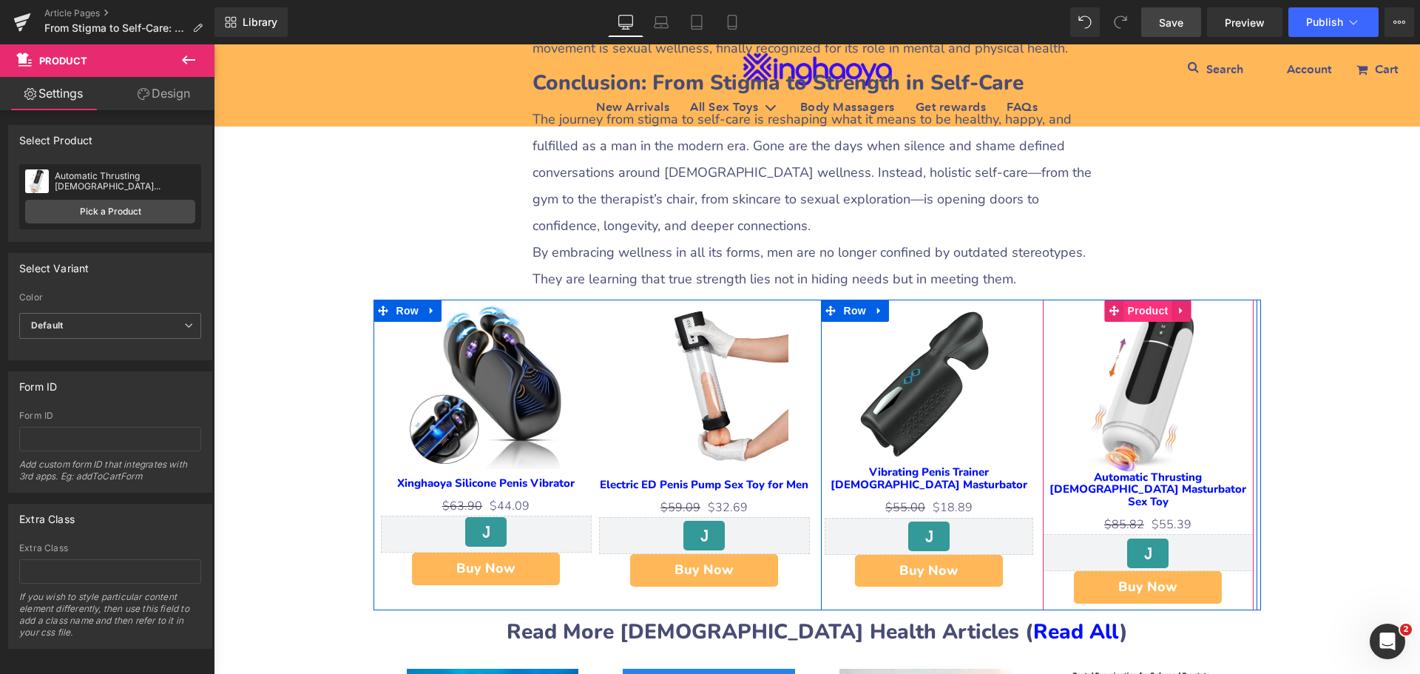
drag, startPoint x: 1148, startPoint y: 200, endPoint x: 1119, endPoint y: 209, distance: 31.1
click at [1148, 299] on span "Product" at bounding box center [1148, 310] width 48 height 22
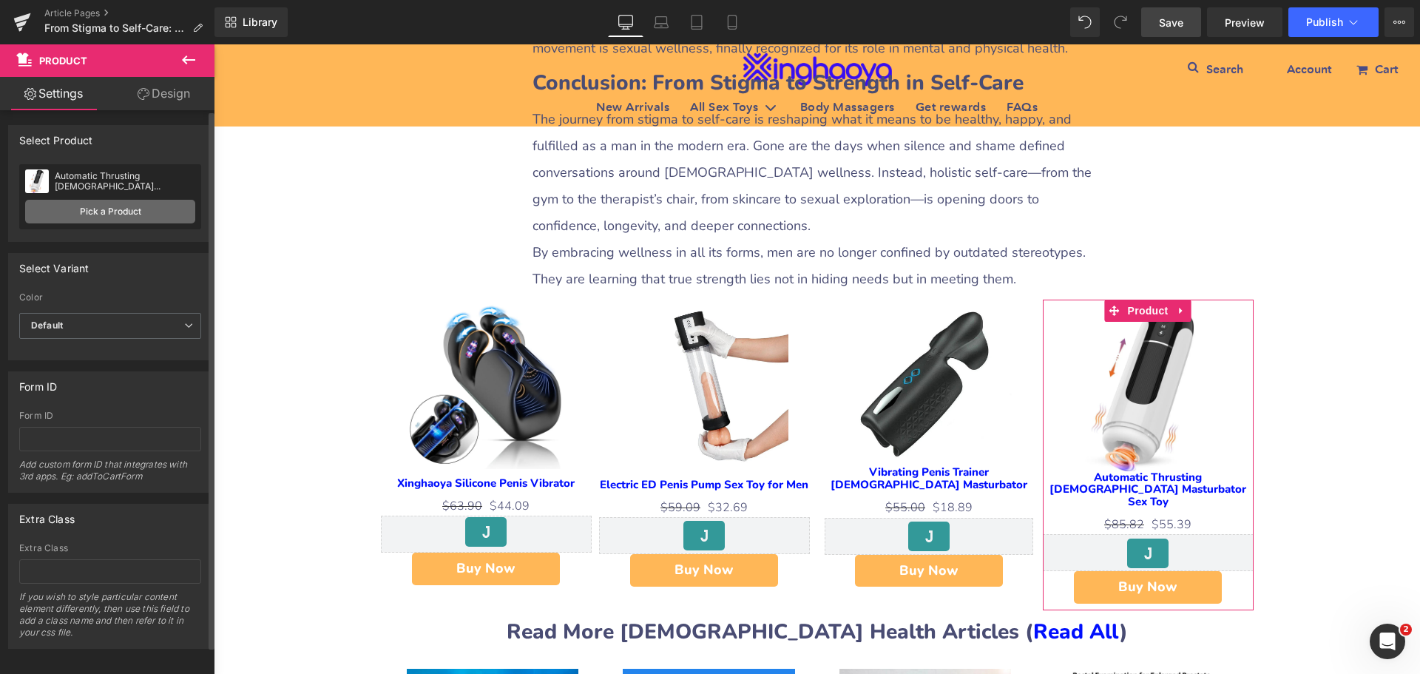
click at [77, 215] on link "Pick a Product" at bounding box center [110, 212] width 170 height 24
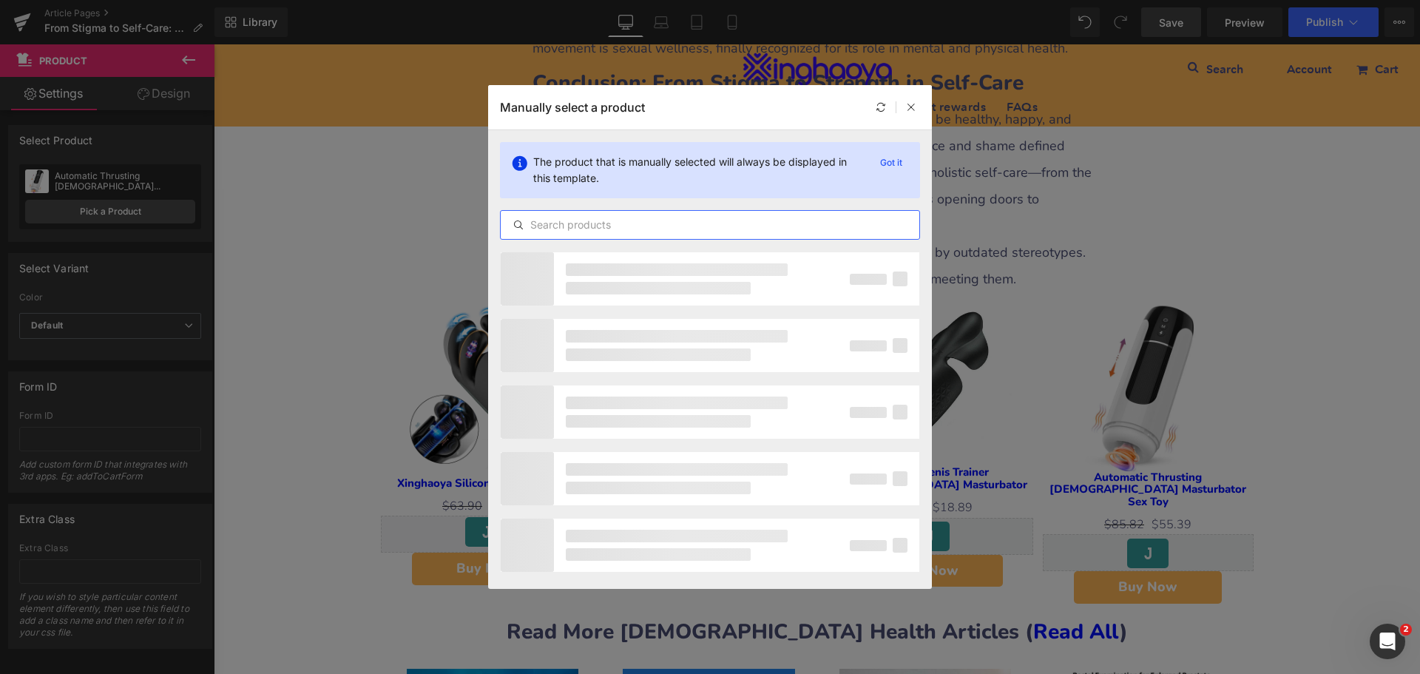
click at [592, 228] on input "text" at bounding box center [710, 225] width 419 height 18
type input "p"
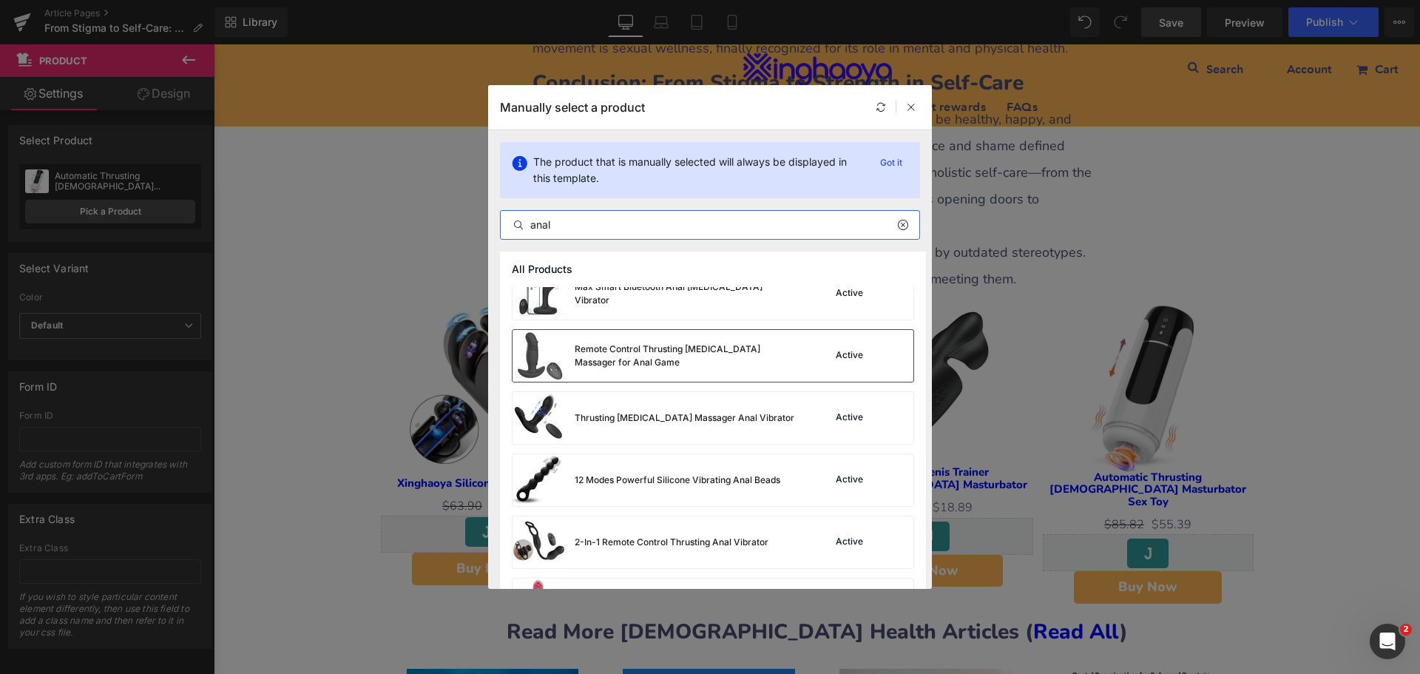
scroll to position [0, 0]
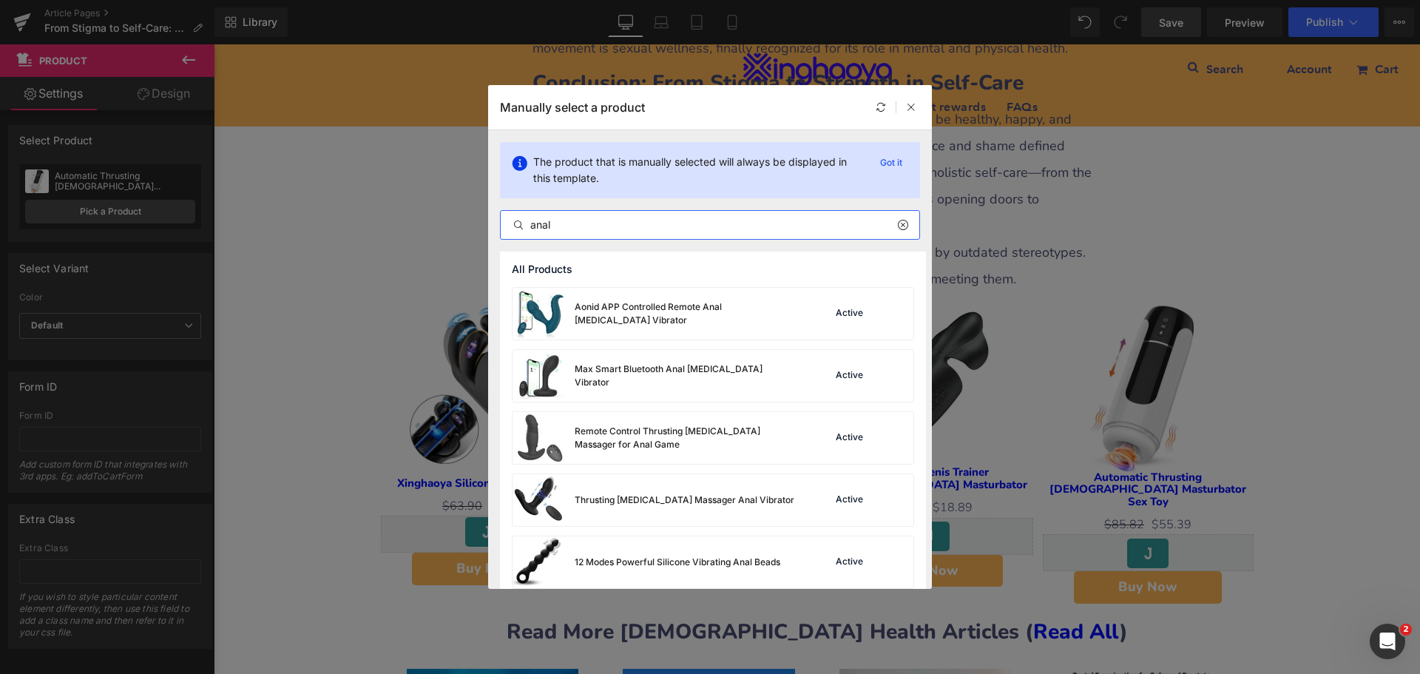
drag, startPoint x: 530, startPoint y: 236, endPoint x: 416, endPoint y: 272, distance: 119.5
click at [416, 272] on div "Manually select a product The product that is manually selected will always be …" at bounding box center [710, 337] width 1420 height 674
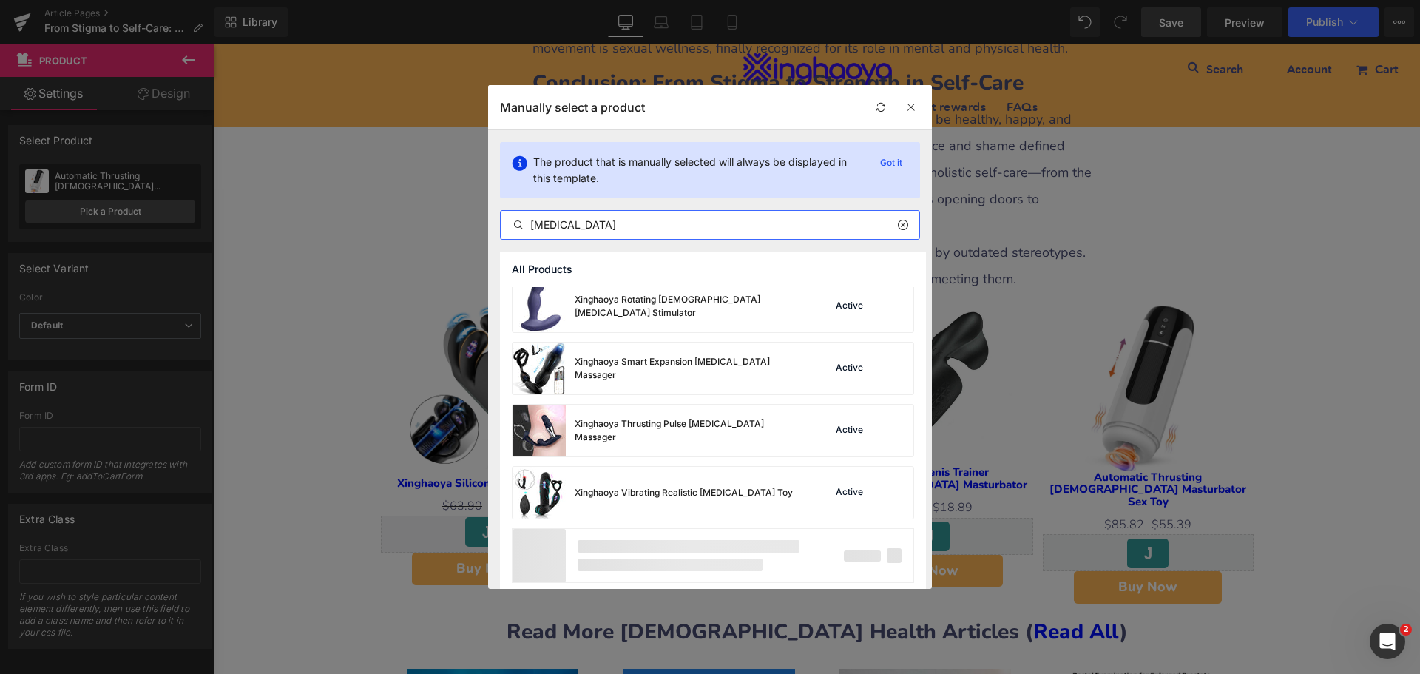
scroll to position [3305, 0]
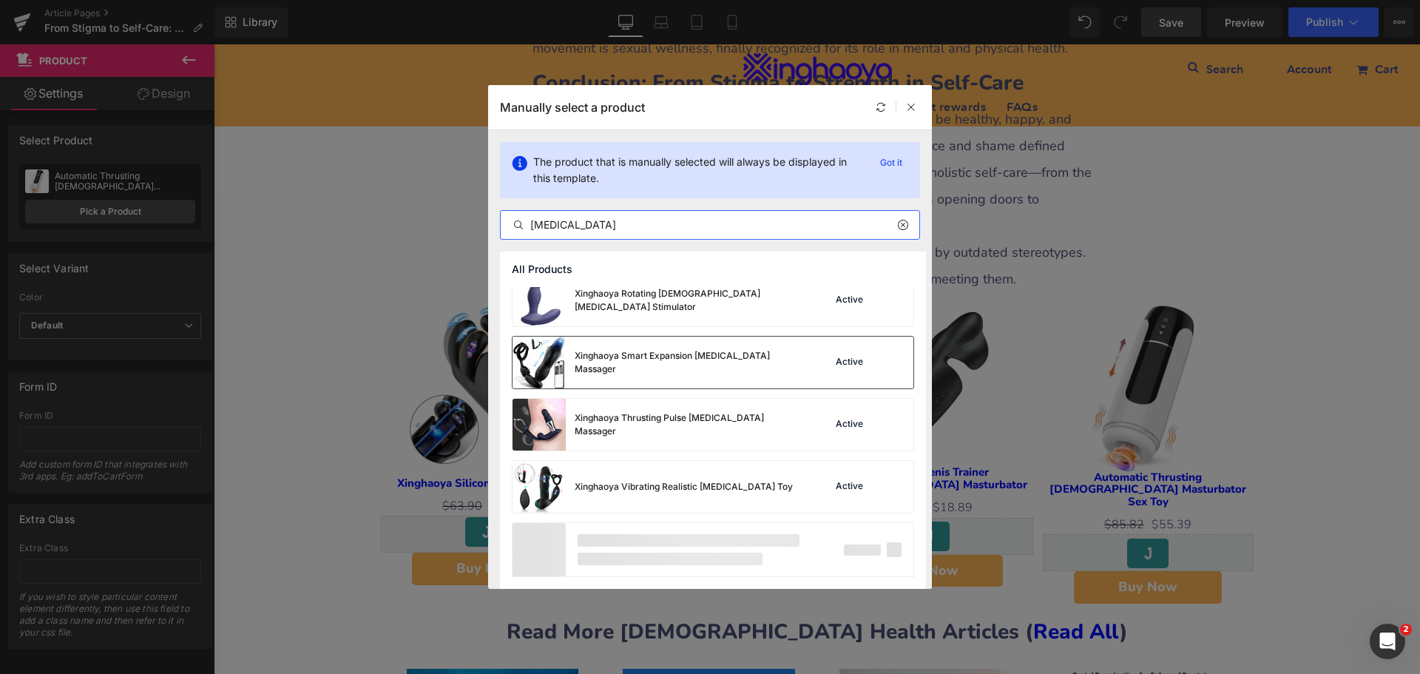
type input "[MEDICAL_DATA]"
click at [792, 366] on div "Xinghaoya Smart Expansion [MEDICAL_DATA] Massager Active" at bounding box center [712, 362] width 401 height 52
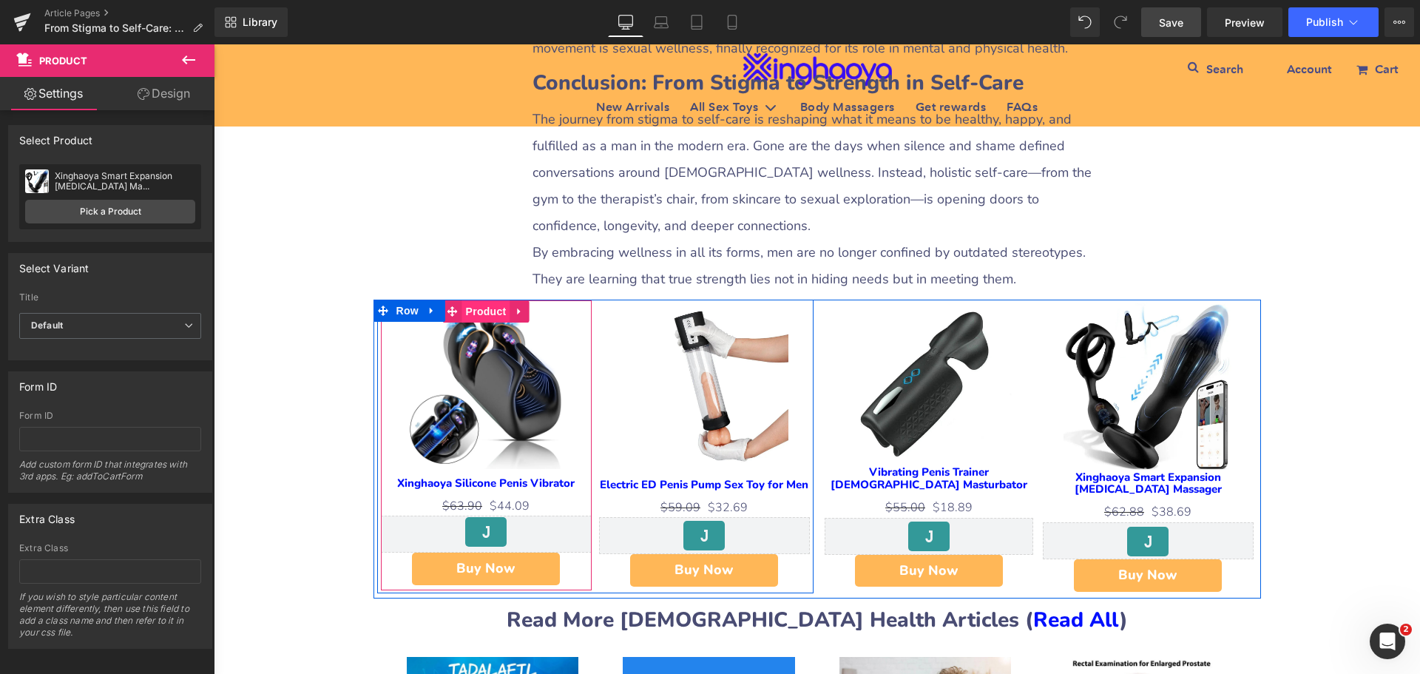
click at [472, 300] on span "Product" at bounding box center [486, 311] width 48 height 22
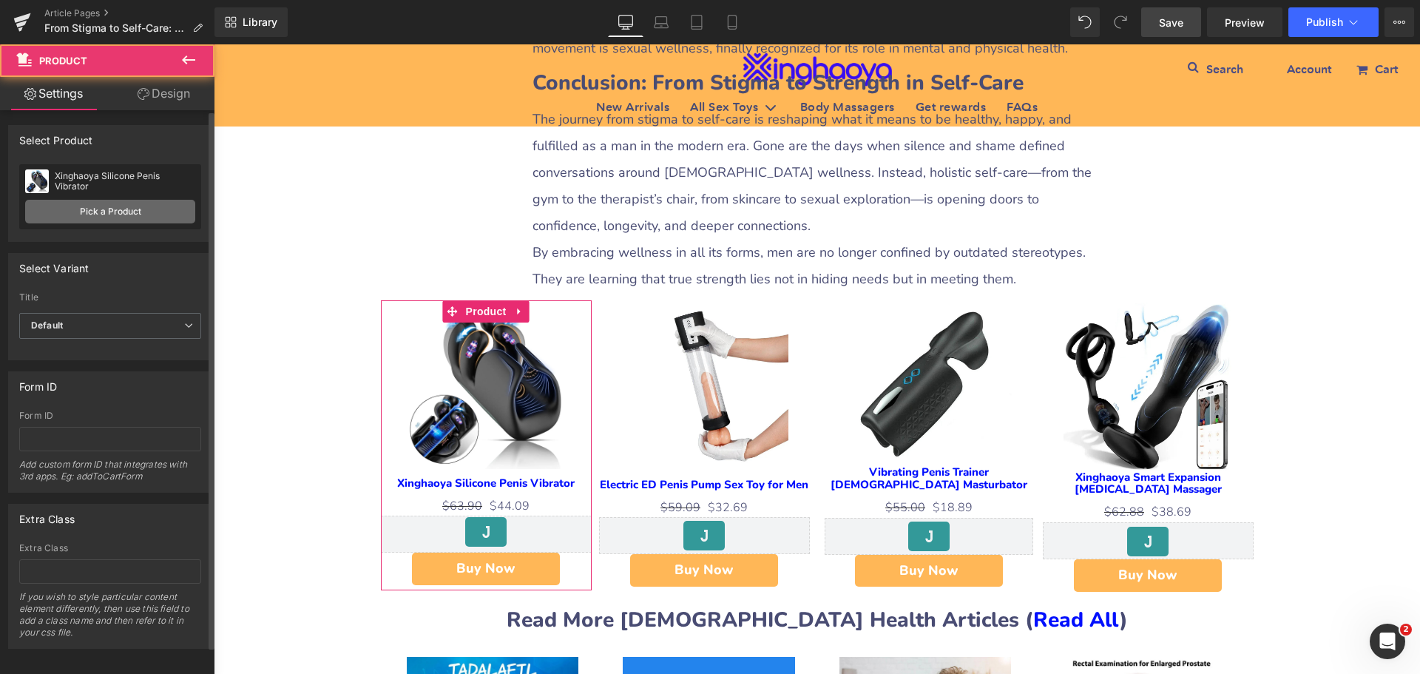
click at [145, 211] on link "Pick a Product" at bounding box center [110, 212] width 170 height 24
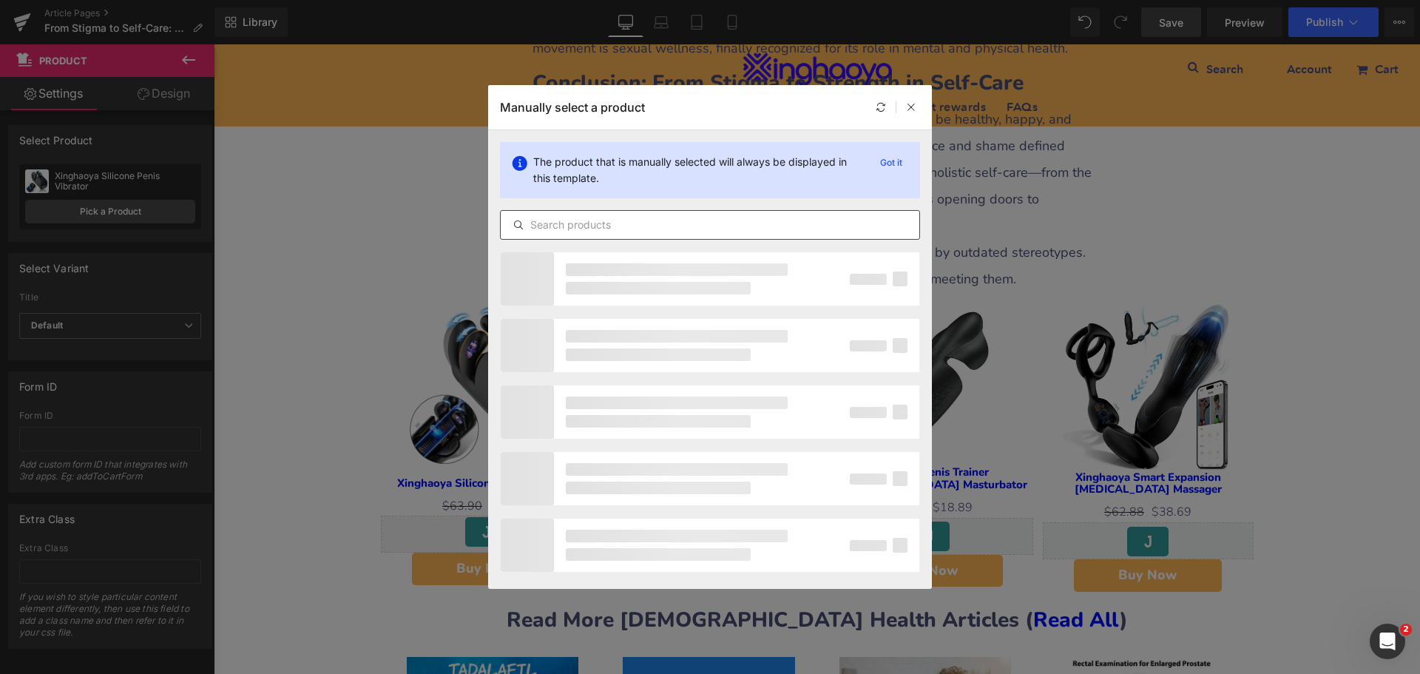
click at [575, 229] on input "text" at bounding box center [710, 225] width 419 height 18
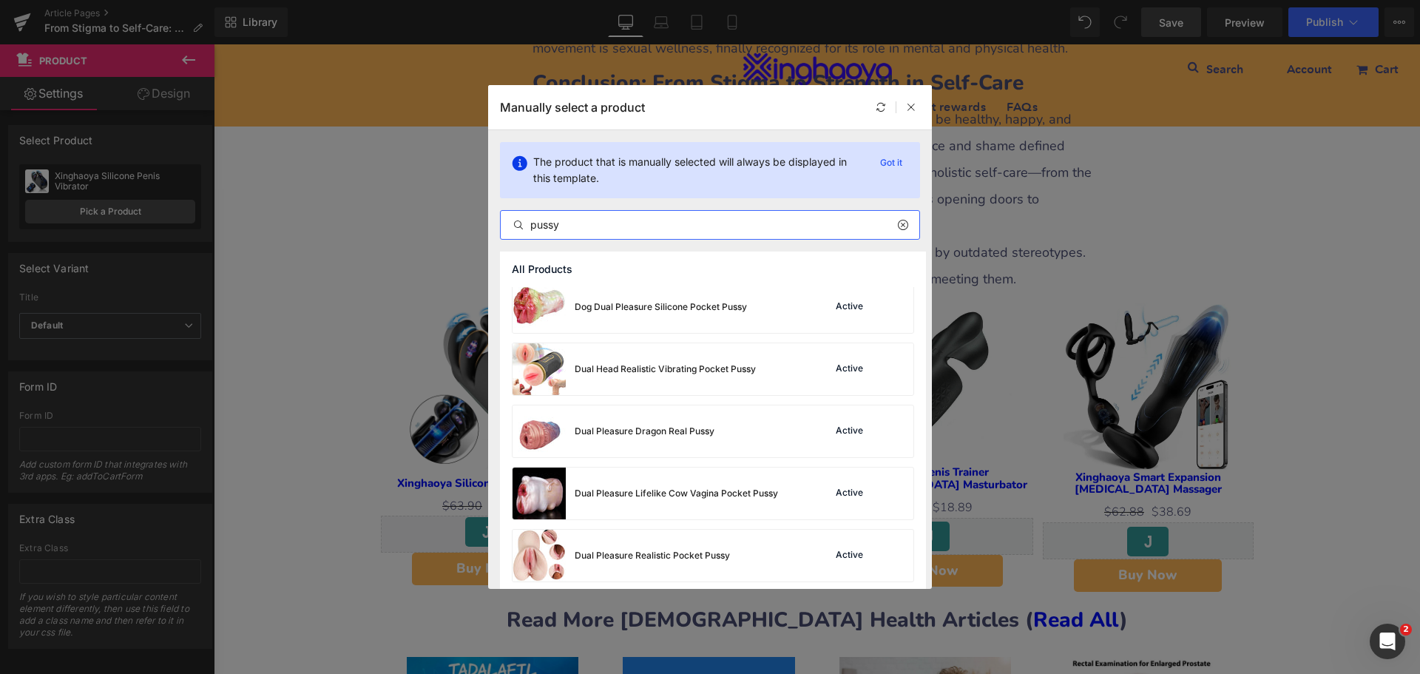
scroll to position [1187, 0]
type input "pussy"
click at [735, 376] on div "Dual Head Realistic Vibrating Pocket Pussy" at bounding box center [633, 368] width 243 height 52
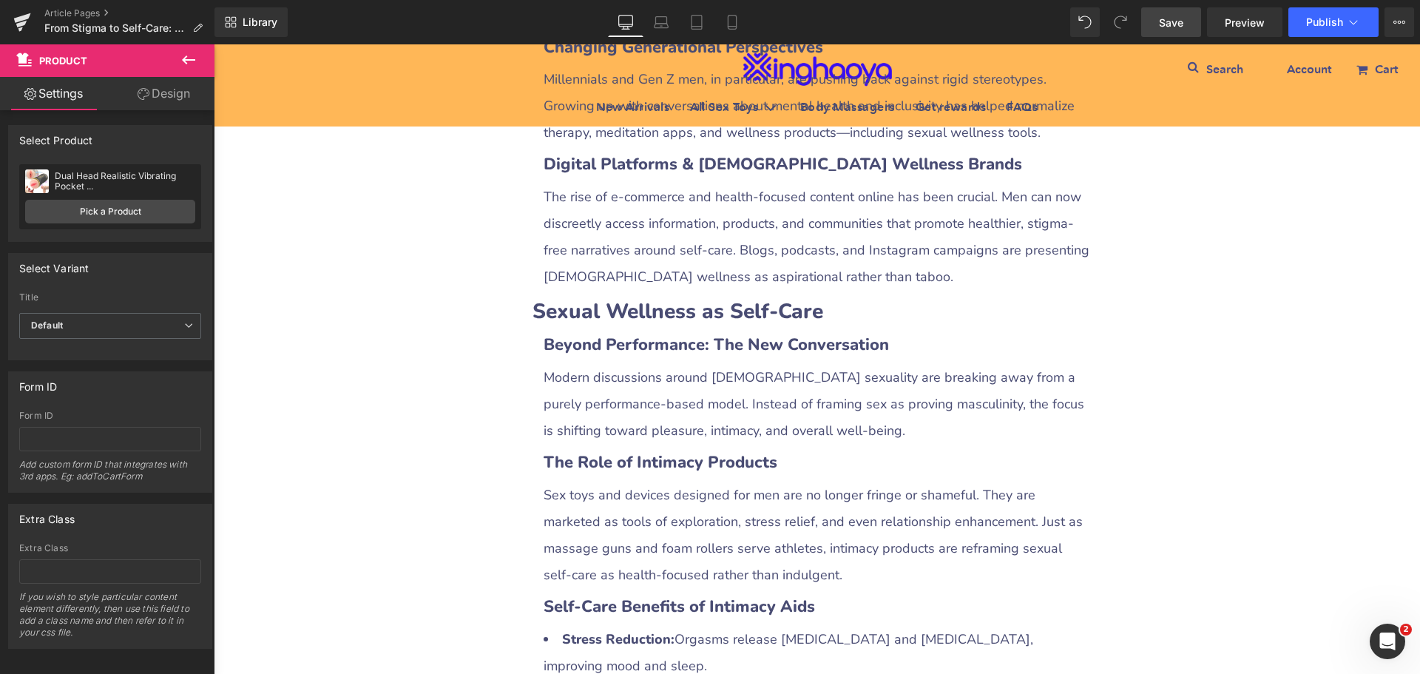
scroll to position [2070, 0]
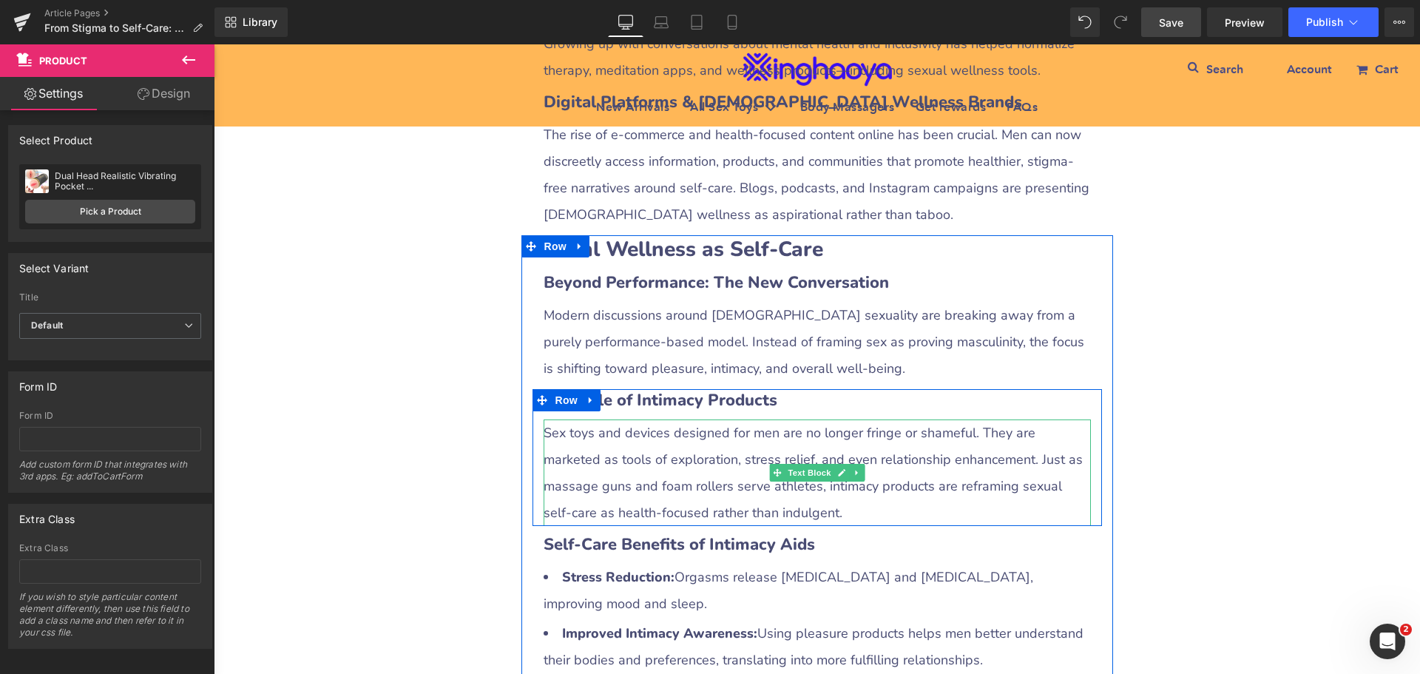
click at [597, 419] on div "Sex toys and devices designed for men are no longer fringe or shameful. They ar…" at bounding box center [816, 472] width 547 height 106
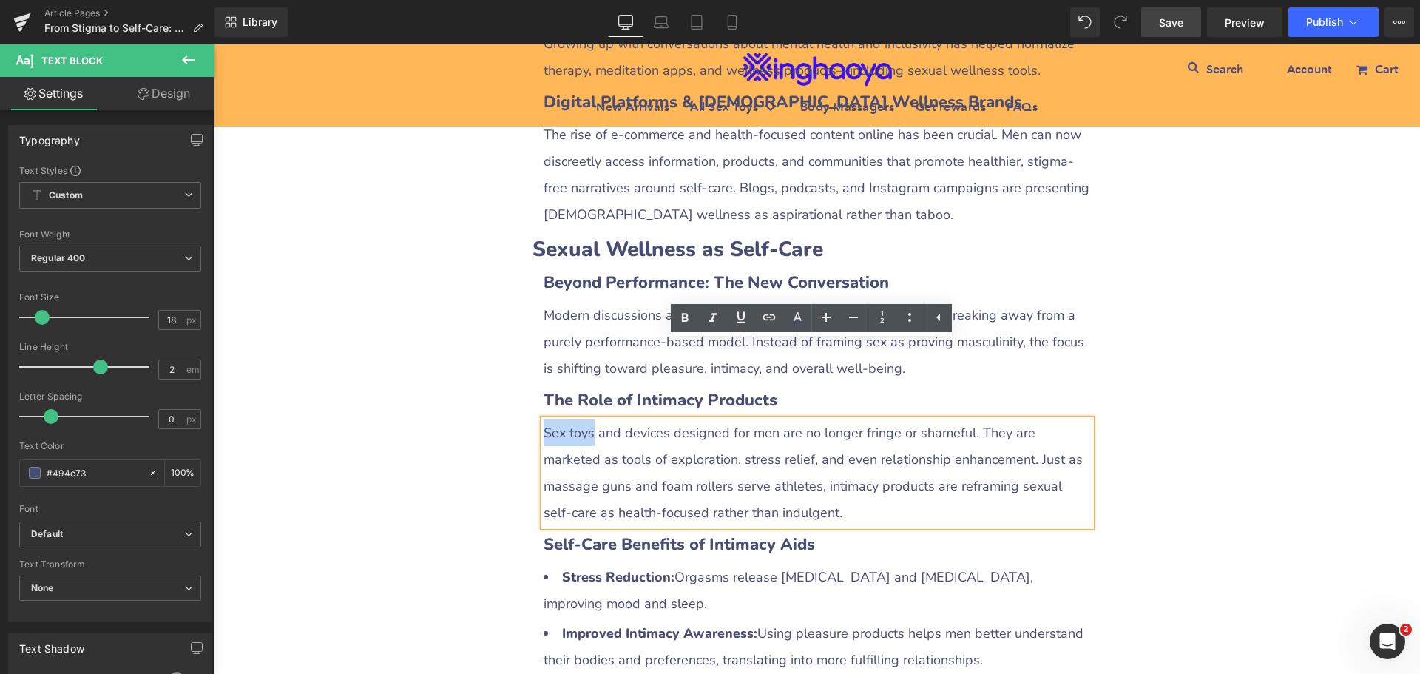
drag, startPoint x: 538, startPoint y: 351, endPoint x: 587, endPoint y: 356, distance: 49.1
click at [587, 419] on div "Sex toys and devices designed for men are no longer fringe or shameful. They ar…" at bounding box center [816, 472] width 547 height 106
click at [773, 319] on icon at bounding box center [769, 317] width 18 height 18
click at [683, 386] on input "text" at bounding box center [646, 386] width 228 height 37
paste input "[URL][DOMAIN_NAME][DEMOGRAPHIC_DATA]"
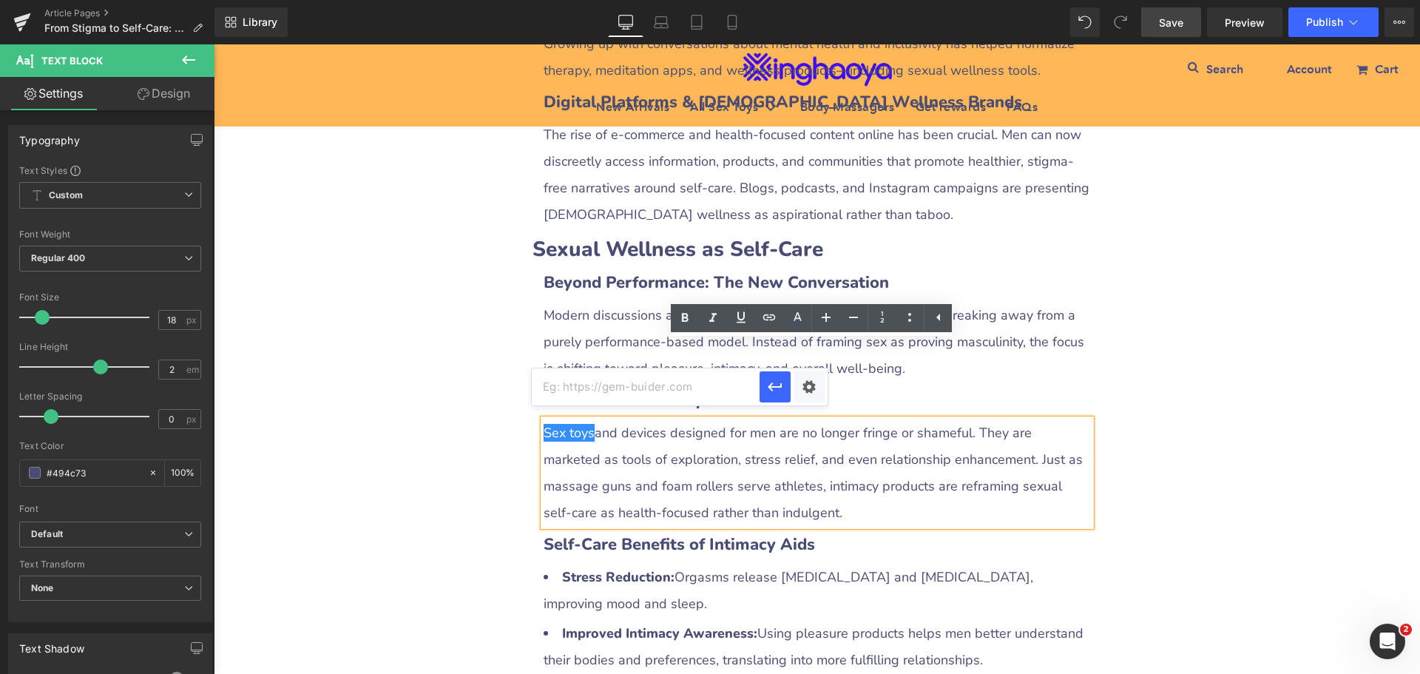
type input "[URL][DOMAIN_NAME][DEMOGRAPHIC_DATA]"
click at [802, 0] on div "Text Color Highlight Color #333333 Edit or remove link: Edit - Unlink - Cancel …" at bounding box center [710, 0] width 1420 height 0
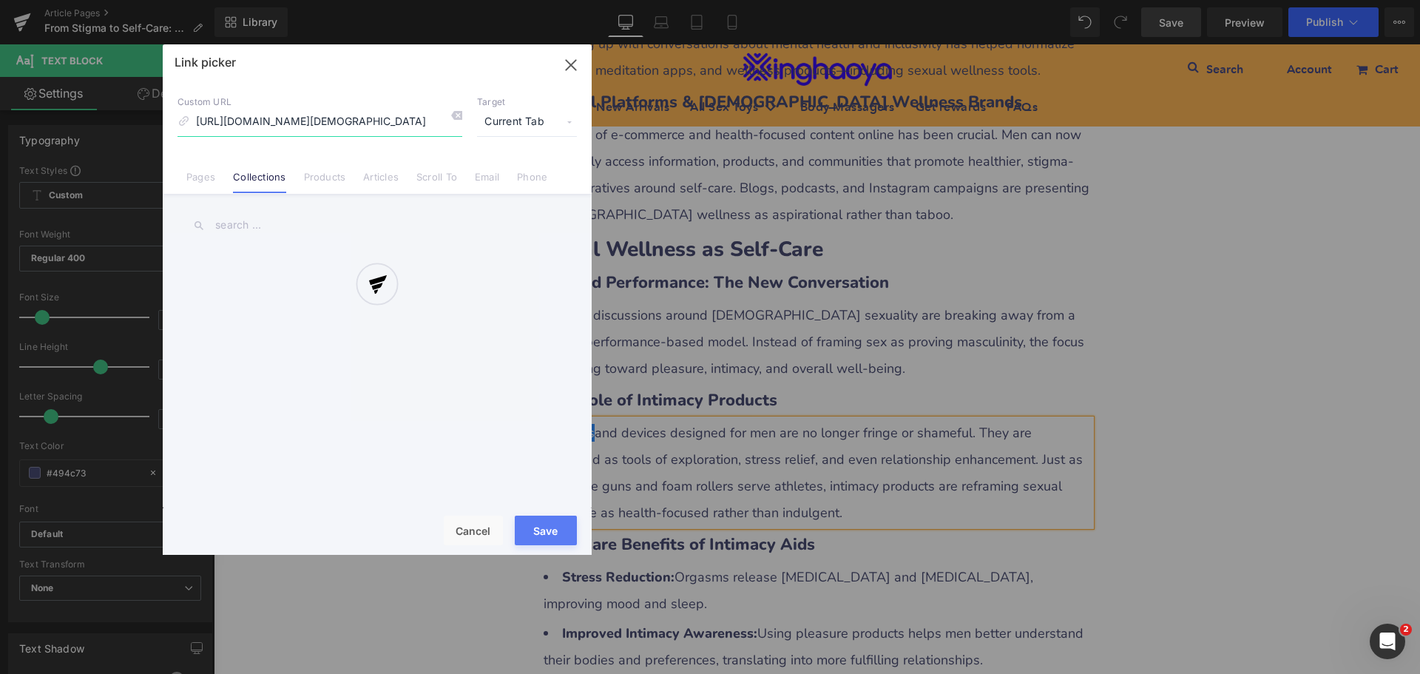
scroll to position [0, 4]
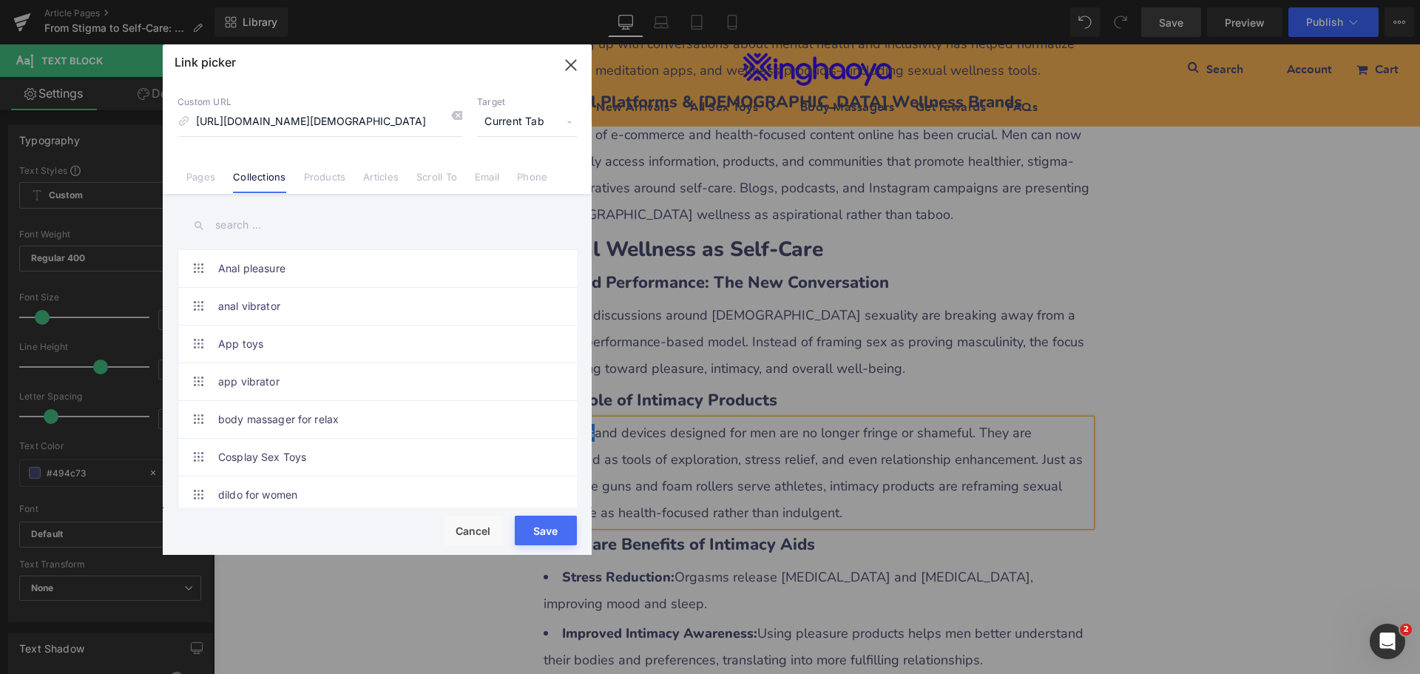
click at [514, 123] on span "Current Tab" at bounding box center [527, 122] width 100 height 28
click at [499, 172] on li "New Tab" at bounding box center [527, 175] width 115 height 26
click at [542, 524] on button "Save" at bounding box center [546, 530] width 62 height 30
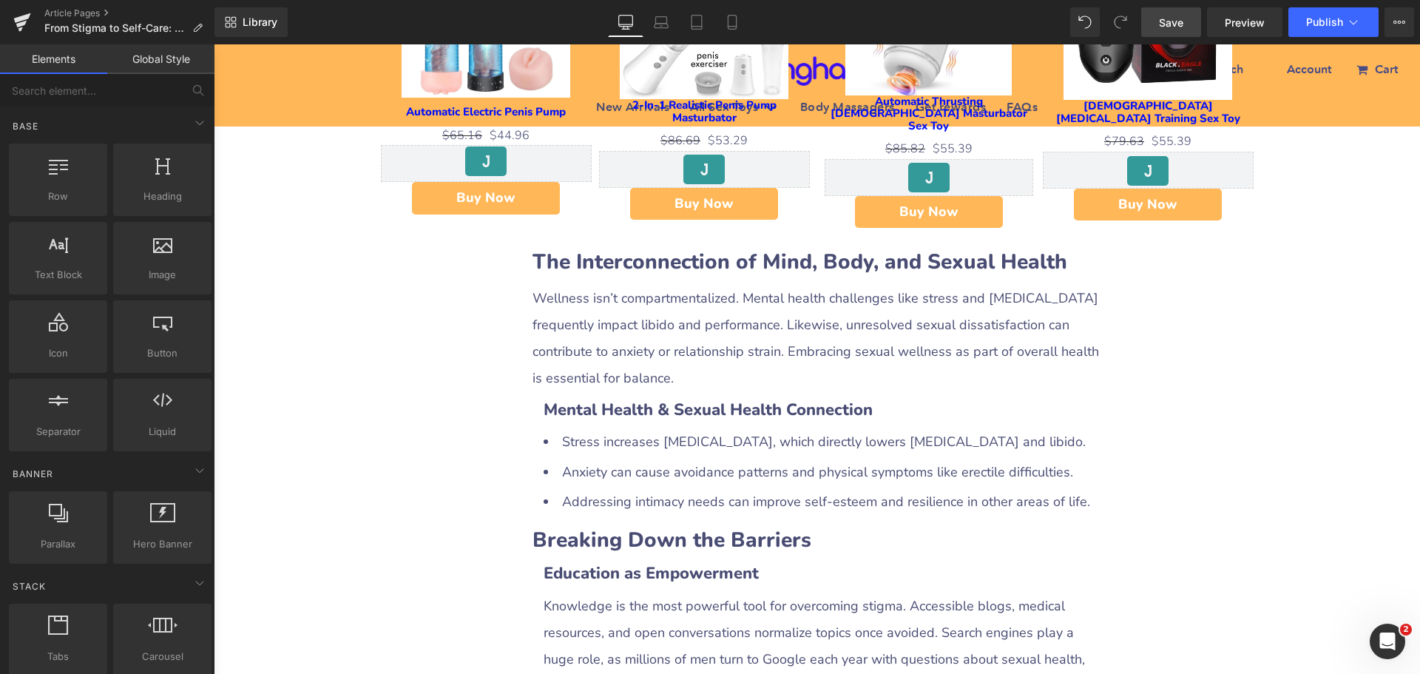
scroll to position [2884, 0]
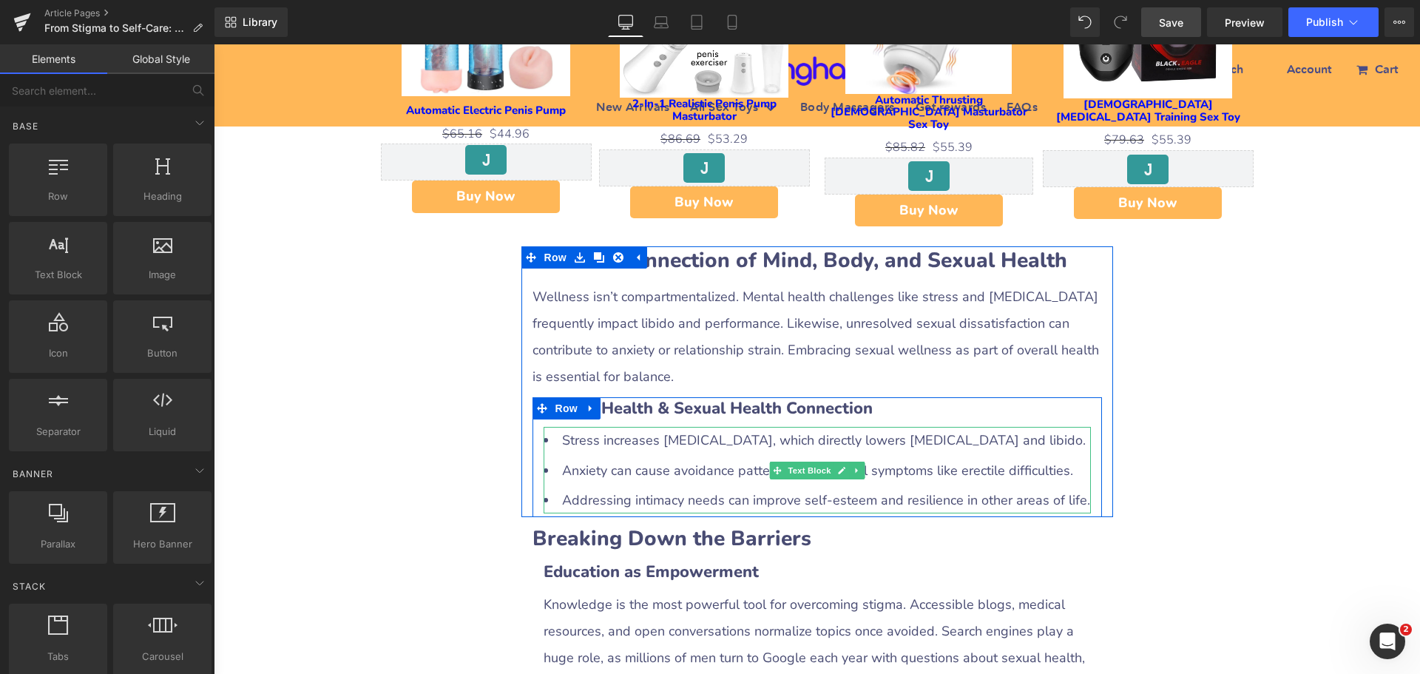
click at [971, 457] on li "Anxiety can cause avoidance patterns and physical symptoms like erectile diffic…" at bounding box center [816, 470] width 547 height 27
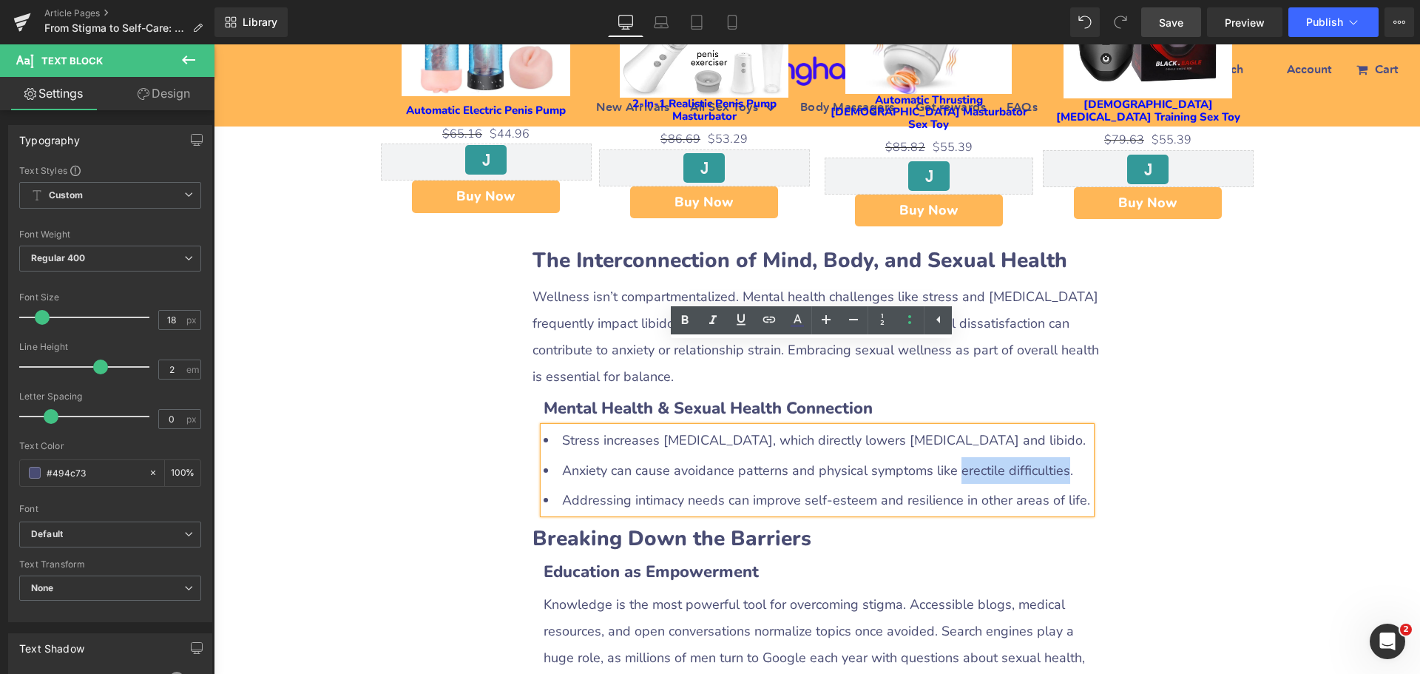
drag, startPoint x: 950, startPoint y: 387, endPoint x: 1051, endPoint y: 387, distance: 101.3
click at [1051, 457] on li "Anxiety can cause avoidance patterns and physical symptoms like erectile diffic…" at bounding box center [816, 470] width 547 height 27
copy li "erectile difficulties"
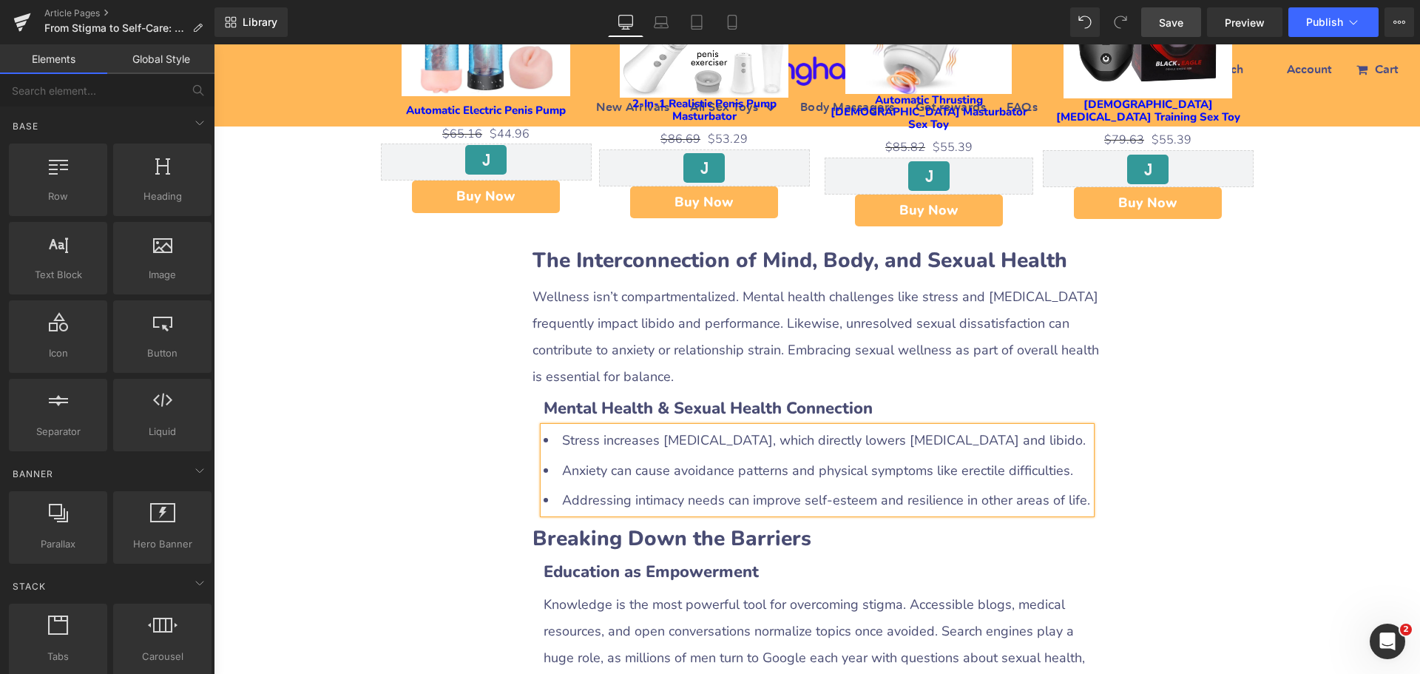
click at [1173, 467] on div "From Stigma to Self-Care: [DEMOGRAPHIC_DATA] Wellness in the Modern Era Heading…" at bounding box center [817, 52] width 1206 height 5493
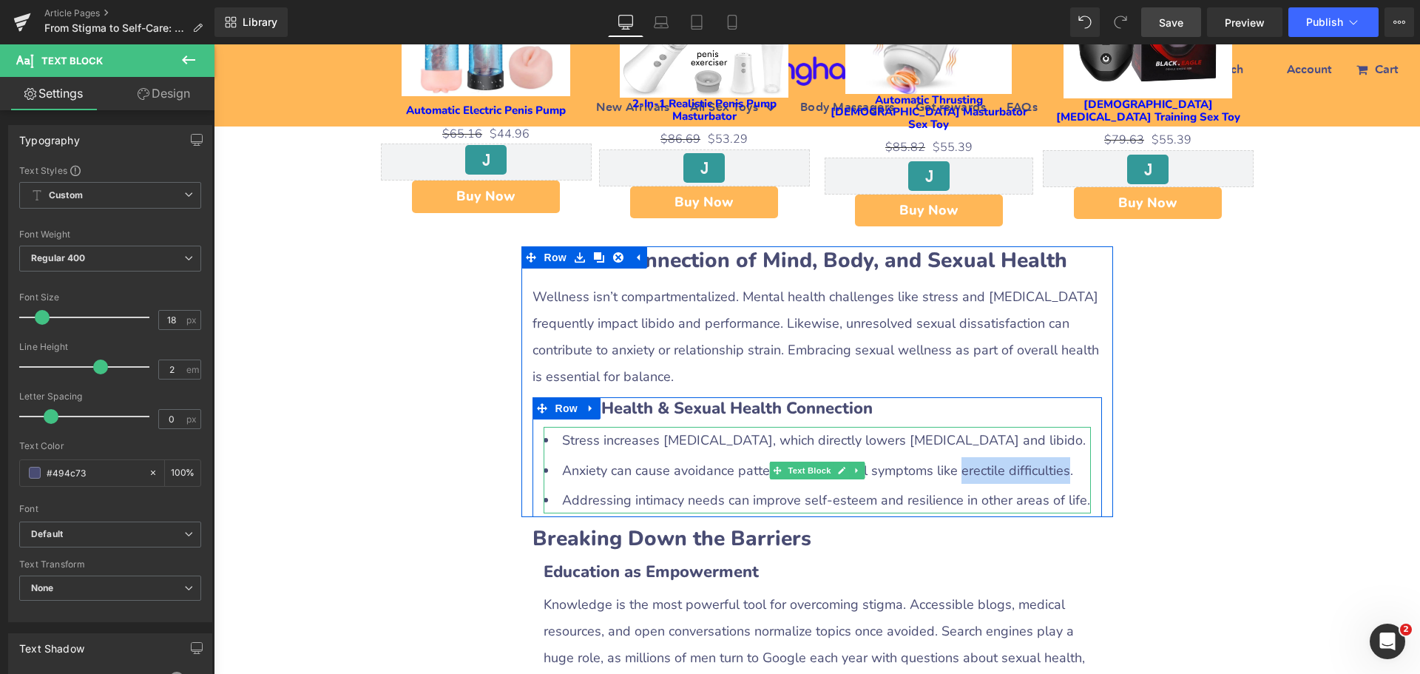
drag, startPoint x: 952, startPoint y: 389, endPoint x: 1051, endPoint y: 387, distance: 99.1
click at [1051, 457] on li "Anxiety can cause avoidance patterns and physical symptoms like erectile diffic…" at bounding box center [816, 470] width 547 height 27
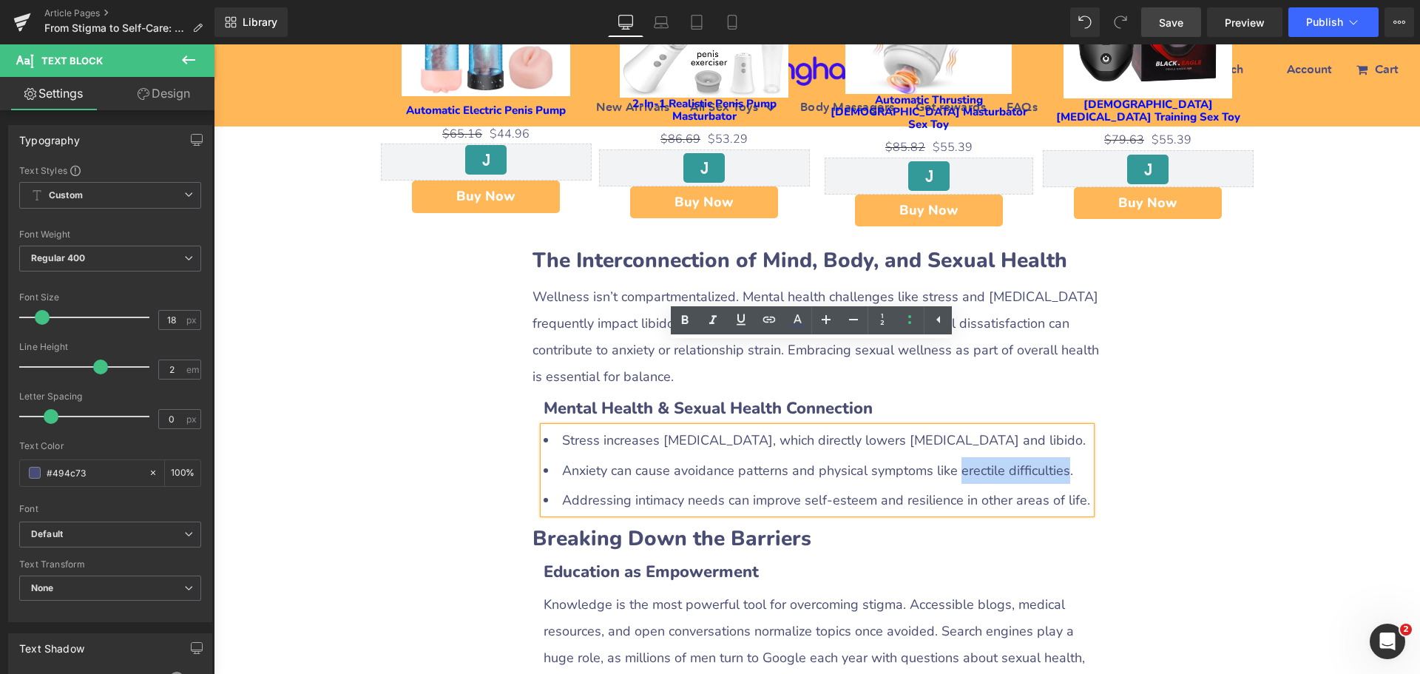
copy li "erectile difficulties"
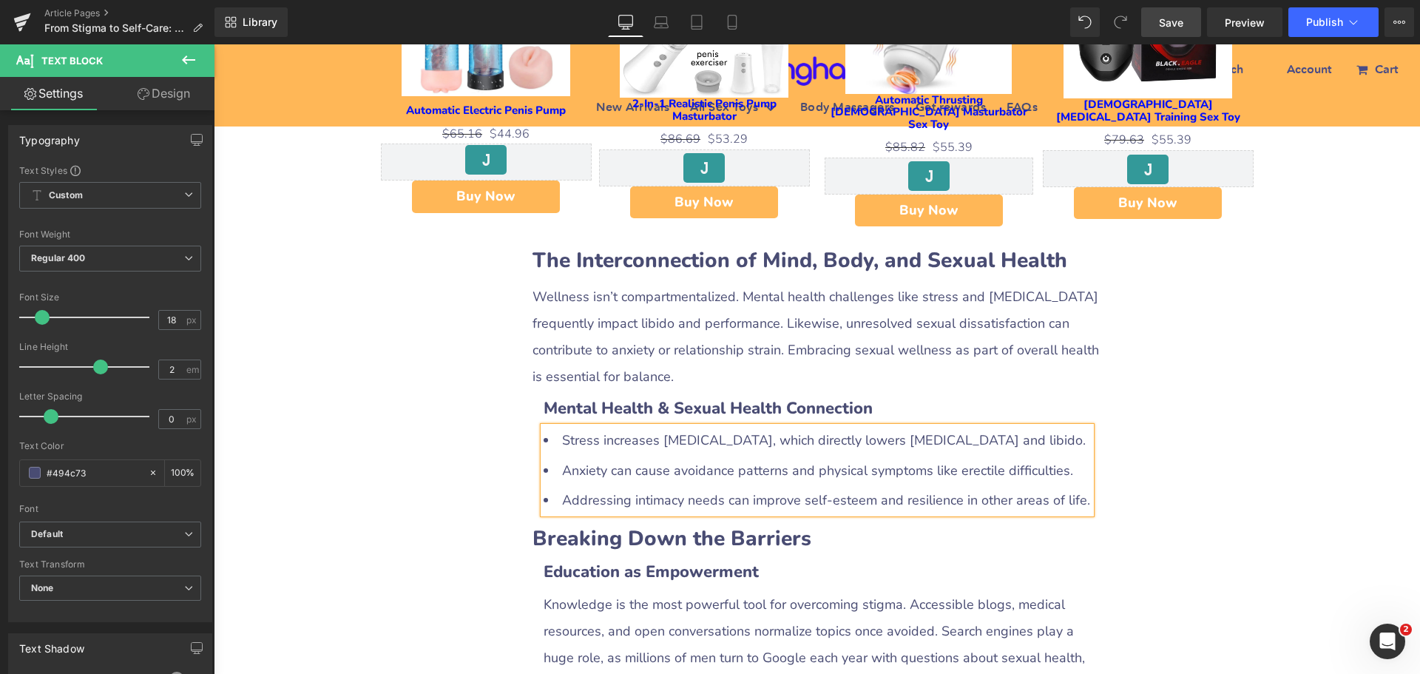
click at [1131, 481] on div "From Stigma to Self-Care: [DEMOGRAPHIC_DATA] Wellness in the Modern Era Heading…" at bounding box center [817, 52] width 1206 height 5493
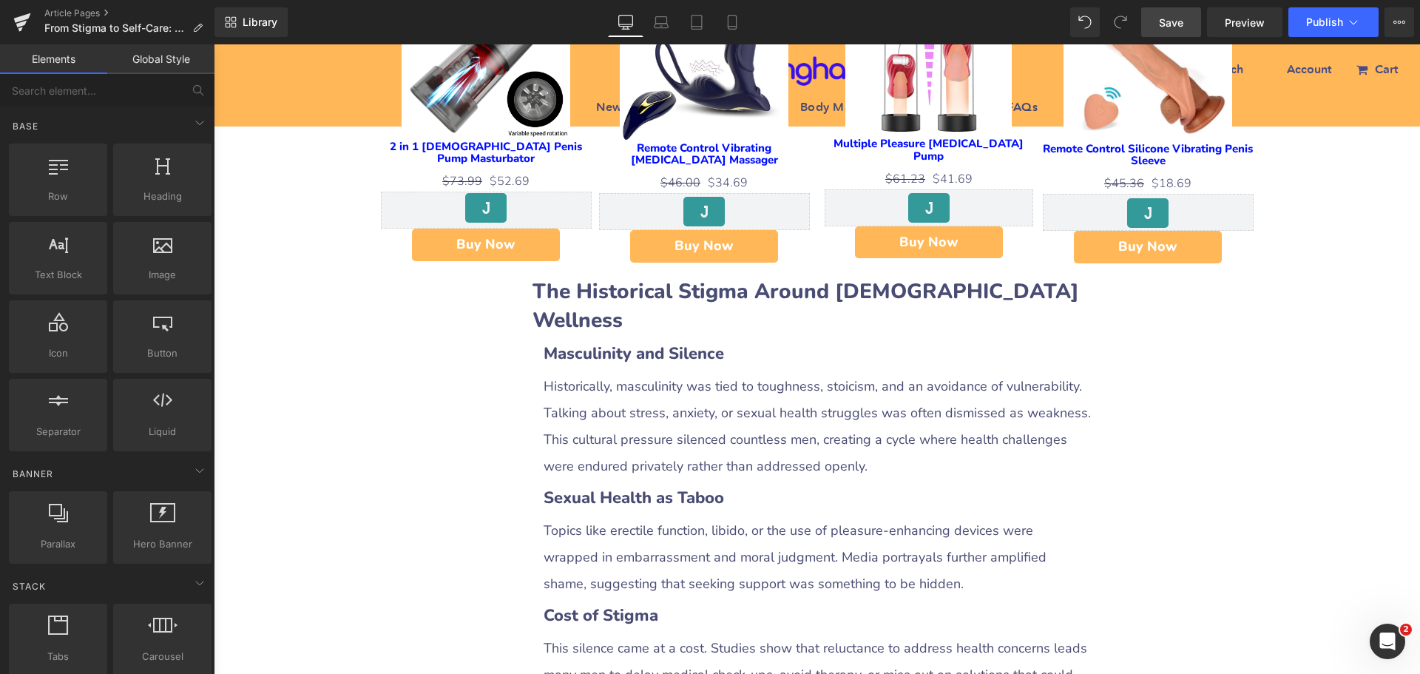
scroll to position [1109, 0]
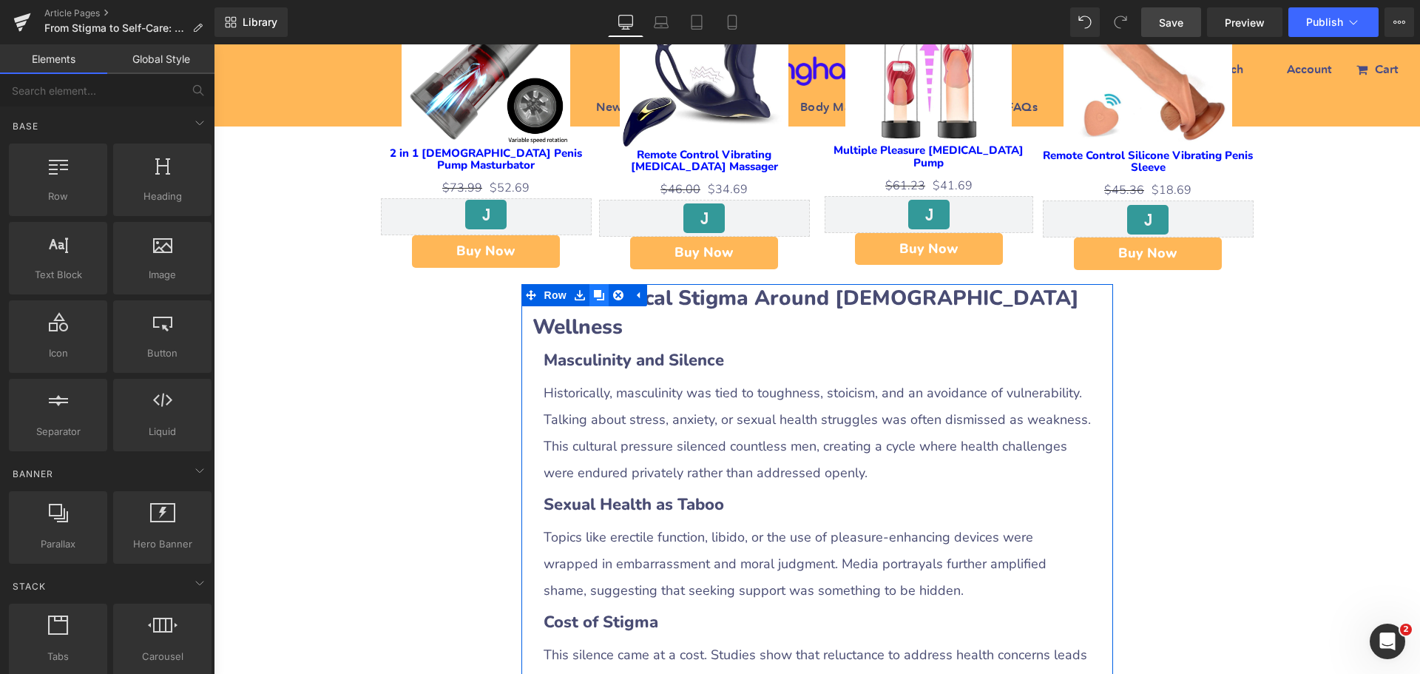
click at [594, 290] on icon at bounding box center [599, 295] width 10 height 10
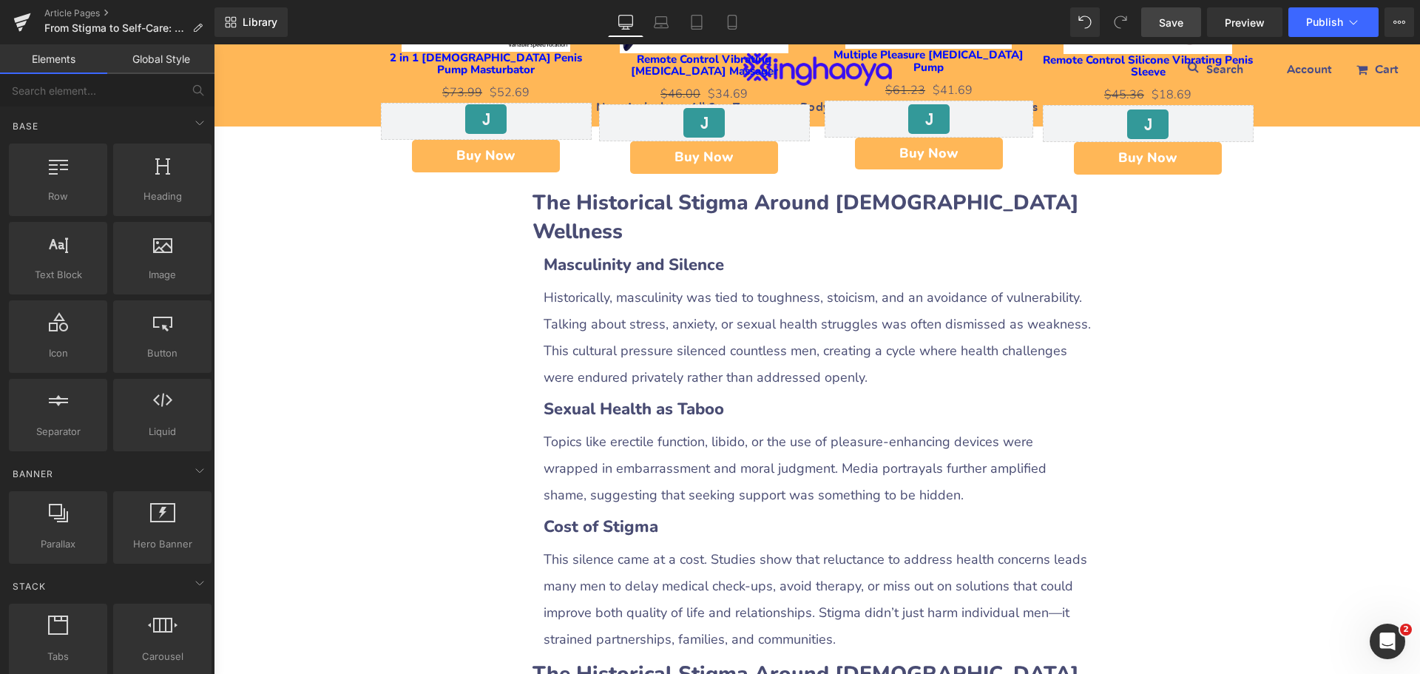
scroll to position [1162, 0]
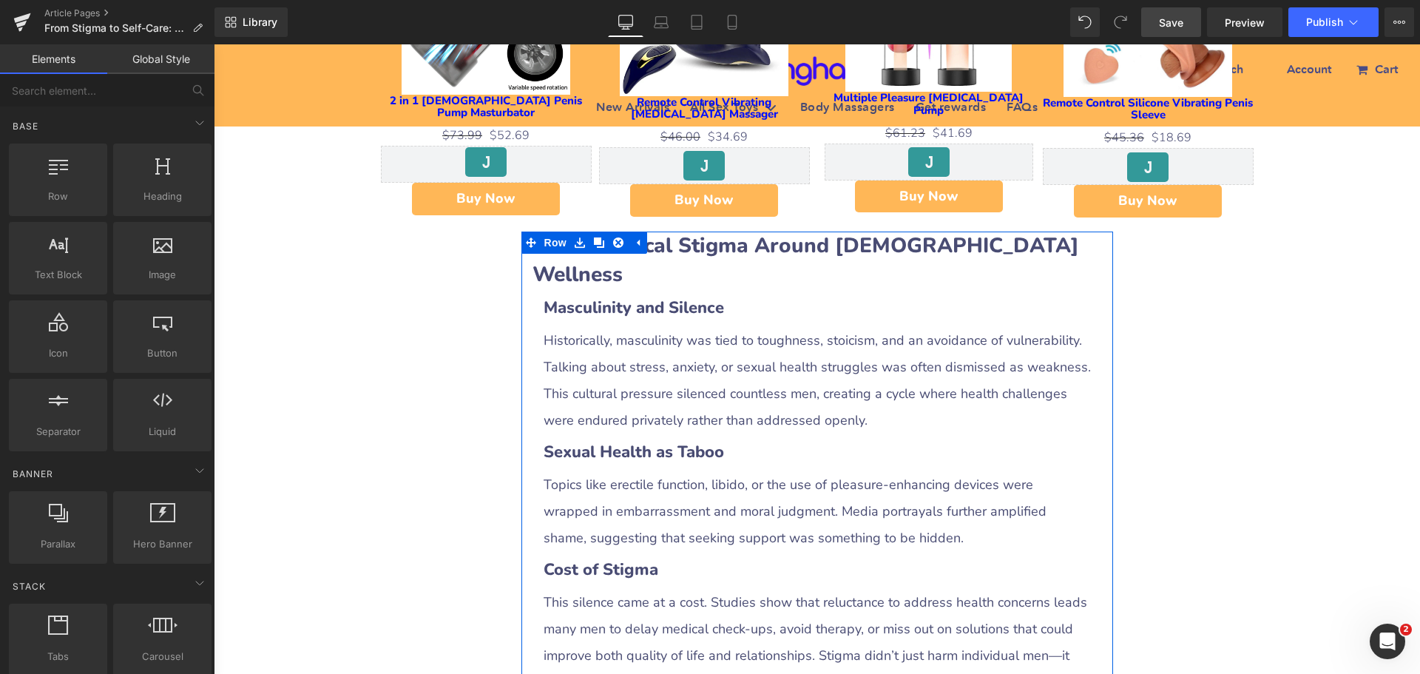
click at [665, 231] on b "The Historical Stigma Around [DEMOGRAPHIC_DATA] Wellness" at bounding box center [805, 259] width 546 height 57
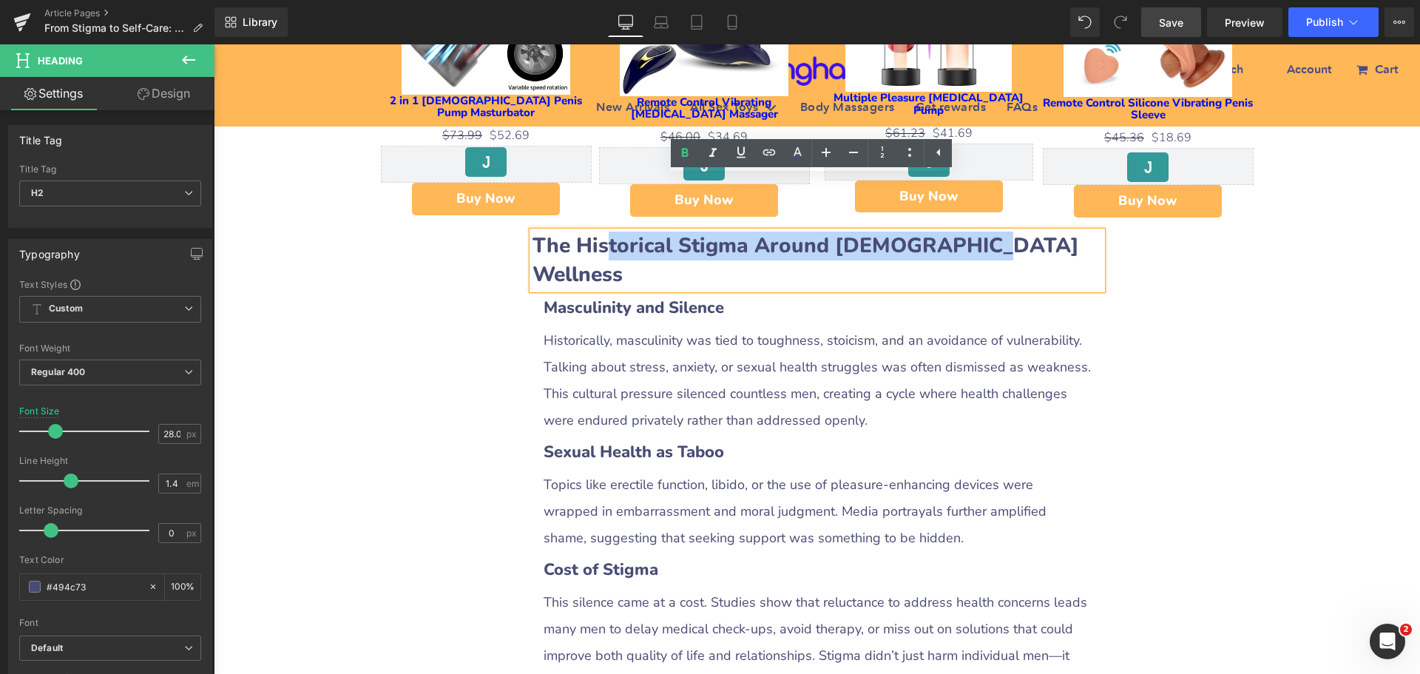
drag, startPoint x: 603, startPoint y: 188, endPoint x: 987, endPoint y: 191, distance: 384.5
click at [987, 231] on h2 "The Historical Stigma Around [DEMOGRAPHIC_DATA] Wellness" at bounding box center [816, 260] width 569 height 58
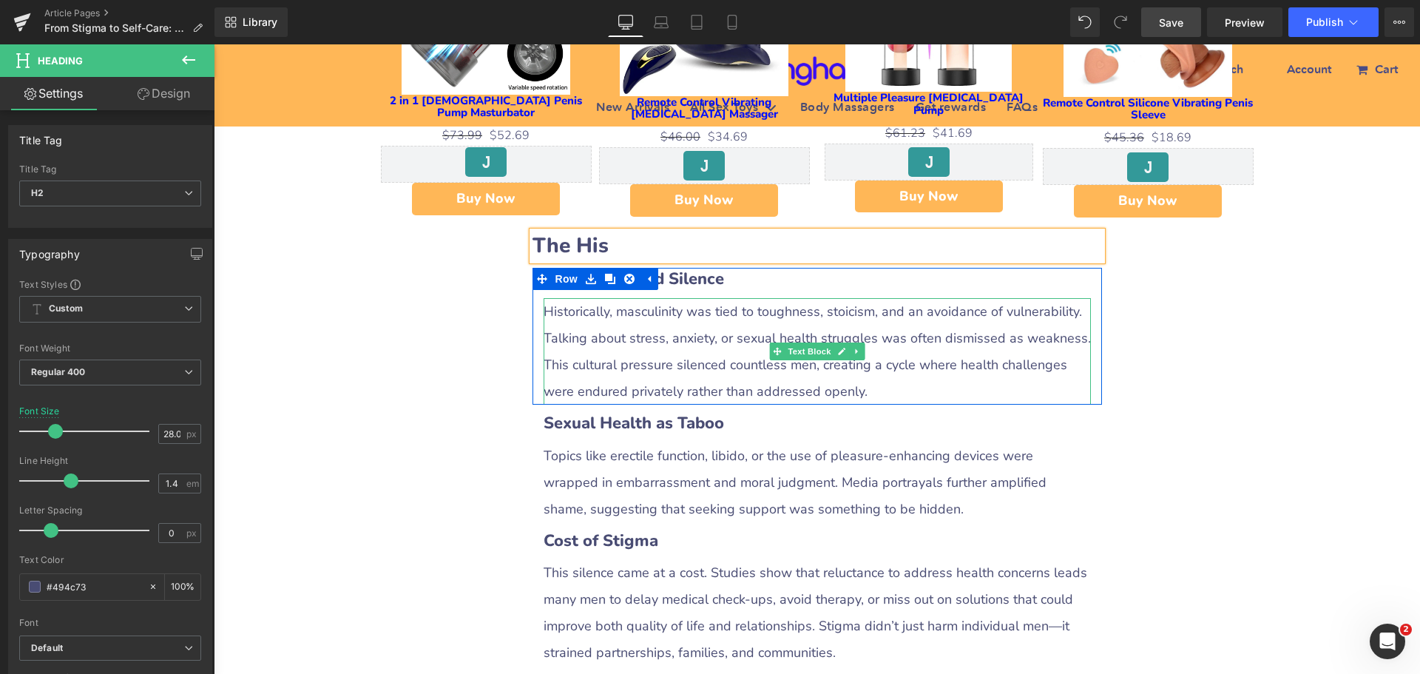
click at [686, 298] on div "Historically, masculinity was tied to toughness, stoicism, and an avoidance of …" at bounding box center [816, 351] width 547 height 106
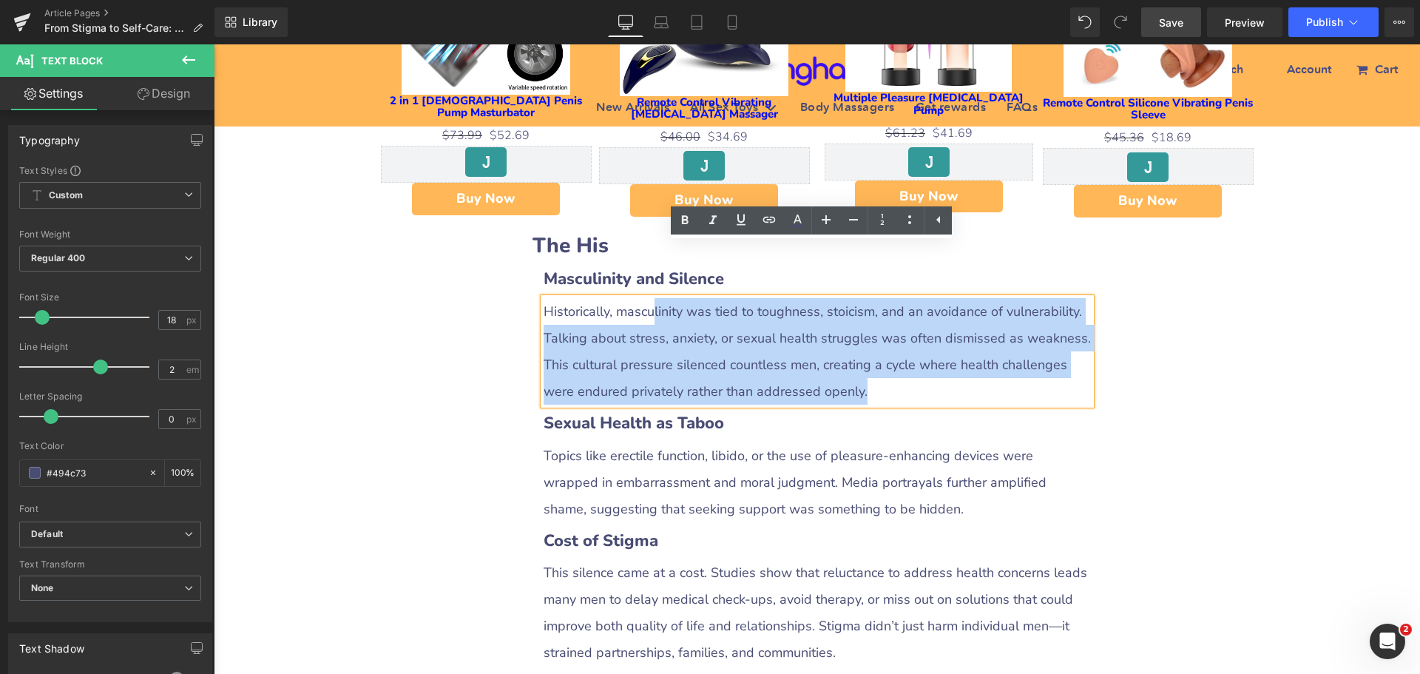
drag, startPoint x: 646, startPoint y: 262, endPoint x: 918, endPoint y: 339, distance: 283.5
click at [918, 339] on div "Historically, masculinity was tied to toughness, stoicism, and an avoidance of …" at bounding box center [816, 351] width 547 height 106
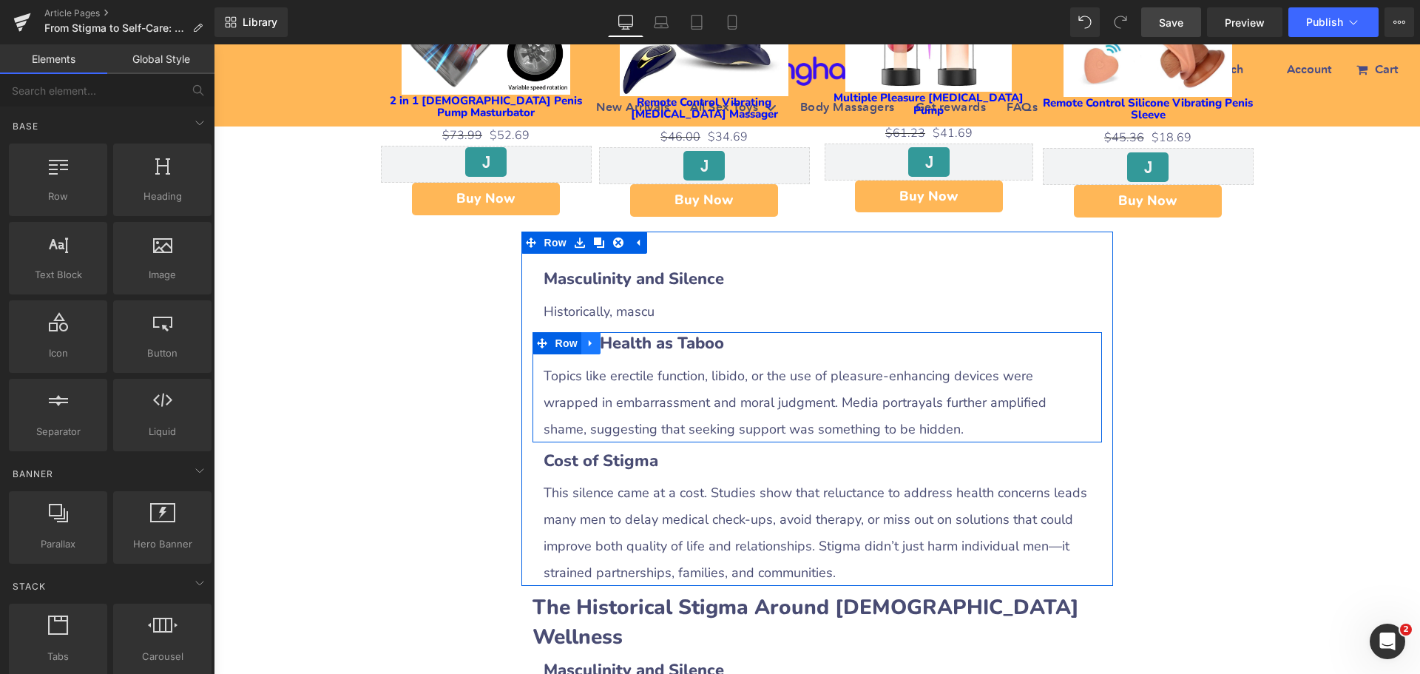
click at [589, 337] on icon at bounding box center [591, 342] width 10 height 11
click at [624, 338] on icon at bounding box center [629, 343] width 10 height 10
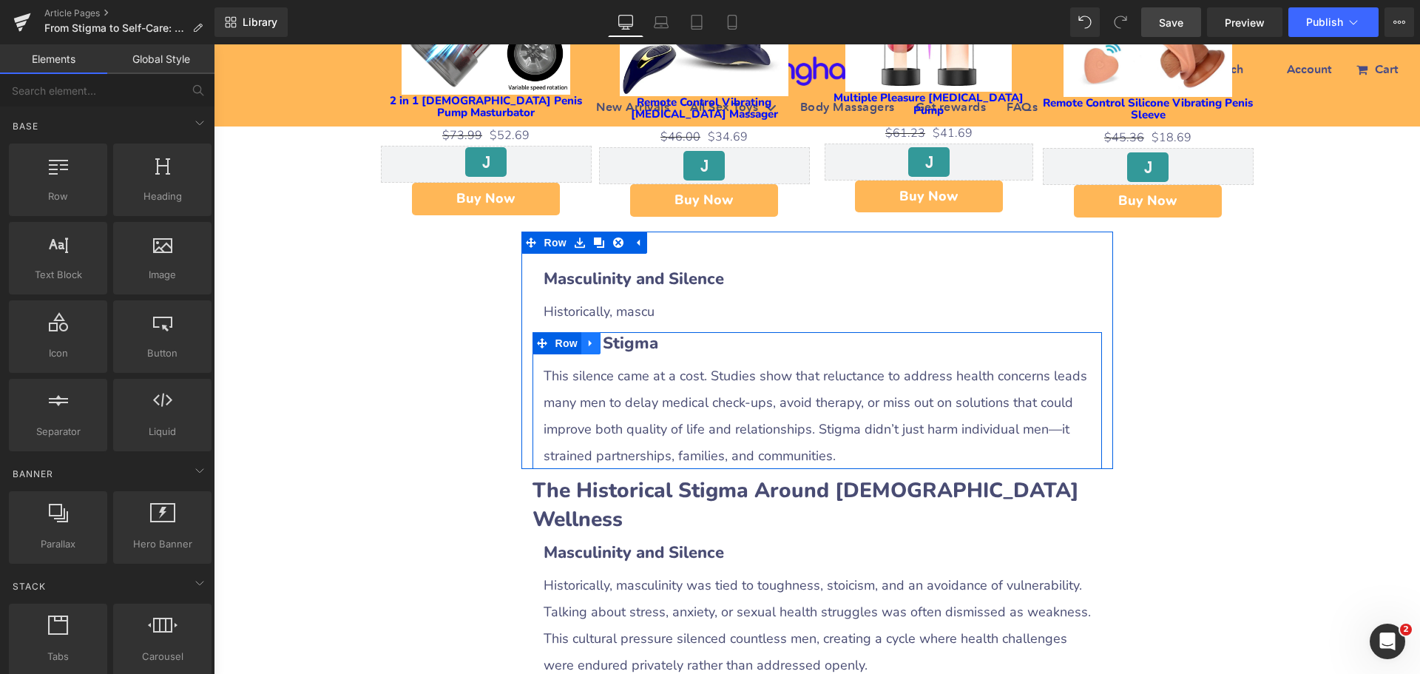
click at [587, 337] on icon at bounding box center [591, 342] width 10 height 11
click at [620, 332] on link at bounding box center [629, 343] width 19 height 22
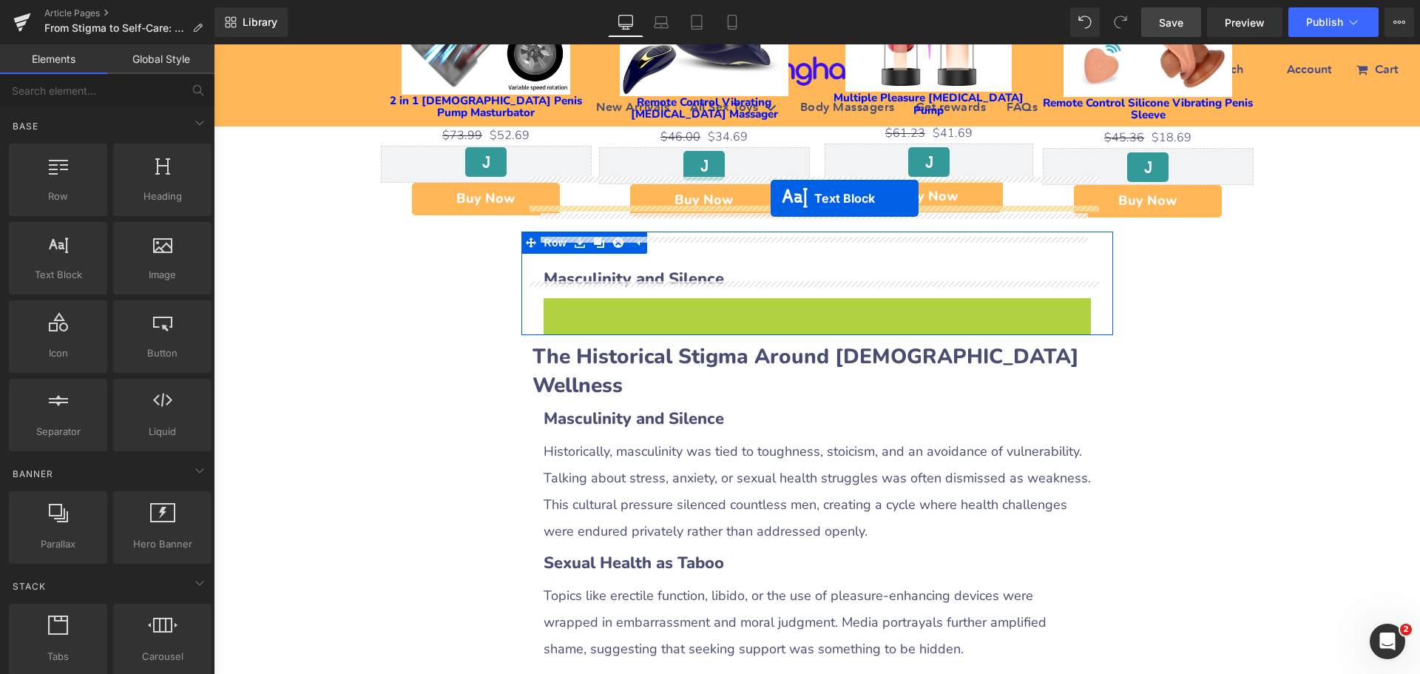
drag, startPoint x: 770, startPoint y: 258, endPoint x: 770, endPoint y: 198, distance: 59.9
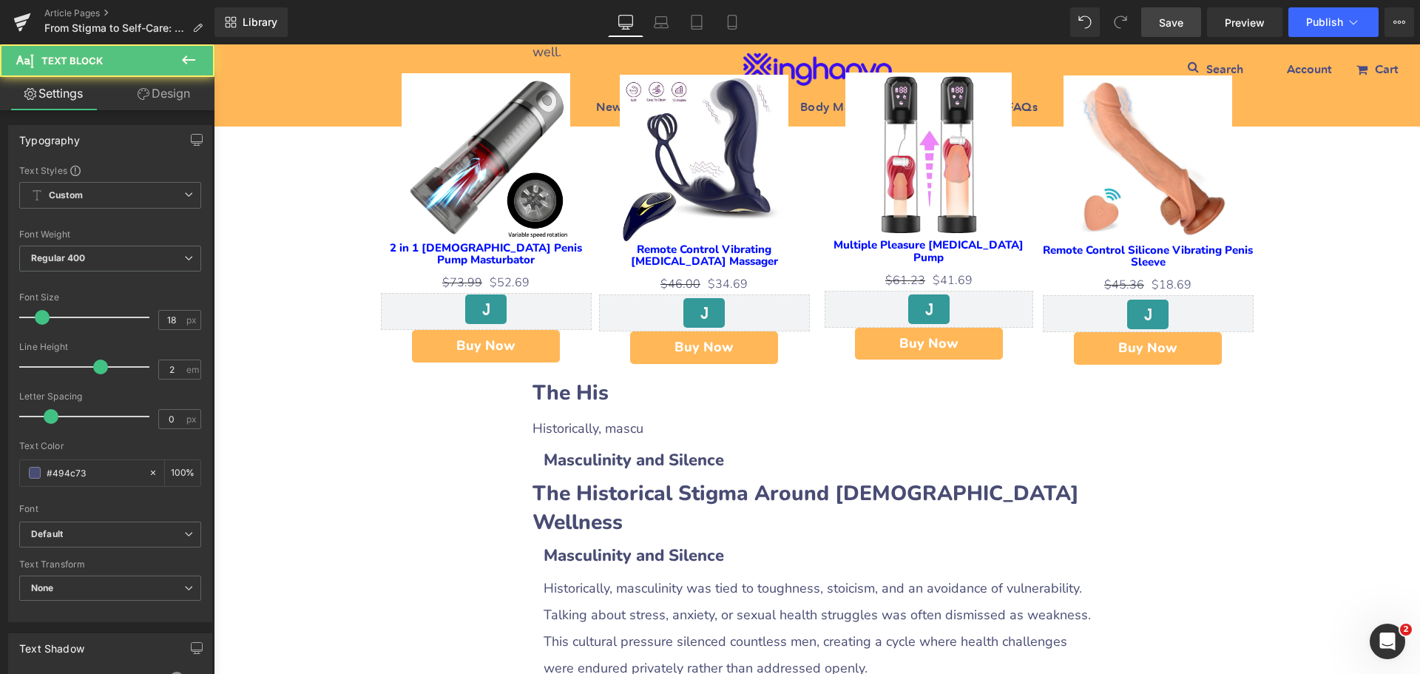
scroll to position [1014, 0]
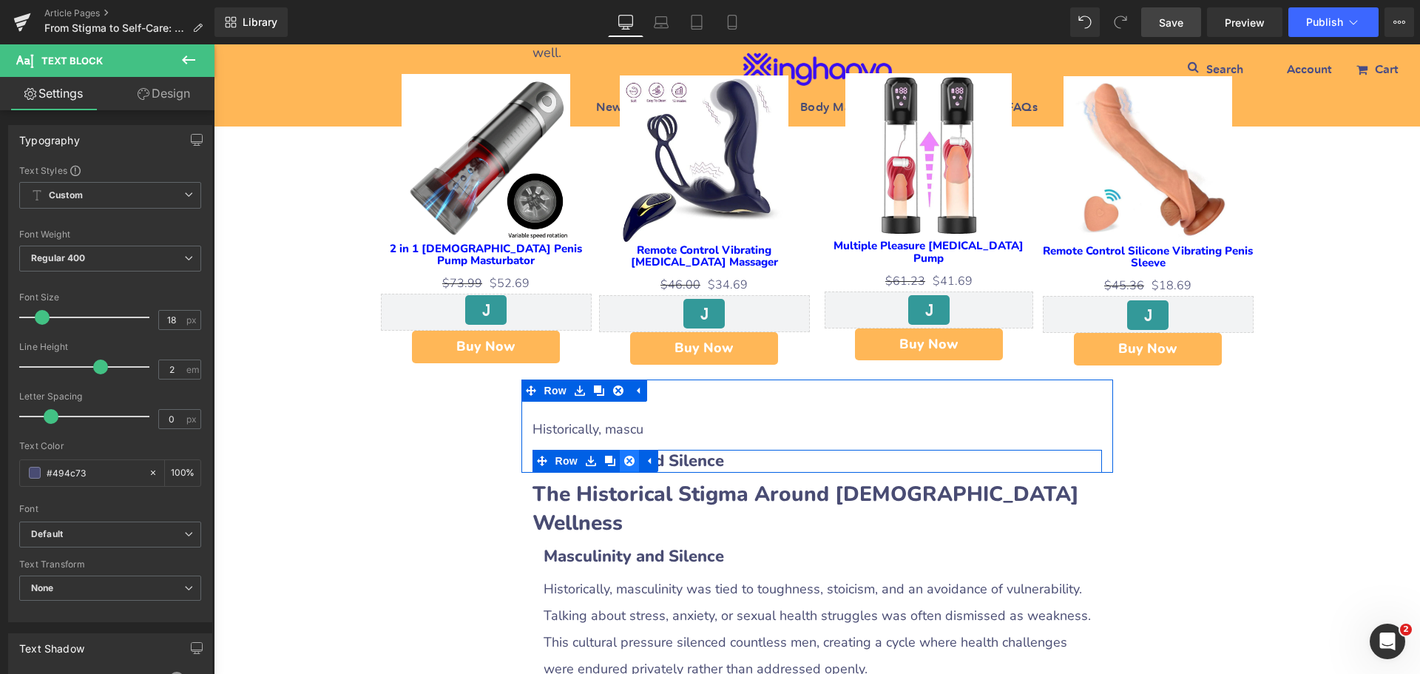
click at [626, 455] on icon at bounding box center [629, 460] width 10 height 10
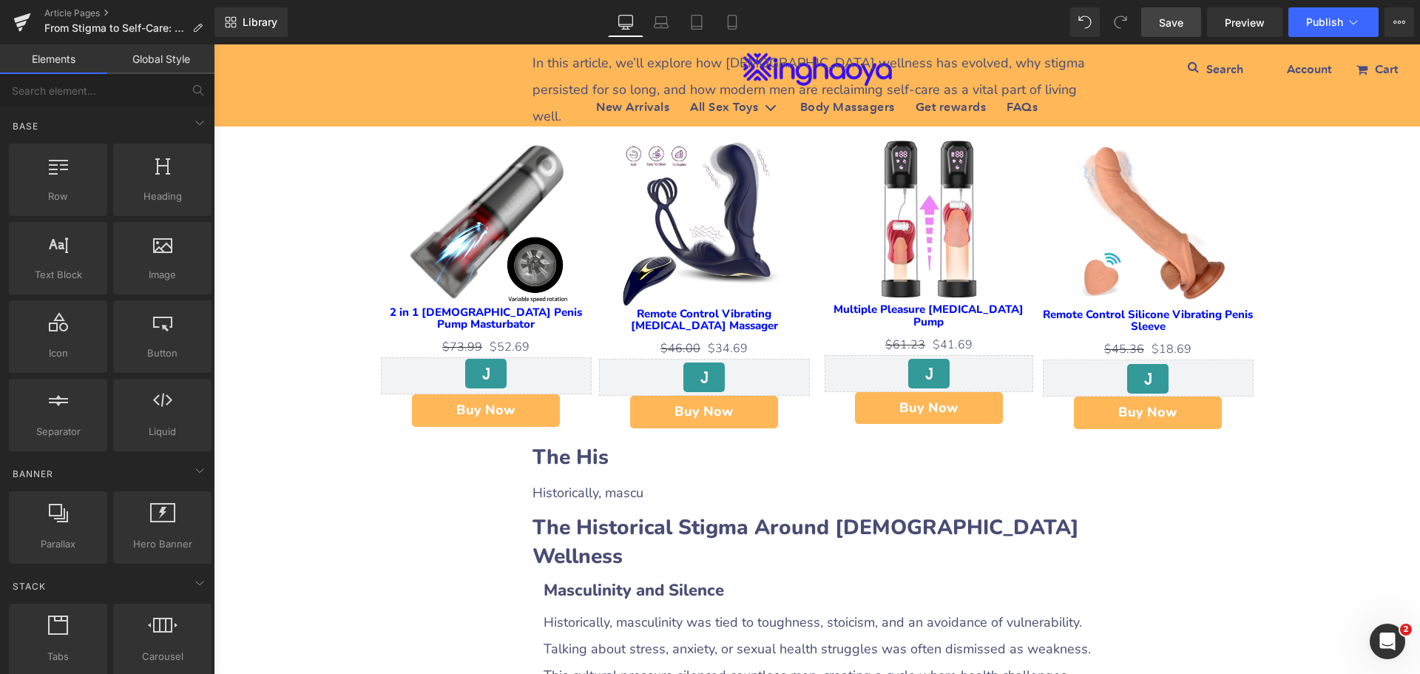
scroll to position [866, 0]
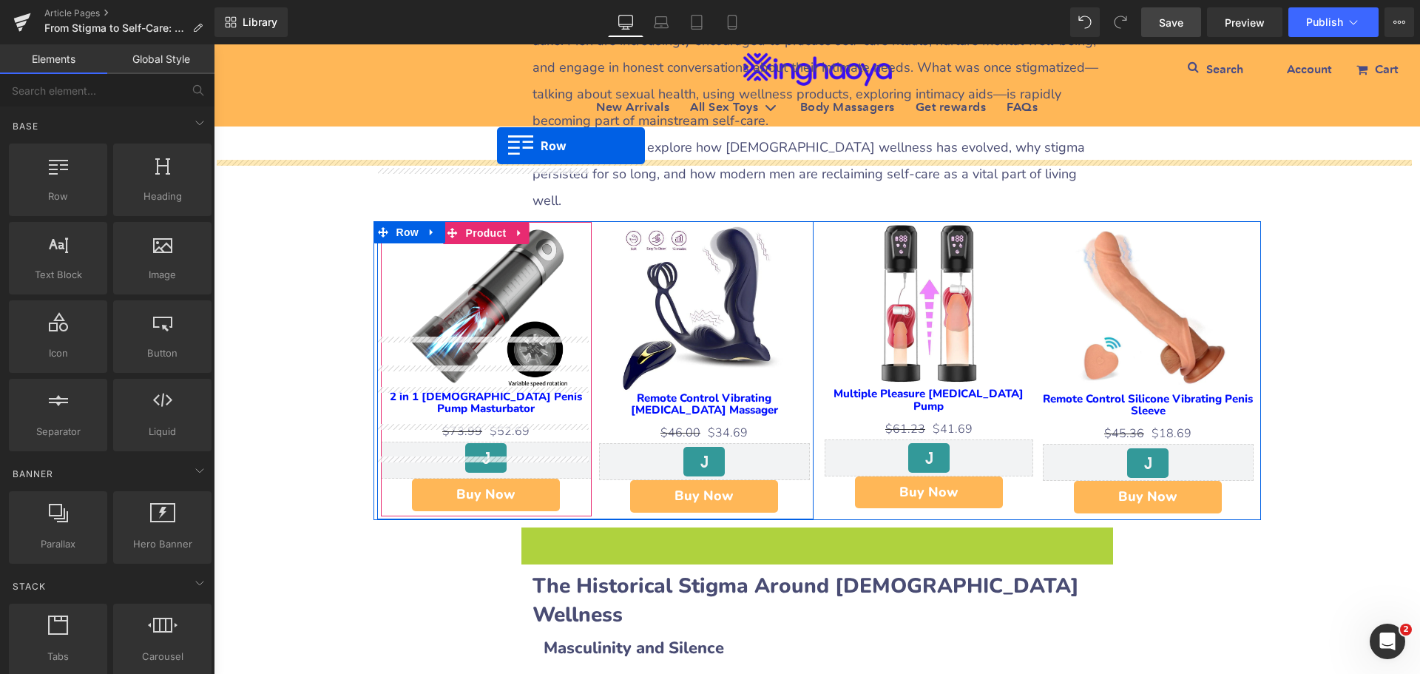
drag, startPoint x: 521, startPoint y: 481, endPoint x: 497, endPoint y: 146, distance: 335.8
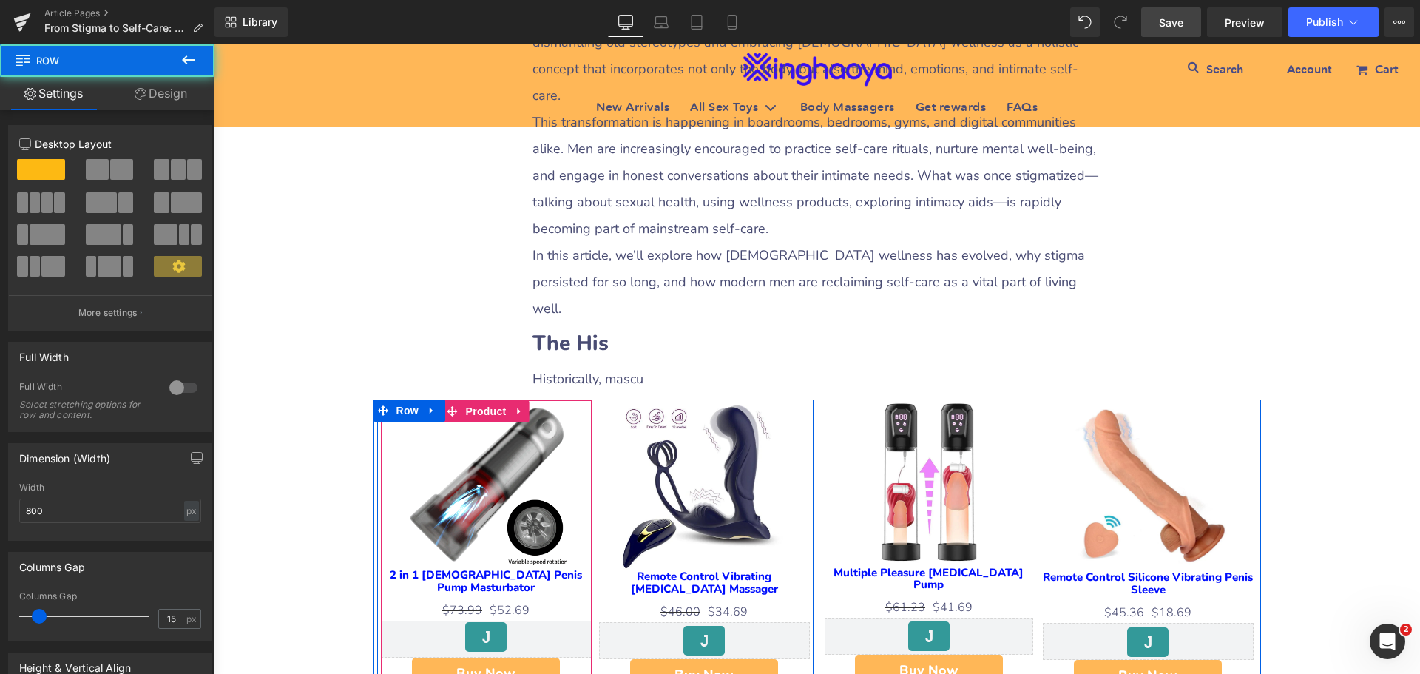
scroll to position [644, 0]
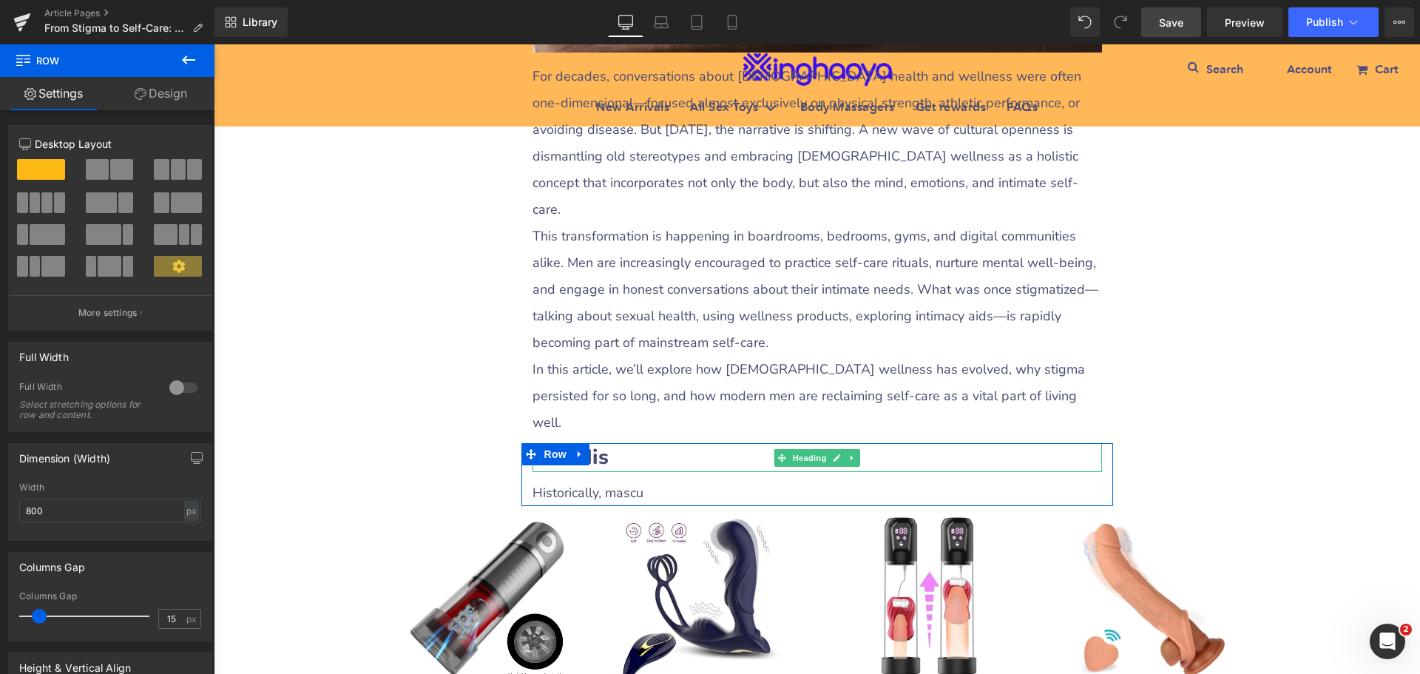
click at [626, 443] on h2 "The His" at bounding box center [816, 457] width 569 height 29
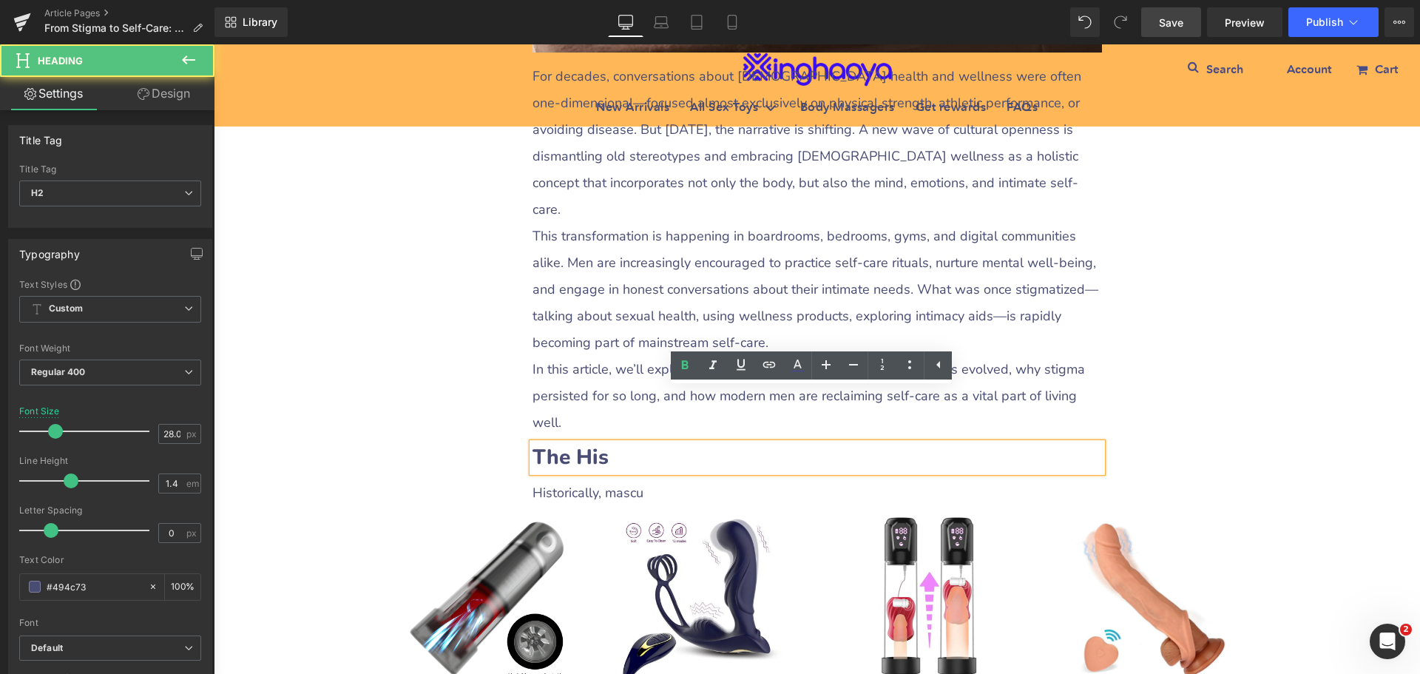
click at [532, 443] on b "The His" at bounding box center [570, 457] width 76 height 28
click at [542, 443] on b "The His" at bounding box center [570, 457] width 76 height 28
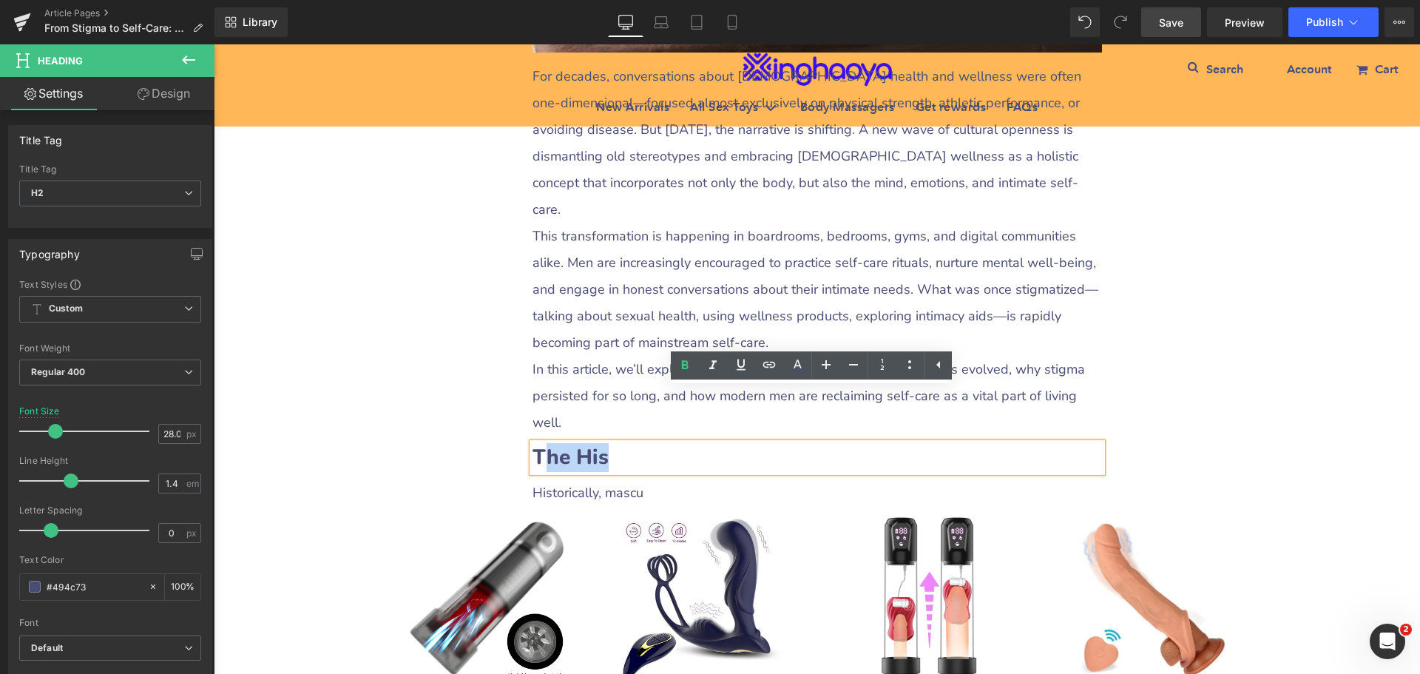
drag, startPoint x: 538, startPoint y: 402, endPoint x: 619, endPoint y: 397, distance: 81.5
click at [619, 443] on h2 "The His" at bounding box center [816, 457] width 569 height 29
click at [674, 443] on h2 "The His" at bounding box center [816, 457] width 569 height 29
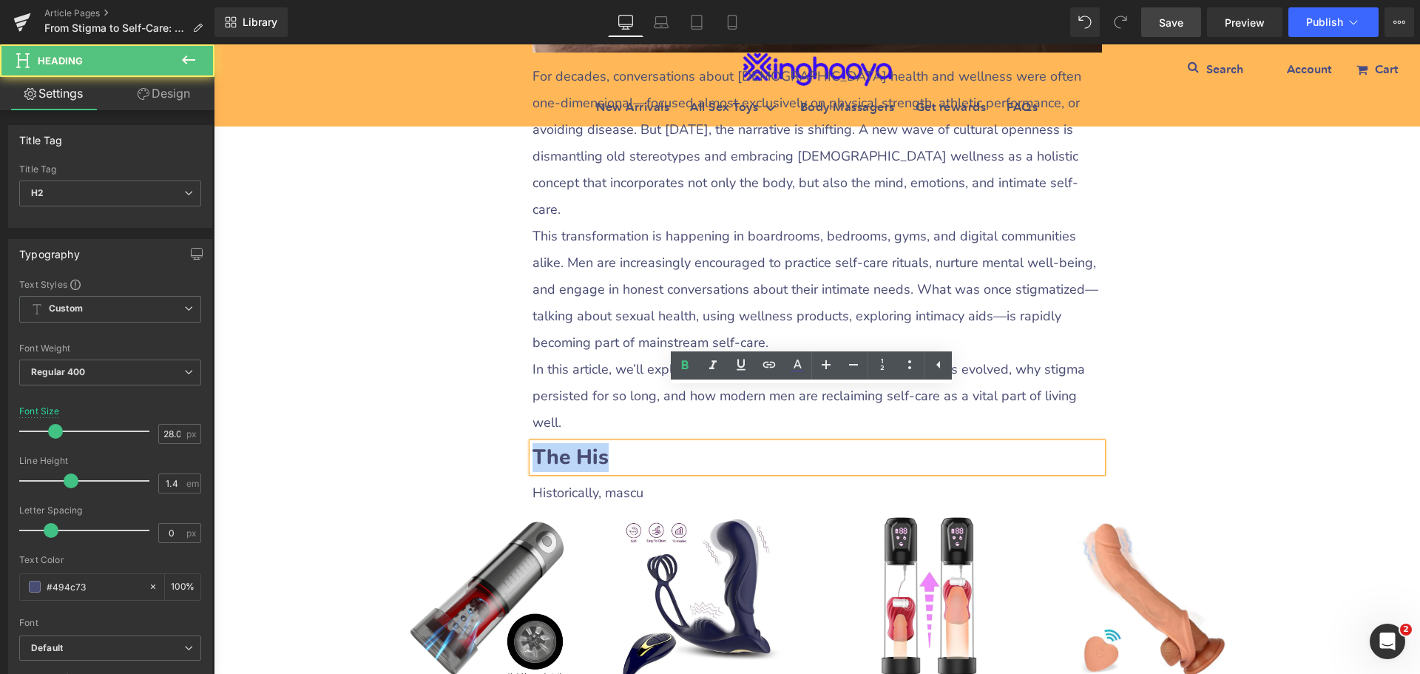
drag, startPoint x: 529, startPoint y: 402, endPoint x: 624, endPoint y: 396, distance: 95.5
click at [624, 443] on h2 "The His" at bounding box center [816, 457] width 569 height 29
paste div
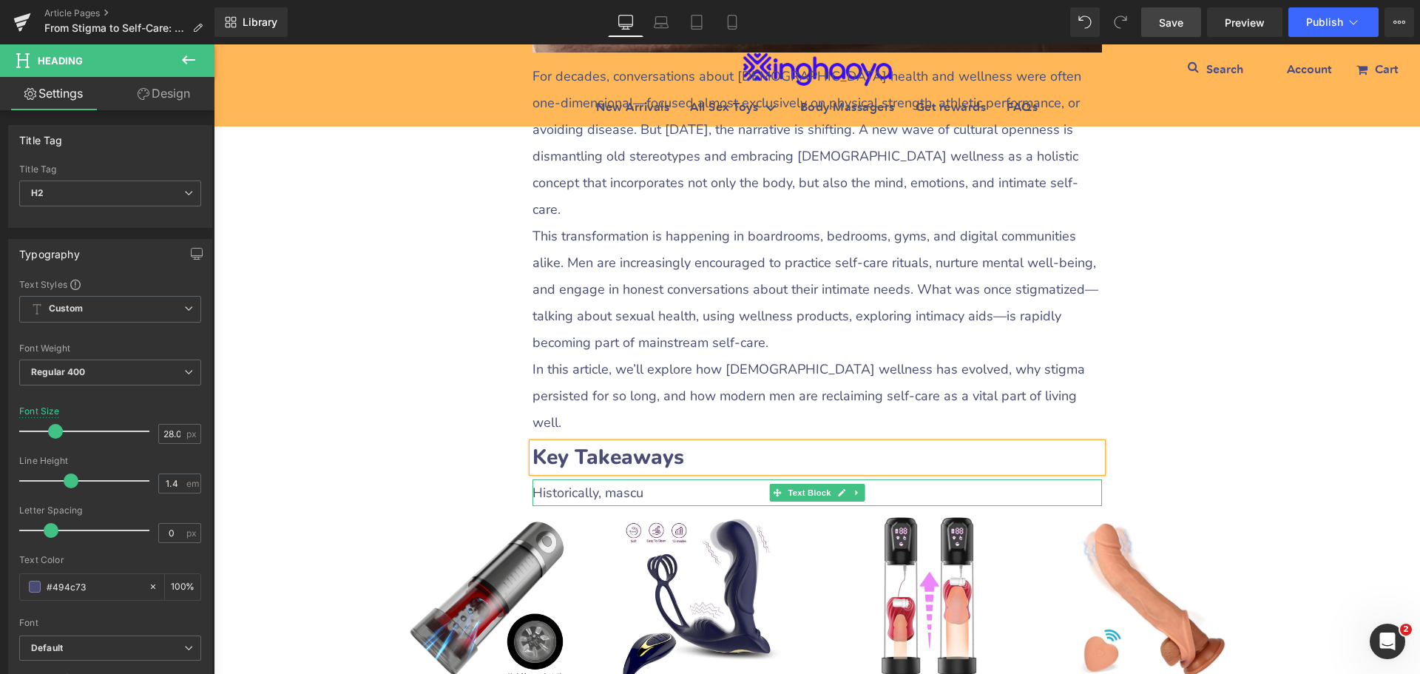
click at [560, 479] on div "Historically, mascu" at bounding box center [816, 492] width 569 height 27
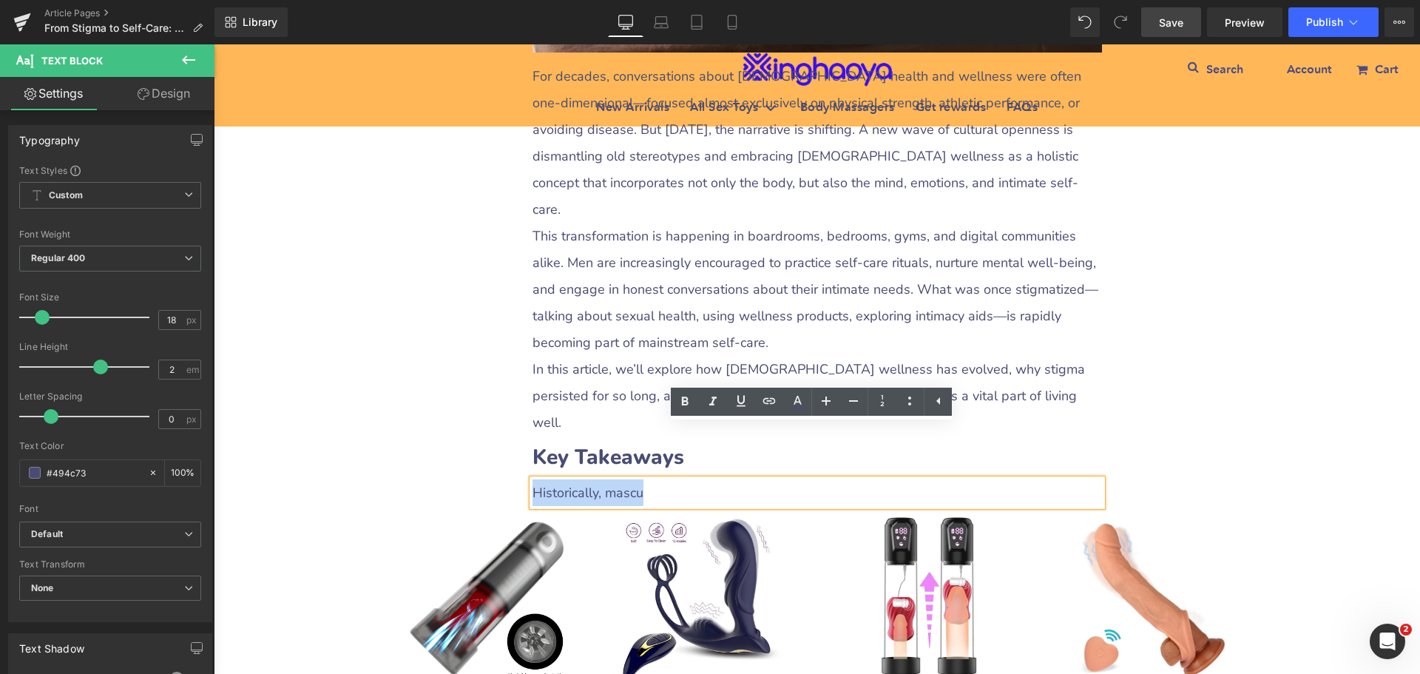
drag, startPoint x: 529, startPoint y: 441, endPoint x: 678, endPoint y: 443, distance: 148.6
click at [678, 479] on div "Historically, mascu" at bounding box center [816, 492] width 569 height 27
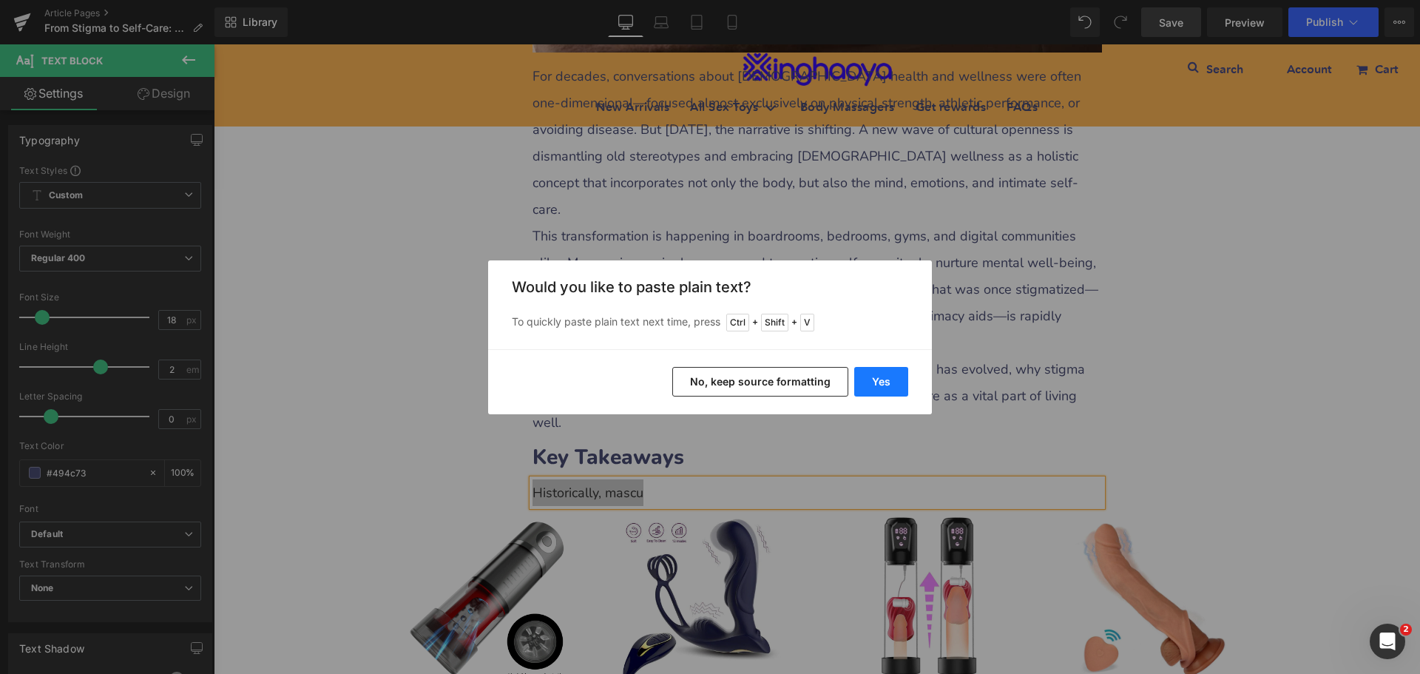
drag, startPoint x: 653, startPoint y: 345, endPoint x: 867, endPoint y: 389, distance: 218.2
click at [867, 389] on button "Yes" at bounding box center [881, 382] width 54 height 30
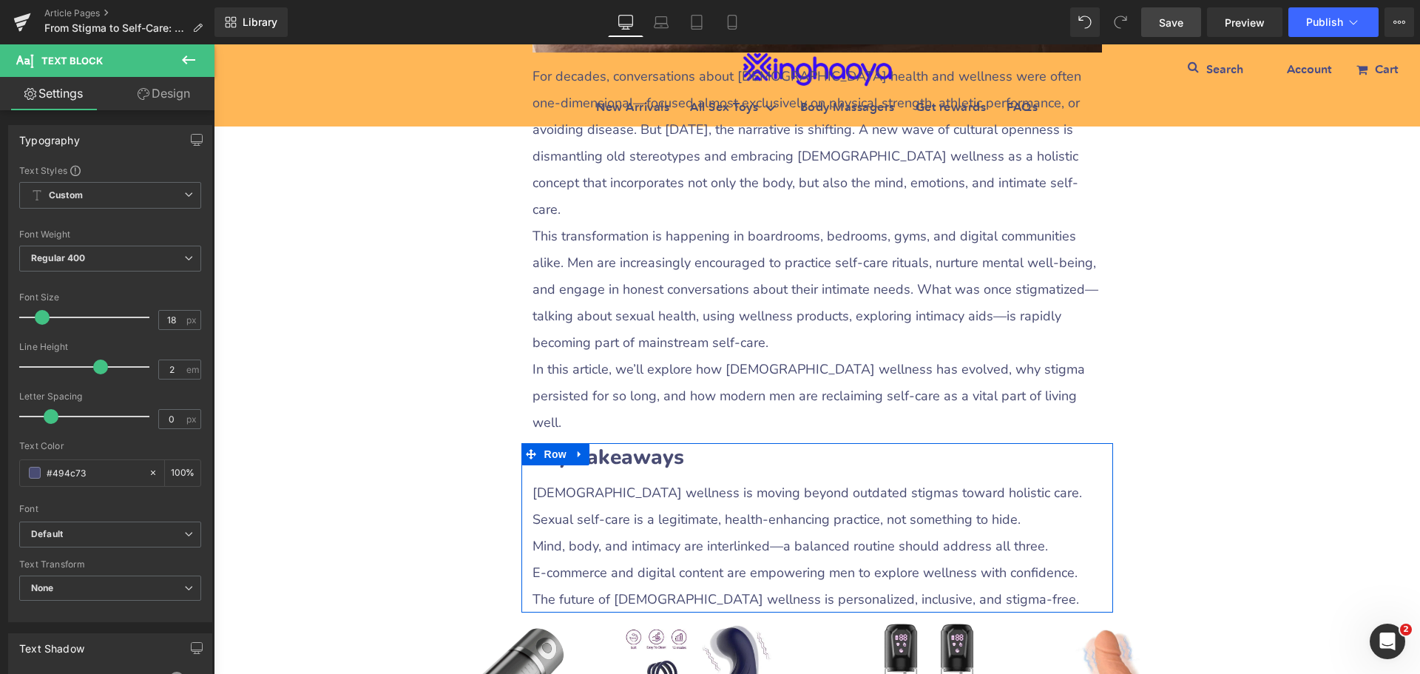
click at [606, 506] on div "Sexual self-care is a legitimate, health-enhancing practice, not something to h…" at bounding box center [816, 519] width 569 height 27
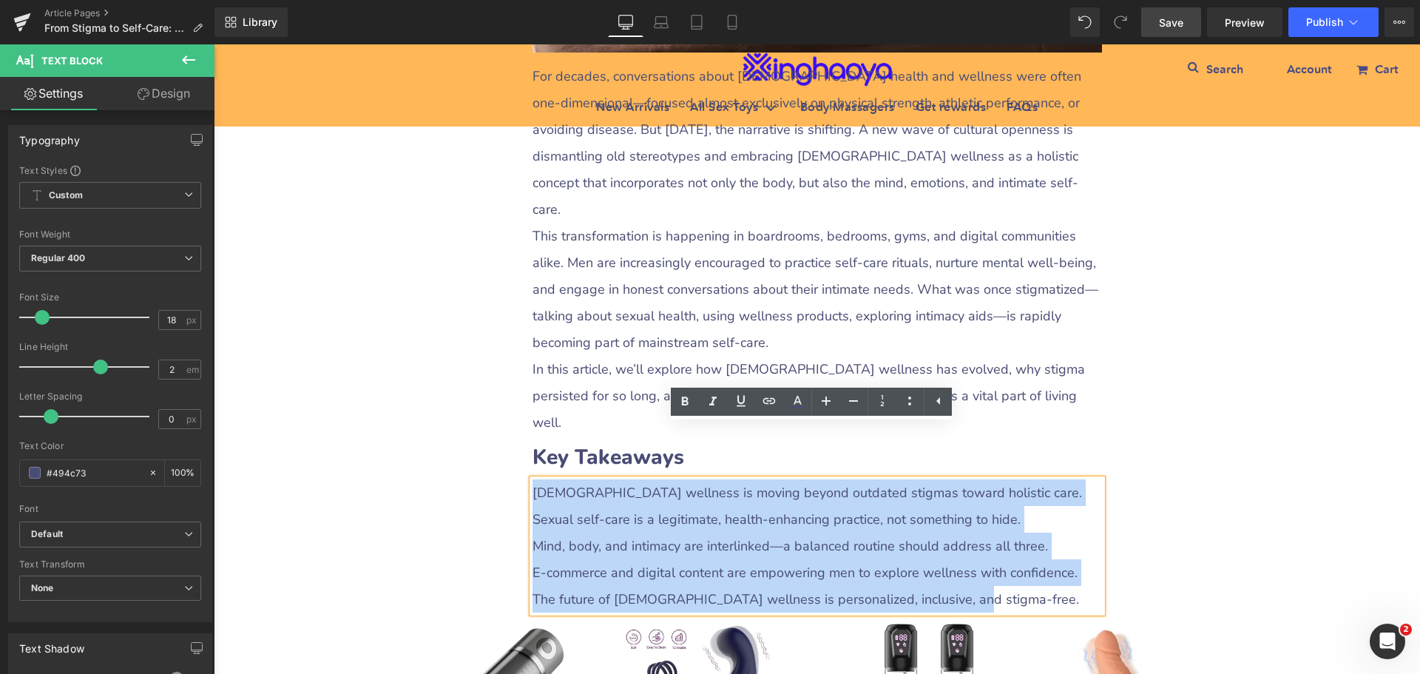
drag, startPoint x: 531, startPoint y: 440, endPoint x: 993, endPoint y: 535, distance: 471.9
click at [993, 535] on div "[DEMOGRAPHIC_DATA] wellness is moving beyond outdated stigmas toward holistic c…" at bounding box center [816, 545] width 569 height 133
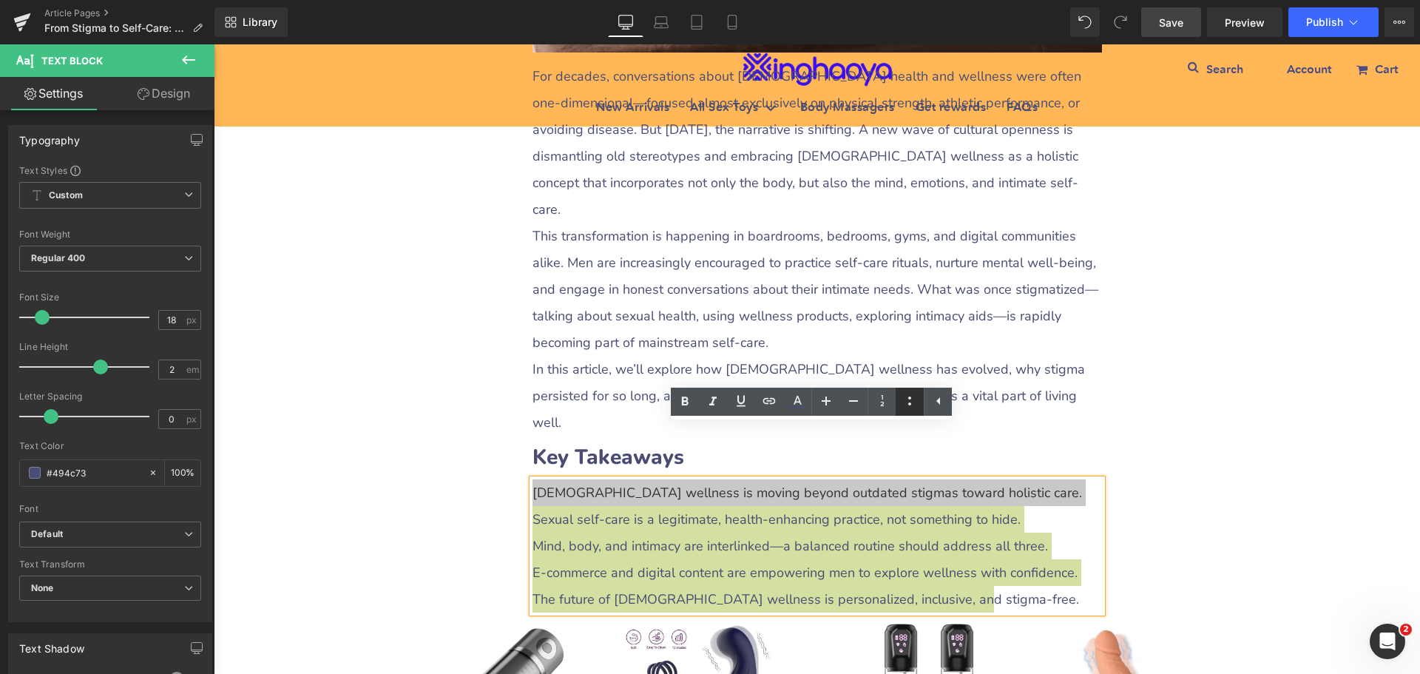
click at [909, 404] on icon at bounding box center [909, 400] width 3 height 9
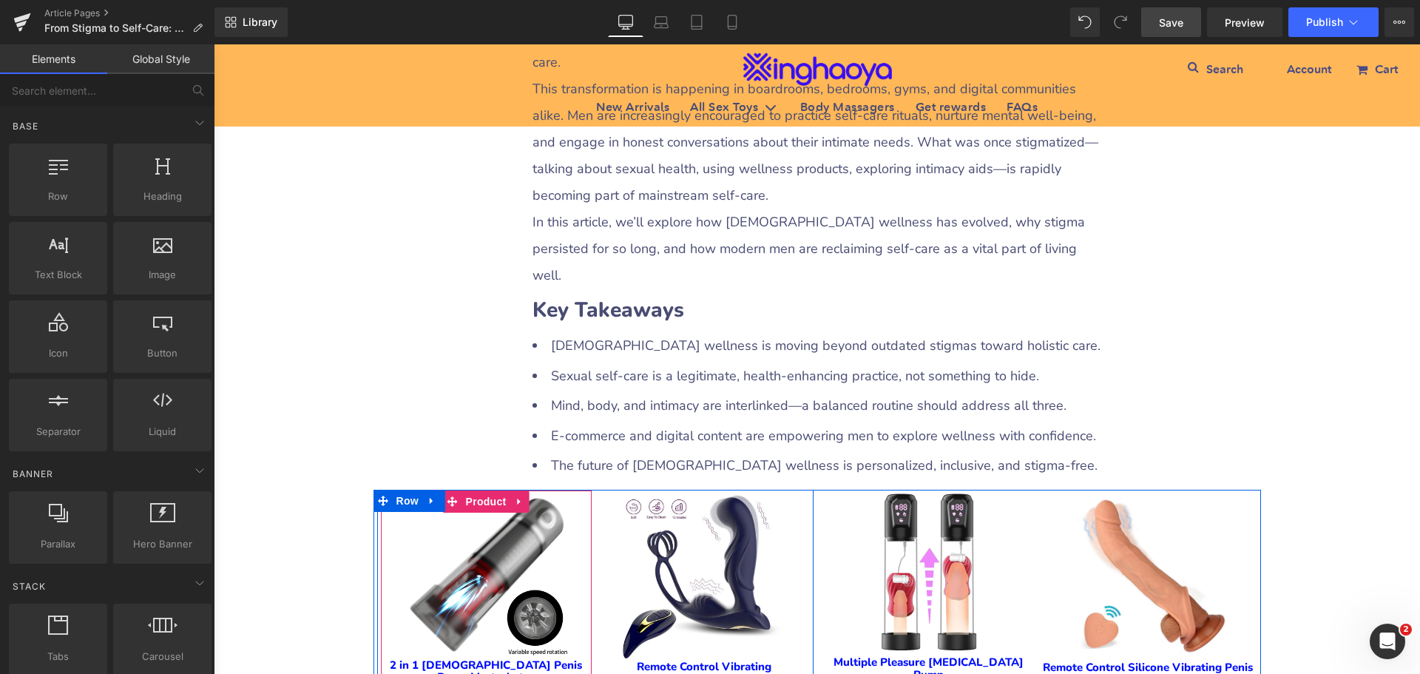
scroll to position [792, 0]
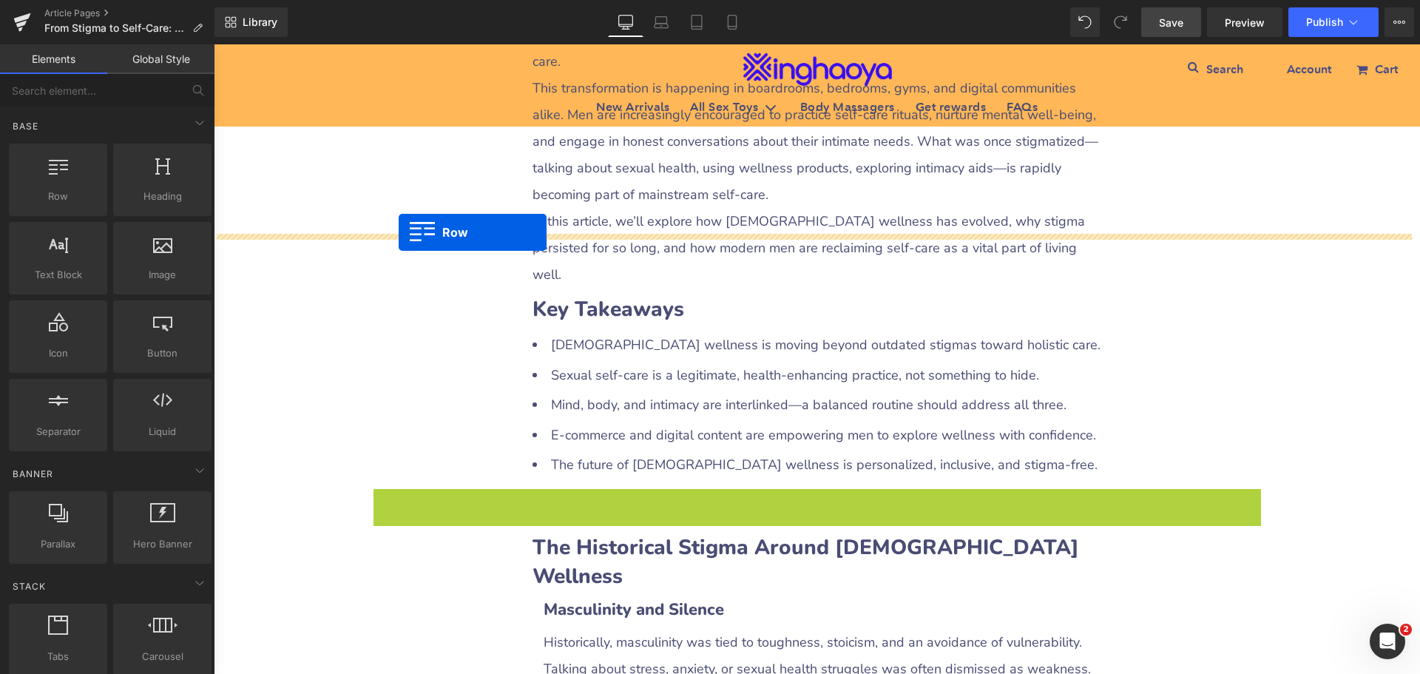
drag, startPoint x: 374, startPoint y: 444, endPoint x: 399, endPoint y: 232, distance: 213.6
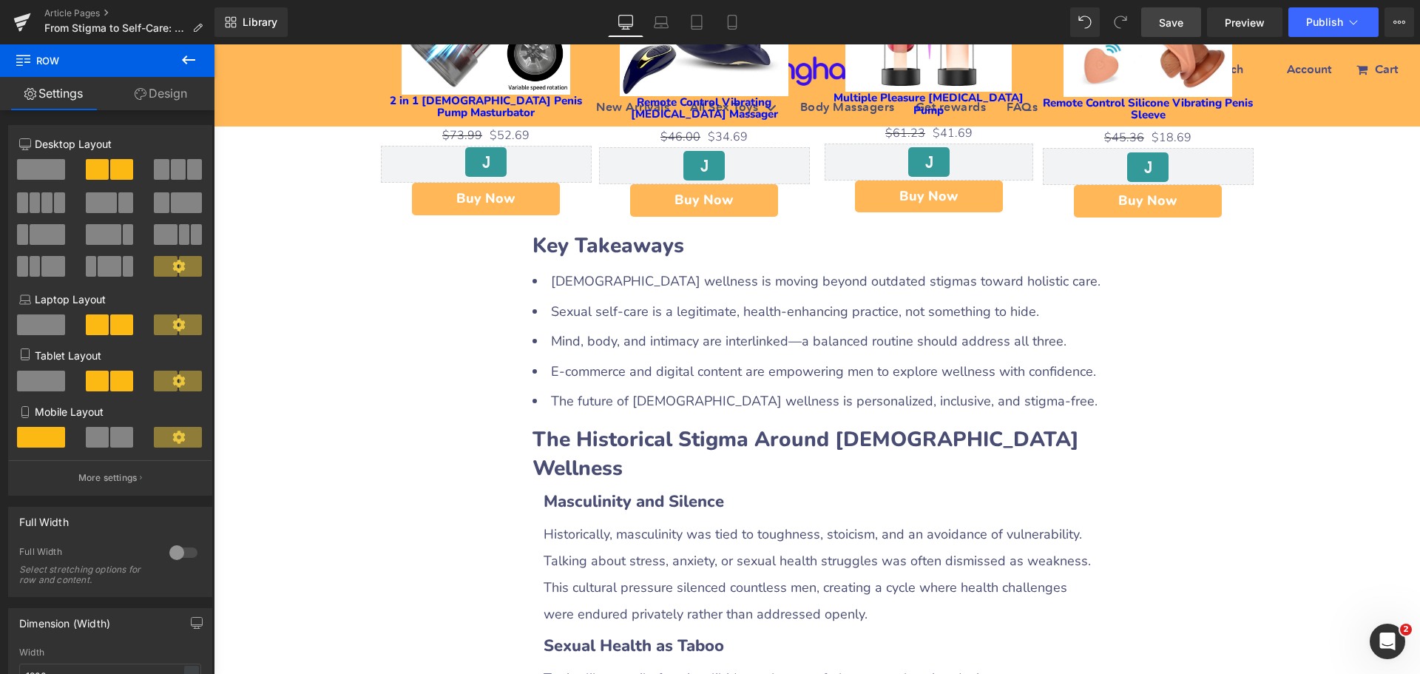
scroll to position [1088, 0]
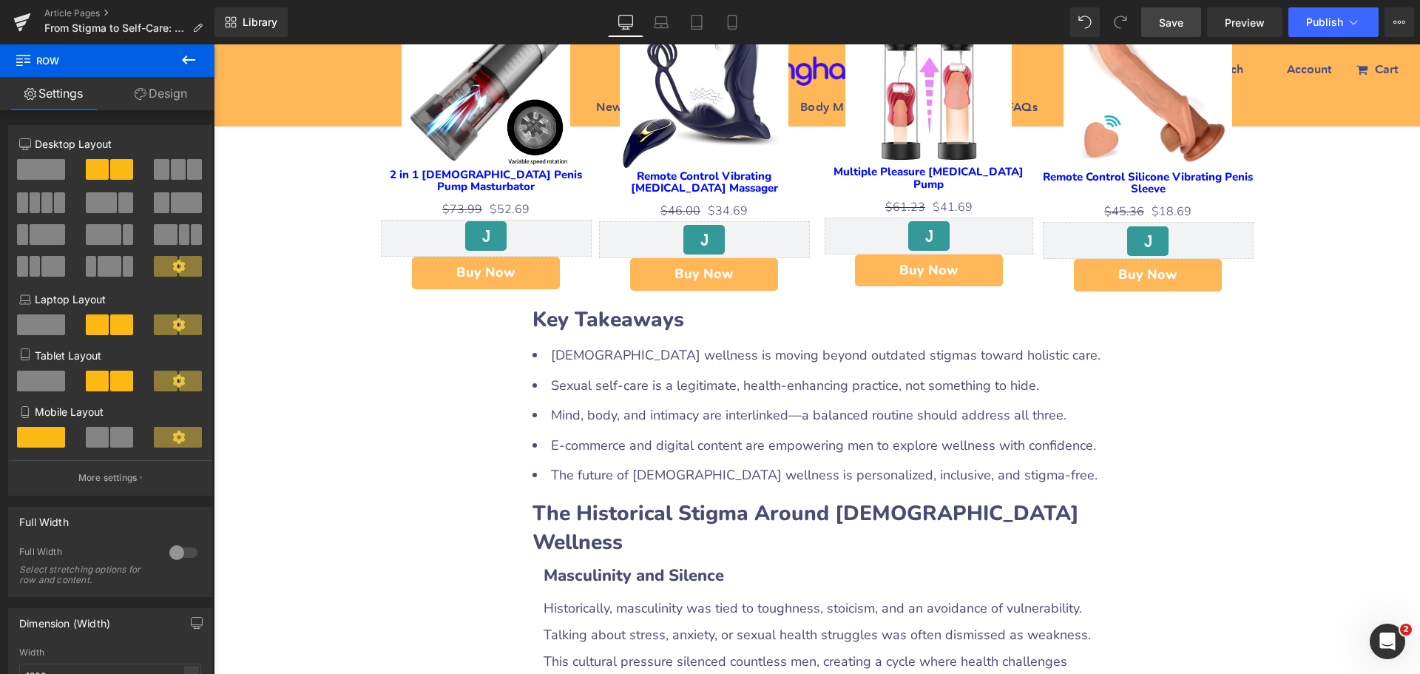
click at [1166, 24] on span "Save" at bounding box center [1171, 23] width 24 height 16
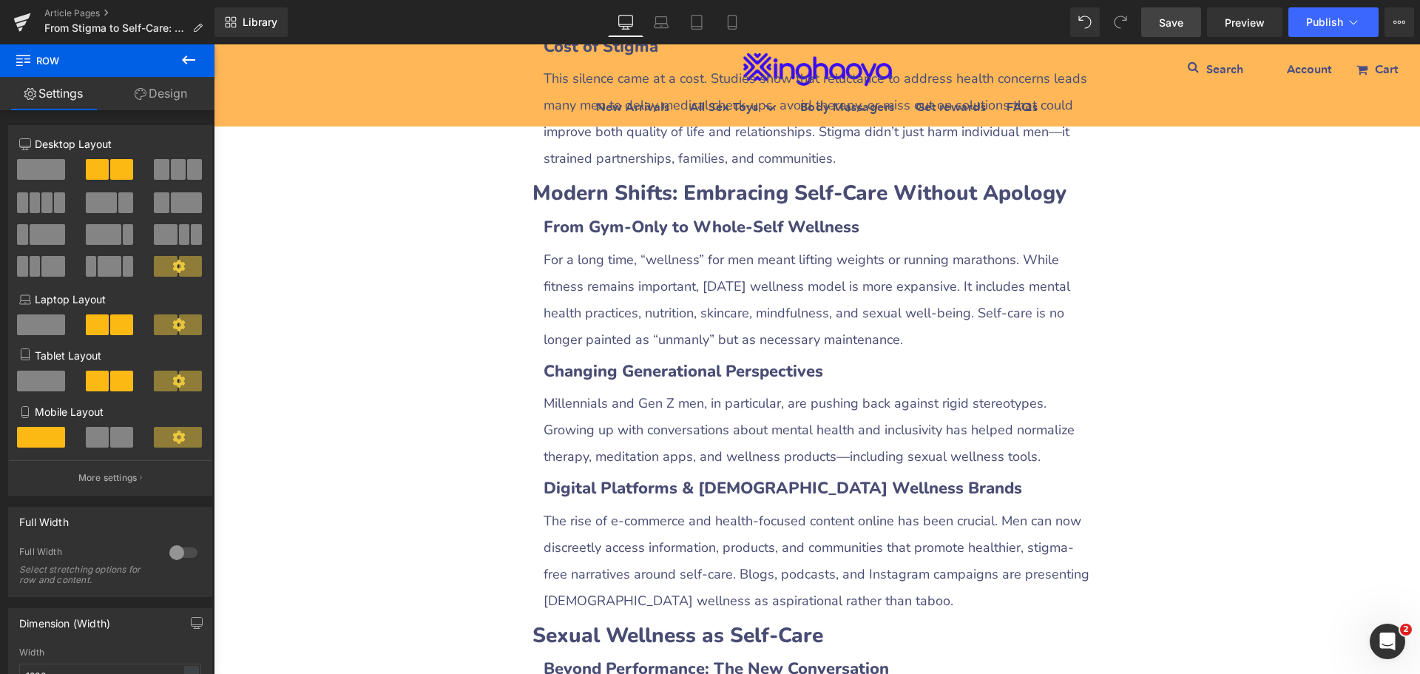
scroll to position [1901, 0]
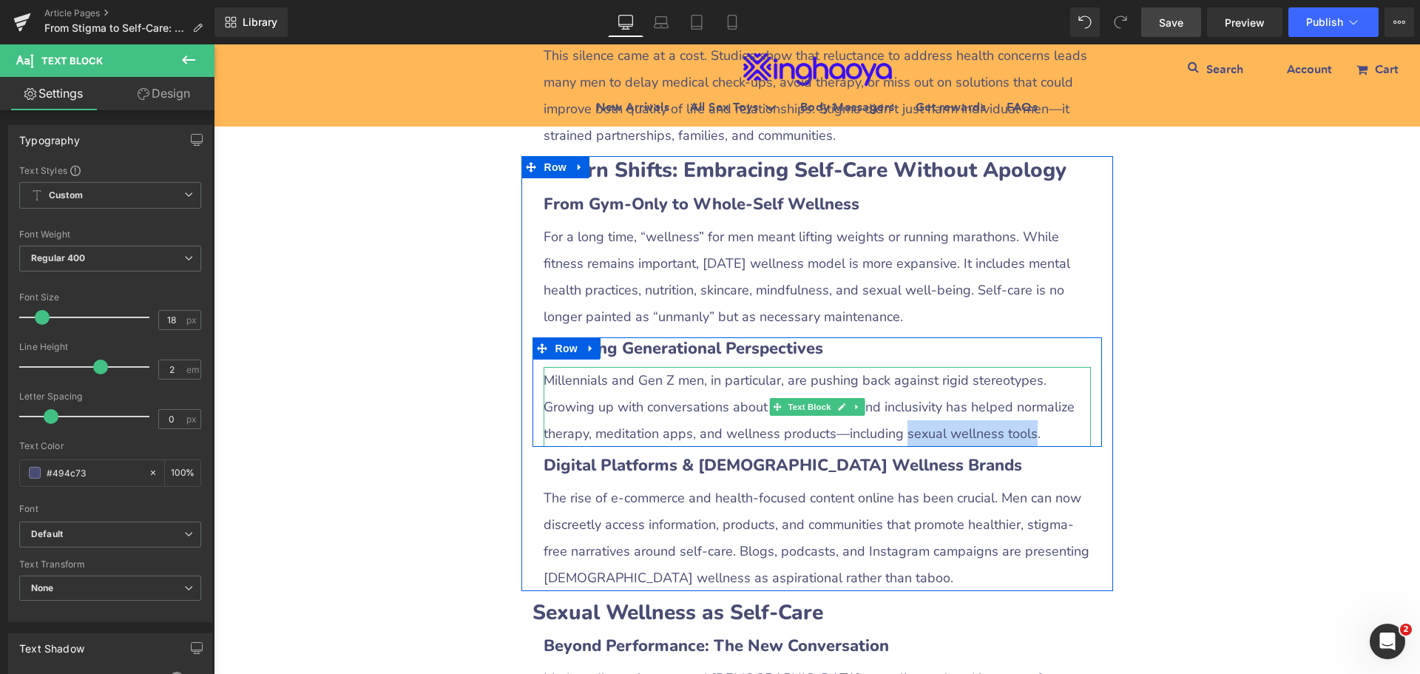
drag, startPoint x: 891, startPoint y: 354, endPoint x: 1015, endPoint y: 353, distance: 124.2
click at [1015, 367] on div "Millennials and Gen Z men, in particular, are pushing back against rigid stereo…" at bounding box center [816, 407] width 547 height 80
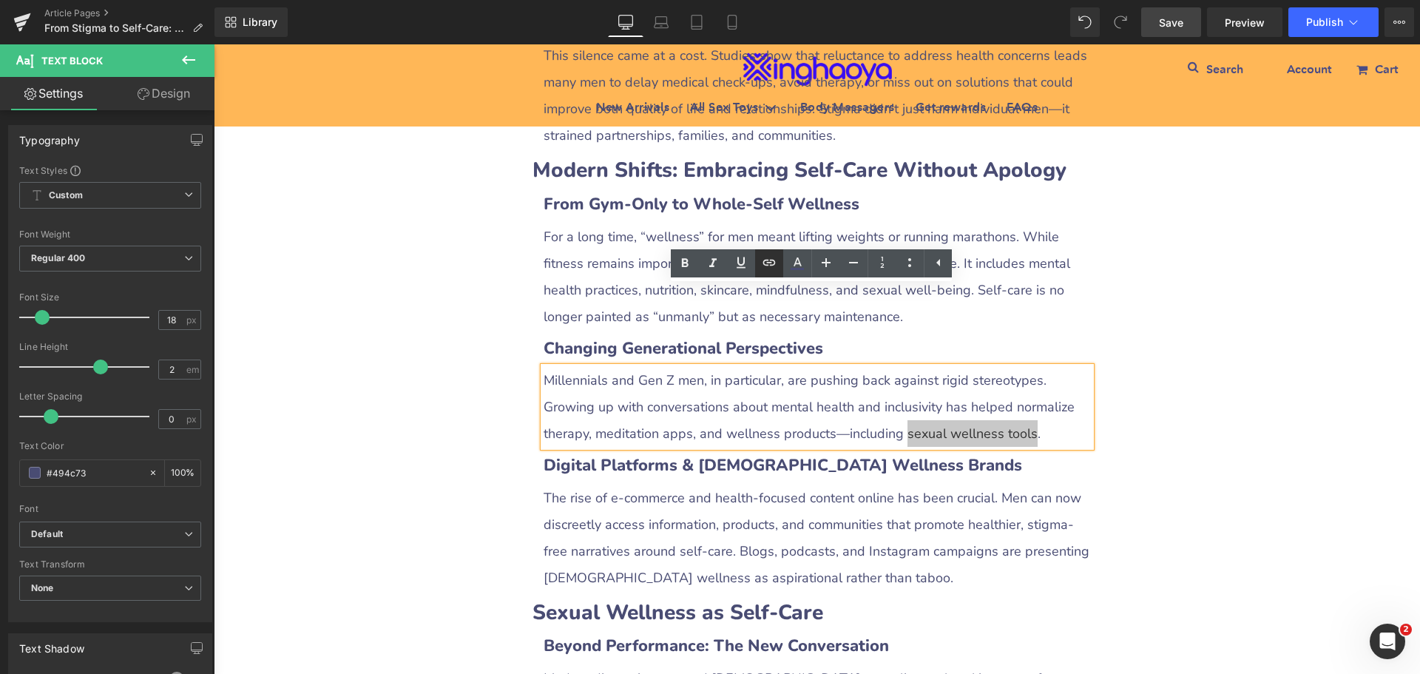
click at [773, 264] on icon at bounding box center [769, 263] width 13 height 6
click at [827, 389] on input "[URL][DOMAIN_NAME][DEMOGRAPHIC_DATA]" at bounding box center [903, 385] width 228 height 37
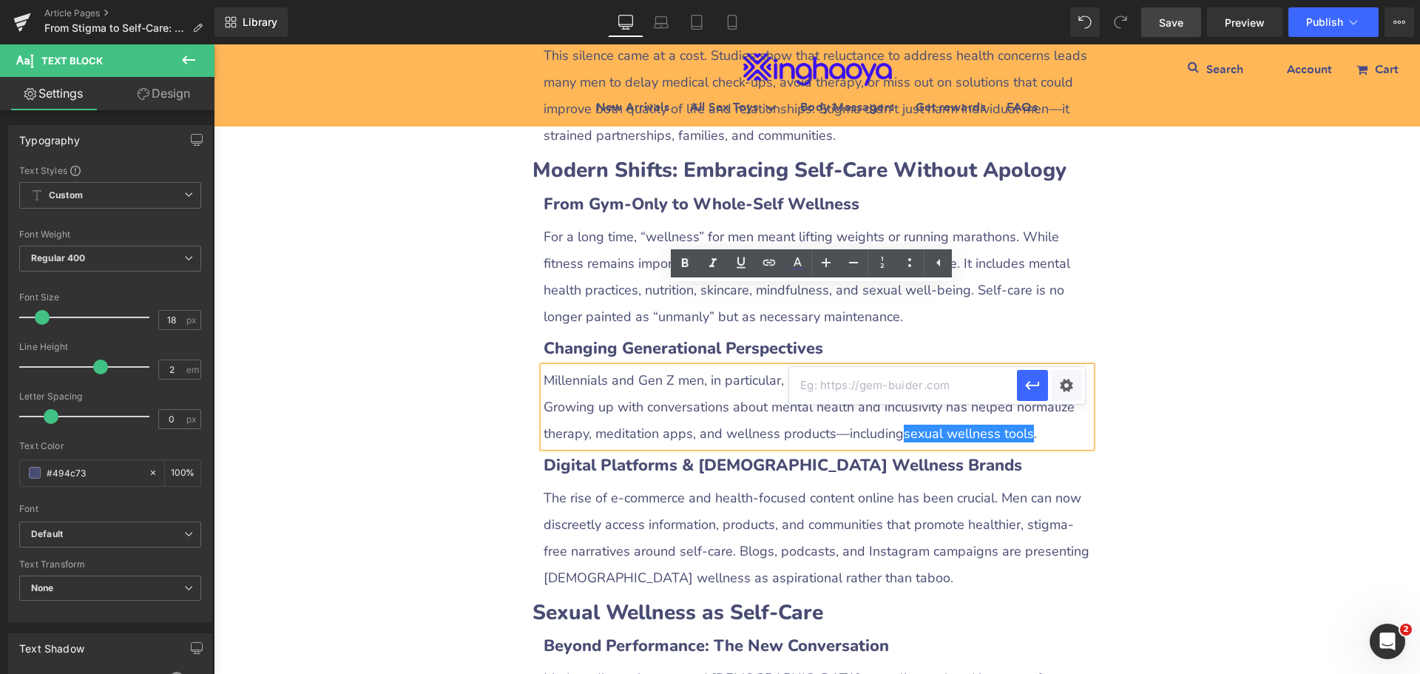
paste input "[URL][DOMAIN_NAME]"
type input "[URL][DOMAIN_NAME]"
click at [1064, 0] on div "Text Color Highlight Color #333333 Edit or remove link: Edit - Unlink - Cancel …" at bounding box center [710, 0] width 1420 height 0
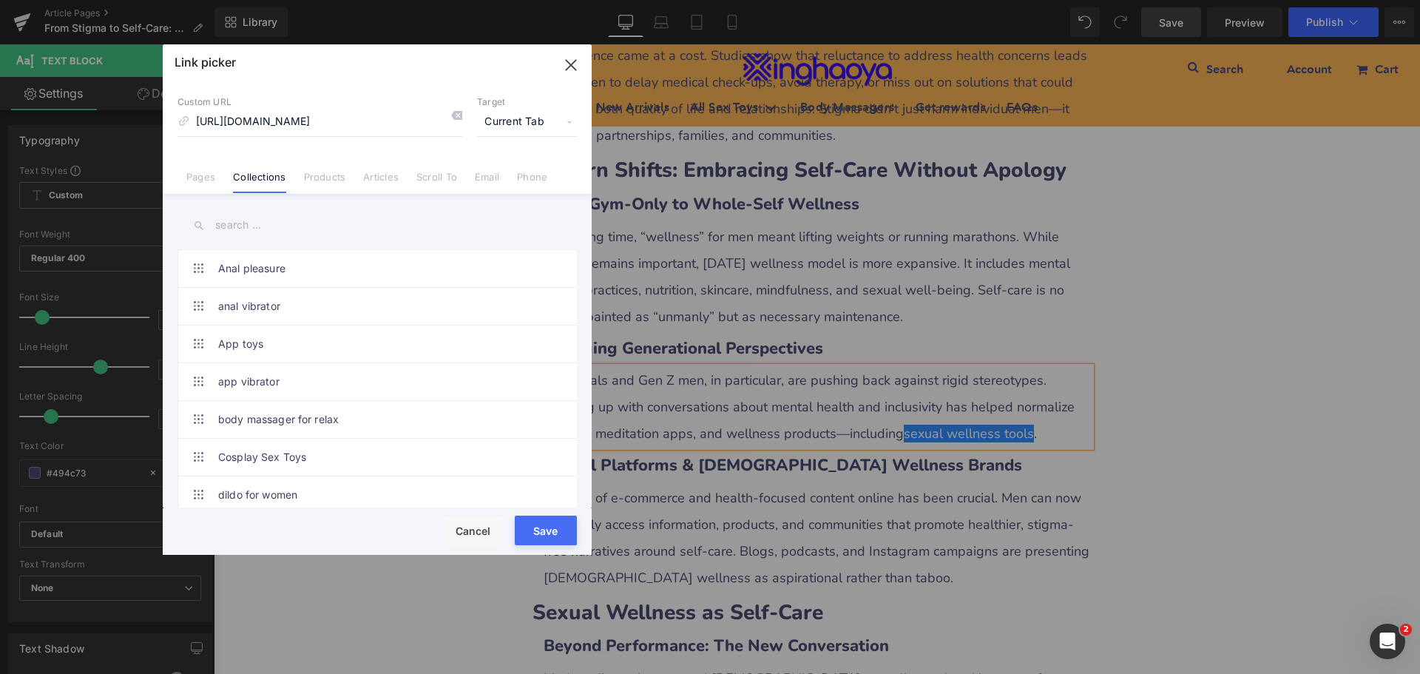
click at [513, 124] on span "Current Tab" at bounding box center [527, 122] width 100 height 28
click at [501, 175] on li "New Tab" at bounding box center [527, 175] width 115 height 26
click at [538, 524] on button "Save" at bounding box center [546, 530] width 62 height 30
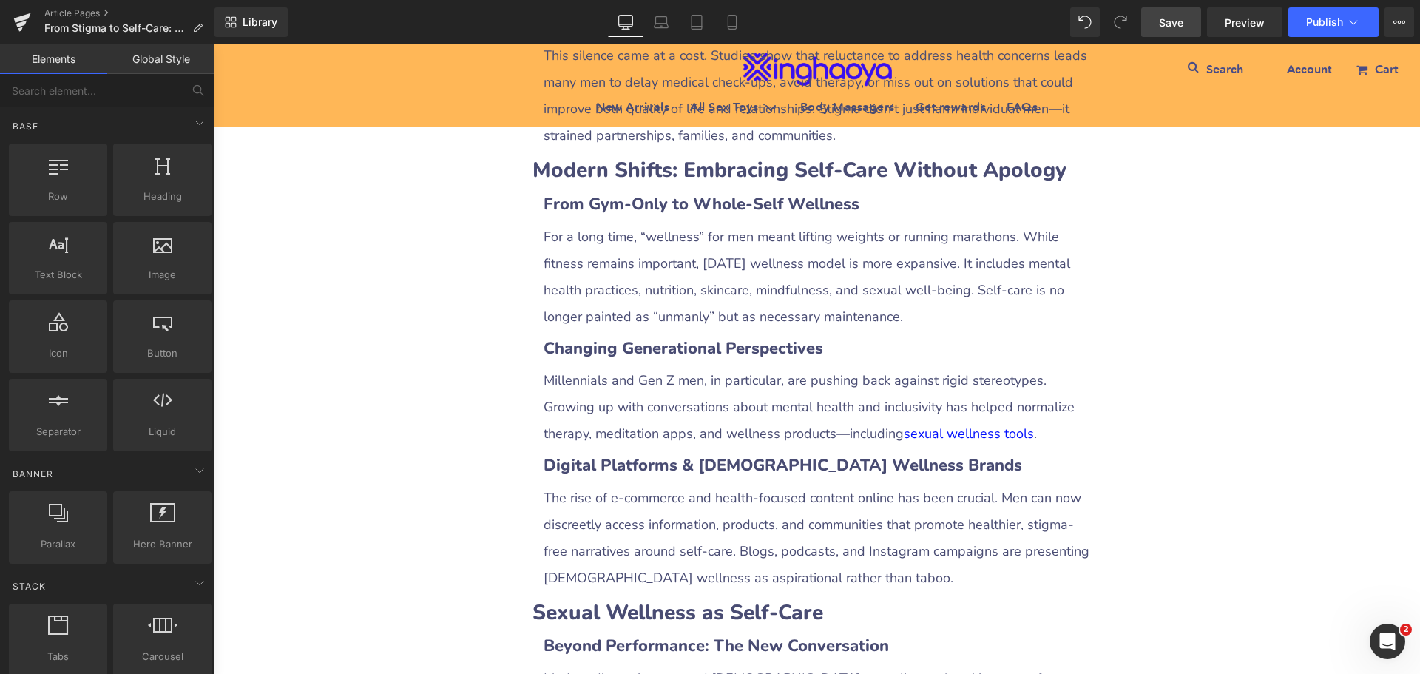
click at [1167, 23] on span "Save" at bounding box center [1171, 23] width 24 height 16
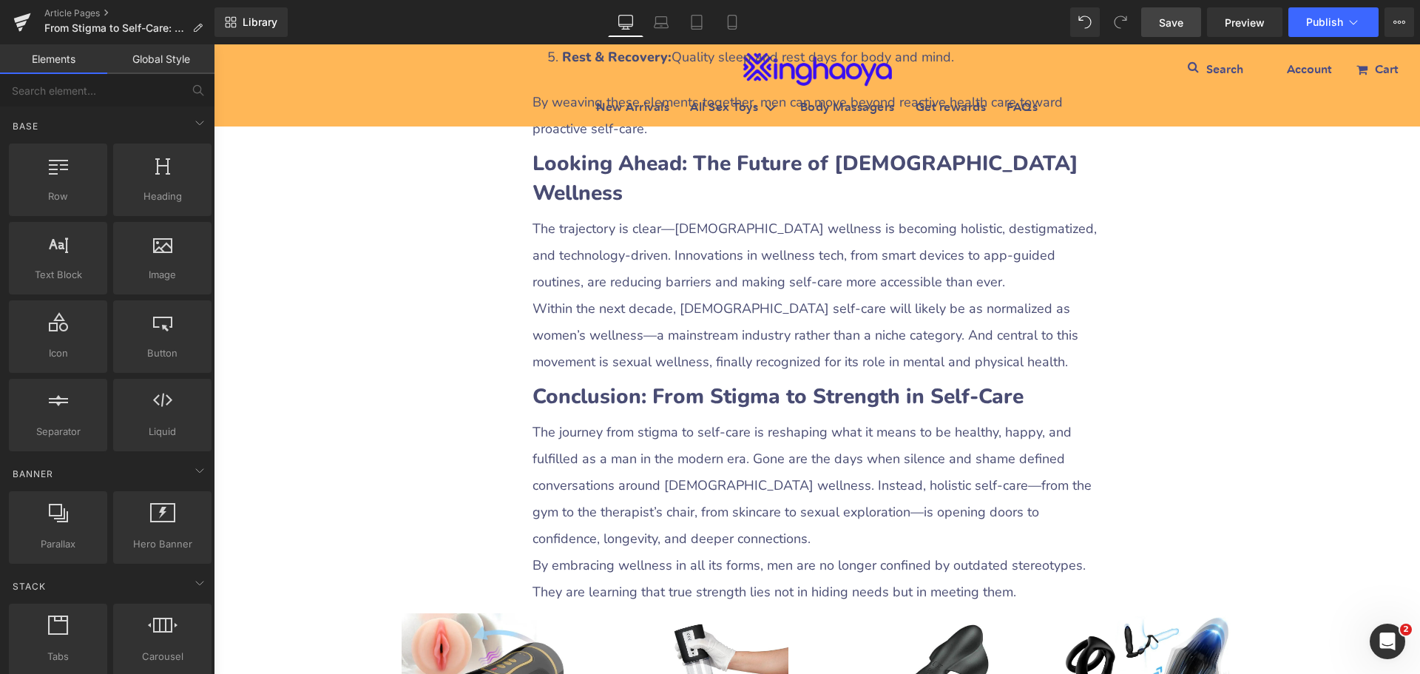
scroll to position [3971, 0]
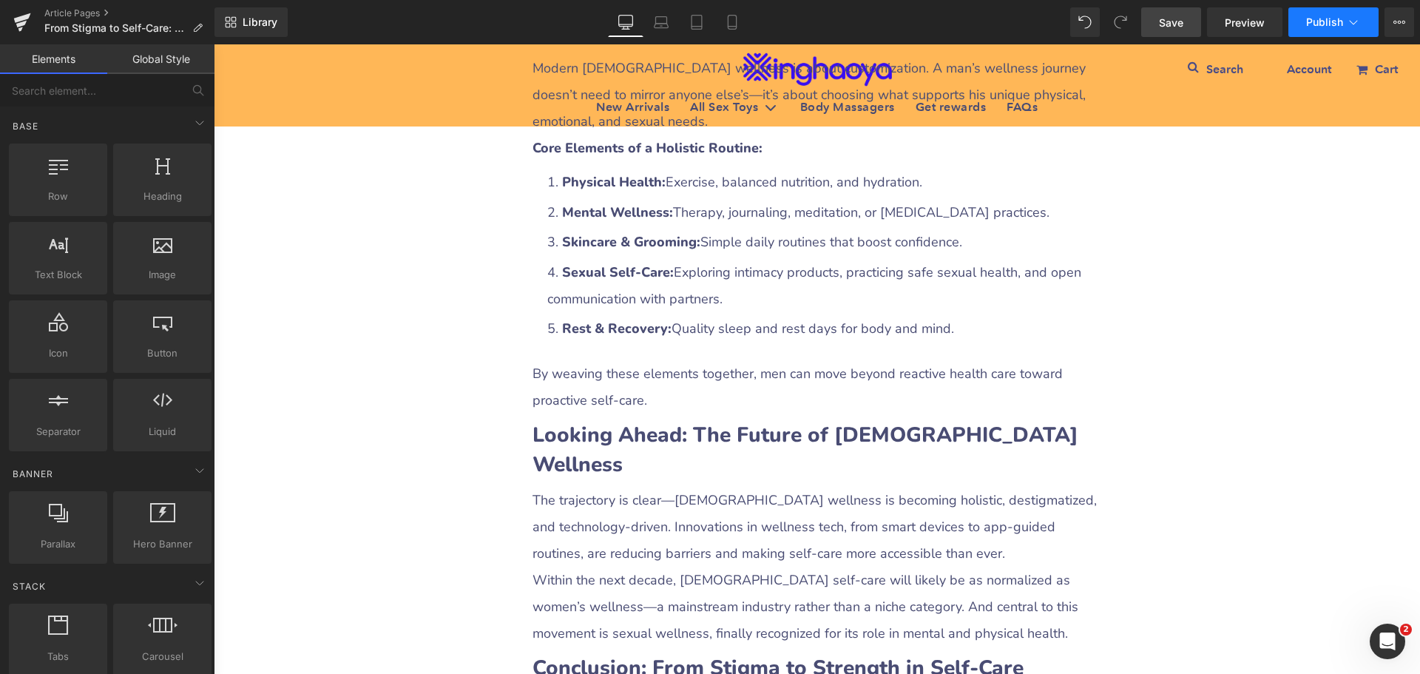
click at [1345, 32] on button "Publish" at bounding box center [1333, 22] width 90 height 30
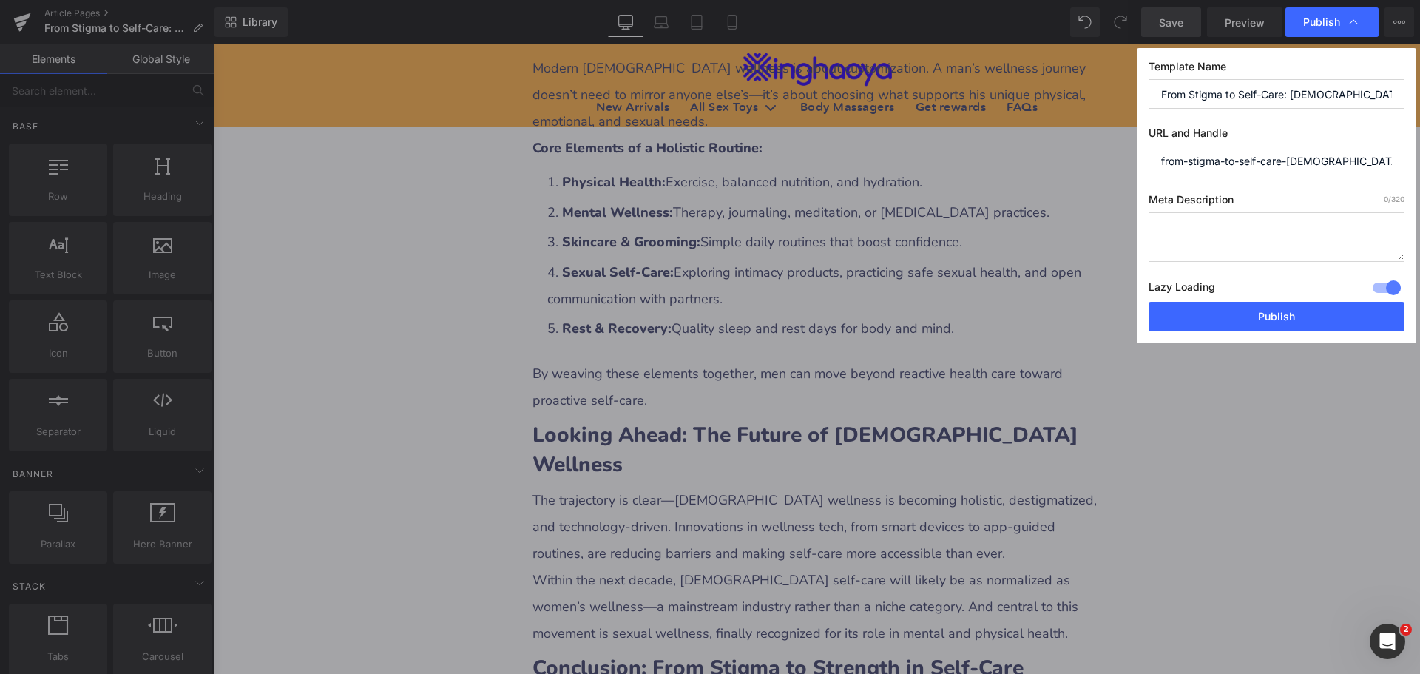
click at [1189, 245] on textarea at bounding box center [1276, 237] width 256 height 50
paste textarea "Discover how modern men are breaking free from stigma and embracing holistic se…"
type textarea "Discover how modern men are breaking free from stigma and embracing holistic se…"
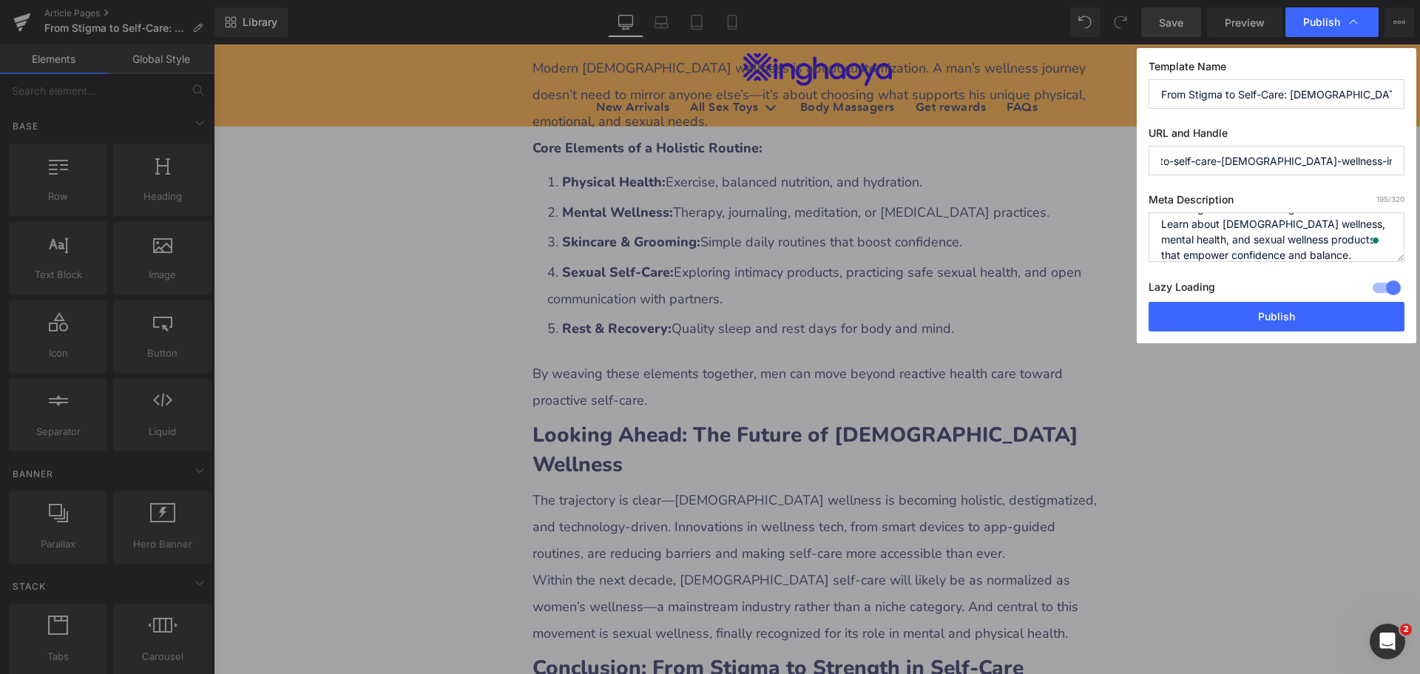
drag, startPoint x: 1159, startPoint y: 163, endPoint x: 1399, endPoint y: 159, distance: 239.6
click at [1399, 159] on input "from-stigma-to-self-care-[DEMOGRAPHIC_DATA]-wellness-in-the-modern-era" at bounding box center [1276, 161] width 256 height 30
paste input "[DEMOGRAPHIC_DATA] Wellness in the Modern E"
type input "[DEMOGRAPHIC_DATA]-wellness-in-the-modern-era"
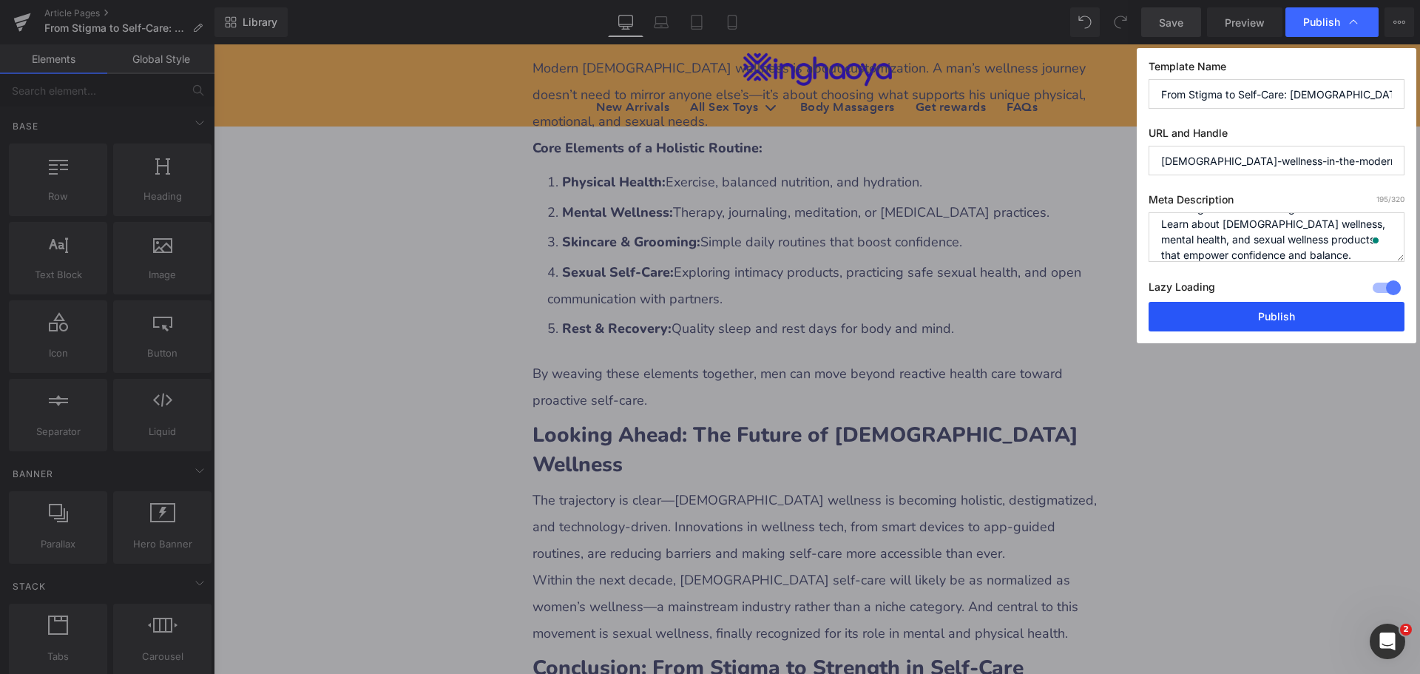
click at [1262, 316] on button "Publish" at bounding box center [1276, 317] width 256 height 30
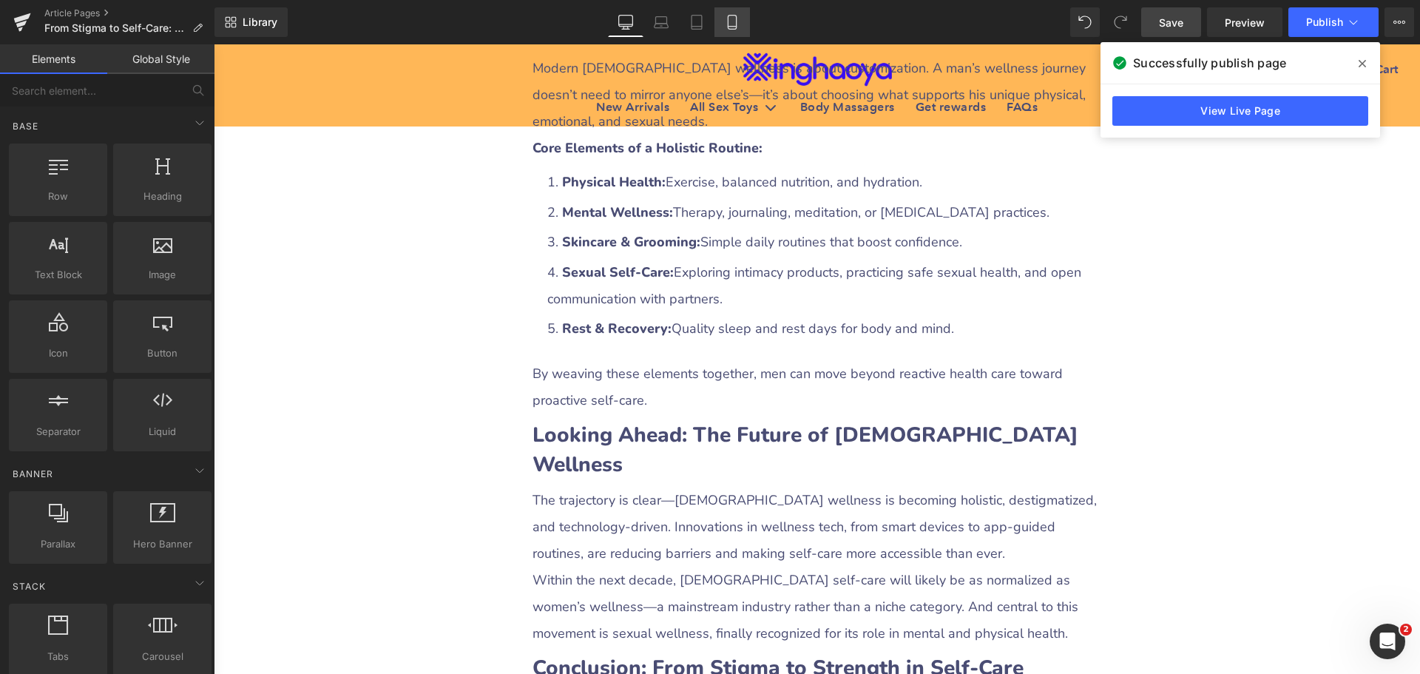
drag, startPoint x: 739, startPoint y: 24, endPoint x: 229, endPoint y: 268, distance: 565.5
click at [739, 24] on icon at bounding box center [732, 22] width 15 height 15
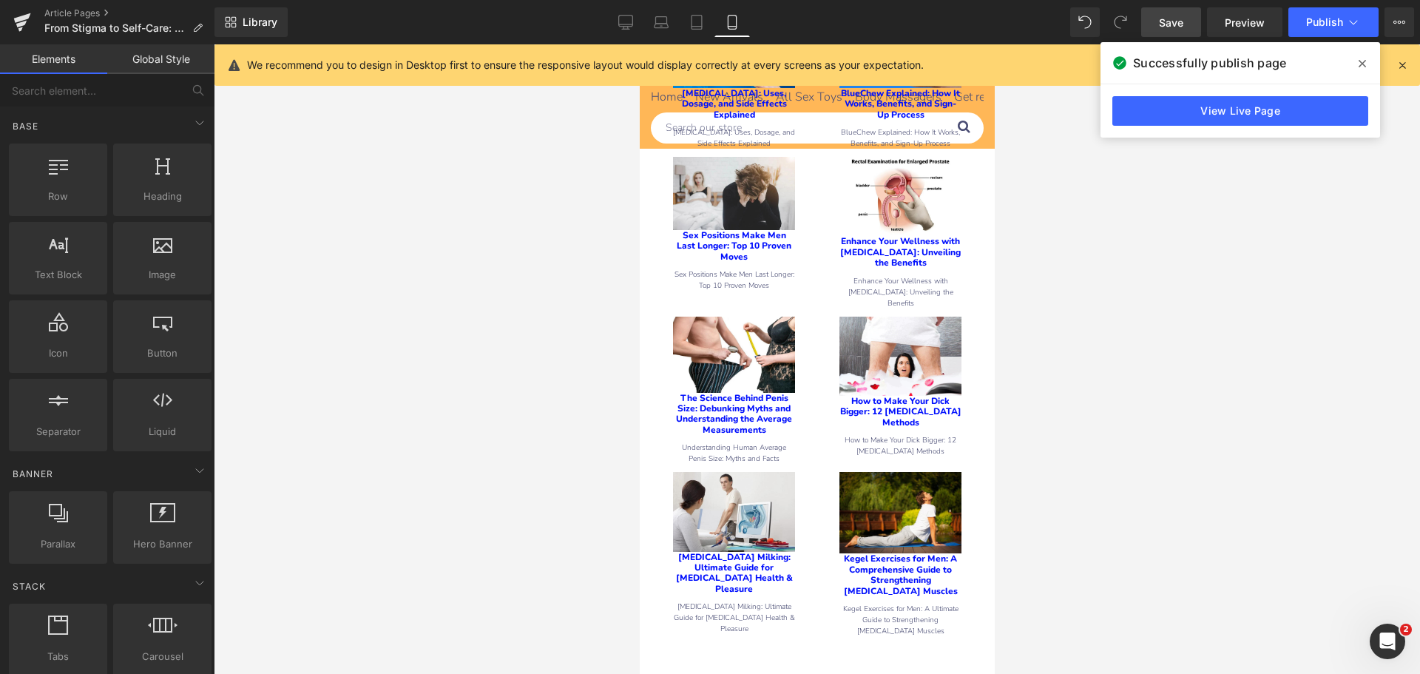
scroll to position [7986, 0]
